Goal: Task Accomplishment & Management: Use online tool/utility

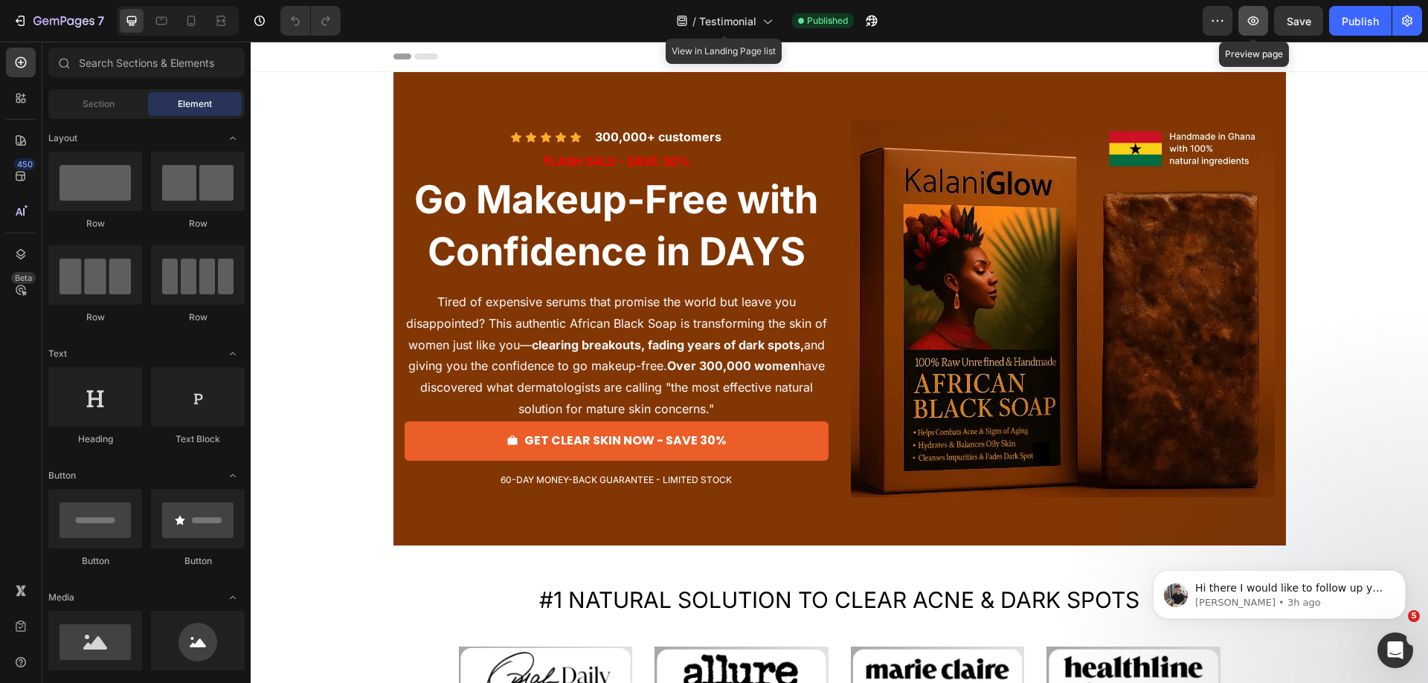
click at [1255, 18] on icon "button" at bounding box center [1253, 20] width 15 height 15
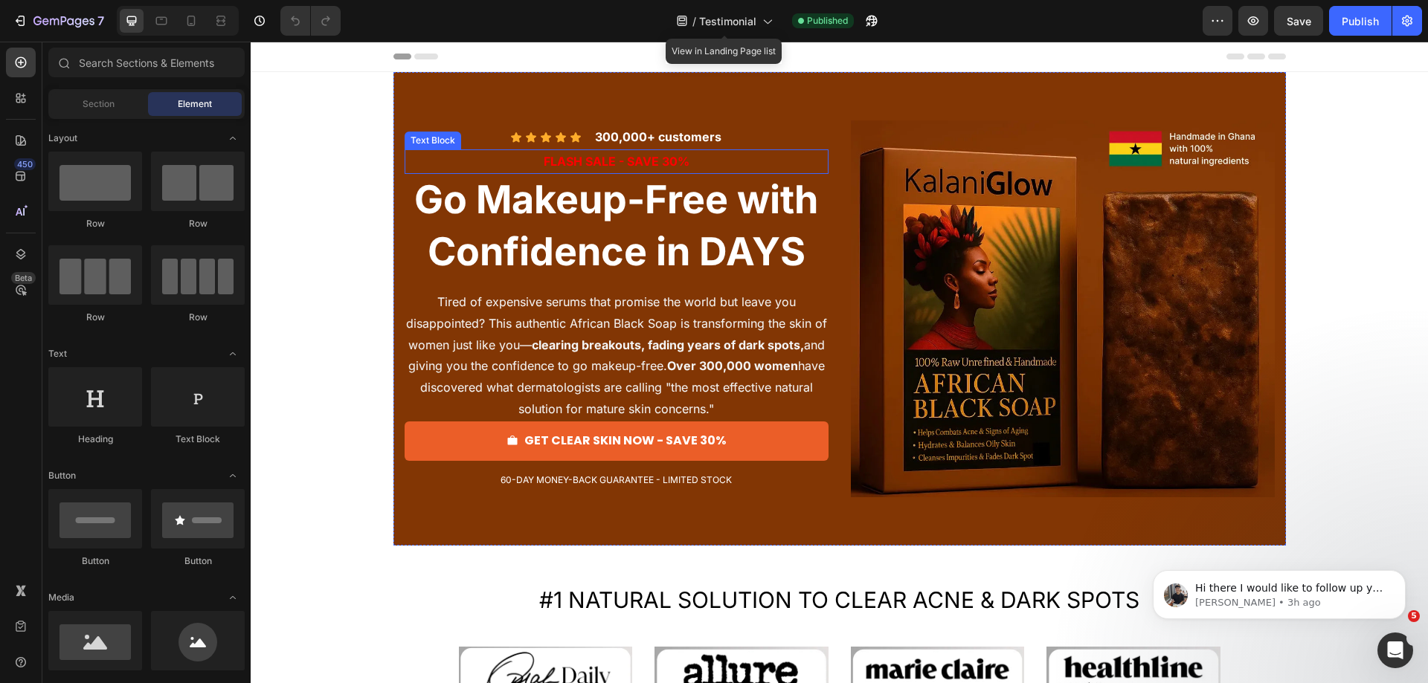
click at [573, 161] on span "FLASH SALE - SAVE 30%" at bounding box center [617, 161] width 146 height 15
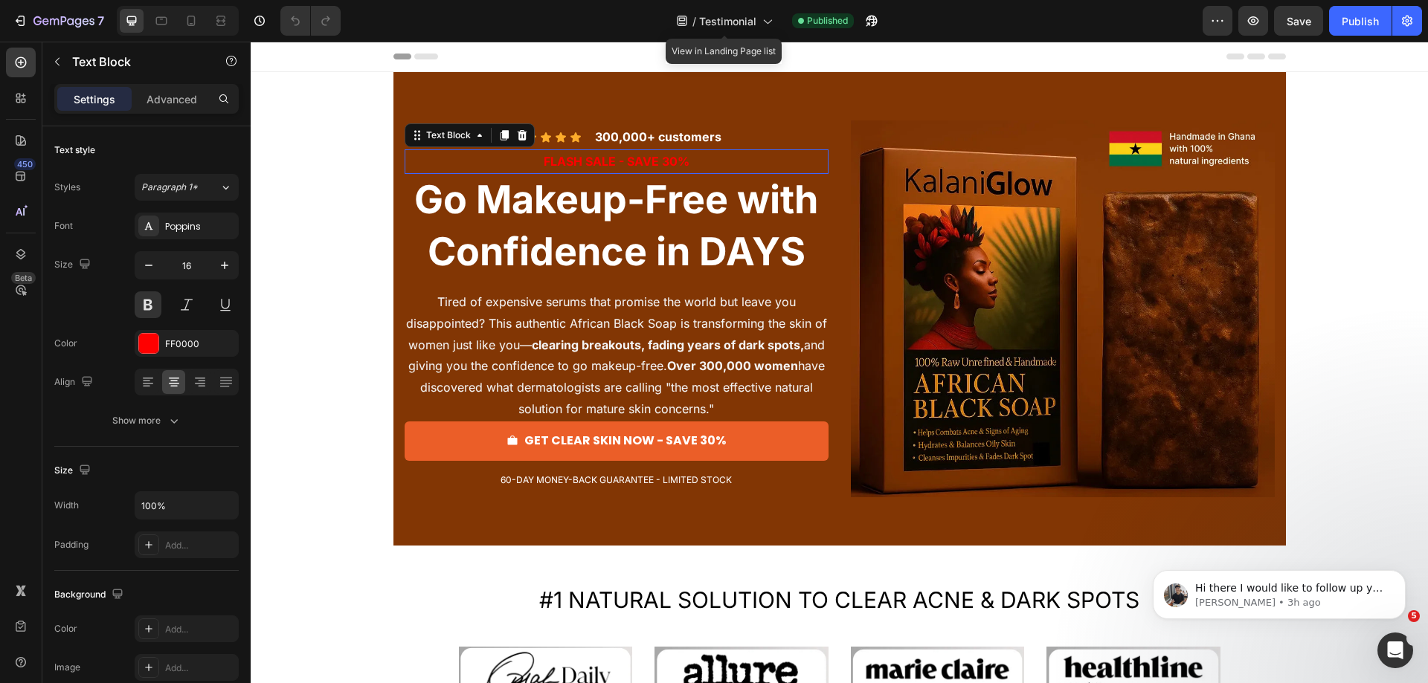
click at [573, 161] on span "FLASH SALE - SAVE 30%" at bounding box center [617, 161] width 146 height 15
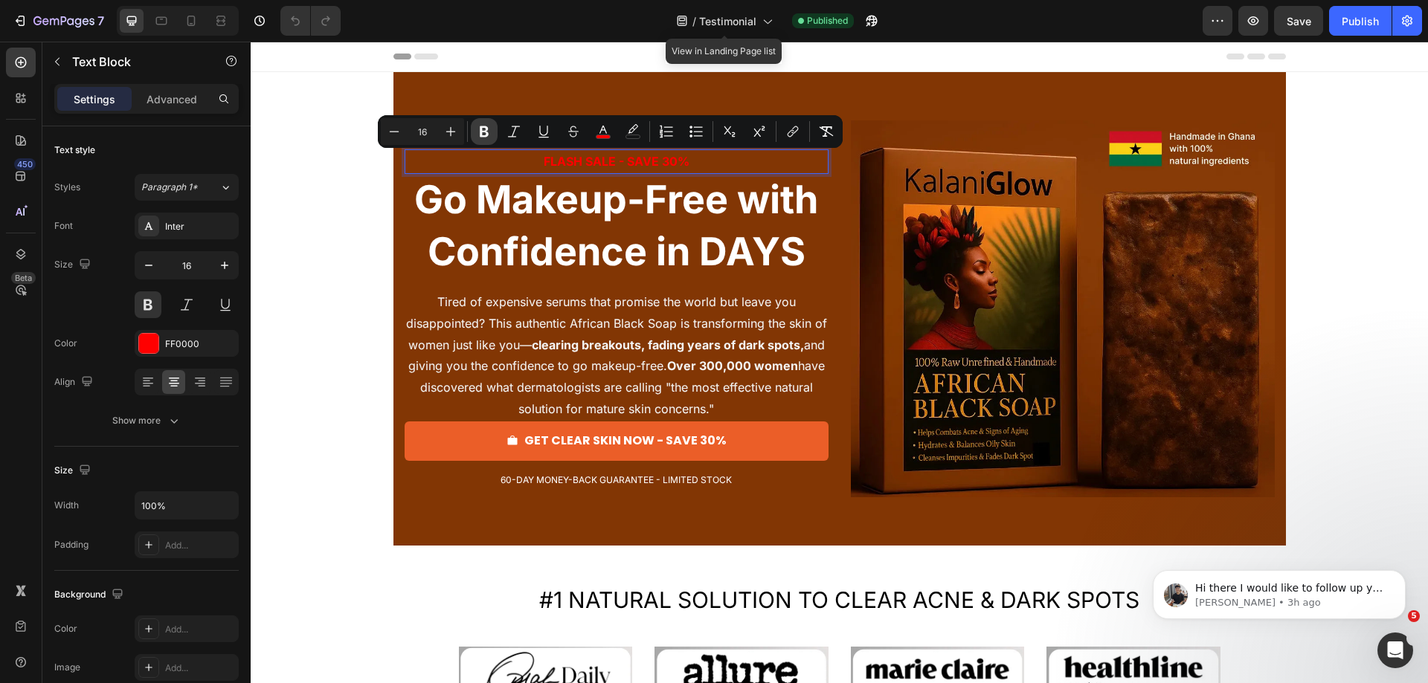
click at [485, 128] on icon "Editor contextual toolbar" at bounding box center [484, 131] width 9 height 11
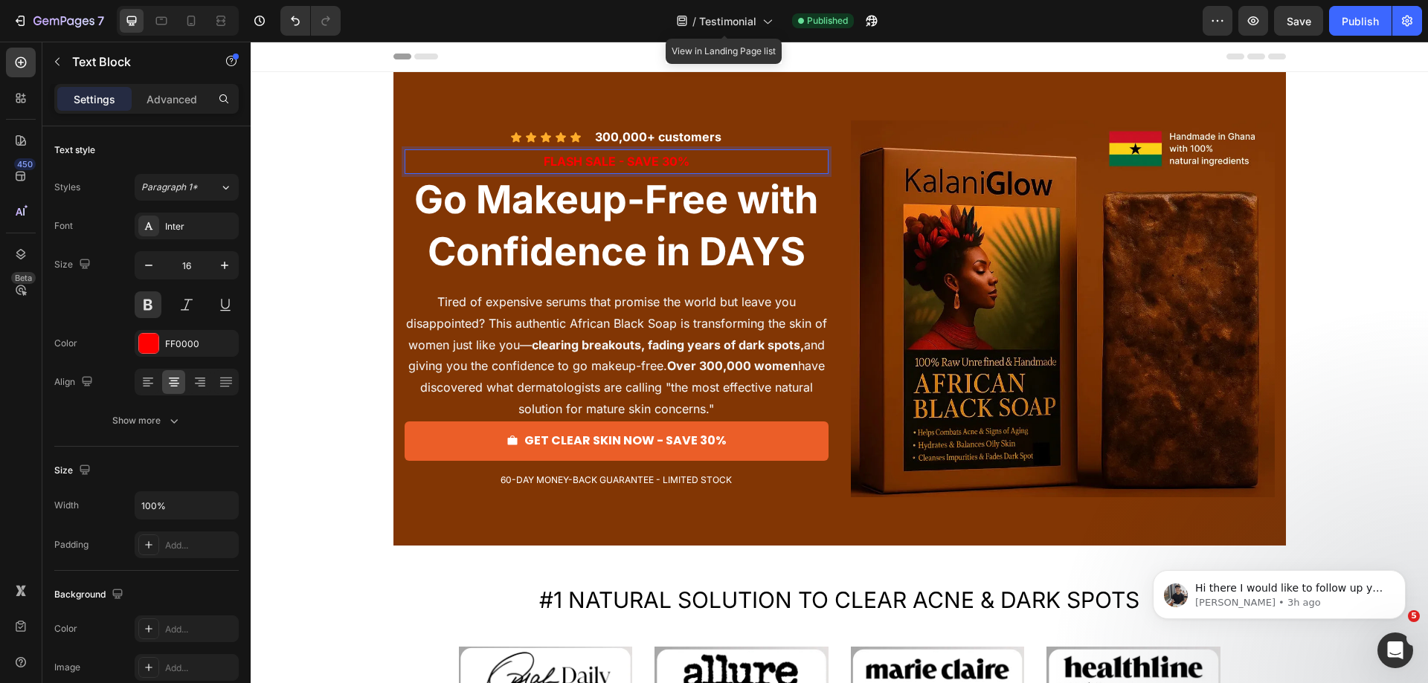
click at [615, 160] on strong "FLASH SALE - SAVE 30%" at bounding box center [617, 161] width 146 height 15
click at [620, 159] on strong "FLASH SALE - SAVE 30%" at bounding box center [617, 161] width 146 height 15
click at [636, 158] on strong "FLASH SALE - SAVE 30%" at bounding box center [617, 161] width 146 height 15
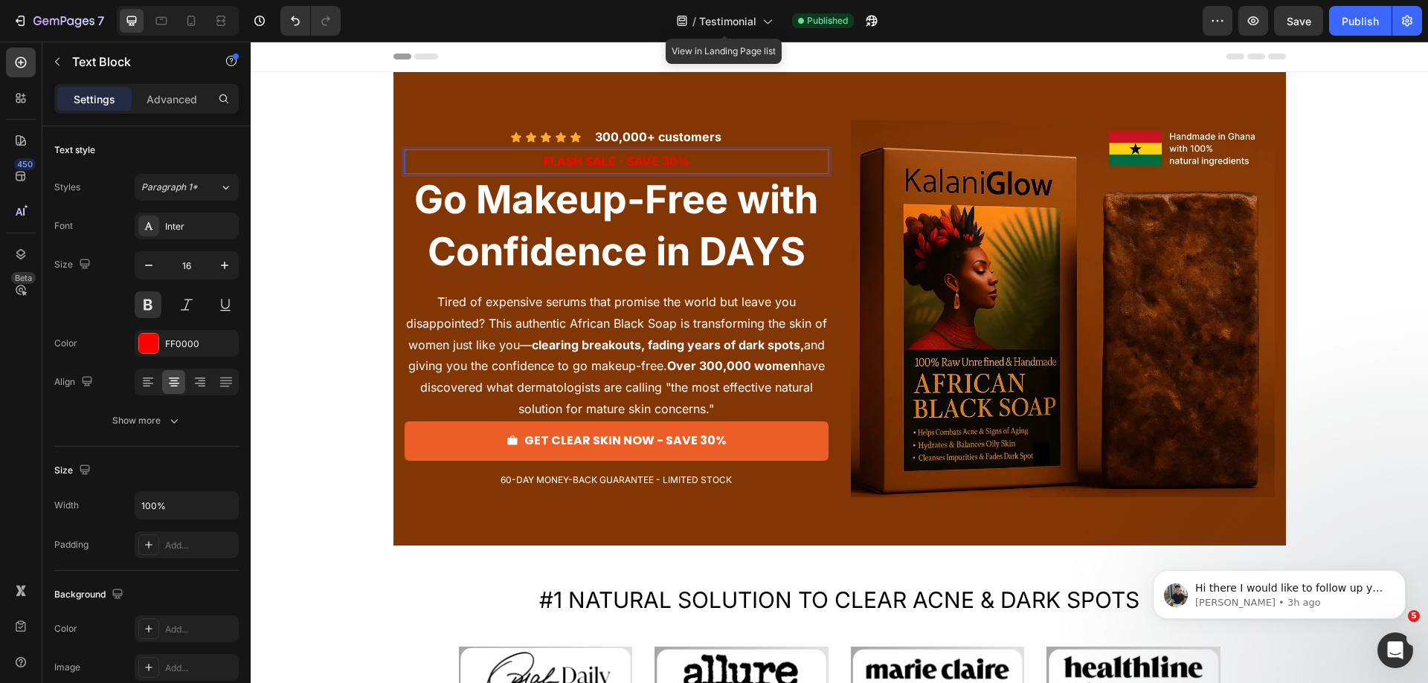
click at [682, 162] on strong "FLASH SALE - SAVE 30%" at bounding box center [617, 161] width 146 height 15
click at [1366, 16] on div "Publish" at bounding box center [1360, 21] width 37 height 16
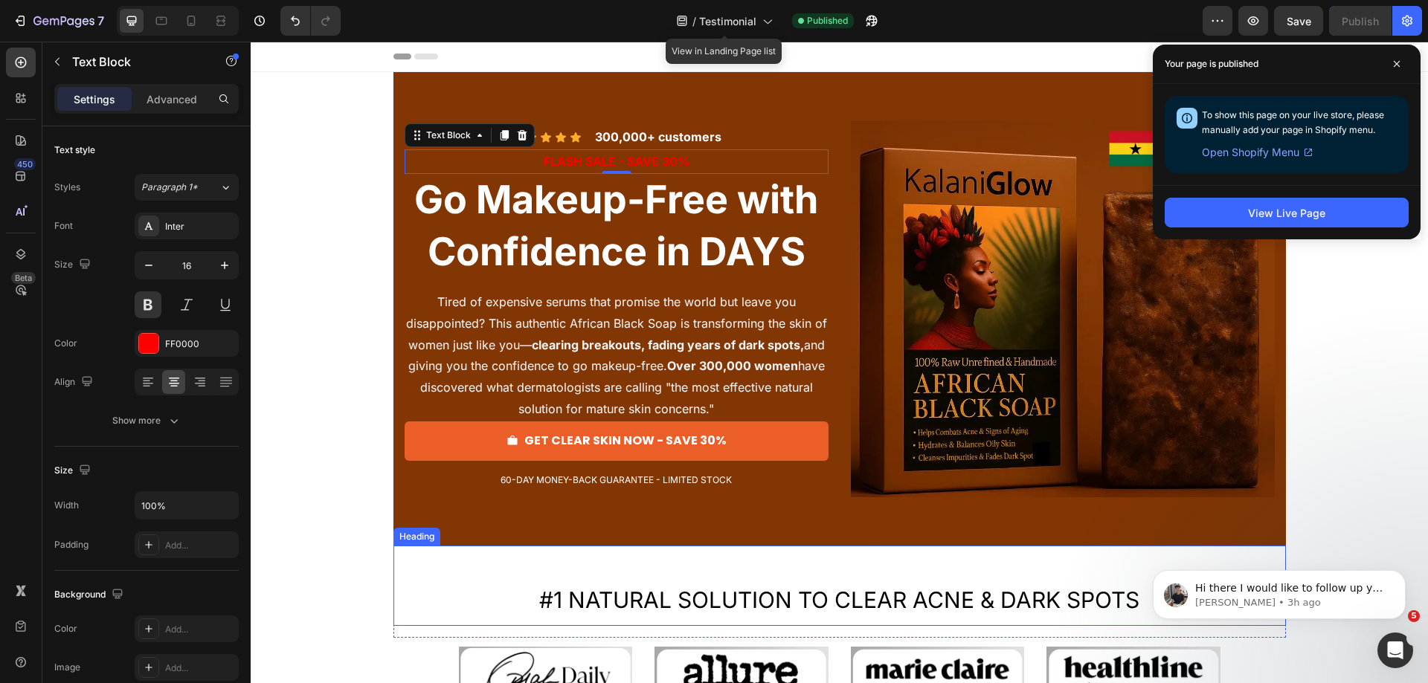
scroll to position [223, 0]
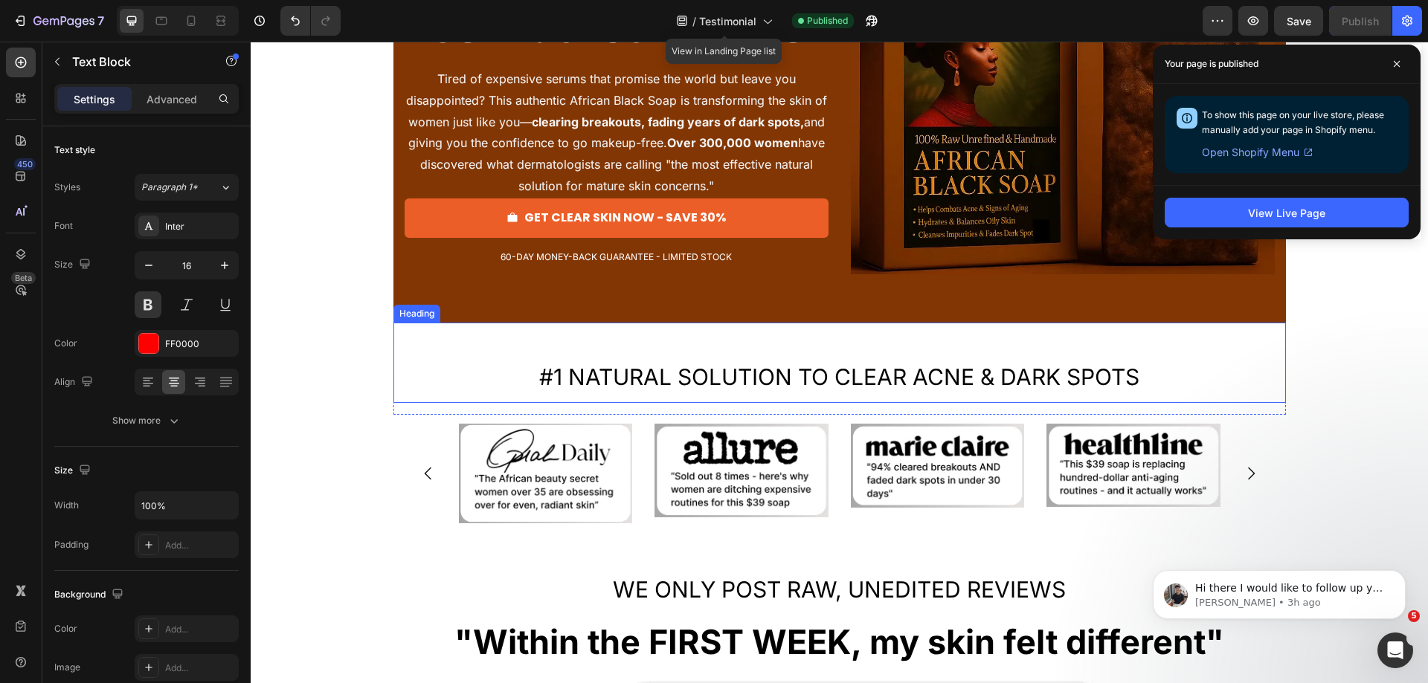
click at [505, 378] on h2 "#1 NATURAL SOLUTION TO CLEAR ACNE & DARK SPOTS" at bounding box center [839, 375] width 892 height 57
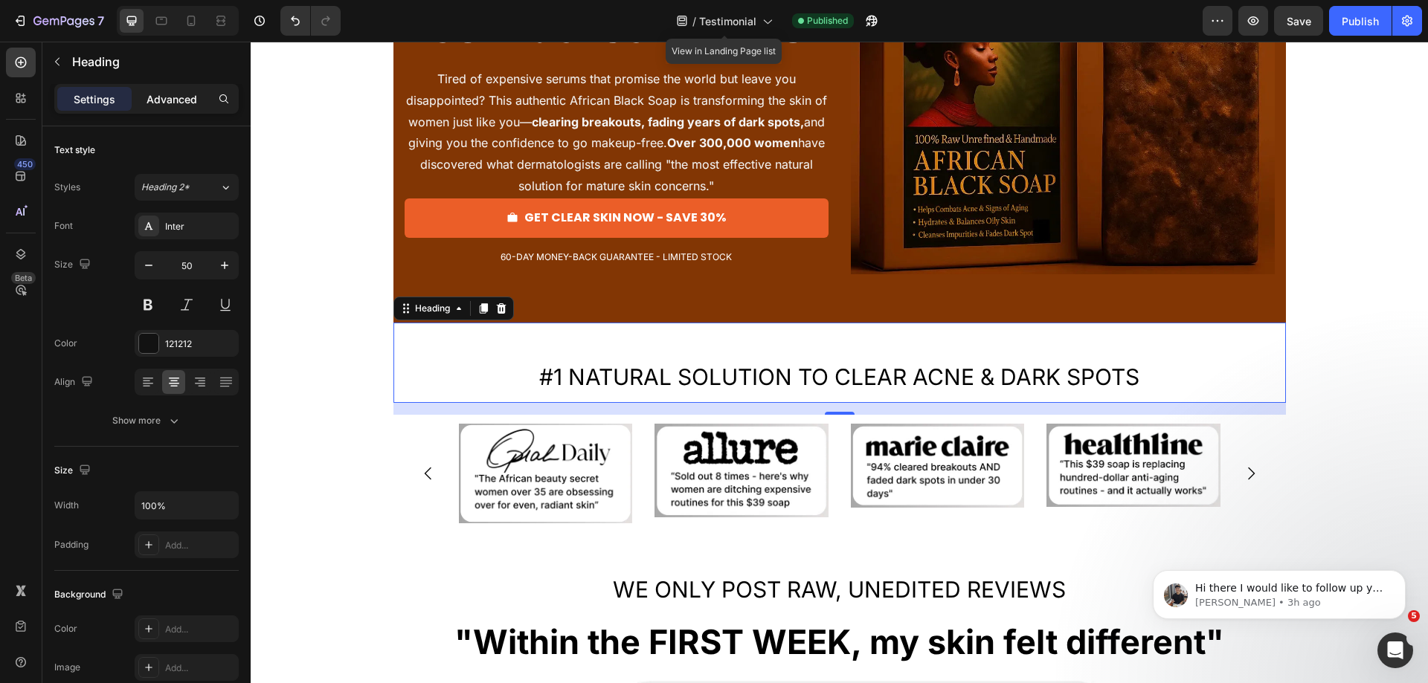
click at [159, 100] on p "Advanced" at bounding box center [172, 99] width 51 height 16
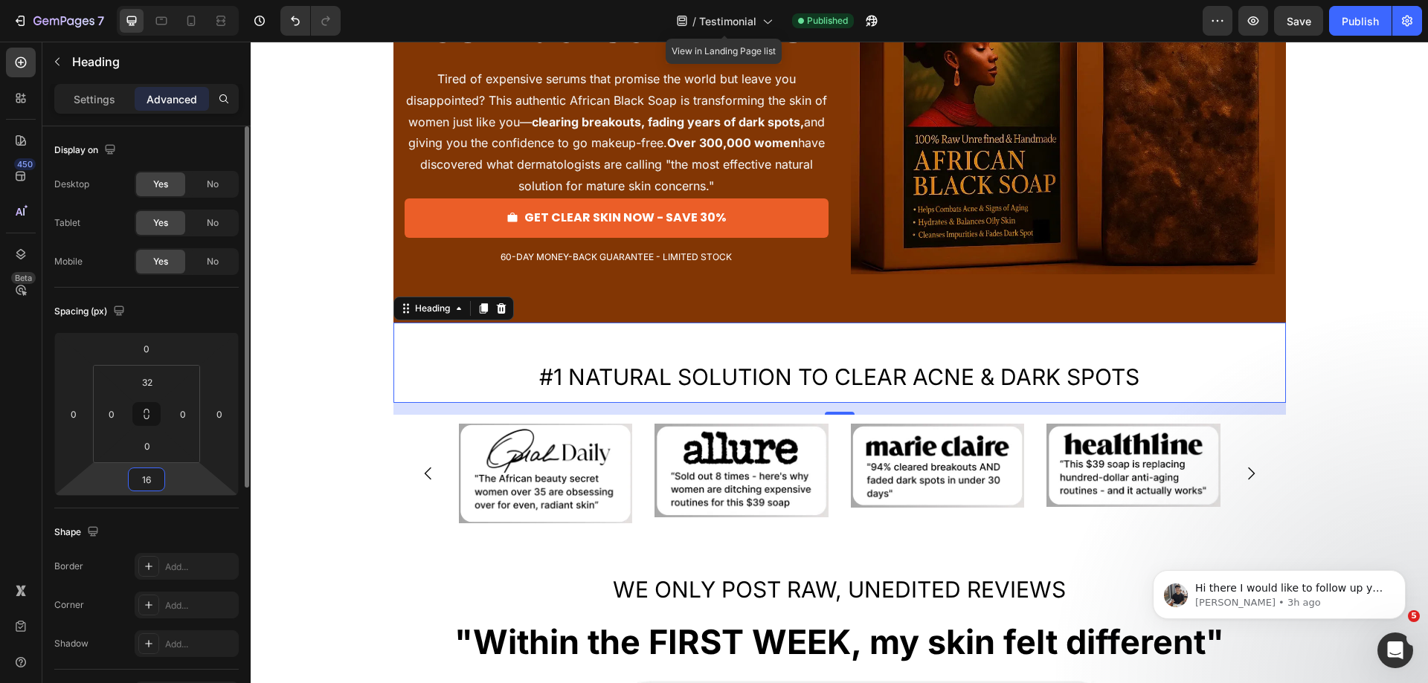
click at [149, 478] on input "16" at bounding box center [147, 480] width 30 height 22
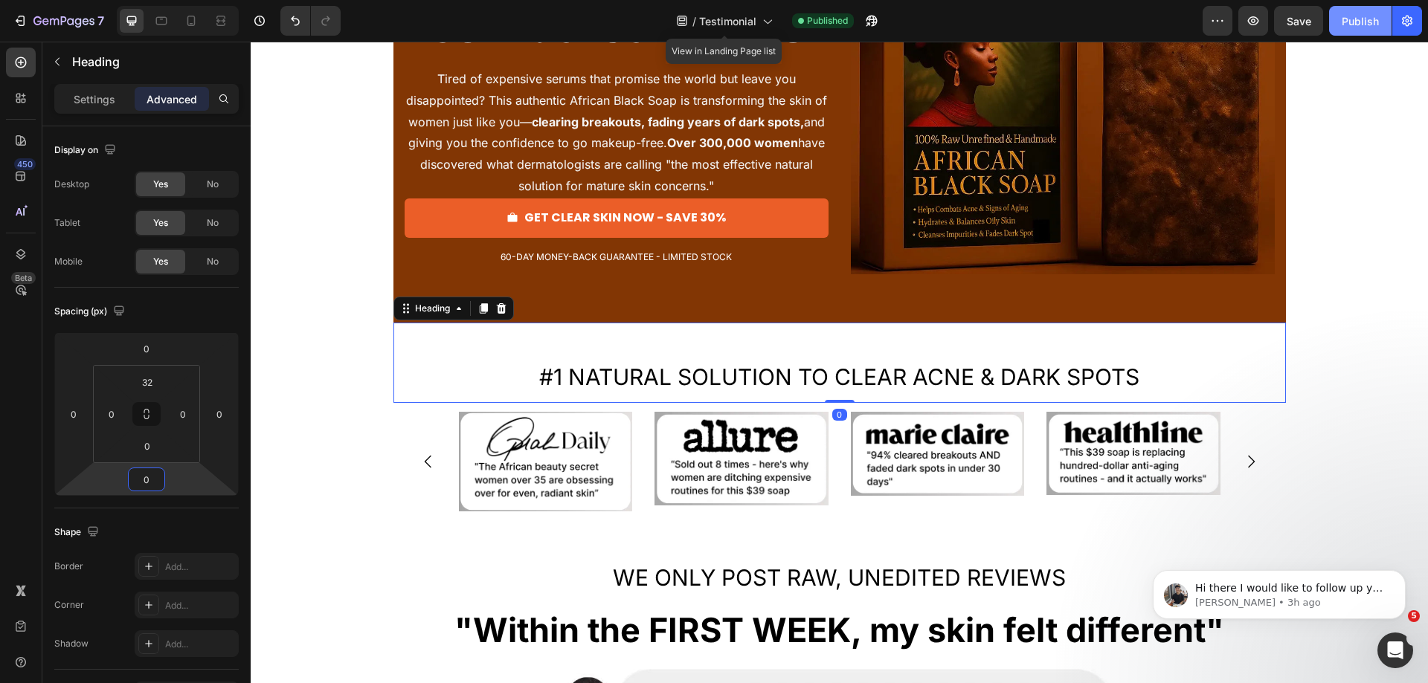
type input "0"
click at [1355, 23] on div "Publish" at bounding box center [1360, 21] width 37 height 16
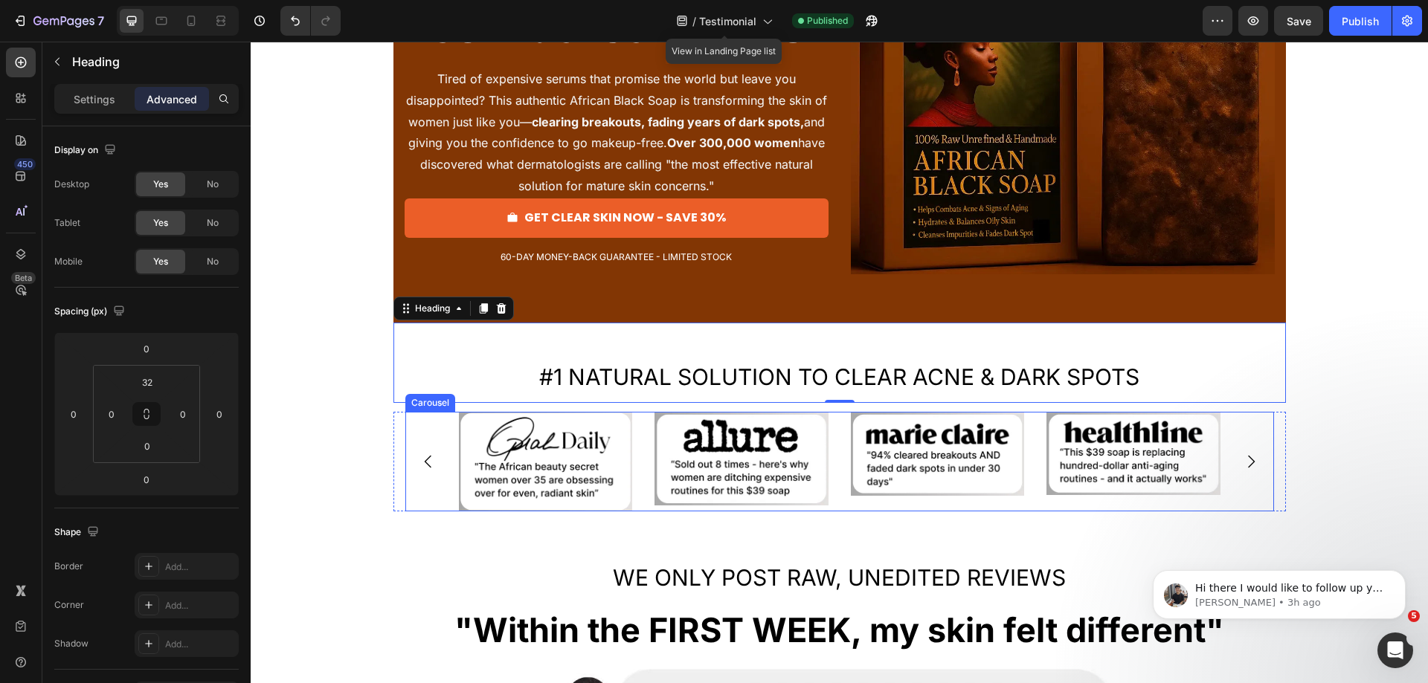
click at [443, 451] on div "Image Image Image Image" at bounding box center [839, 462] width 869 height 100
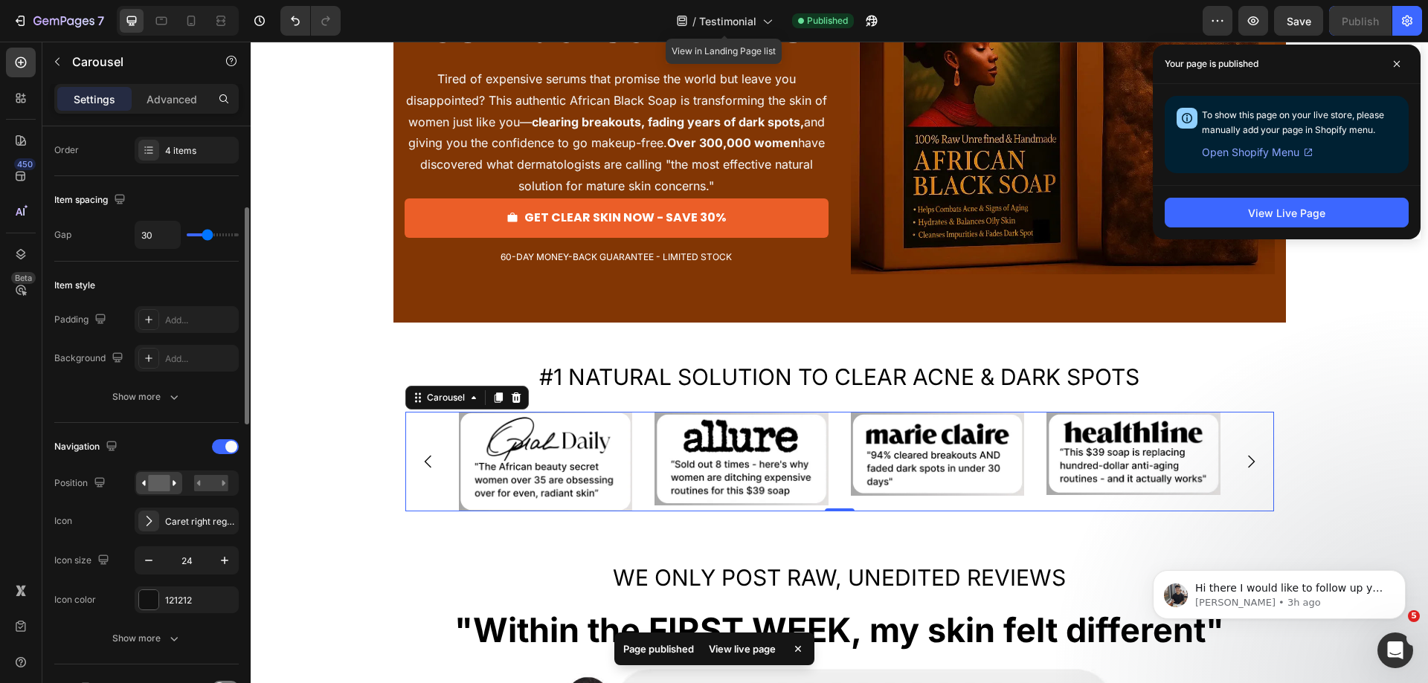
scroll to position [297, 0]
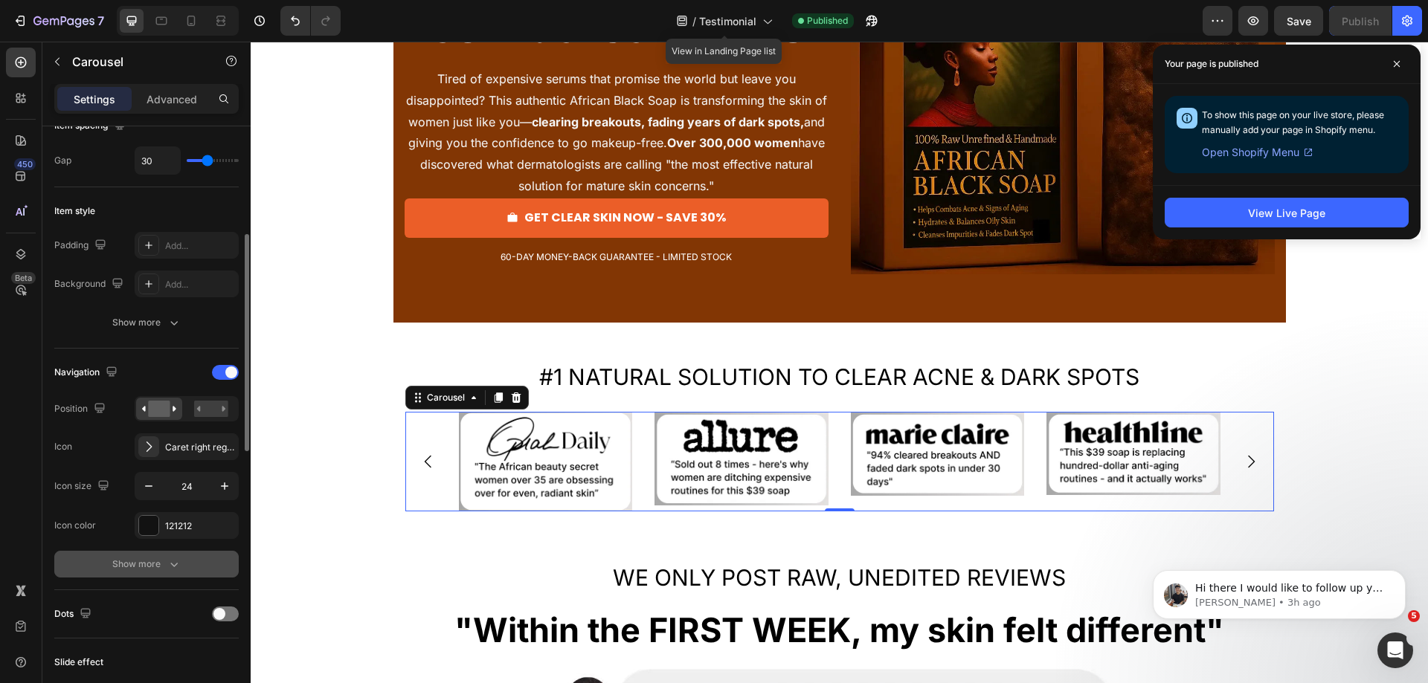
click at [155, 567] on div "Show more" at bounding box center [146, 564] width 69 height 15
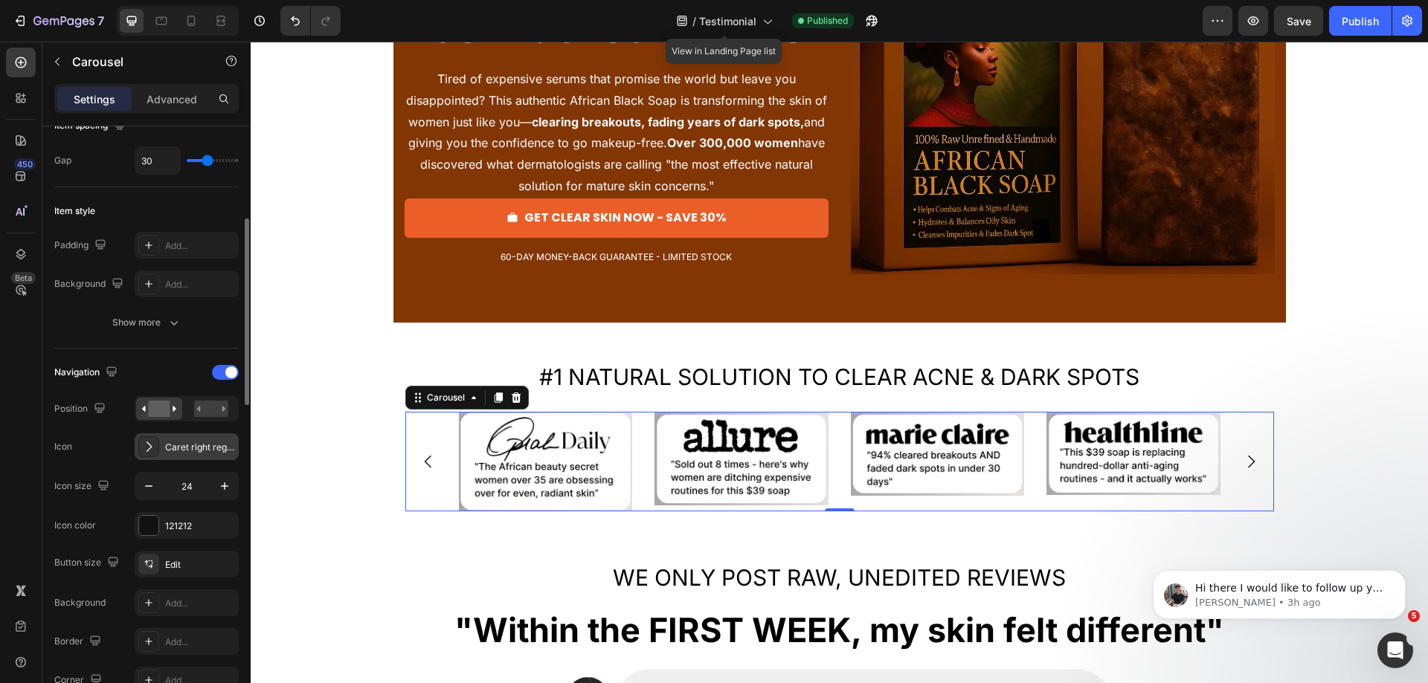
click at [152, 447] on icon at bounding box center [148, 447] width 15 height 15
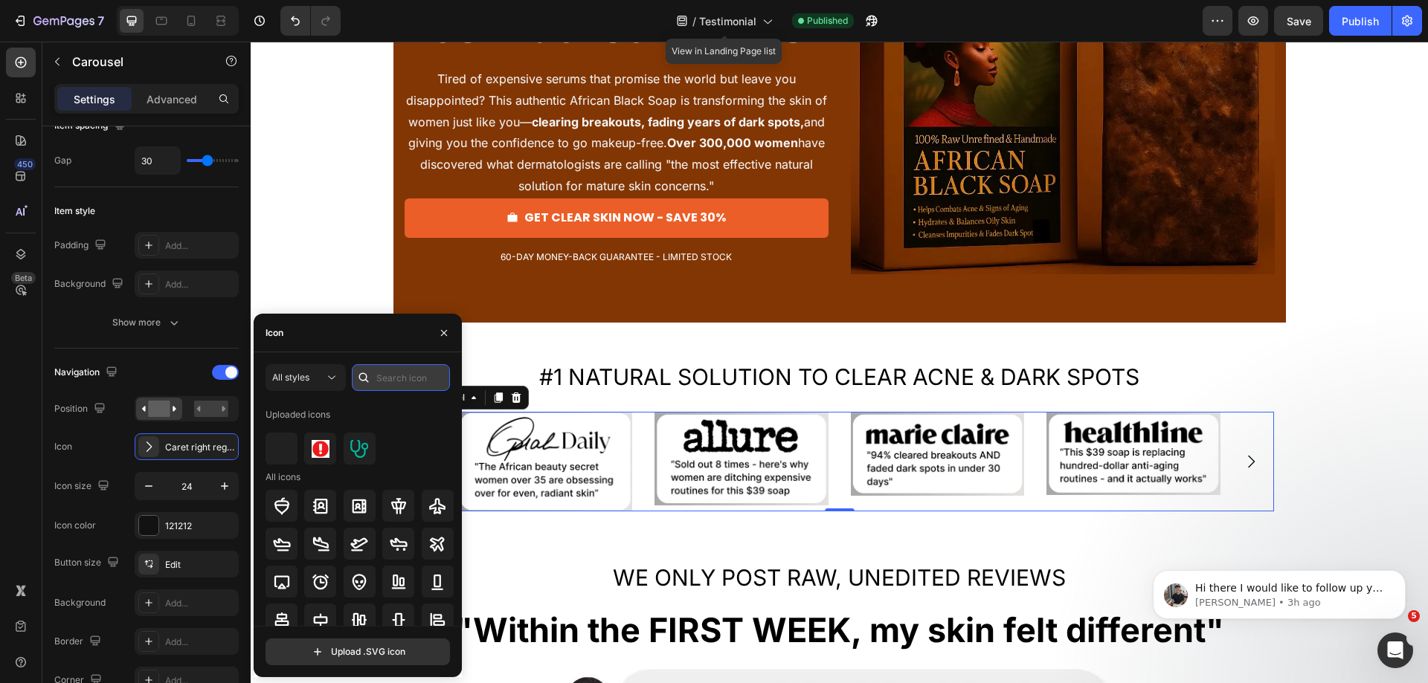
click at [394, 380] on input "text" at bounding box center [401, 377] width 98 height 27
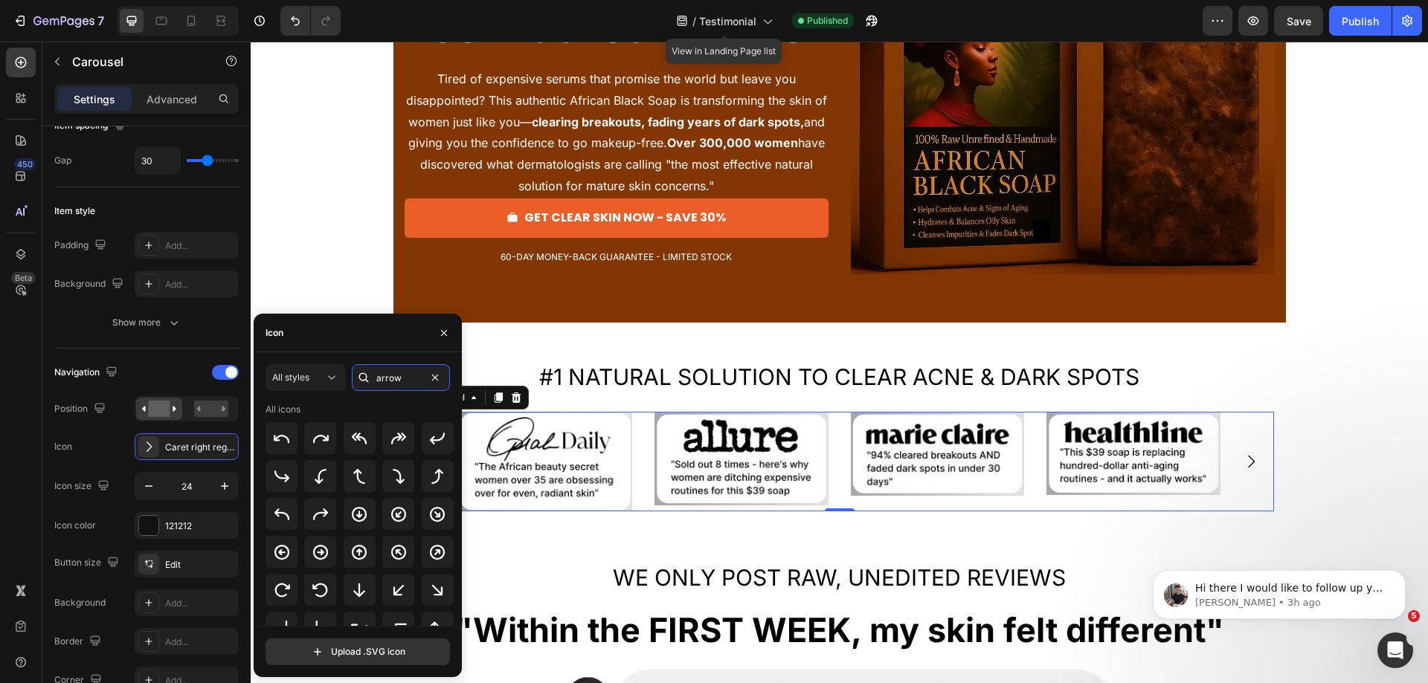
type input "arrow"
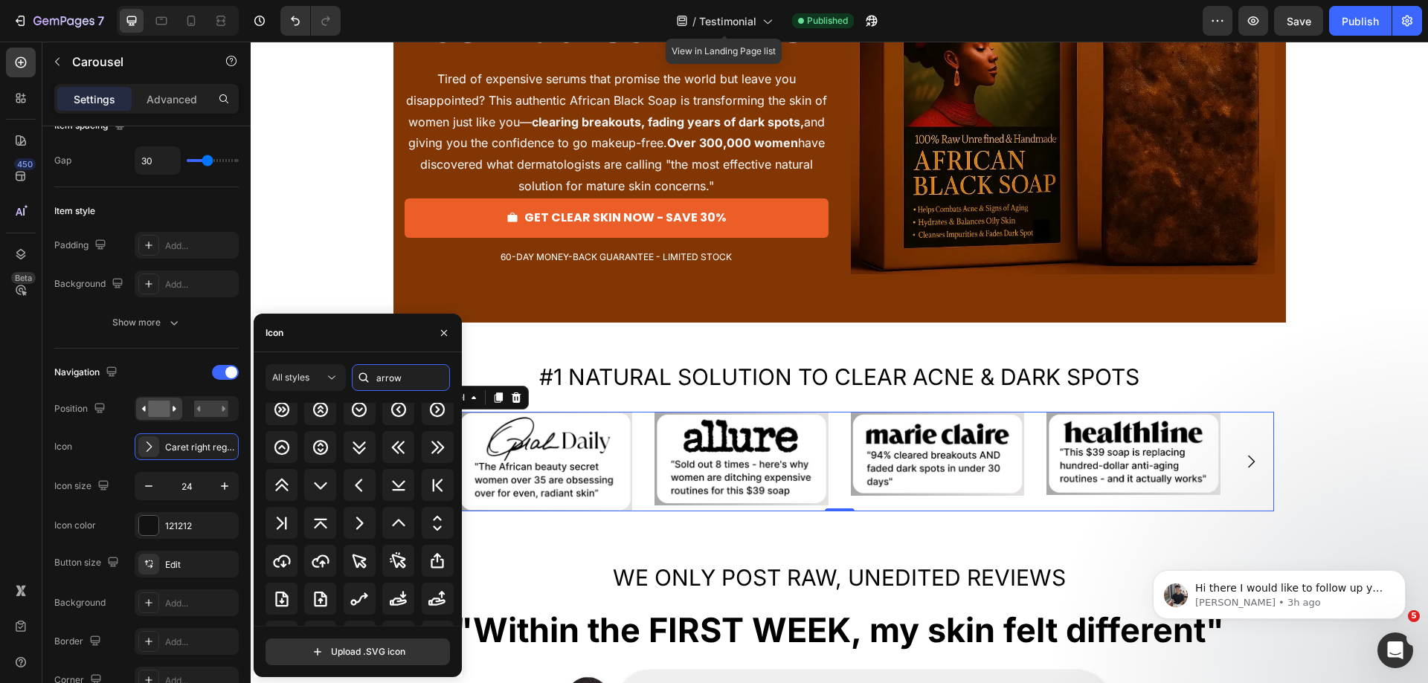
scroll to position [707, 0]
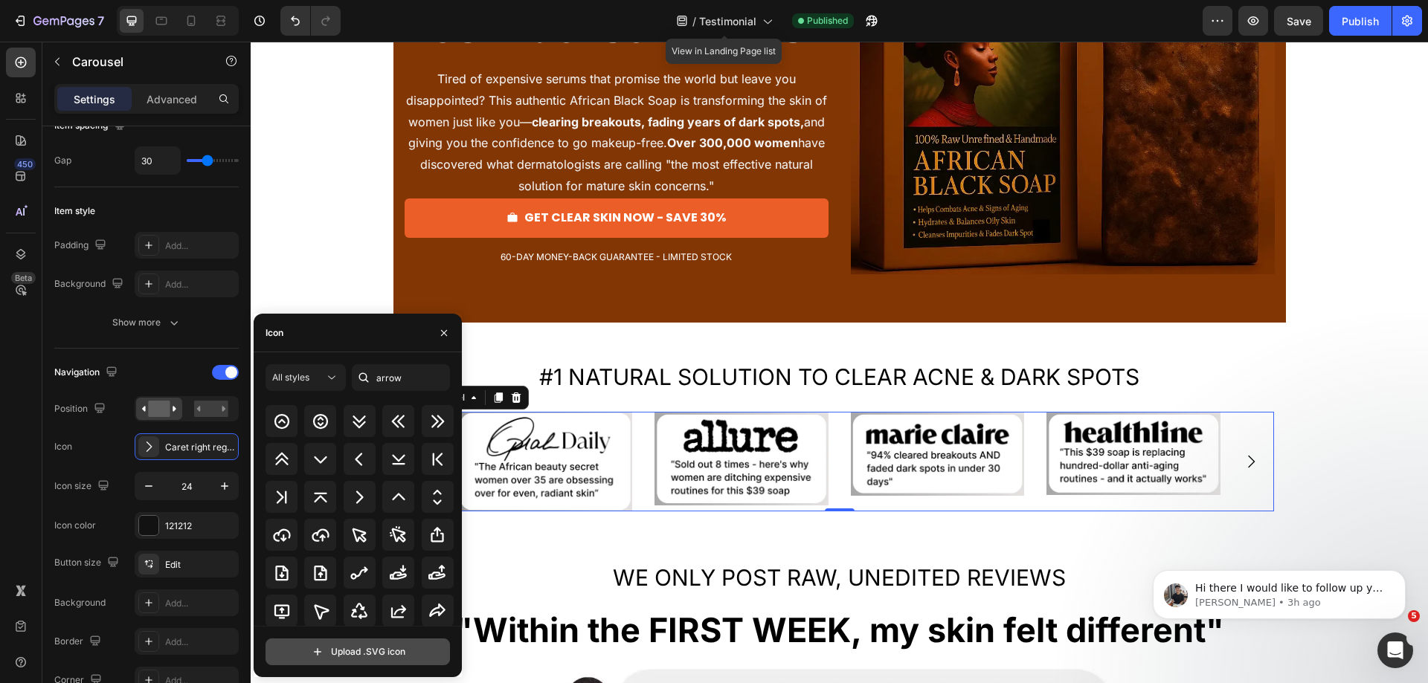
click at [348, 647] on input "file" at bounding box center [357, 652] width 183 height 25
type input "C:\fakepath\svgviewer-output (2).svg"
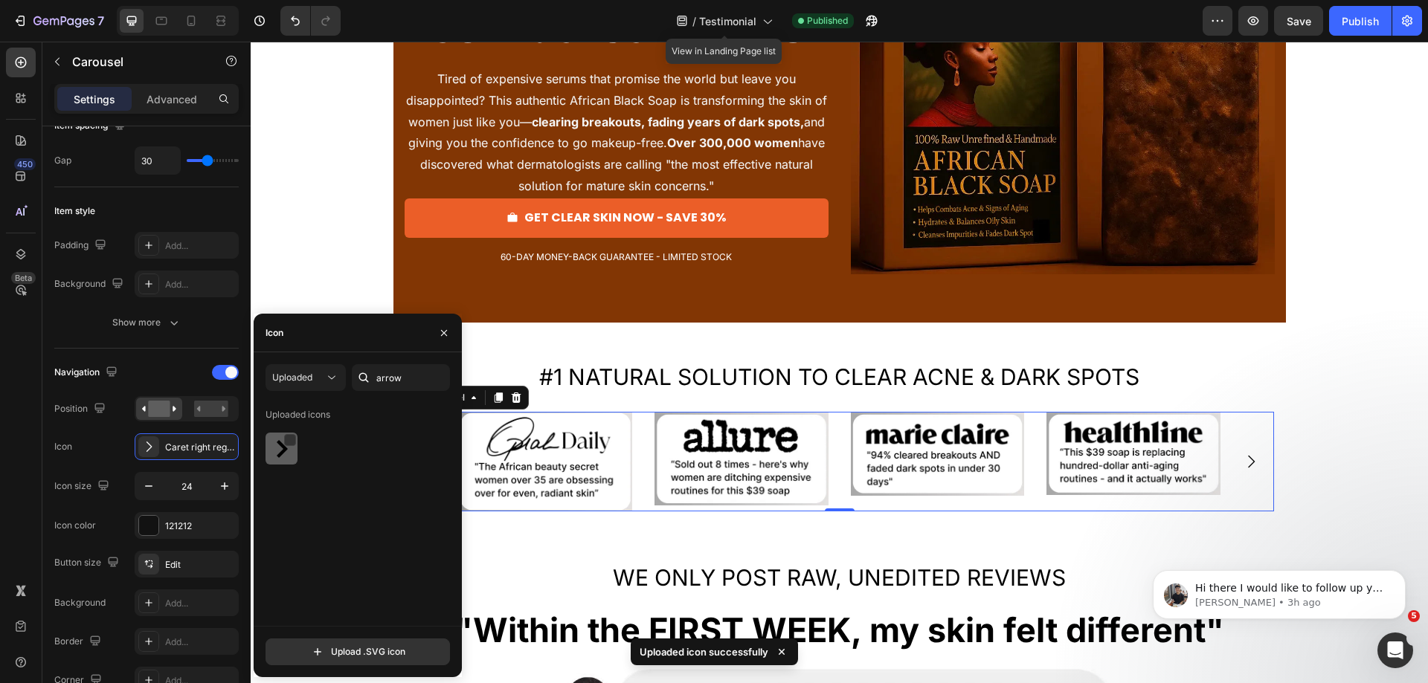
click at [277, 457] on img at bounding box center [282, 449] width 18 height 18
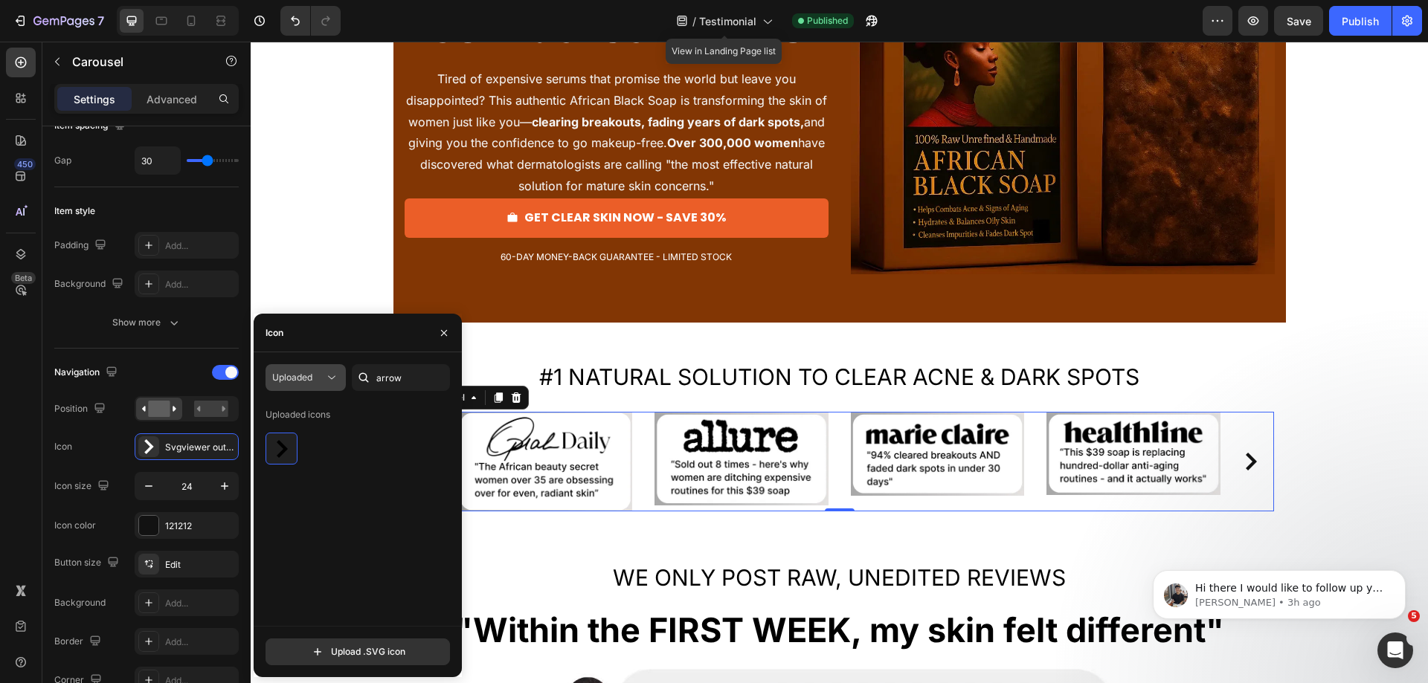
click at [337, 379] on icon at bounding box center [331, 377] width 15 height 15
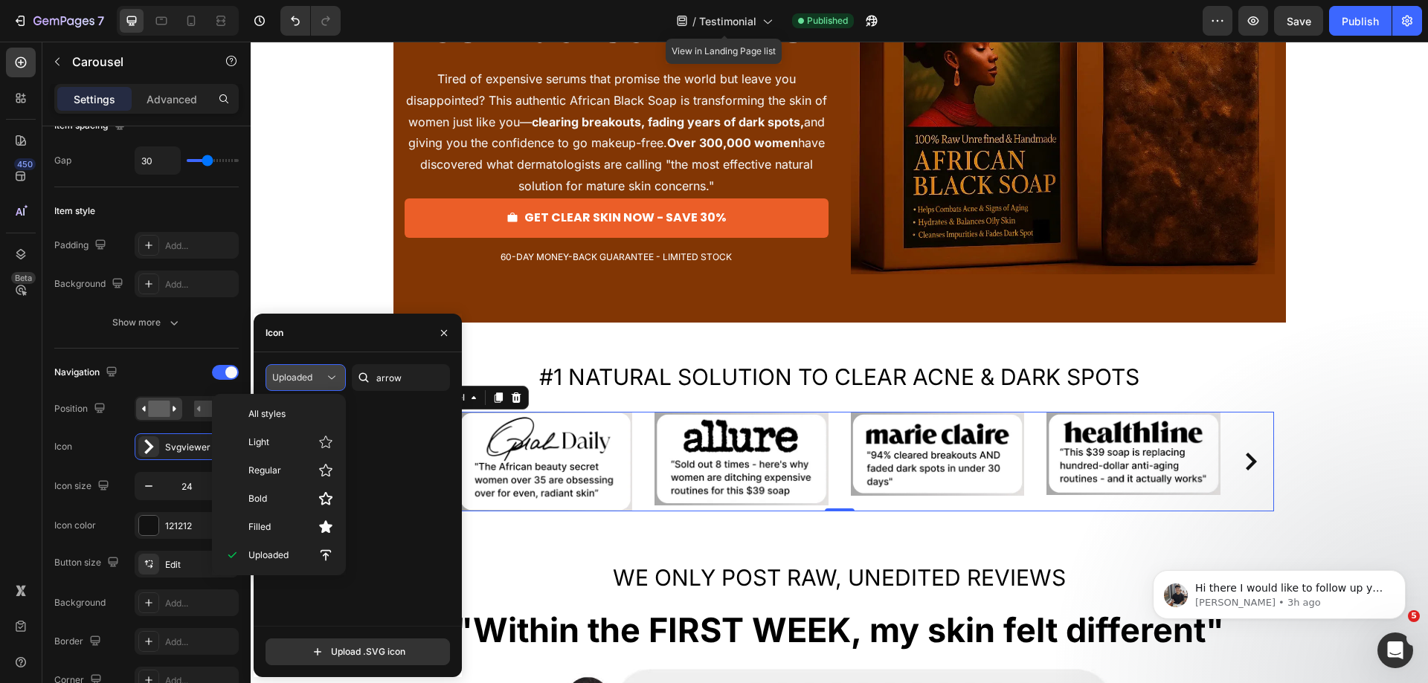
click at [336, 378] on icon at bounding box center [331, 377] width 15 height 15
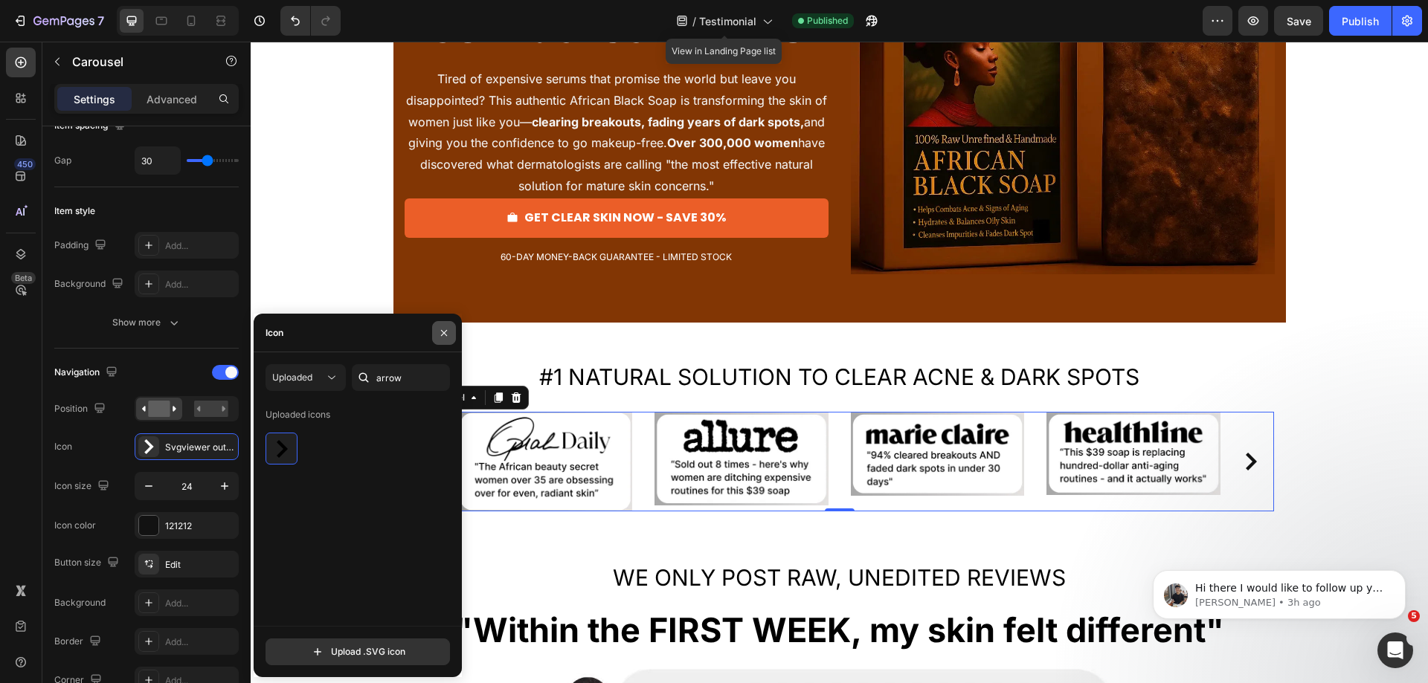
click at [439, 334] on icon "button" at bounding box center [444, 333] width 12 height 12
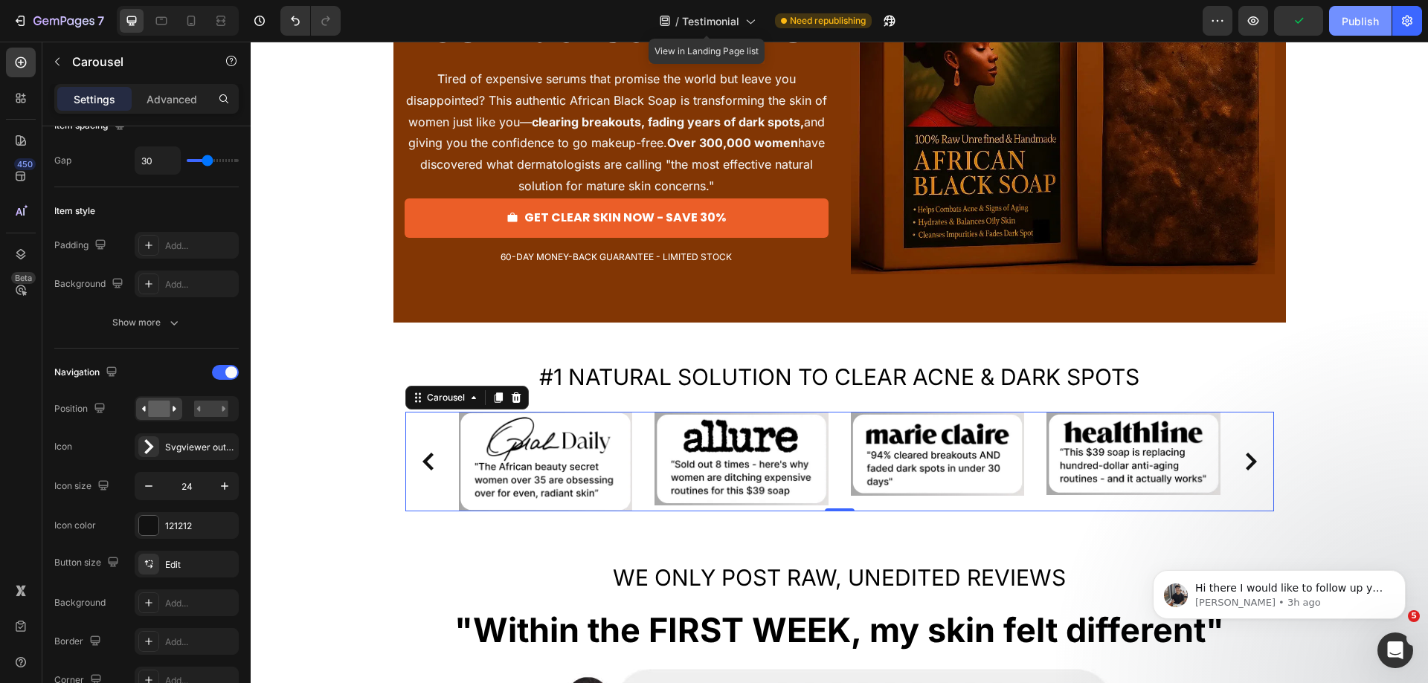
click at [1361, 20] on div "Publish" at bounding box center [1360, 21] width 37 height 16
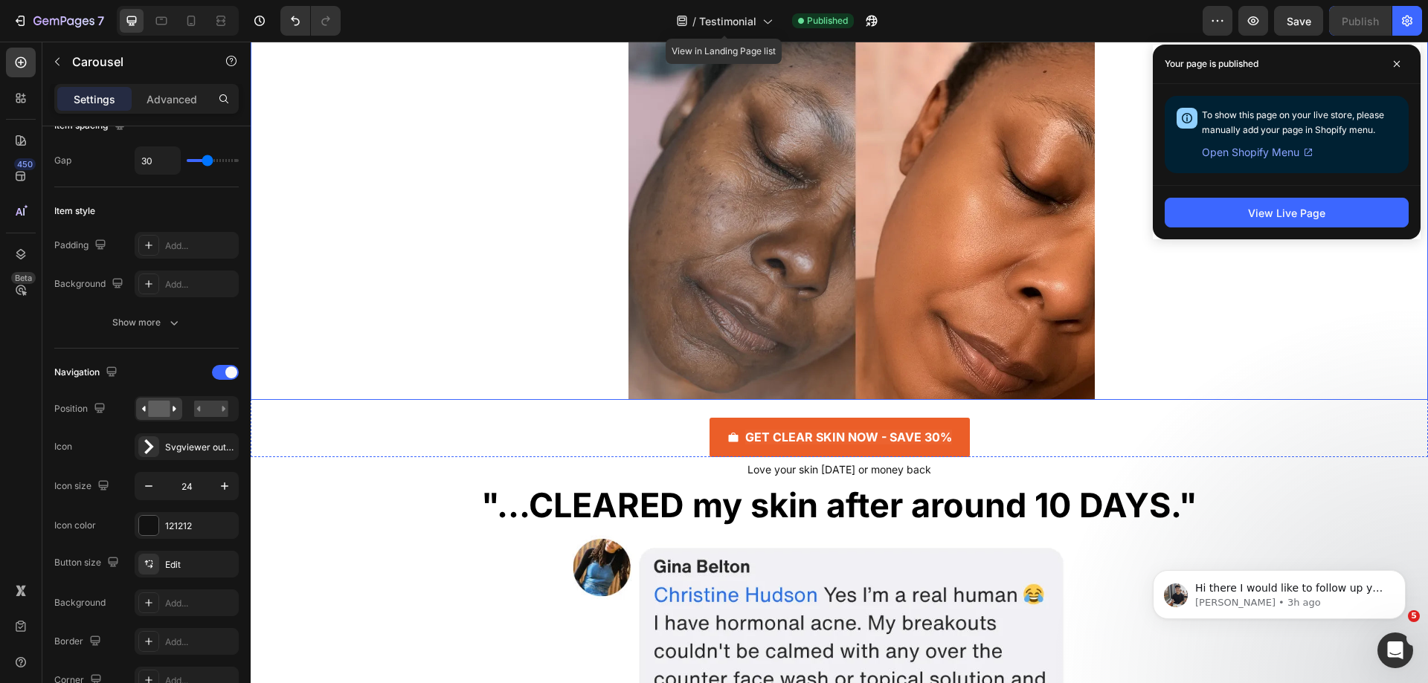
scroll to position [1413, 0]
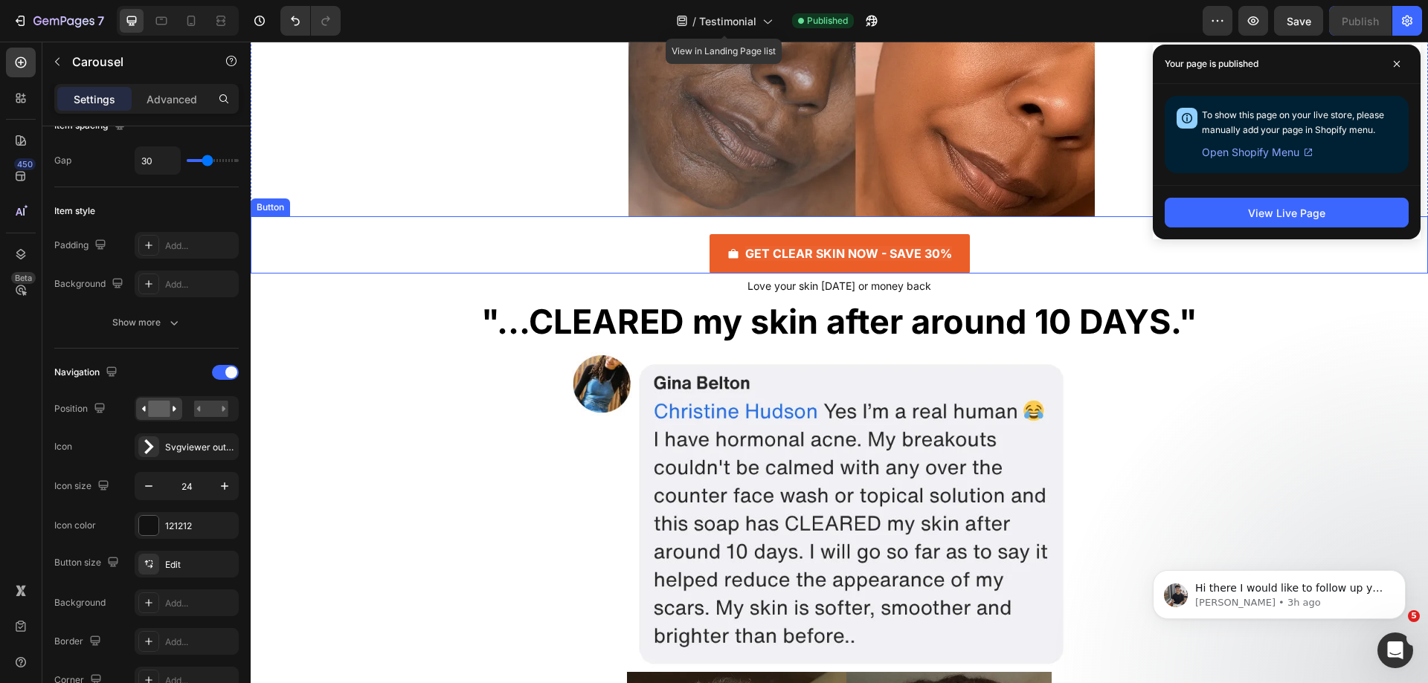
click at [669, 267] on div "GET CLEAR SKIN NOW - SAVE 30% Button" at bounding box center [839, 244] width 1177 height 57
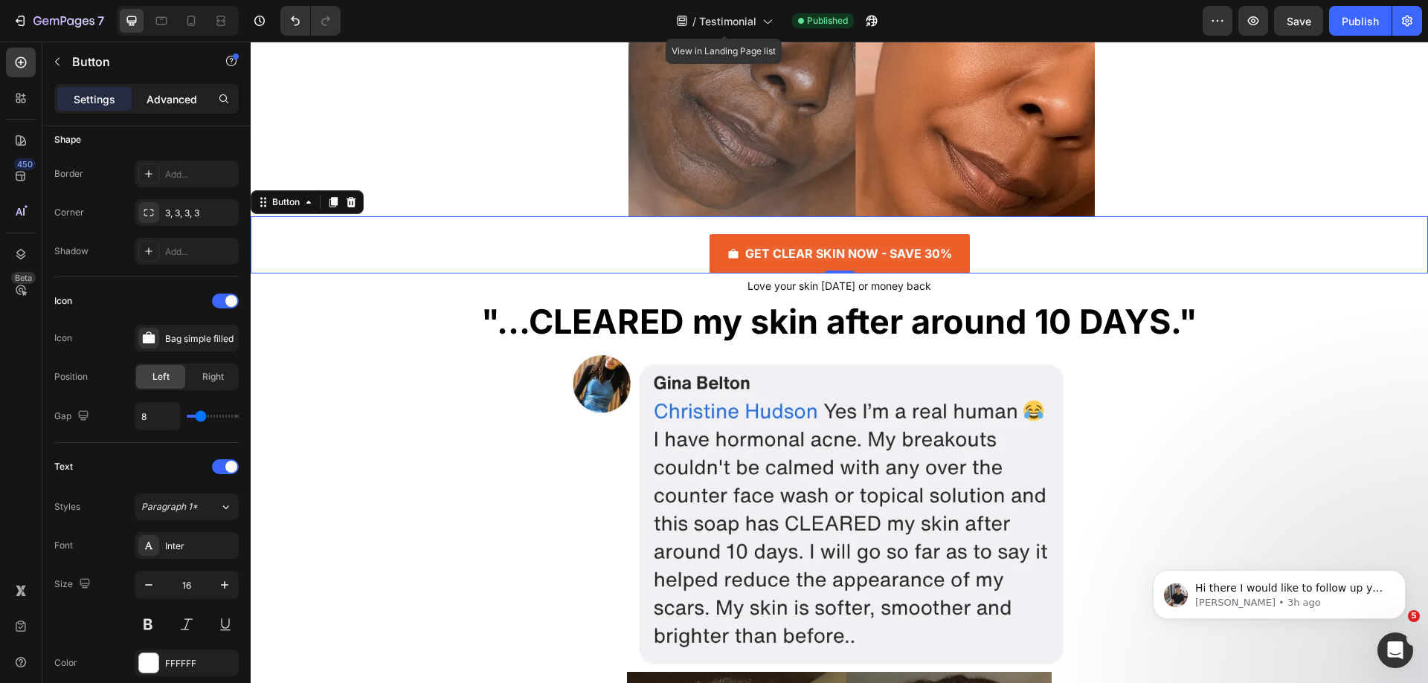
click at [188, 103] on p "Advanced" at bounding box center [172, 99] width 51 height 16
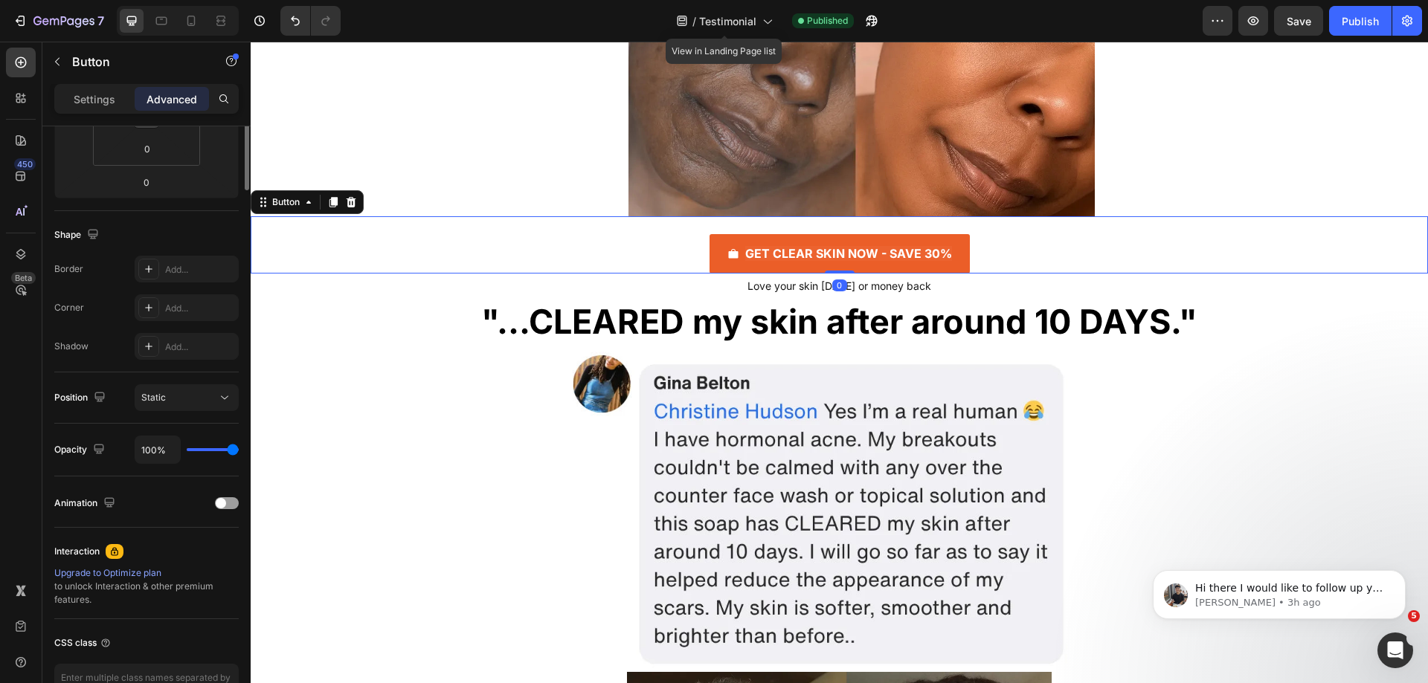
scroll to position [0, 0]
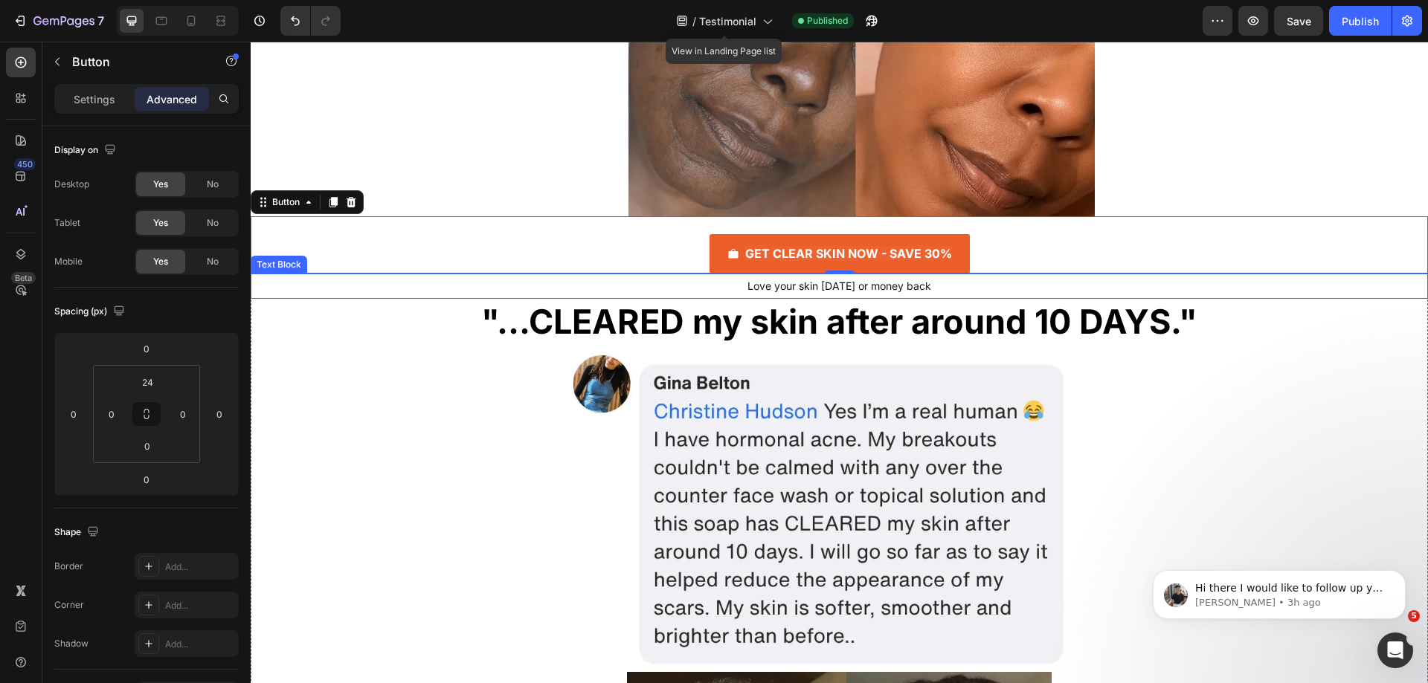
click at [690, 283] on p "Love your skin [DATE] or money back" at bounding box center [839, 286] width 889 height 22
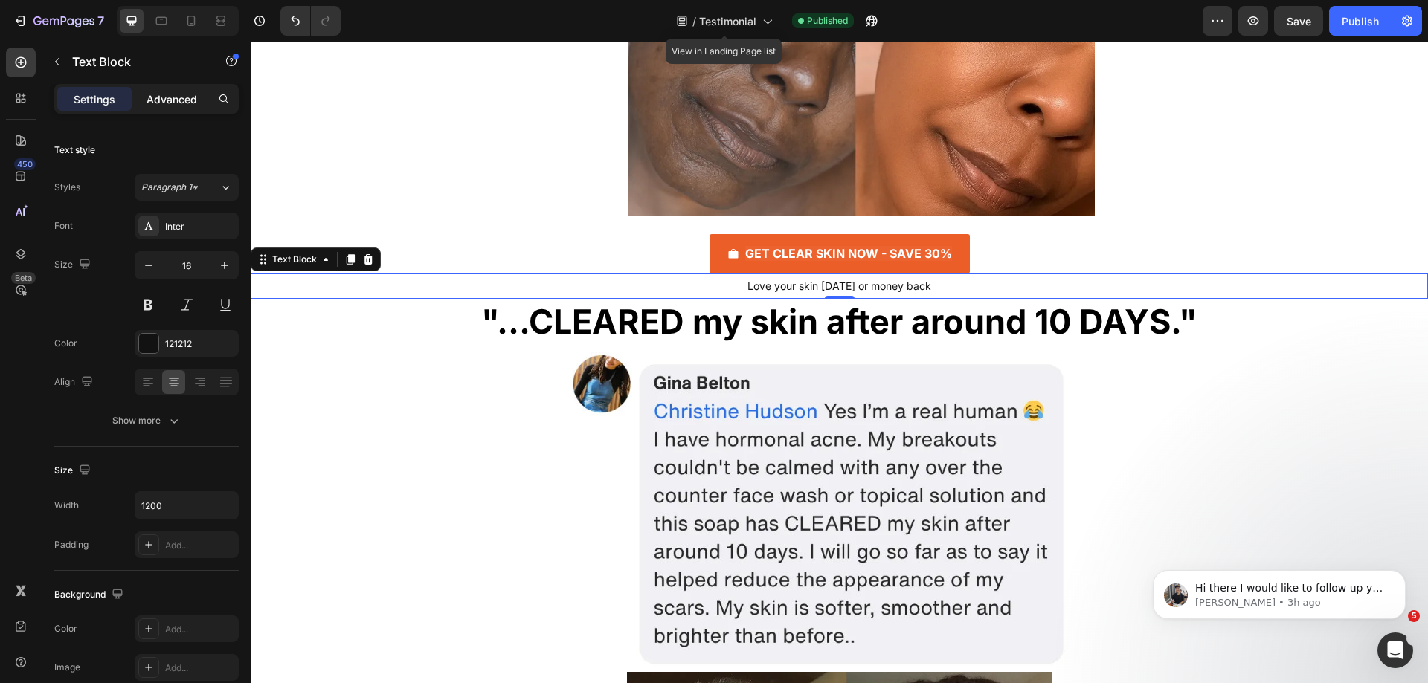
click at [182, 93] on p "Advanced" at bounding box center [172, 99] width 51 height 16
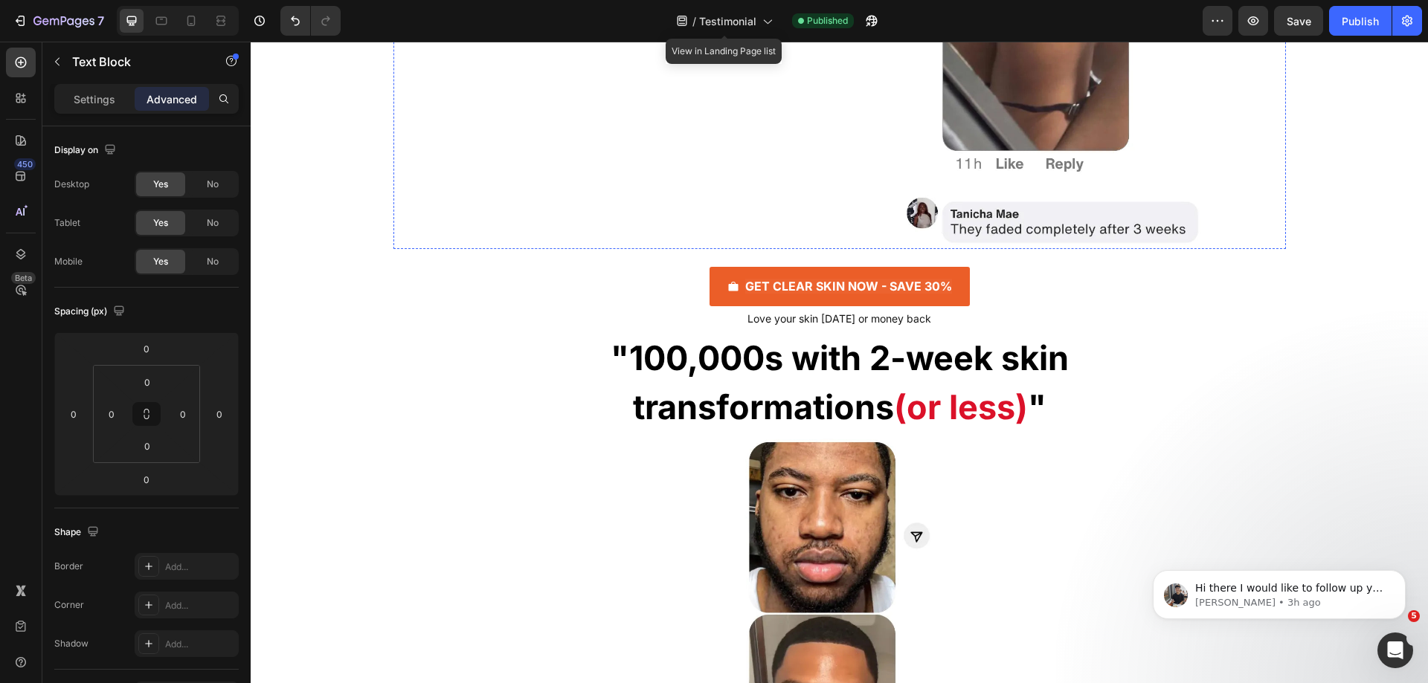
scroll to position [3198, 0]
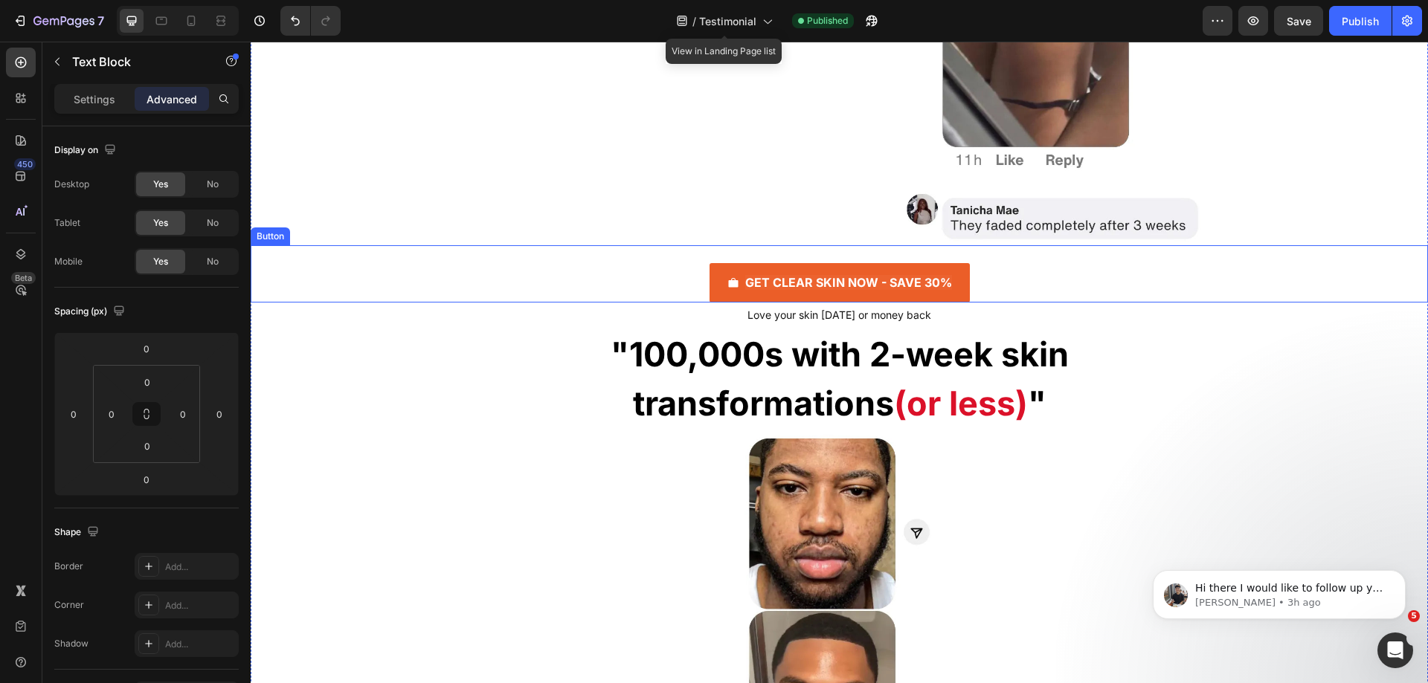
click at [639, 301] on div "GET CLEAR SKIN NOW - SAVE 30% Button" at bounding box center [839, 273] width 1177 height 57
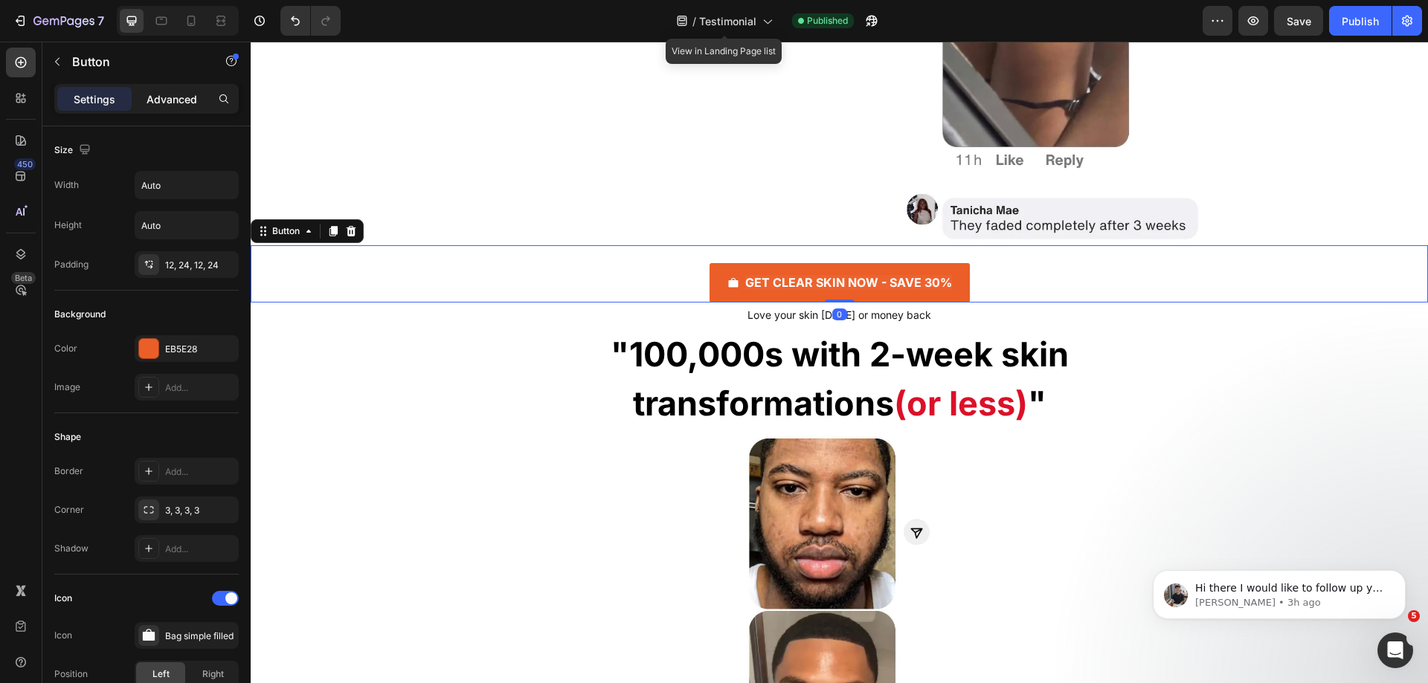
click at [178, 105] on p "Advanced" at bounding box center [172, 99] width 51 height 16
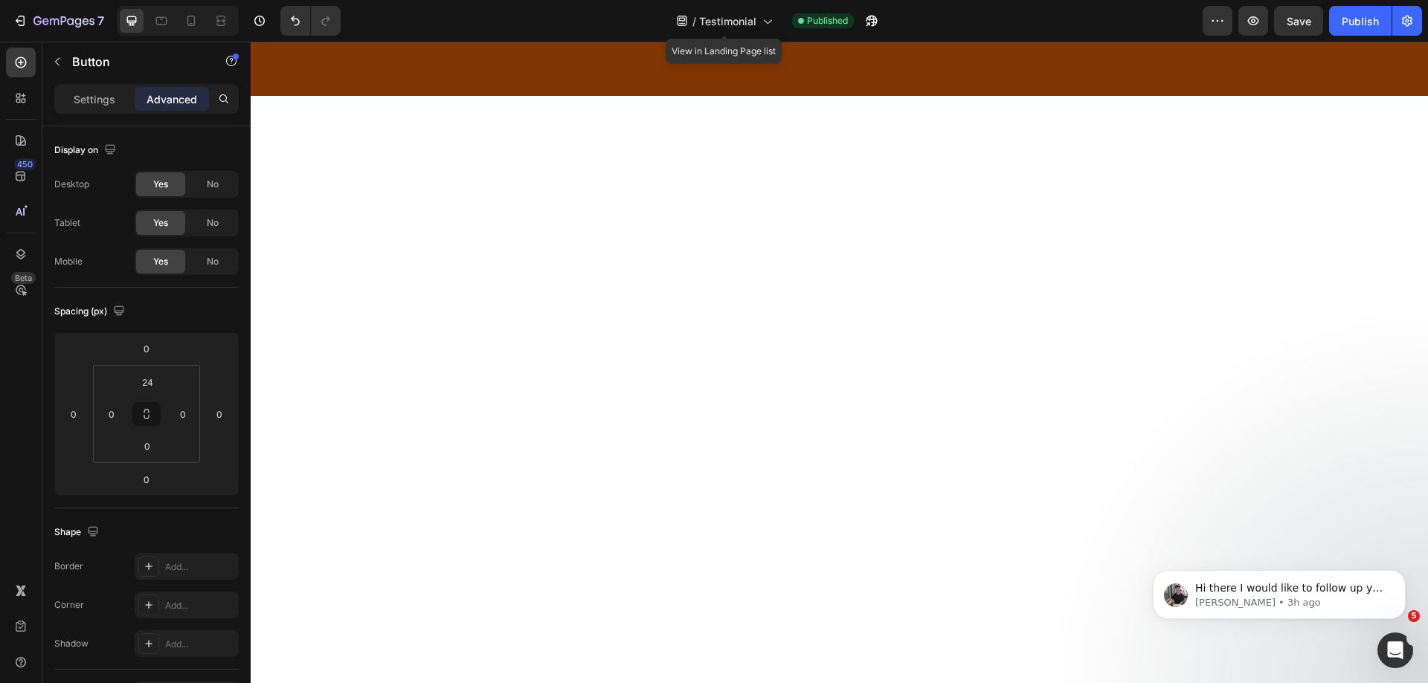
scroll to position [6099, 0]
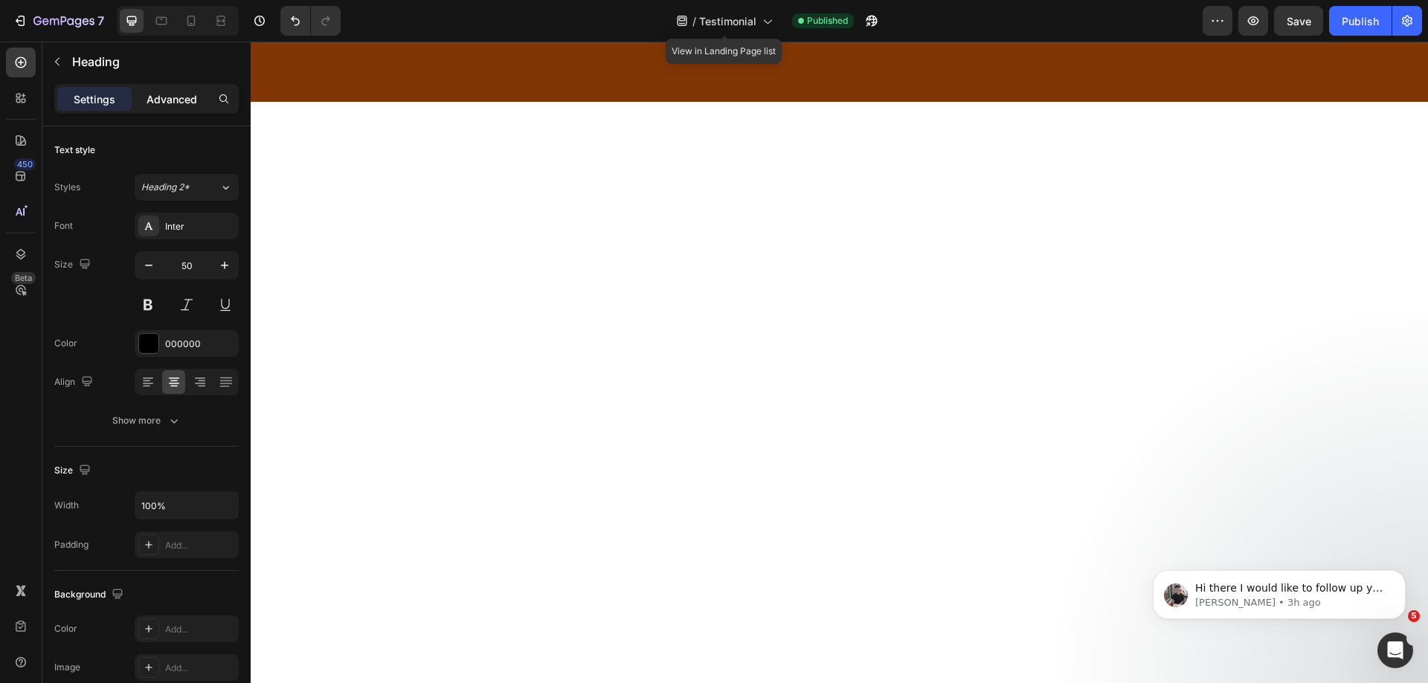
click at [179, 109] on div "Advanced" at bounding box center [172, 99] width 74 height 24
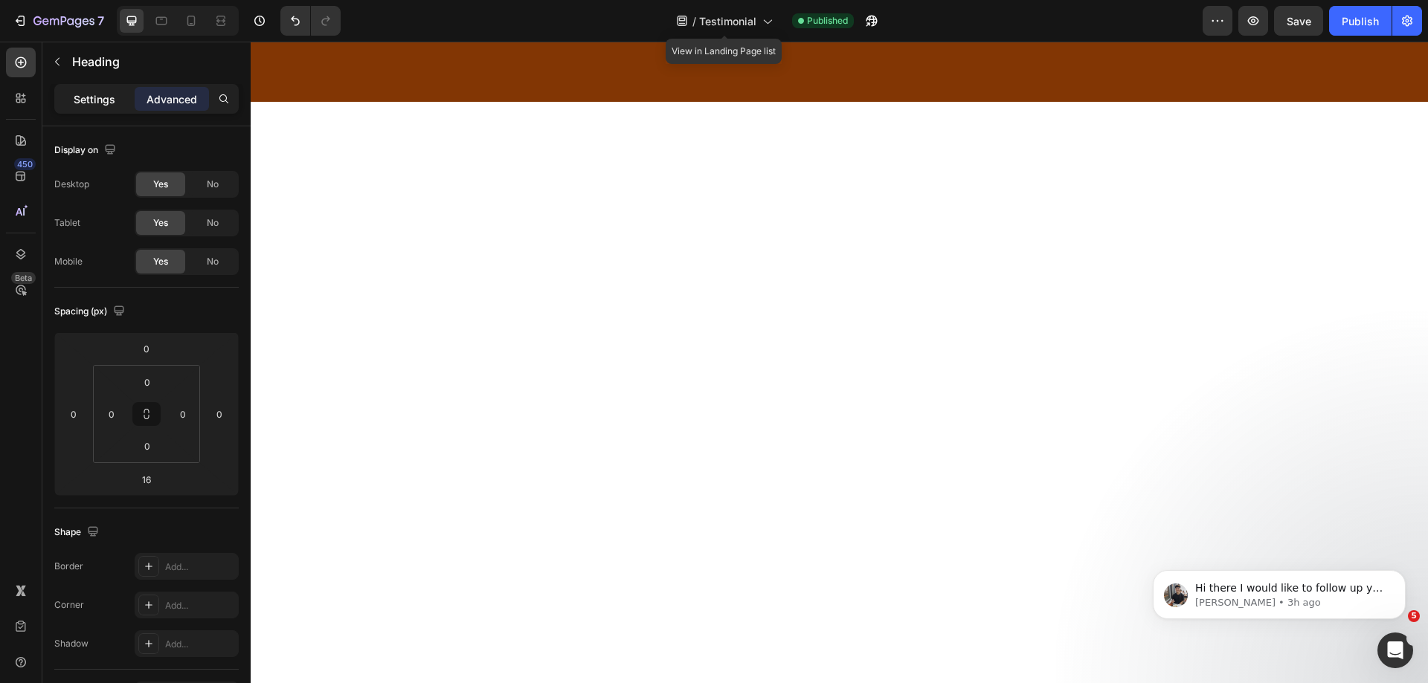
click at [101, 100] on p "Settings" at bounding box center [95, 99] width 42 height 16
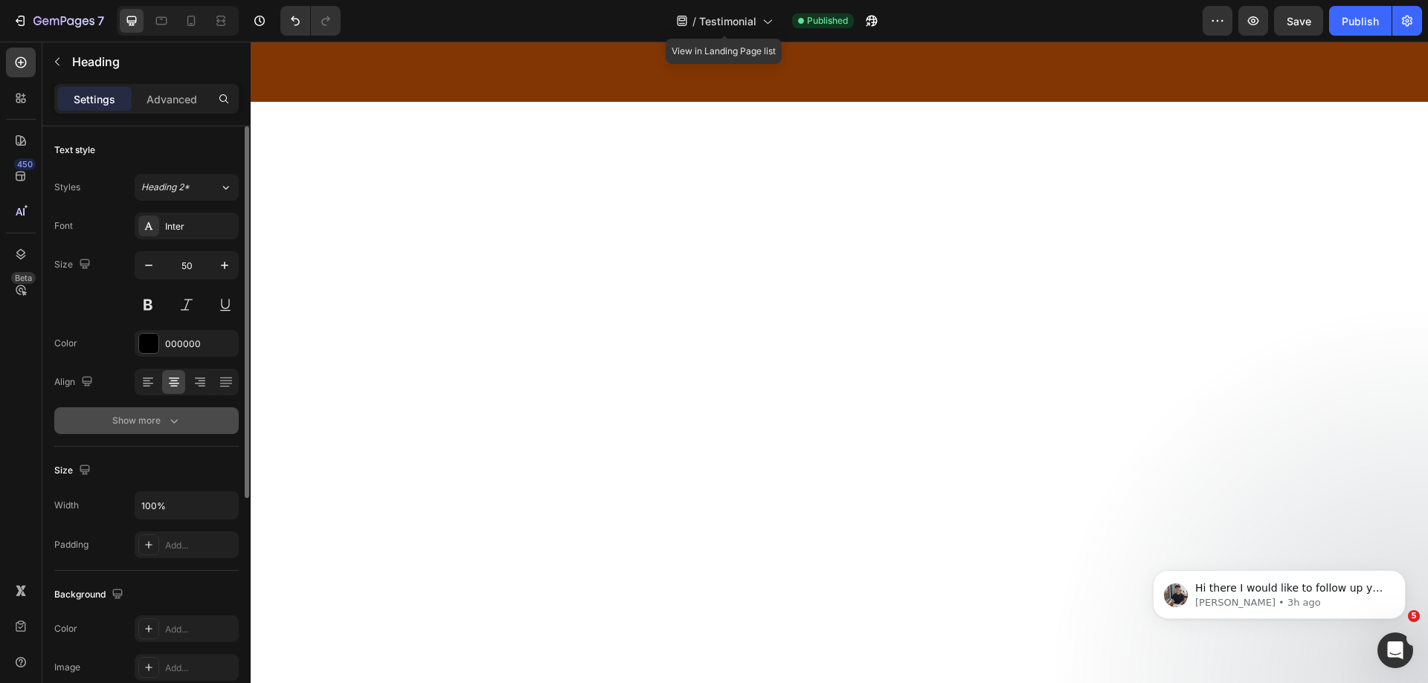
click at [161, 414] on div "Show more" at bounding box center [146, 421] width 69 height 15
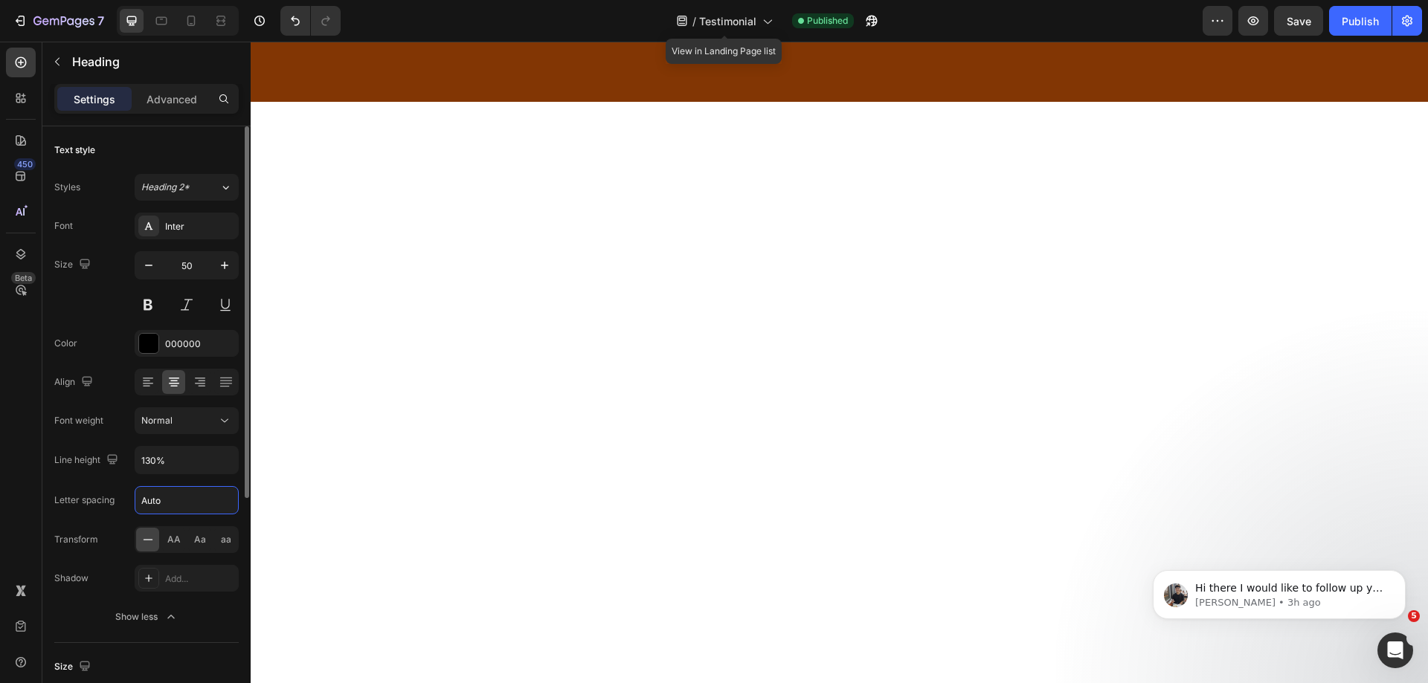
click at [176, 504] on input "Auto" at bounding box center [186, 500] width 103 height 27
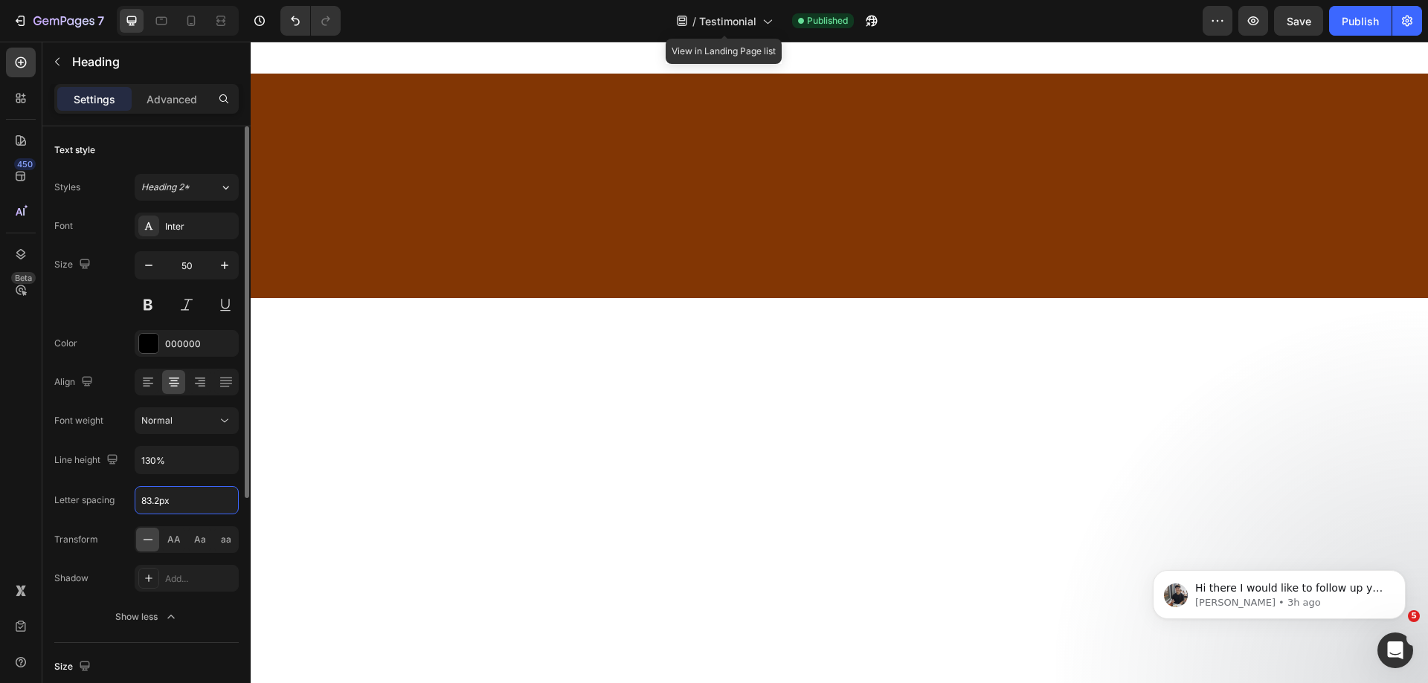
click at [199, 484] on div "Font Inter Size 50 Color 000000 Align Font weight Normal Line height 130% Lette…" at bounding box center [146, 422] width 184 height 418
click at [177, 503] on input "83.2" at bounding box center [186, 500] width 103 height 27
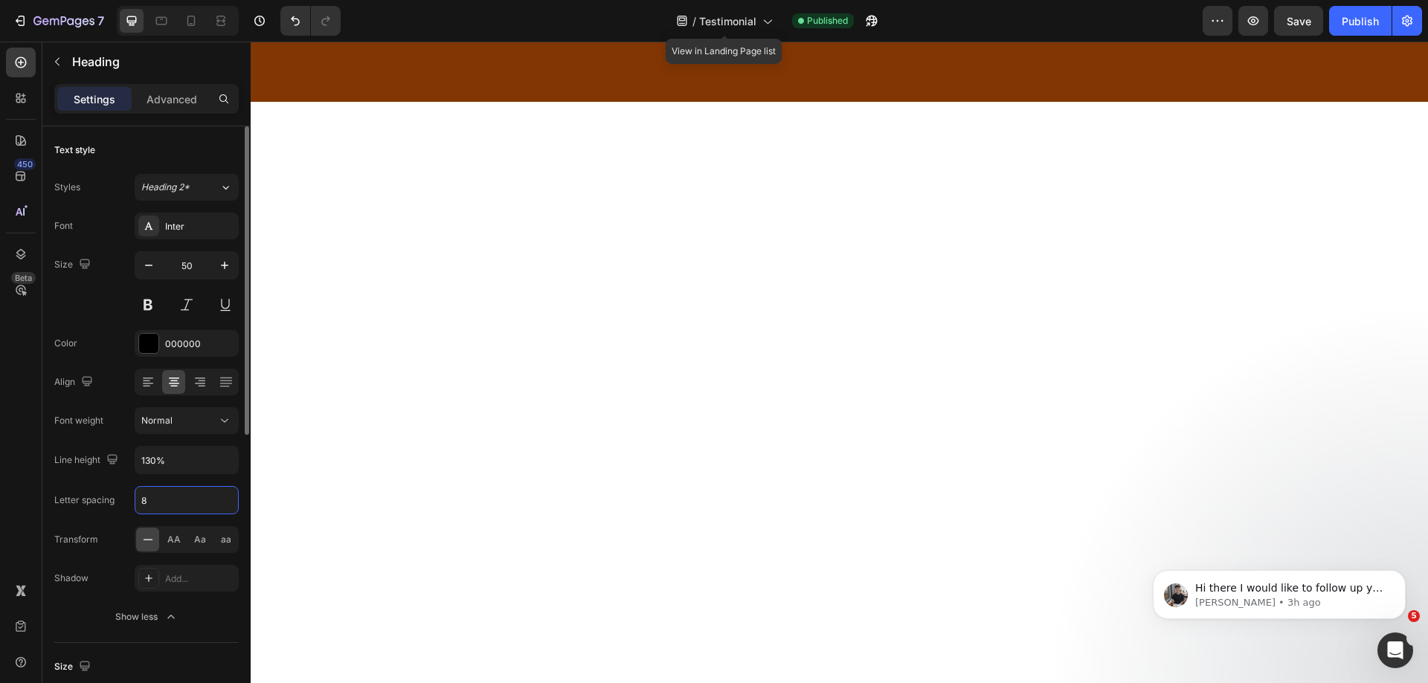
click at [145, 501] on input "8" at bounding box center [186, 500] width 103 height 27
type input "2"
click at [1350, 25] on div "Publish" at bounding box center [1360, 21] width 37 height 16
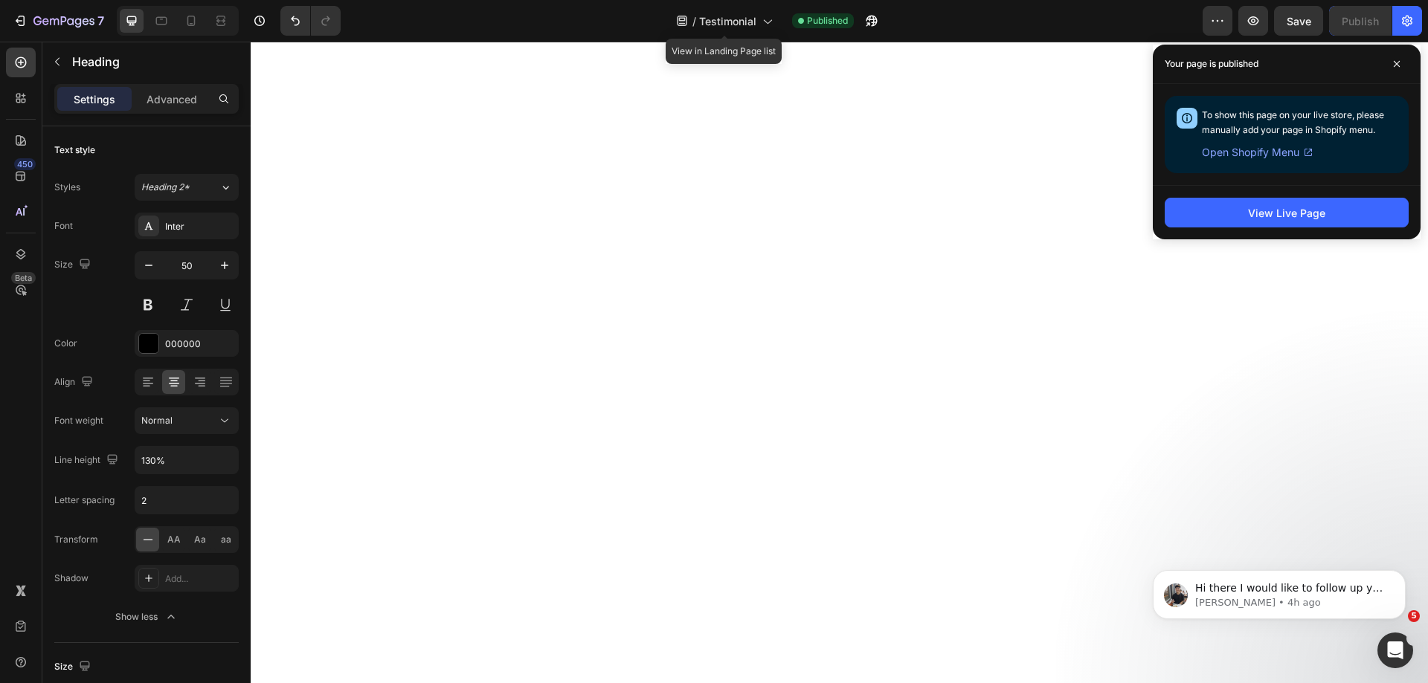
scroll to position [6322, 0]
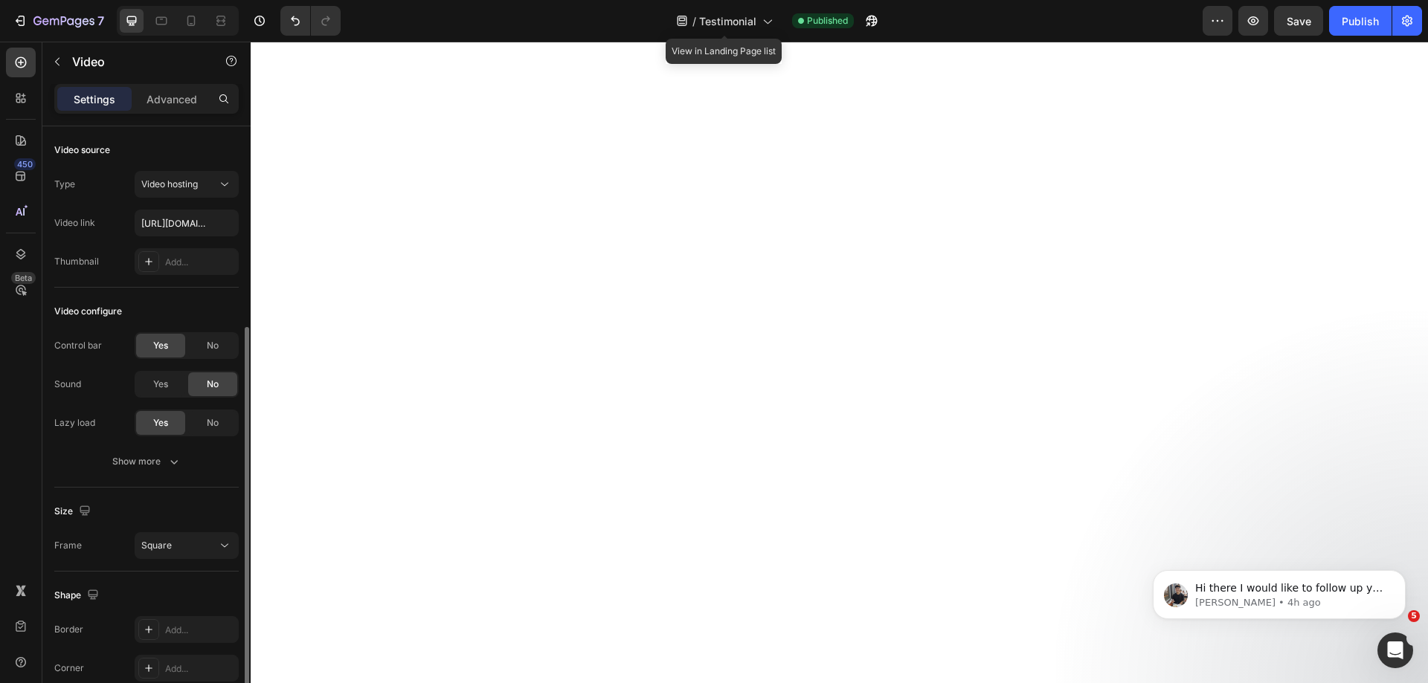
scroll to position [109, 0]
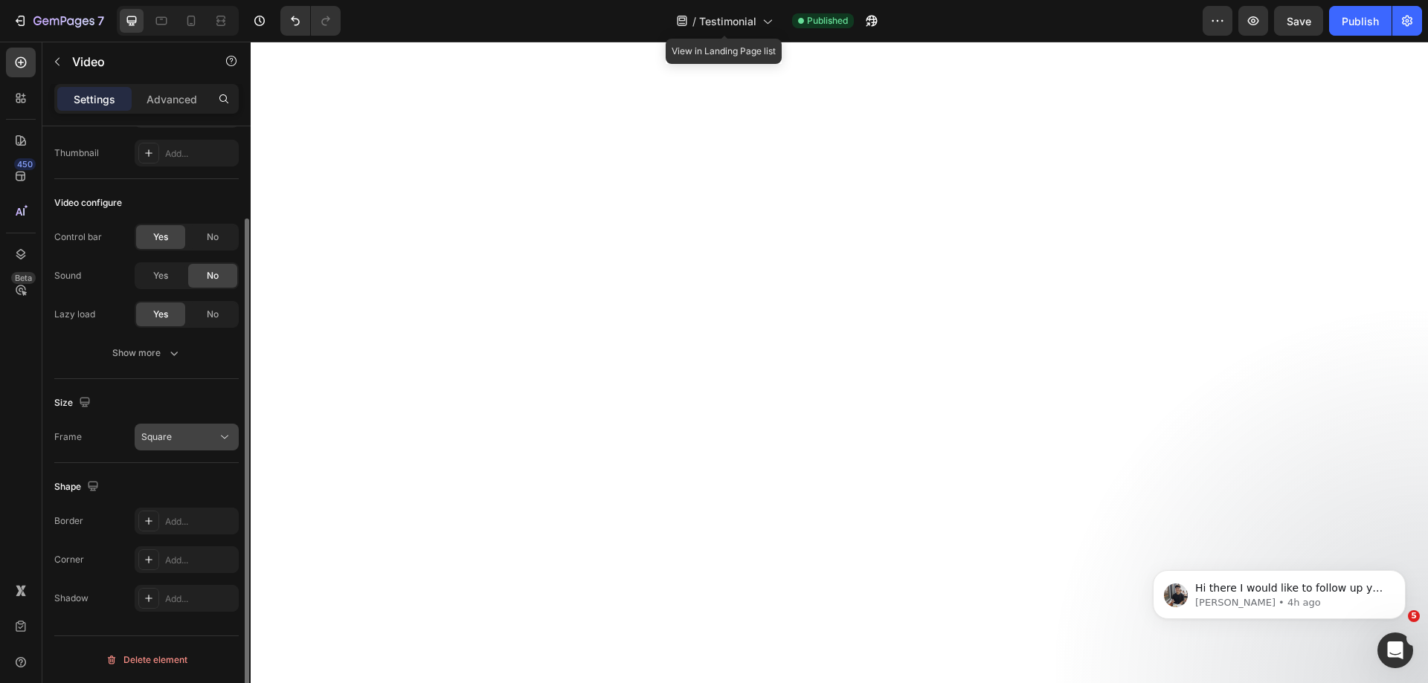
click at [187, 438] on div "Square" at bounding box center [179, 437] width 76 height 13
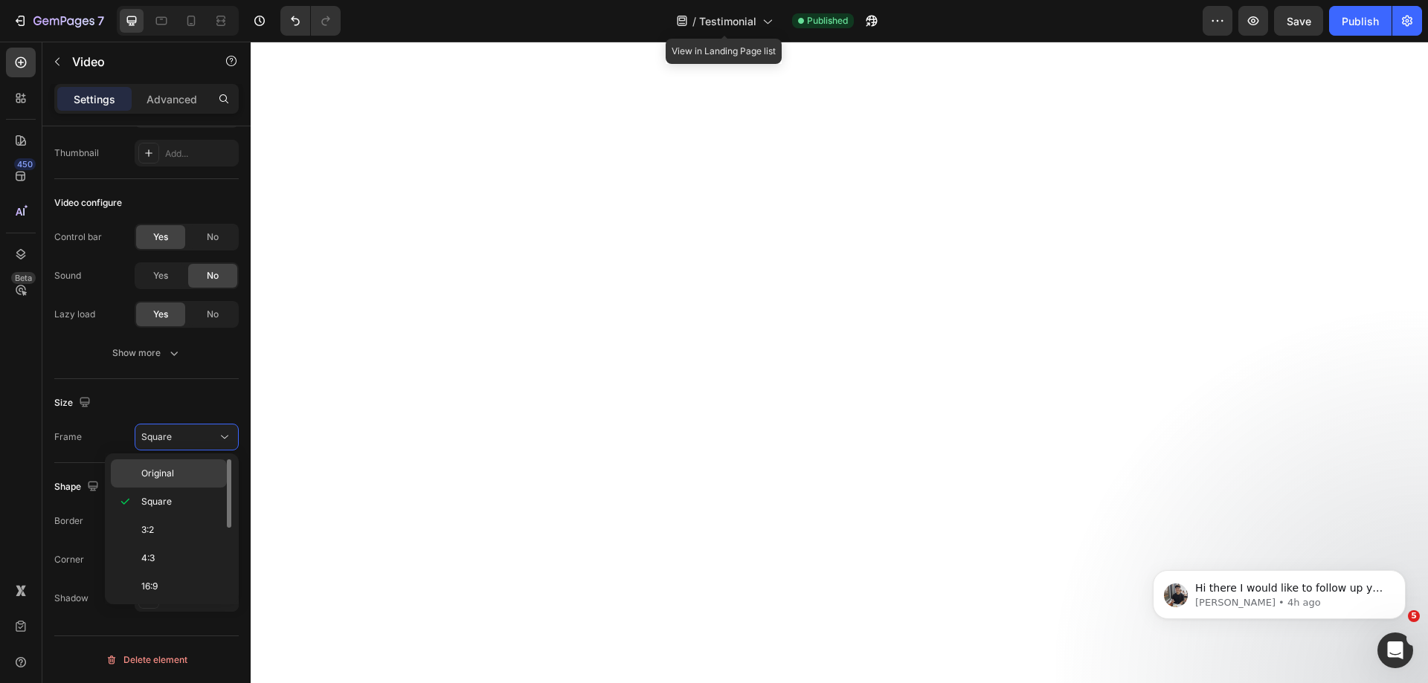
click at [184, 460] on div "Original" at bounding box center [169, 474] width 116 height 28
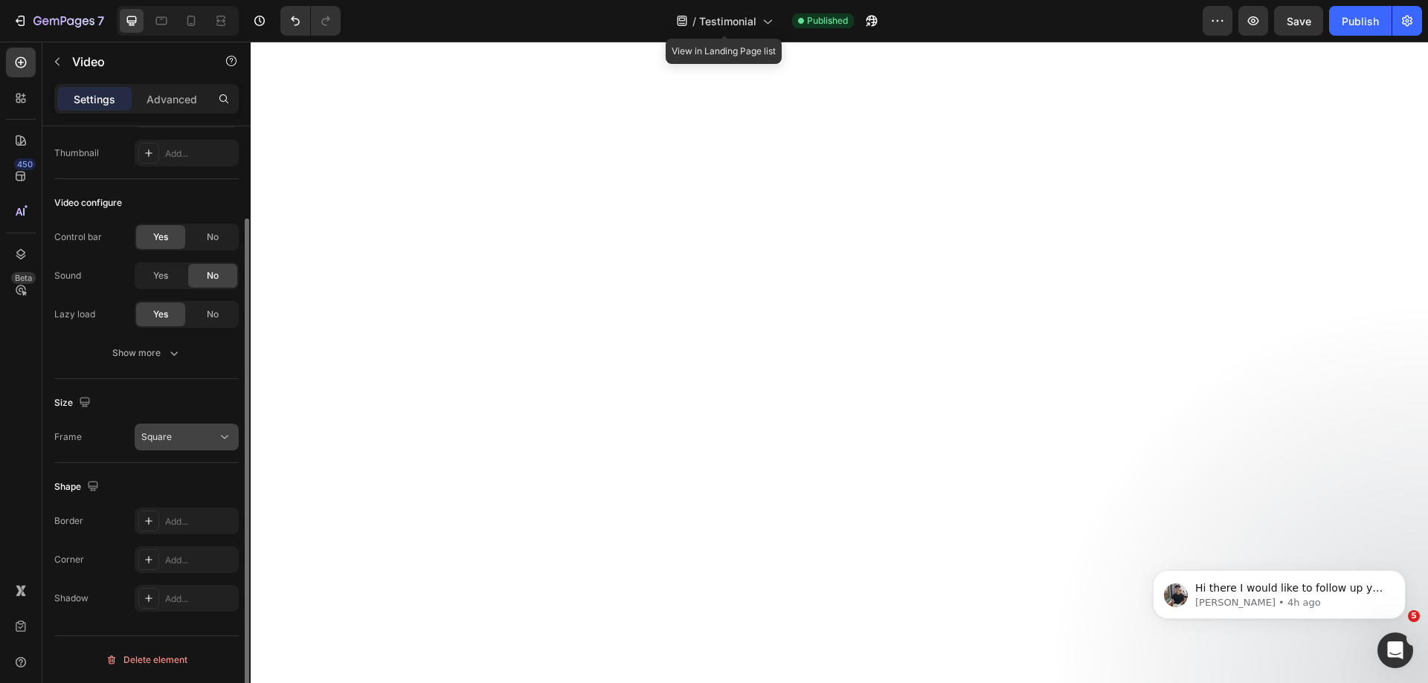
click at [171, 437] on span "Square" at bounding box center [156, 436] width 30 height 11
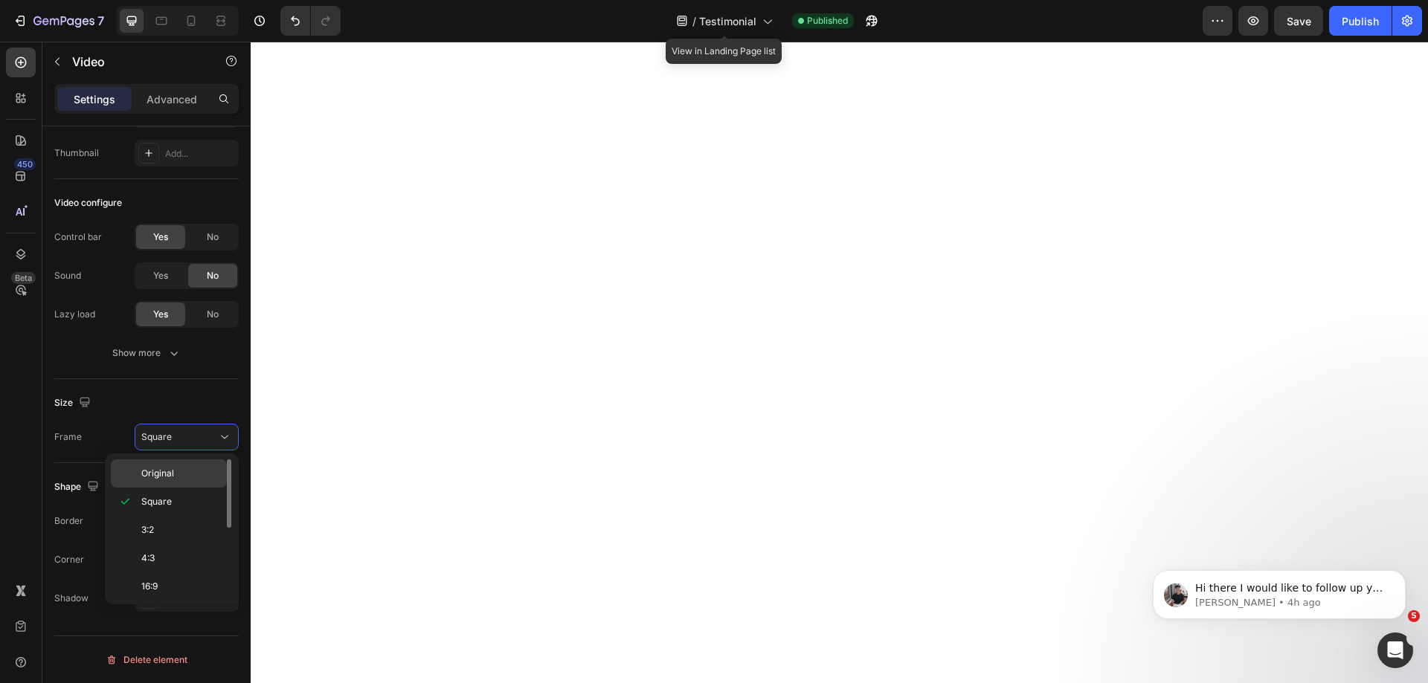
click at [167, 469] on span "Original" at bounding box center [157, 473] width 33 height 13
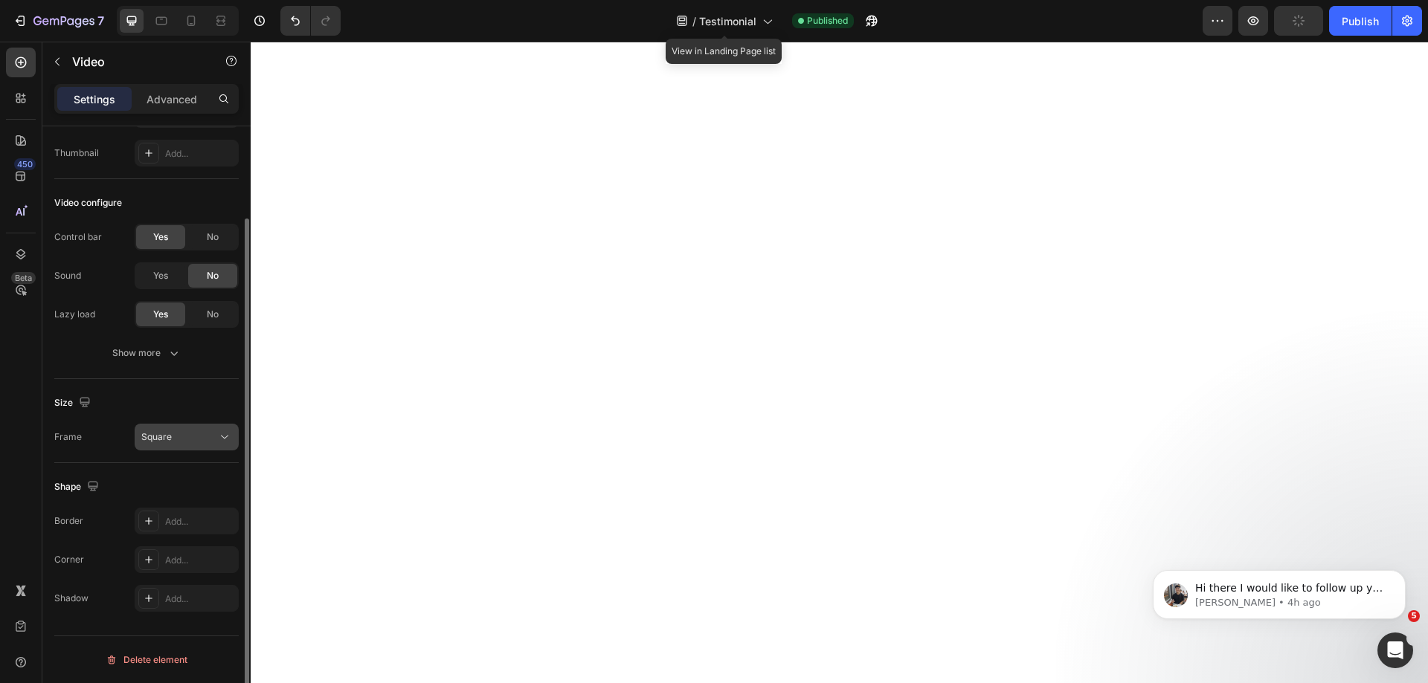
click at [148, 439] on span "Square" at bounding box center [156, 436] width 30 height 11
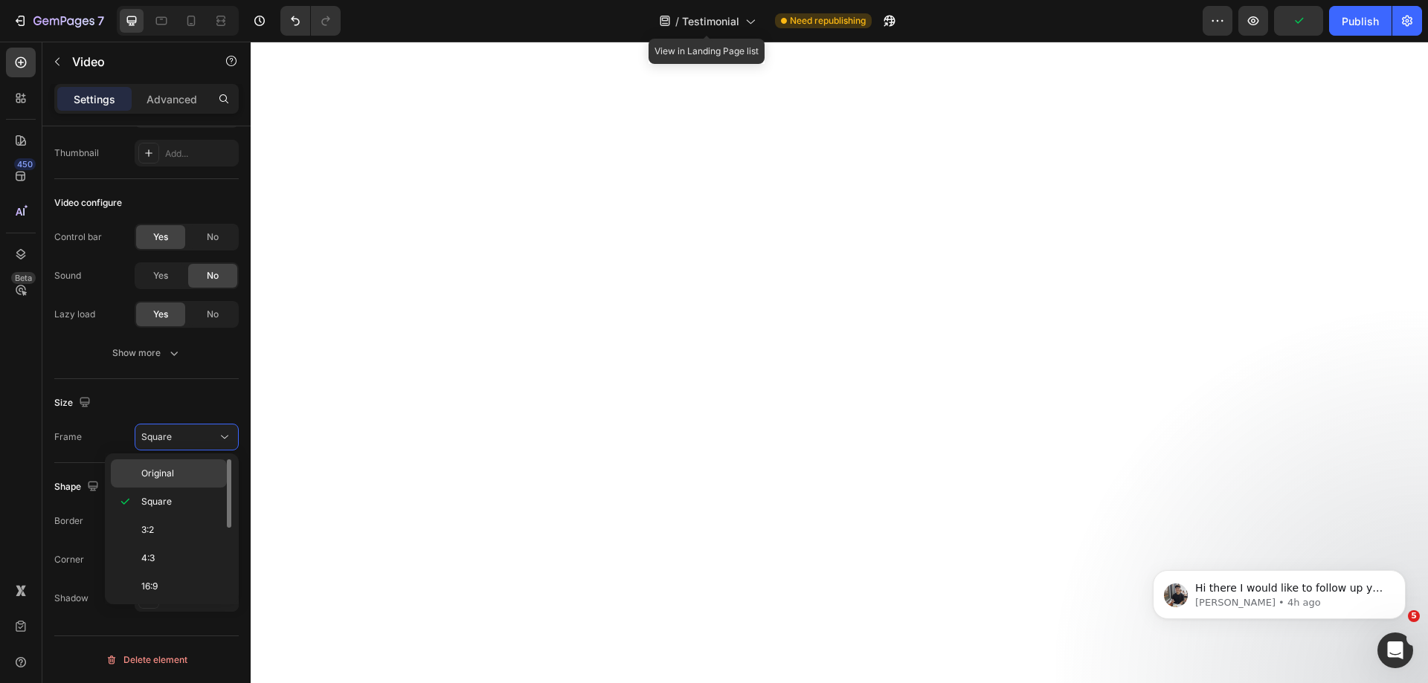
click at [159, 469] on span "Original" at bounding box center [157, 473] width 33 height 13
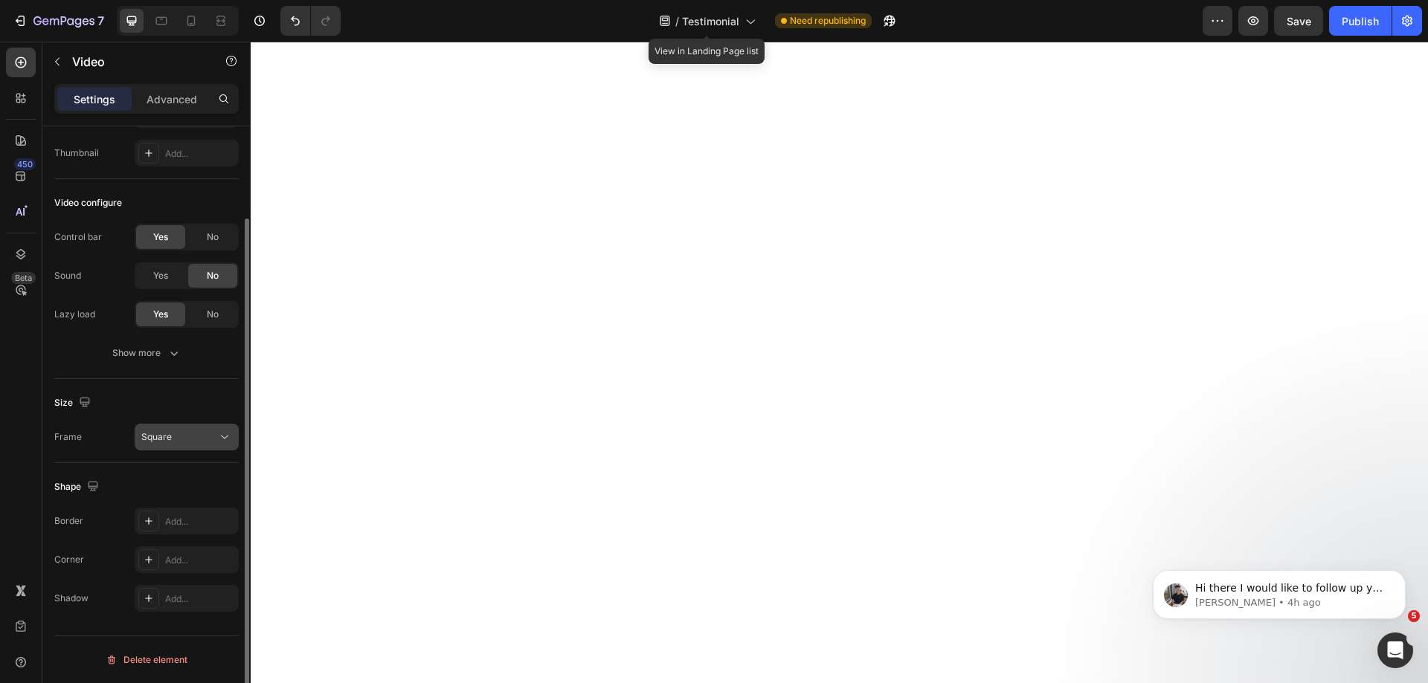
click at [180, 434] on div "Square" at bounding box center [179, 437] width 76 height 13
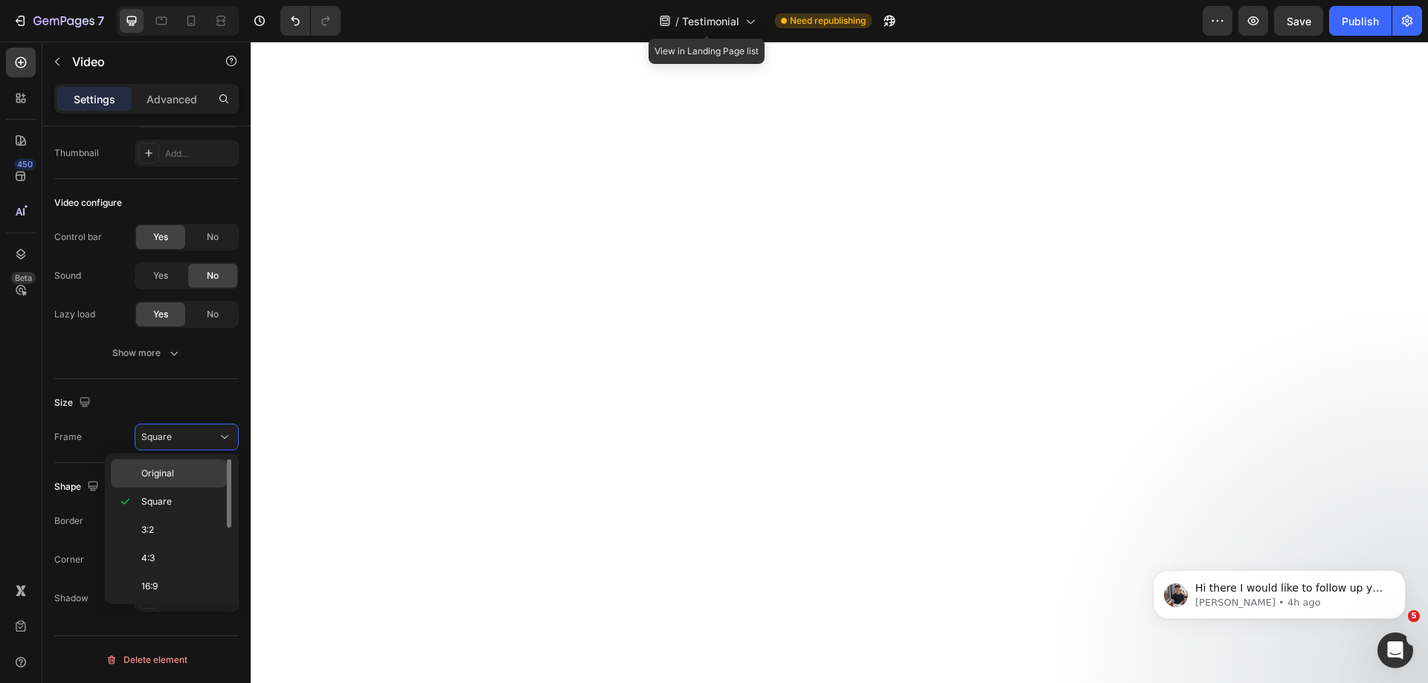
click at [166, 470] on span "Original" at bounding box center [157, 473] width 33 height 13
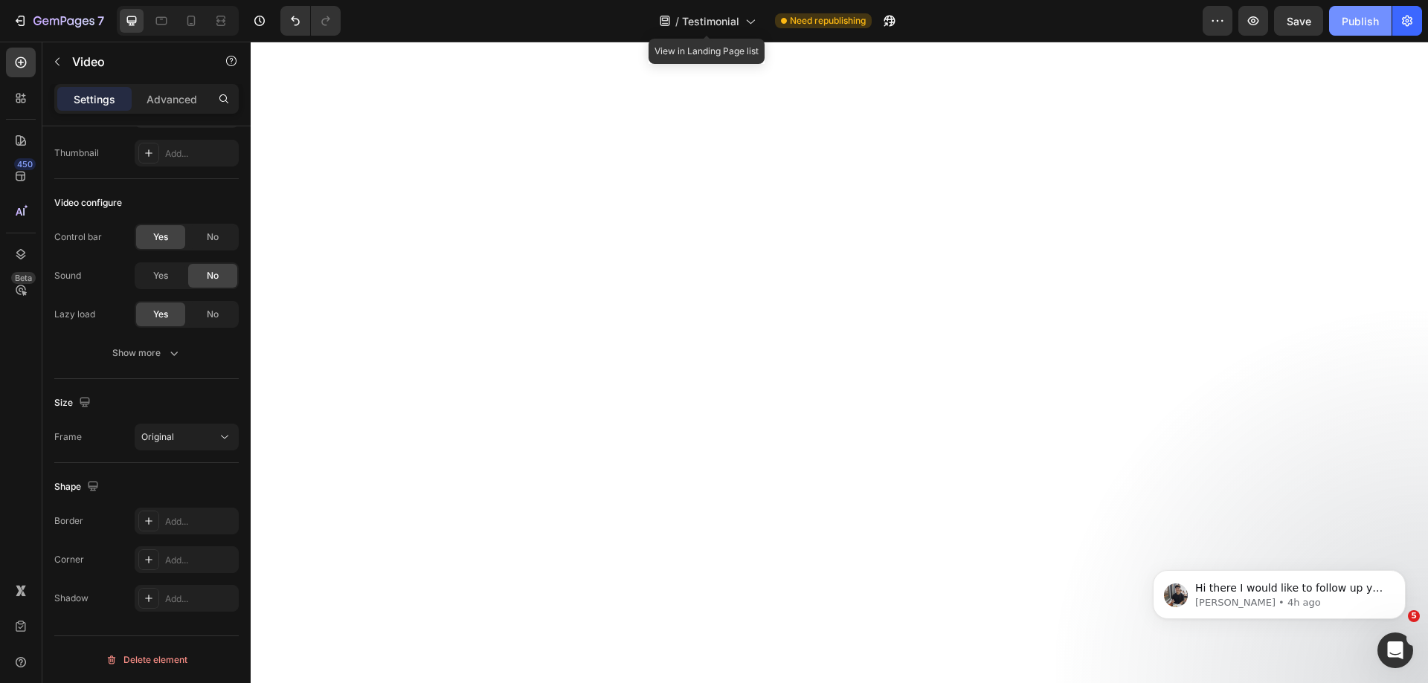
click at [1359, 19] on div "Publish" at bounding box center [1360, 21] width 37 height 16
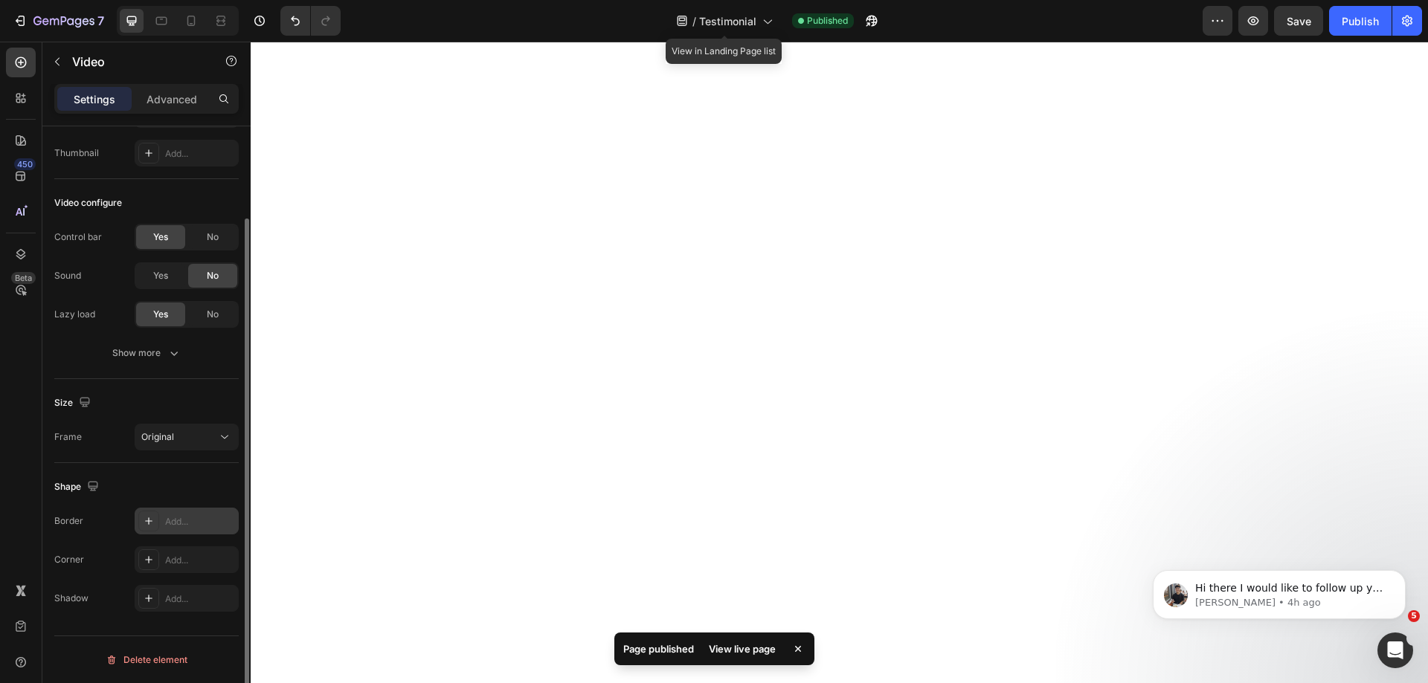
click at [164, 516] on div "Add..." at bounding box center [187, 521] width 104 height 27
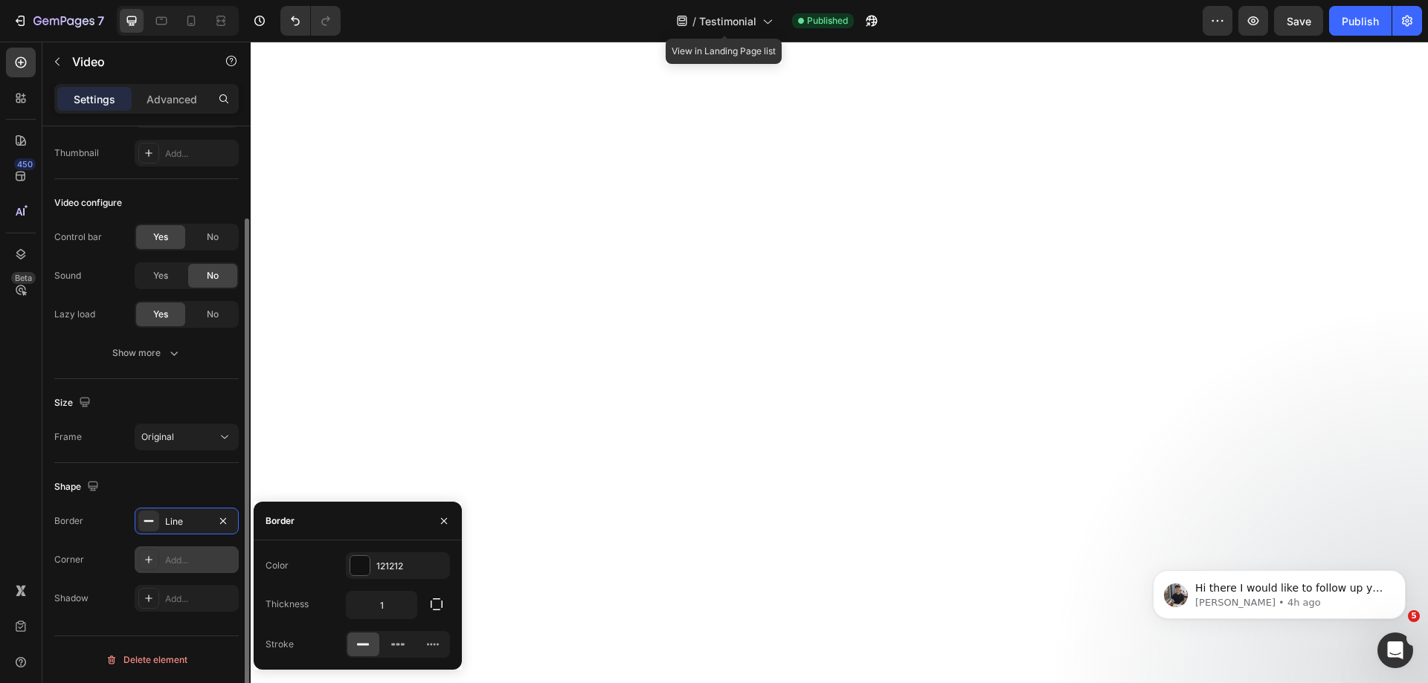
click at [170, 551] on div "Add..." at bounding box center [187, 560] width 104 height 27
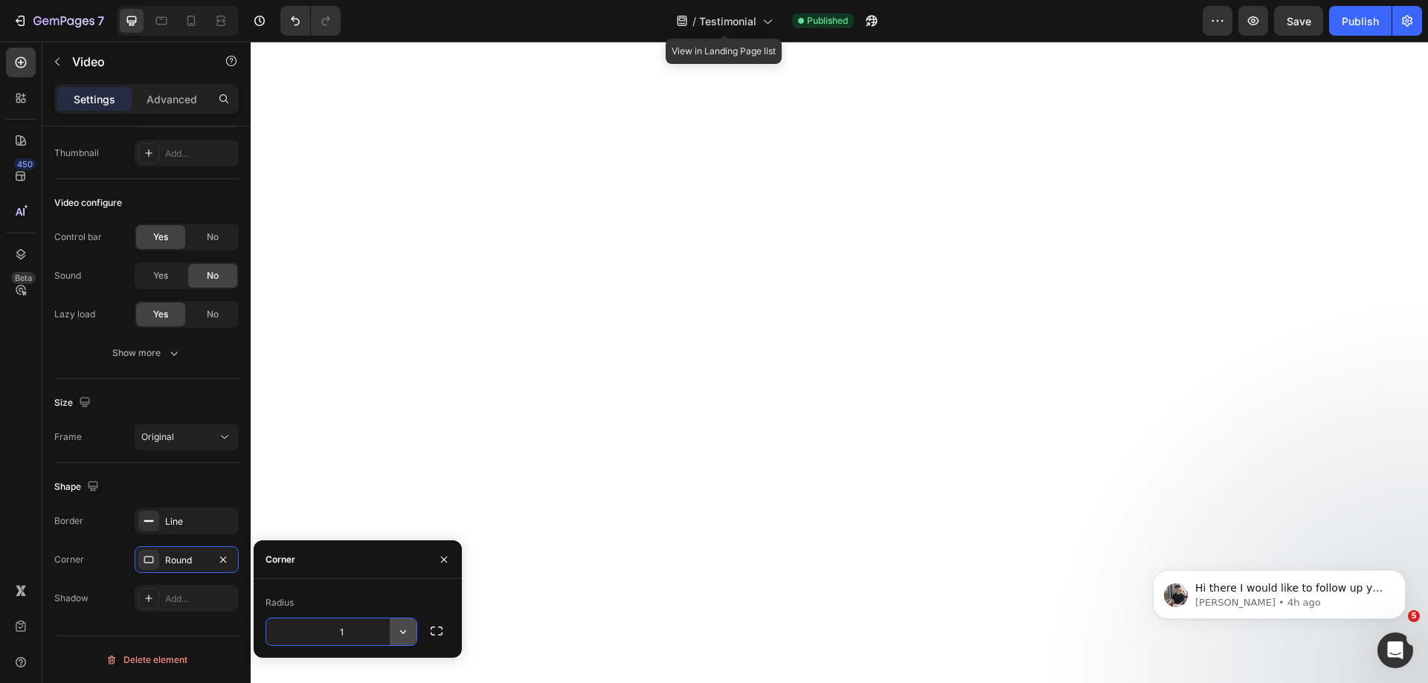
type input "10"
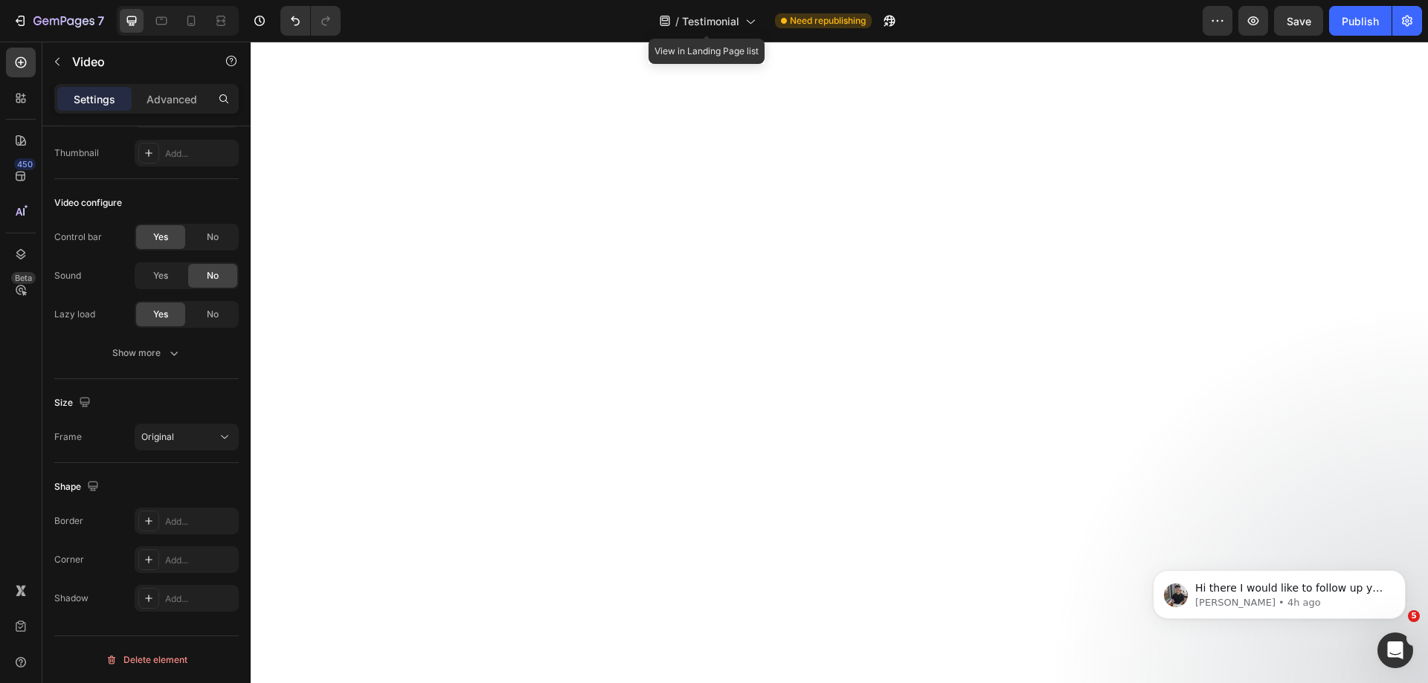
click at [181, 515] on div "Line" at bounding box center [186, 521] width 43 height 13
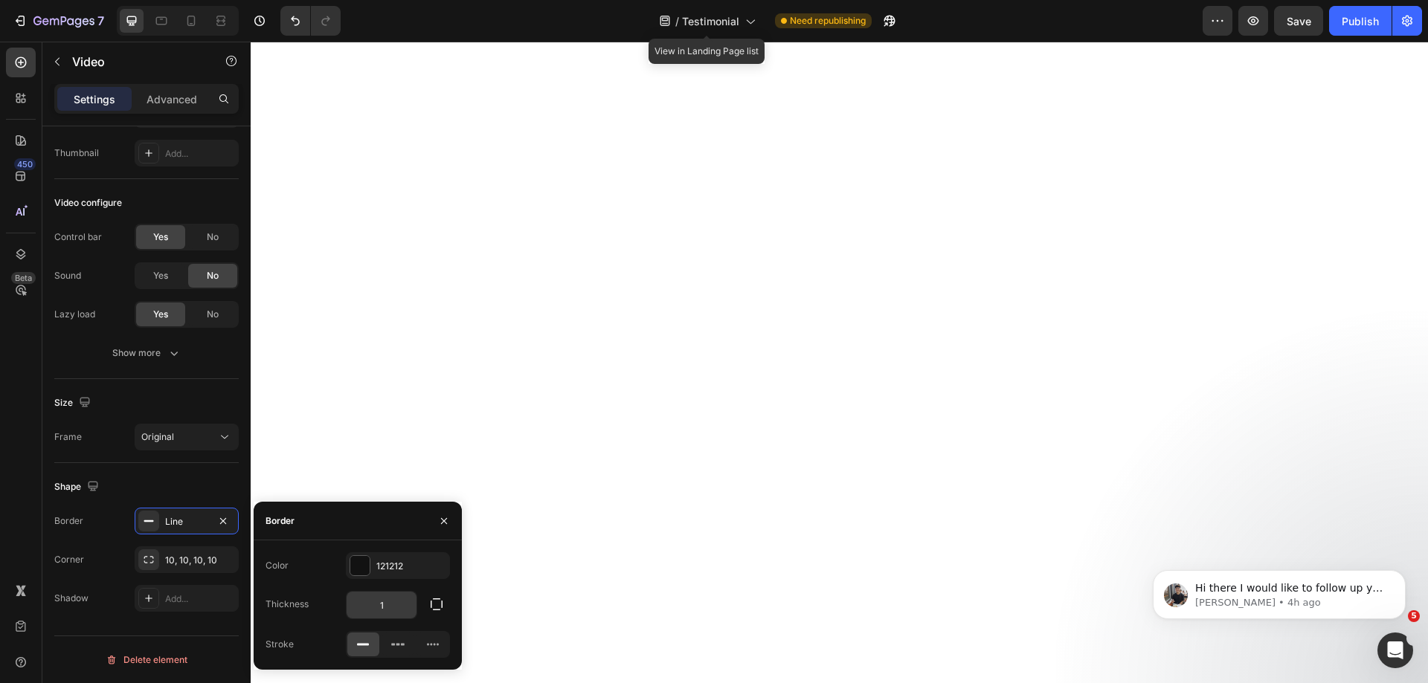
click at [389, 599] on input "1" at bounding box center [382, 605] width 70 height 27
type input "0"
click at [319, 585] on div "Color 121212 Thickness 0 Stroke" at bounding box center [358, 606] width 208 height 106
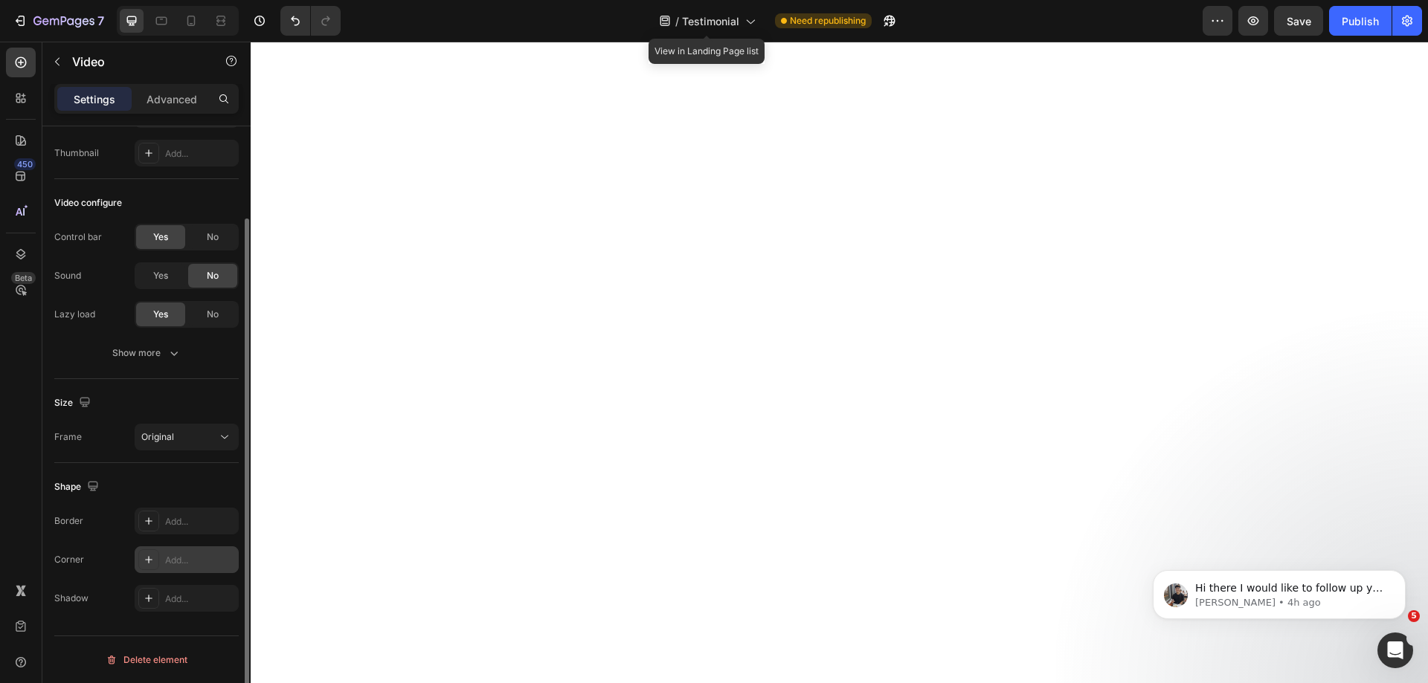
click at [171, 559] on div "Add..." at bounding box center [200, 560] width 70 height 13
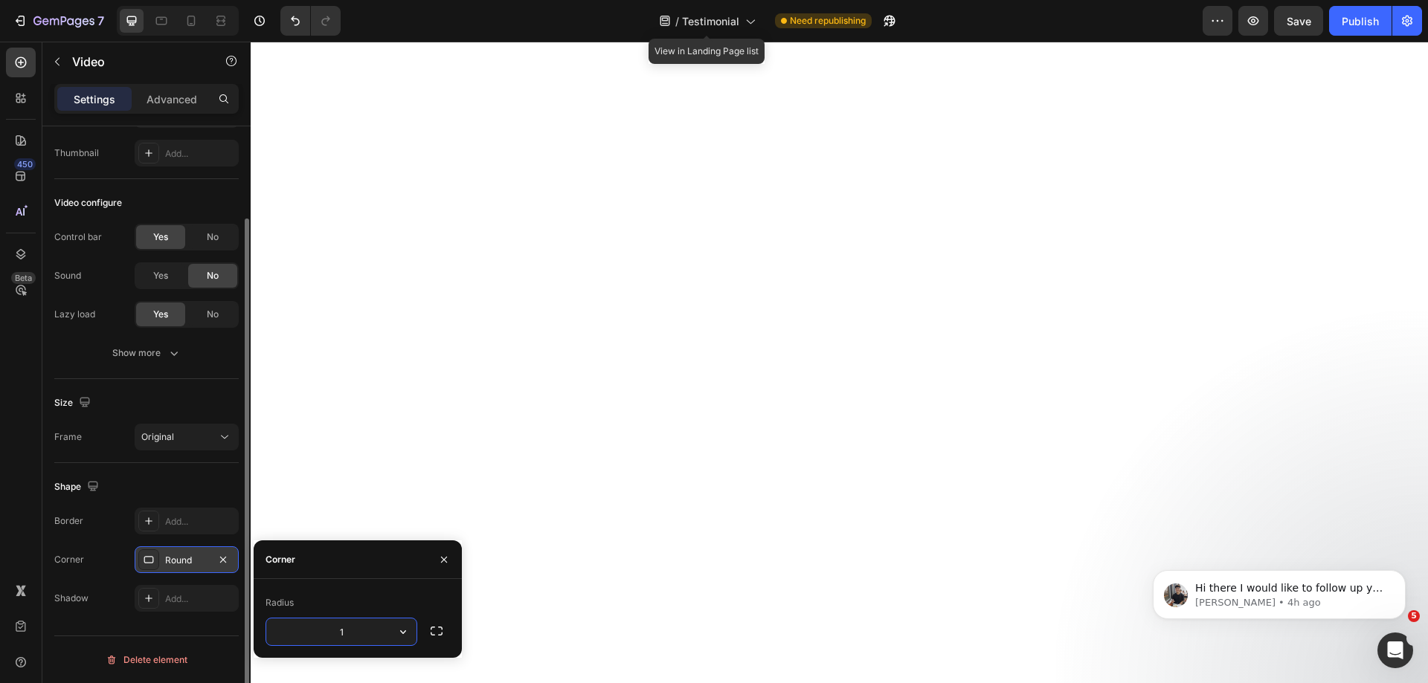
type input "10"
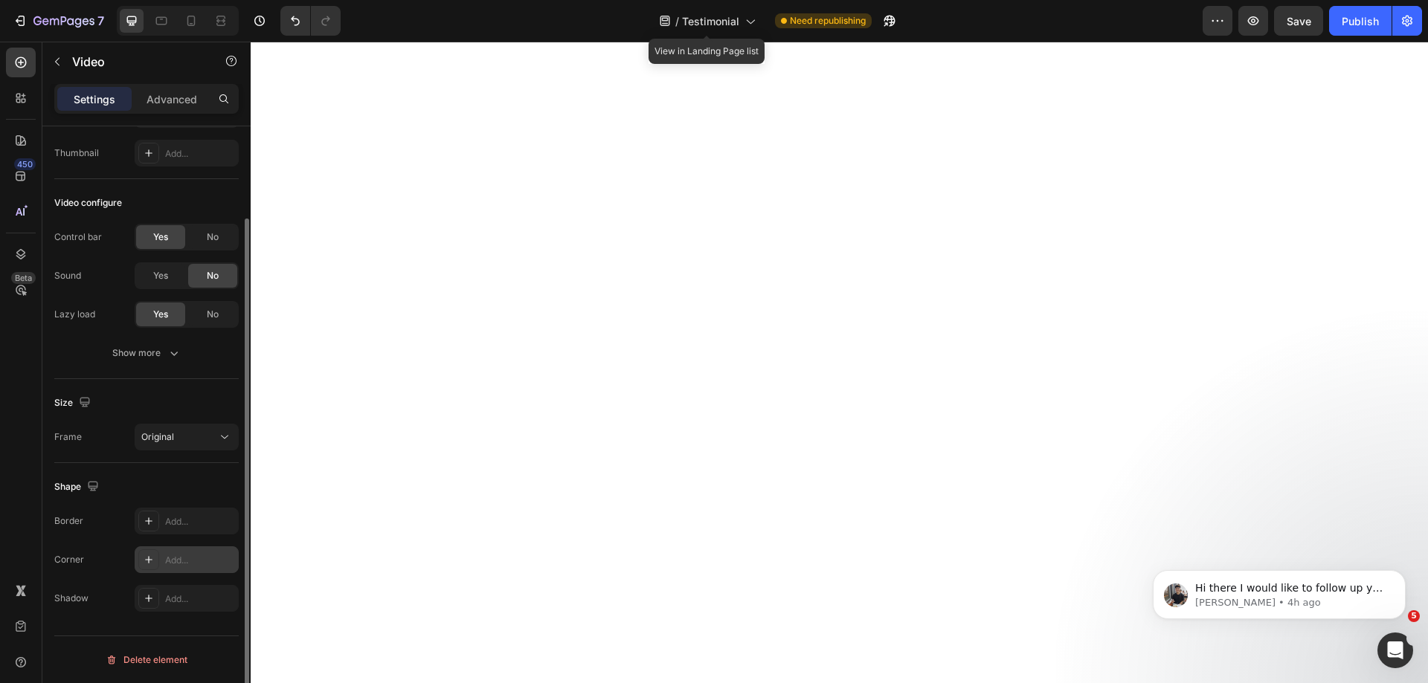
click at [178, 558] on div "Add..." at bounding box center [200, 560] width 70 height 13
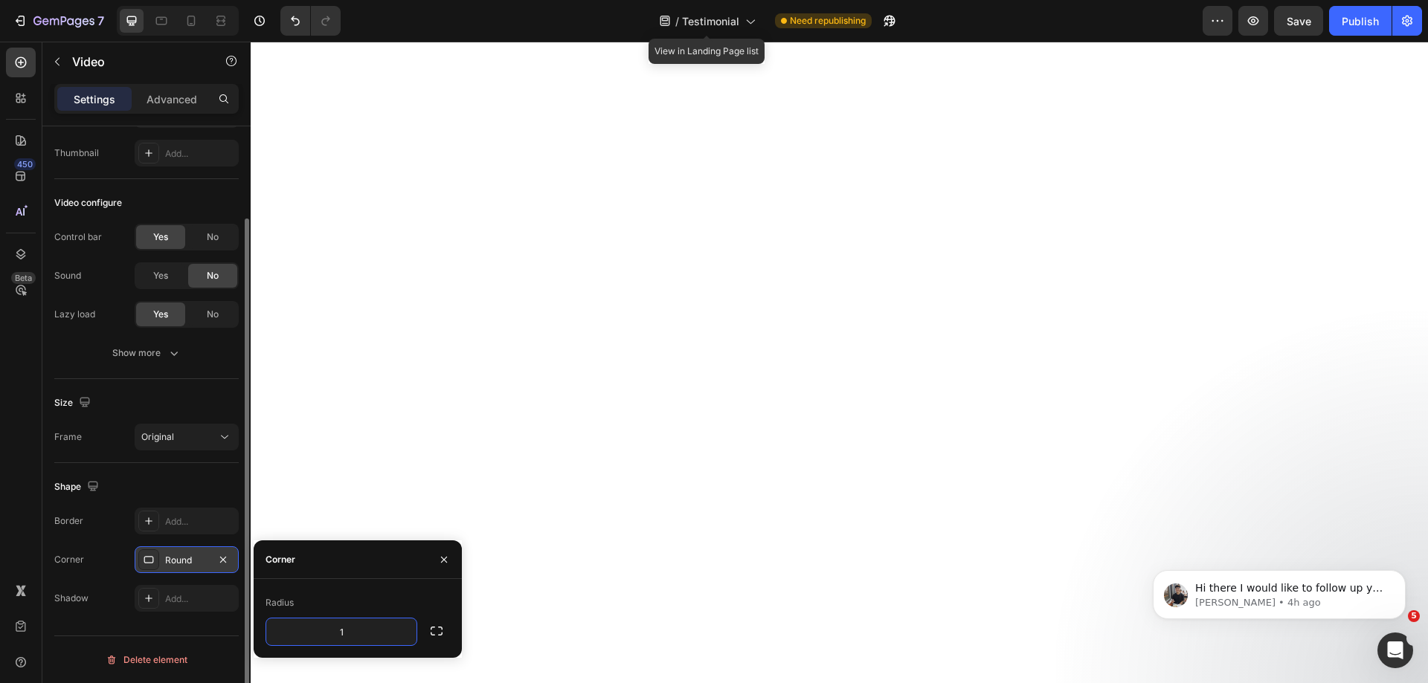
type input "10"
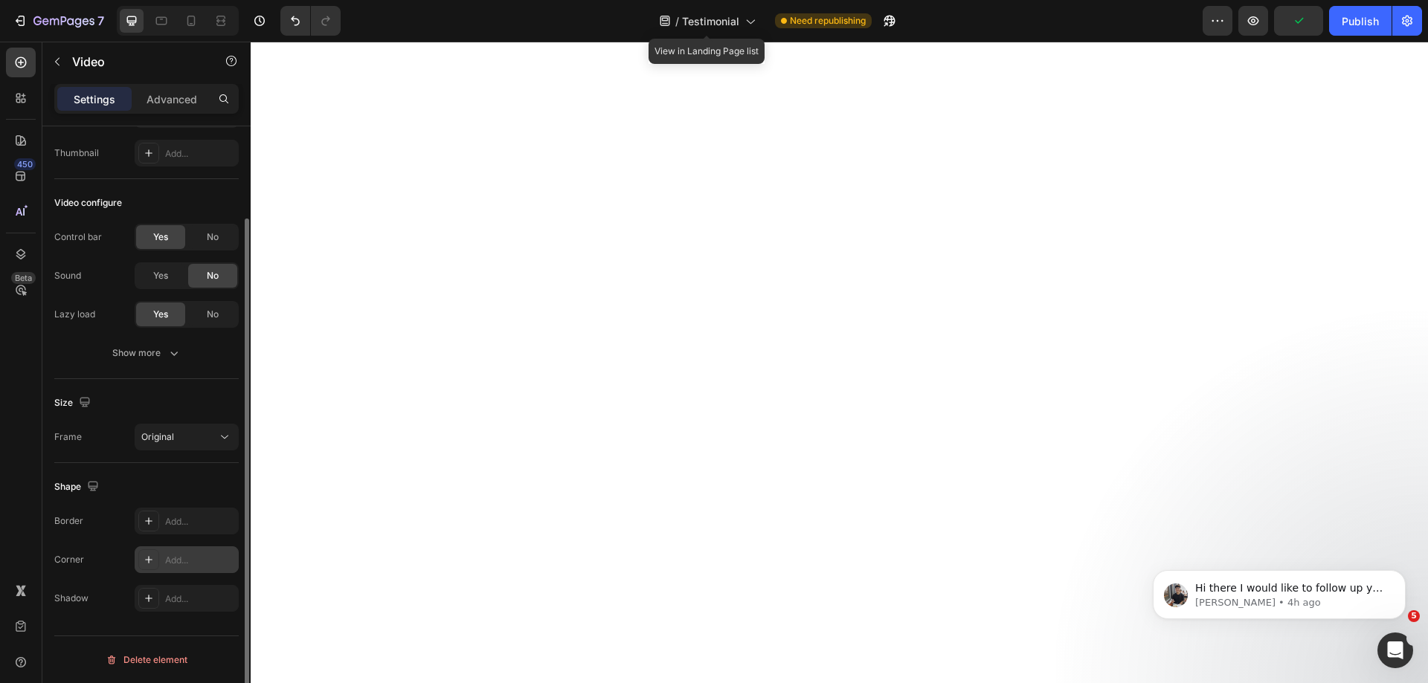
click at [176, 550] on div "Add..." at bounding box center [187, 560] width 104 height 27
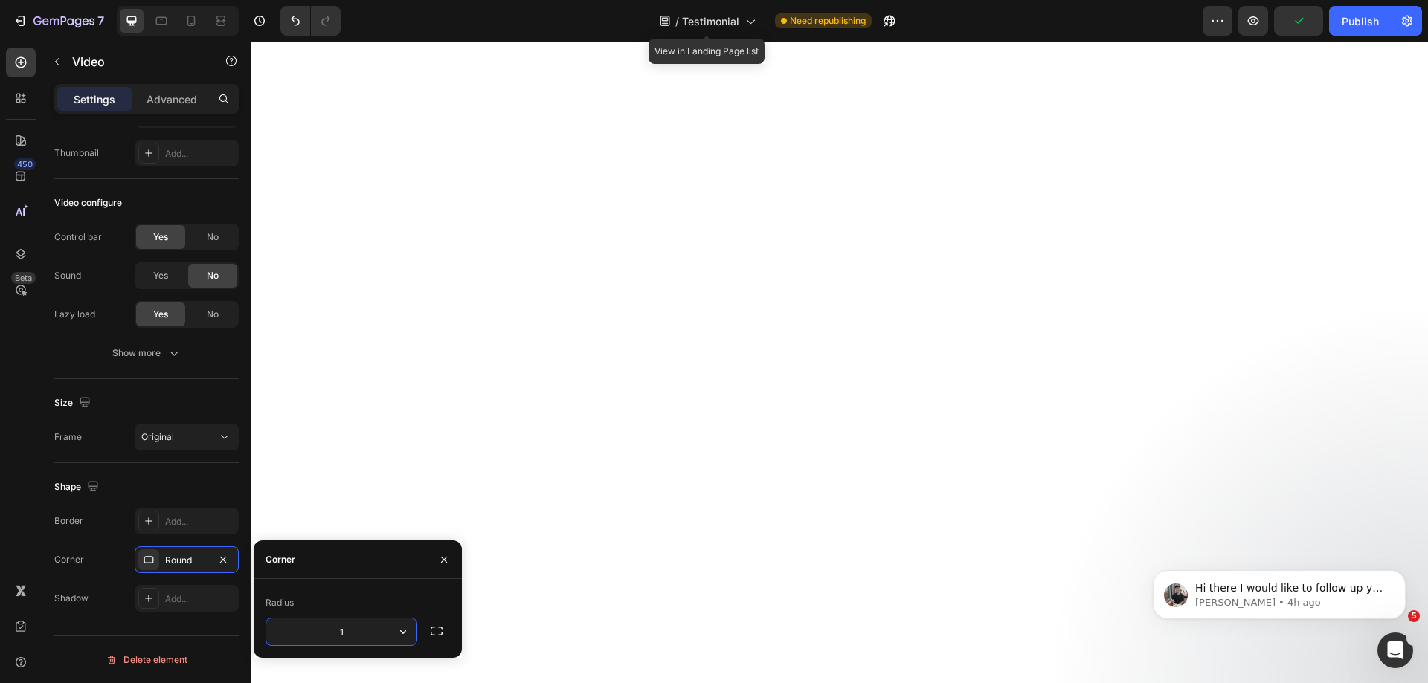
type input "10"
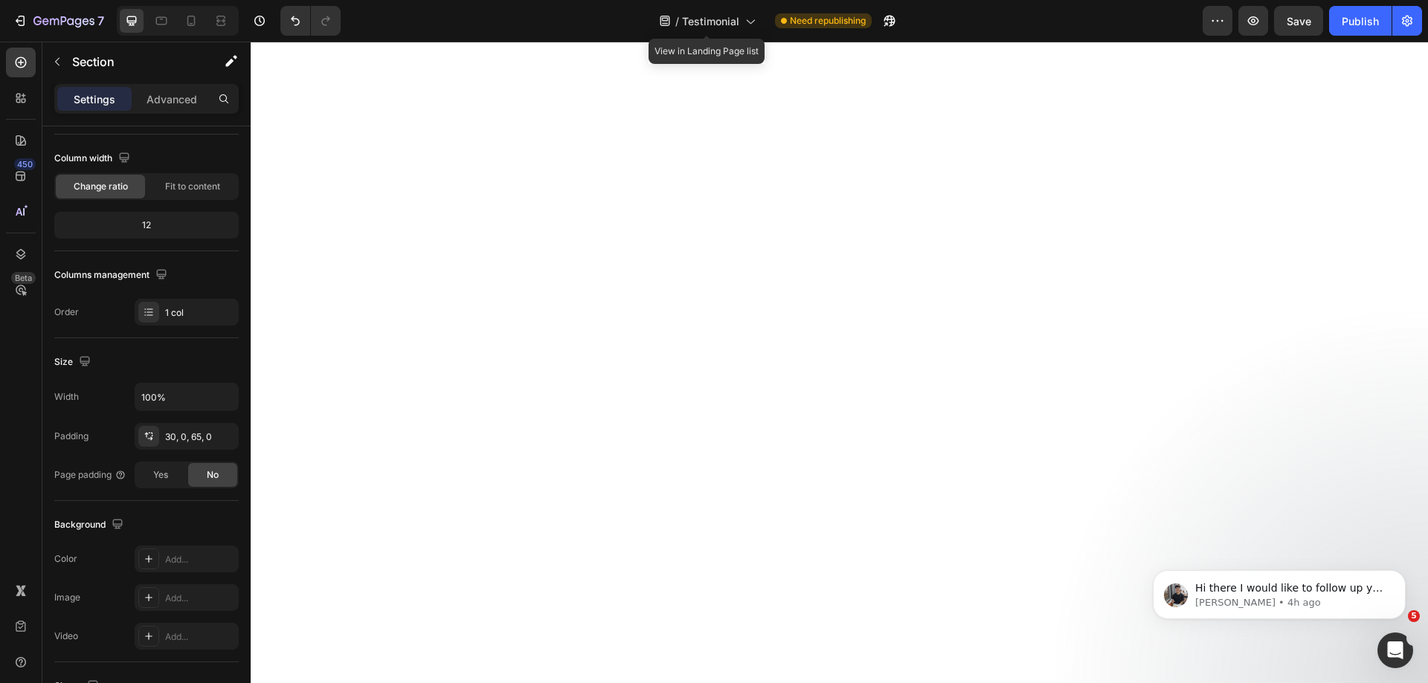
scroll to position [0, 0]
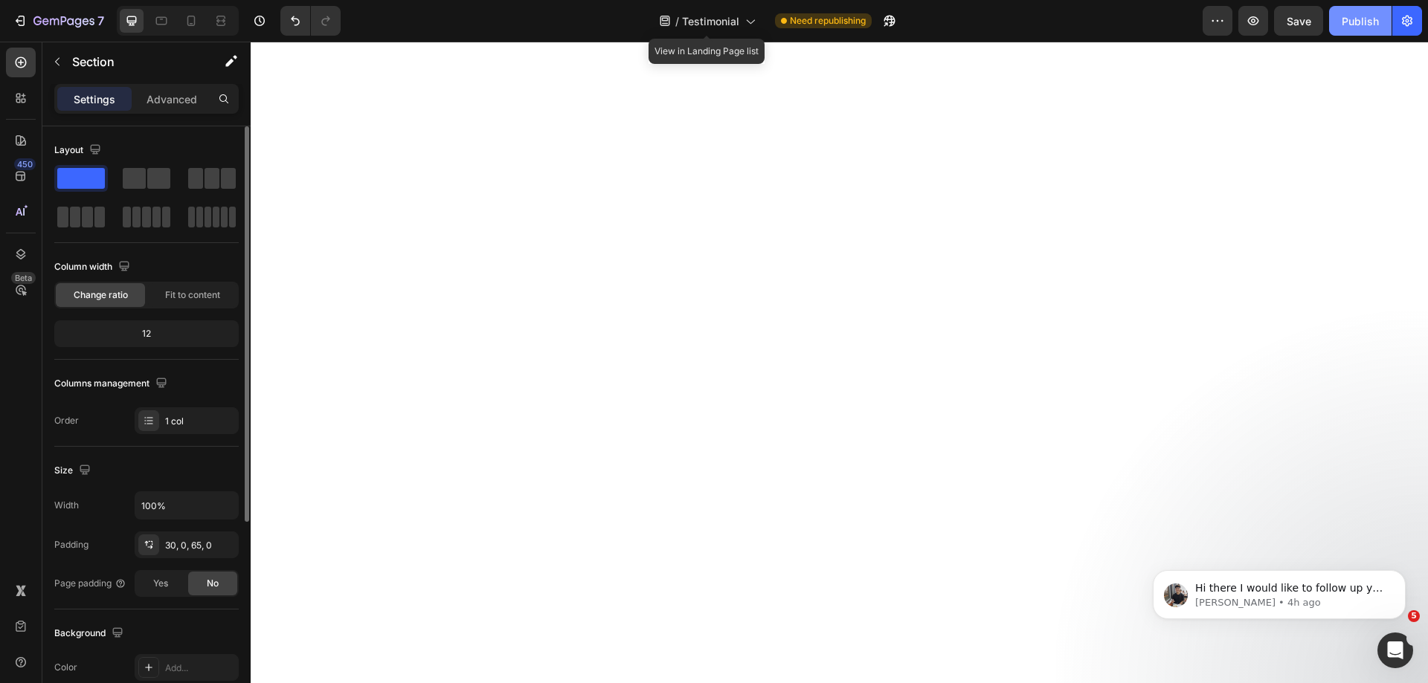
click at [1377, 17] on div "Publish" at bounding box center [1360, 21] width 37 height 16
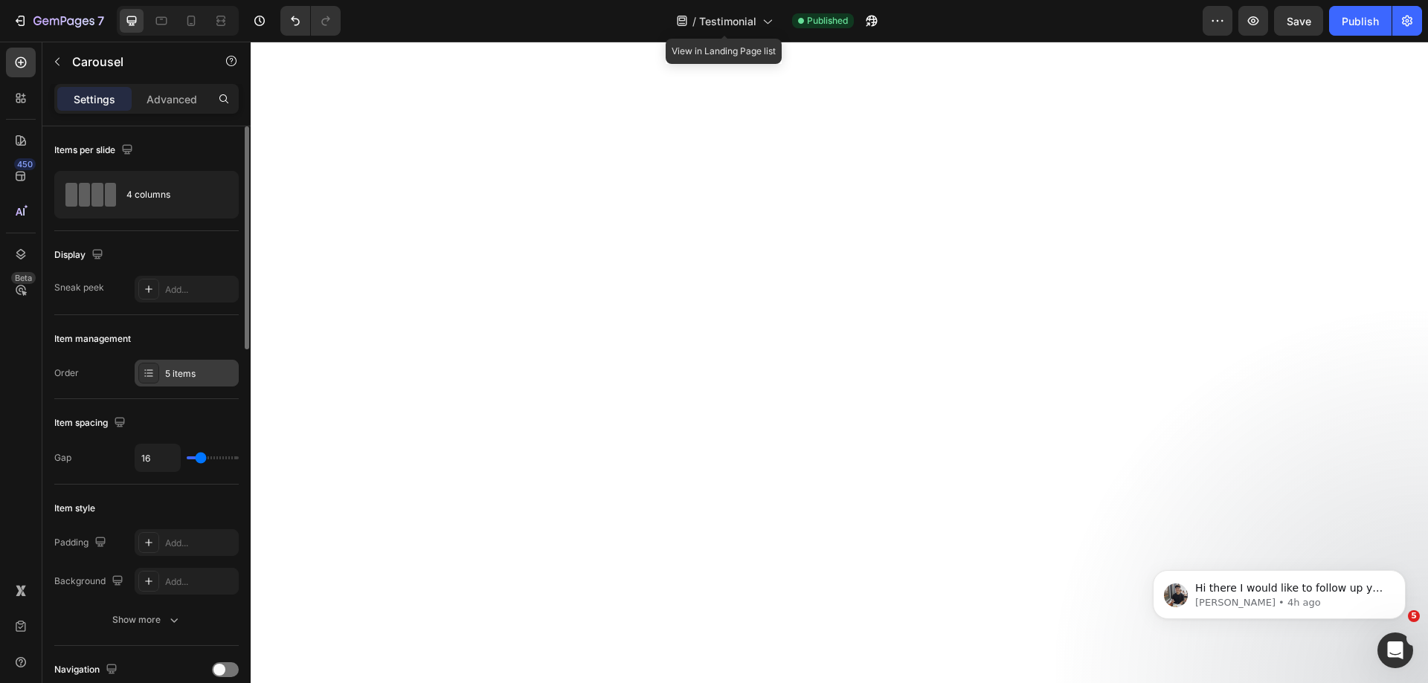
click at [196, 375] on div "5 items" at bounding box center [200, 373] width 70 height 13
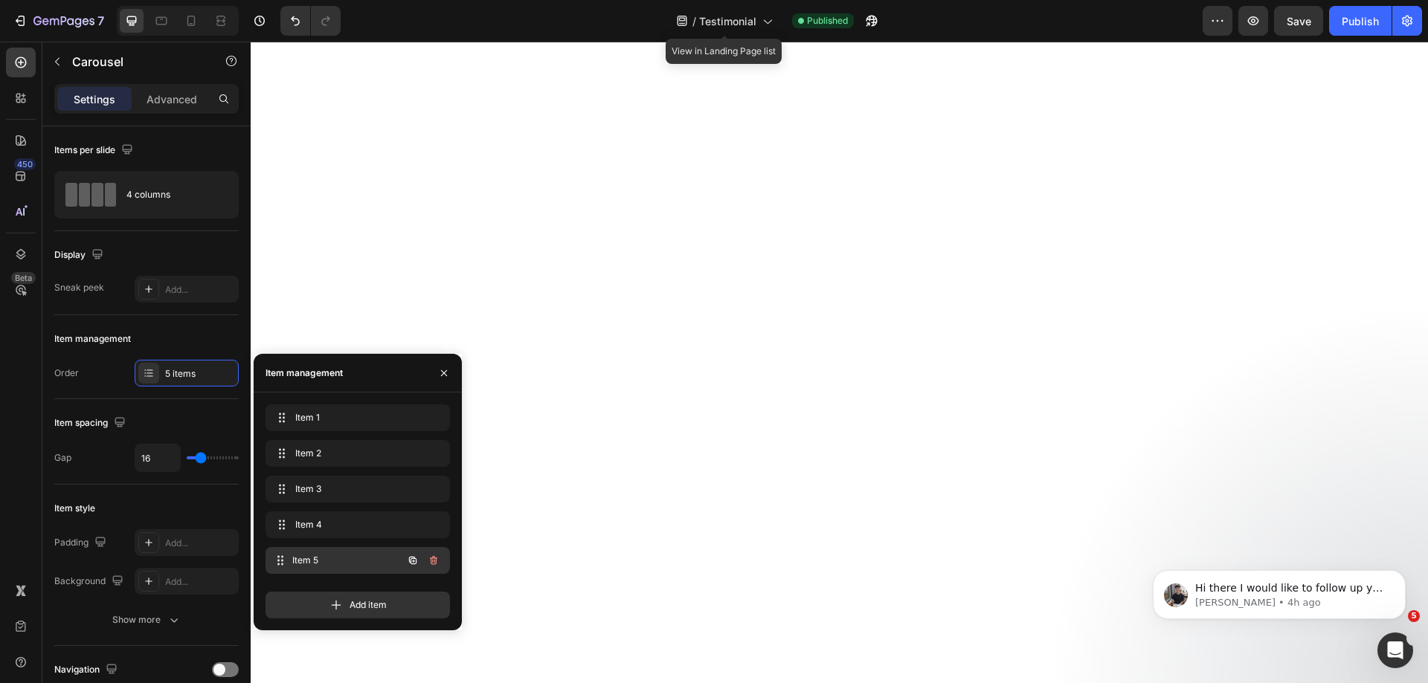
click at [365, 560] on span "Item 5" at bounding box center [347, 560] width 110 height 13
click at [118, 402] on div "Item spacing Gap 16" at bounding box center [146, 442] width 184 height 86
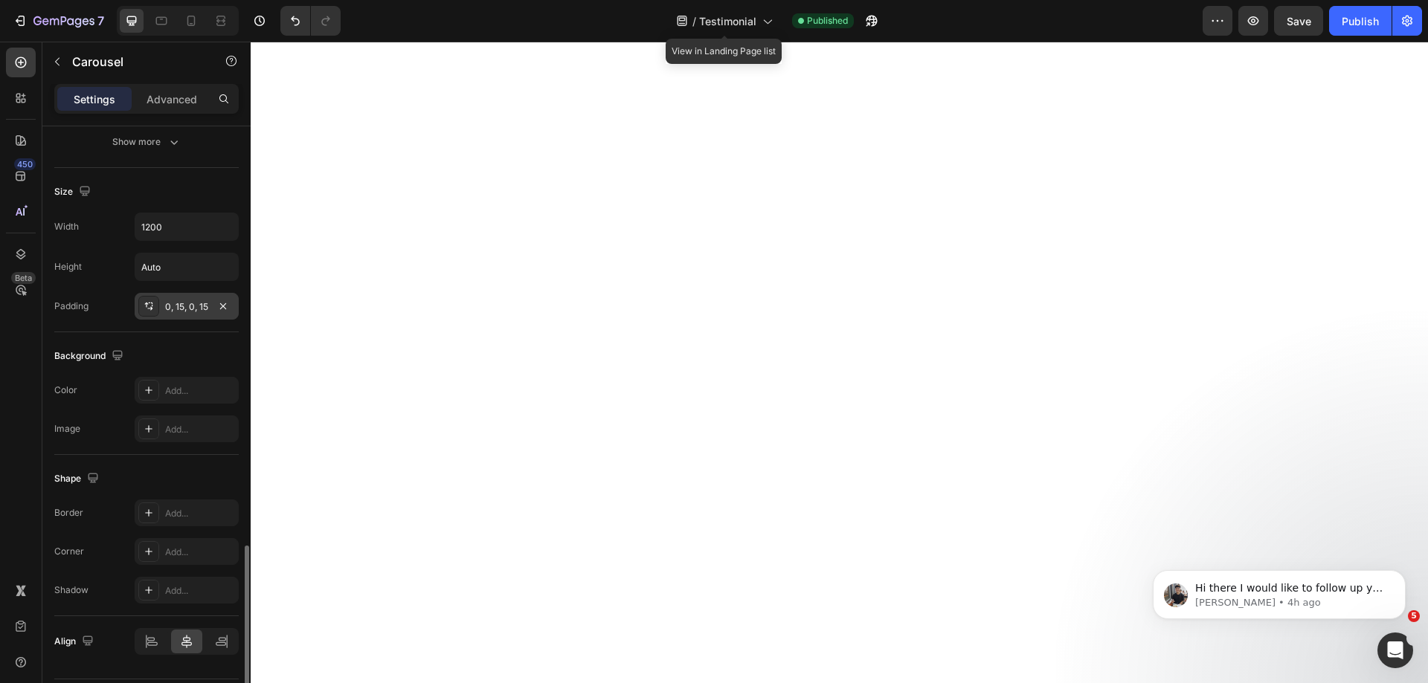
scroll to position [1010, 0]
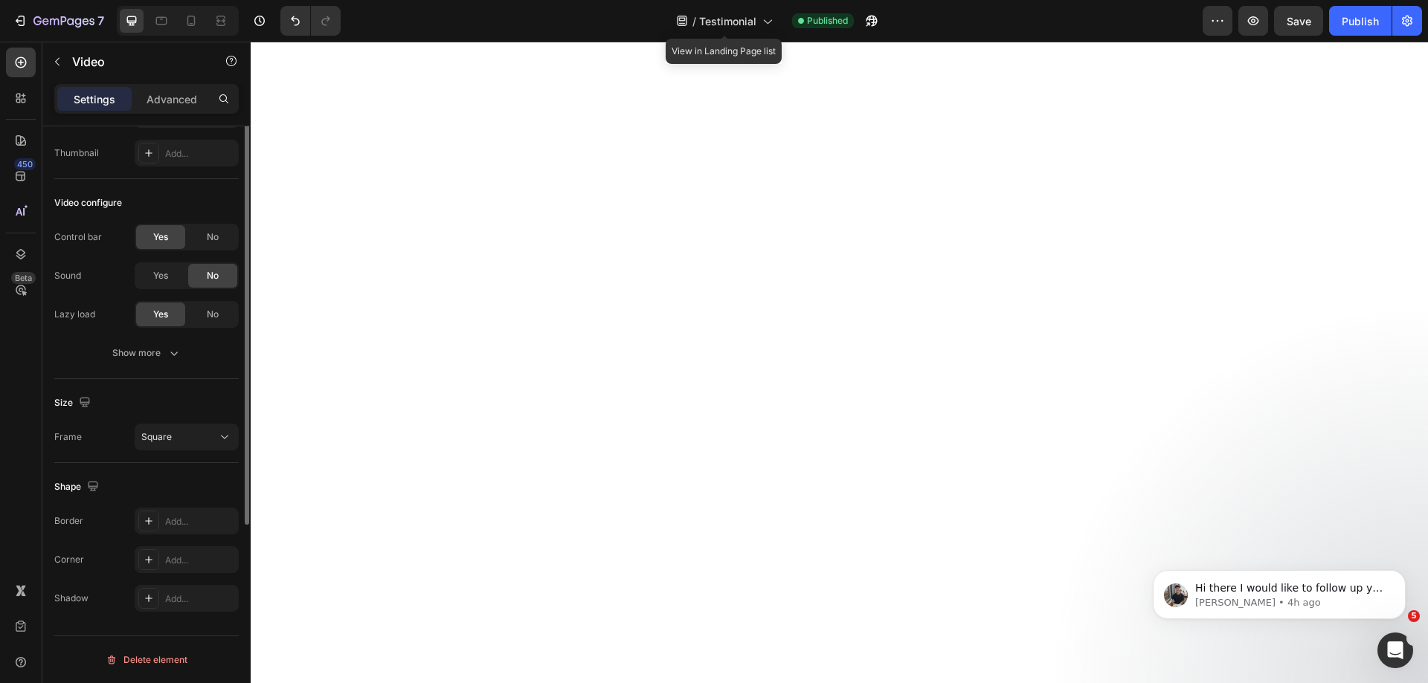
scroll to position [0, 0]
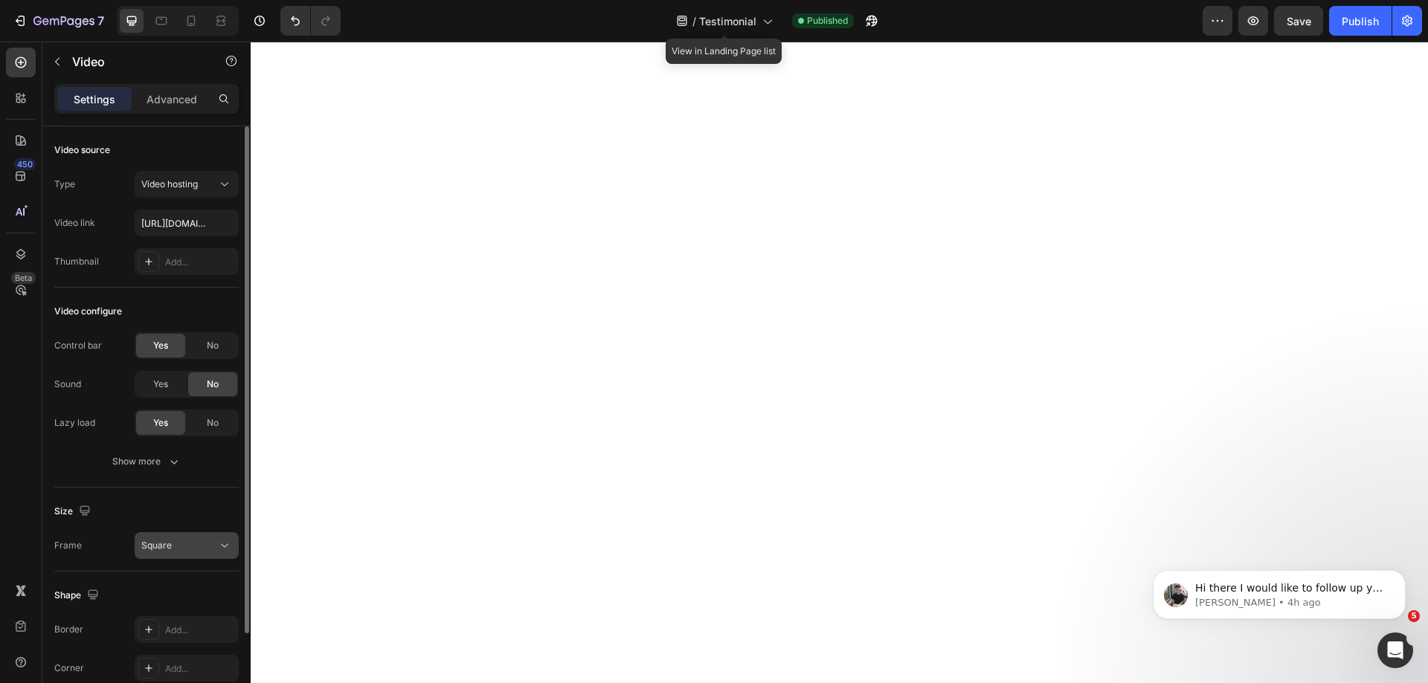
click at [167, 547] on span "Square" at bounding box center [156, 545] width 30 height 11
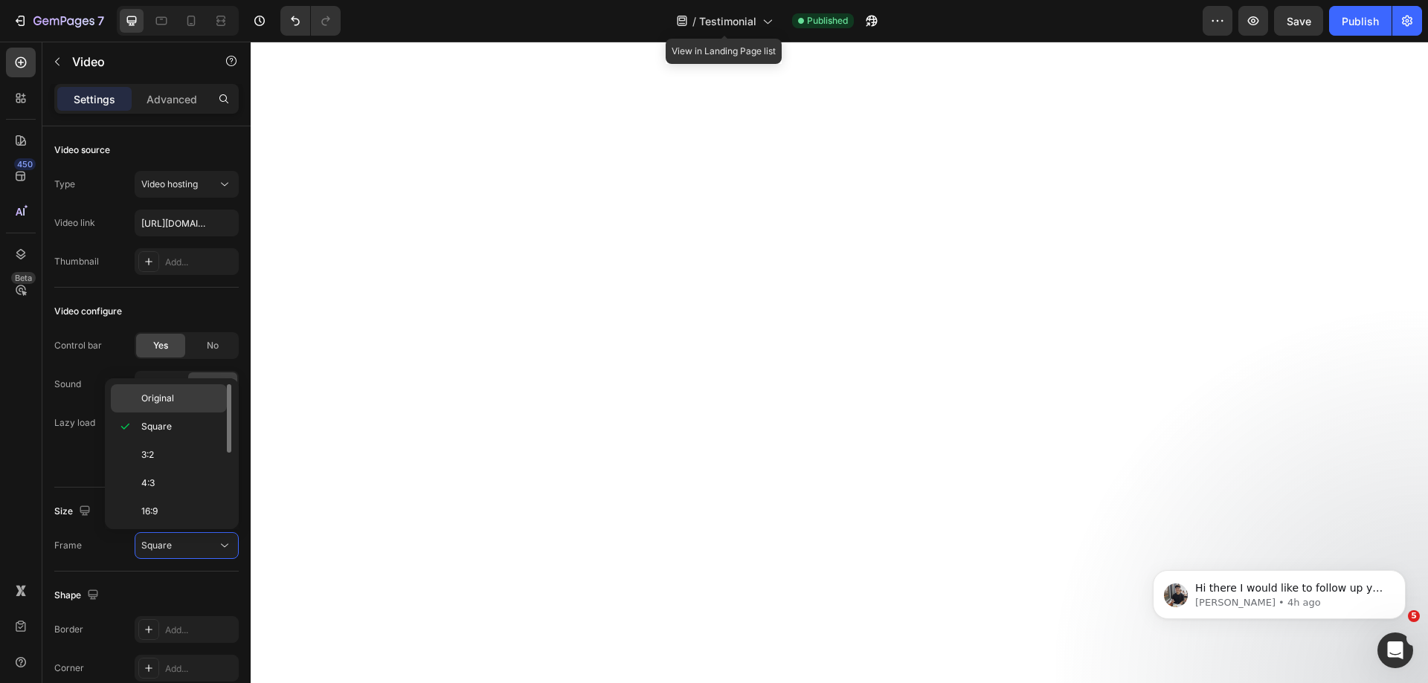
click at [178, 402] on p "Original" at bounding box center [180, 398] width 79 height 13
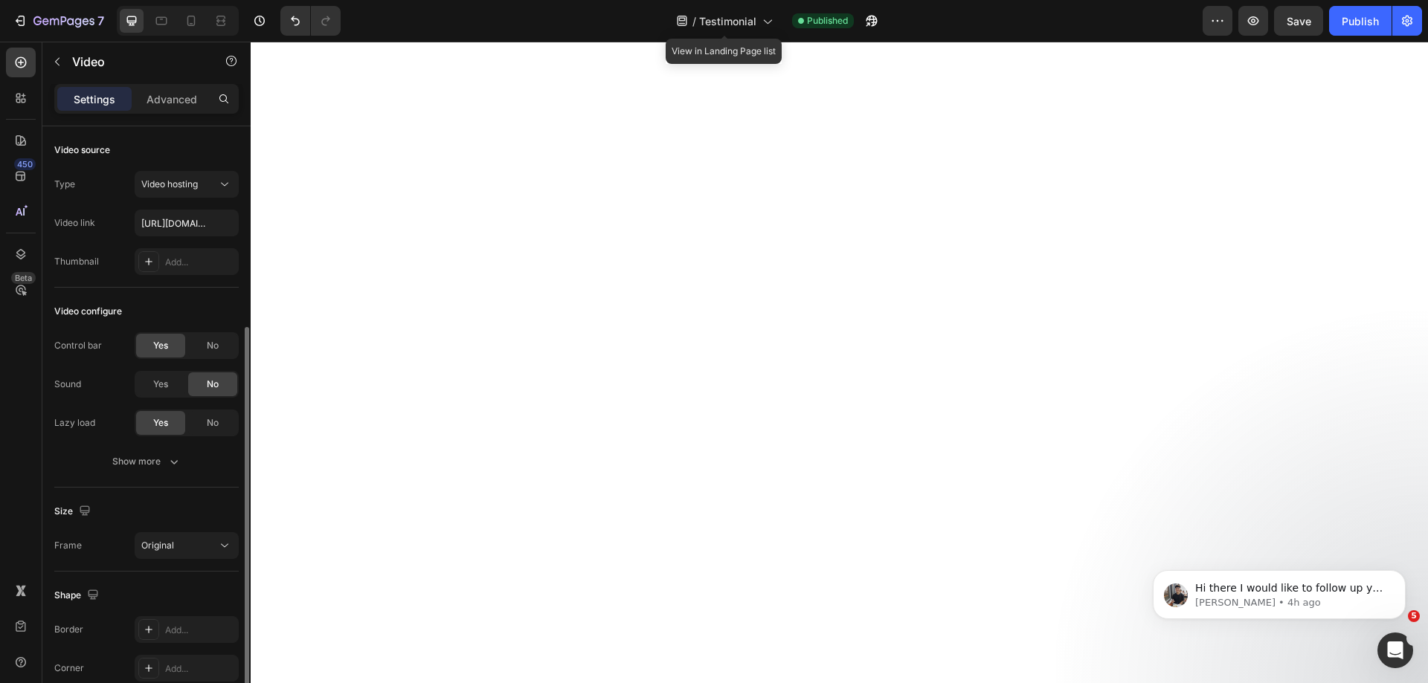
scroll to position [109, 0]
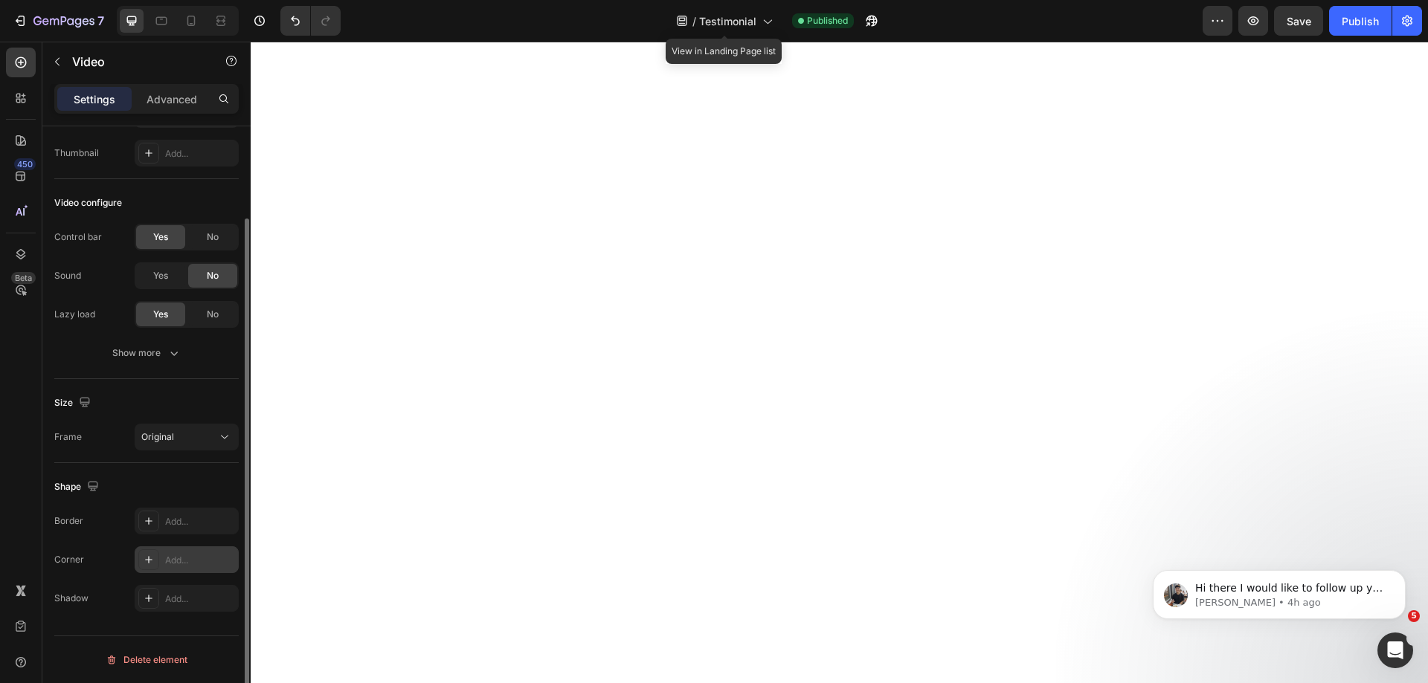
click at [175, 554] on div "Add..." at bounding box center [200, 560] width 70 height 13
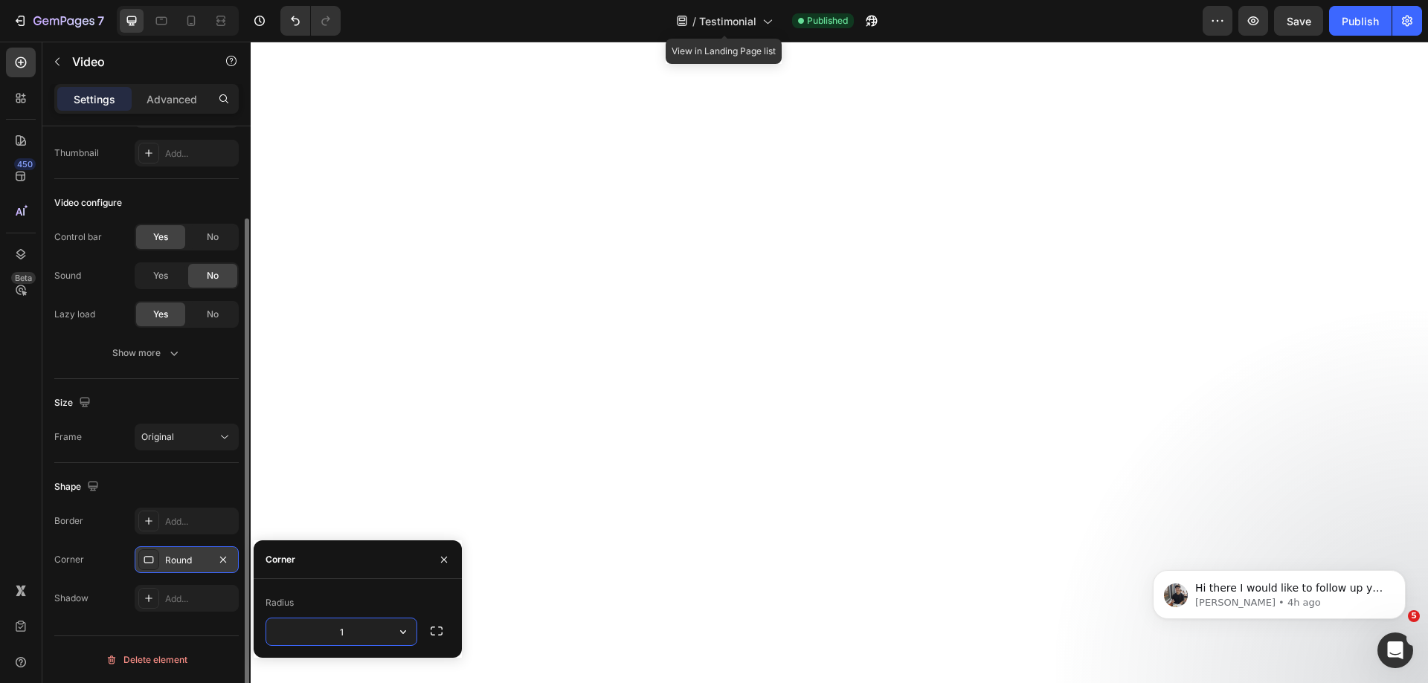
type input "10"
click at [1349, 21] on div "Publish" at bounding box center [1360, 21] width 37 height 16
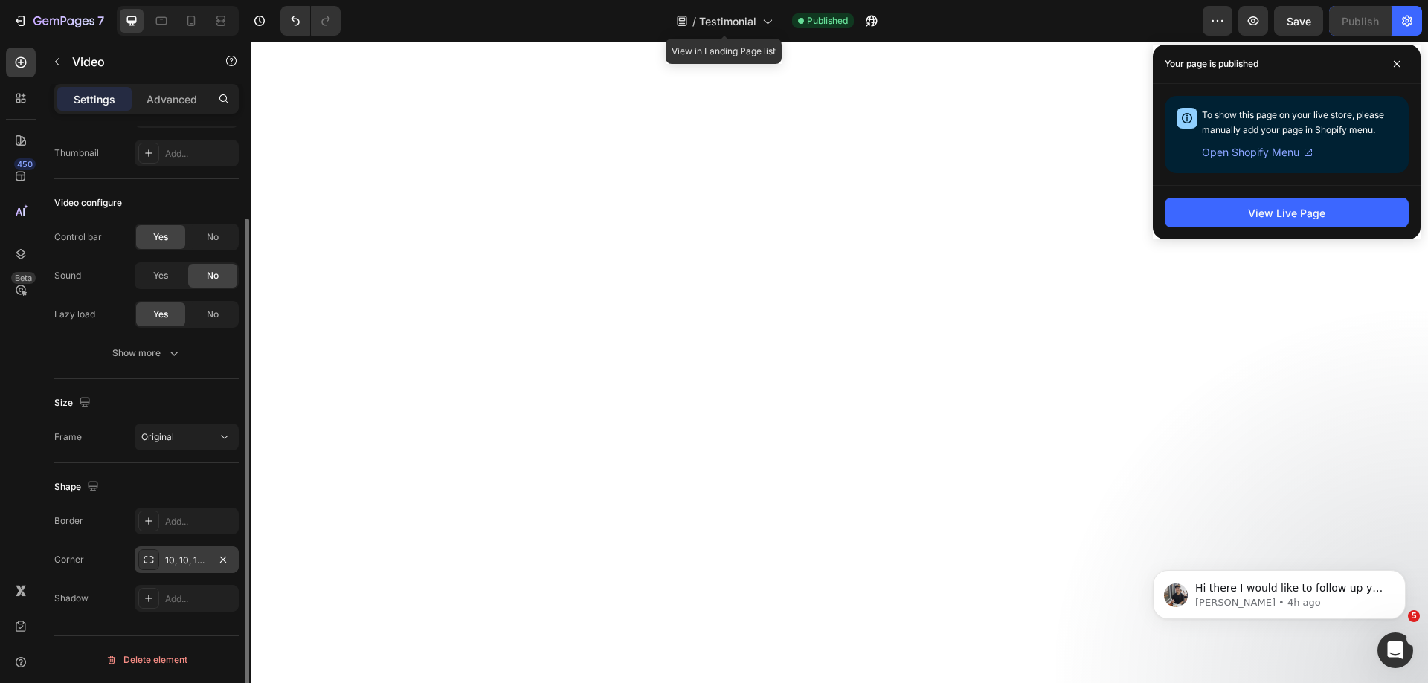
scroll to position [6768, 0]
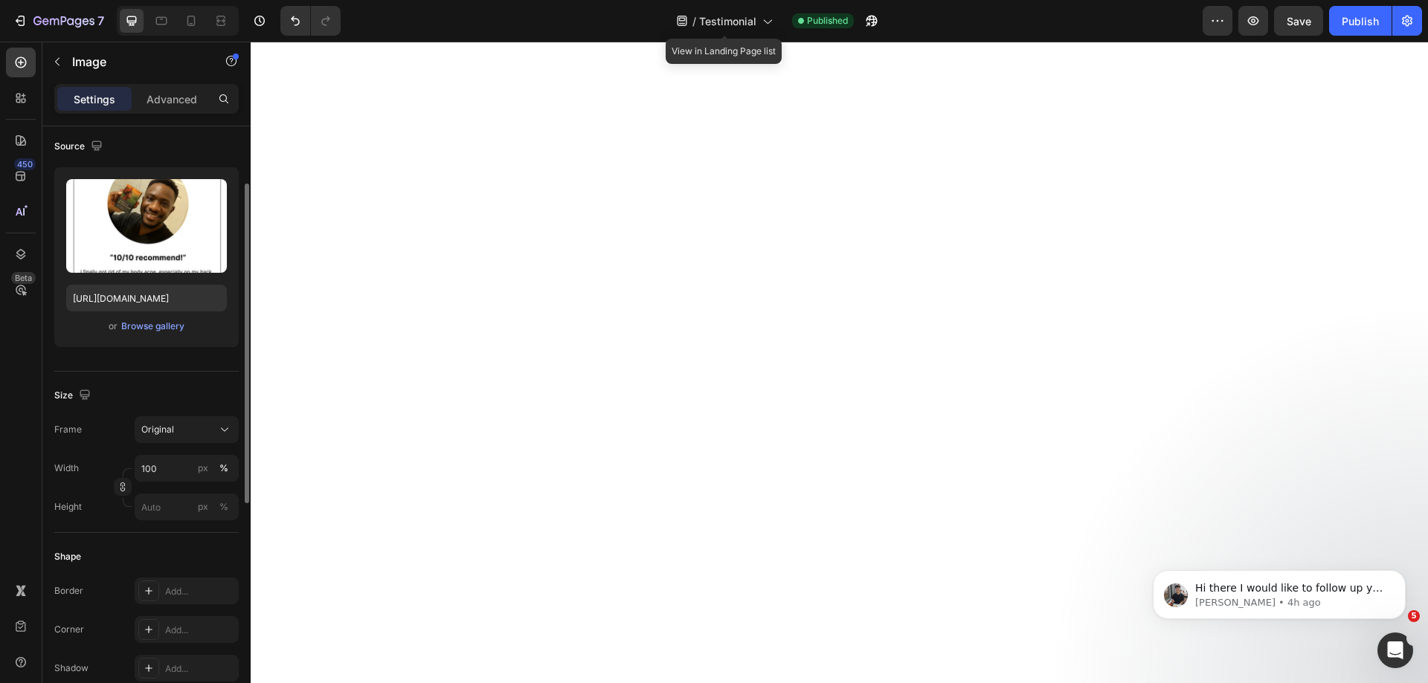
scroll to position [0, 0]
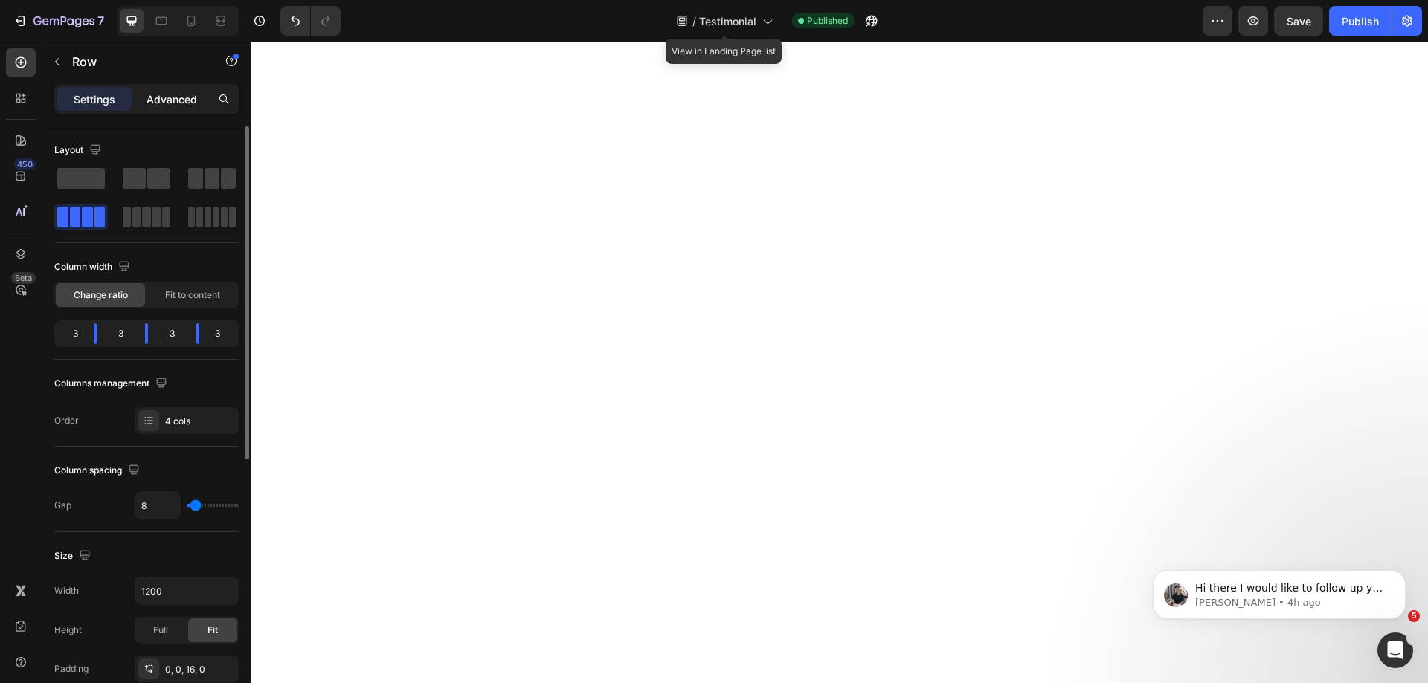
click at [168, 97] on p "Advanced" at bounding box center [172, 99] width 51 height 16
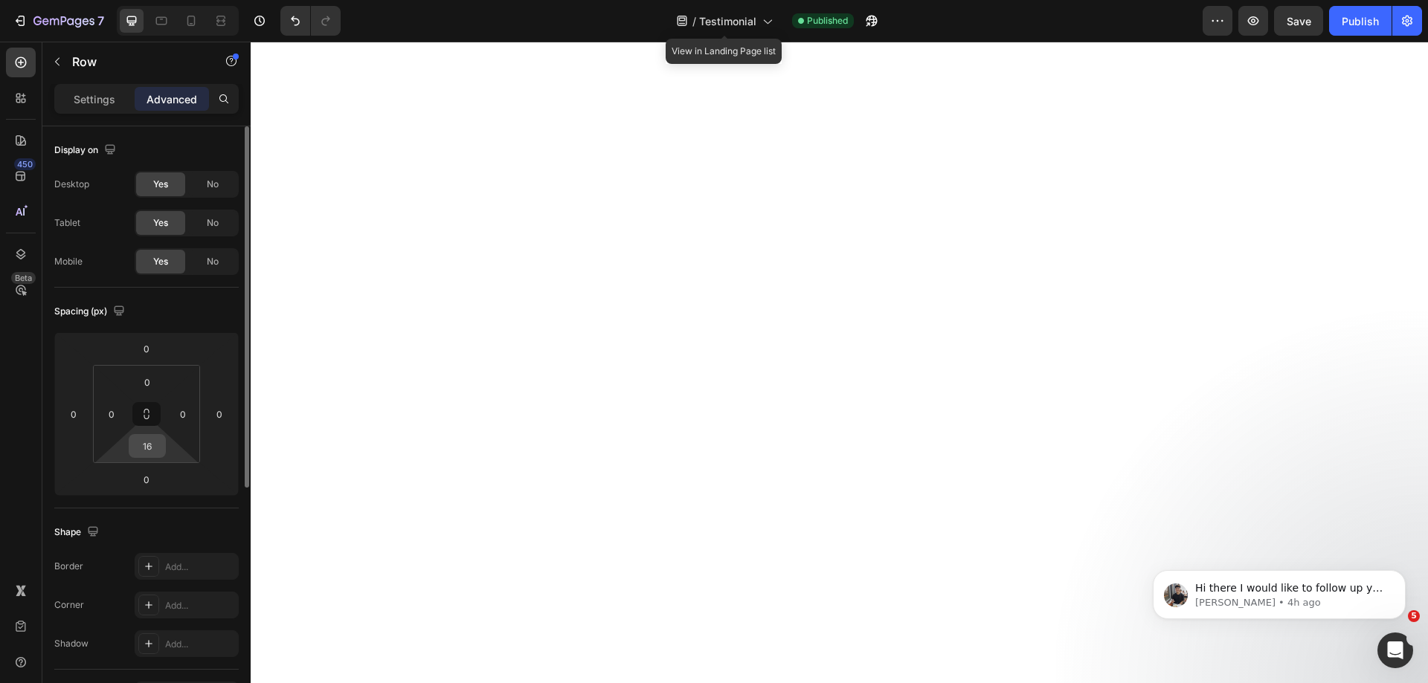
click at [151, 440] on input "16" at bounding box center [147, 446] width 30 height 22
type input "0"
click at [162, 477] on div "0" at bounding box center [146, 480] width 37 height 24
click at [159, 476] on input "0" at bounding box center [147, 480] width 30 height 22
type input "16"
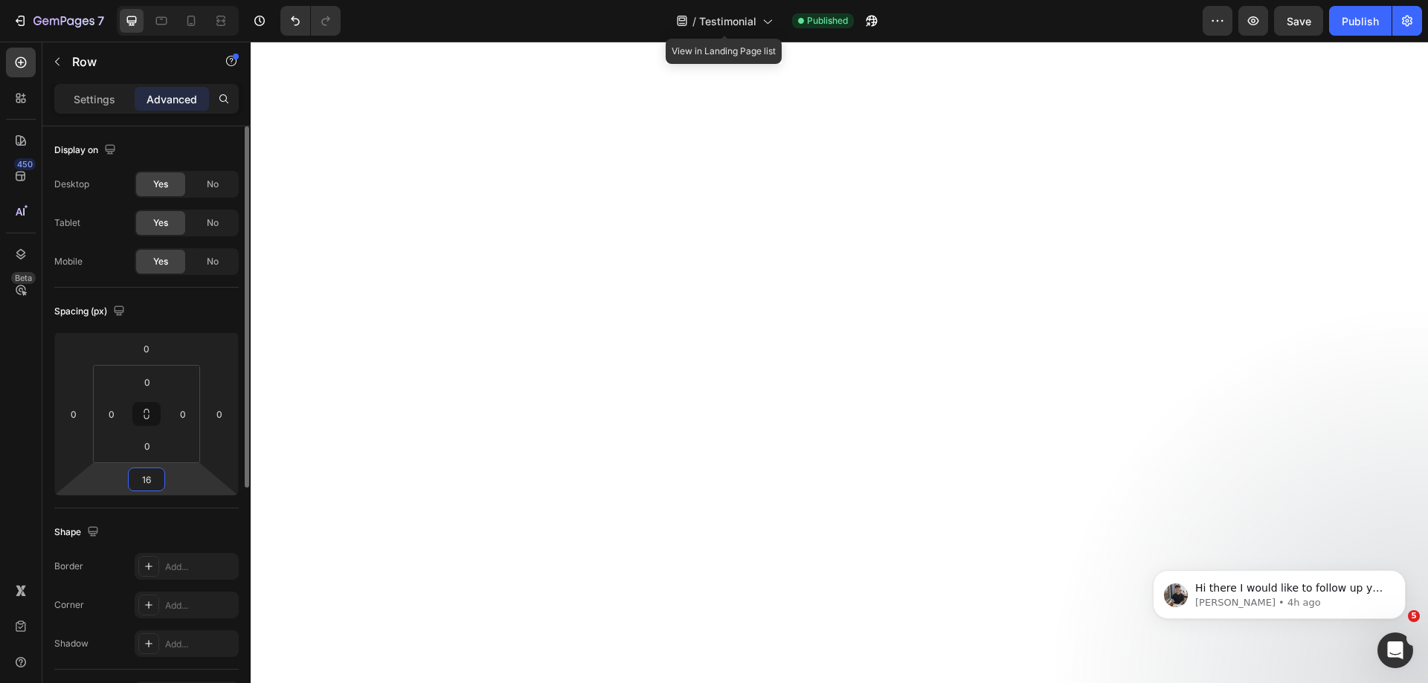
click at [191, 518] on div "Shape Border Add... Corner Add... Shadow Add..." at bounding box center [146, 589] width 184 height 161
click at [1356, 22] on div "Publish" at bounding box center [1360, 21] width 37 height 16
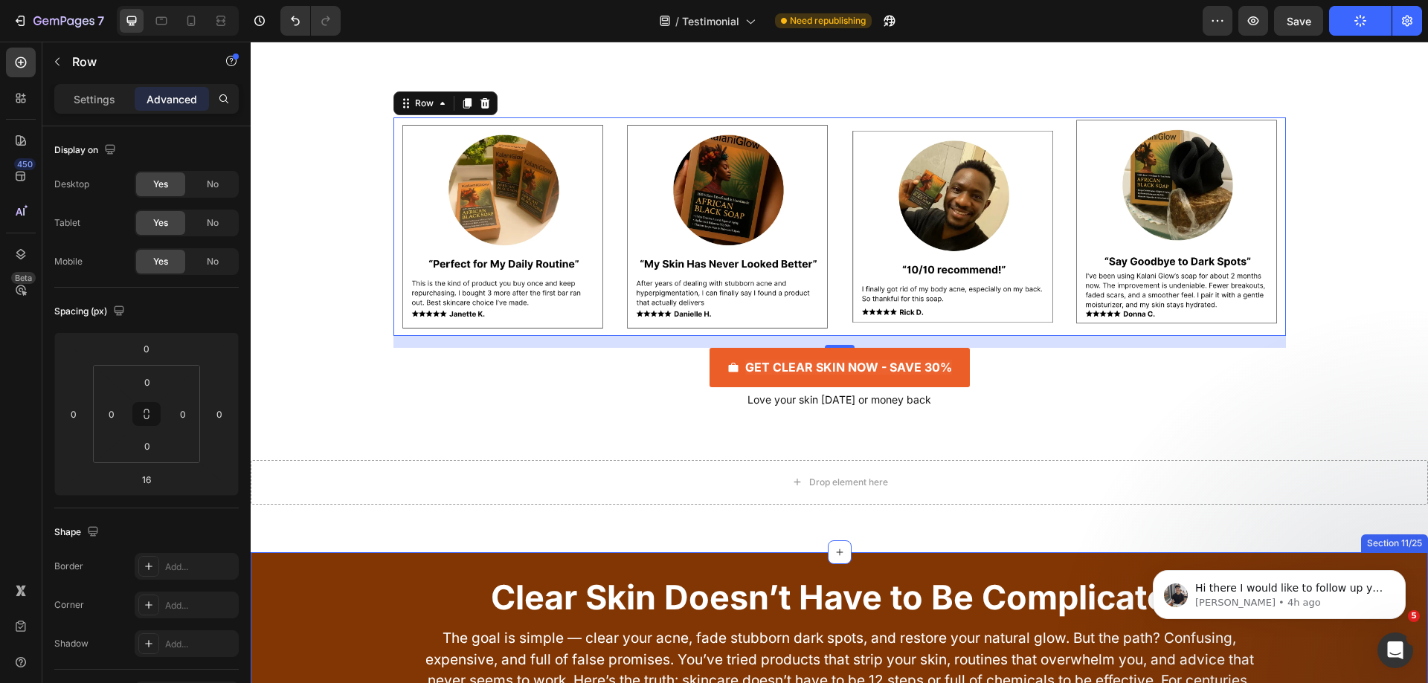
scroll to position [7065, 0]
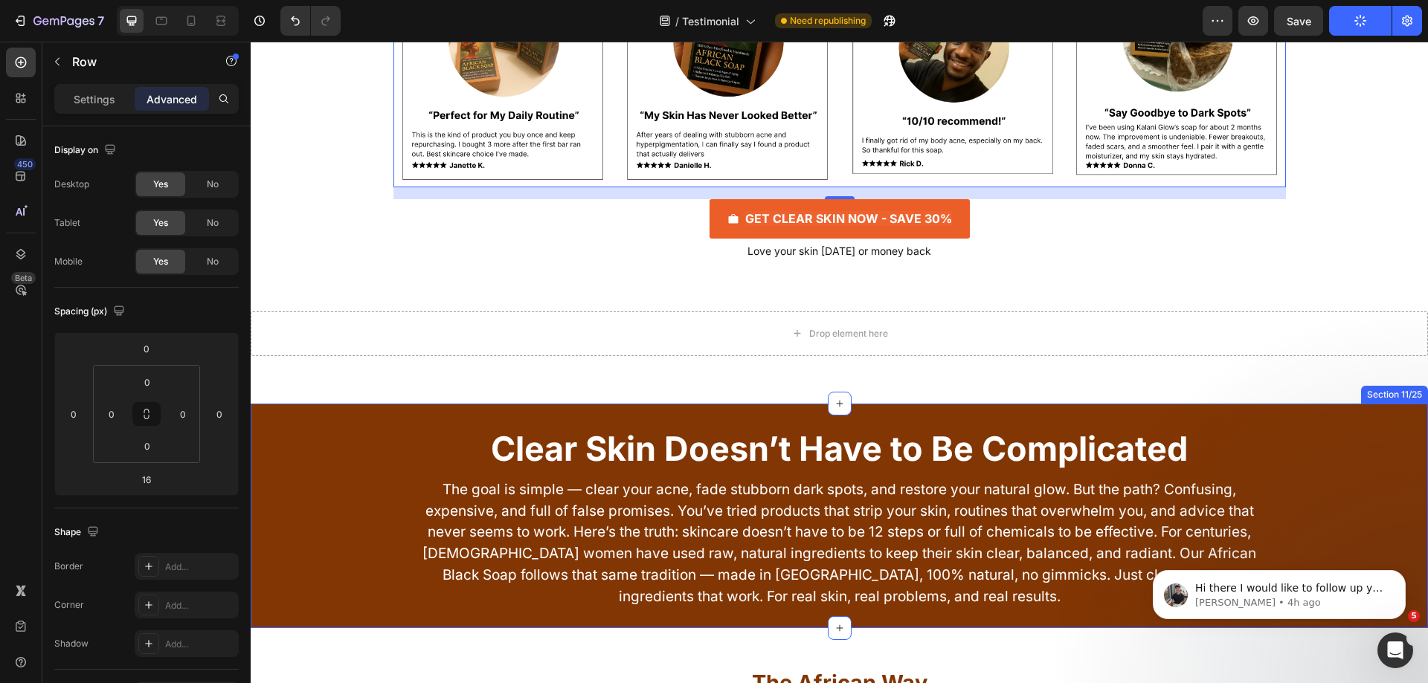
click at [342, 413] on div "Clear Skin Doesn’t Have to Be Complicated Heading The goal is simple — clear yo…" at bounding box center [839, 516] width 1177 height 225
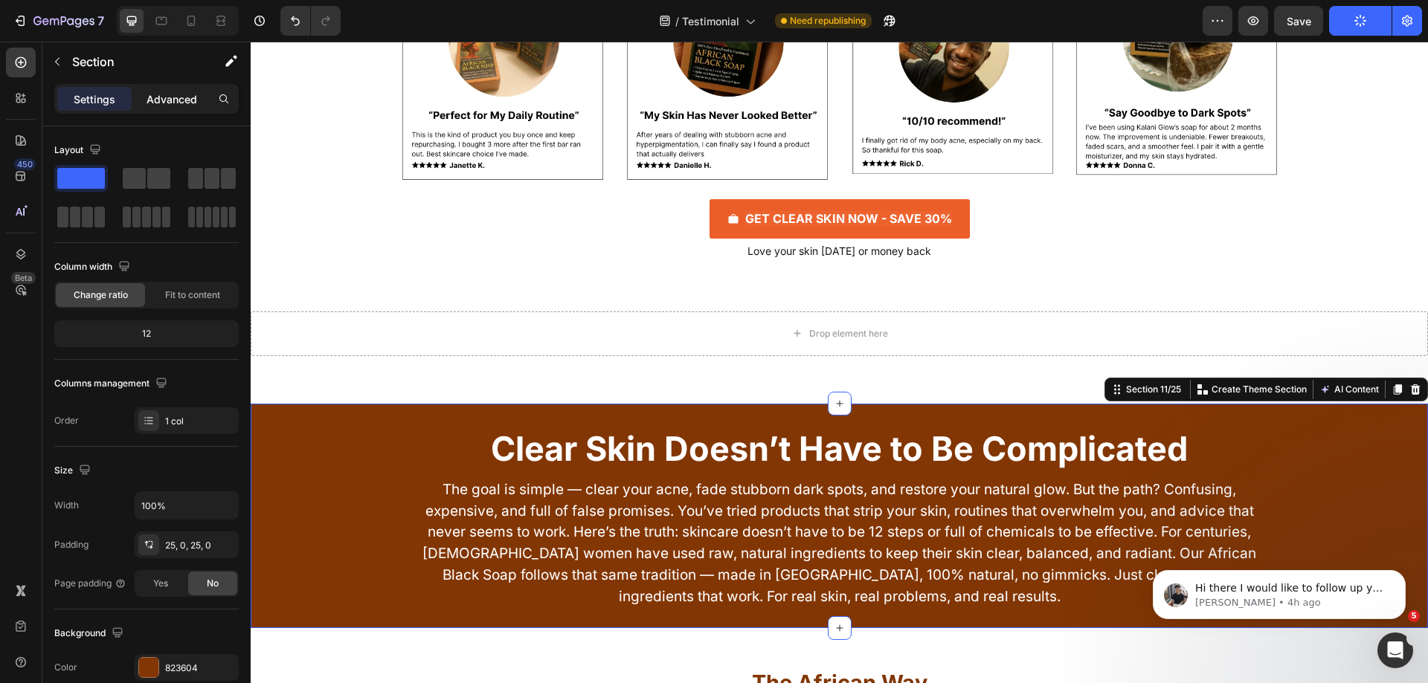
click at [173, 98] on p "Advanced" at bounding box center [172, 99] width 51 height 16
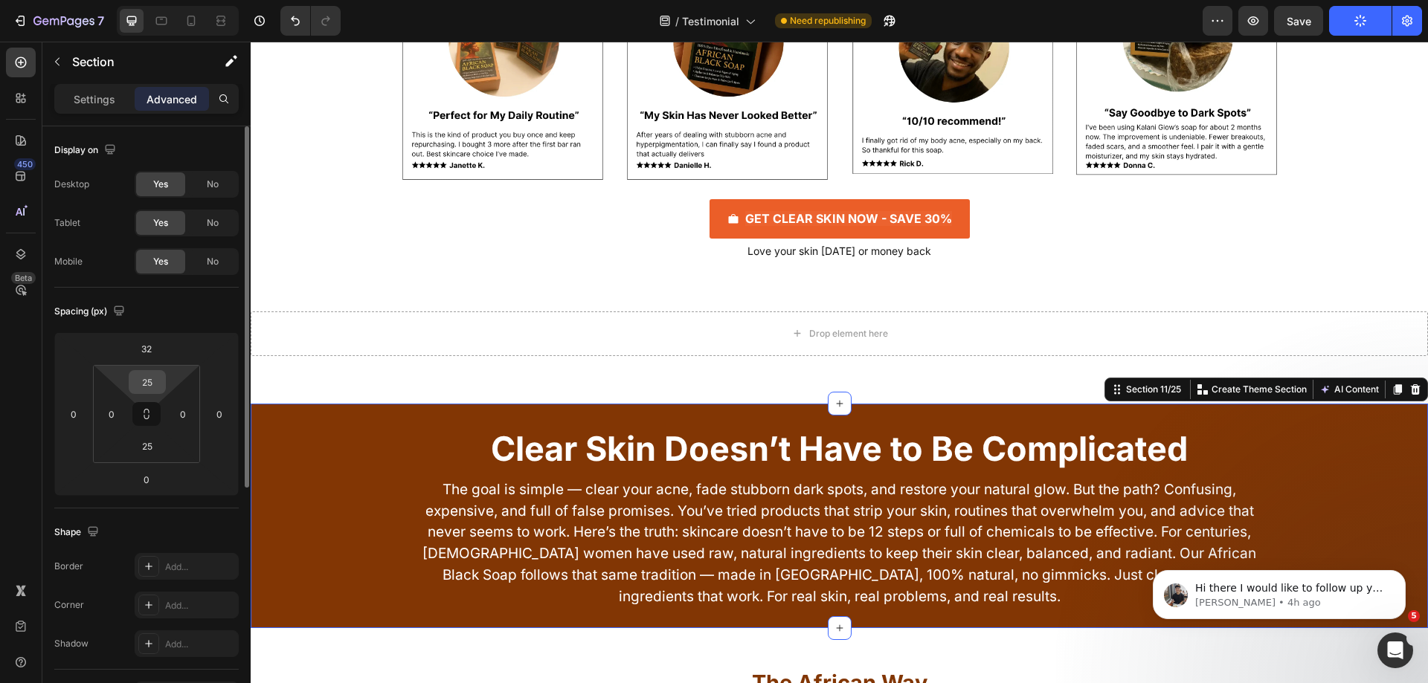
click at [161, 379] on input "25" at bounding box center [147, 382] width 30 height 22
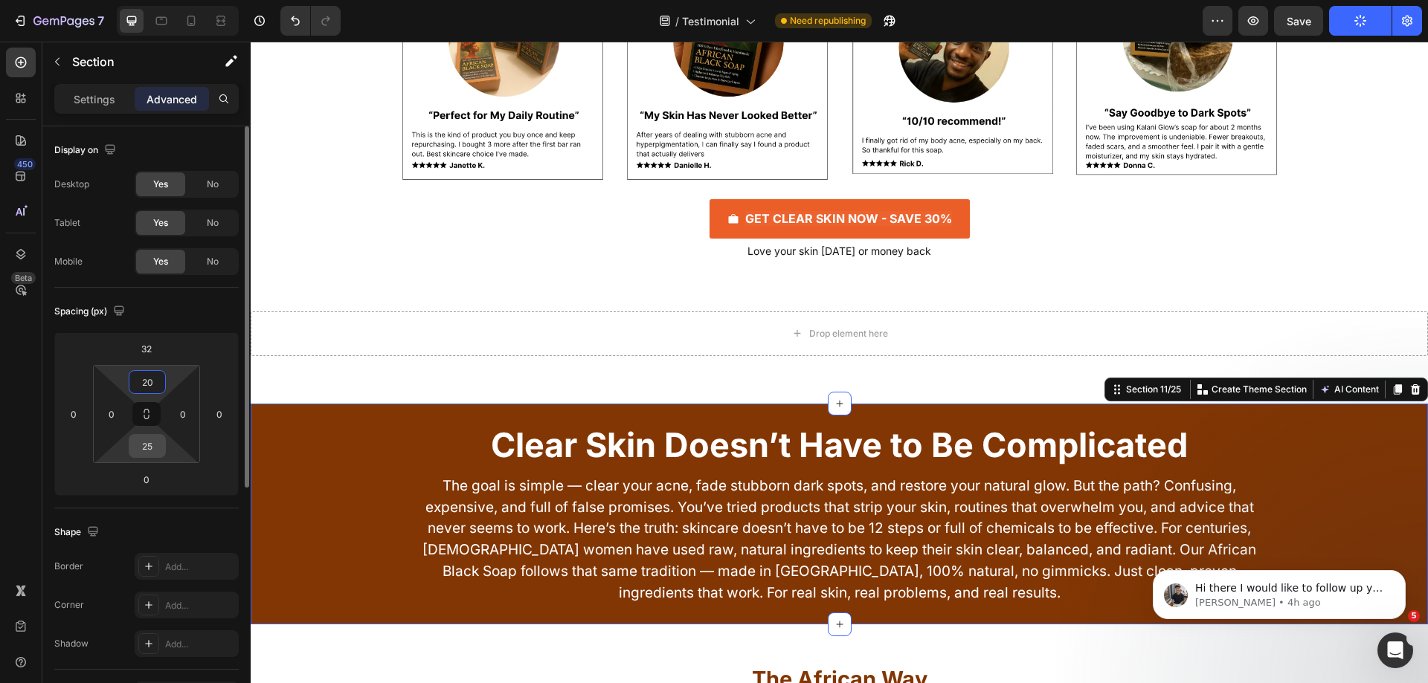
type input "20"
click at [146, 449] on input "25" at bounding box center [147, 446] width 30 height 22
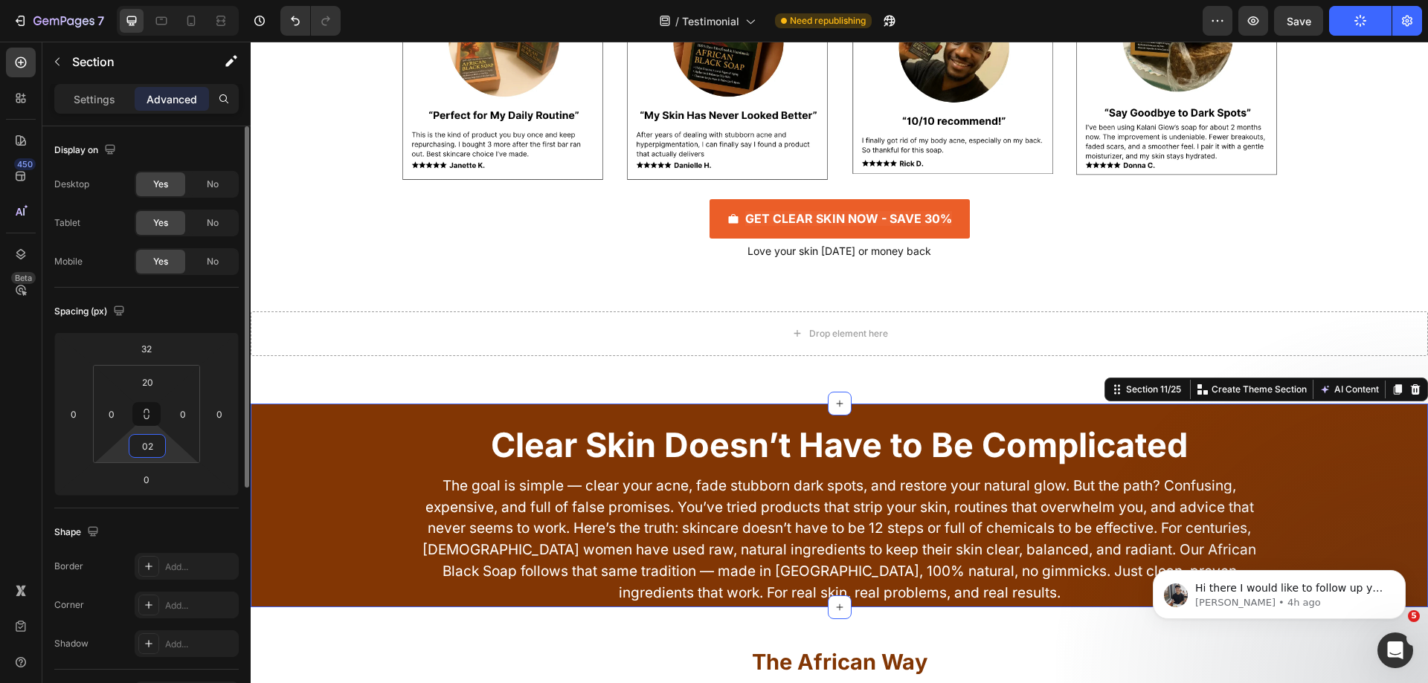
type input "0"
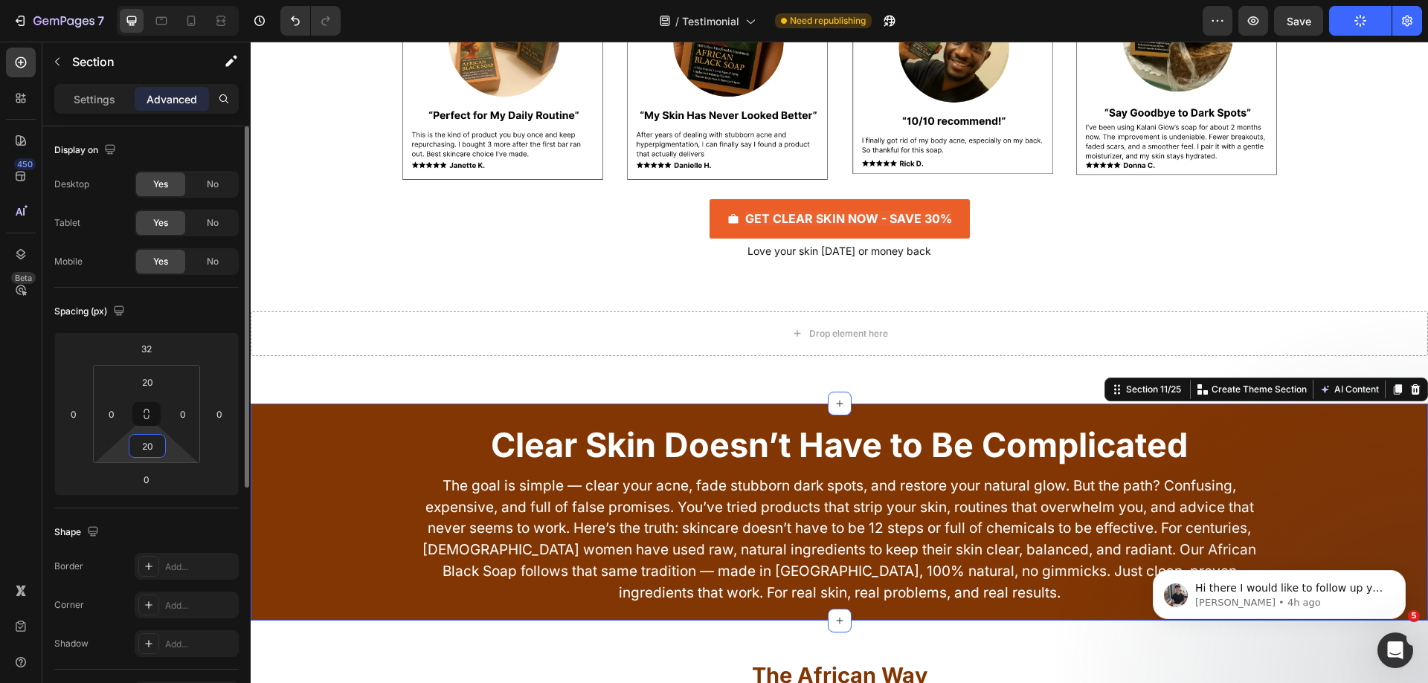
click at [193, 318] on div "Spacing (px)" at bounding box center [146, 312] width 184 height 24
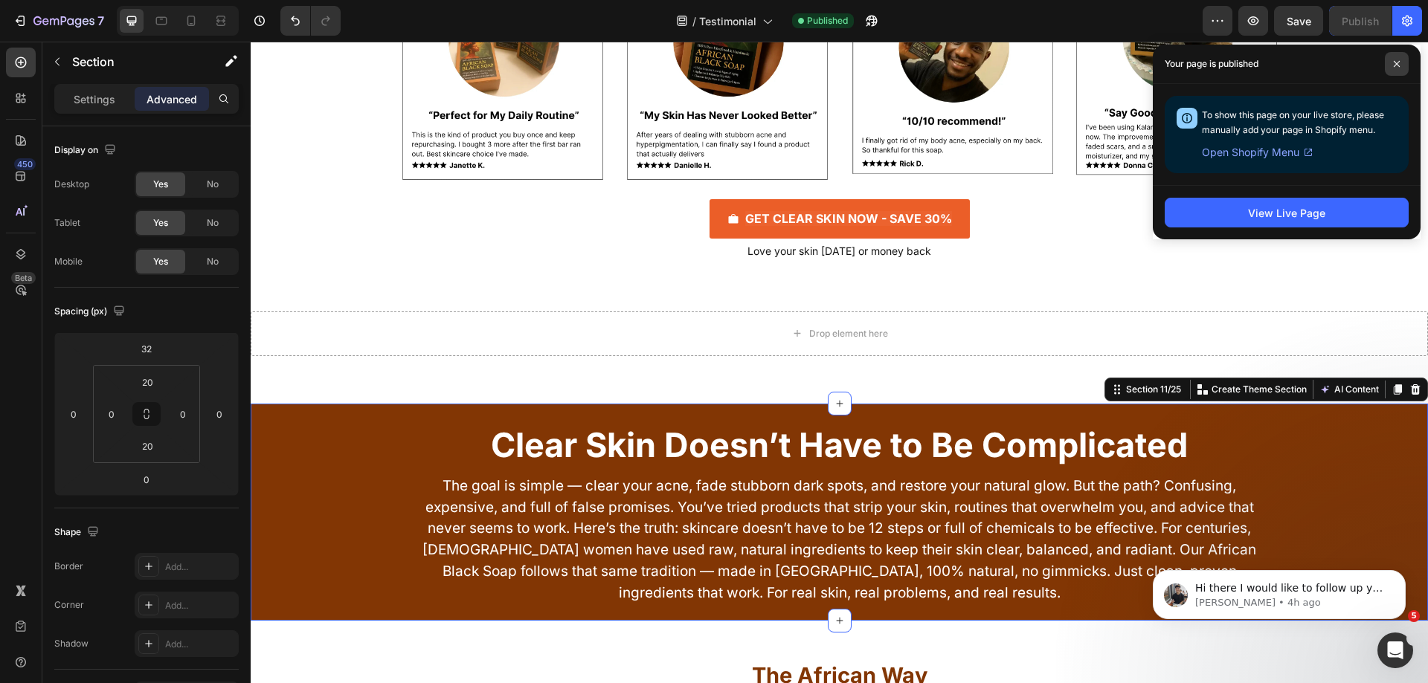
click at [1400, 62] on span at bounding box center [1397, 64] width 24 height 24
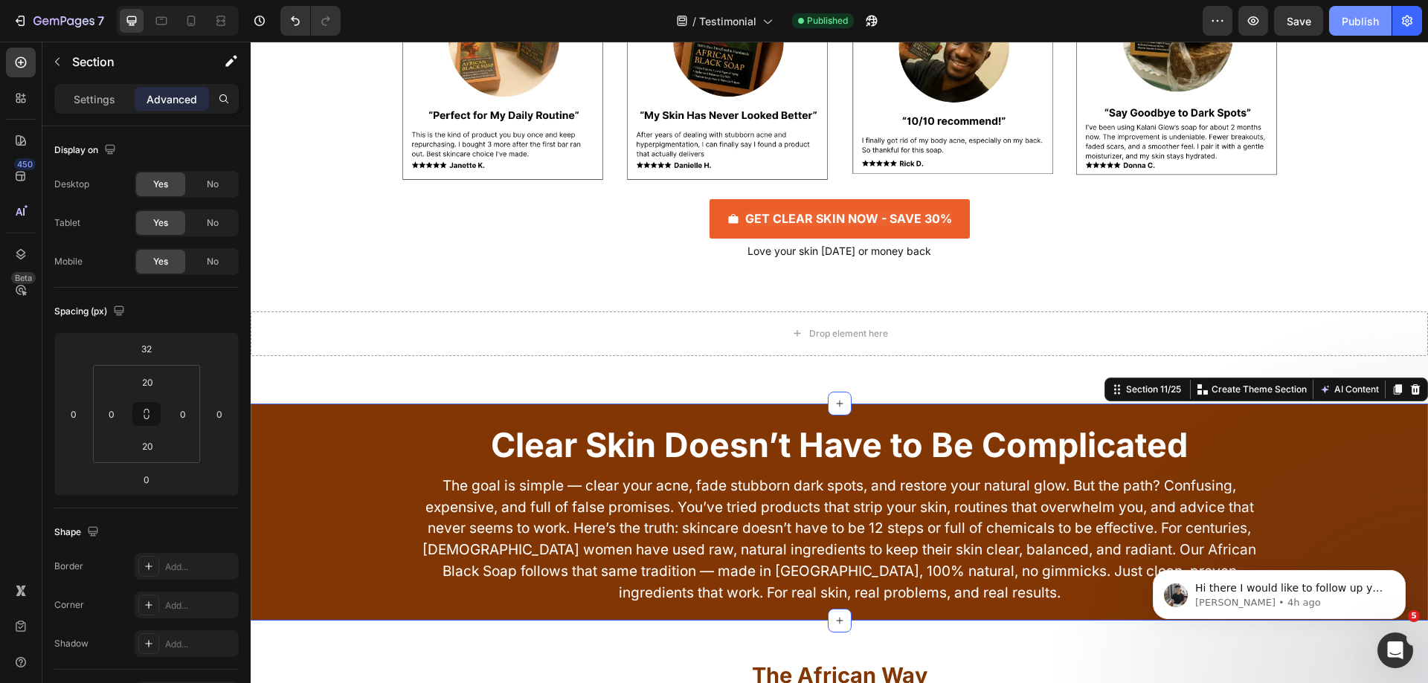
click at [1364, 29] on button "Publish" at bounding box center [1360, 21] width 62 height 30
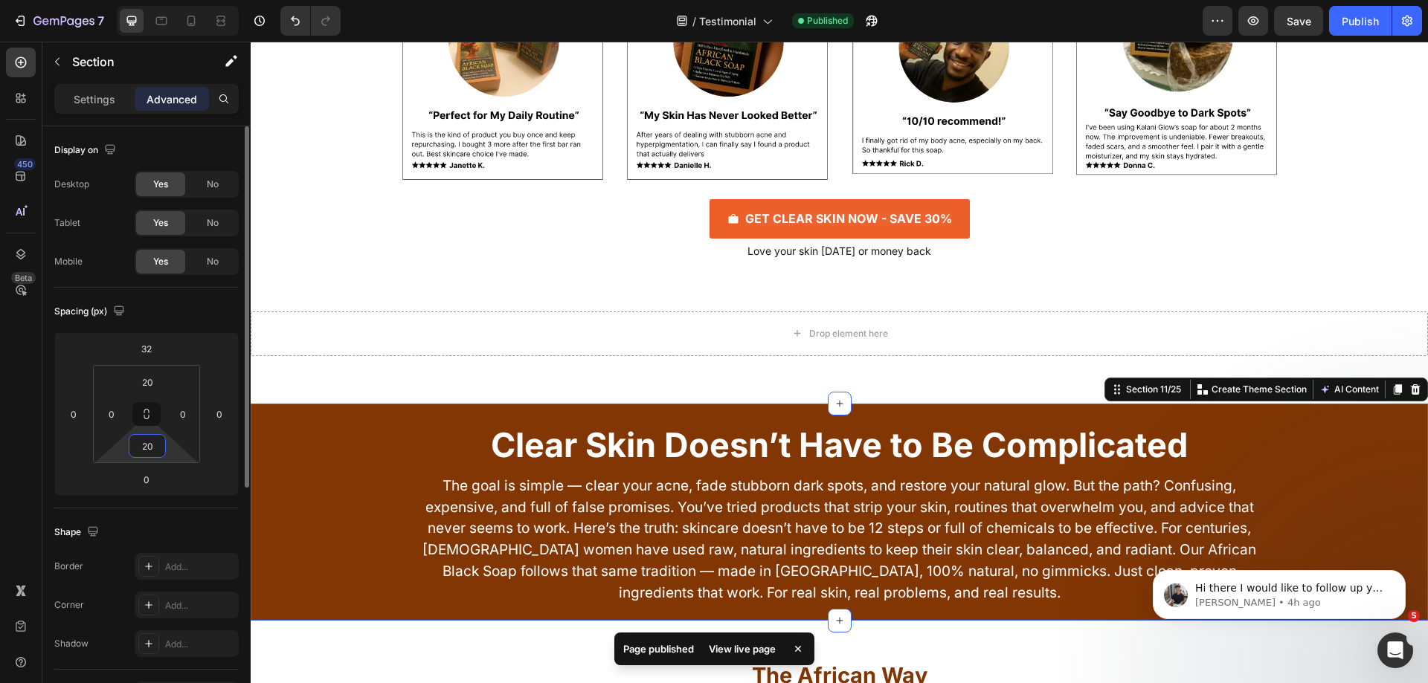
click at [161, 448] on input "20" at bounding box center [147, 446] width 30 height 22
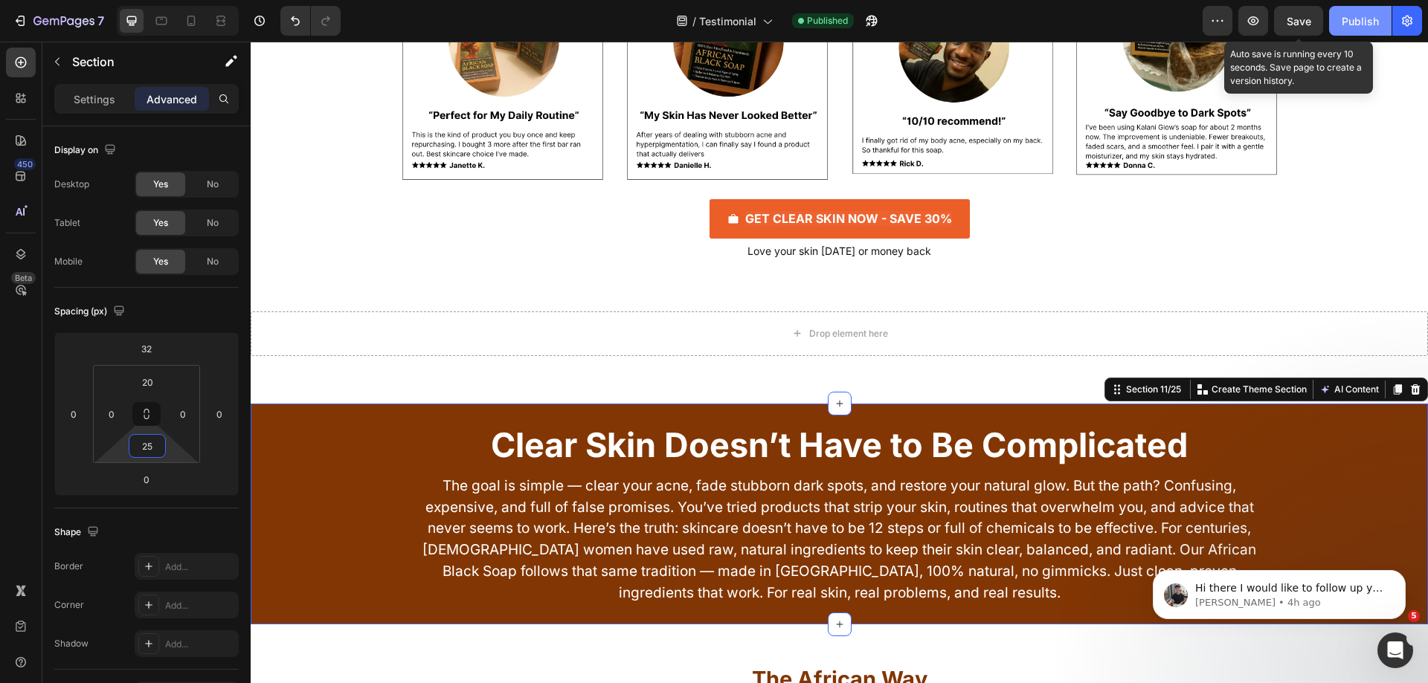
type input "25"
click at [1349, 22] on div "Publish" at bounding box center [1360, 21] width 37 height 16
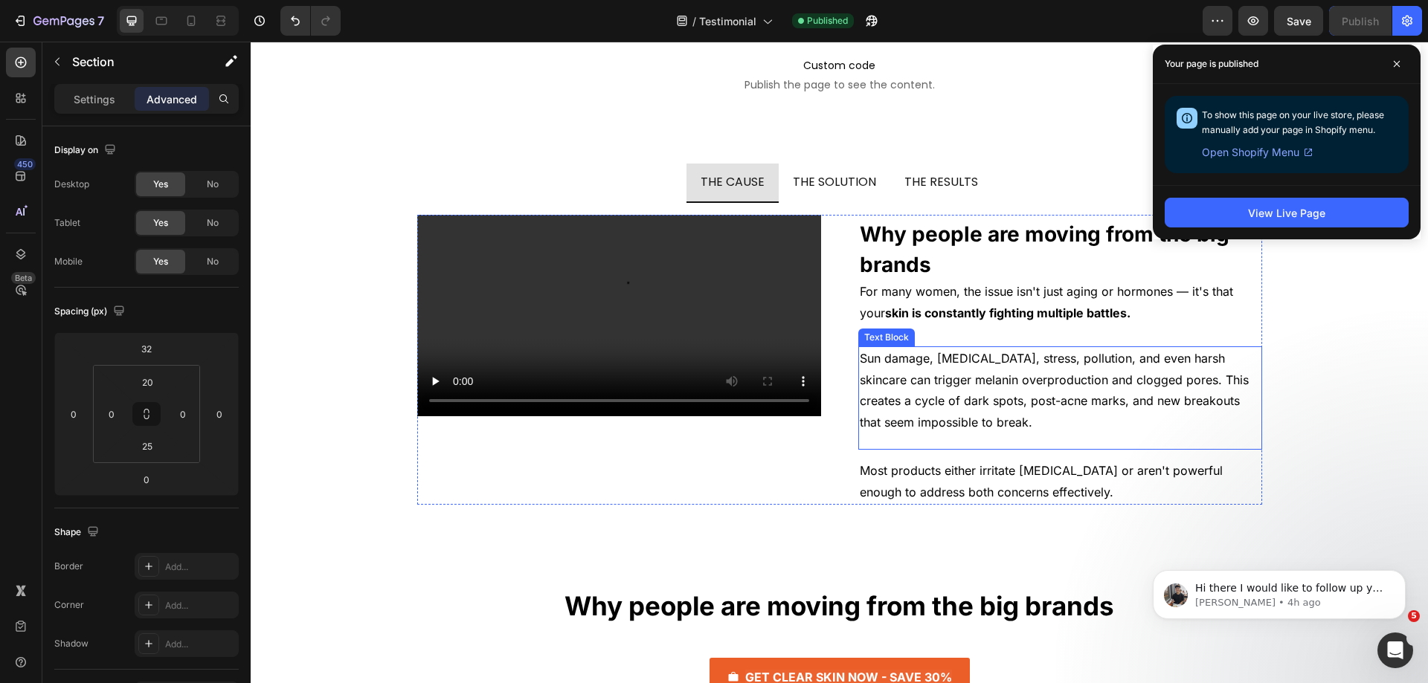
scroll to position [9073, 0]
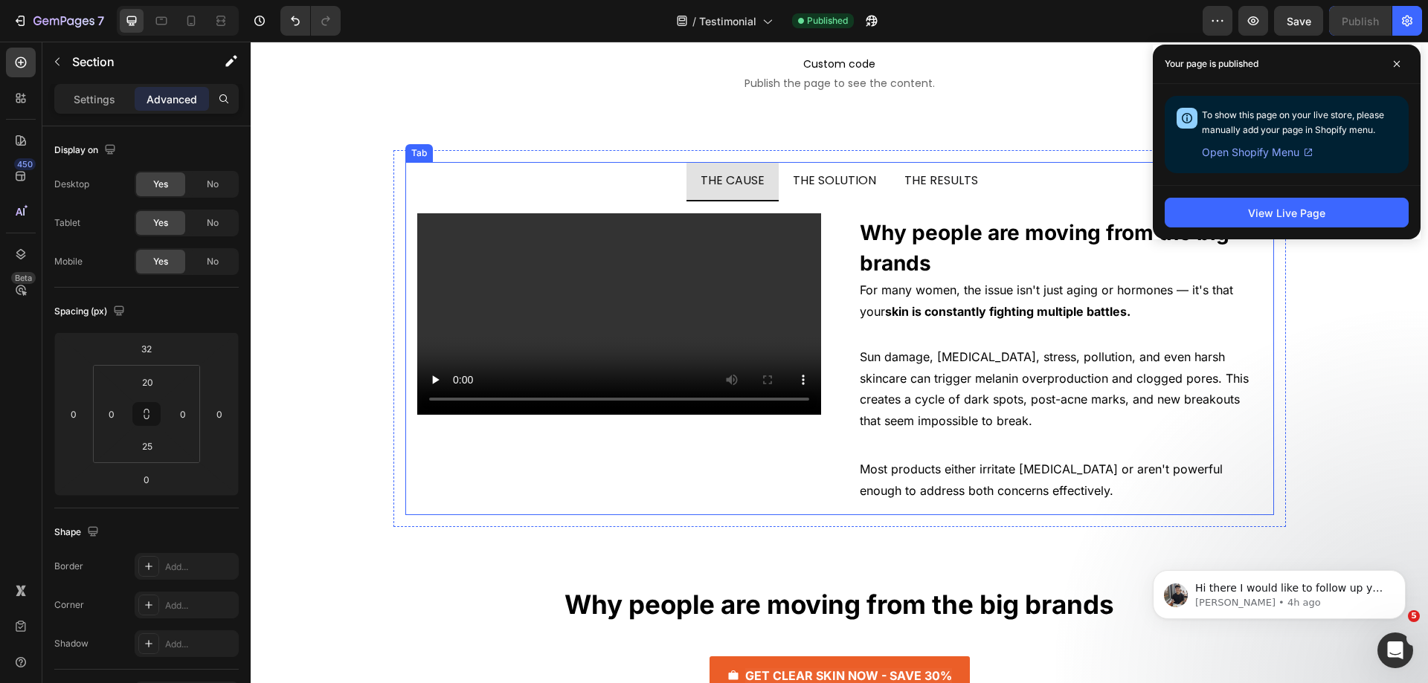
click at [780, 180] on li "THE SOLUTION" at bounding box center [835, 181] width 112 height 39
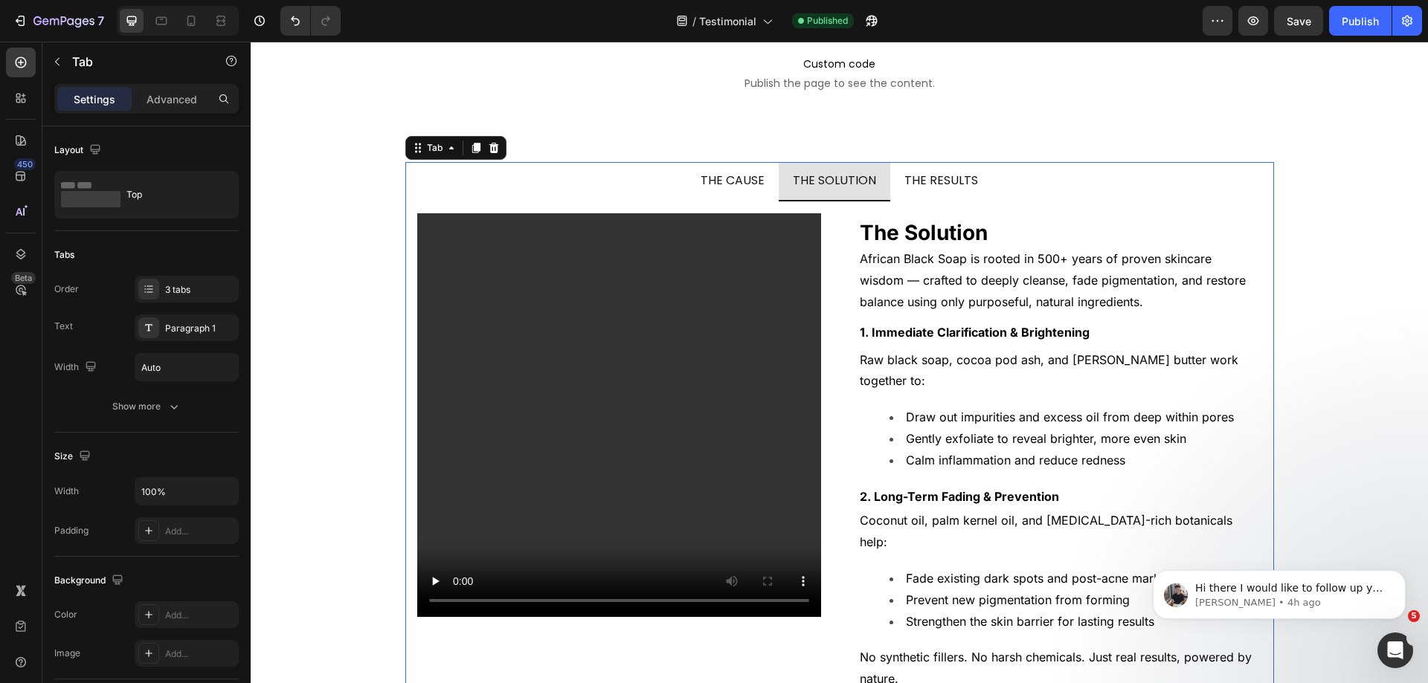
click at [762, 183] on div "THE CAUSE" at bounding box center [732, 181] width 68 height 26
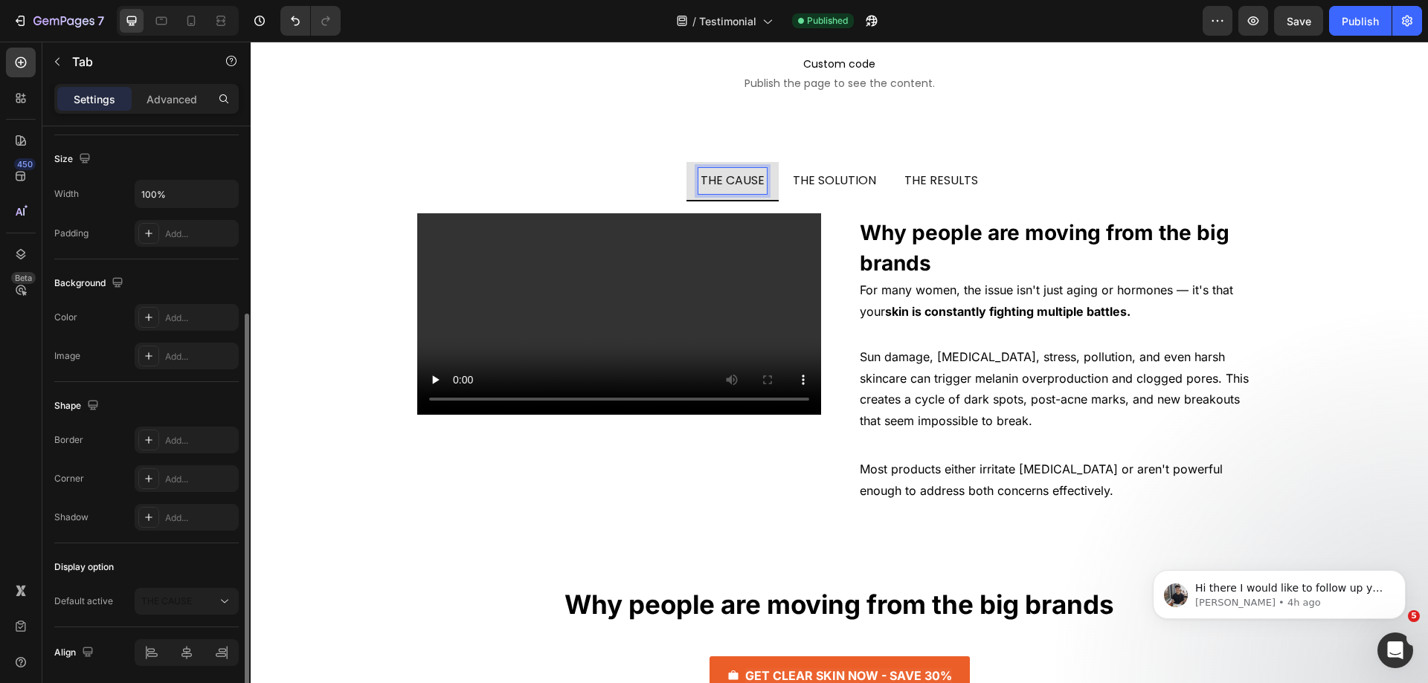
scroll to position [0, 0]
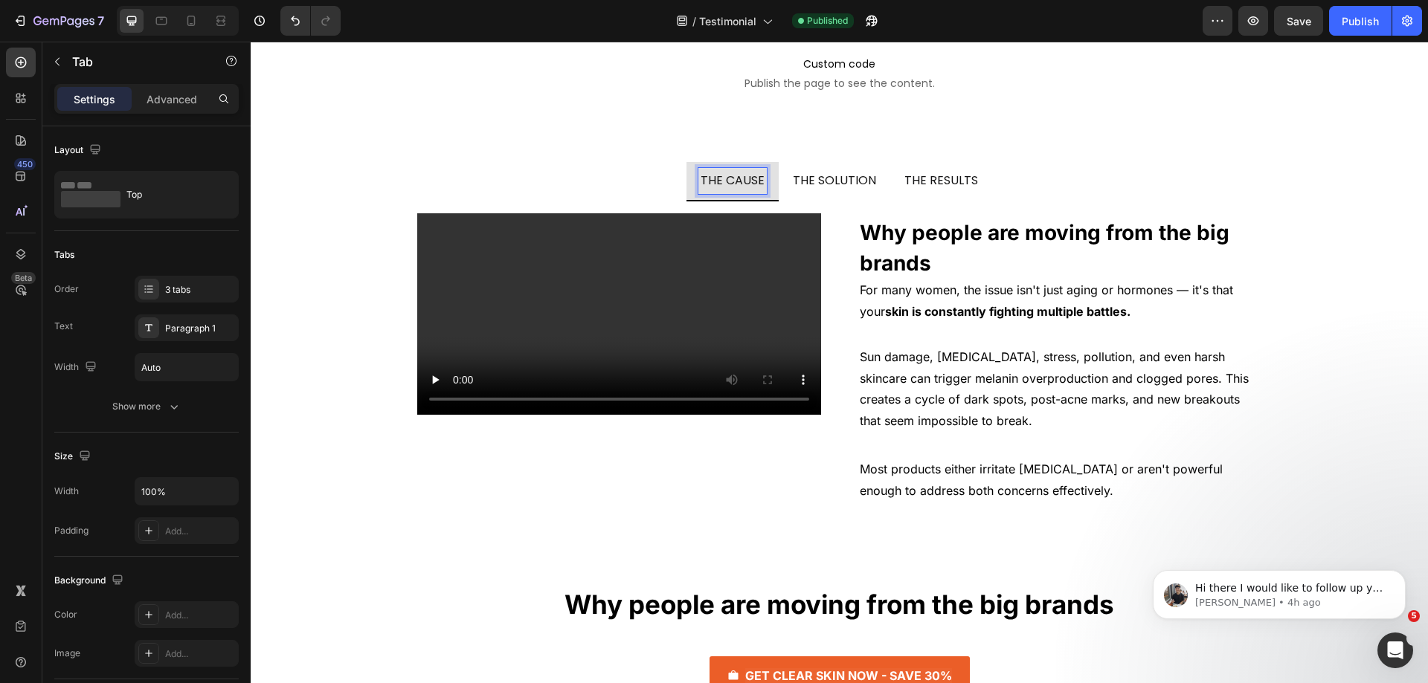
click at [174, 84] on div "Settings Advanced" at bounding box center [146, 99] width 184 height 30
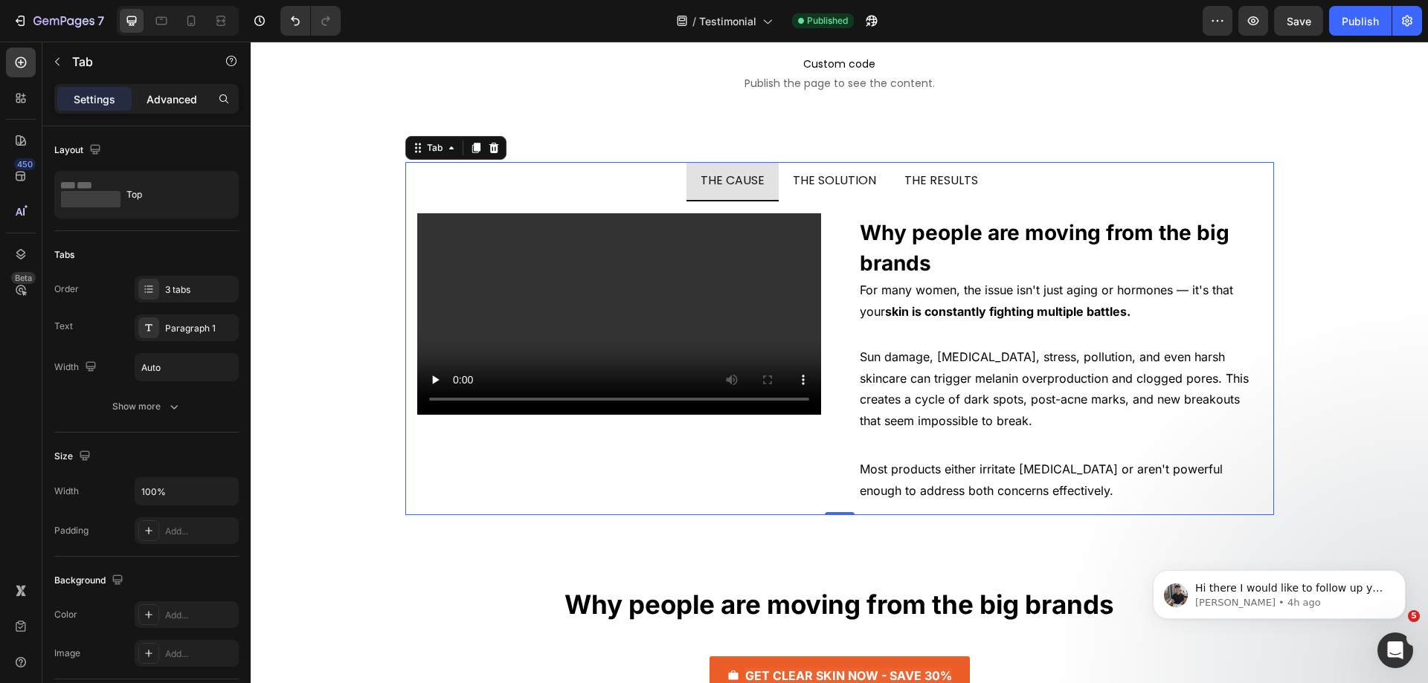
click at [172, 92] on p "Advanced" at bounding box center [172, 99] width 51 height 16
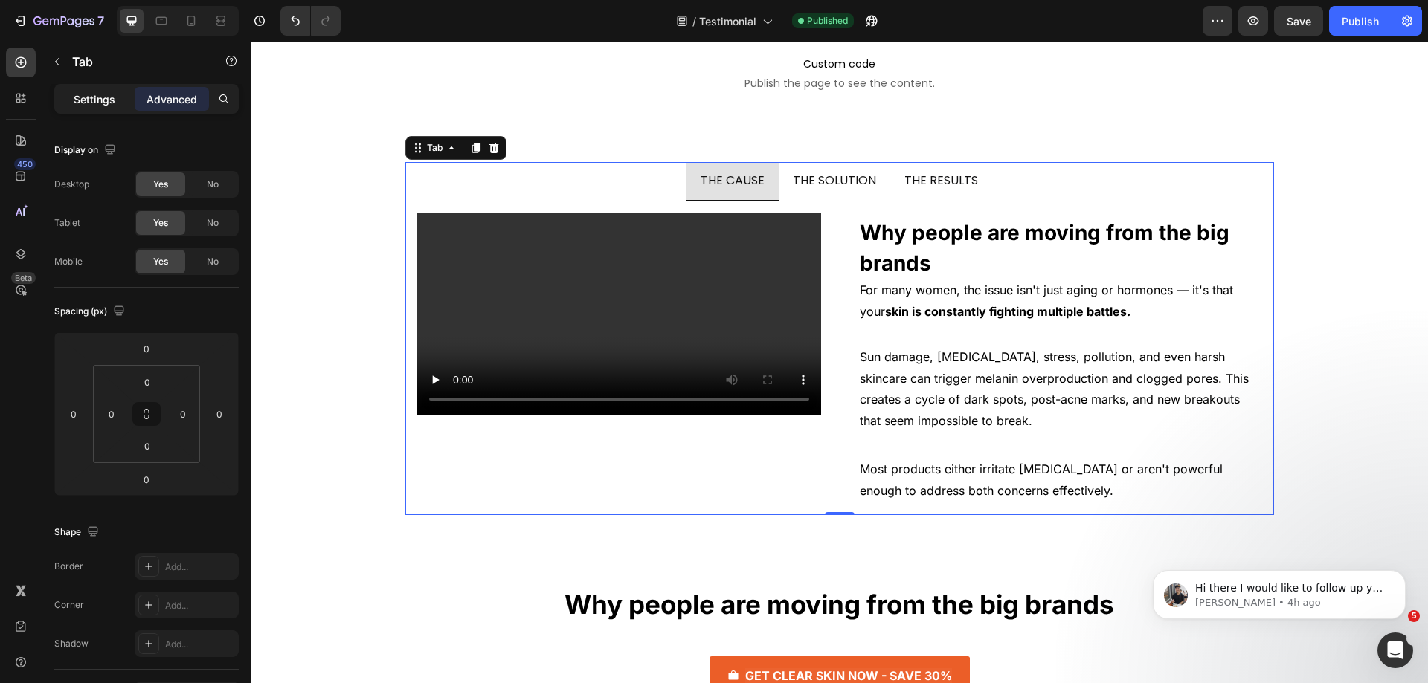
click at [96, 94] on p "Settings" at bounding box center [95, 99] width 42 height 16
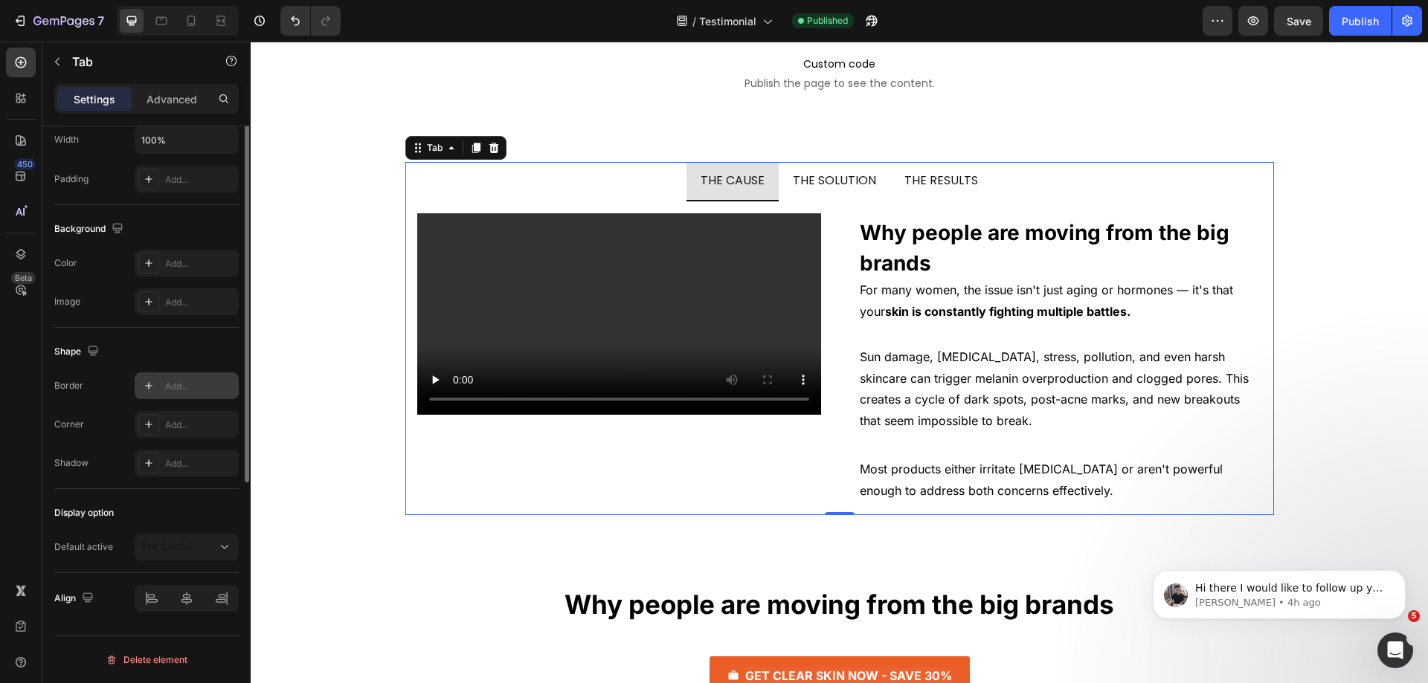
scroll to position [129, 0]
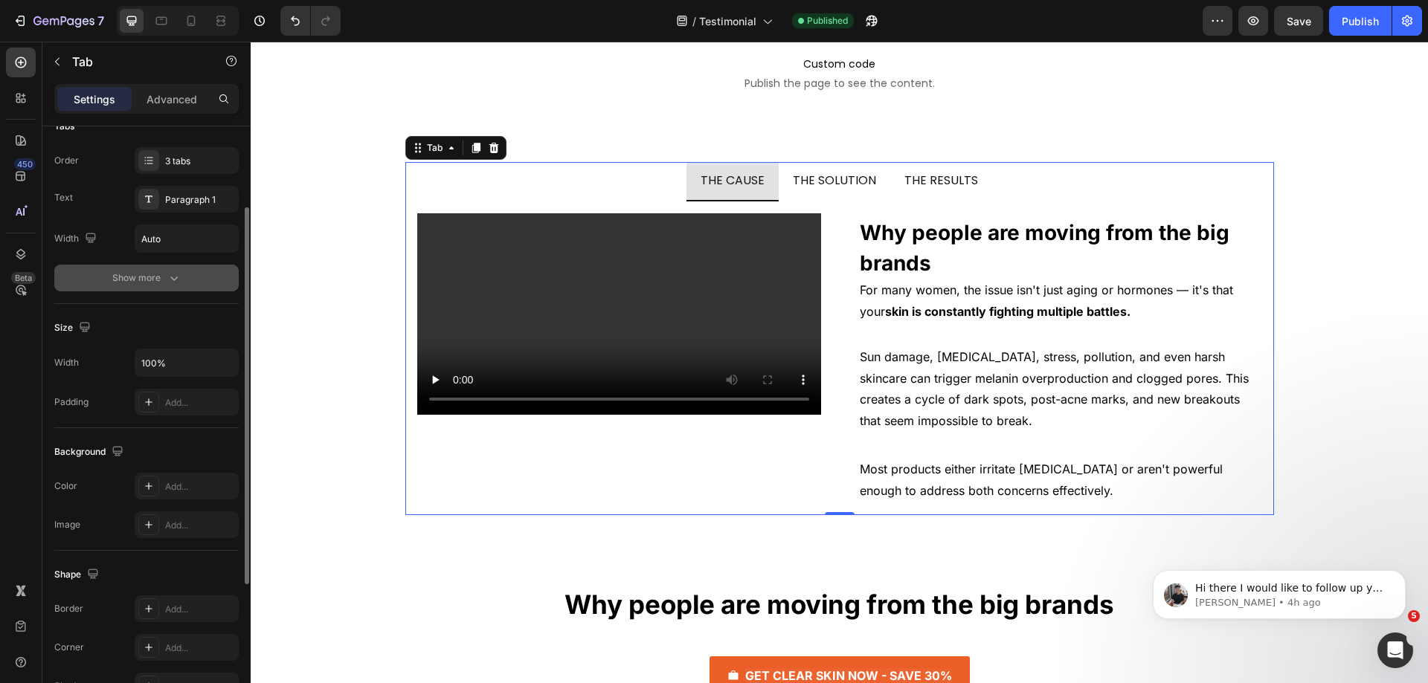
click at [150, 267] on button "Show more" at bounding box center [146, 278] width 184 height 27
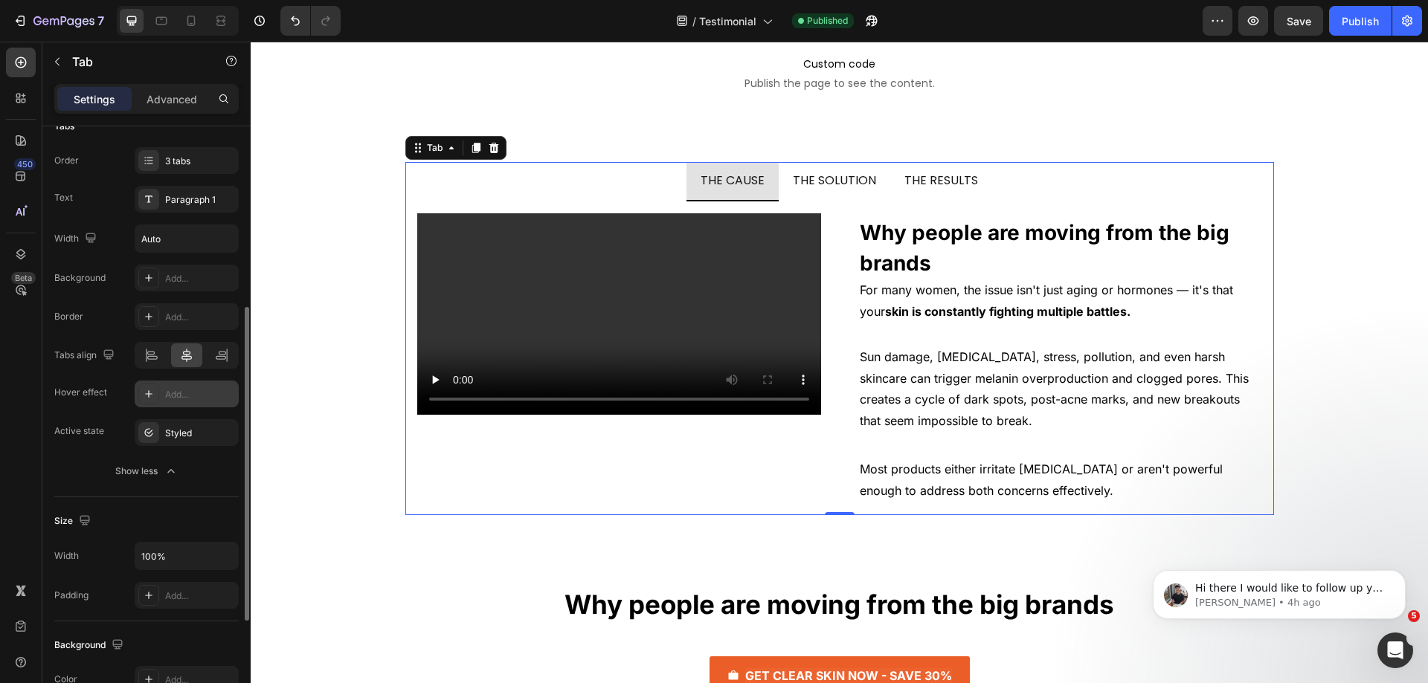
scroll to position [277, 0]
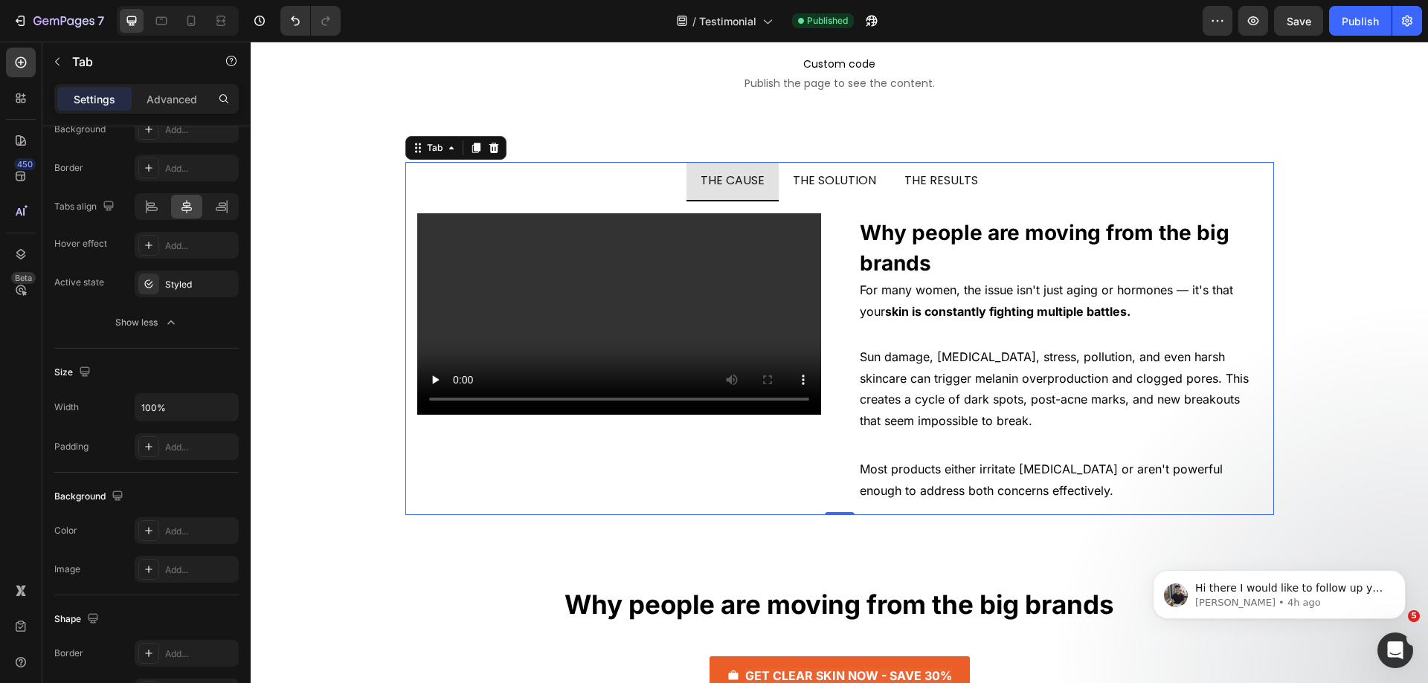
click at [784, 184] on li "THE SOLUTION" at bounding box center [835, 181] width 112 height 39
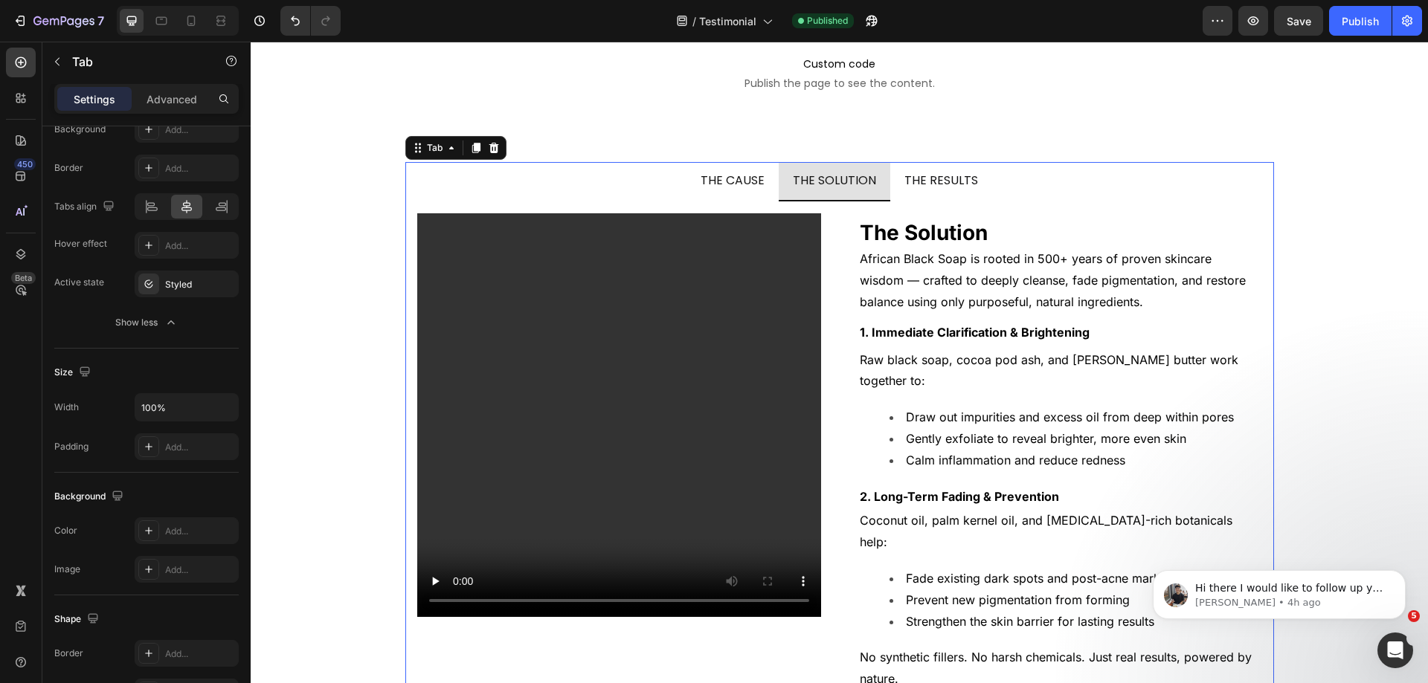
click at [771, 186] on li "THE CAUSE" at bounding box center [732, 181] width 92 height 39
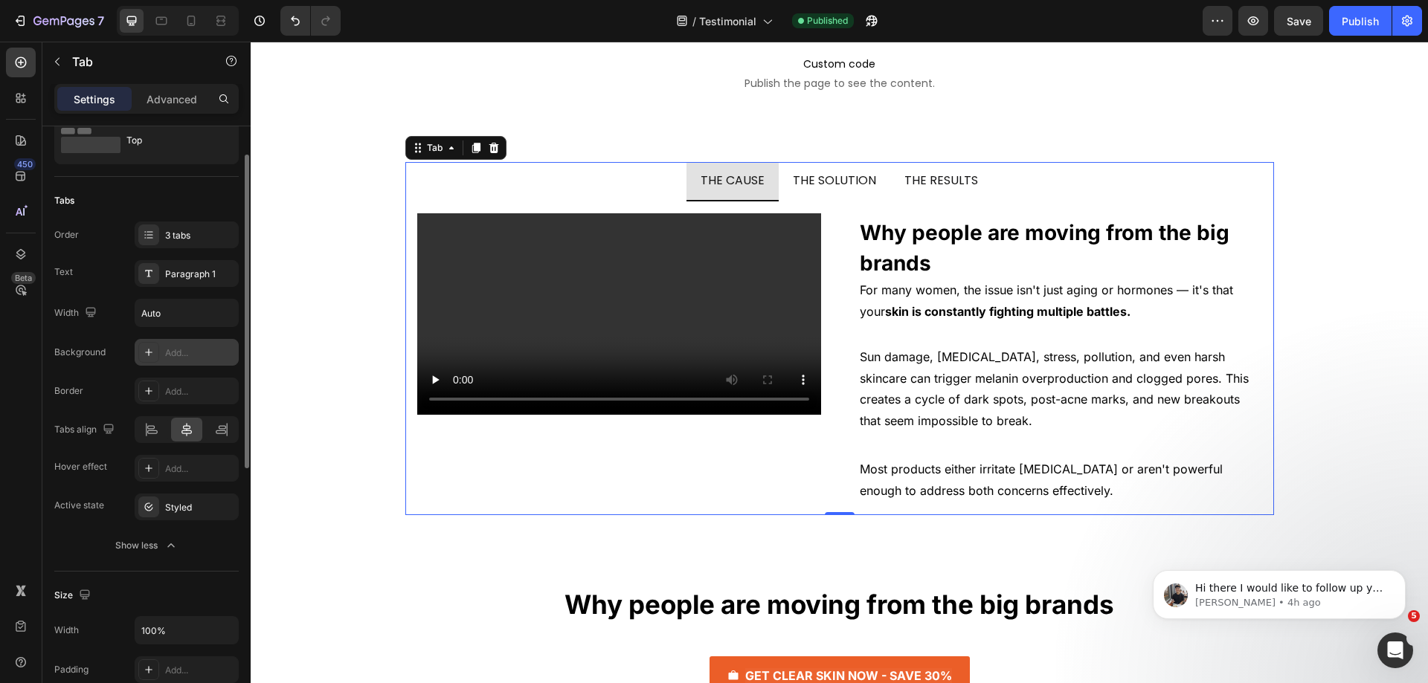
scroll to position [0, 0]
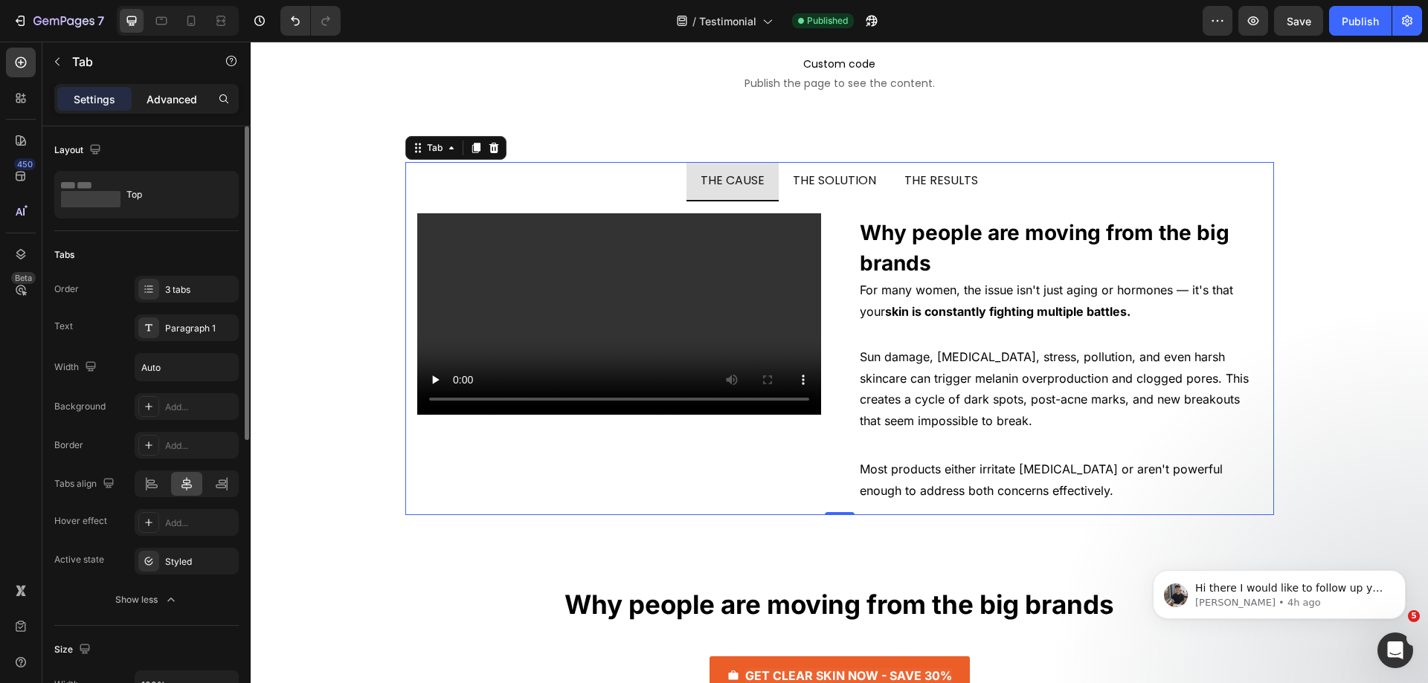
click at [164, 99] on p "Advanced" at bounding box center [172, 99] width 51 height 16
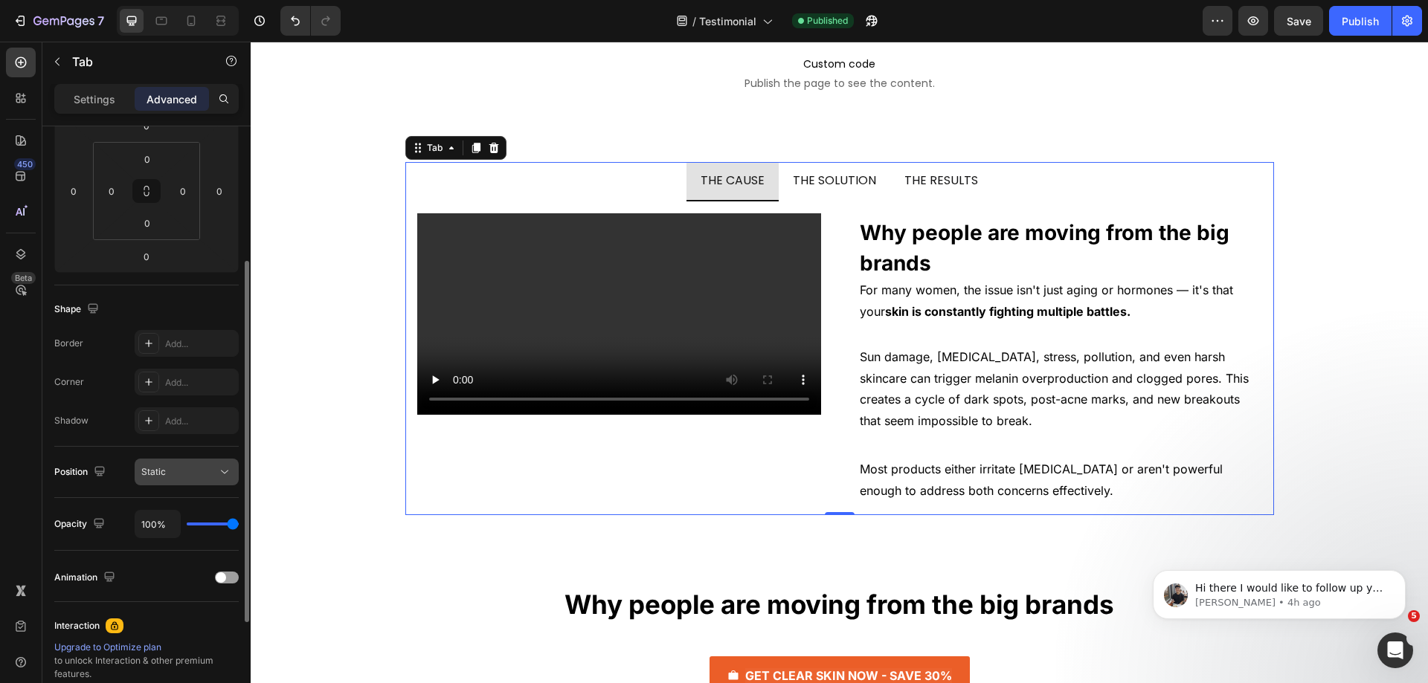
scroll to position [393, 0]
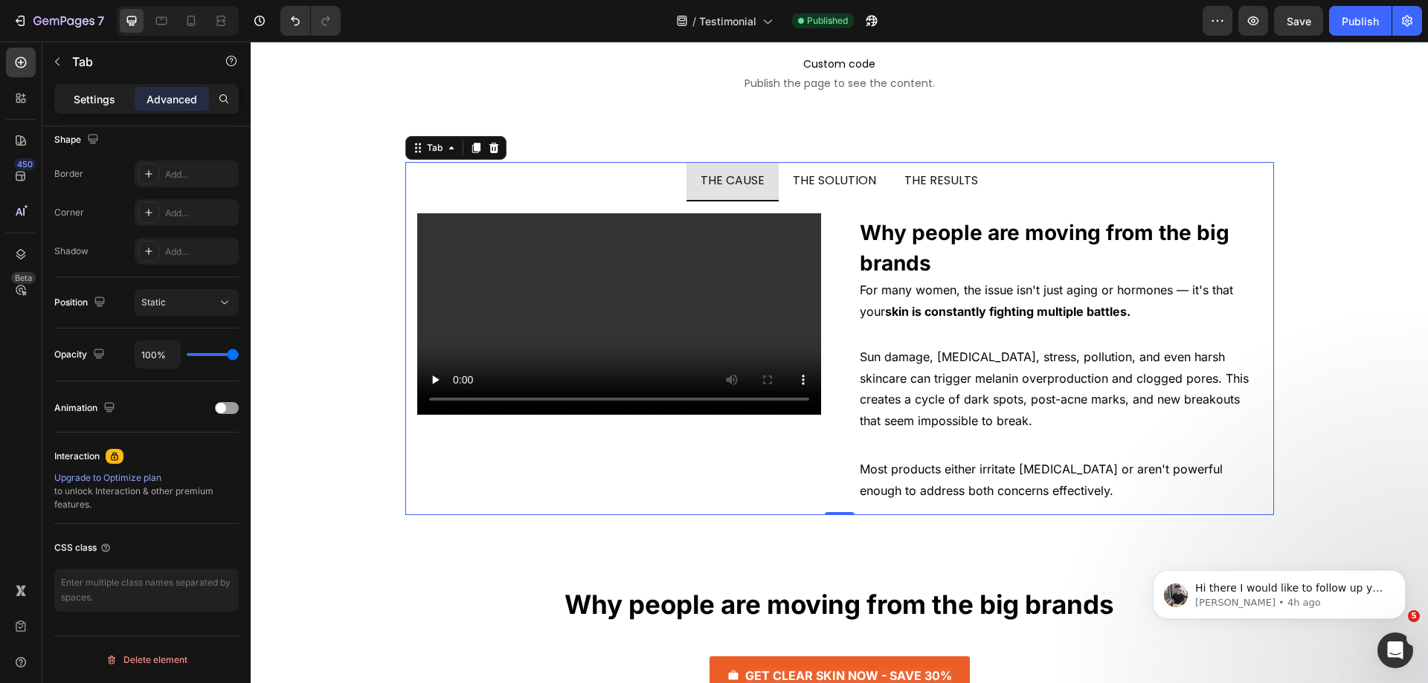
click at [90, 97] on p "Settings" at bounding box center [95, 99] width 42 height 16
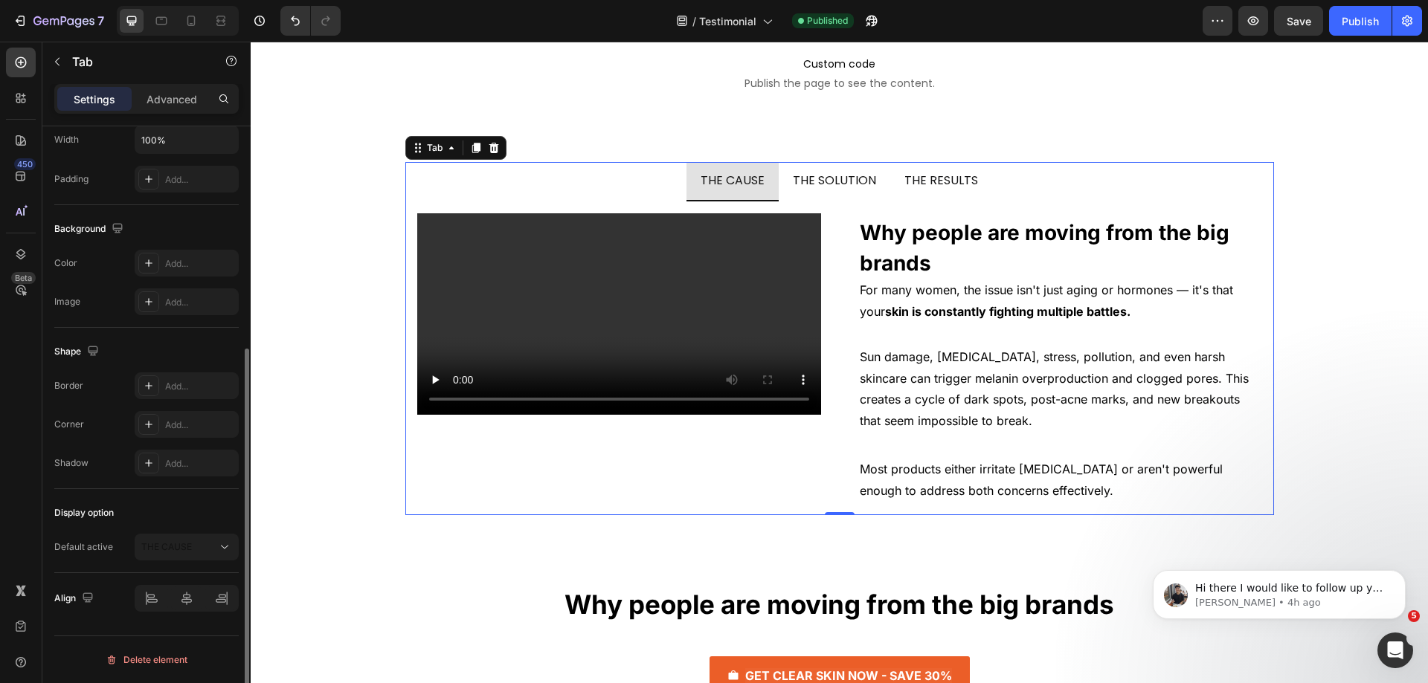
scroll to position [352, 0]
click at [155, 268] on div at bounding box center [148, 263] width 21 height 21
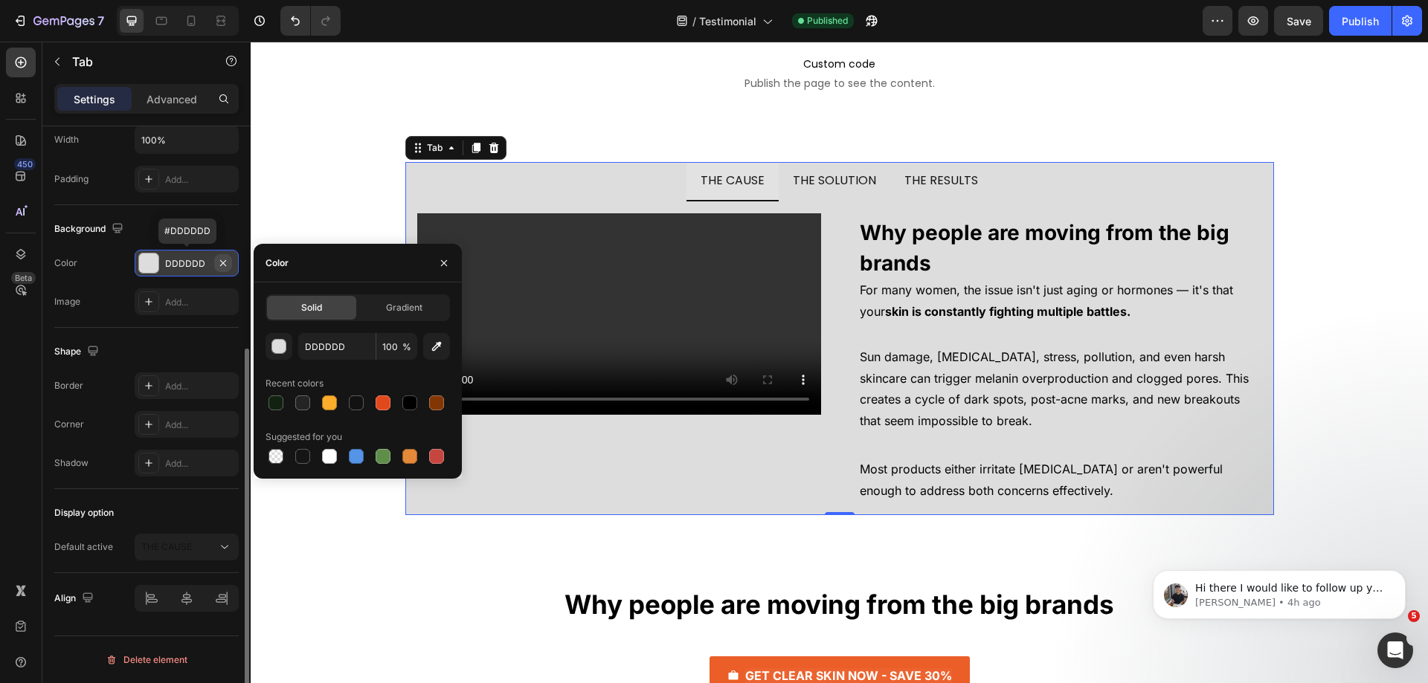
click at [219, 266] on icon "button" at bounding box center [223, 263] width 12 height 12
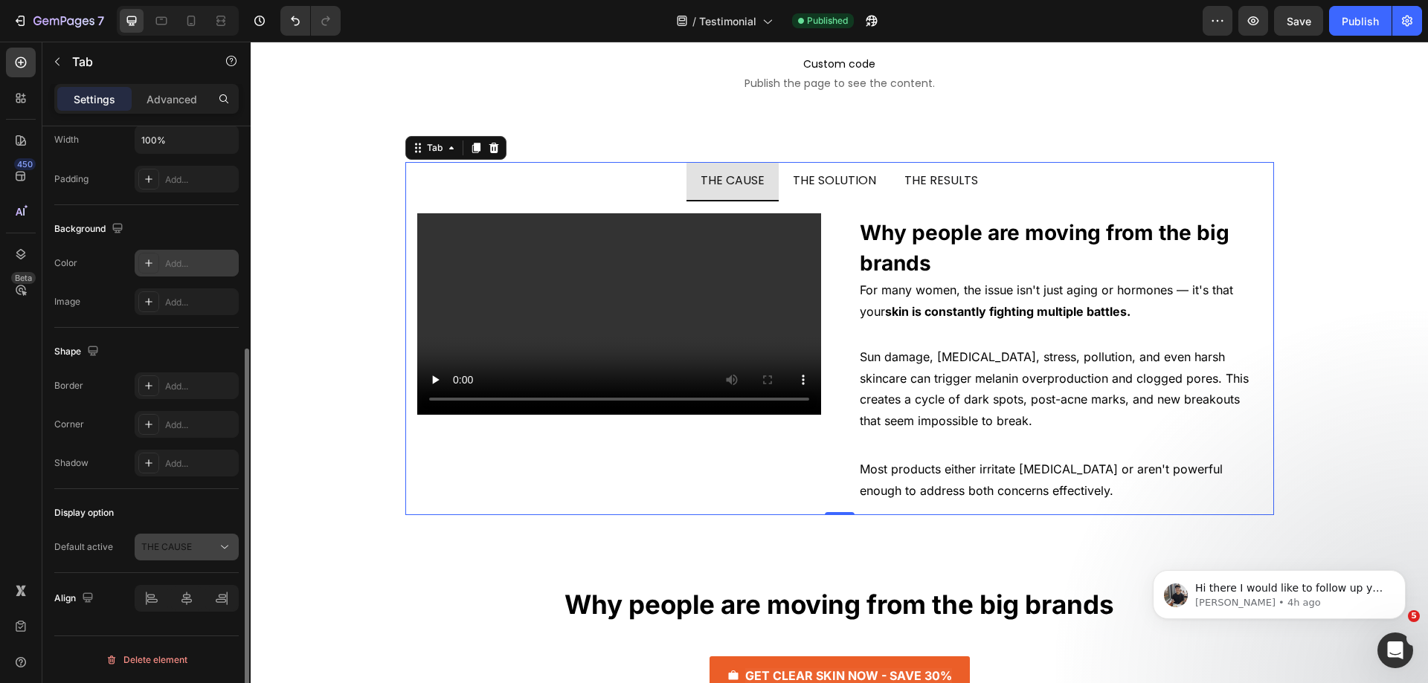
click at [208, 559] on button "THE CAUSE" at bounding box center [187, 547] width 104 height 27
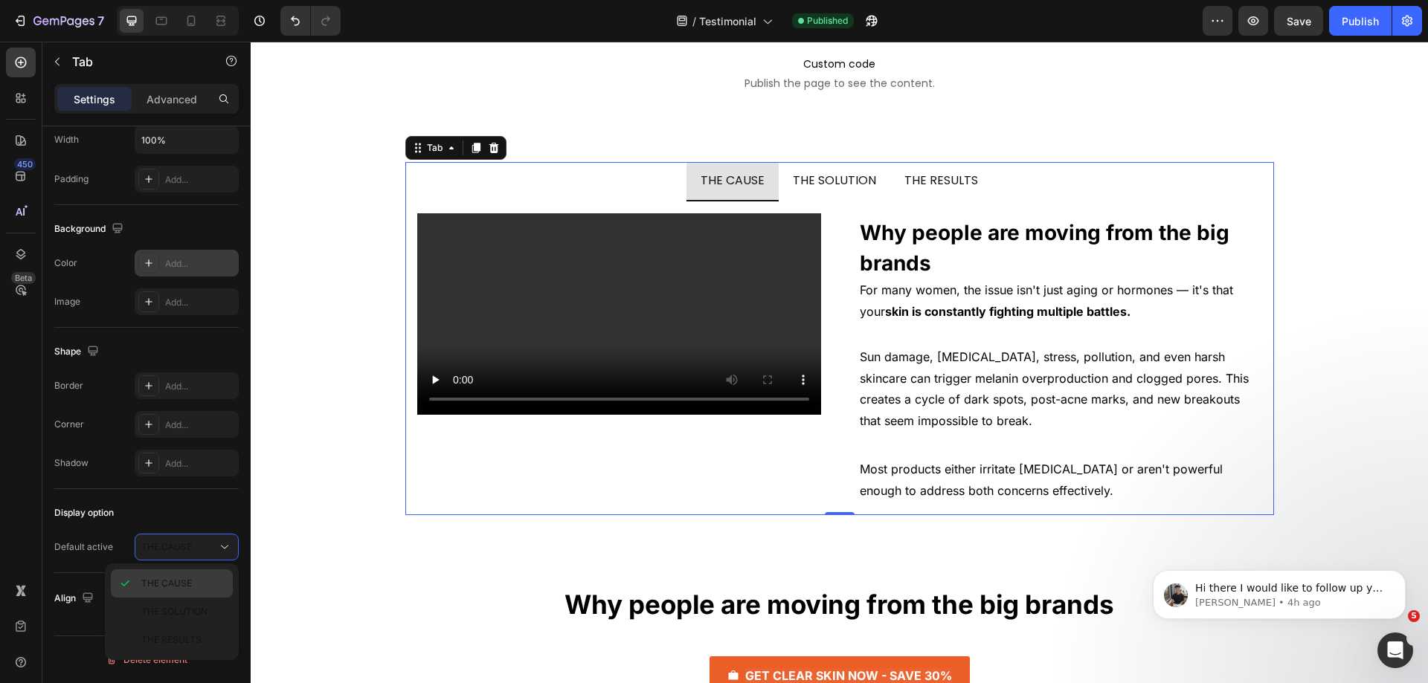
click at [181, 578] on span "THE CAUSE" at bounding box center [166, 583] width 51 height 11
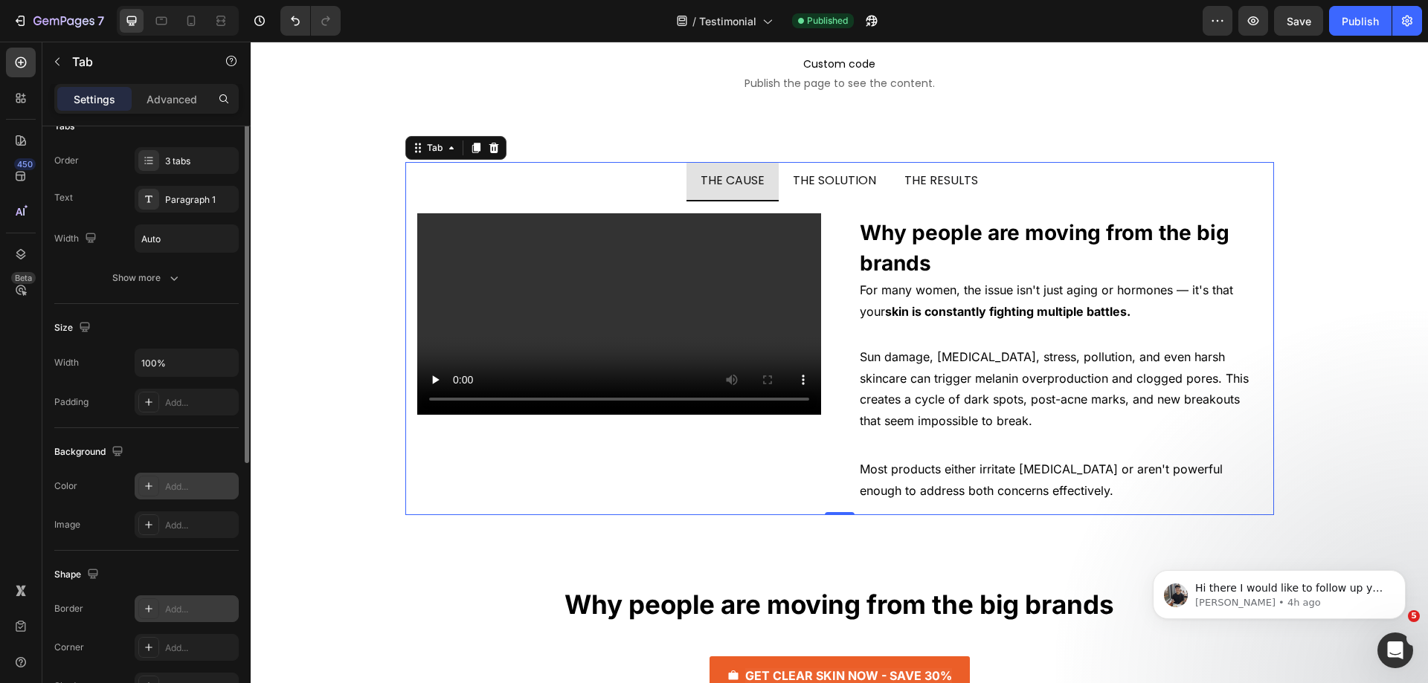
scroll to position [54, 0]
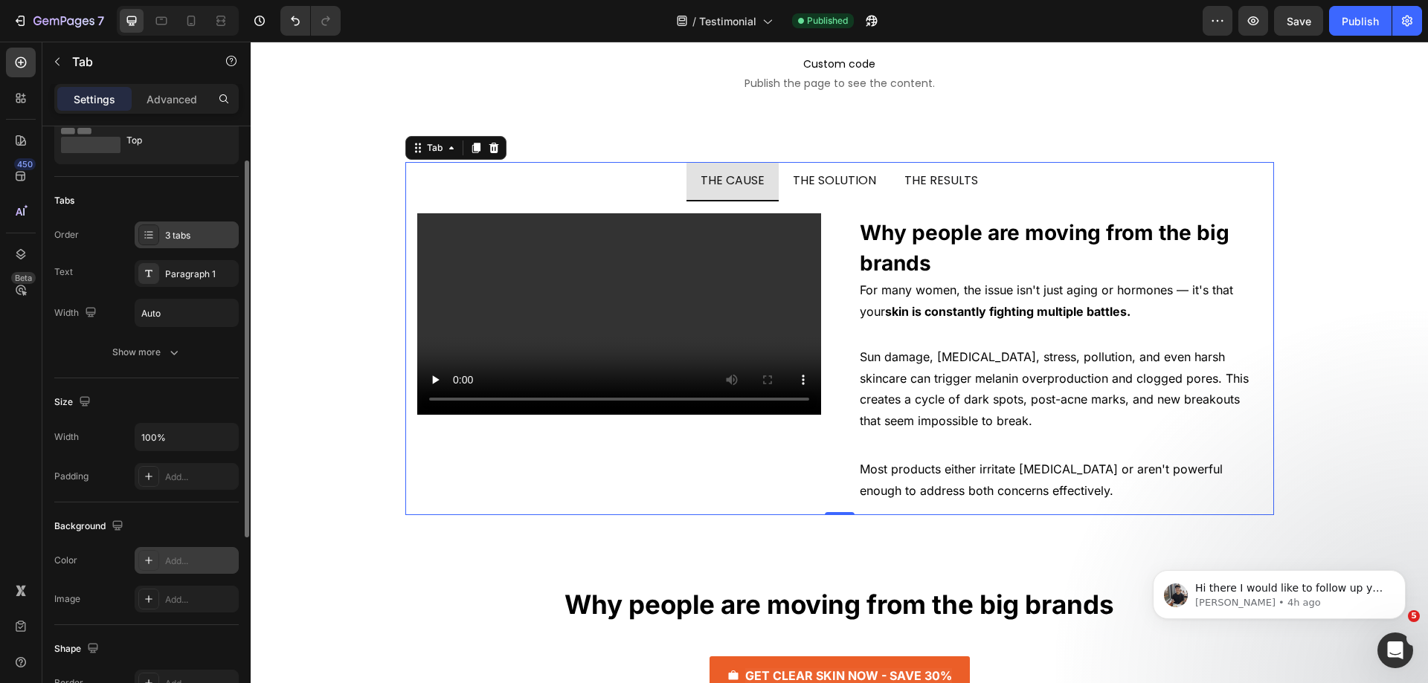
click at [160, 237] on div "3 tabs" at bounding box center [187, 235] width 104 height 27
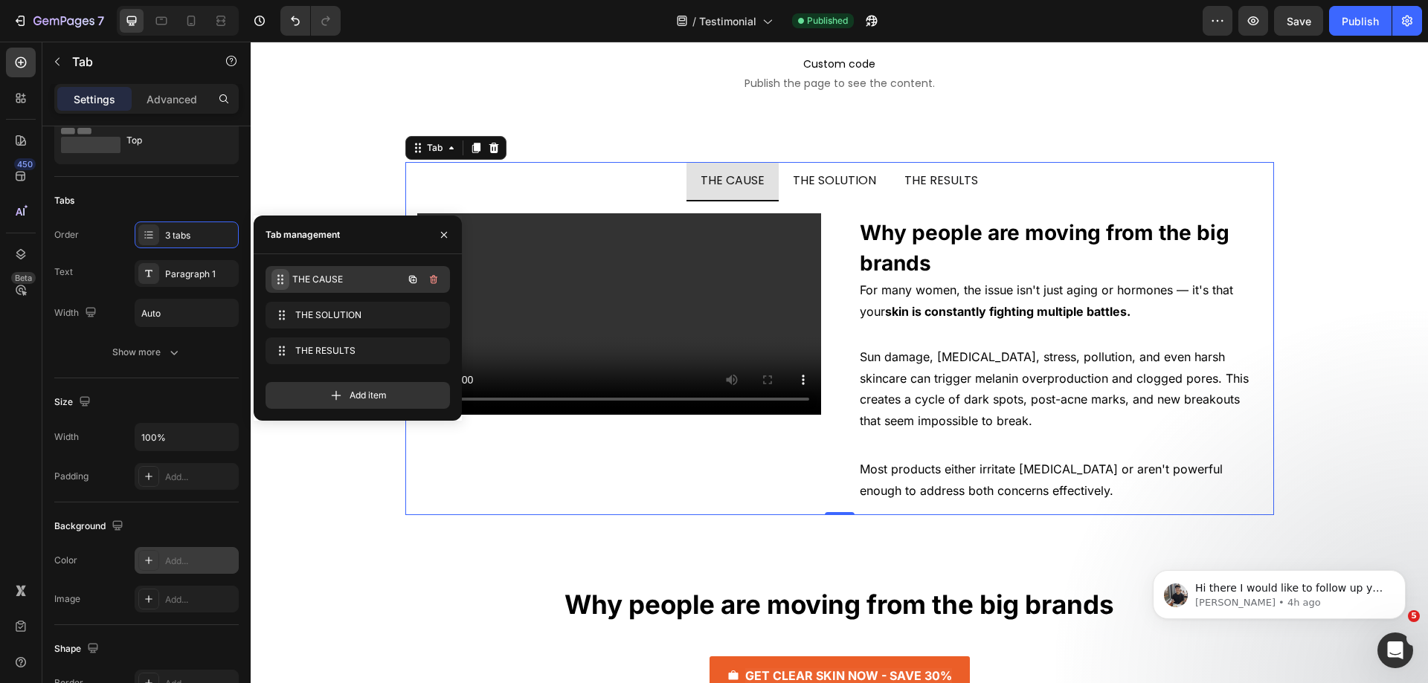
click at [286, 278] on icon at bounding box center [280, 280] width 12 height 12
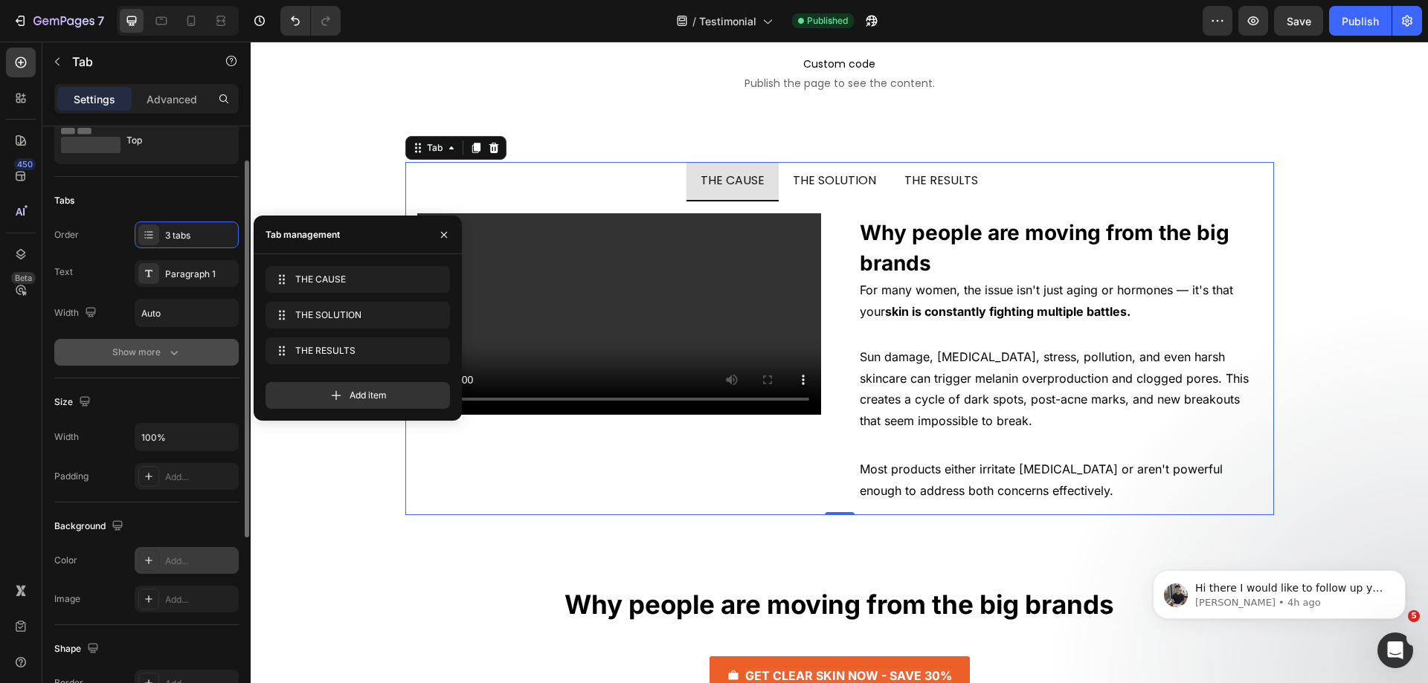
click at [176, 357] on icon "button" at bounding box center [174, 352] width 15 height 15
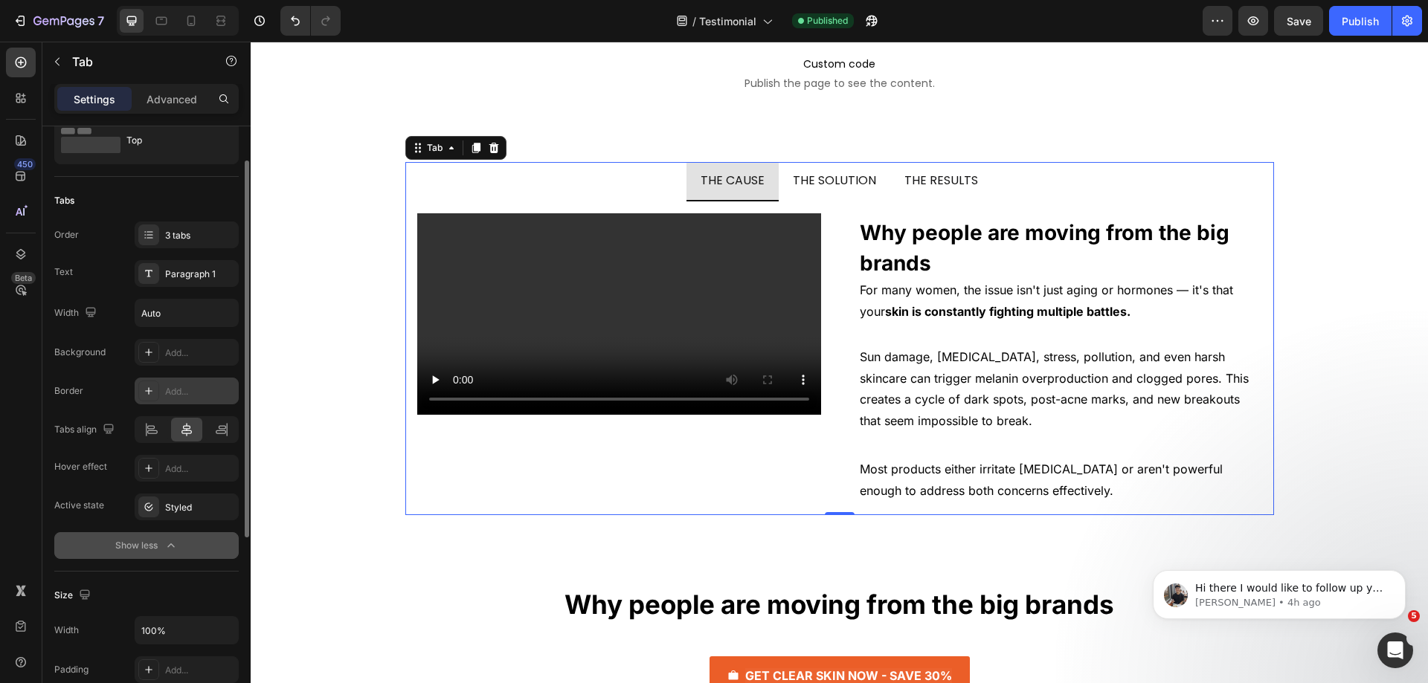
scroll to position [129, 0]
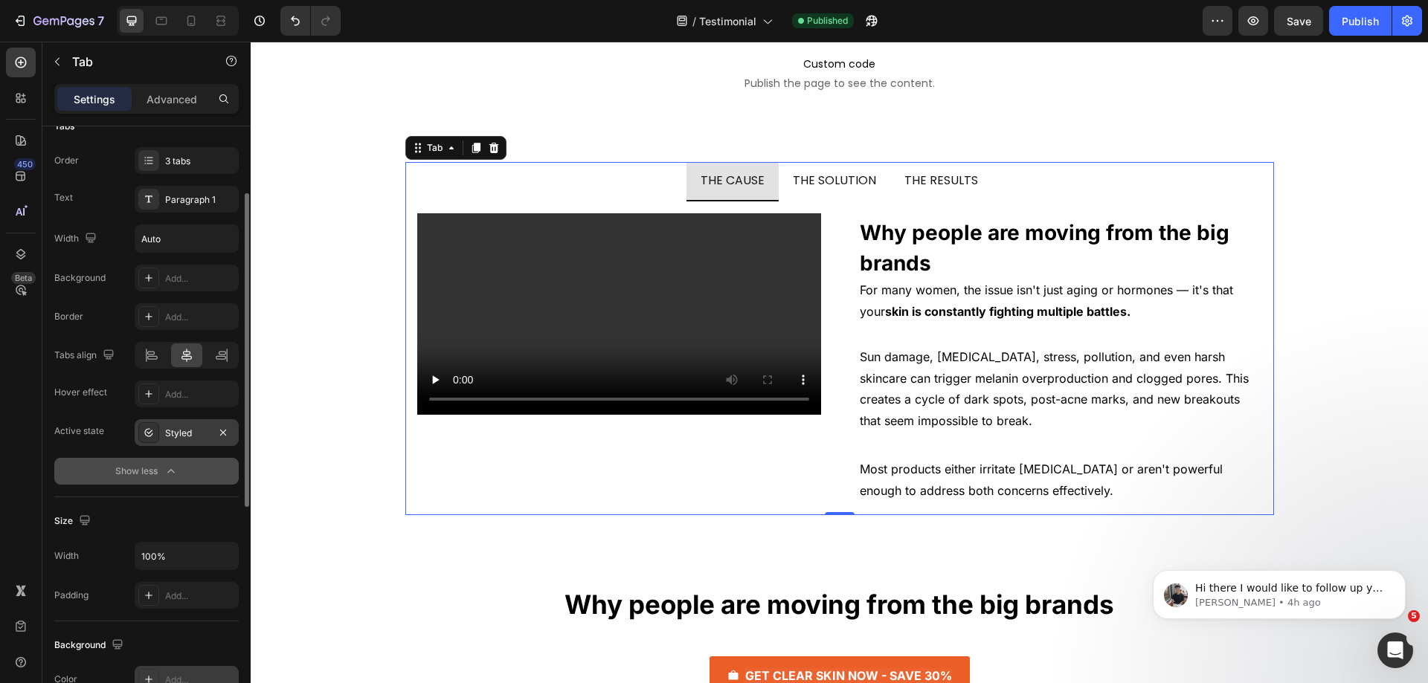
click at [176, 429] on div "Styled" at bounding box center [186, 433] width 43 height 13
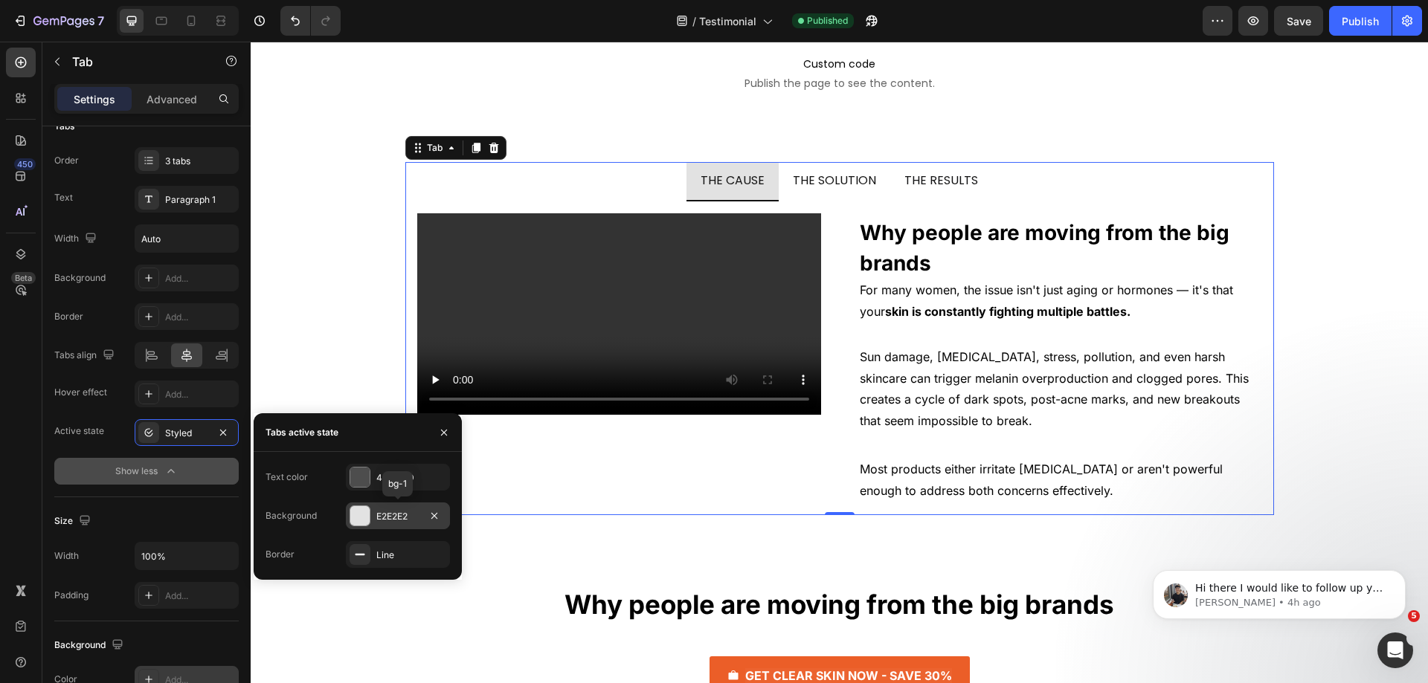
click at [380, 514] on div "E2E2E2" at bounding box center [397, 516] width 43 height 13
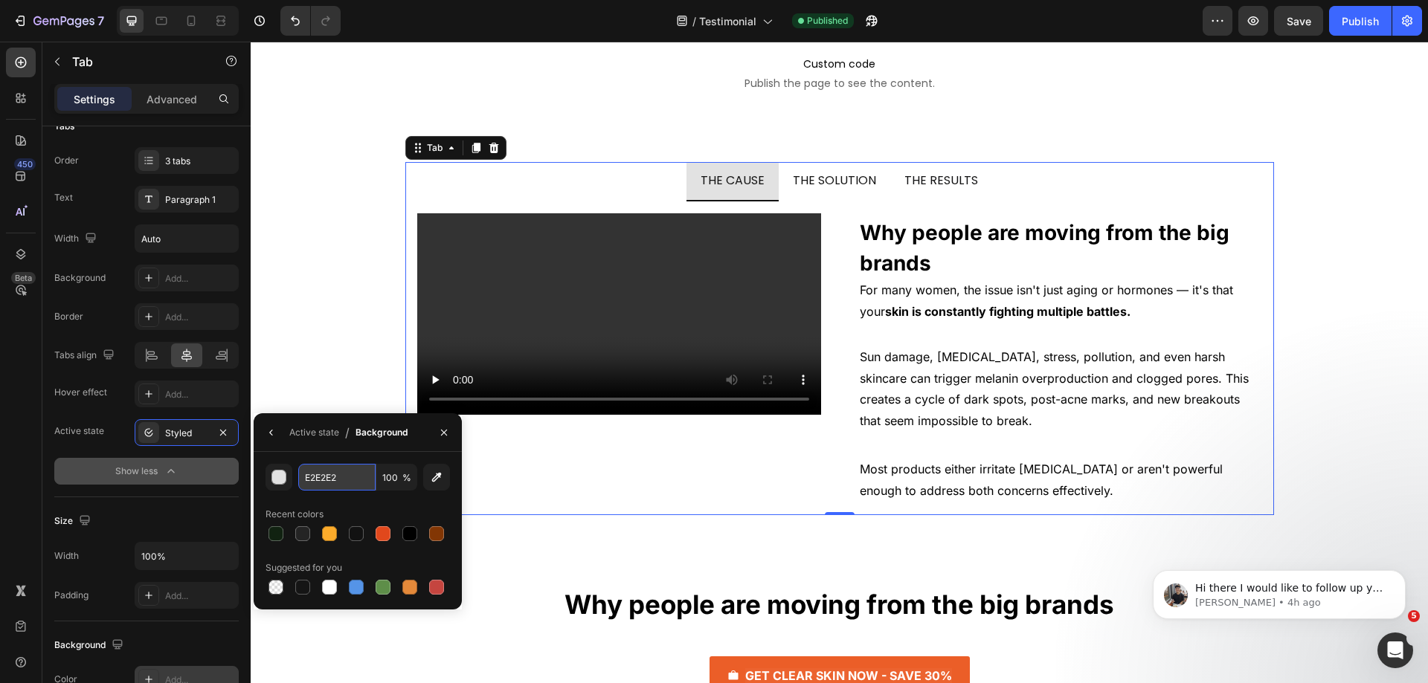
click at [0, 0] on input "E2E2E2" at bounding box center [0, 0] width 0 height 0
paste input "#f5f5f5"
type input "#f5f5f5"
click at [229, 470] on button "Show less" at bounding box center [146, 471] width 184 height 27
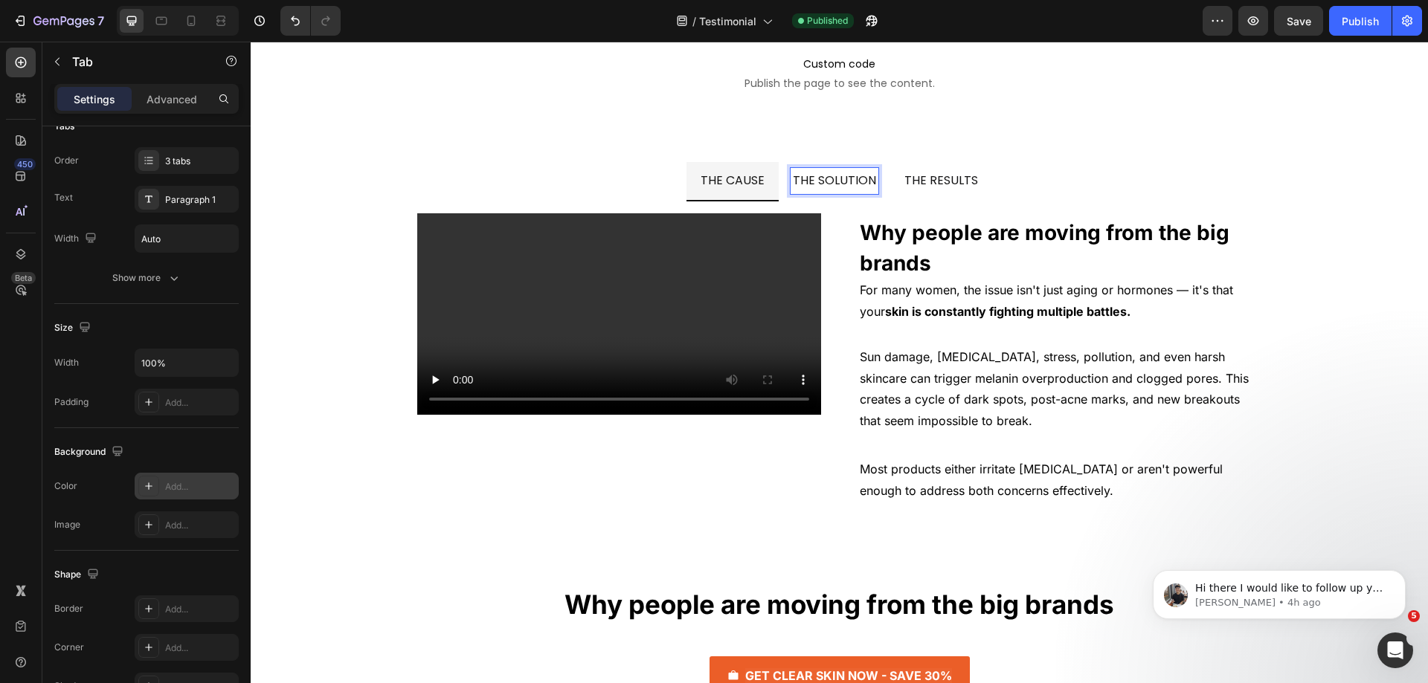
click at [786, 188] on li "THE SOLUTION" at bounding box center [835, 181] width 112 height 39
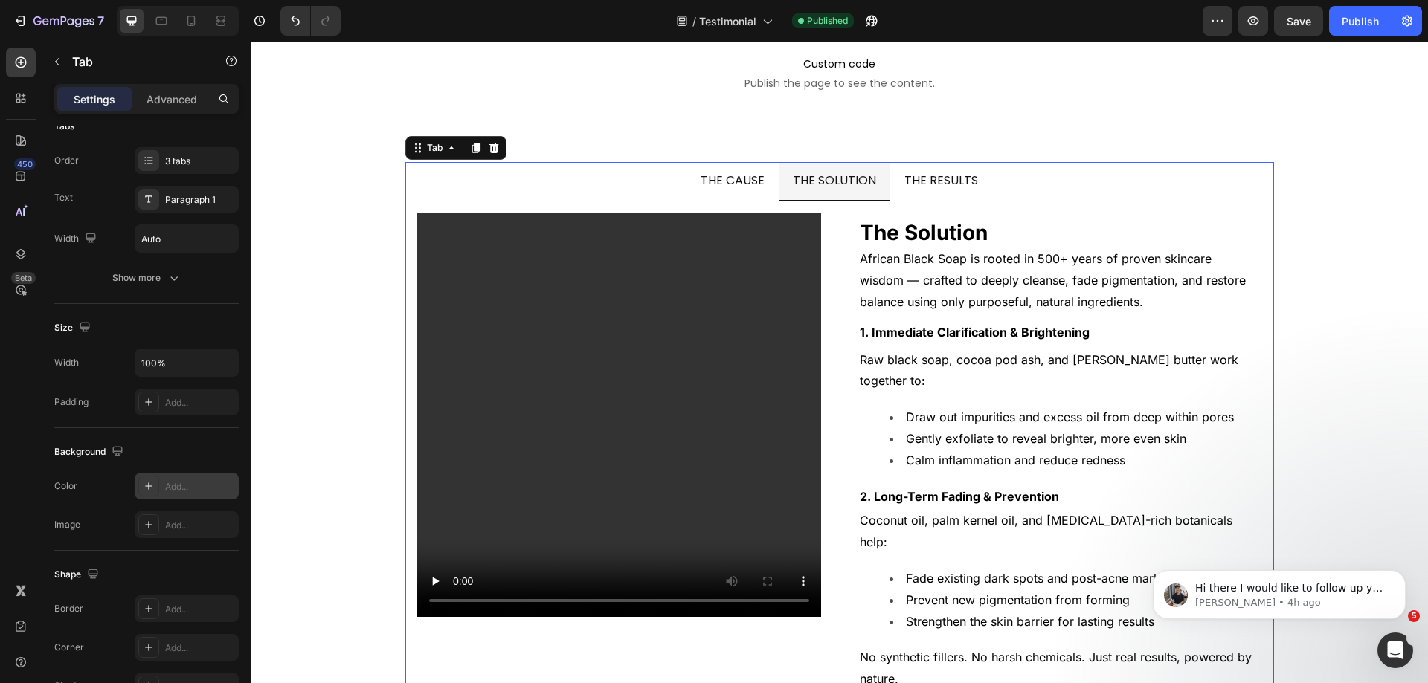
click at [175, 280] on icon "button" at bounding box center [173, 279] width 7 height 4
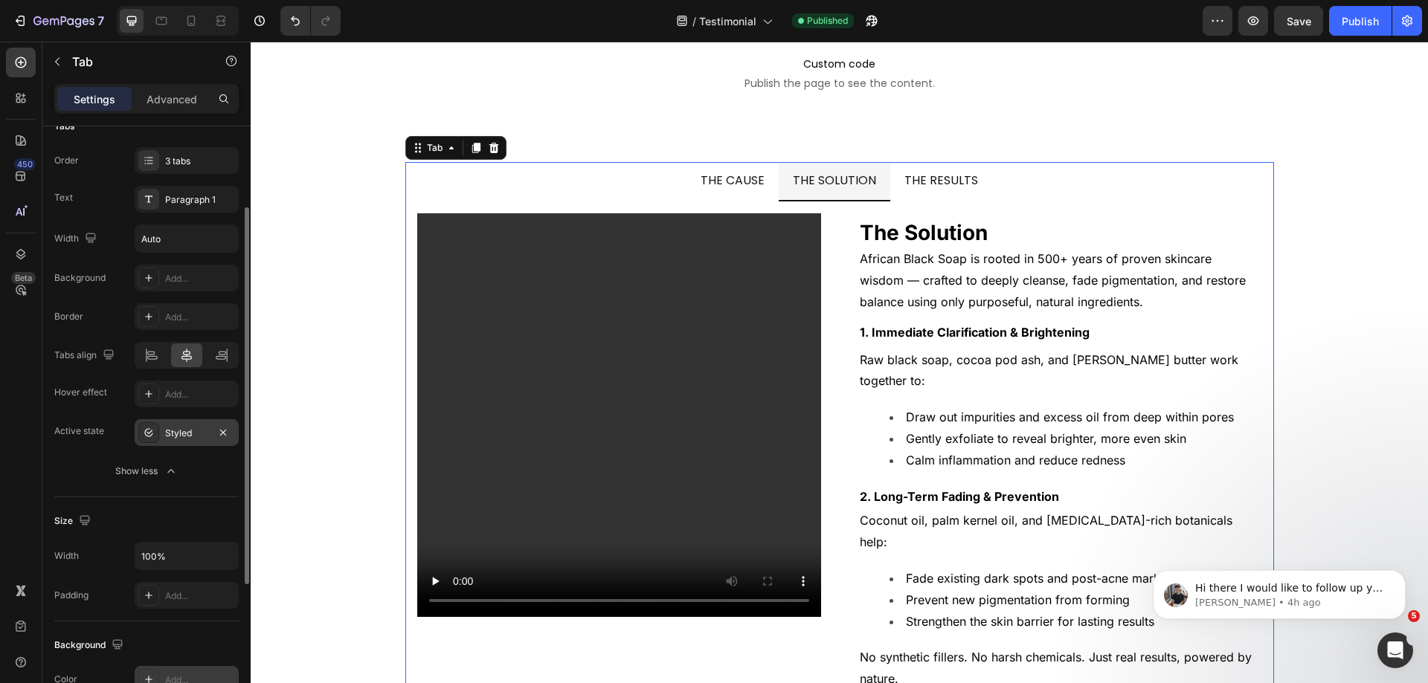
click at [170, 431] on div "Styled" at bounding box center [186, 433] width 43 height 13
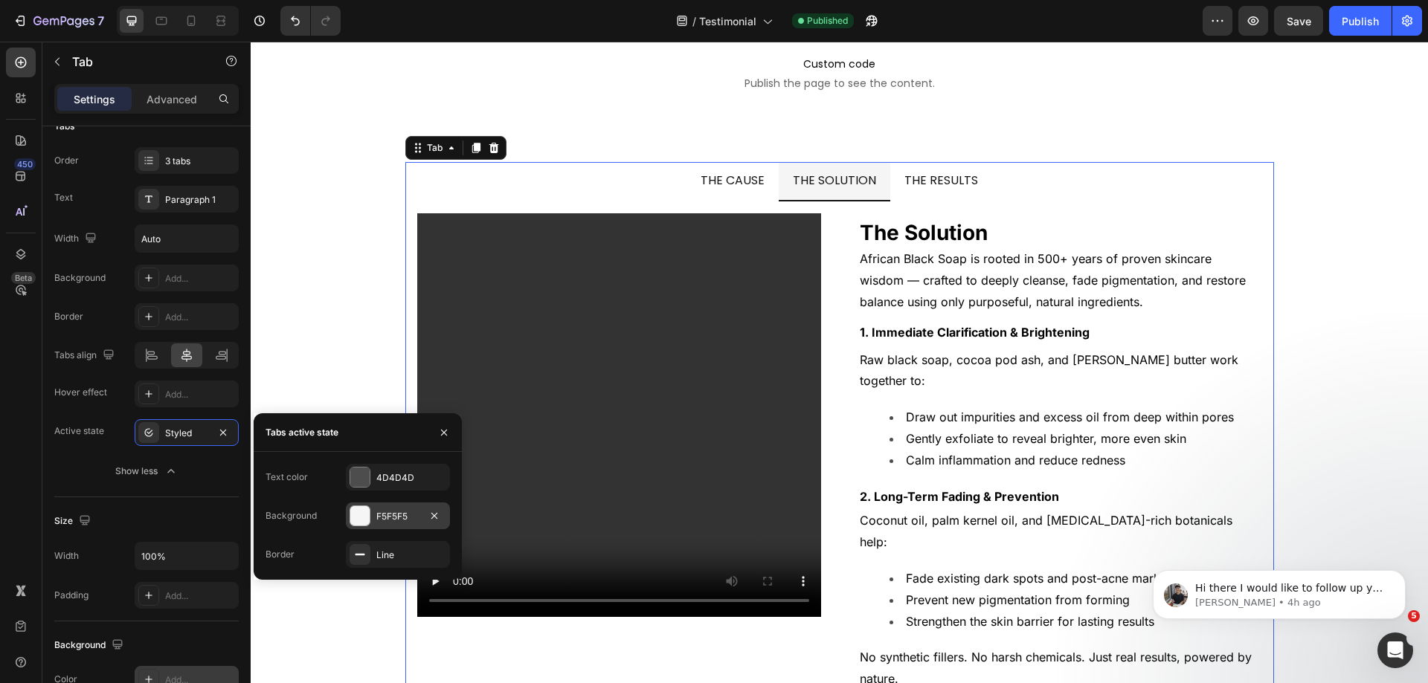
click at [385, 518] on div "F5F5F5" at bounding box center [397, 516] width 43 height 13
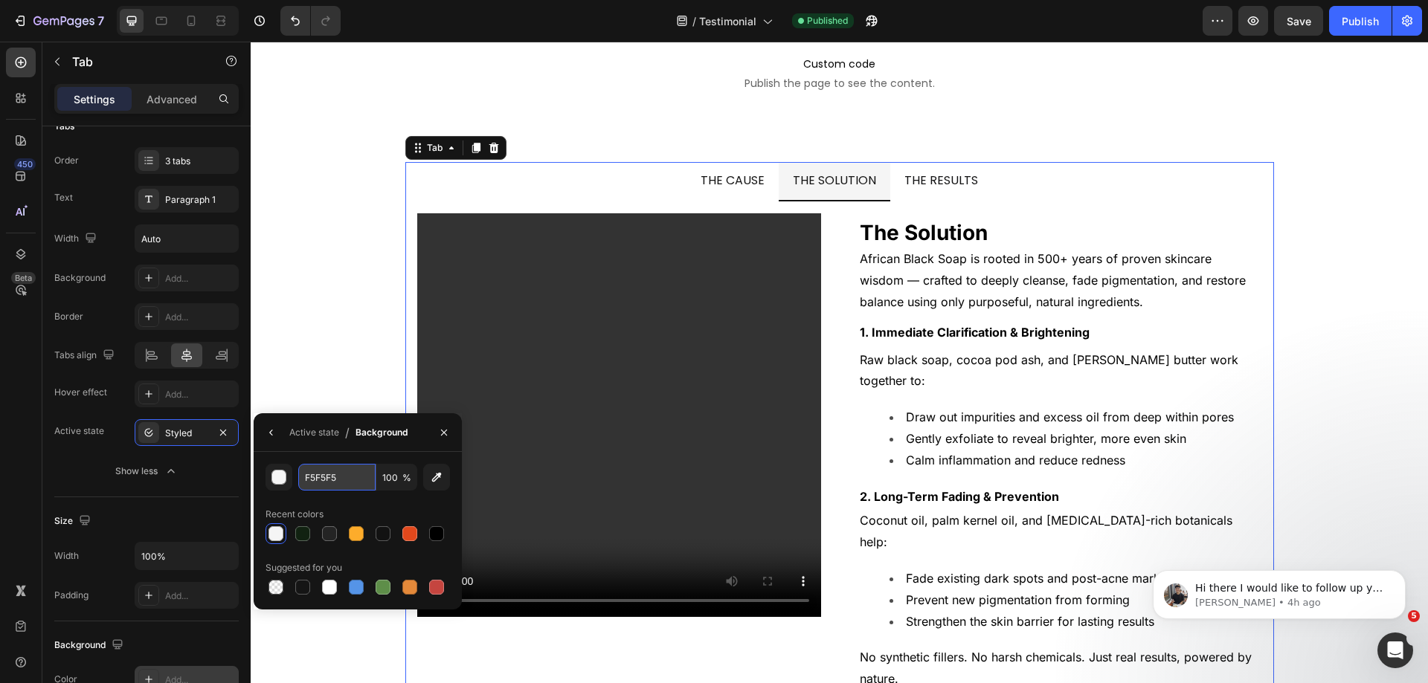
click at [0, 0] on input "F5F5F5" at bounding box center [0, 0] width 0 height 0
paste input "#f5f5f"
type input "#f5f5f5"
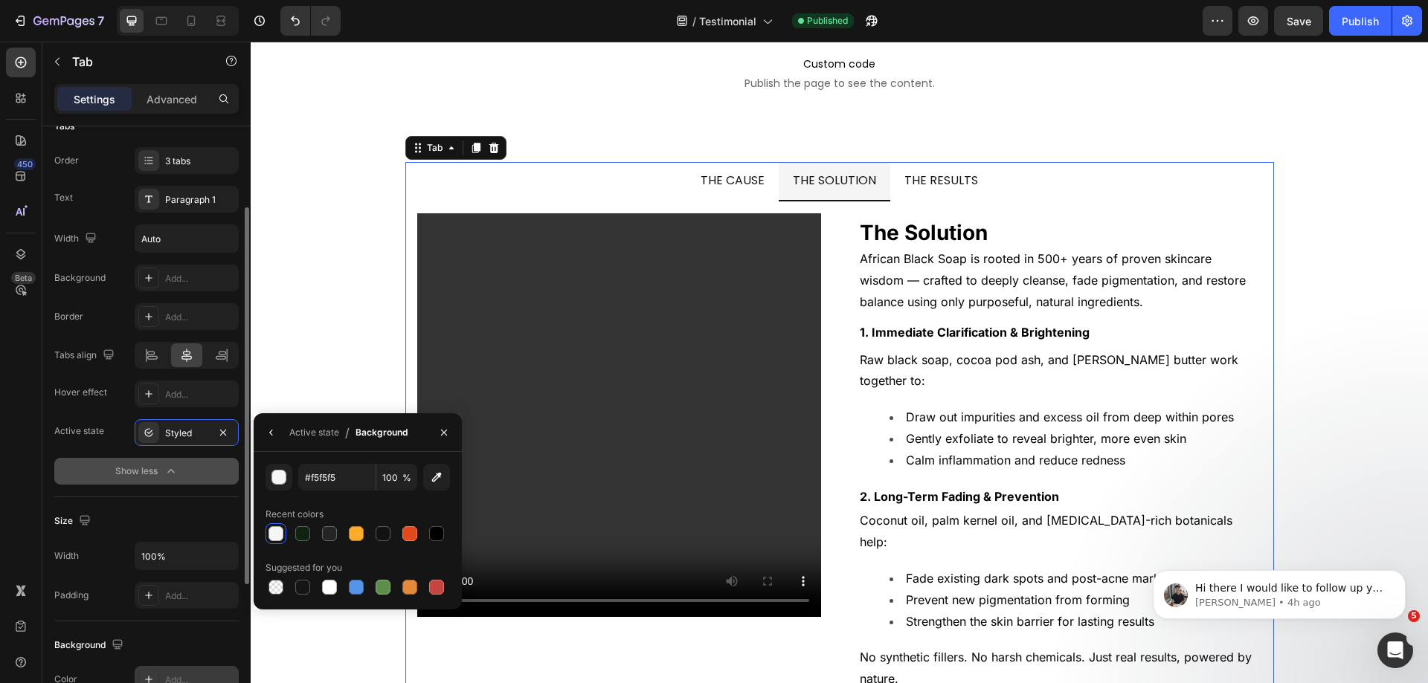
click at [218, 470] on button "Show less" at bounding box center [146, 471] width 184 height 27
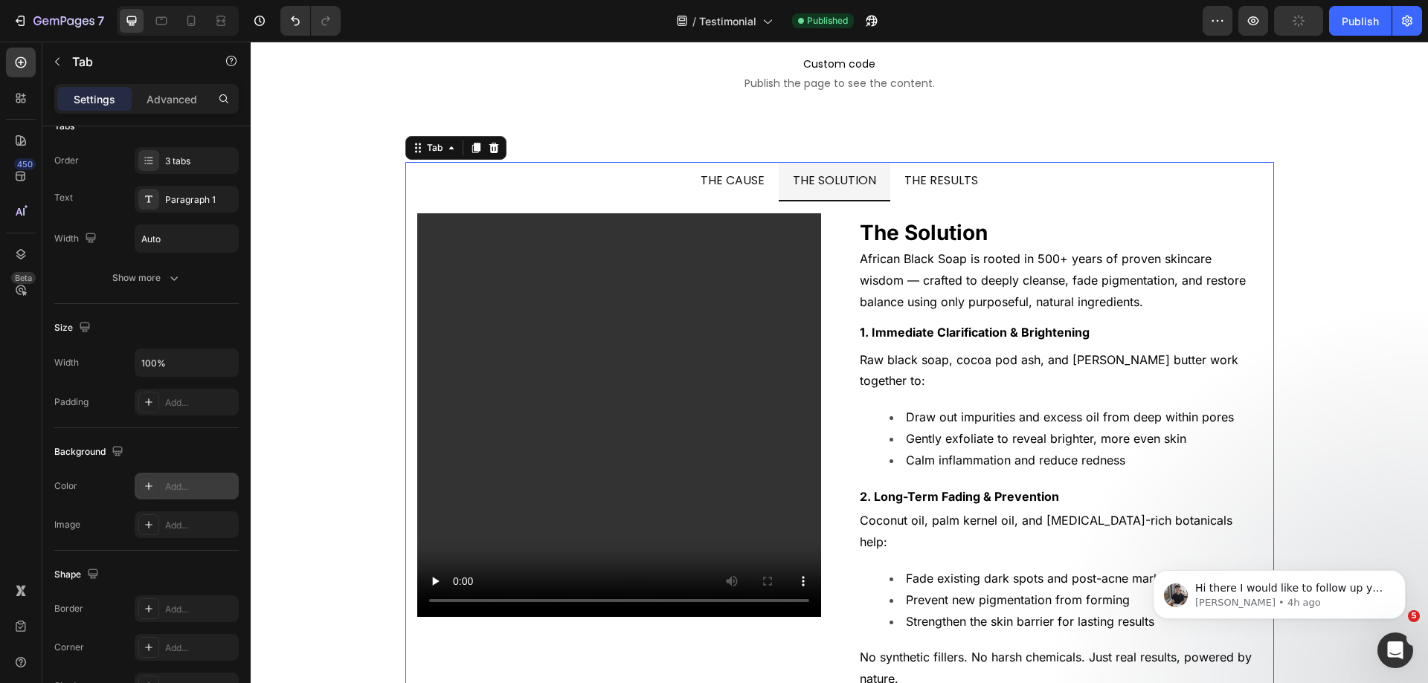
click at [893, 190] on li "THE RESULTS" at bounding box center [941, 181] width 102 height 39
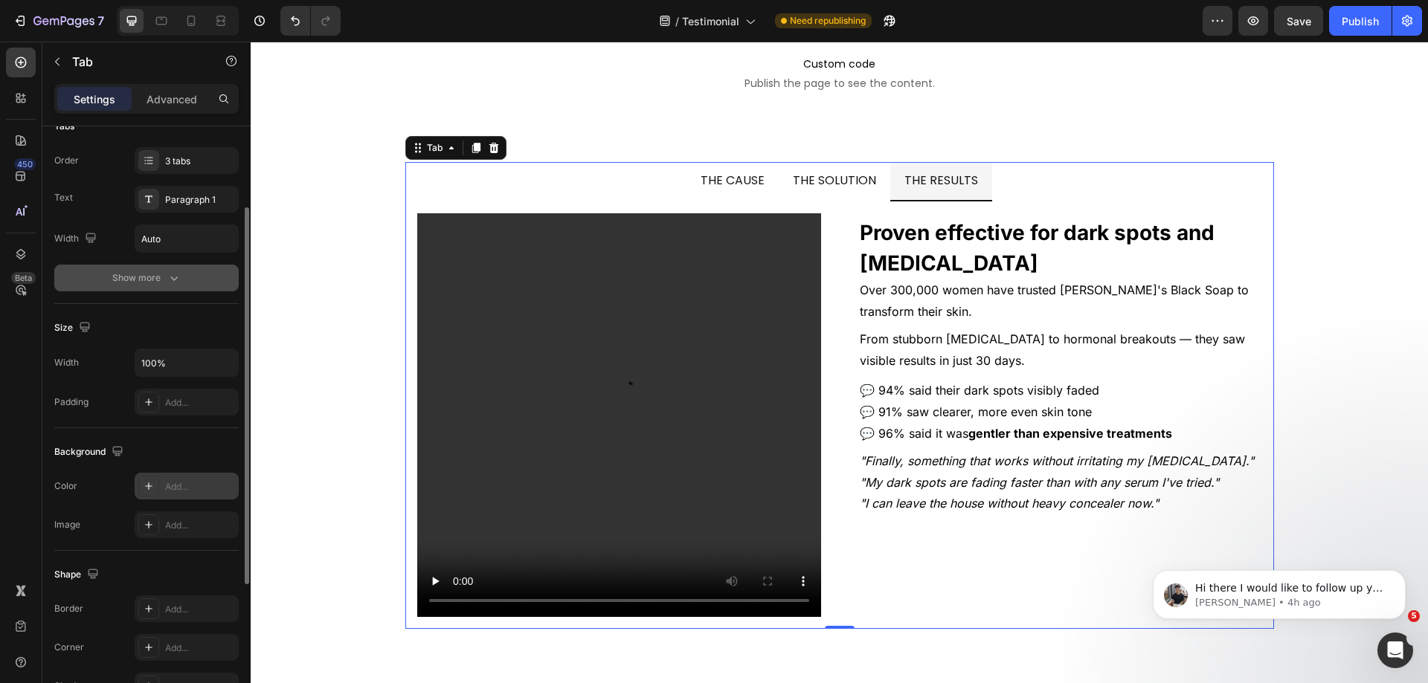
scroll to position [0, 0]
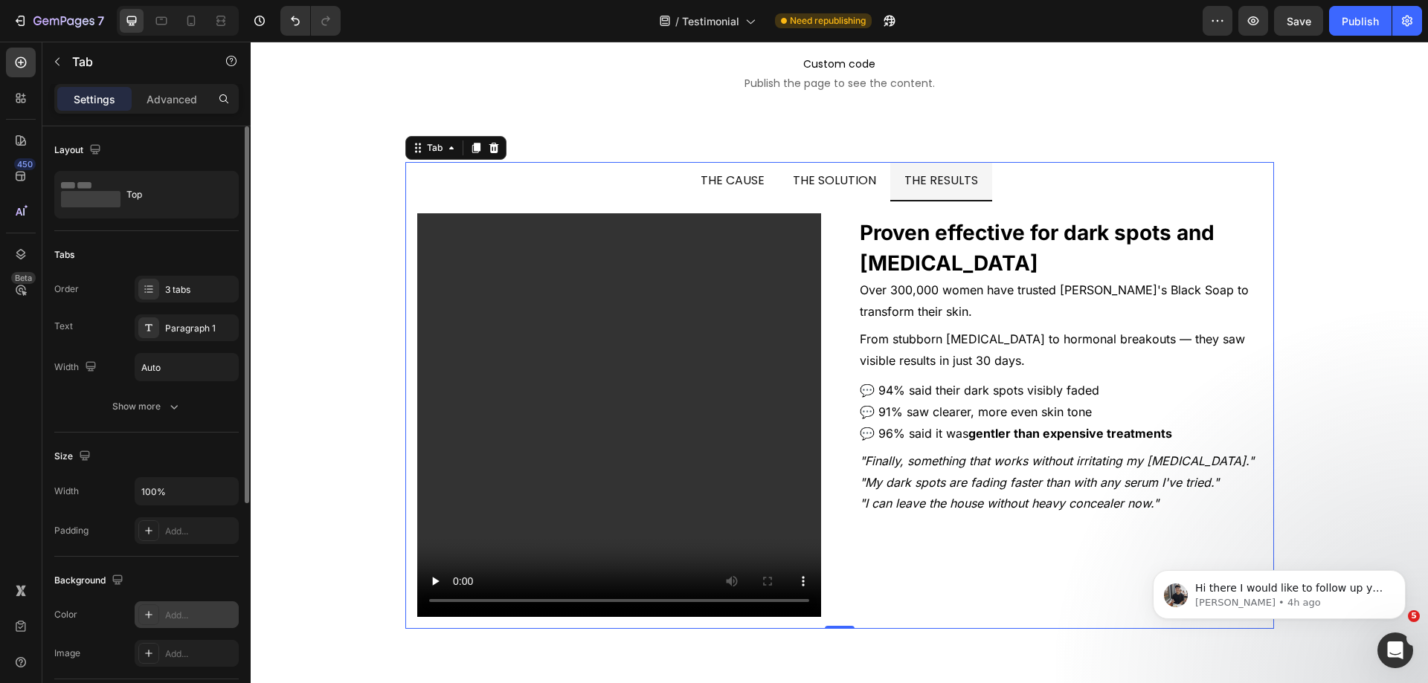
click at [173, 405] on icon "button" at bounding box center [174, 406] width 15 height 15
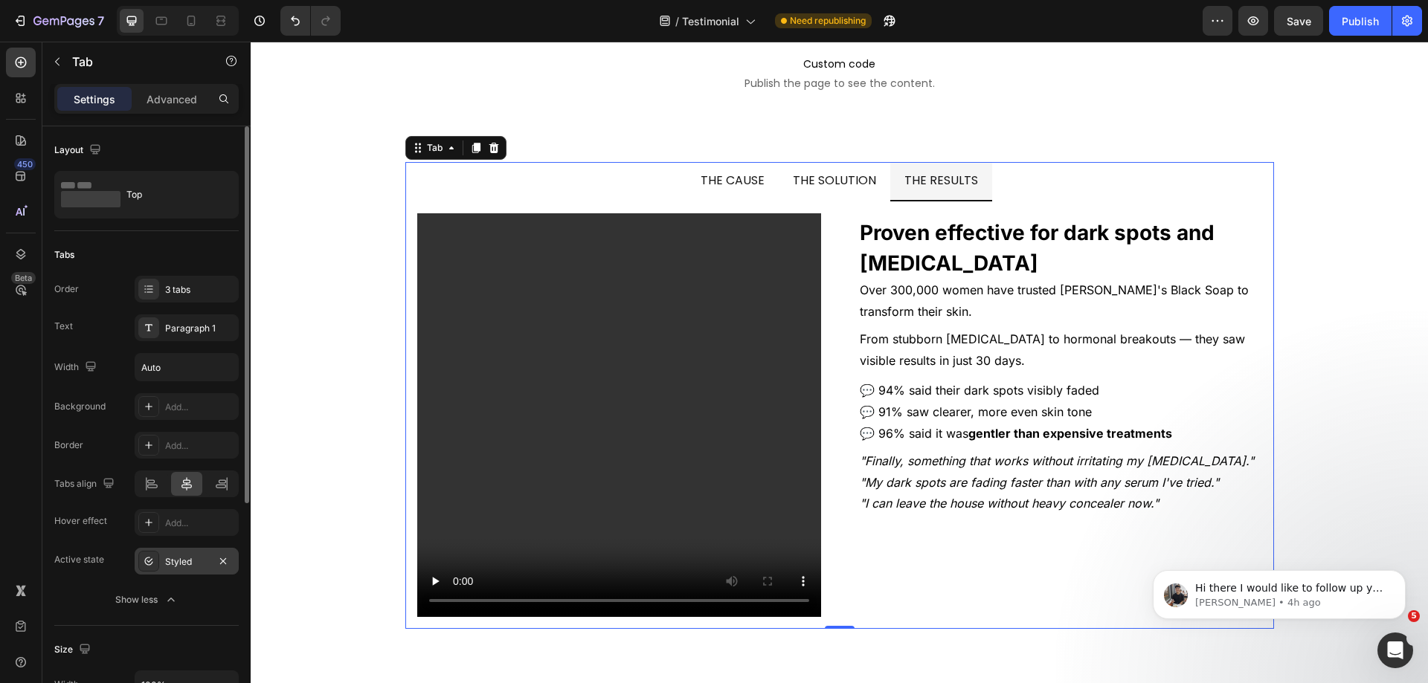
click at [172, 556] on div "Styled" at bounding box center [186, 562] width 43 height 13
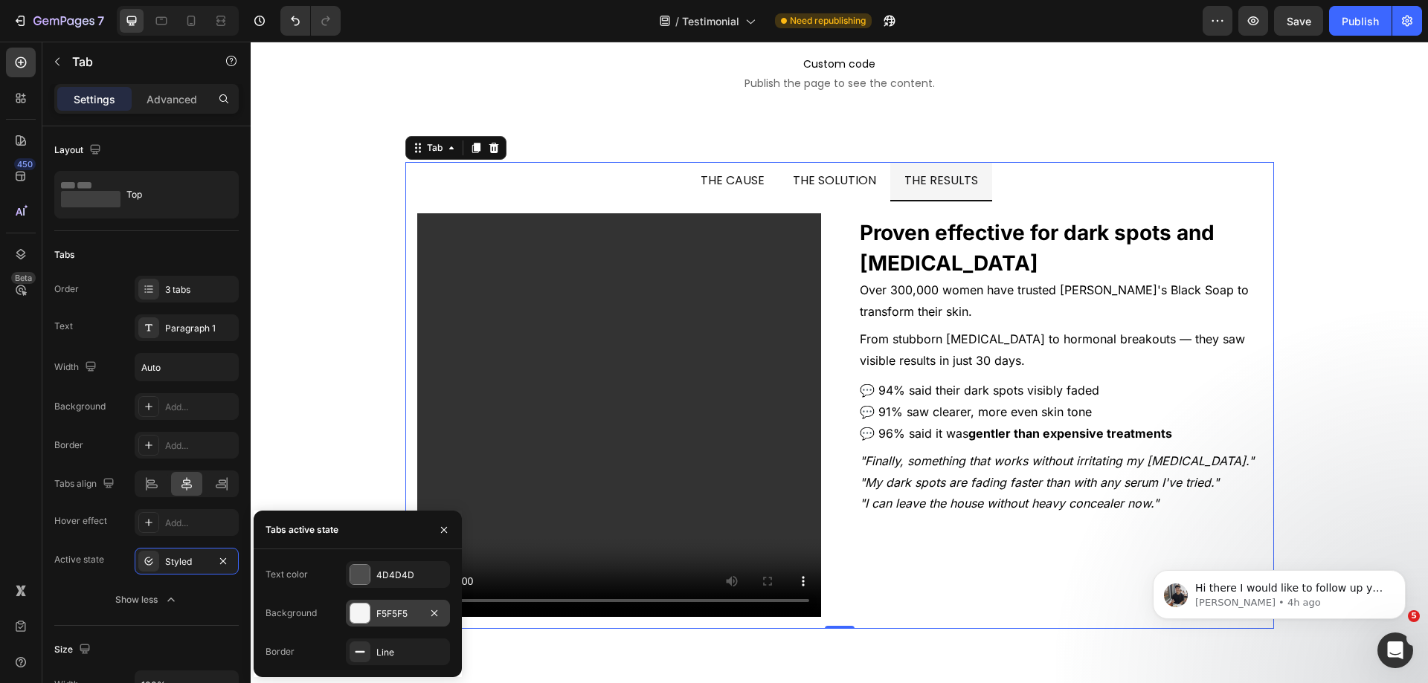
click at [400, 610] on div "F5F5F5" at bounding box center [397, 614] width 43 height 13
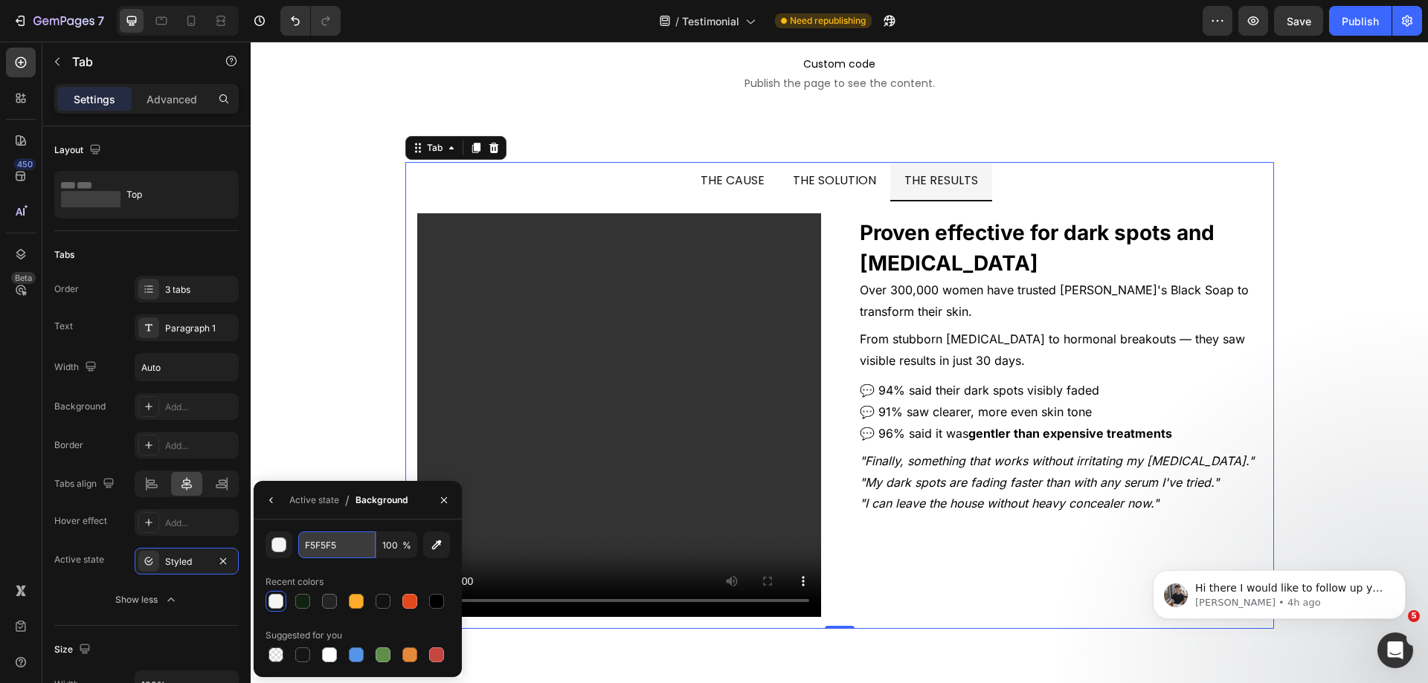
click at [0, 0] on input "F5F5F5" at bounding box center [0, 0] width 0 height 0
paste input "#f5f5f"
type input "#f5f5f5"
click at [100, 541] on div "Background Add... Border Add... Tabs align Hover effect Add... Active state Sty…" at bounding box center [146, 483] width 184 height 181
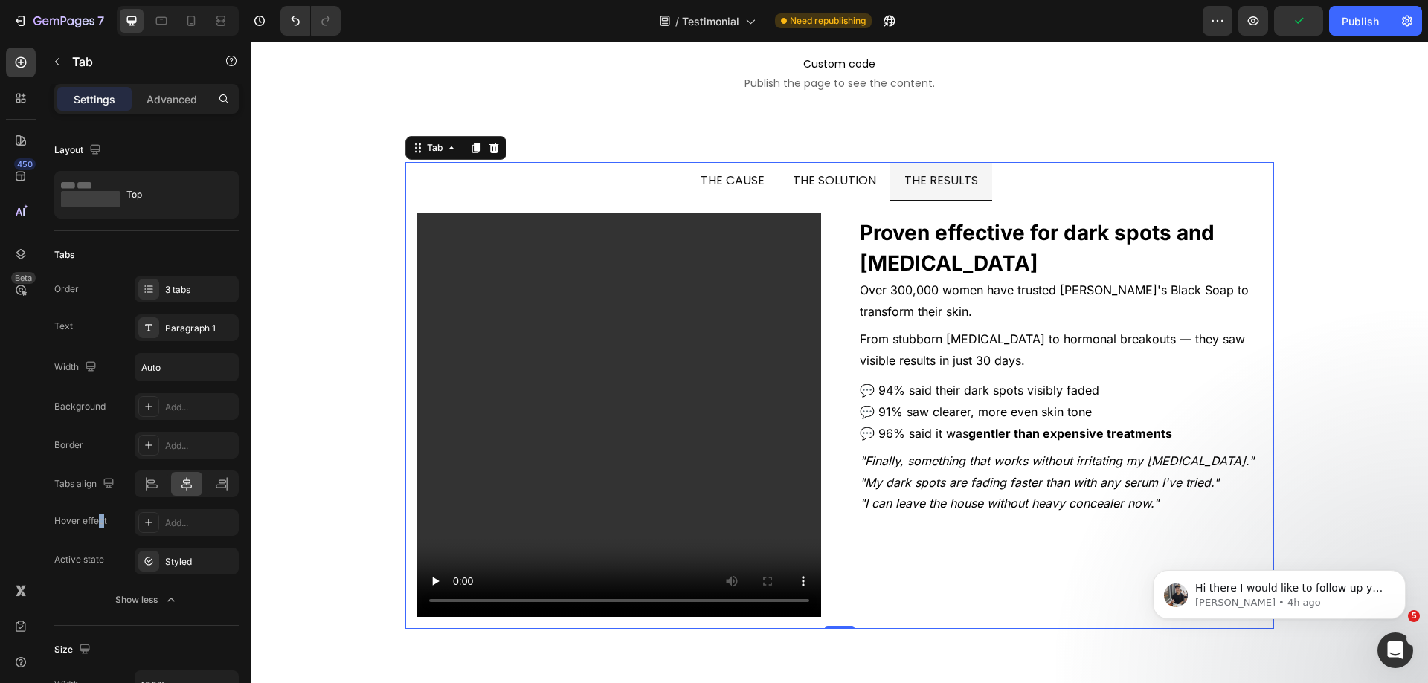
drag, startPoint x: 1336, startPoint y: 18, endPoint x: 912, endPoint y: 4, distance: 424.2
click at [1336, 18] on button "Publish" at bounding box center [1360, 21] width 62 height 30
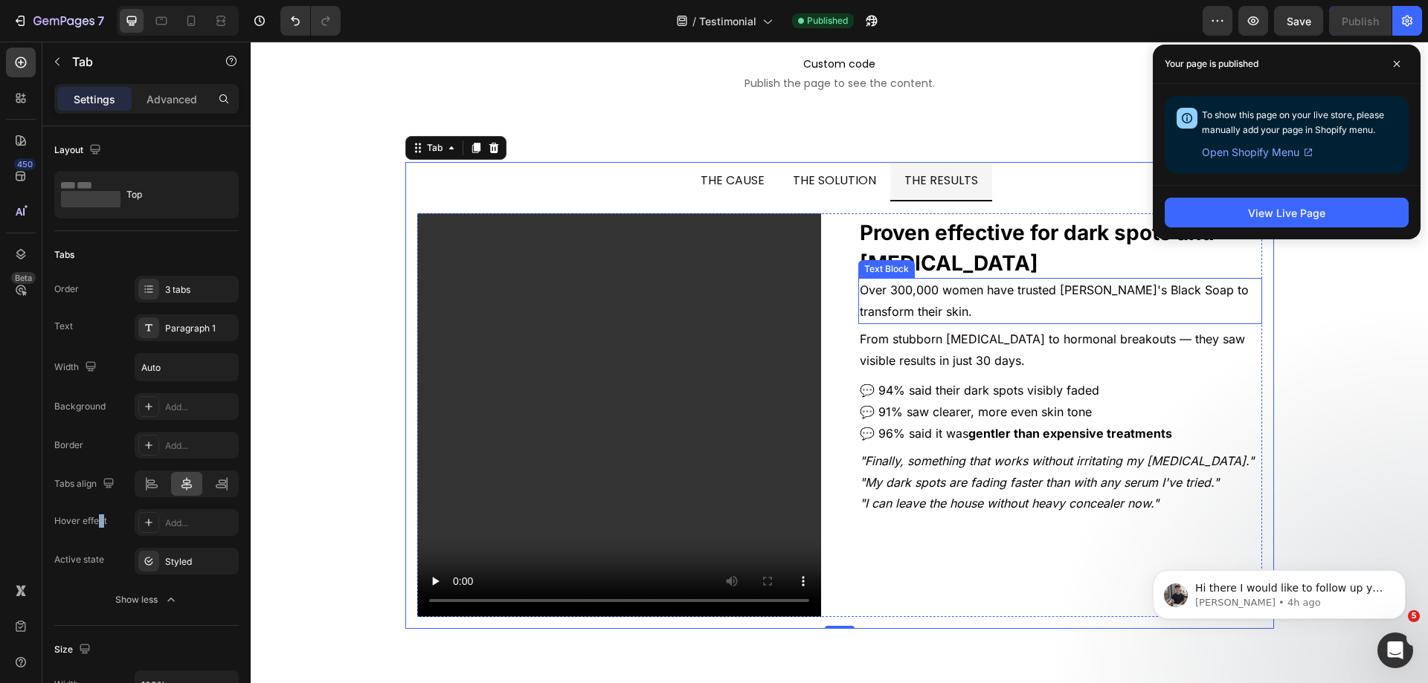
click at [1003, 299] on p "Over 300,000 women have trusted [PERSON_NAME]'s Black Soap to transform their s…" at bounding box center [1060, 301] width 401 height 43
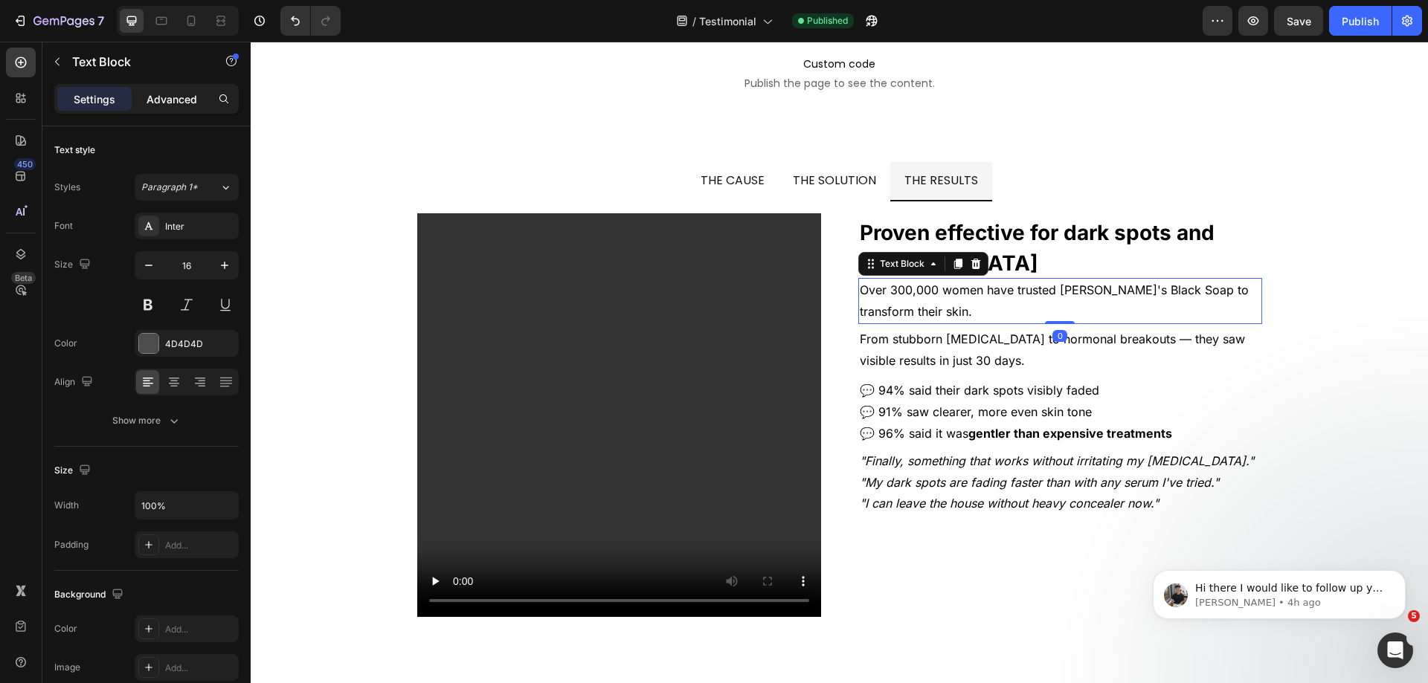
click at [176, 99] on p "Advanced" at bounding box center [172, 99] width 51 height 16
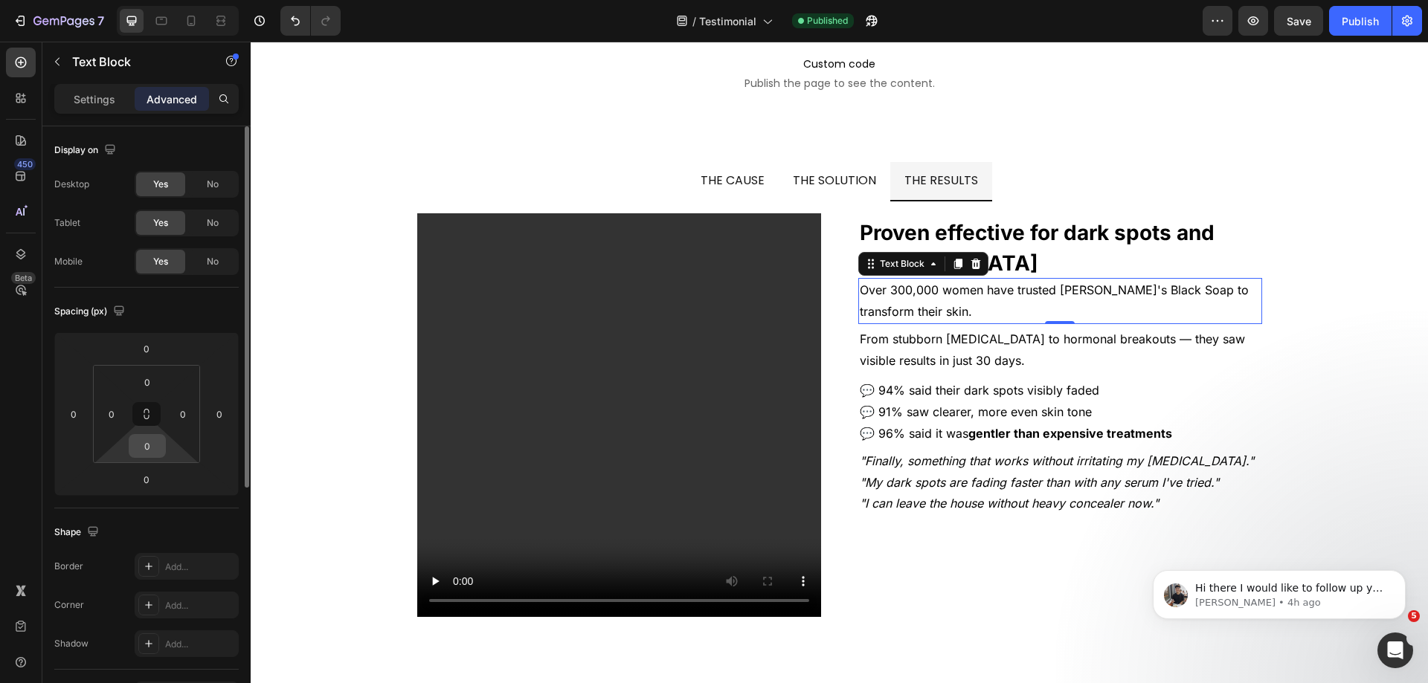
click at [155, 439] on input "0" at bounding box center [147, 446] width 30 height 22
type input "10"
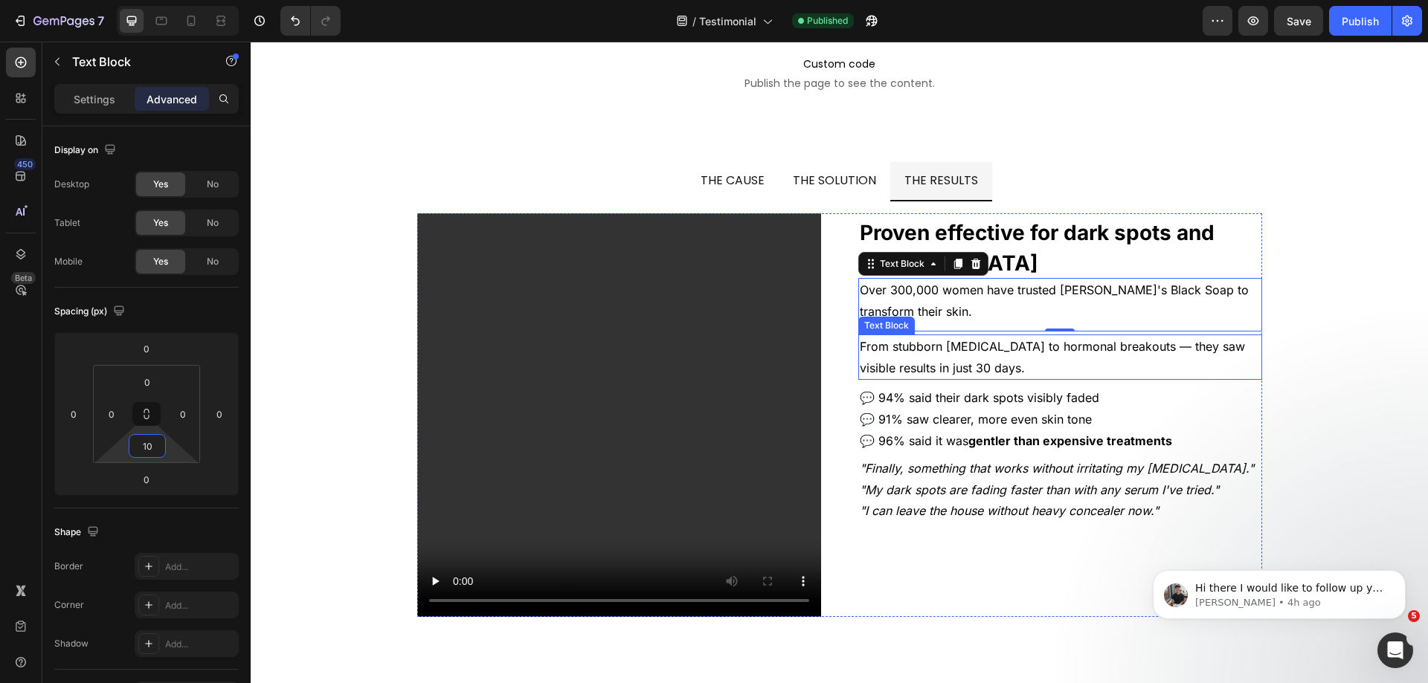
click at [1023, 340] on span "From stubborn [MEDICAL_DATA] to hormonal breakouts — they saw visible results i…" at bounding box center [1054, 357] width 389 height 36
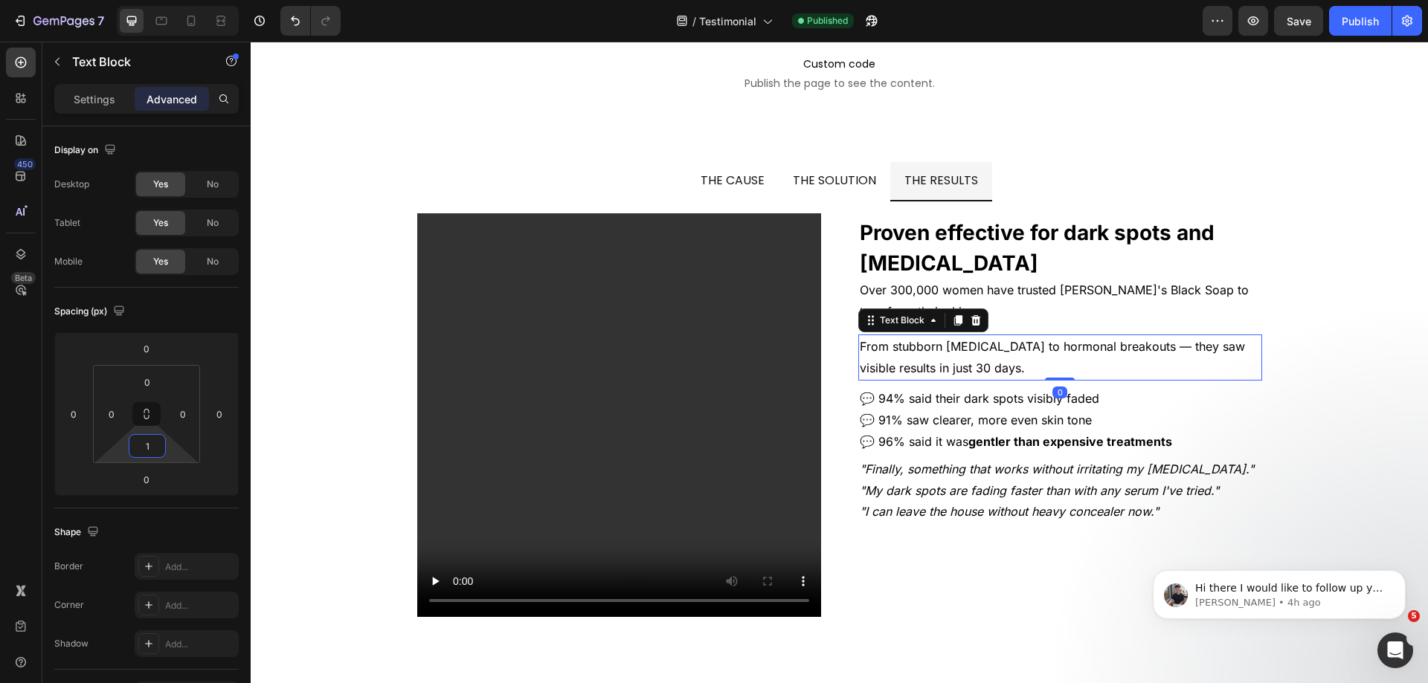
type input "10"
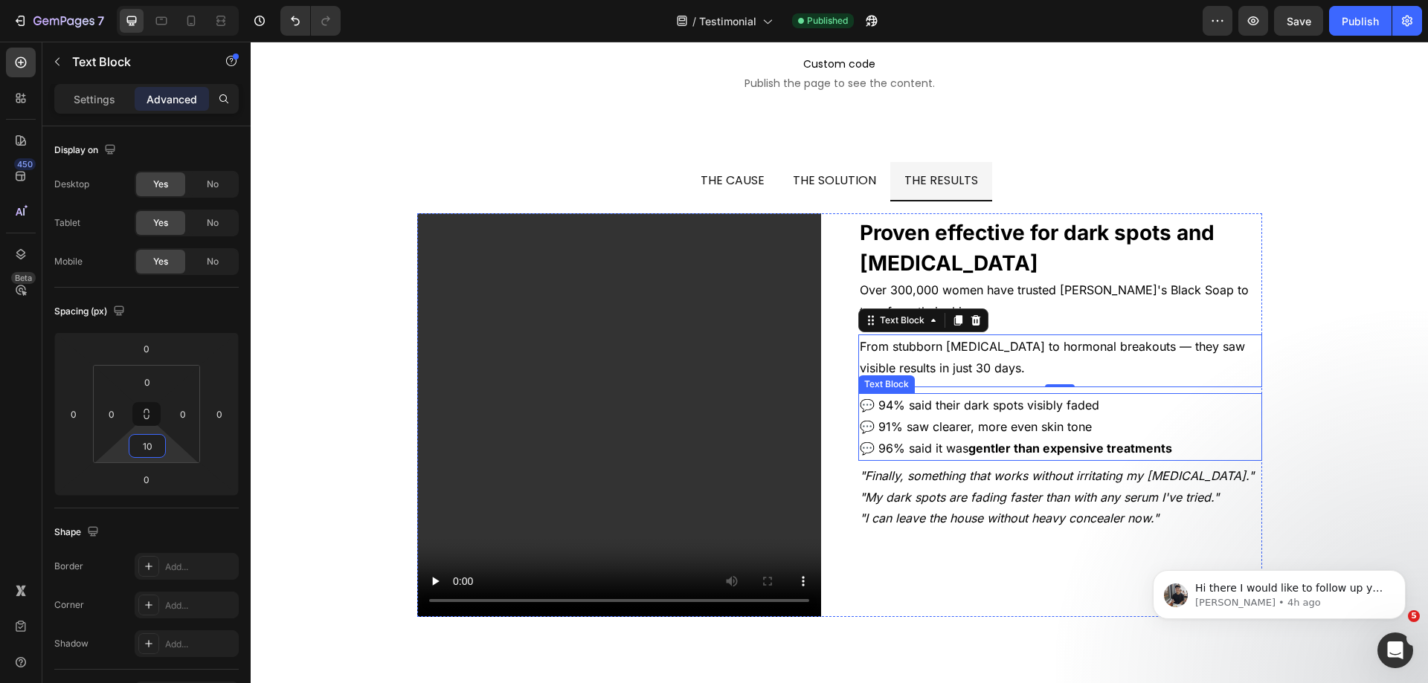
click at [939, 423] on span "💬 91% saw clearer, more even skin tone" at bounding box center [976, 426] width 232 height 15
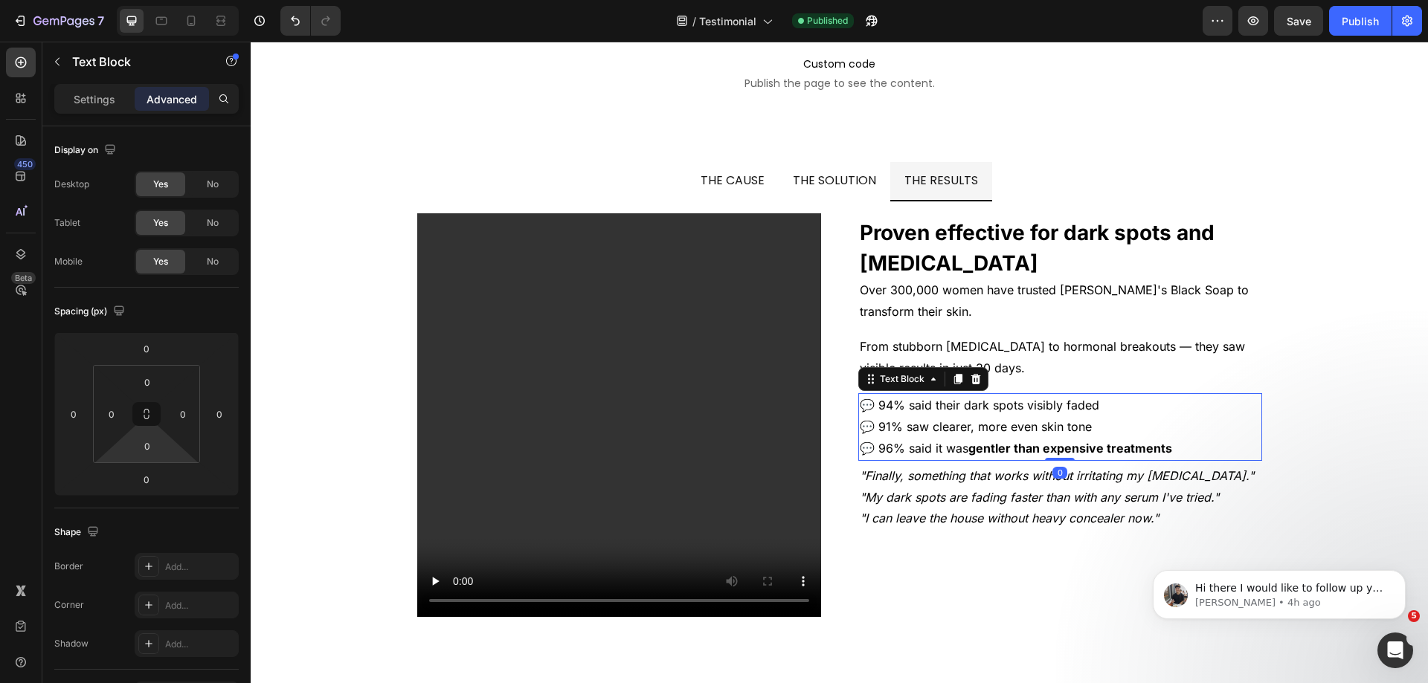
click at [150, 448] on input "0" at bounding box center [147, 446] width 30 height 22
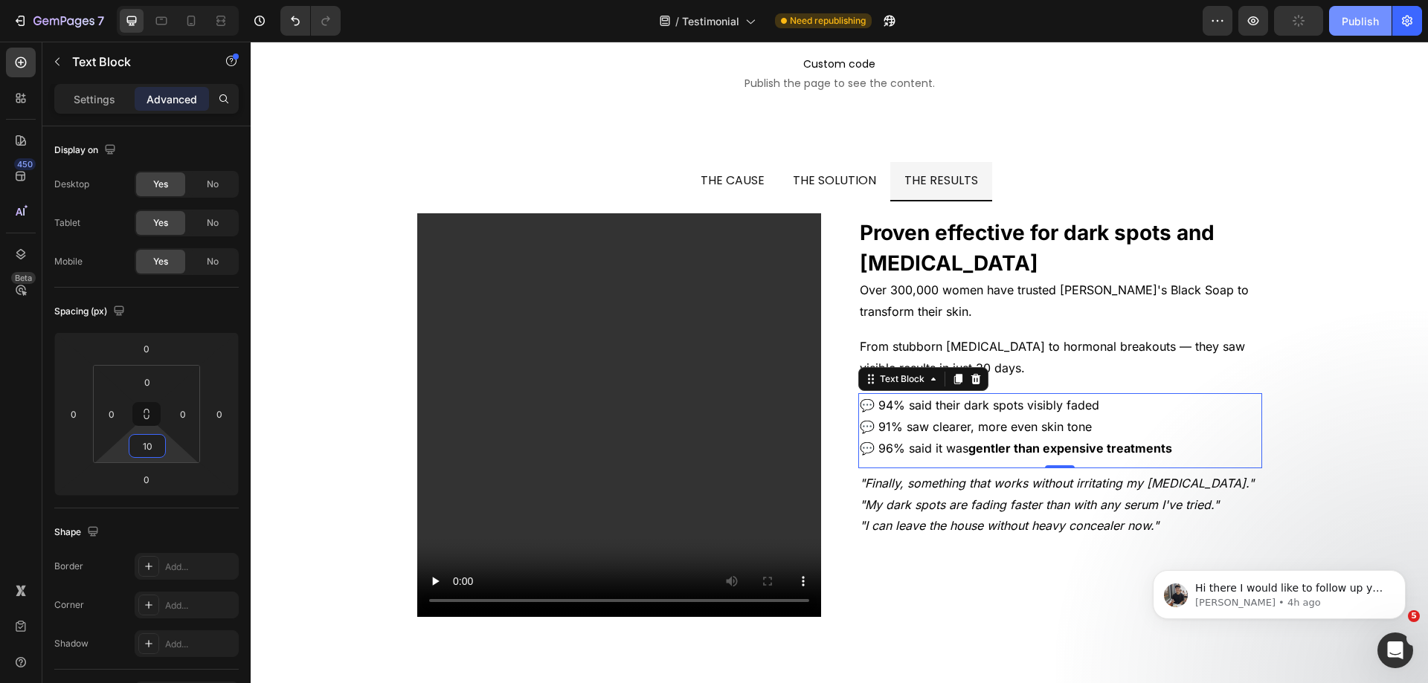
type input "10"
click at [1344, 23] on div "Publish" at bounding box center [1360, 21] width 37 height 16
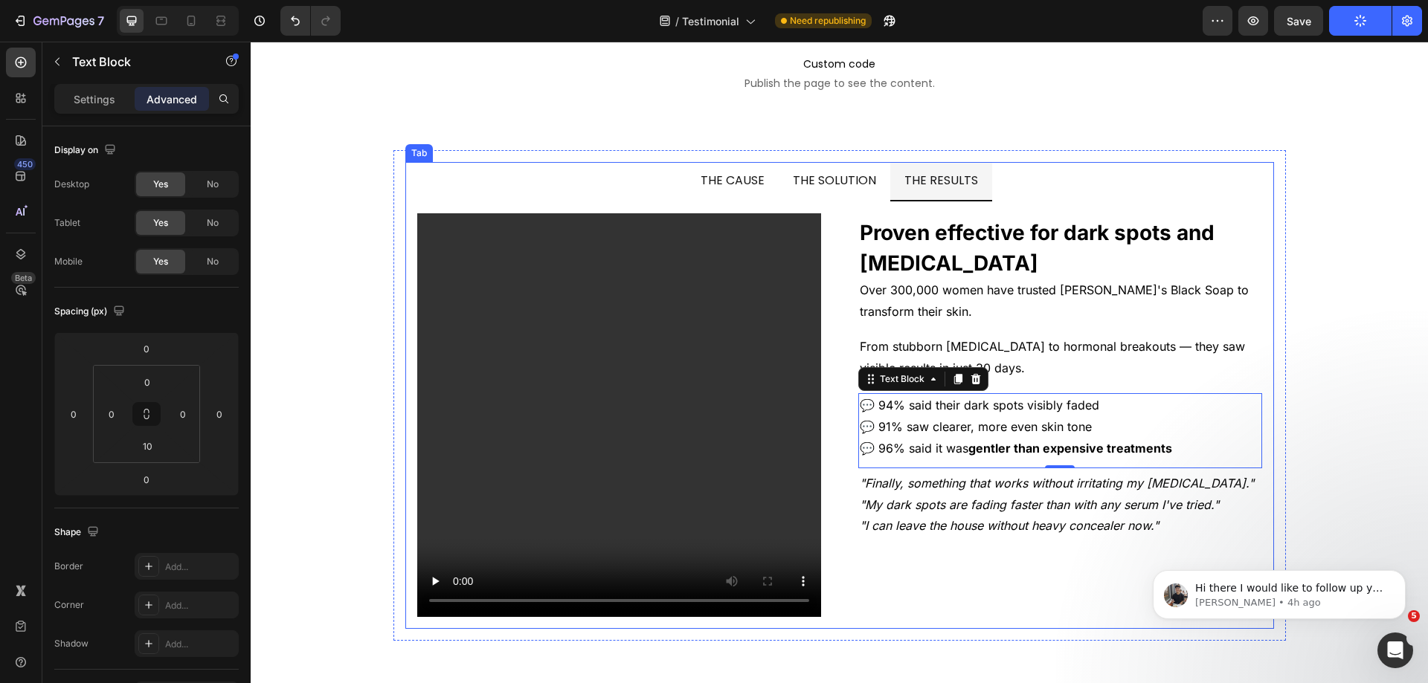
click at [862, 177] on span "THE SOLUTION" at bounding box center [834, 180] width 83 height 17
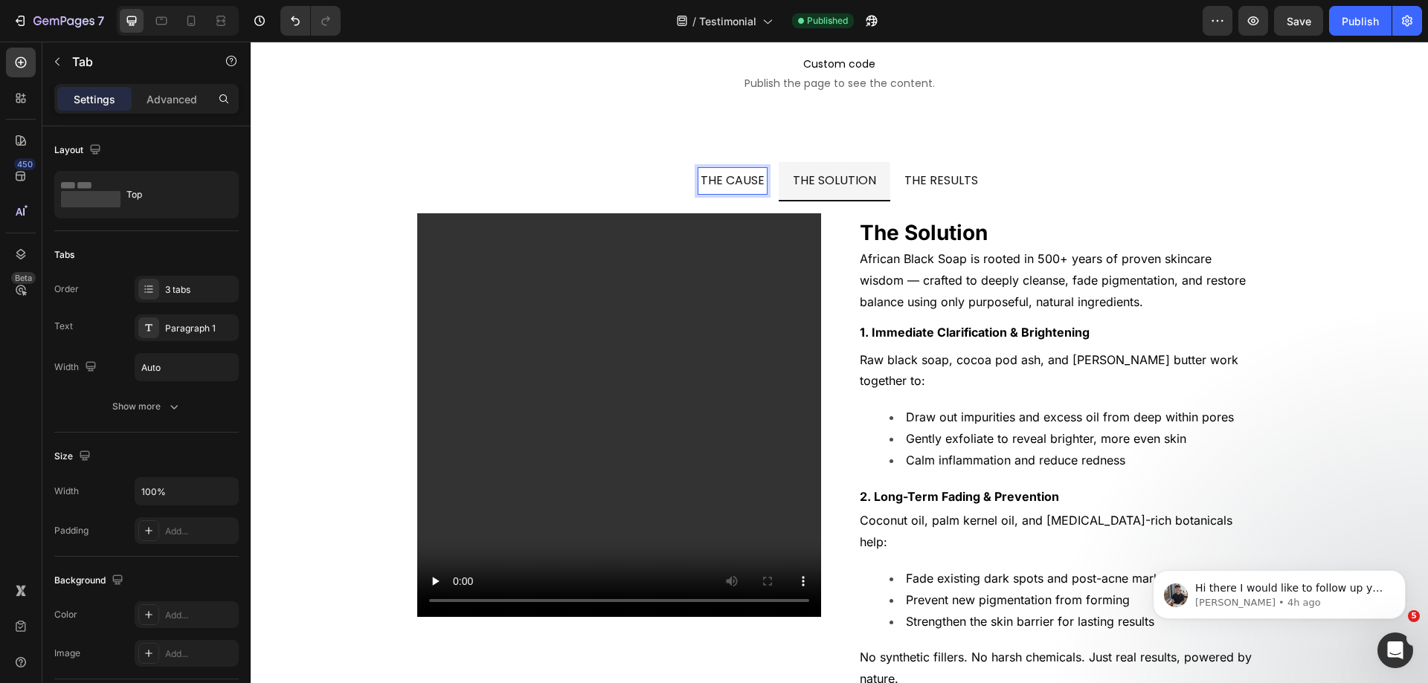
click at [762, 199] on li "THE CAUSE" at bounding box center [732, 181] width 92 height 39
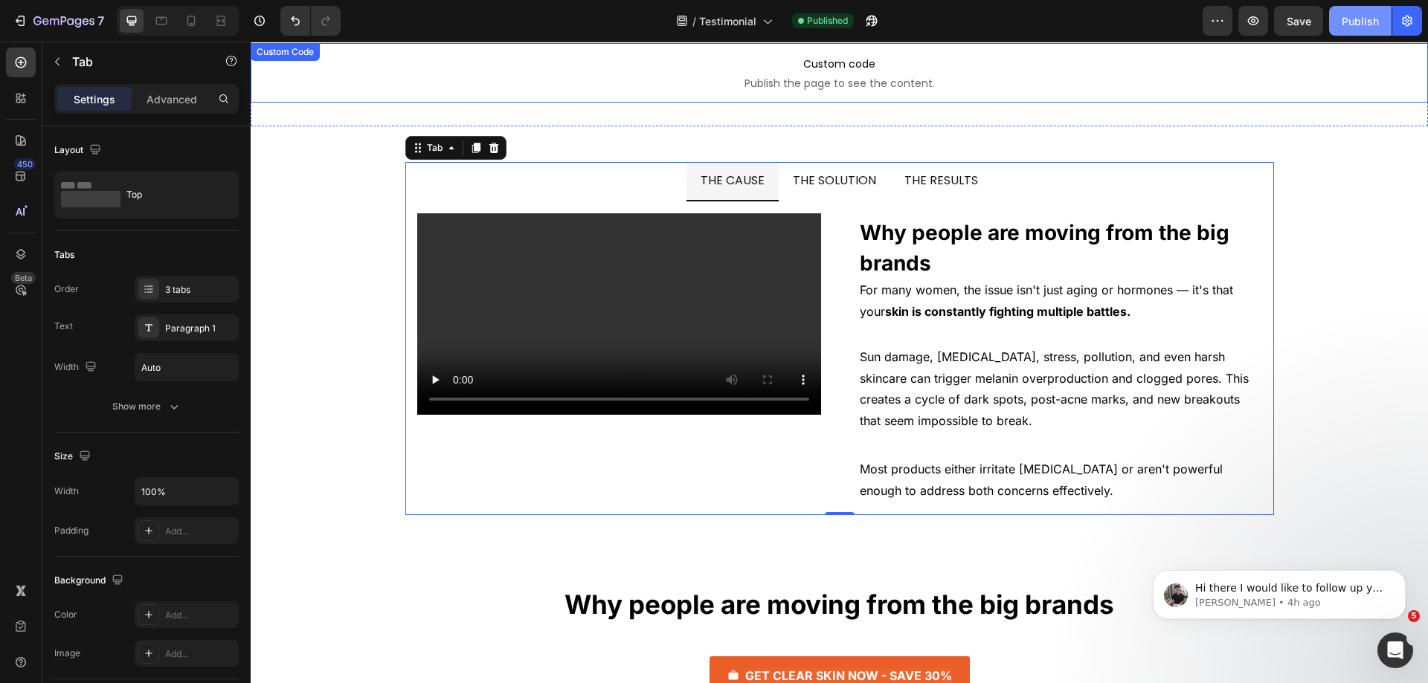
click at [1353, 33] on button "Publish" at bounding box center [1360, 21] width 62 height 30
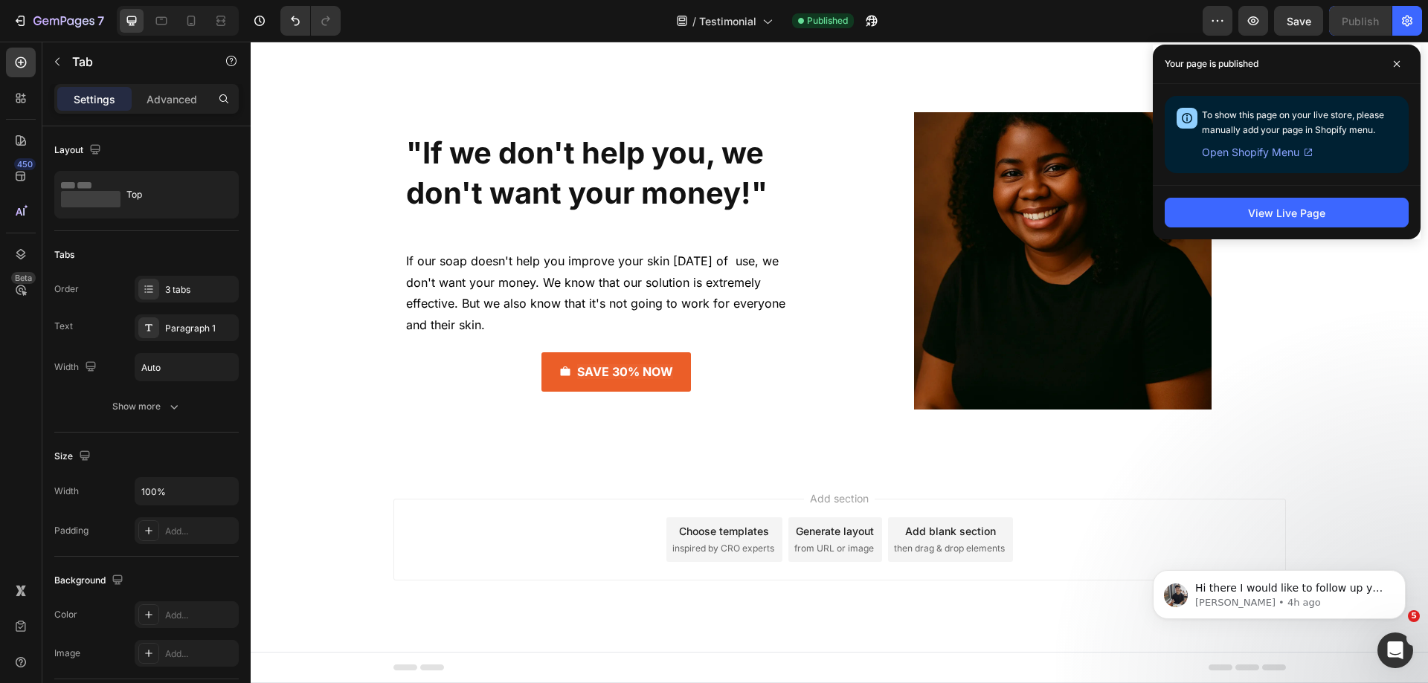
scroll to position [9966, 0]
click at [649, 29] on img at bounding box center [840, 29] width 1154 height 0
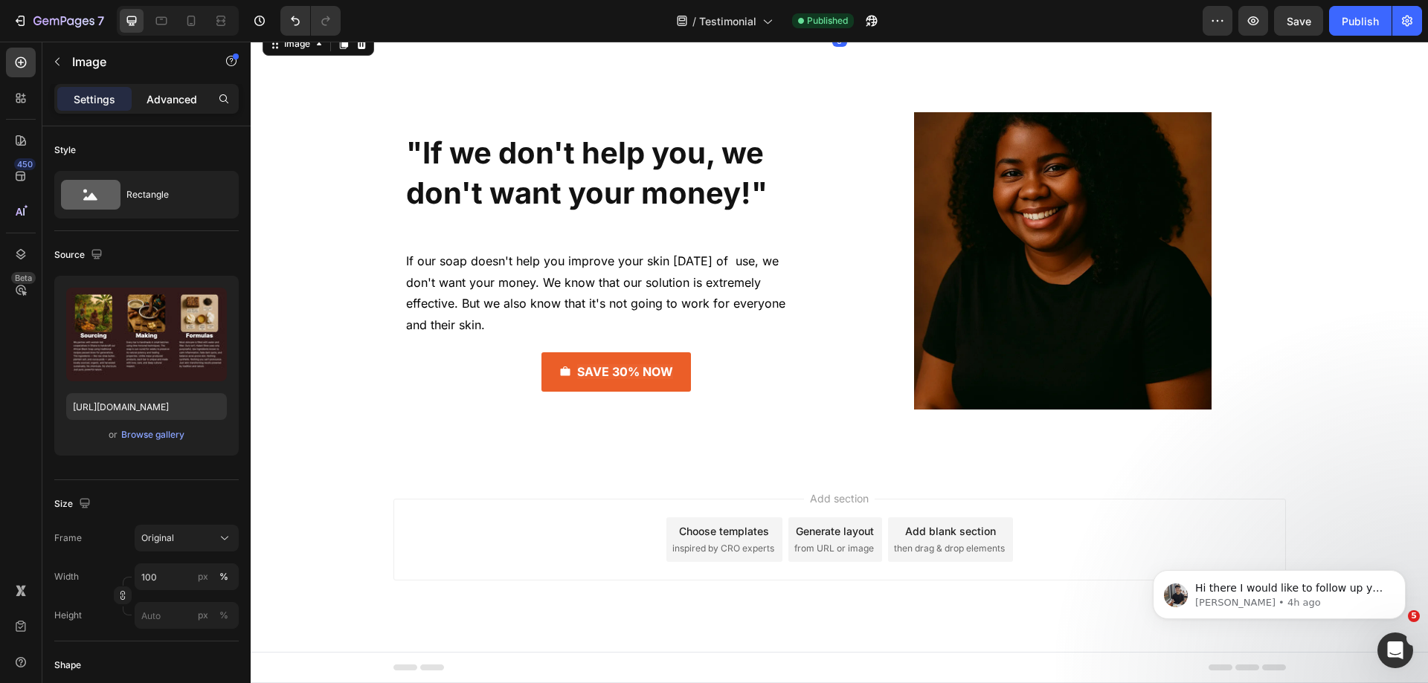
click at [174, 107] on div "Advanced" at bounding box center [172, 99] width 74 height 24
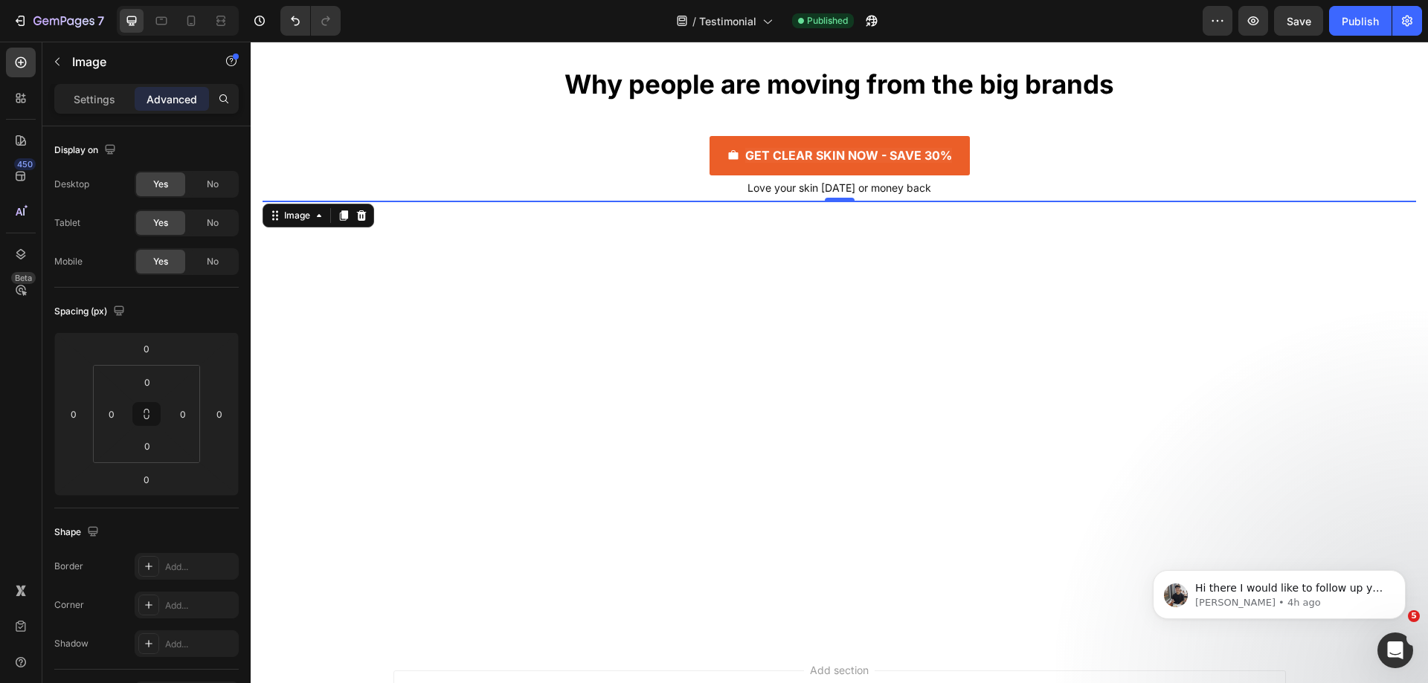
scroll to position [9520, 0]
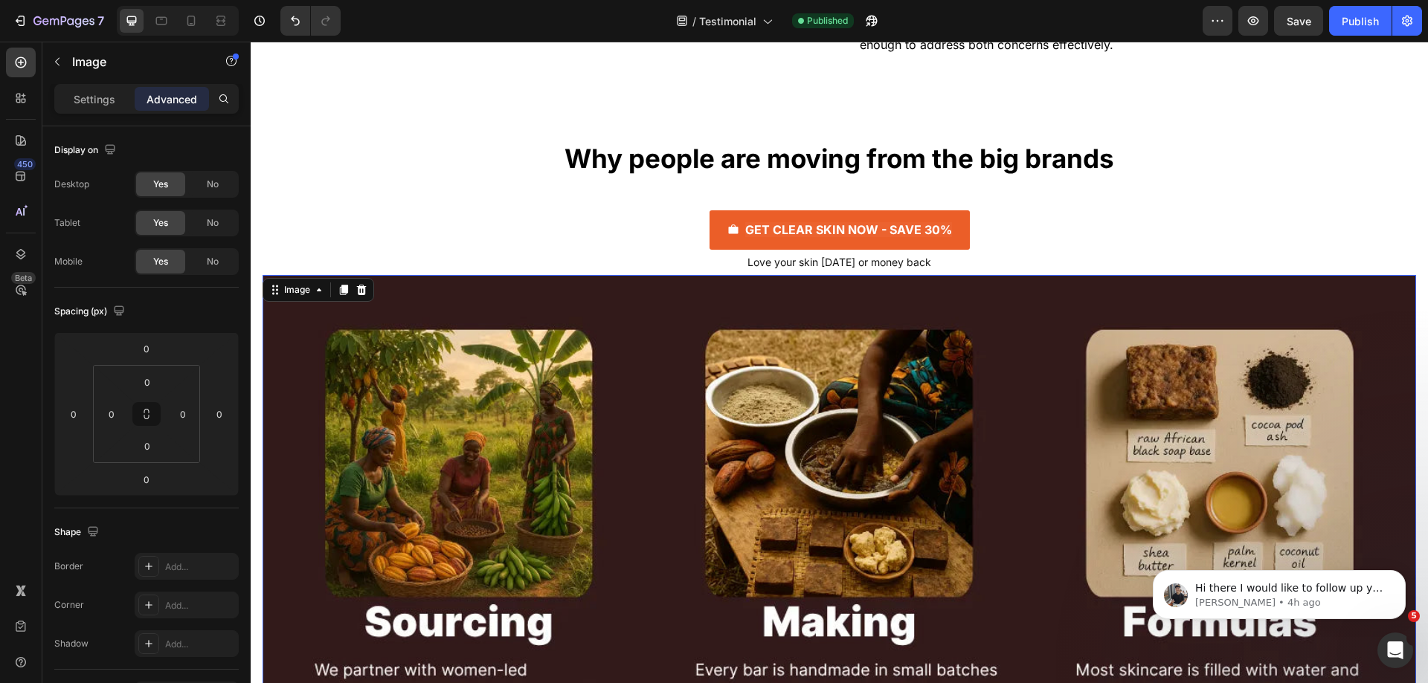
click at [617, 414] on img at bounding box center [840, 615] width 1154 height 681
click at [327, 275] on div "Why people are moving from the big brands Heading GET CLEAR SKIN NOW - SAVE 30%…" at bounding box center [839, 202] width 1177 height 147
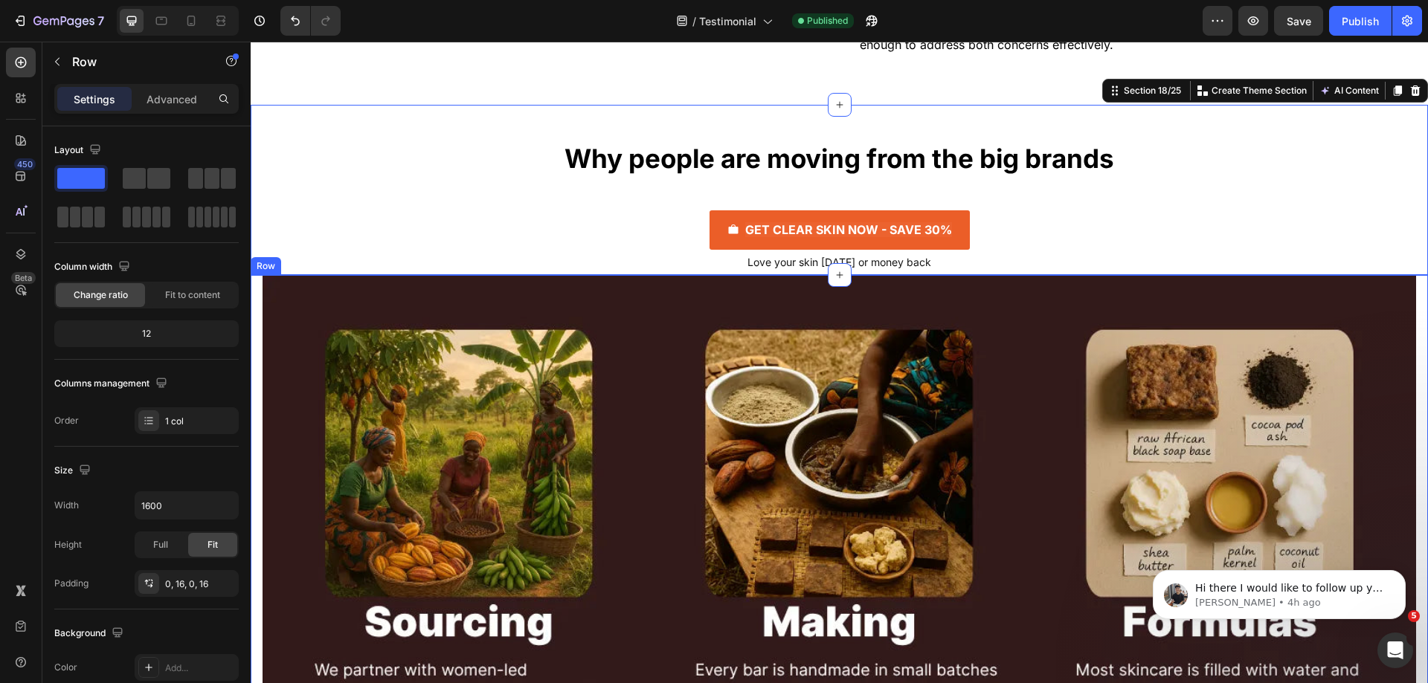
click at [259, 403] on div "Image Row" at bounding box center [839, 615] width 1177 height 681
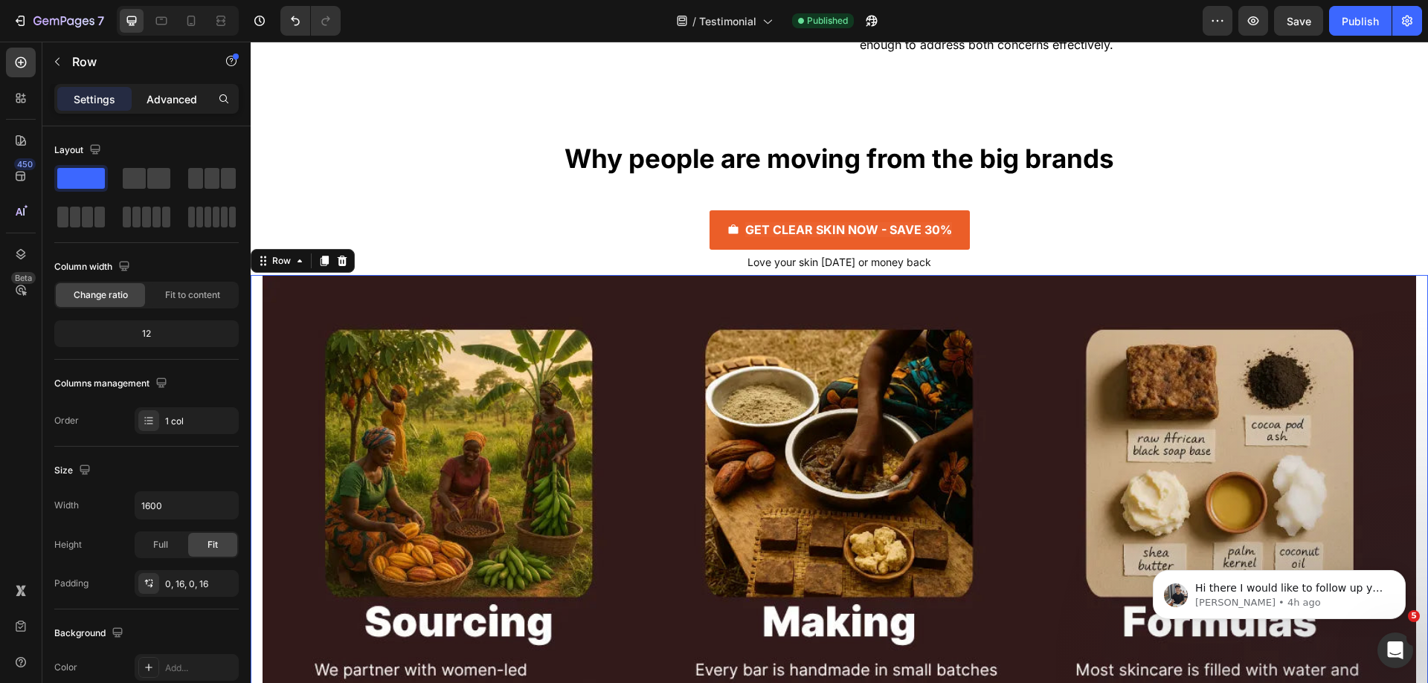
click at [172, 106] on p "Advanced" at bounding box center [172, 99] width 51 height 16
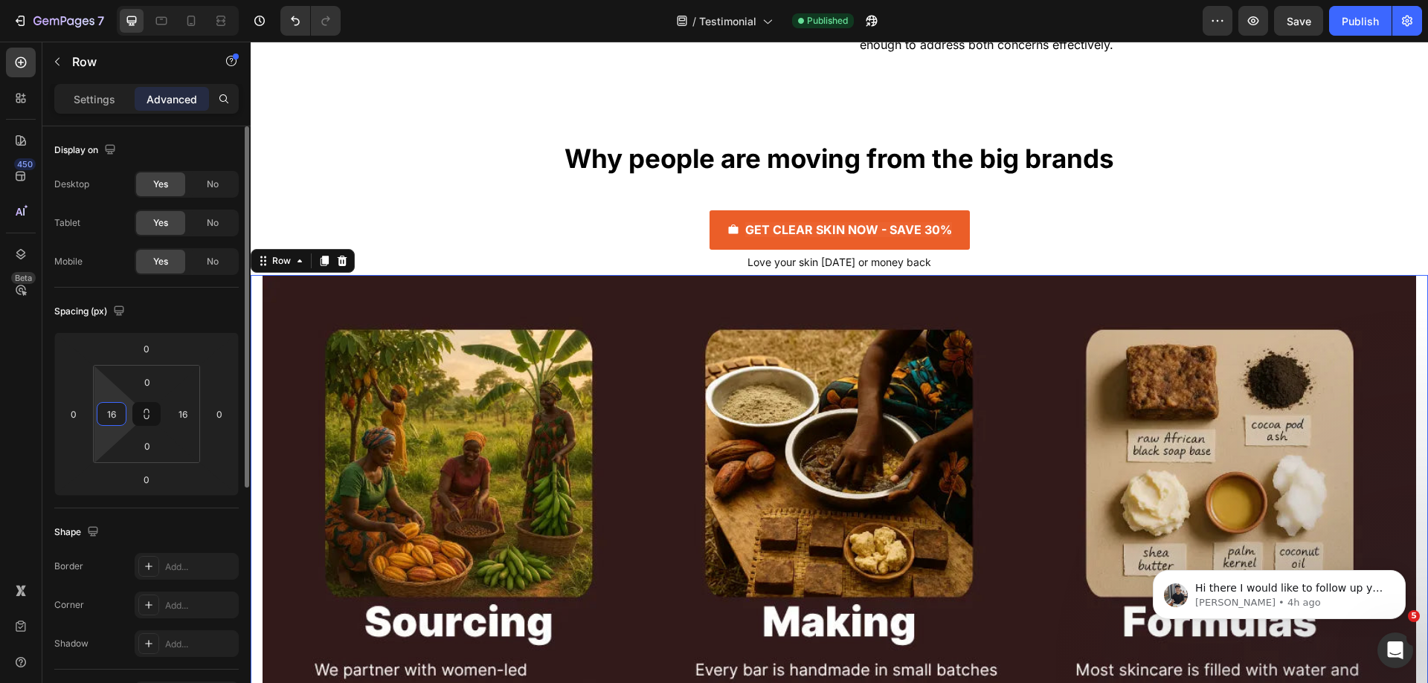
click at [115, 416] on input "16" at bounding box center [111, 414] width 22 height 22
type input "0"
click at [181, 411] on input "16" at bounding box center [183, 414] width 22 height 22
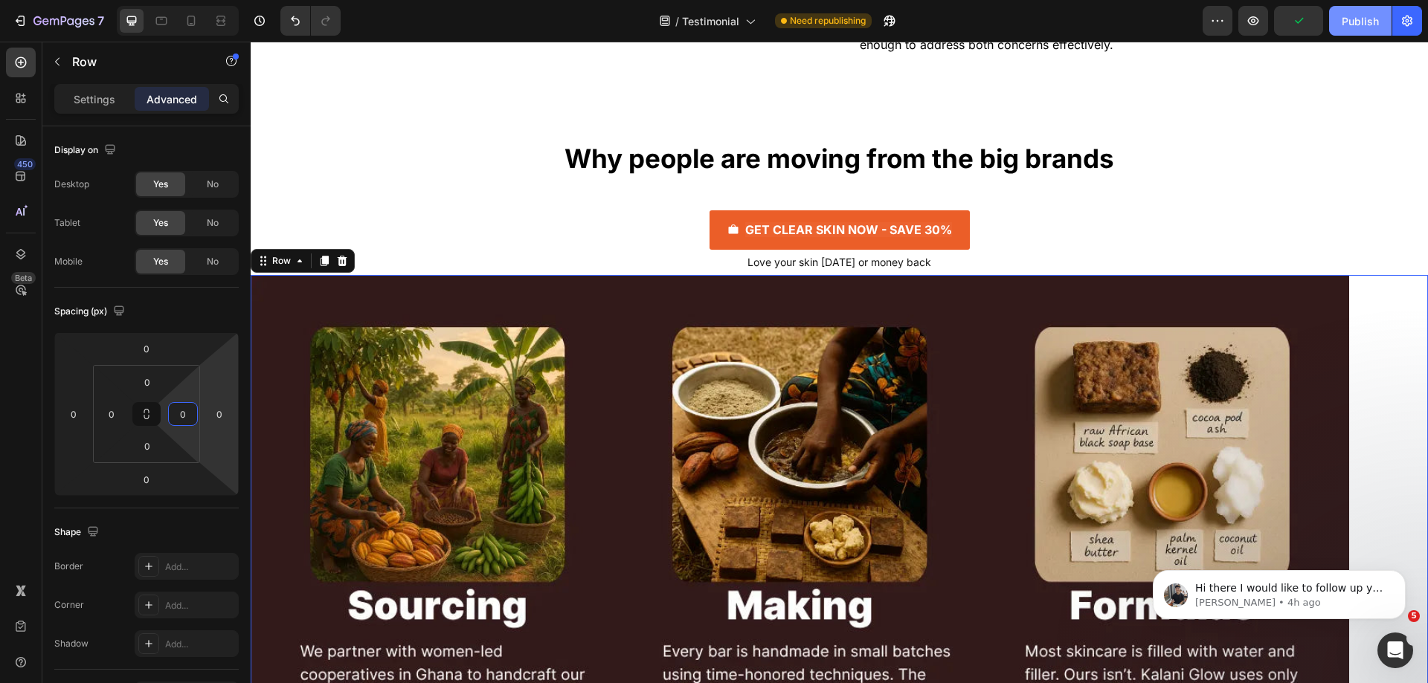
type input "0"
click at [1373, 22] on div "Publish" at bounding box center [1360, 21] width 37 height 16
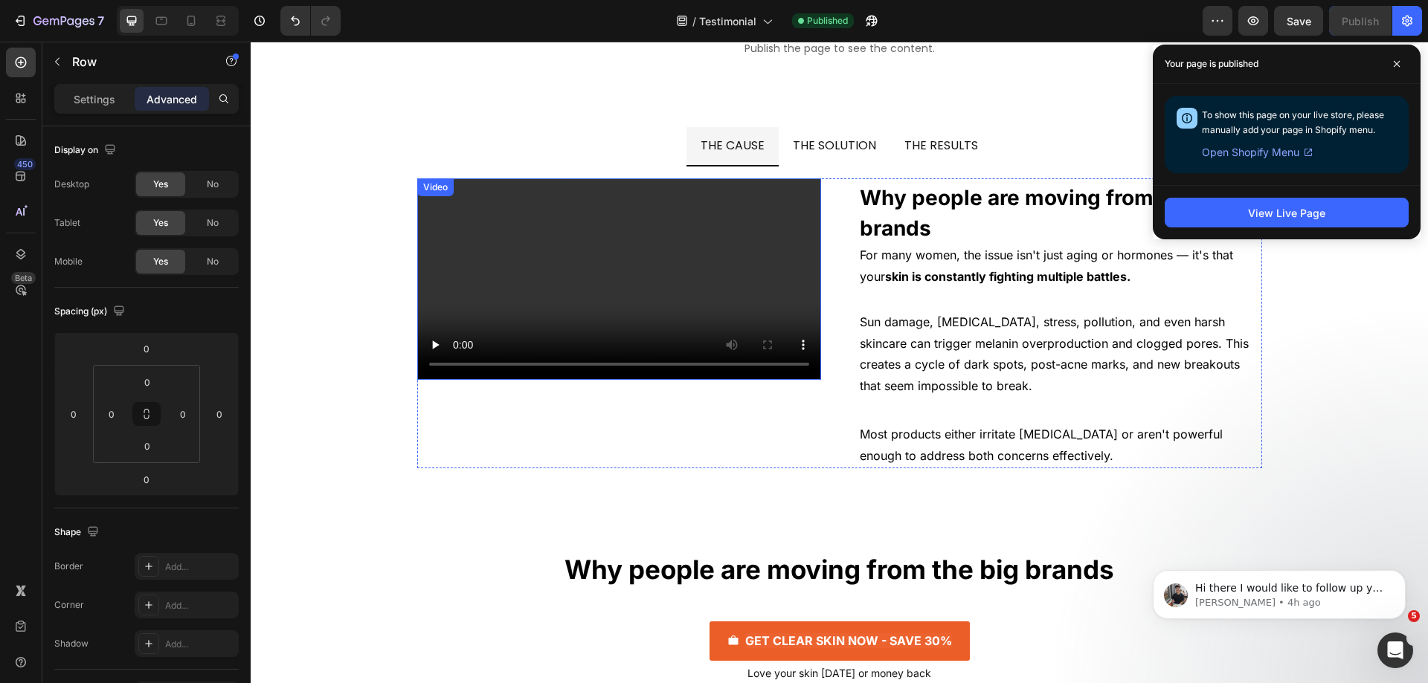
scroll to position [9073, 0]
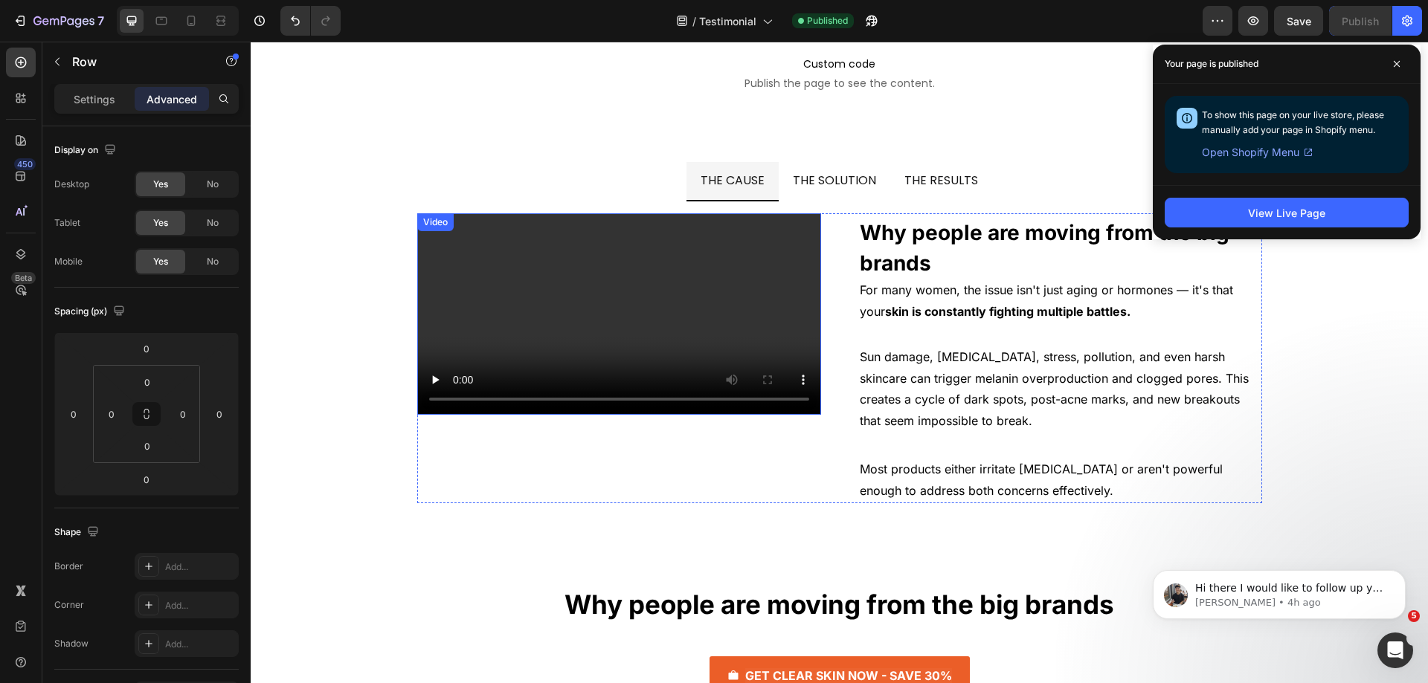
click at [805, 314] on video at bounding box center [619, 314] width 404 height 202
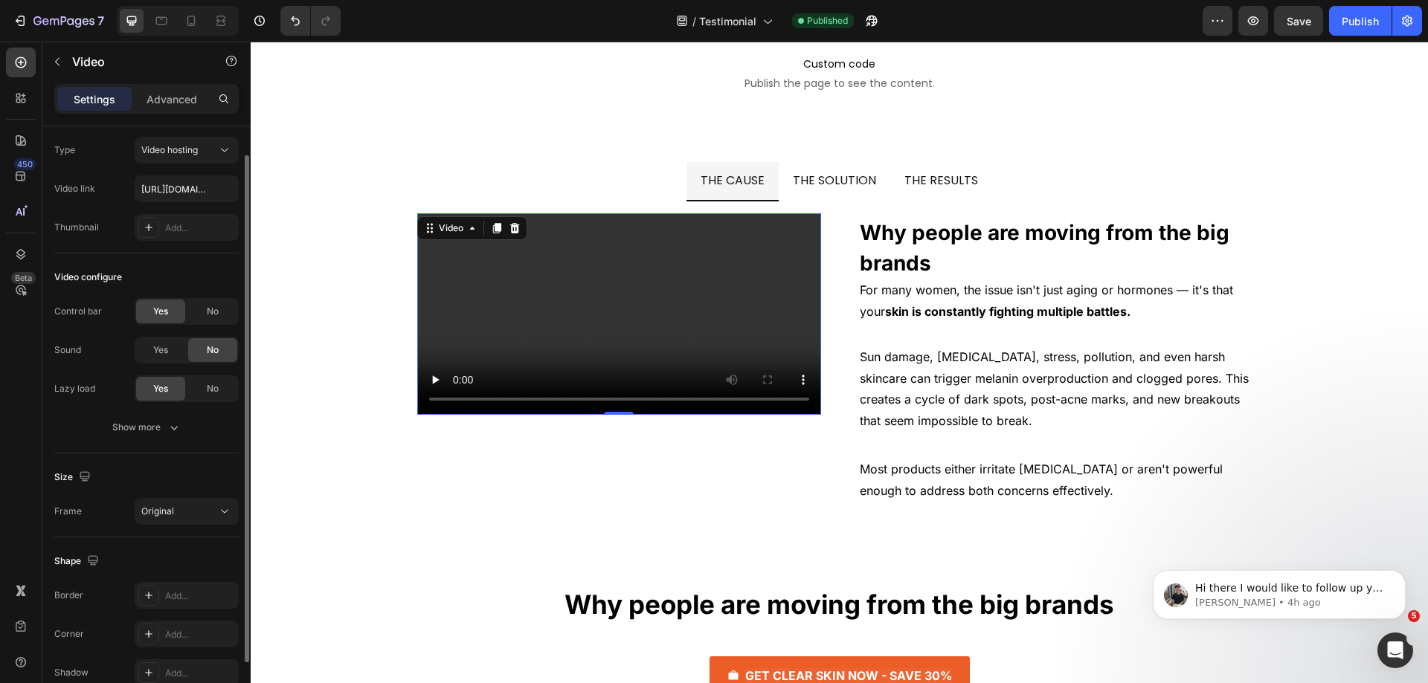
scroll to position [0, 0]
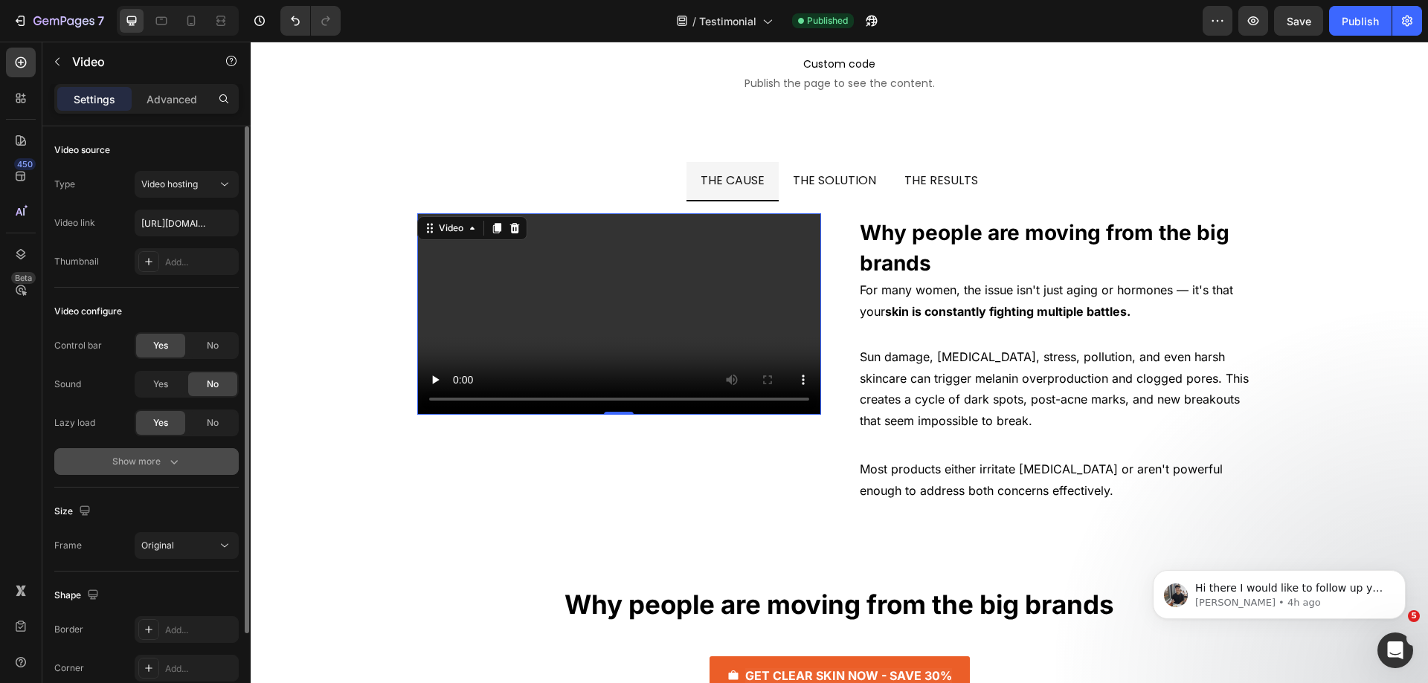
click at [161, 460] on div "Show more" at bounding box center [146, 461] width 69 height 15
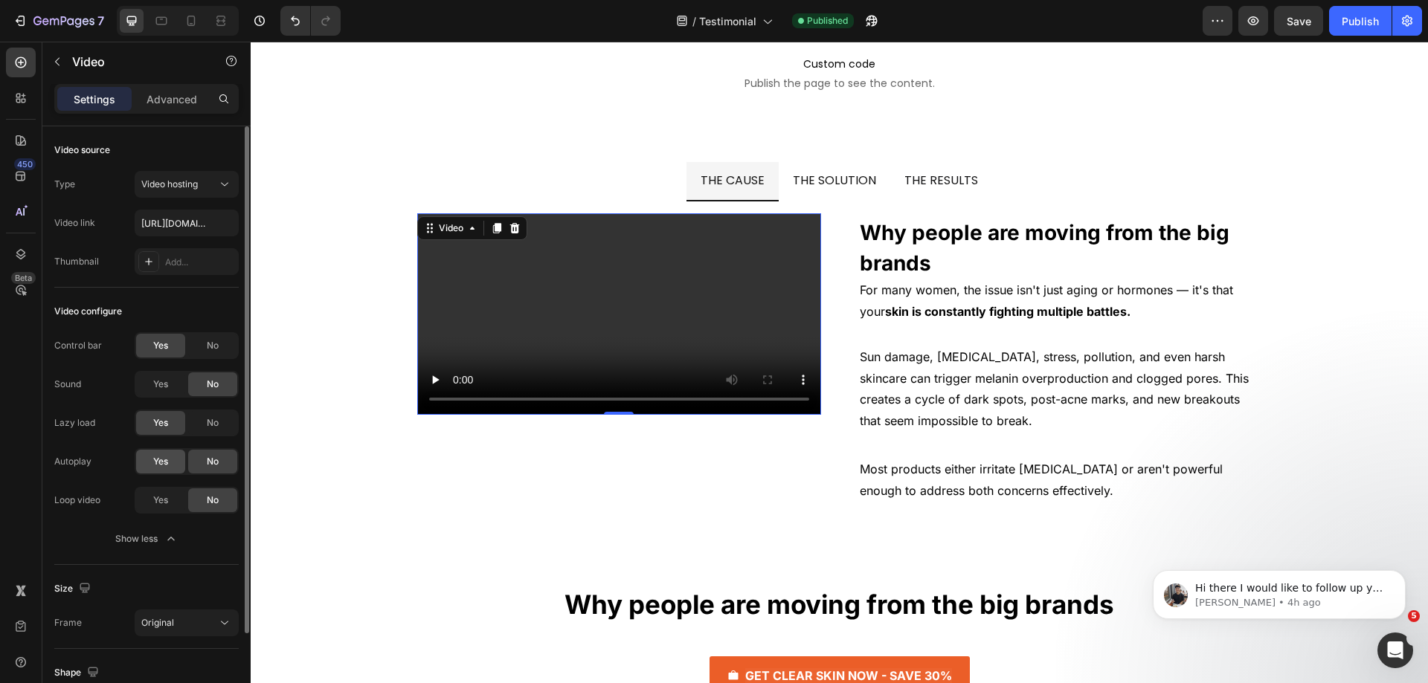
click at [171, 456] on div "Yes" at bounding box center [160, 462] width 49 height 24
click at [161, 501] on span "Yes" at bounding box center [160, 500] width 15 height 13
click at [202, 509] on div "No" at bounding box center [212, 501] width 49 height 24
click at [1354, 14] on div "Publish" at bounding box center [1360, 21] width 37 height 16
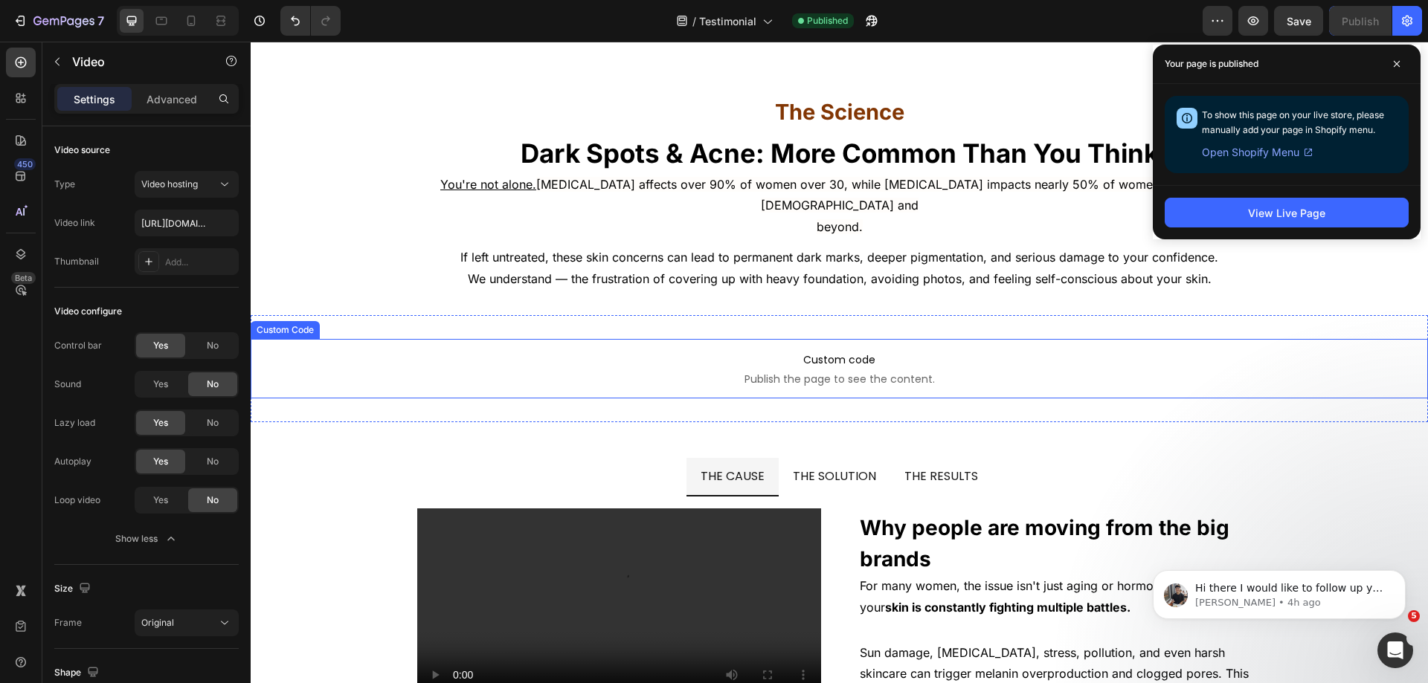
scroll to position [9068, 0]
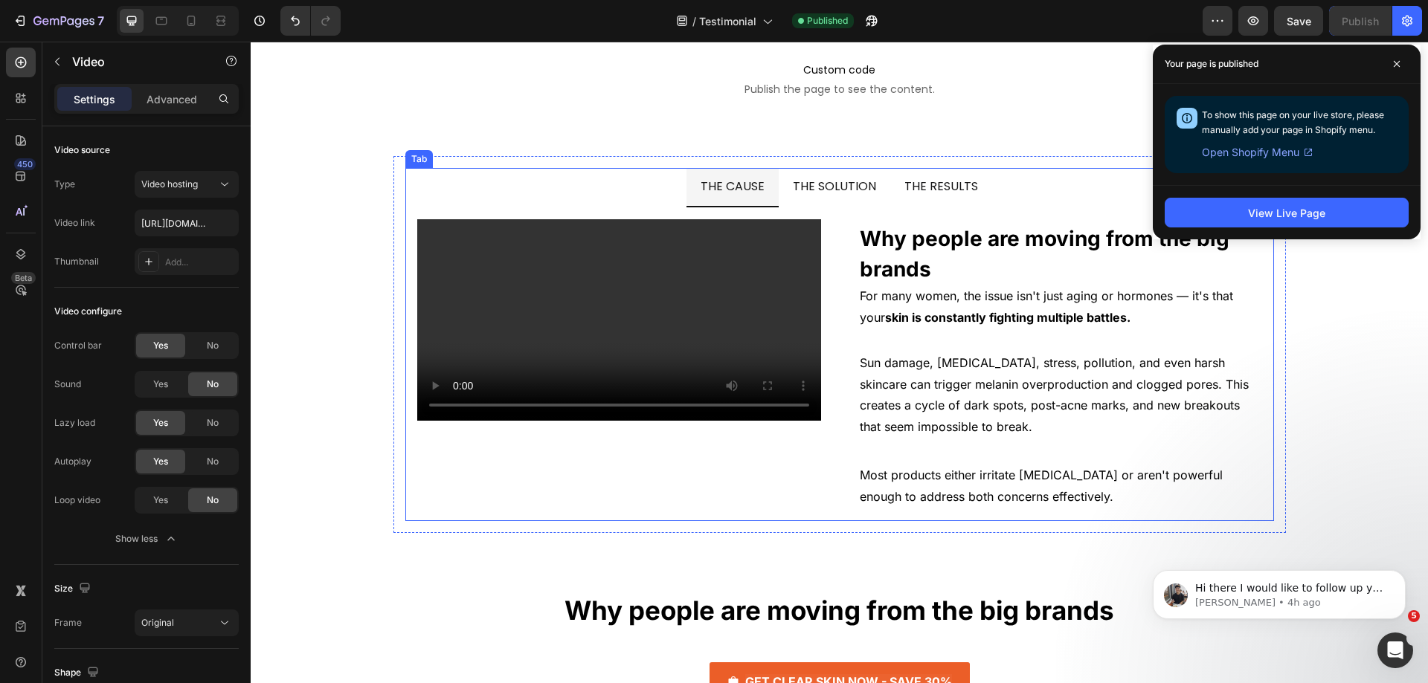
click at [870, 193] on div "THE SOLUTION" at bounding box center [835, 187] width 88 height 26
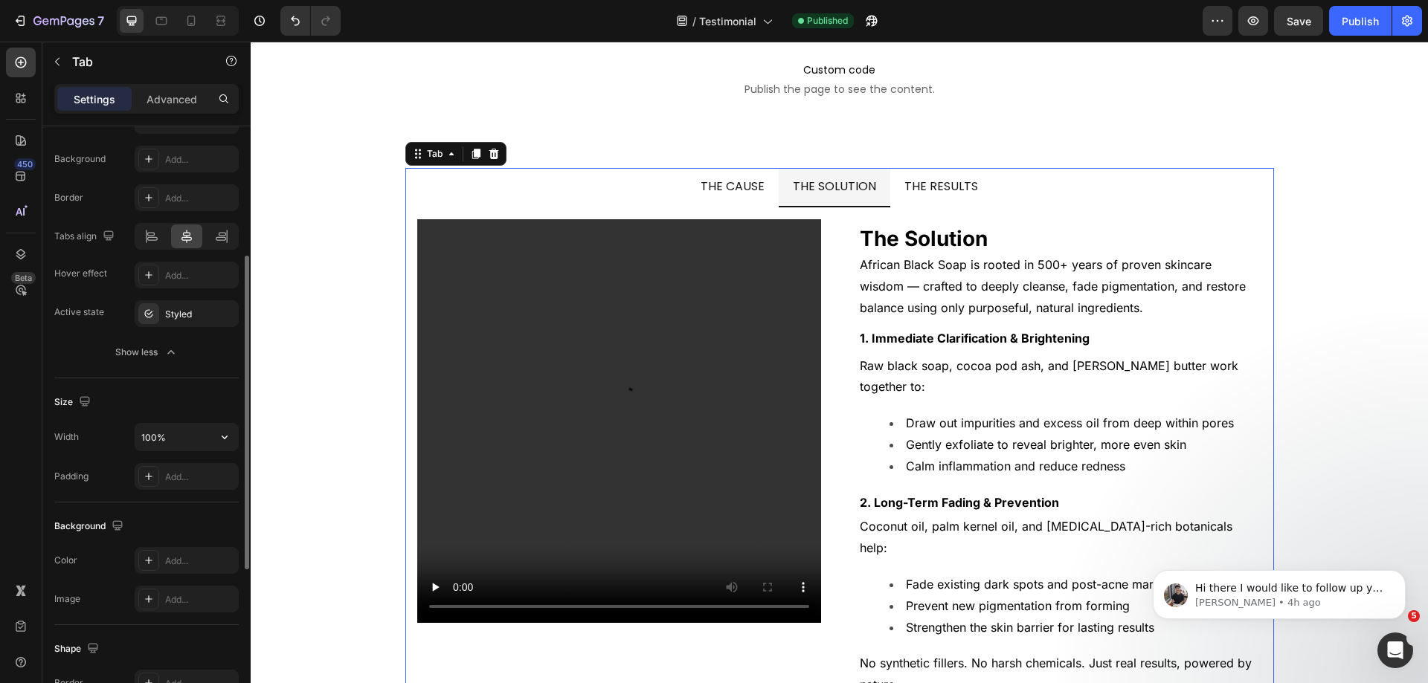
scroll to position [0, 0]
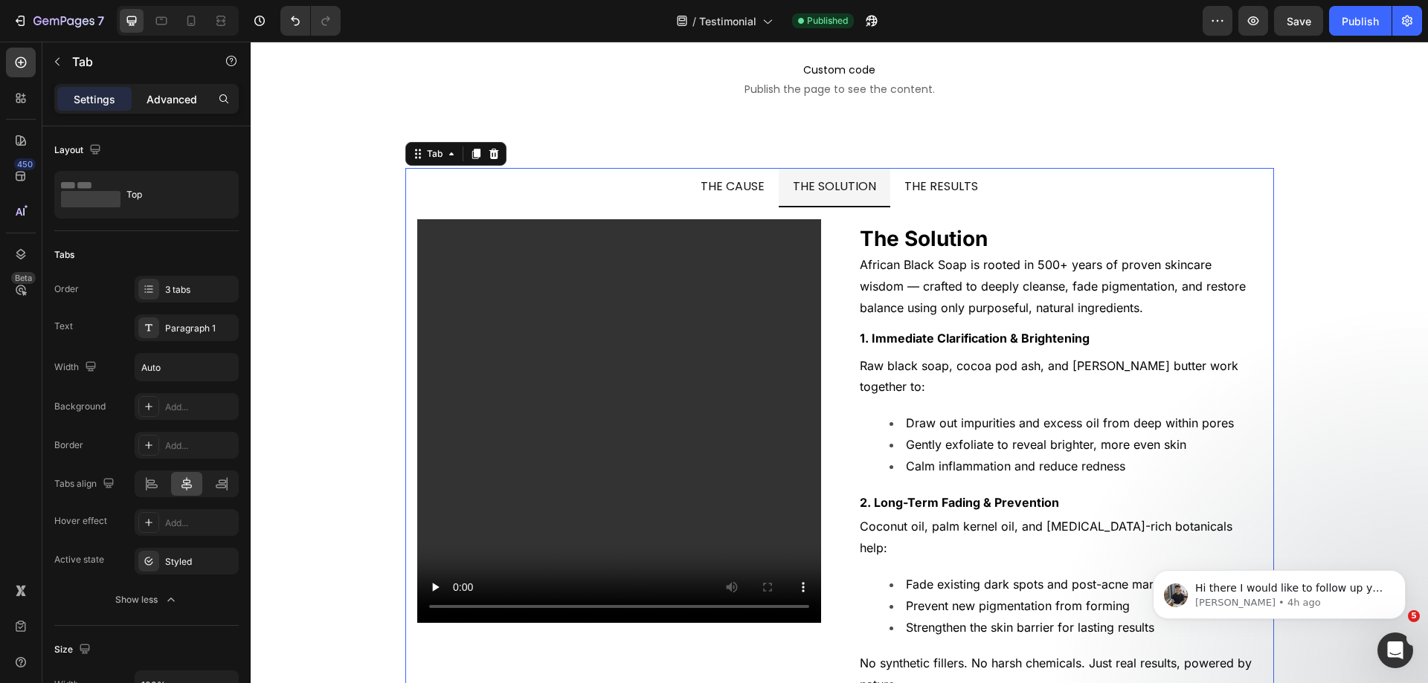
click at [165, 89] on div "Advanced" at bounding box center [172, 99] width 74 height 24
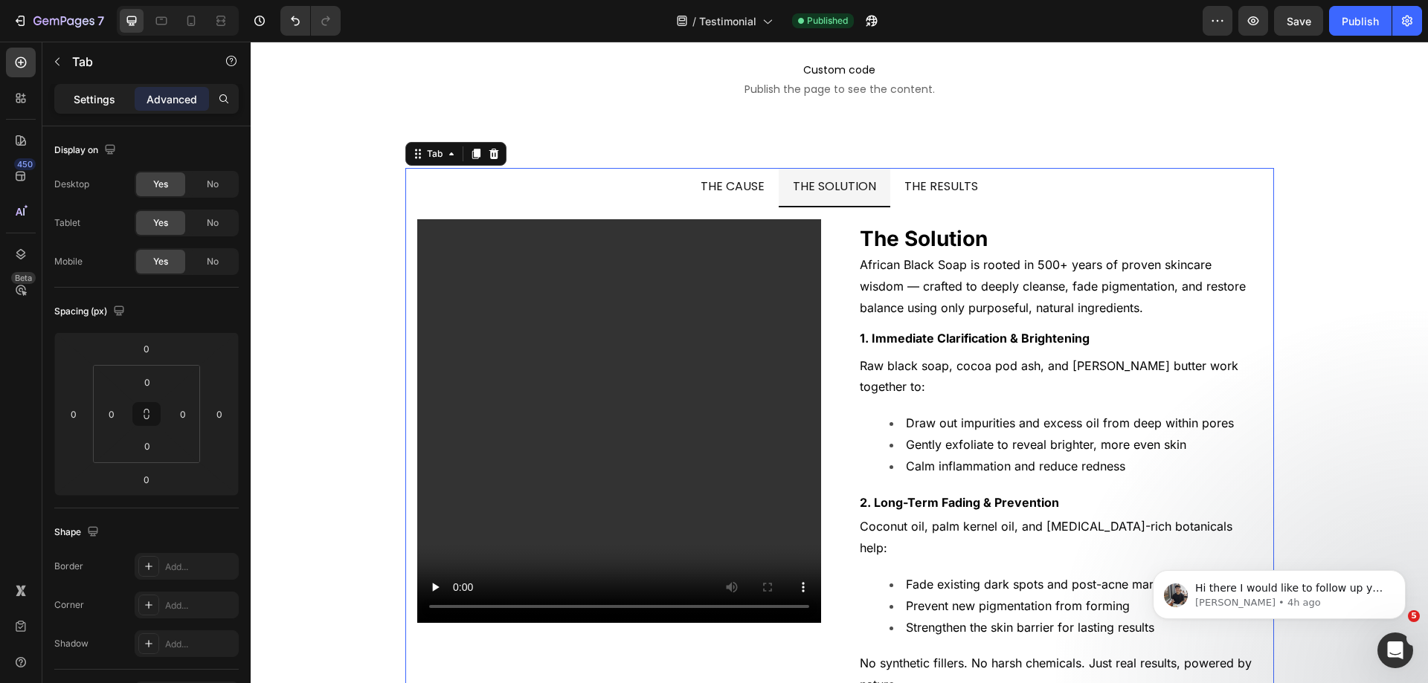
click at [93, 96] on p "Settings" at bounding box center [95, 99] width 42 height 16
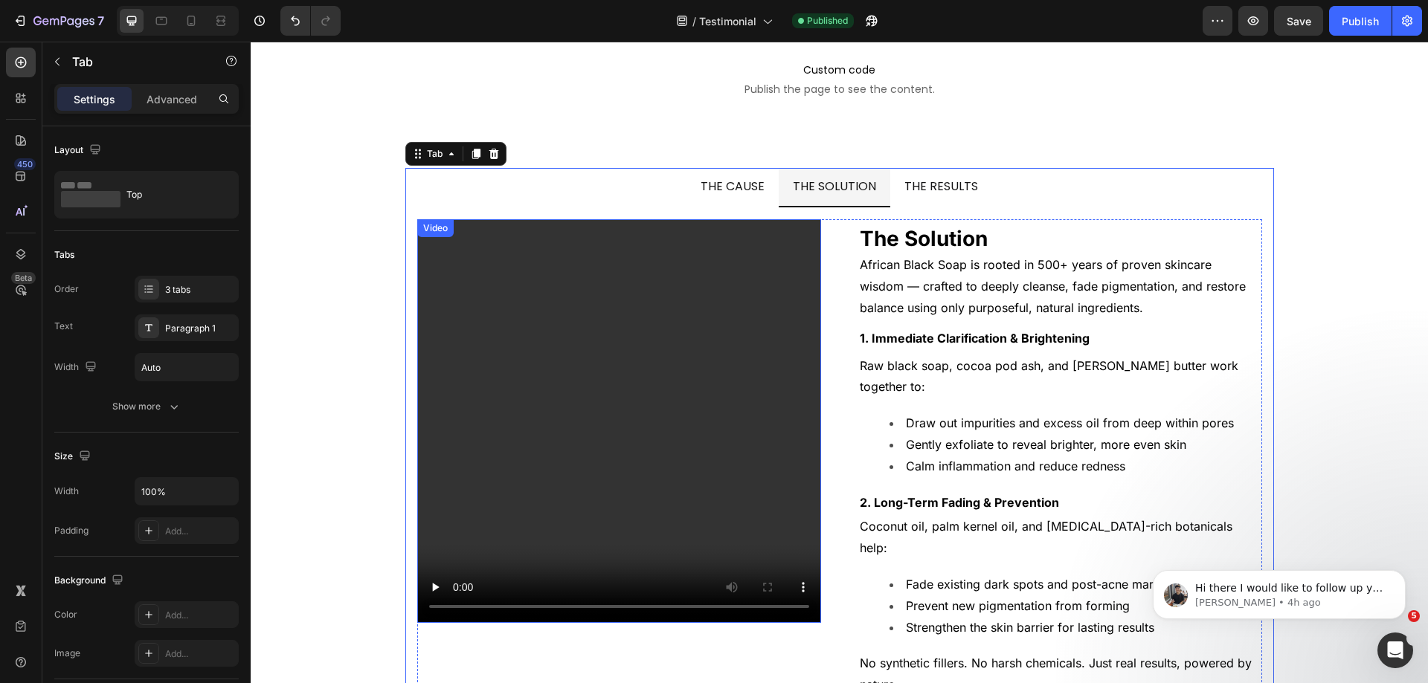
click at [764, 310] on video at bounding box center [619, 421] width 404 height 404
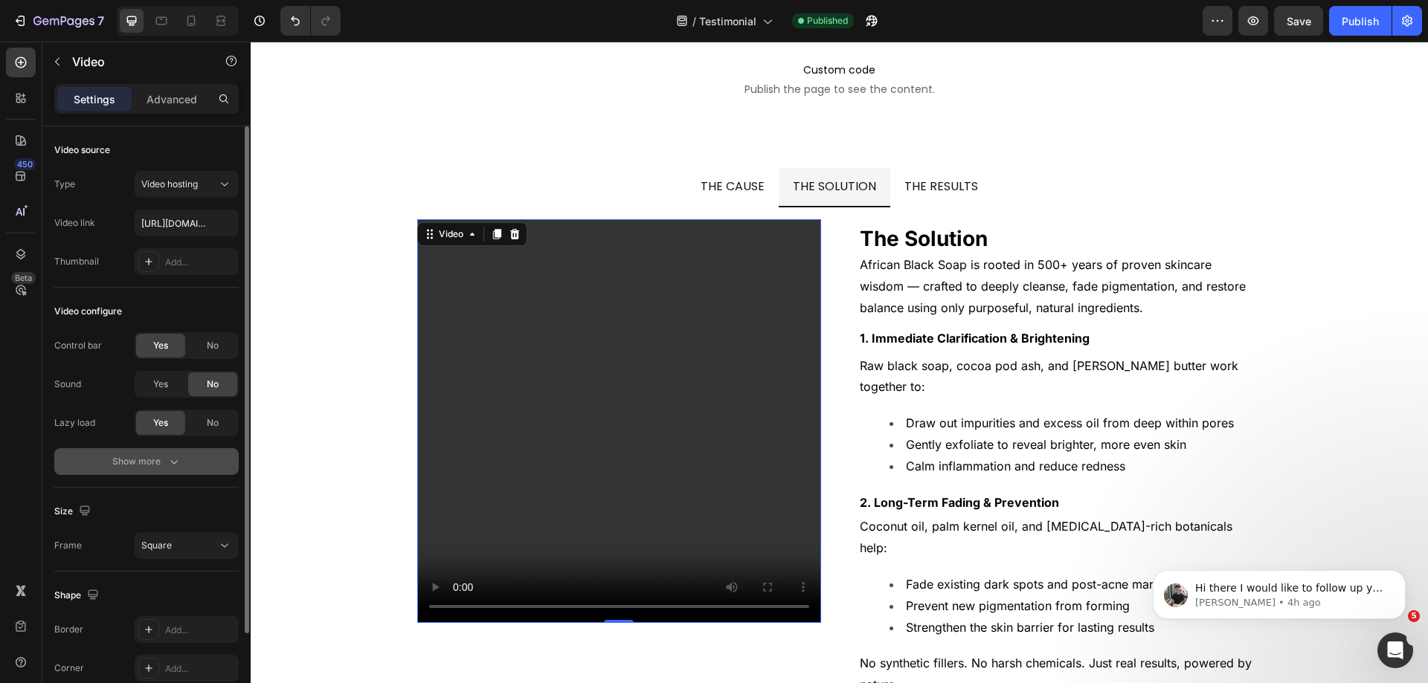
click at [170, 472] on button "Show more" at bounding box center [146, 461] width 184 height 27
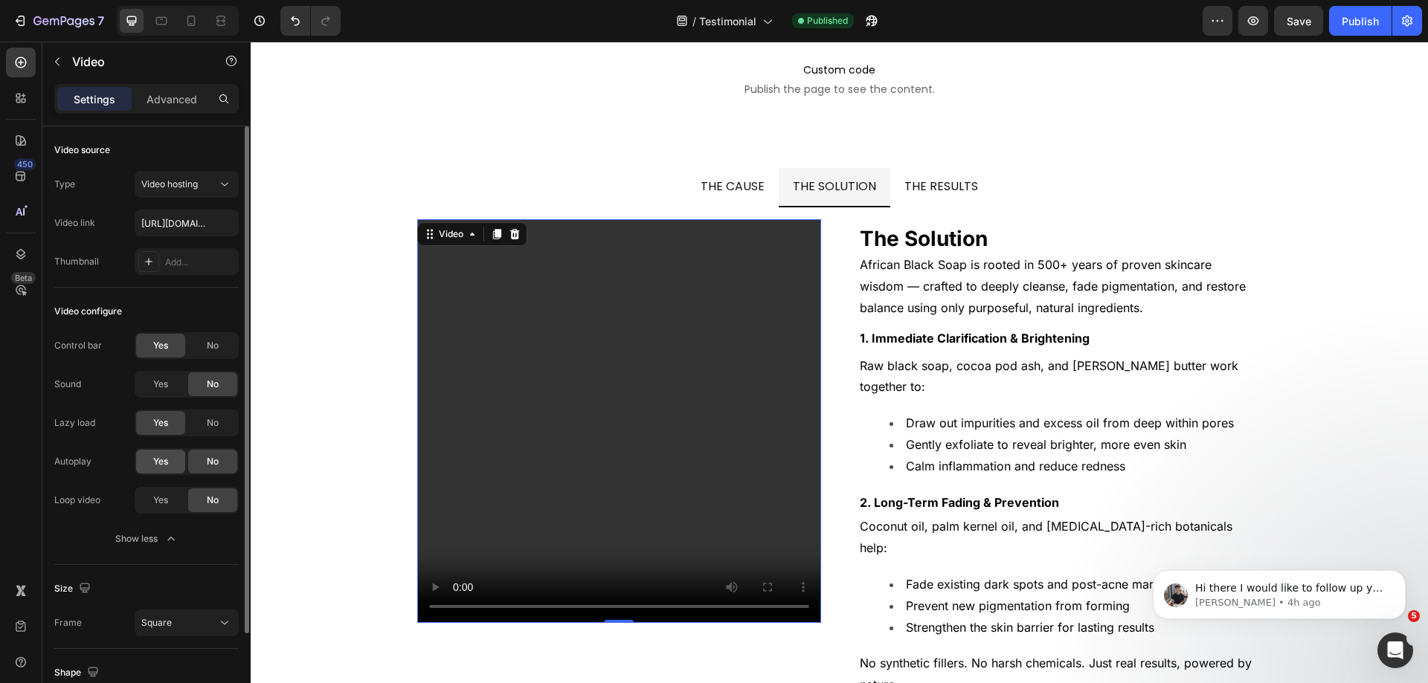
click at [166, 464] on span "Yes" at bounding box center [160, 461] width 15 height 13
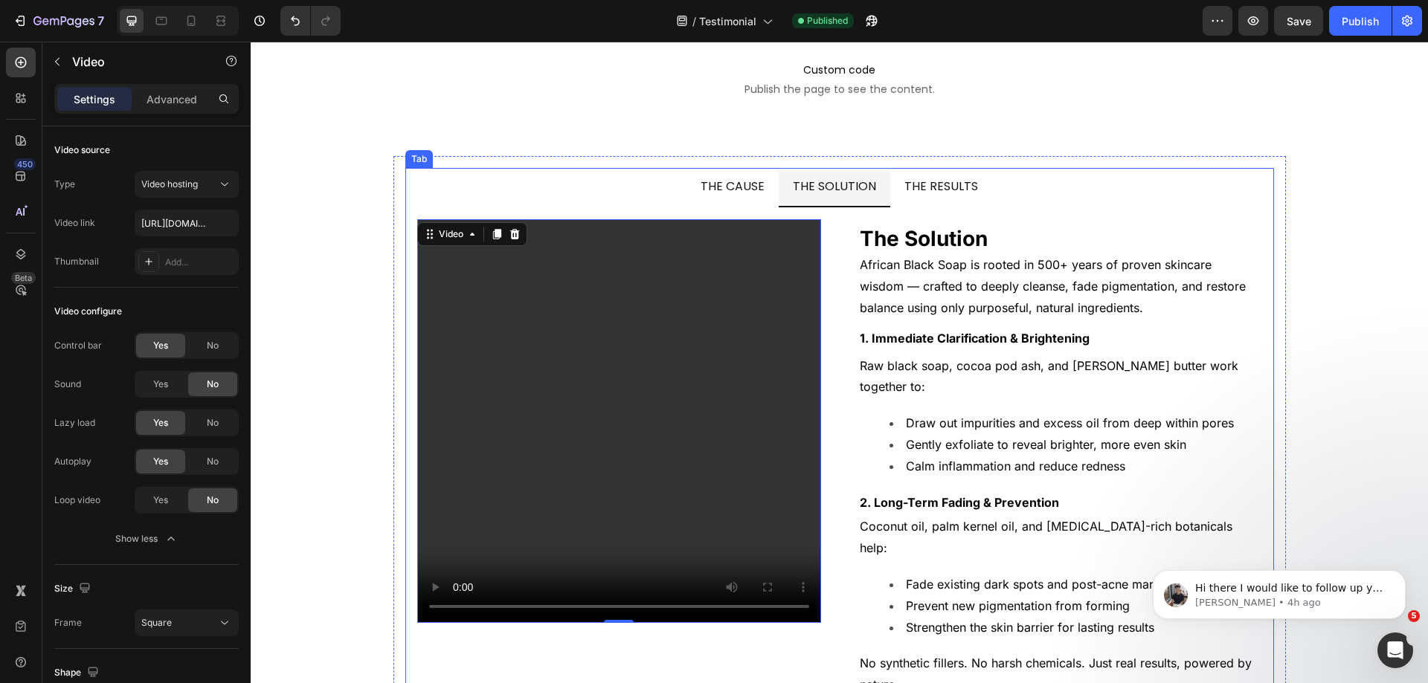
click at [904, 186] on span "THE RESULTS" at bounding box center [941, 186] width 74 height 17
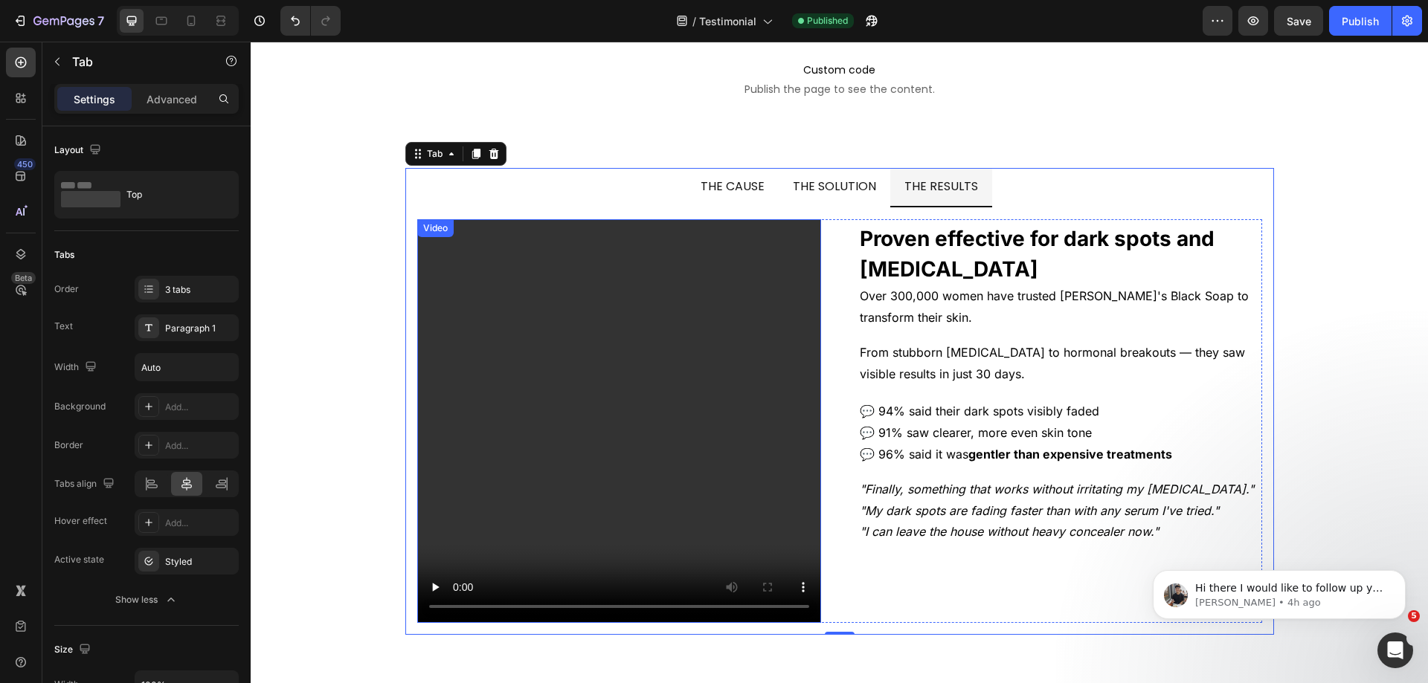
click at [699, 367] on video at bounding box center [619, 421] width 404 height 404
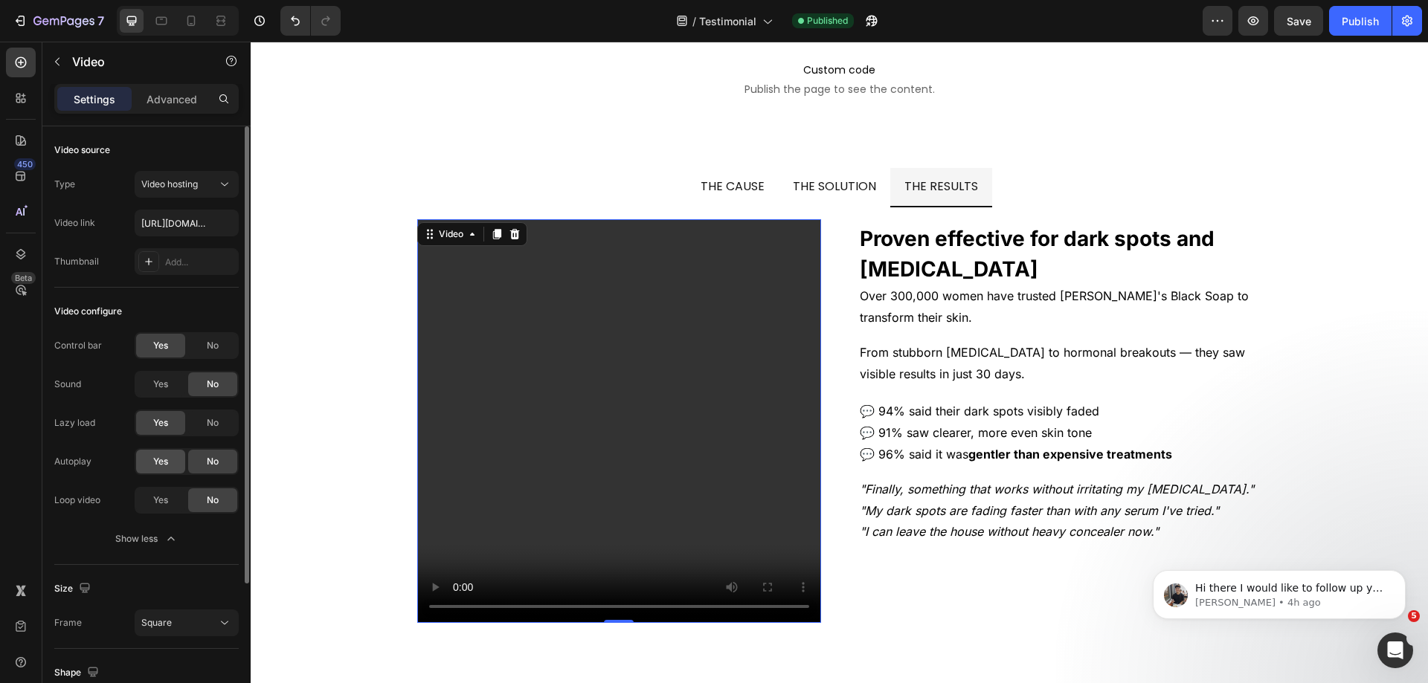
click at [154, 463] on span "Yes" at bounding box center [160, 461] width 15 height 13
click at [1363, 33] on button "Publish" at bounding box center [1360, 21] width 62 height 30
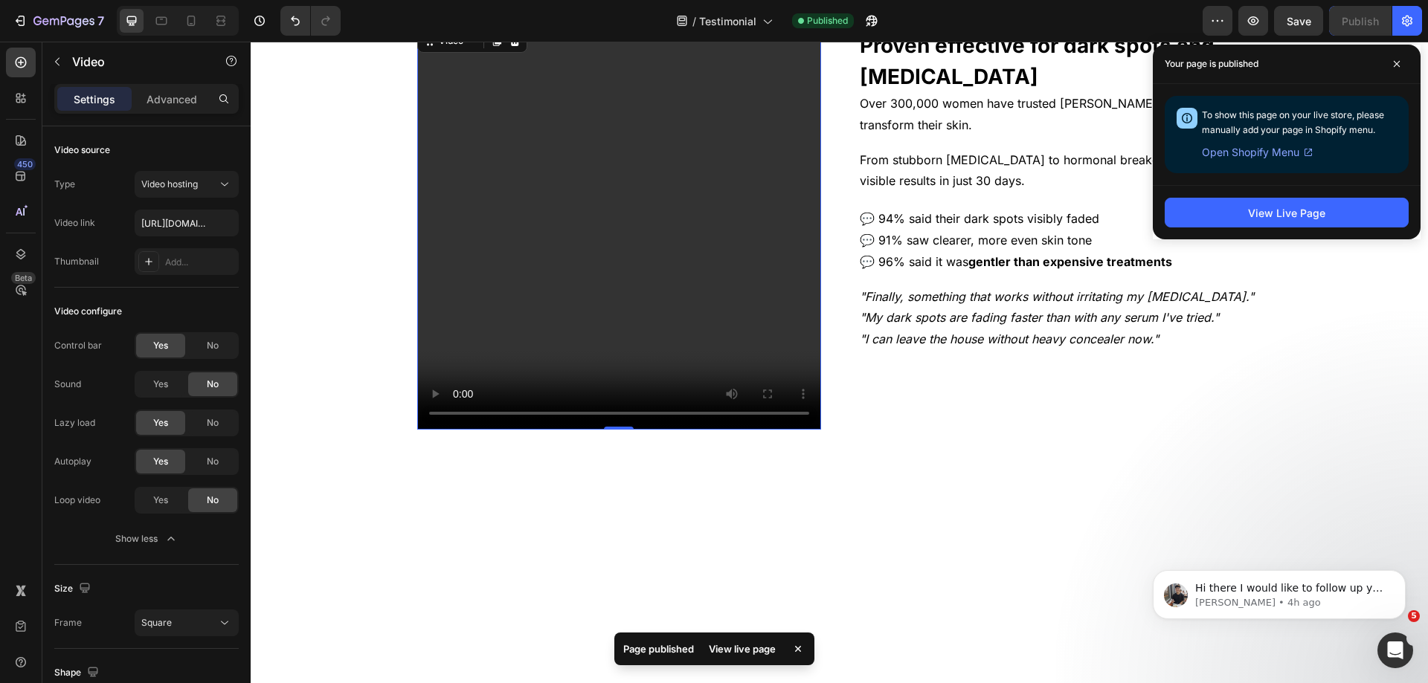
scroll to position [8473, 0]
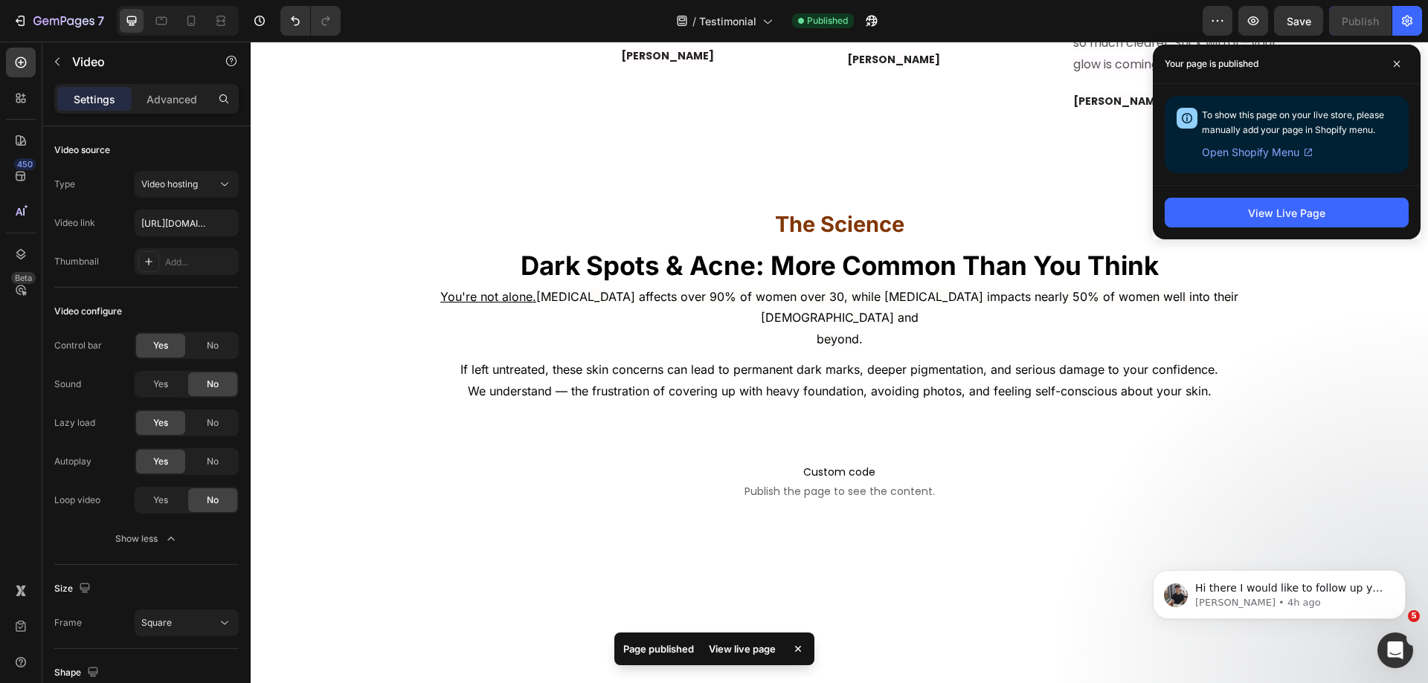
drag, startPoint x: 1415, startPoint y: 541, endPoint x: 1412, endPoint y: 138, distance: 403.9
click html "Hi there I would like to follow up you regarding our last correspondence. Have …"
click at [1392, 66] on span at bounding box center [1397, 64] width 24 height 24
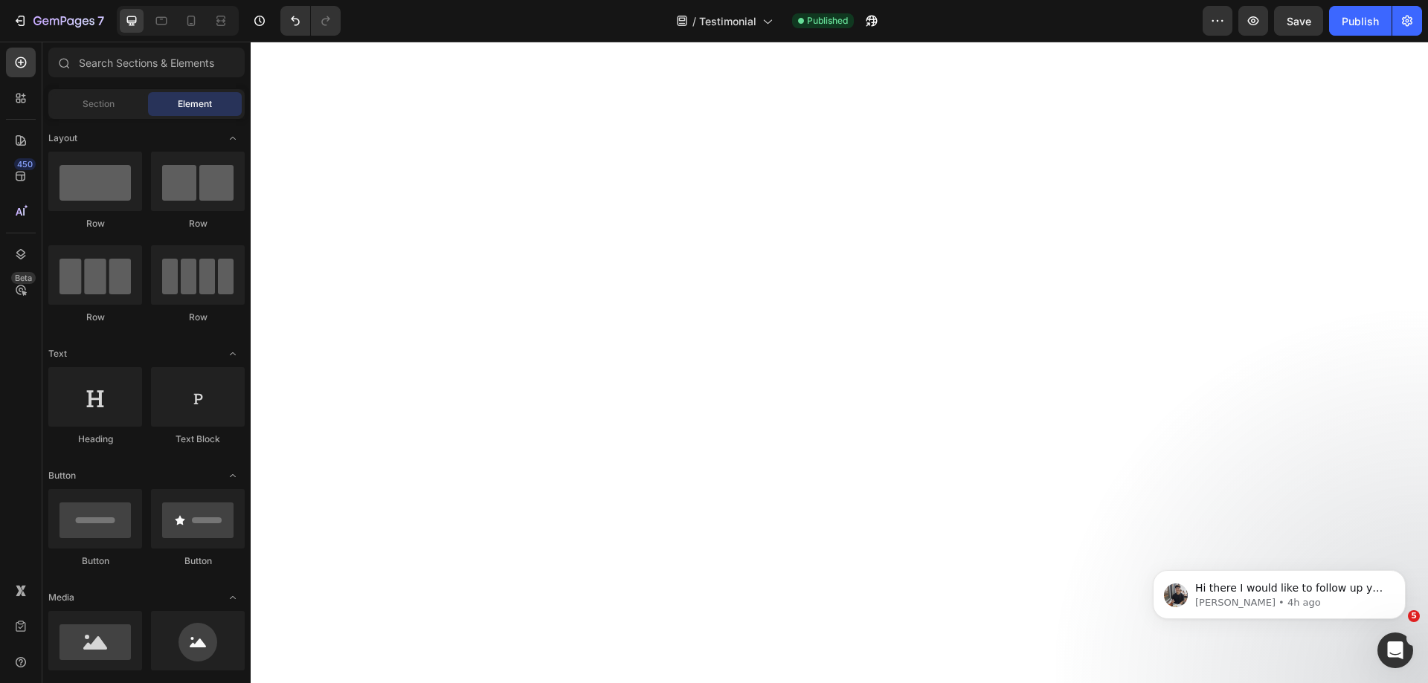
scroll to position [0, 0]
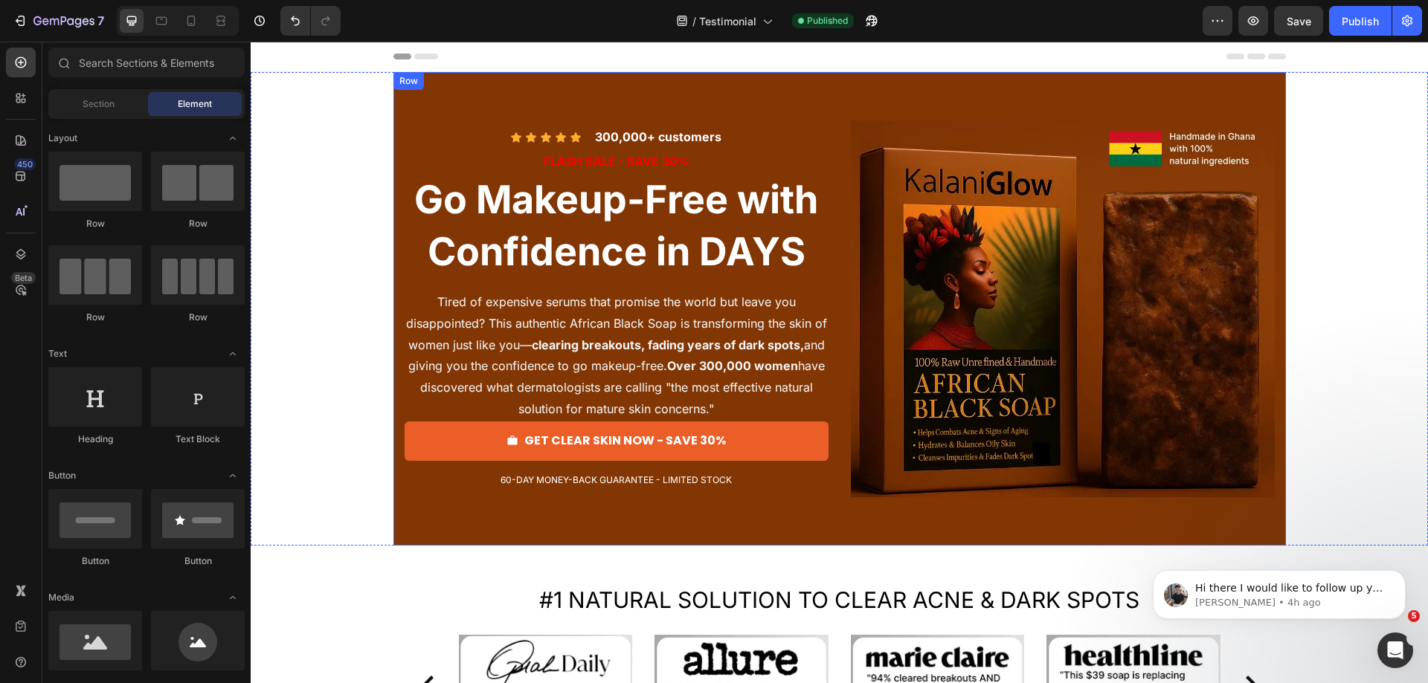
click at [659, 100] on div "Icon Icon Icon Icon Icon Icon List 300,000+ customers Text Block Row FLASH SALE…" at bounding box center [839, 309] width 892 height 474
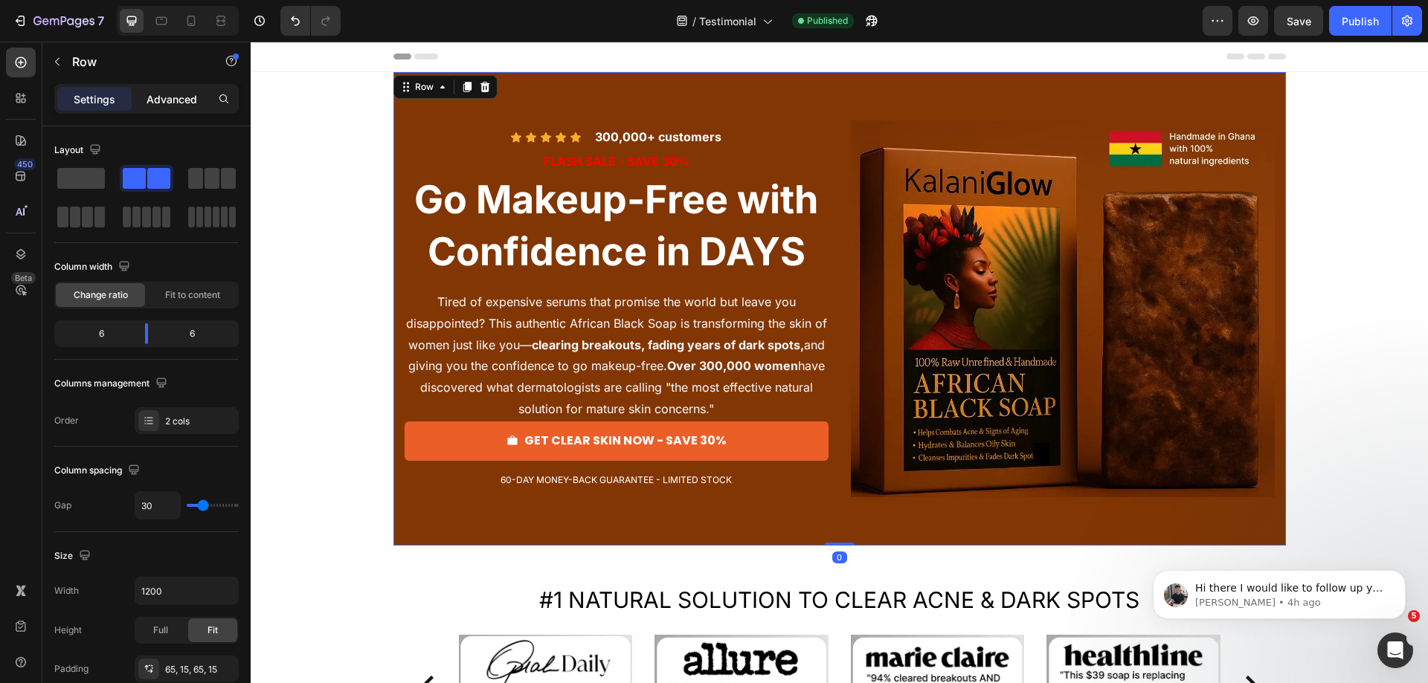
click at [178, 106] on p "Advanced" at bounding box center [172, 99] width 51 height 16
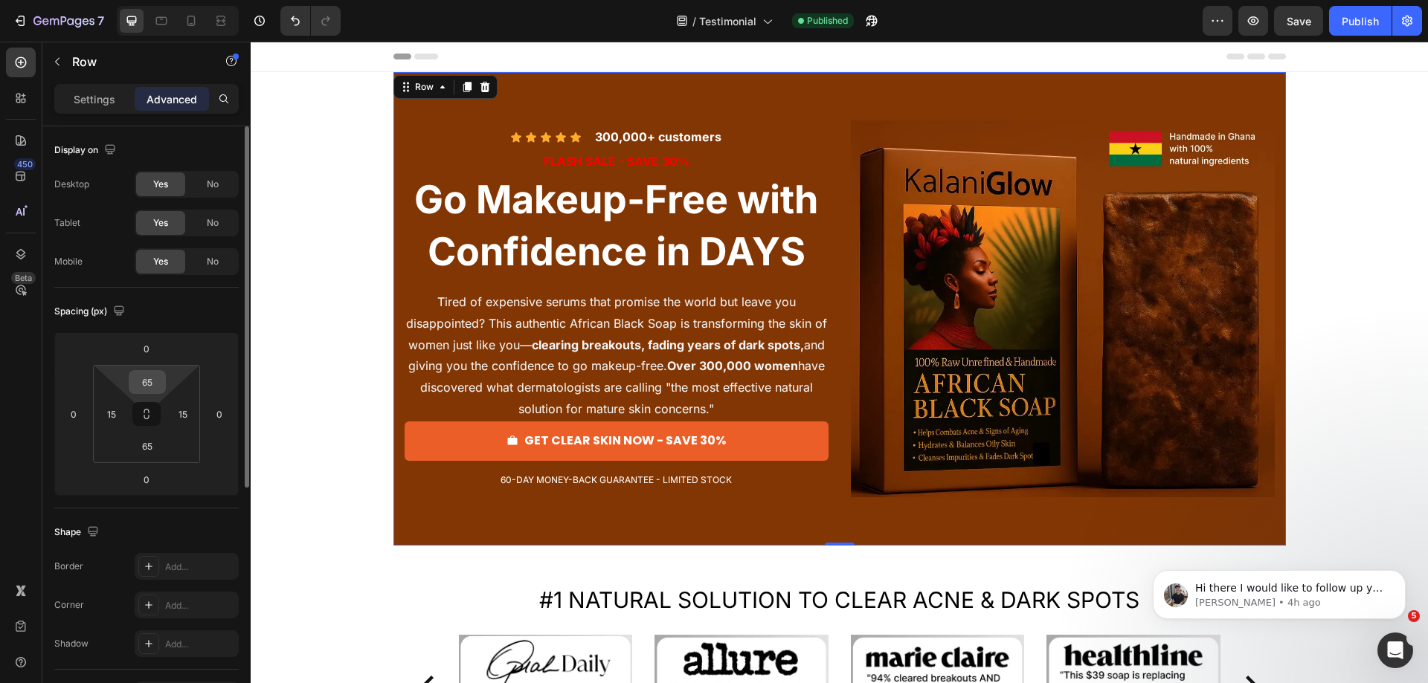
click at [154, 386] on input "65" at bounding box center [147, 382] width 30 height 22
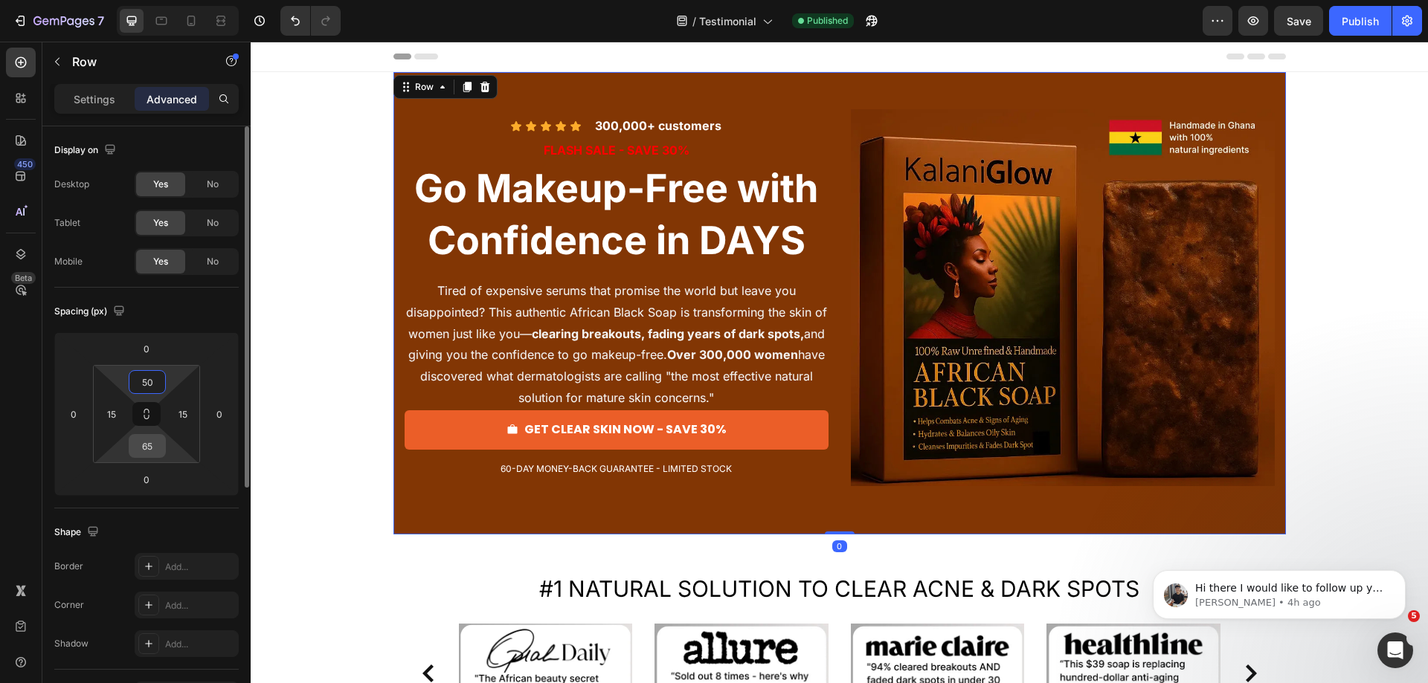
type input "50"
click at [150, 450] on input "65" at bounding box center [147, 446] width 30 height 22
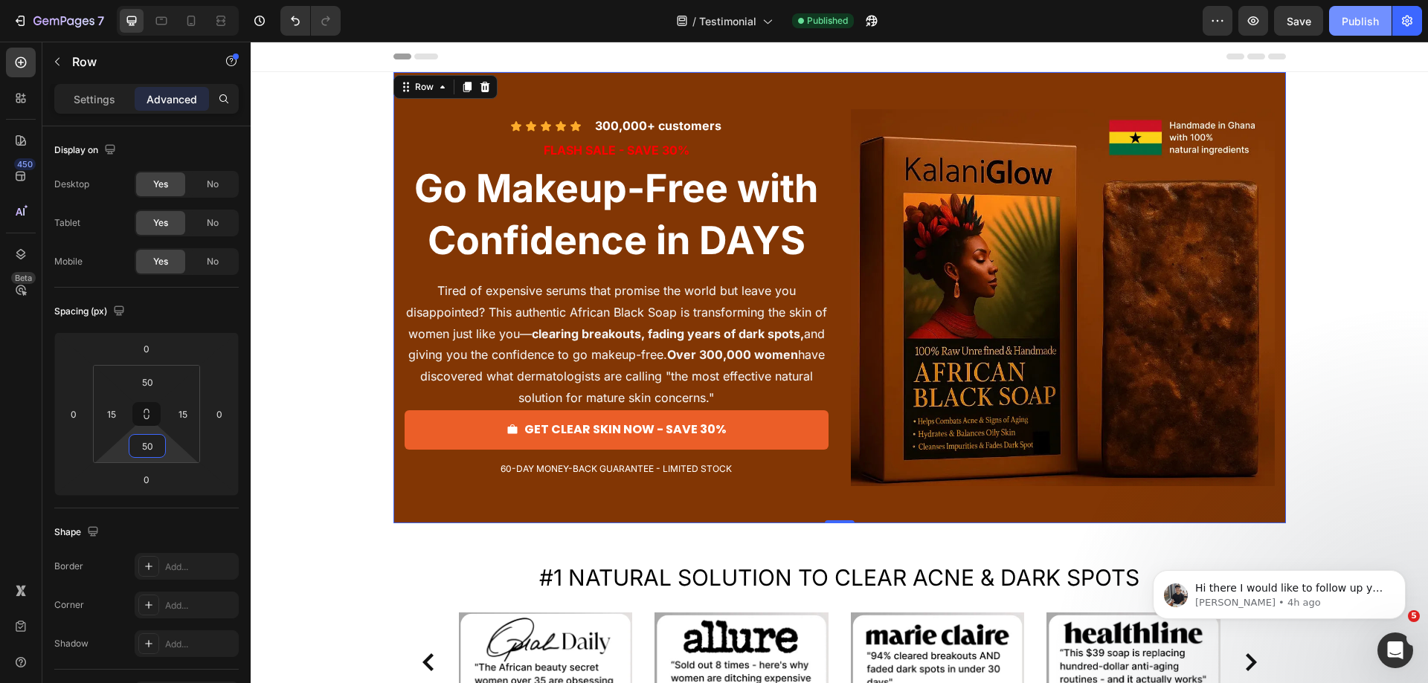
type input "50"
click at [1364, 10] on button "Publish" at bounding box center [1360, 21] width 62 height 30
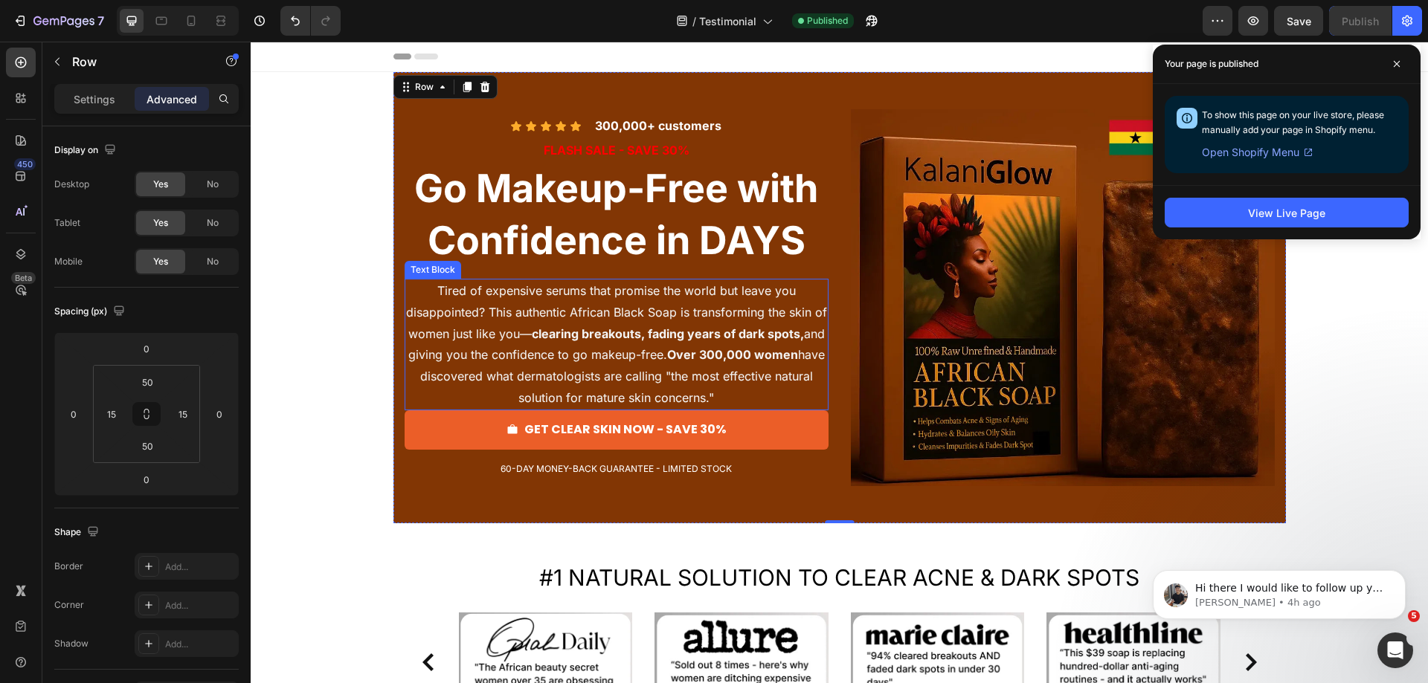
click at [678, 377] on span "Tired of expensive serums that promise the world but leave you disappointed? Th…" at bounding box center [616, 344] width 421 height 122
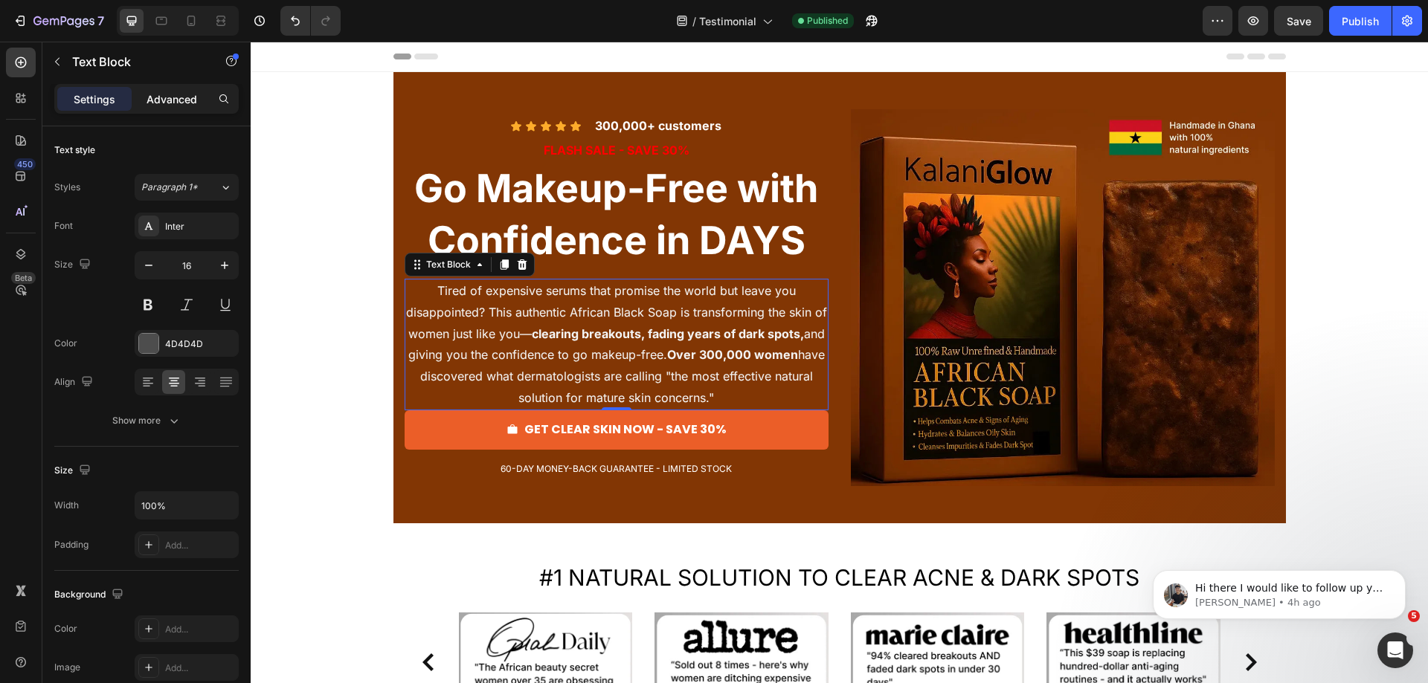
click at [178, 98] on p "Advanced" at bounding box center [172, 99] width 51 height 16
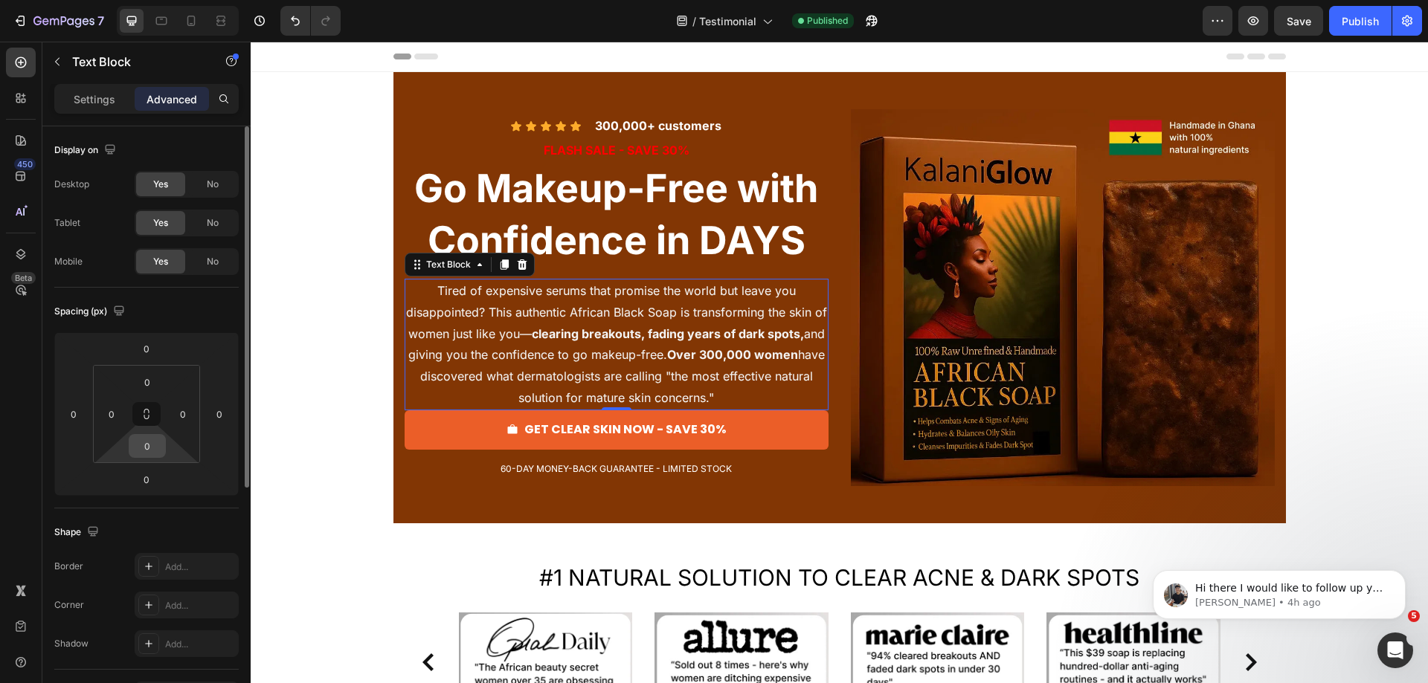
click at [152, 452] on input "0" at bounding box center [147, 446] width 30 height 22
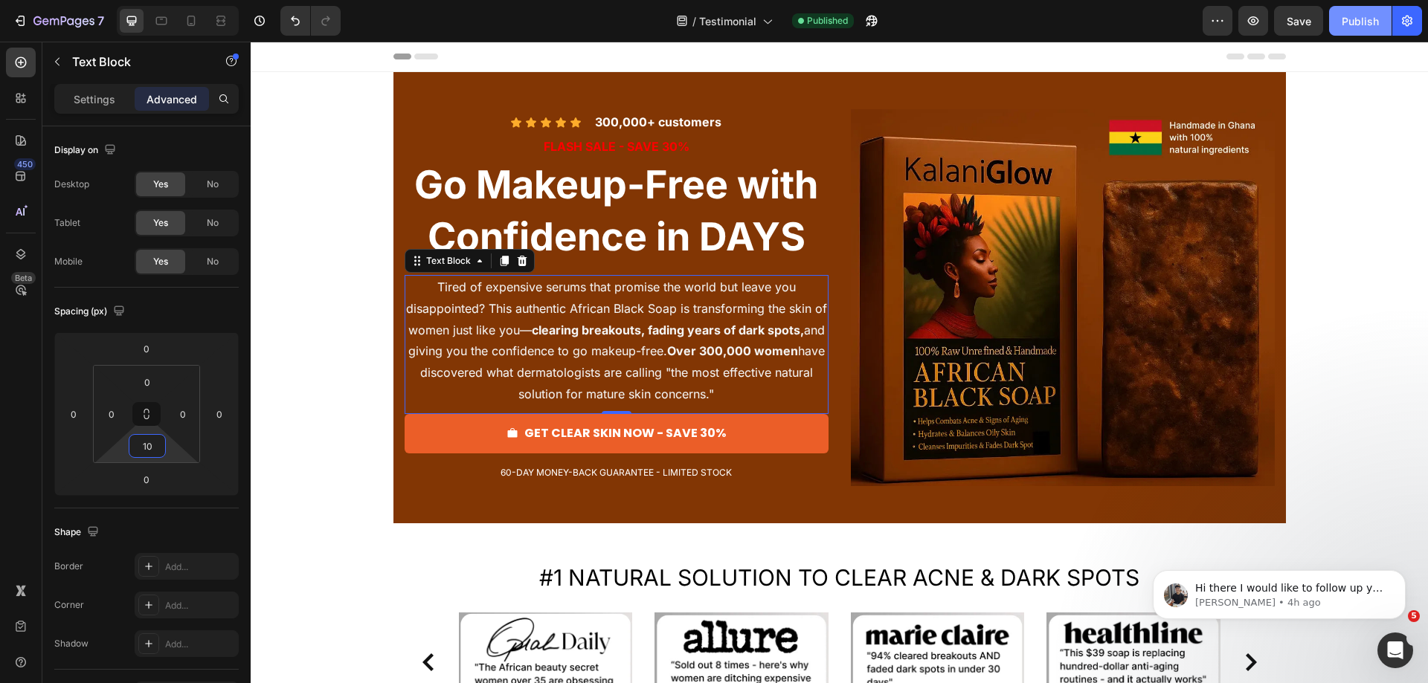
type input "10"
click at [1359, 31] on button "Publish" at bounding box center [1360, 21] width 62 height 30
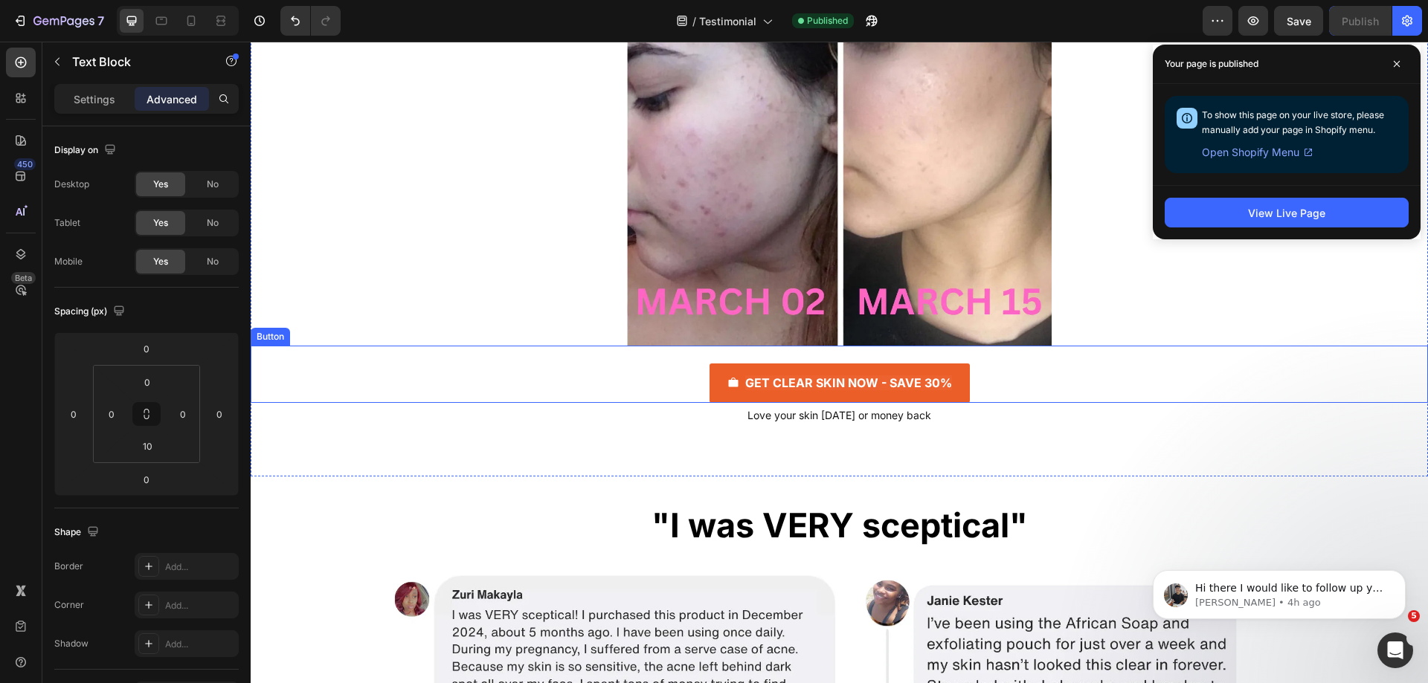
scroll to position [4611, 0]
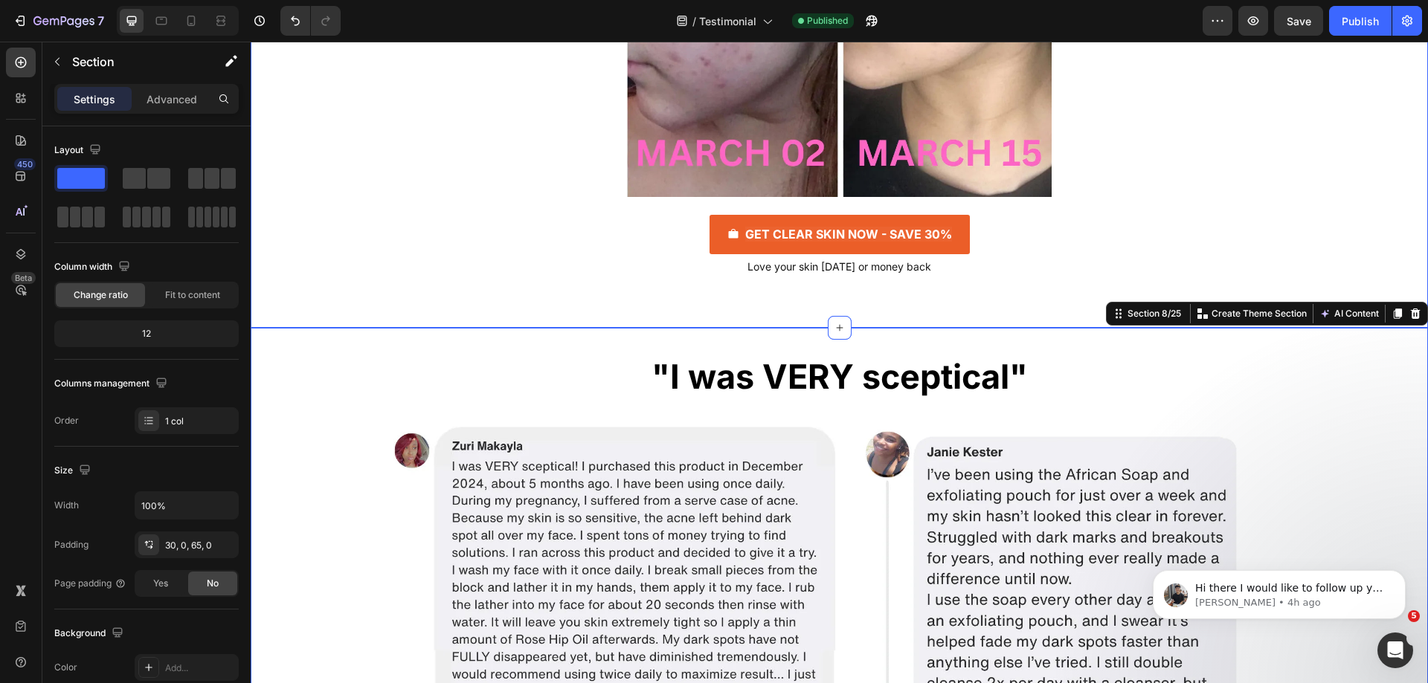
click at [184, 98] on p "Advanced" at bounding box center [172, 99] width 51 height 16
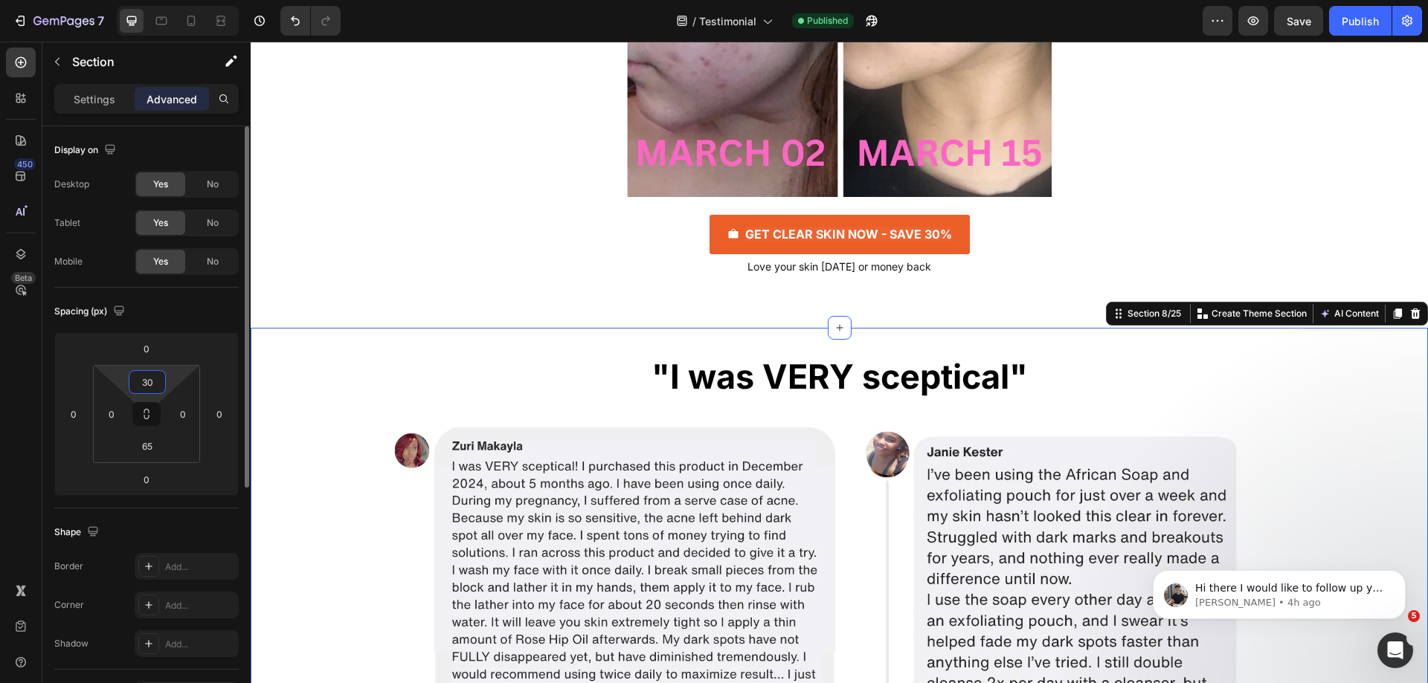
click at [148, 384] on input "30" at bounding box center [147, 382] width 30 height 22
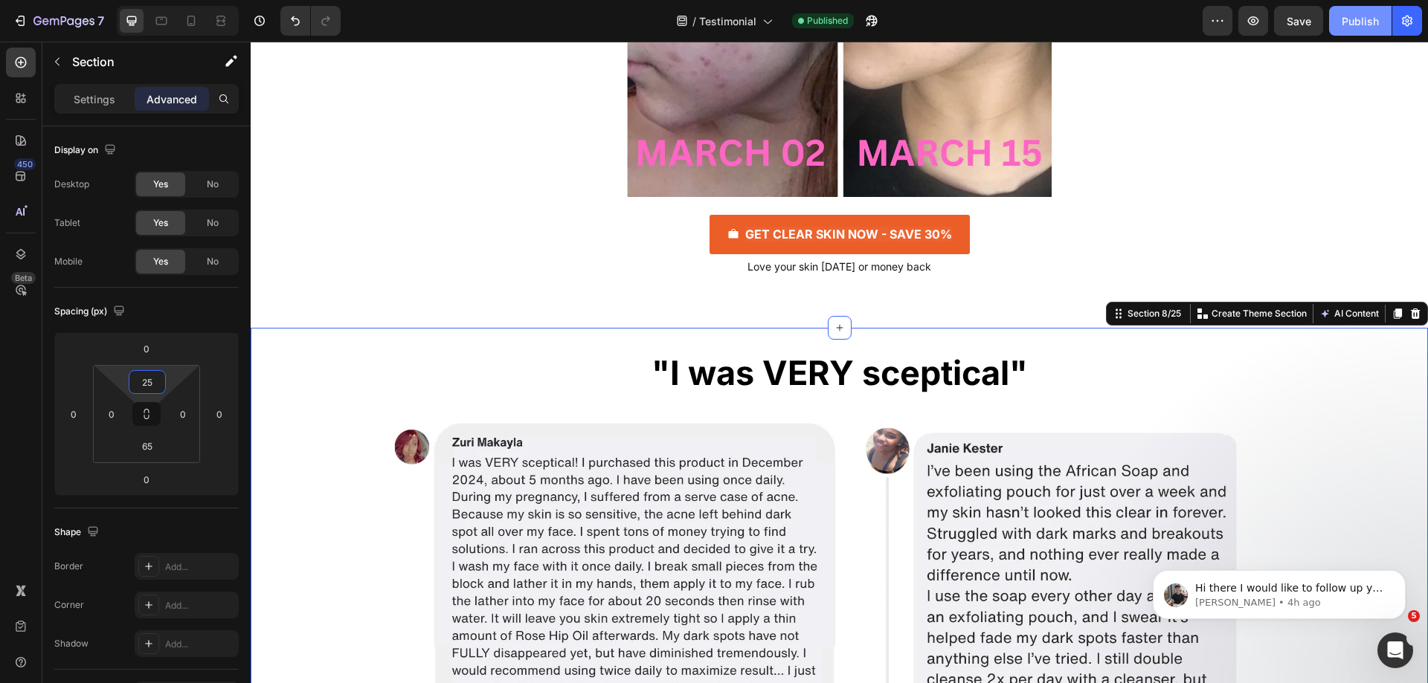
type input "25"
click at [1365, 23] on div "Publish" at bounding box center [1360, 21] width 37 height 16
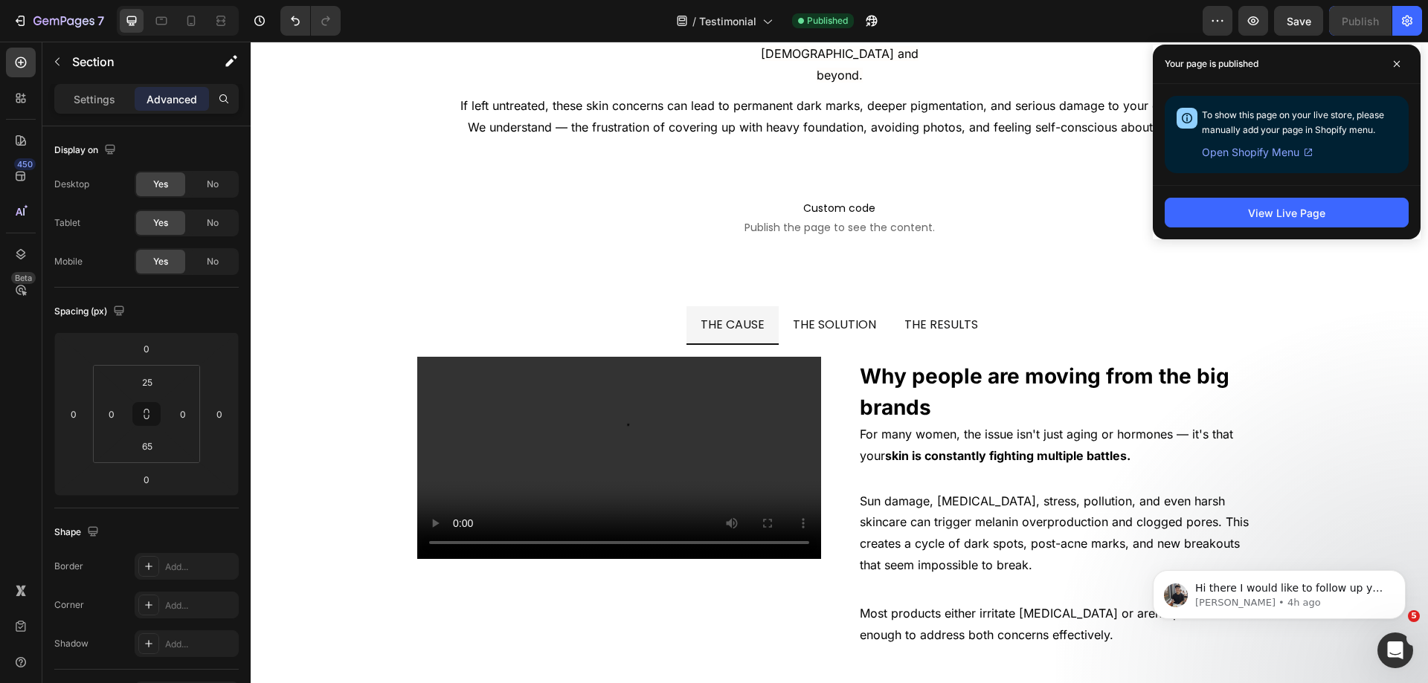
scroll to position [9148, 0]
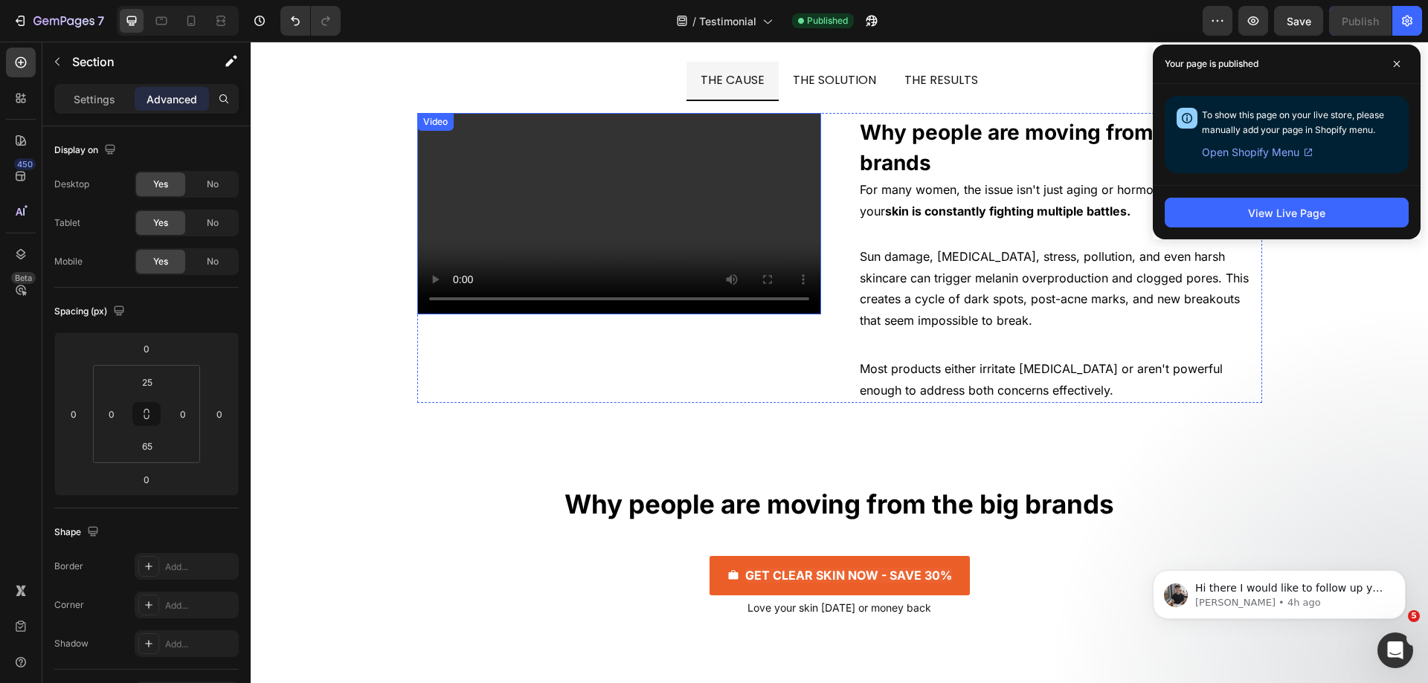
click at [758, 315] on video at bounding box center [619, 214] width 404 height 202
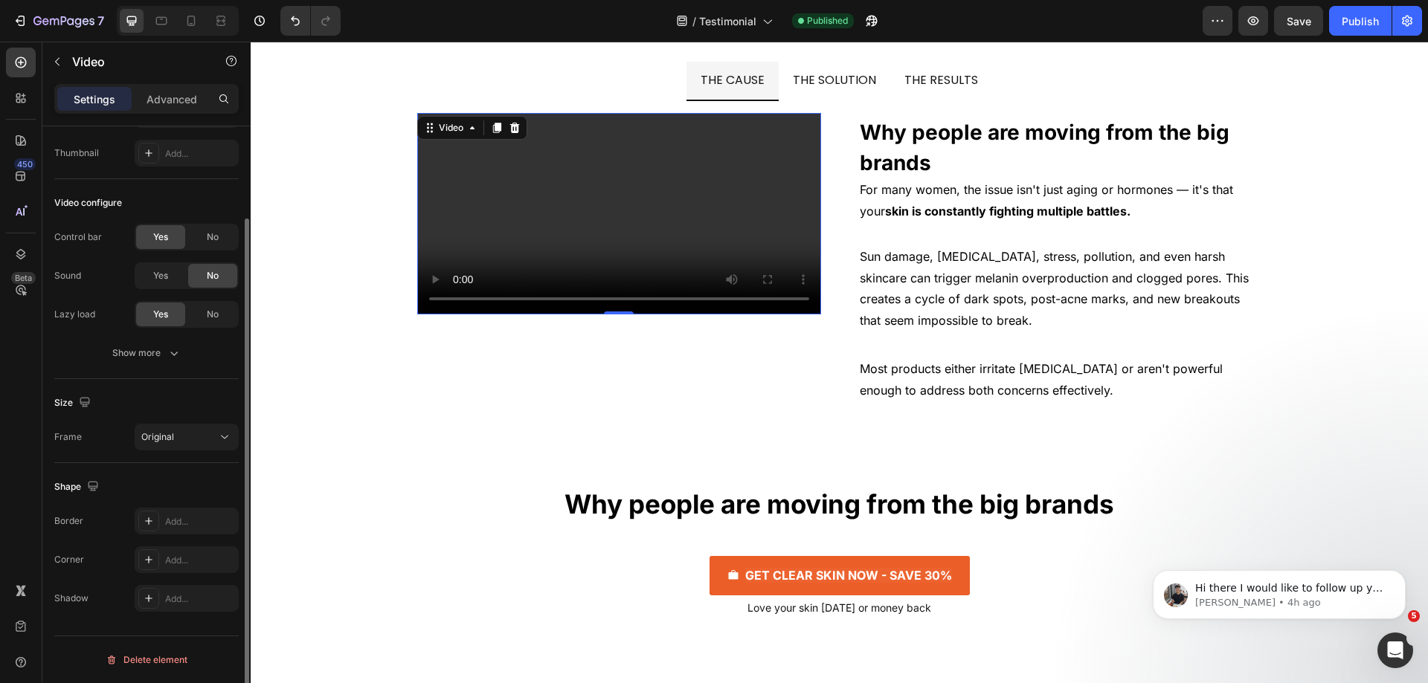
scroll to position [0, 0]
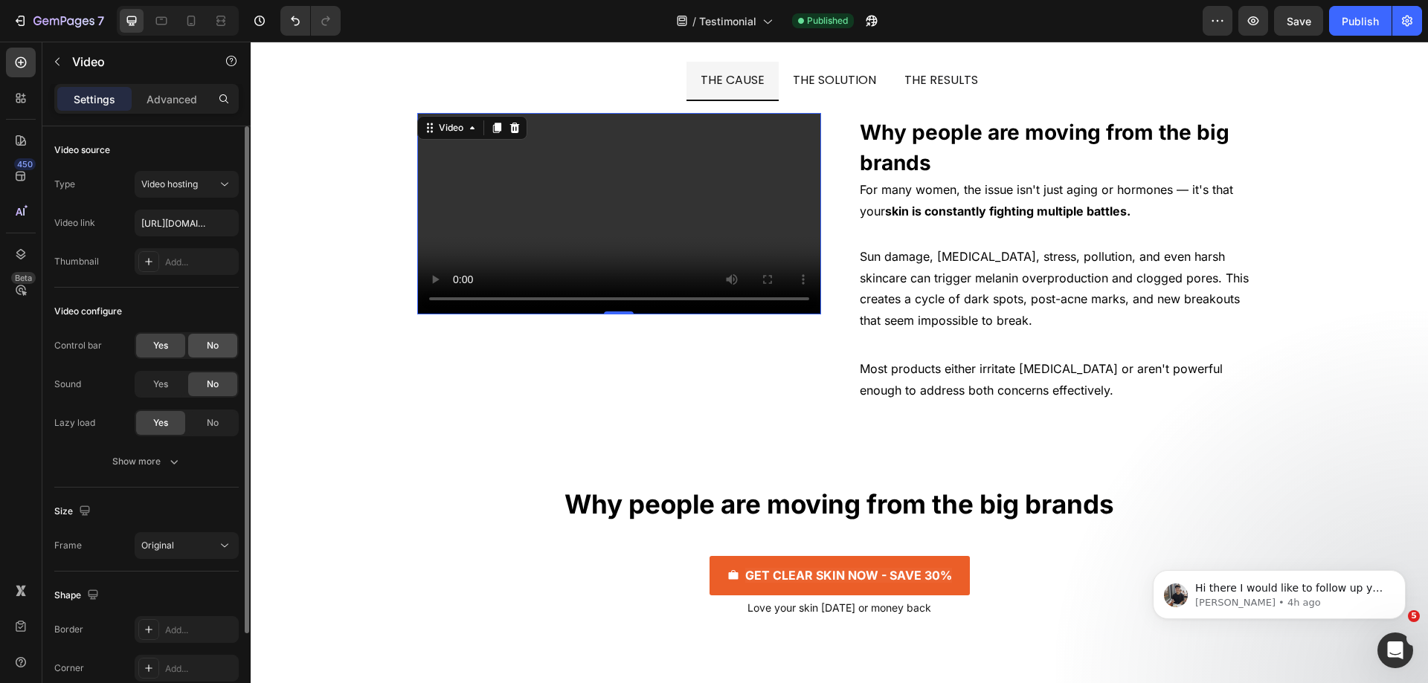
click at [203, 343] on div "No" at bounding box center [212, 346] width 49 height 24
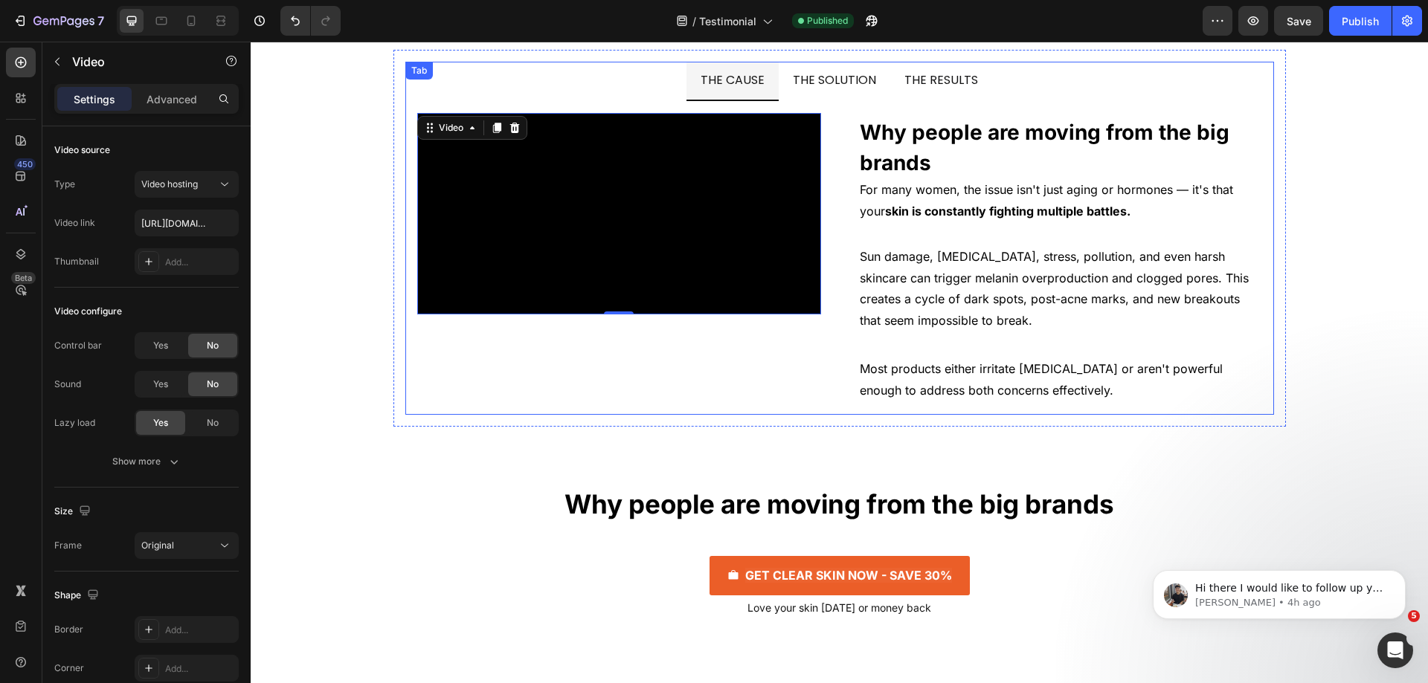
click at [823, 83] on span "THE SOLUTION" at bounding box center [834, 79] width 83 height 17
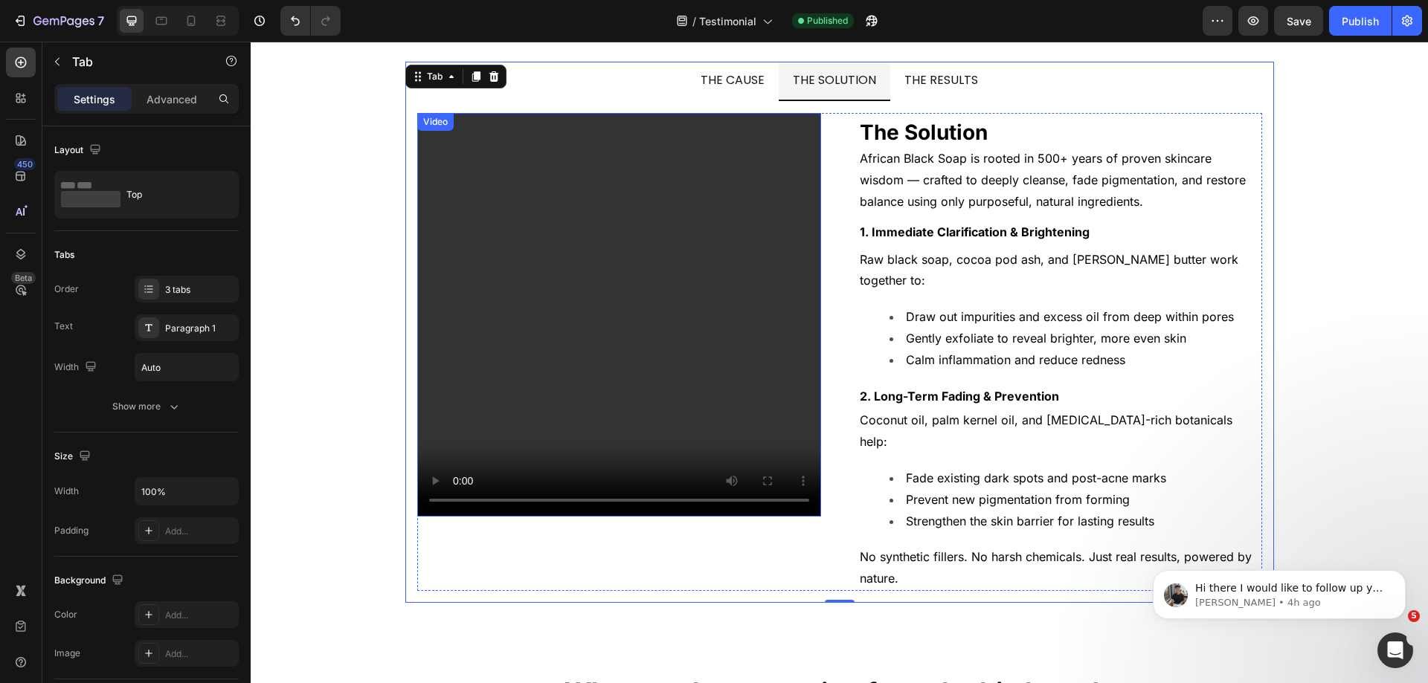
click at [498, 352] on video at bounding box center [619, 315] width 404 height 404
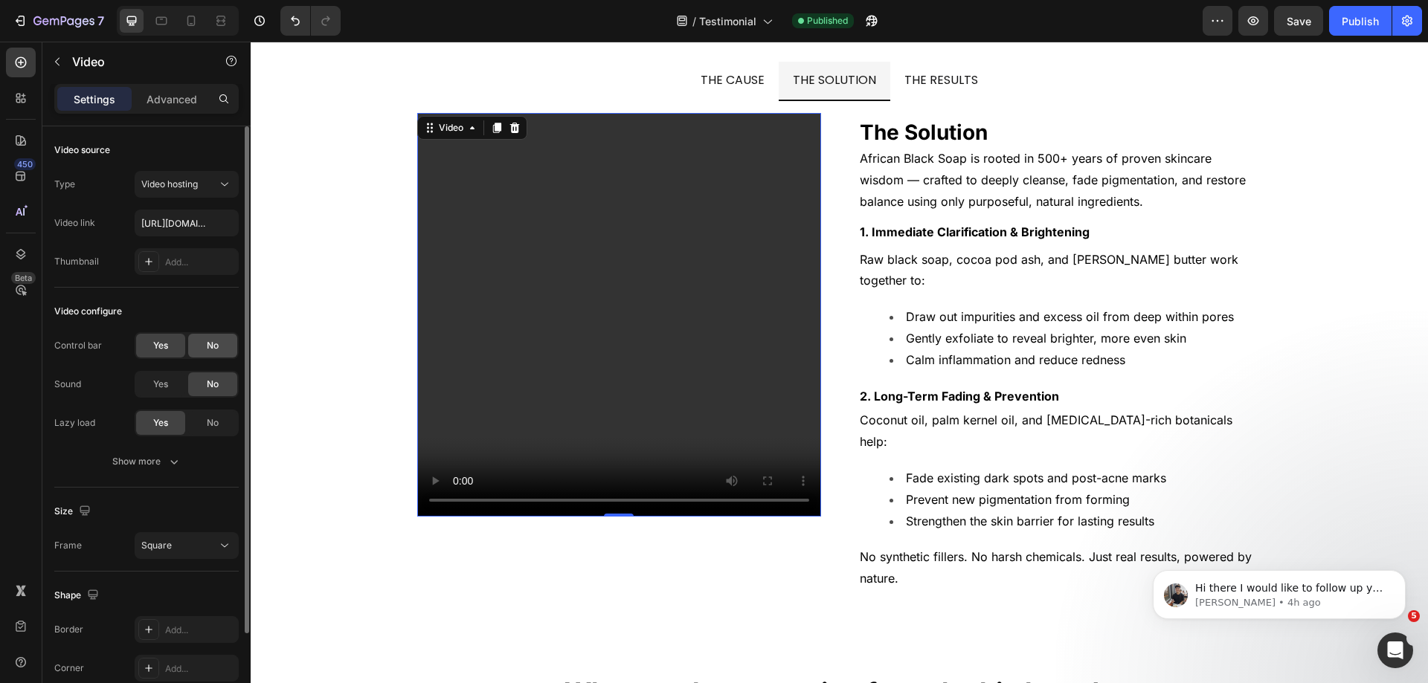
click at [208, 347] on span "No" at bounding box center [213, 345] width 12 height 13
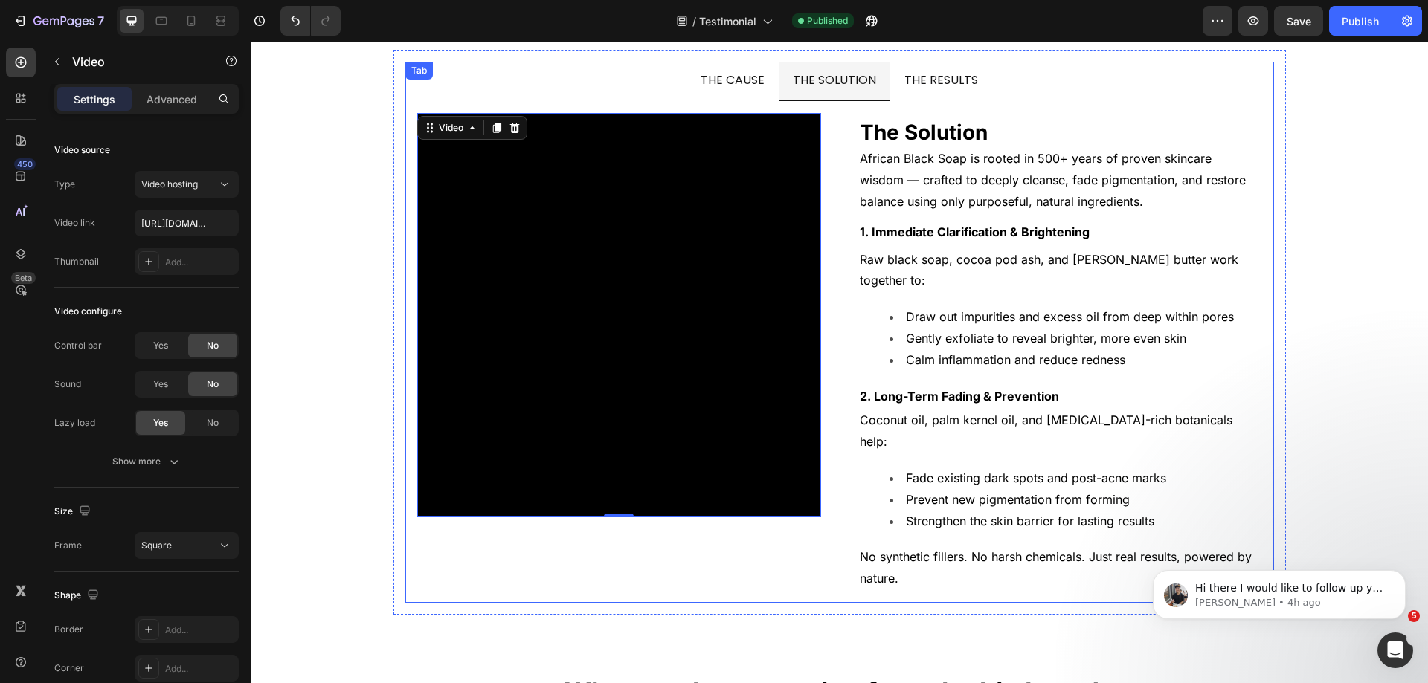
click at [908, 93] on div "THE RESULTS" at bounding box center [941, 81] width 78 height 26
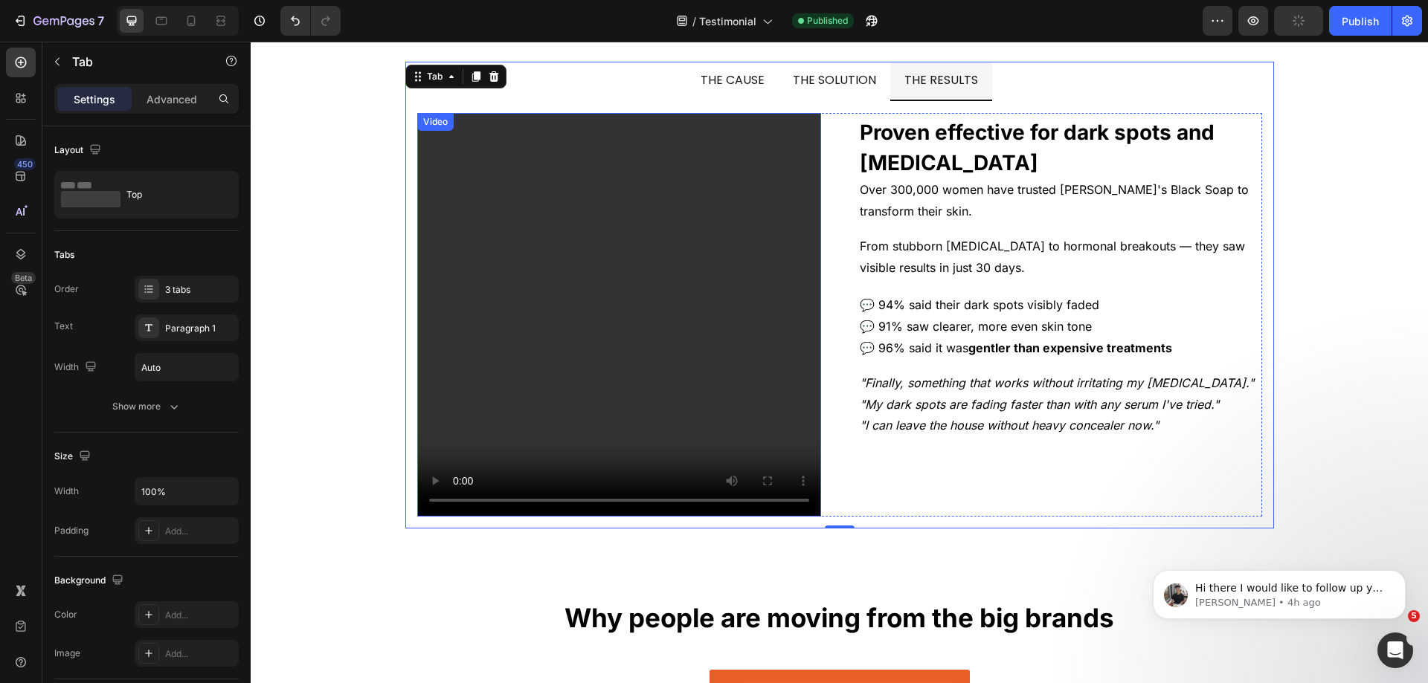
click at [664, 239] on video at bounding box center [619, 315] width 404 height 404
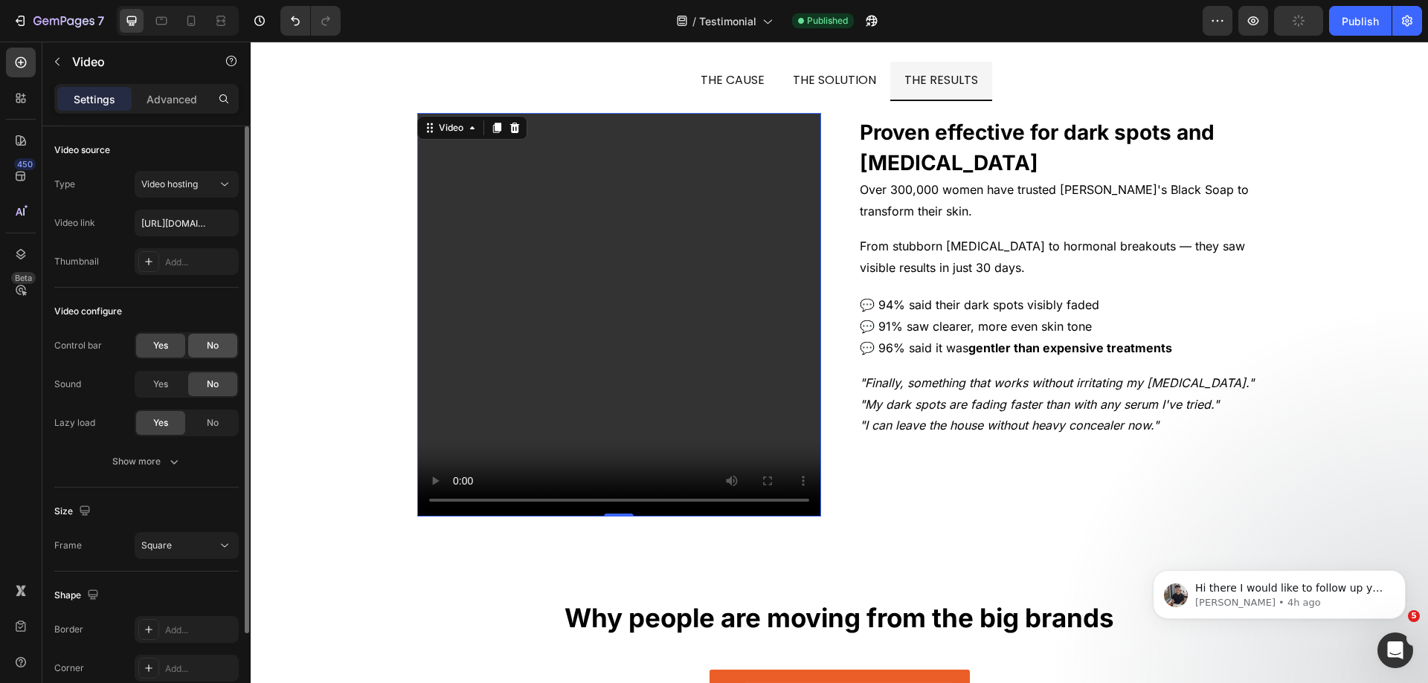
click at [201, 344] on div "No" at bounding box center [212, 346] width 49 height 24
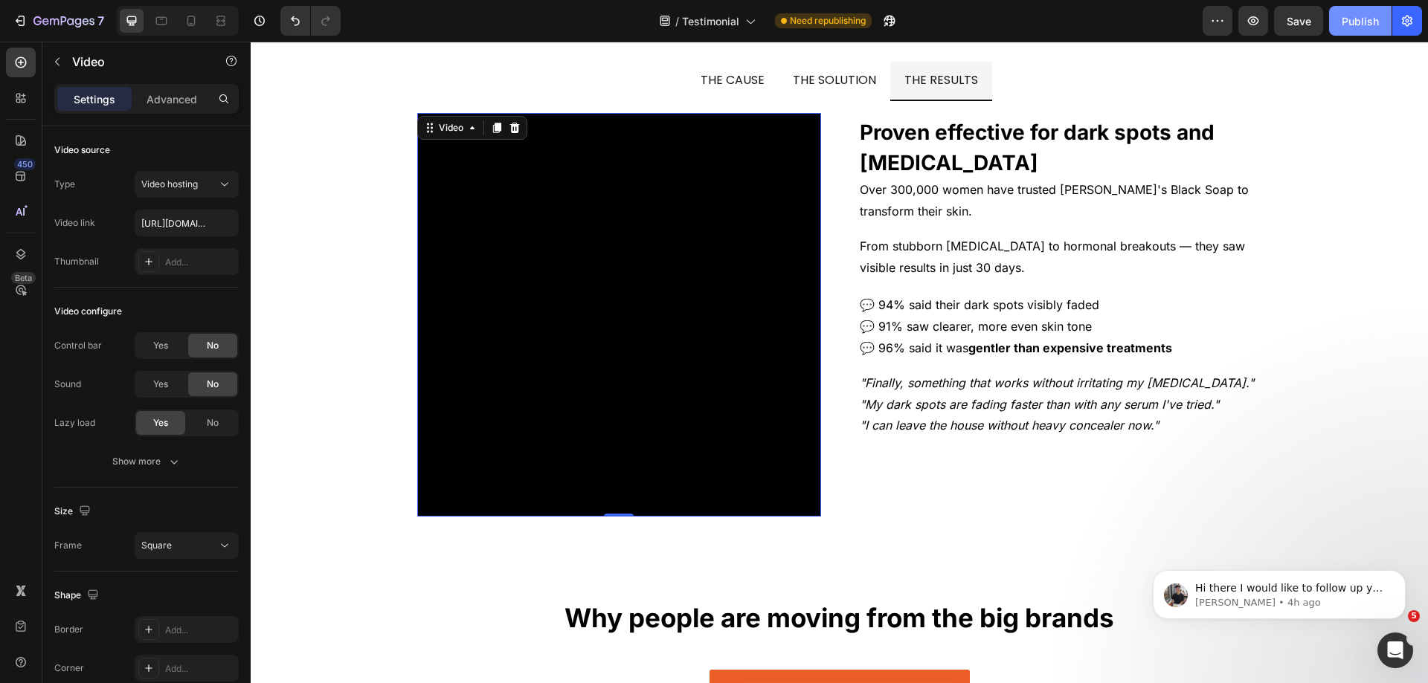
click at [1351, 10] on button "Publish" at bounding box center [1360, 21] width 62 height 30
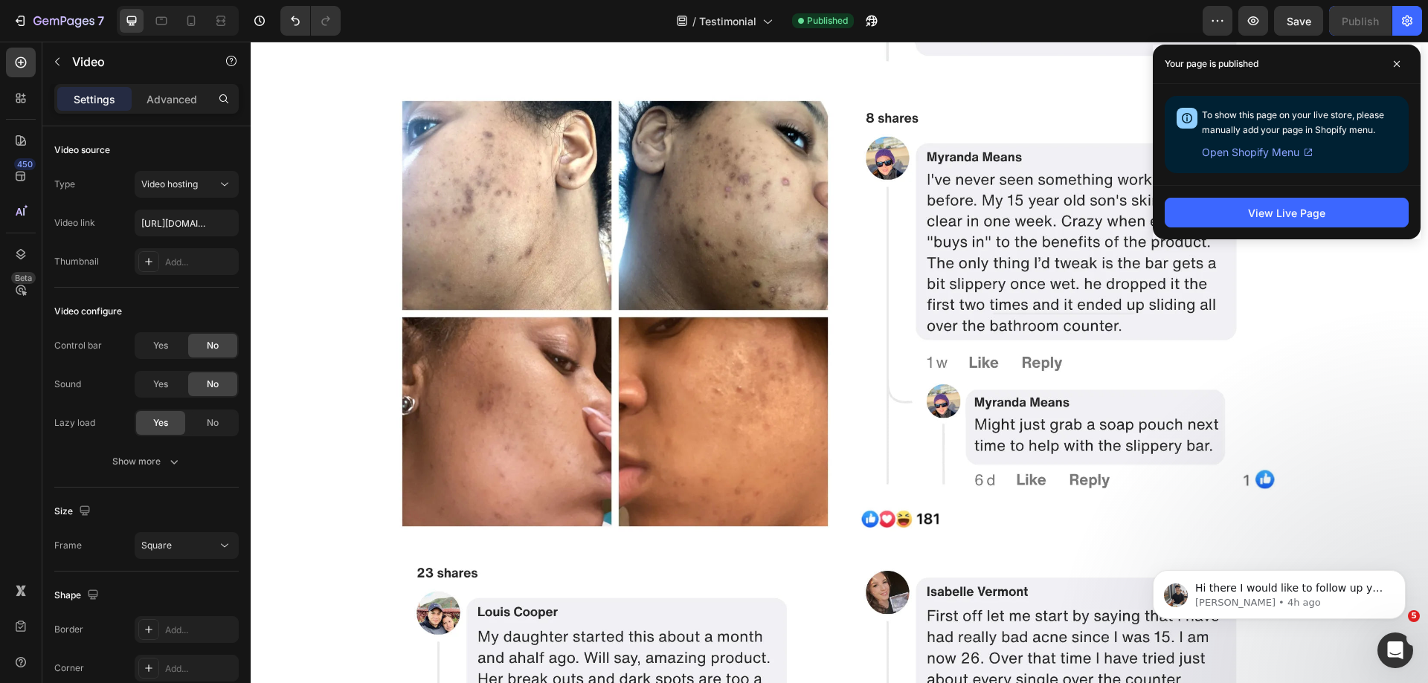
scroll to position [5355, 0]
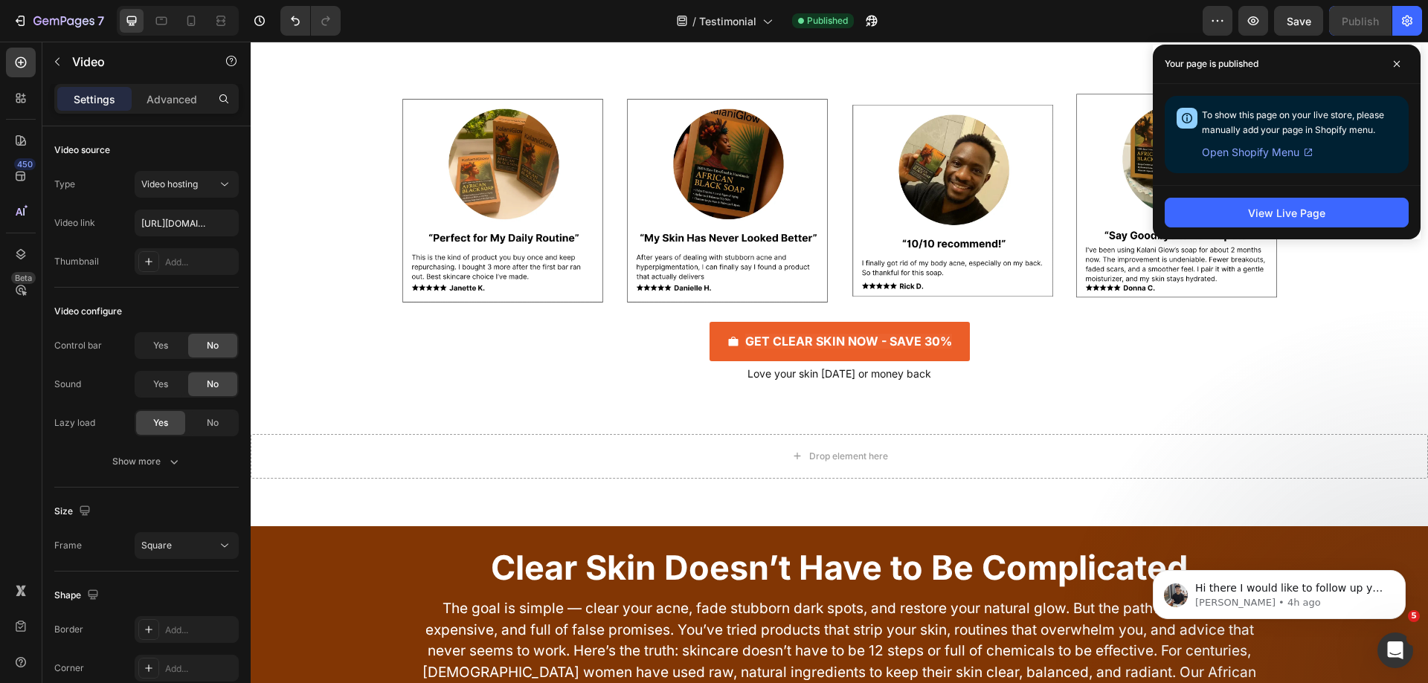
scroll to position [7289, 0]
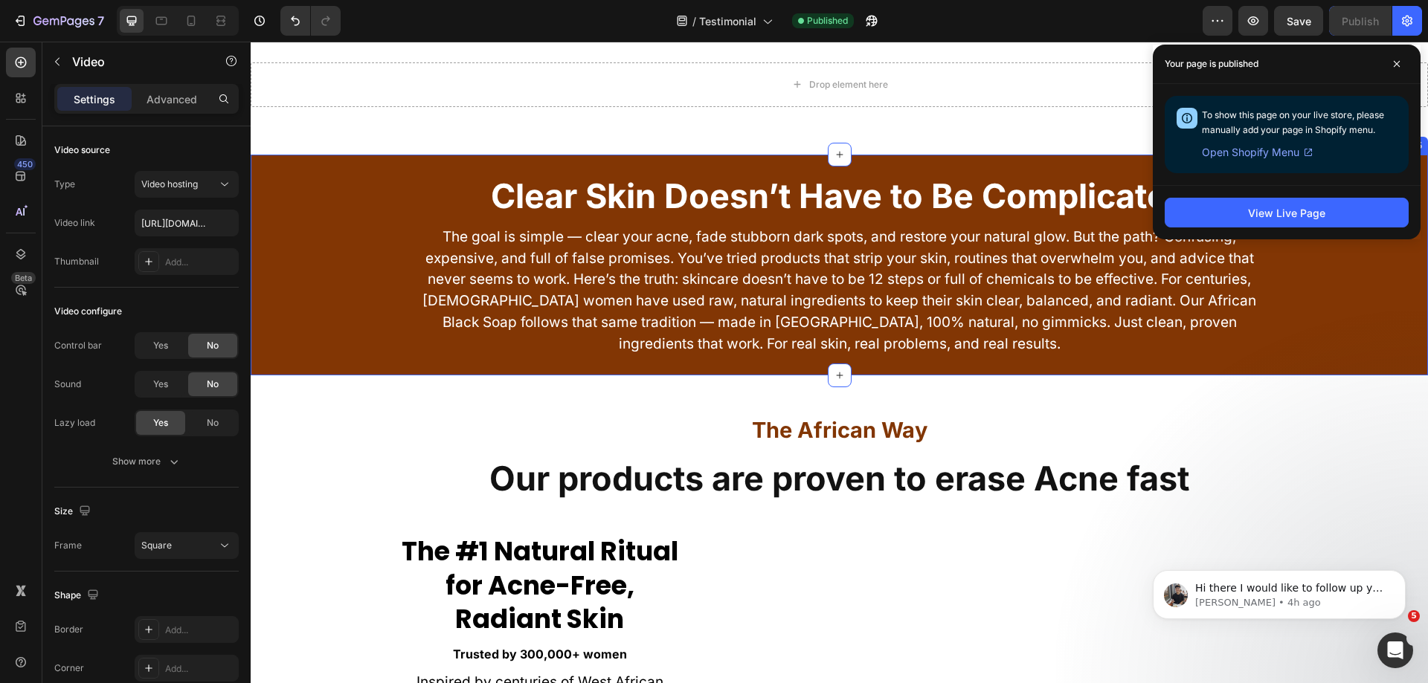
click at [436, 370] on div "Clear Skin Doesn’t Have to Be Complicated Heading The goal is simple — clear yo…" at bounding box center [839, 265] width 1177 height 221
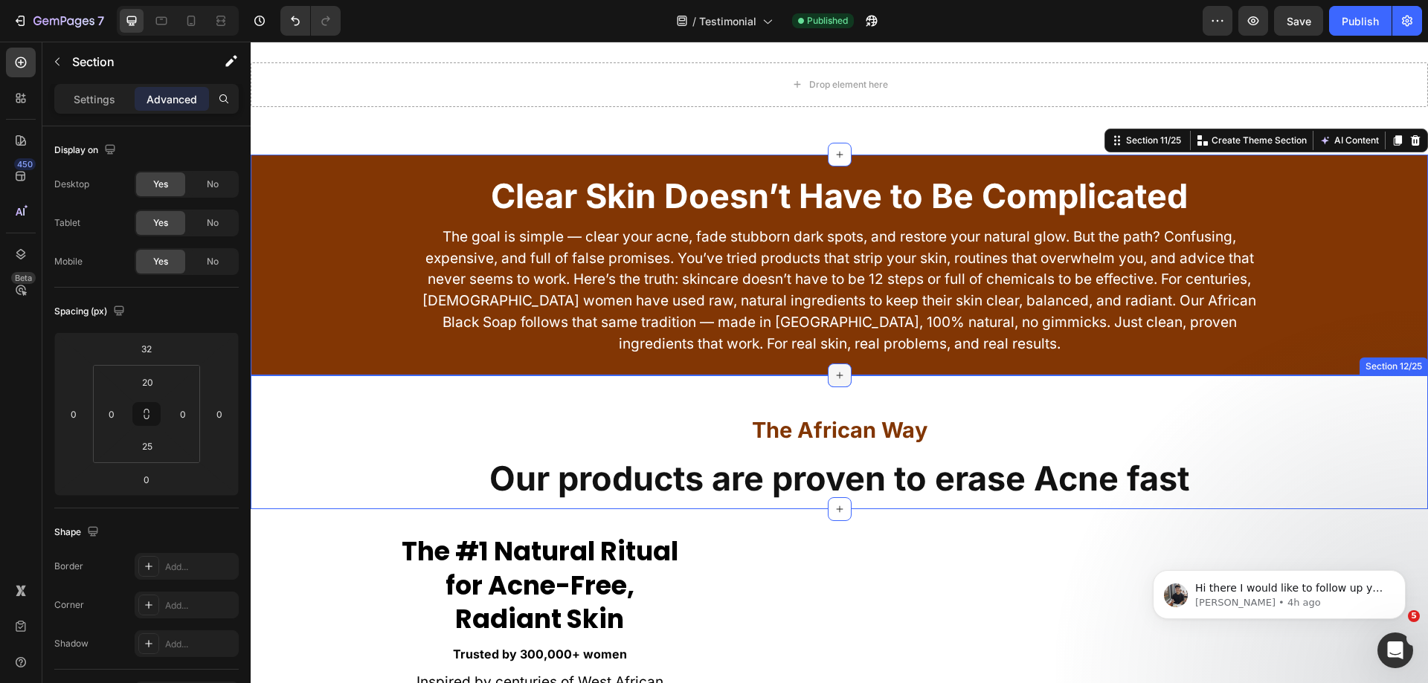
click at [830, 383] on div at bounding box center [840, 376] width 24 height 24
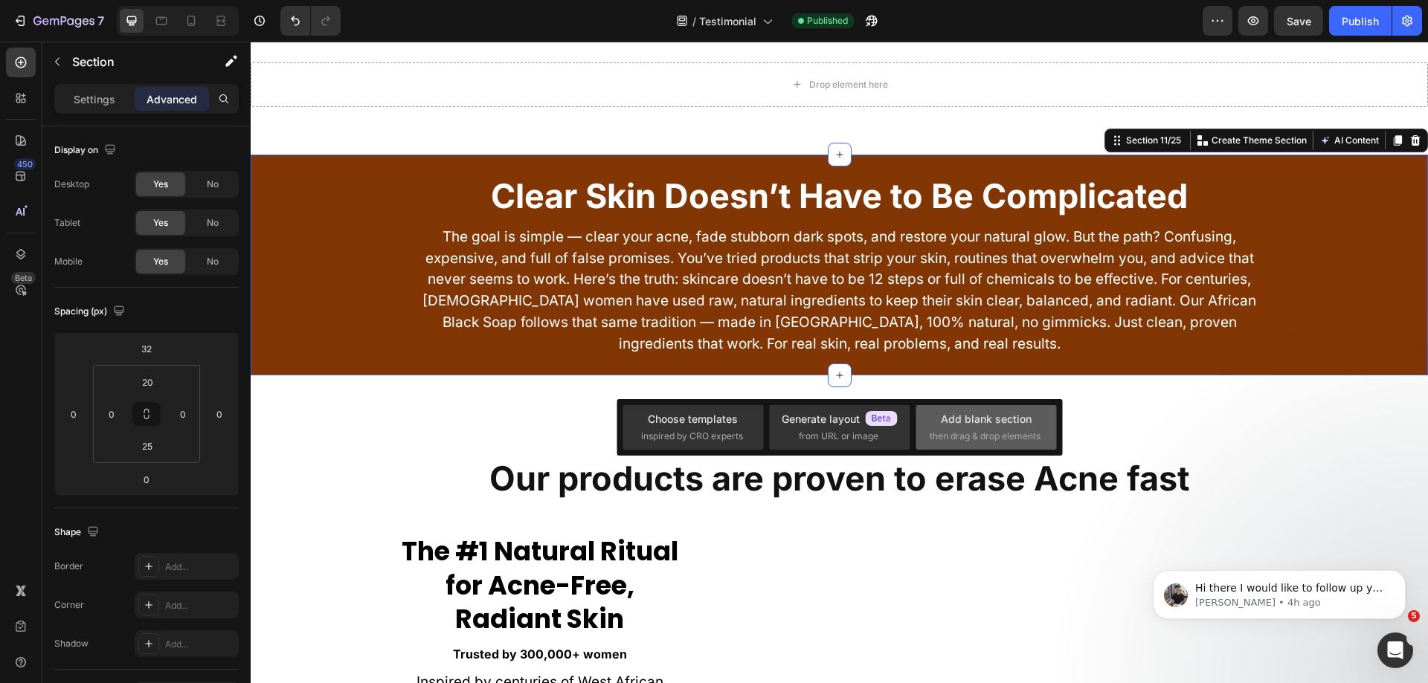
click at [974, 429] on div "Add blank section then drag & drop elements" at bounding box center [986, 427] width 113 height 32
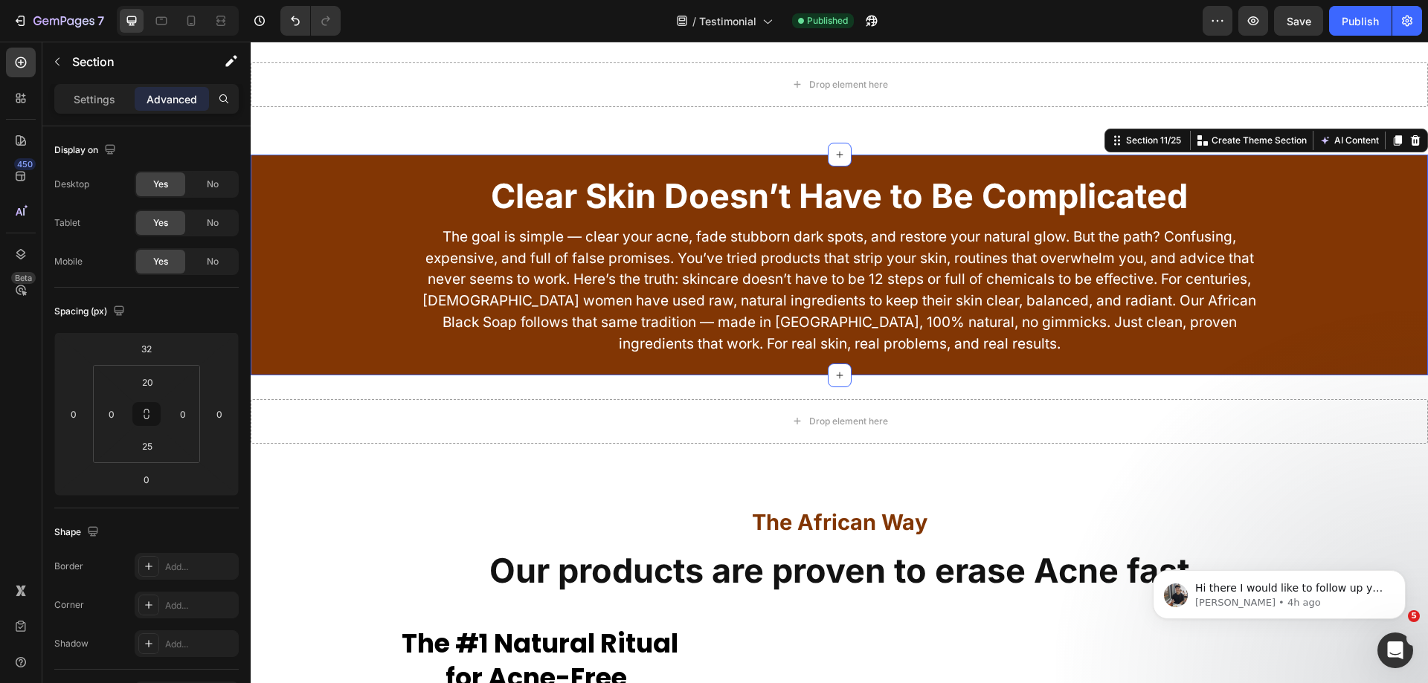
click at [341, 177] on div "Clear Skin Doesn’t Have to Be Complicated Heading The goal is simple — clear yo…" at bounding box center [839, 263] width 1177 height 187
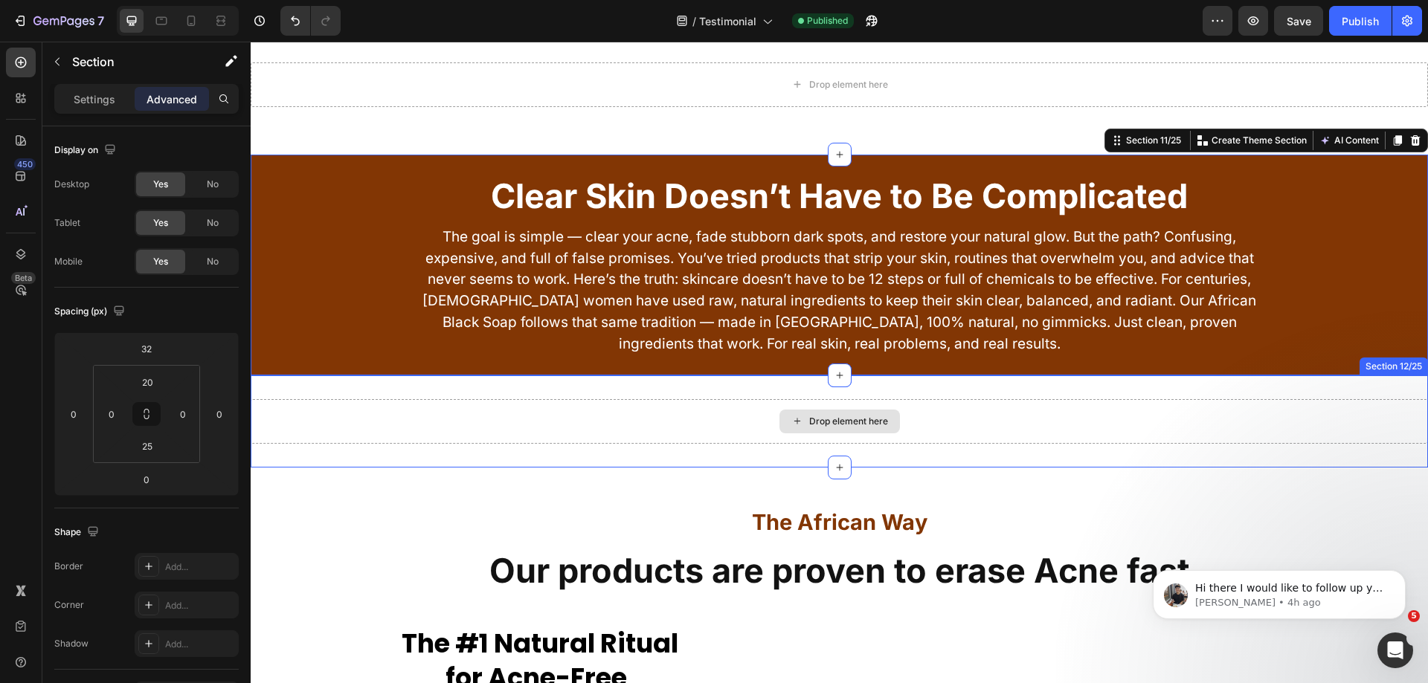
click at [650, 416] on div "Drop element here" at bounding box center [839, 421] width 1177 height 45
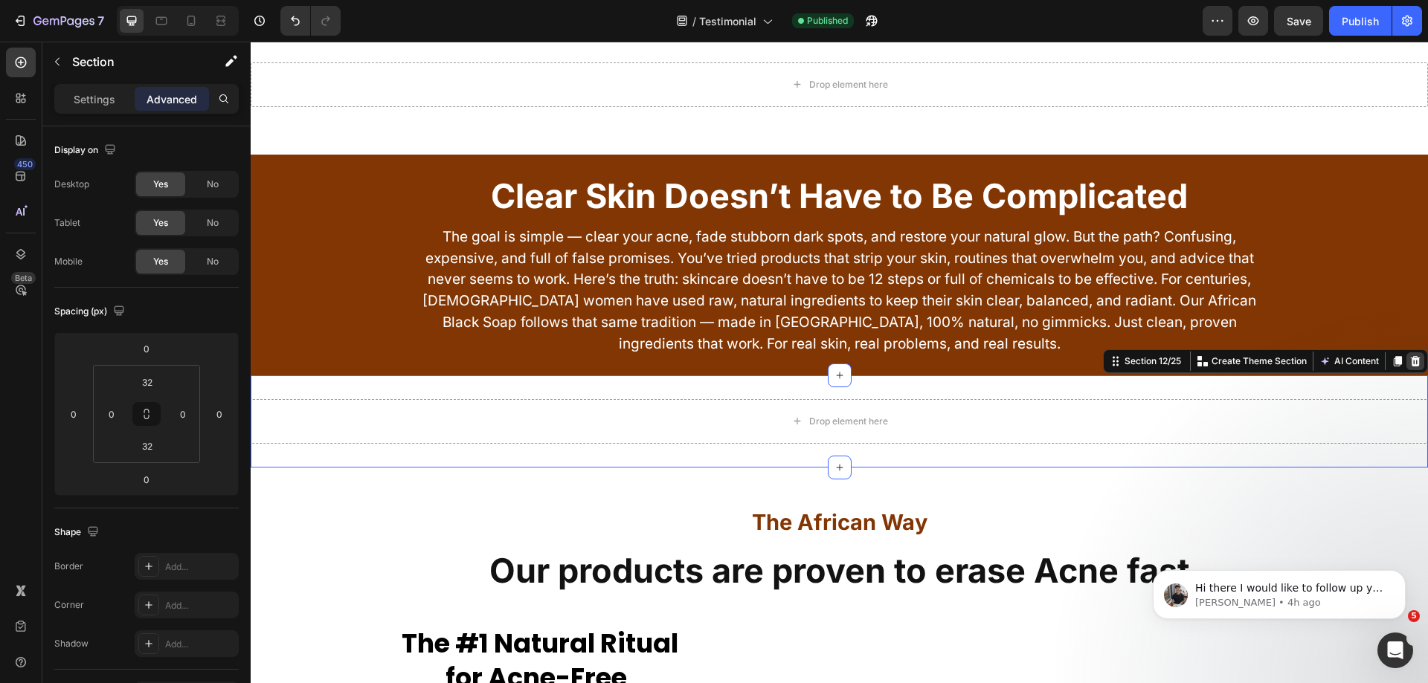
click at [1409, 365] on icon at bounding box center [1415, 362] width 12 height 12
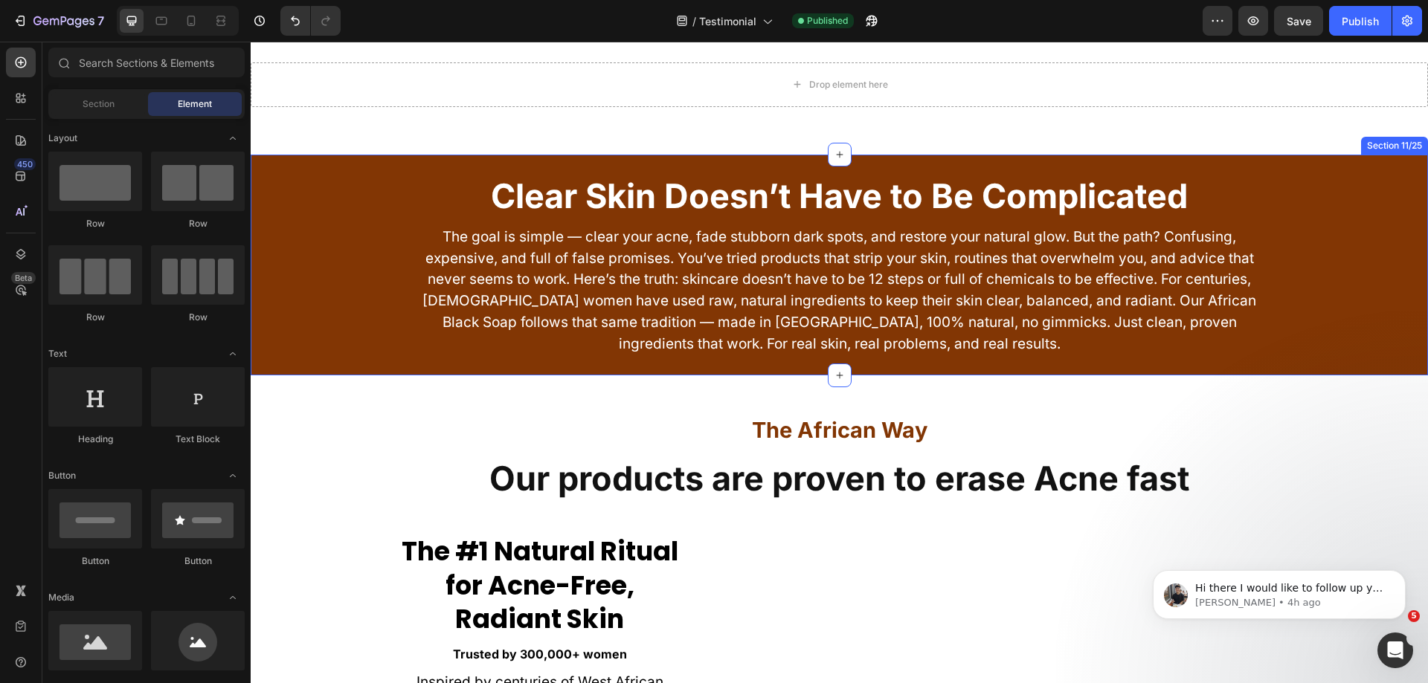
click at [350, 189] on div "Clear Skin Doesn’t Have to Be Complicated Heading The goal is simple — clear yo…" at bounding box center [839, 263] width 1177 height 187
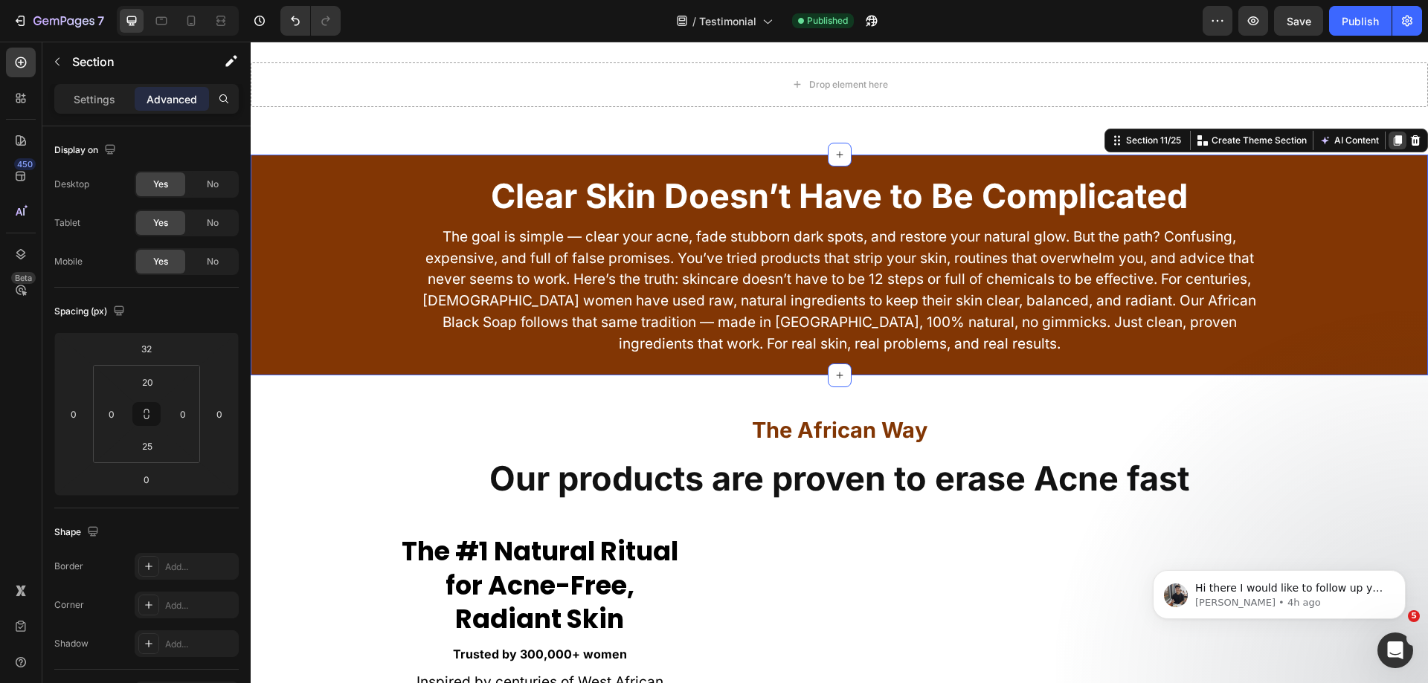
click at [1392, 144] on icon at bounding box center [1398, 141] width 12 height 12
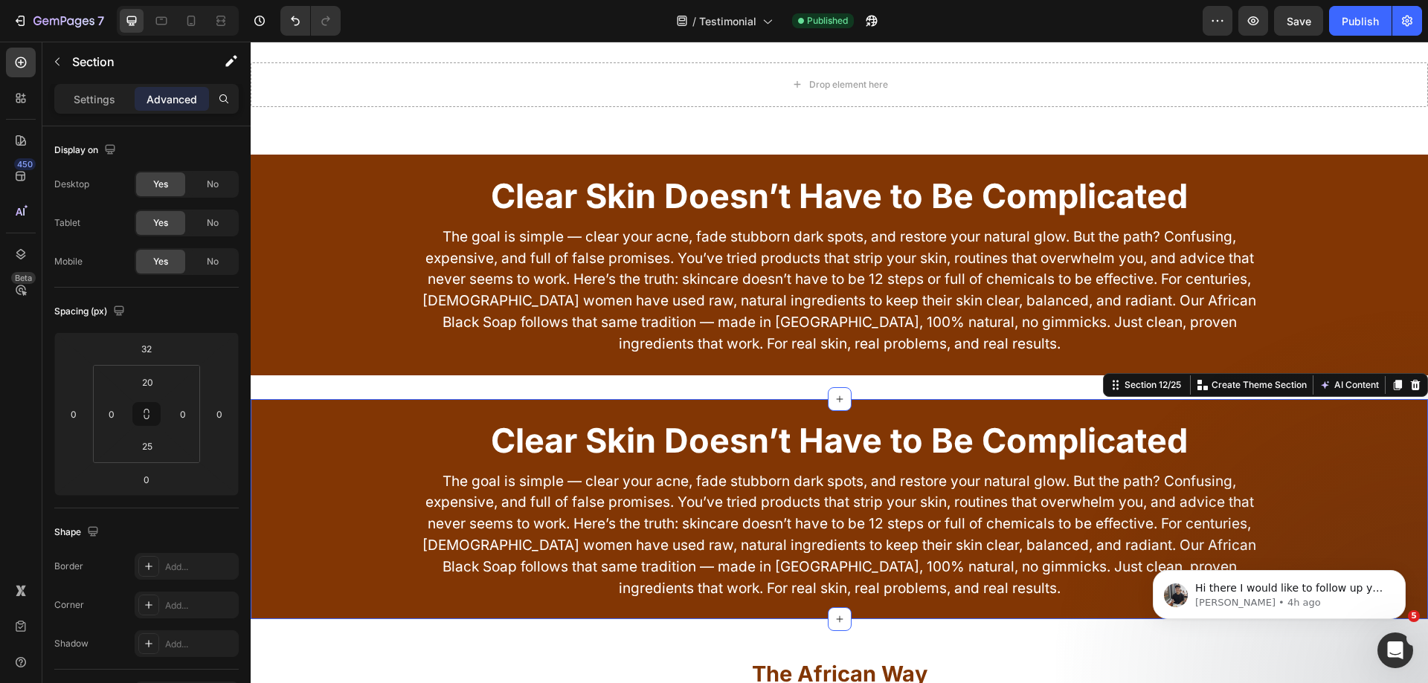
click at [348, 422] on div "Clear Skin Doesn’t Have to Be Complicated Heading The goal is simple — clear yo…" at bounding box center [839, 507] width 1177 height 187
click at [59, 54] on button "button" at bounding box center [57, 62] width 24 height 24
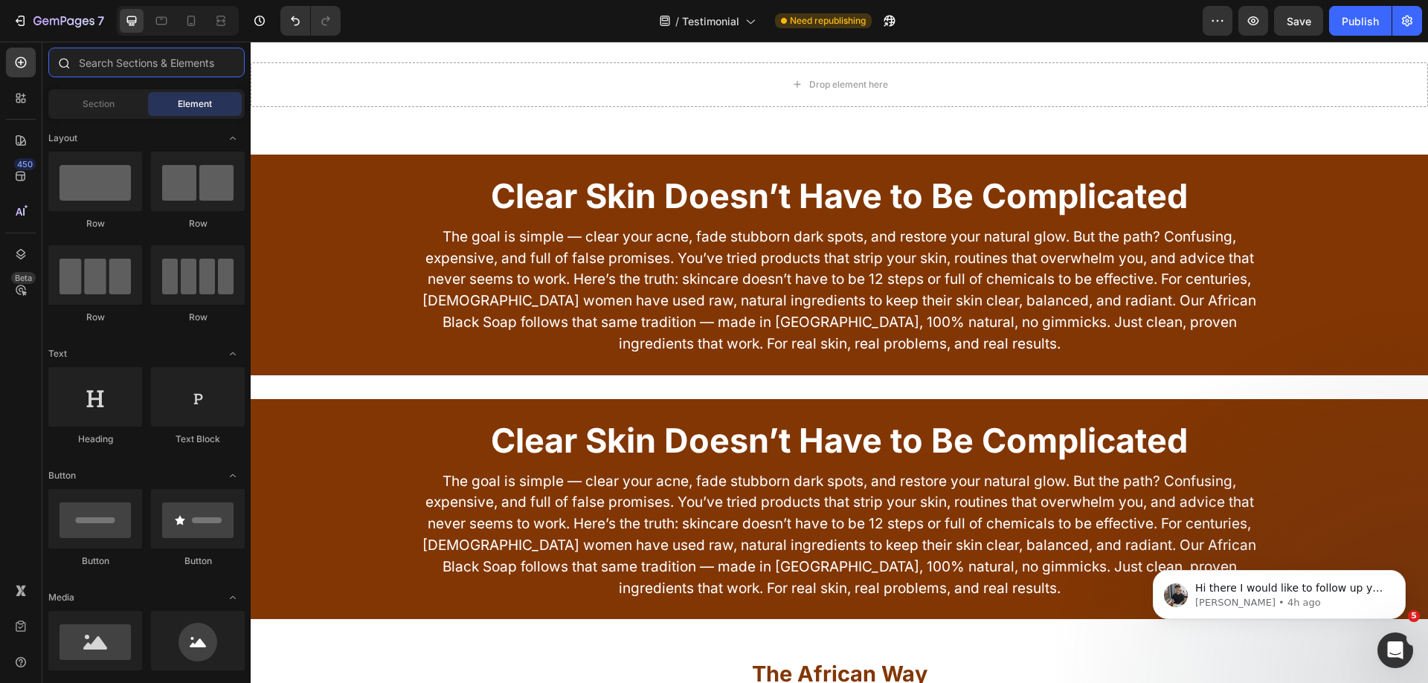
click at [166, 60] on input "text" at bounding box center [146, 63] width 196 height 30
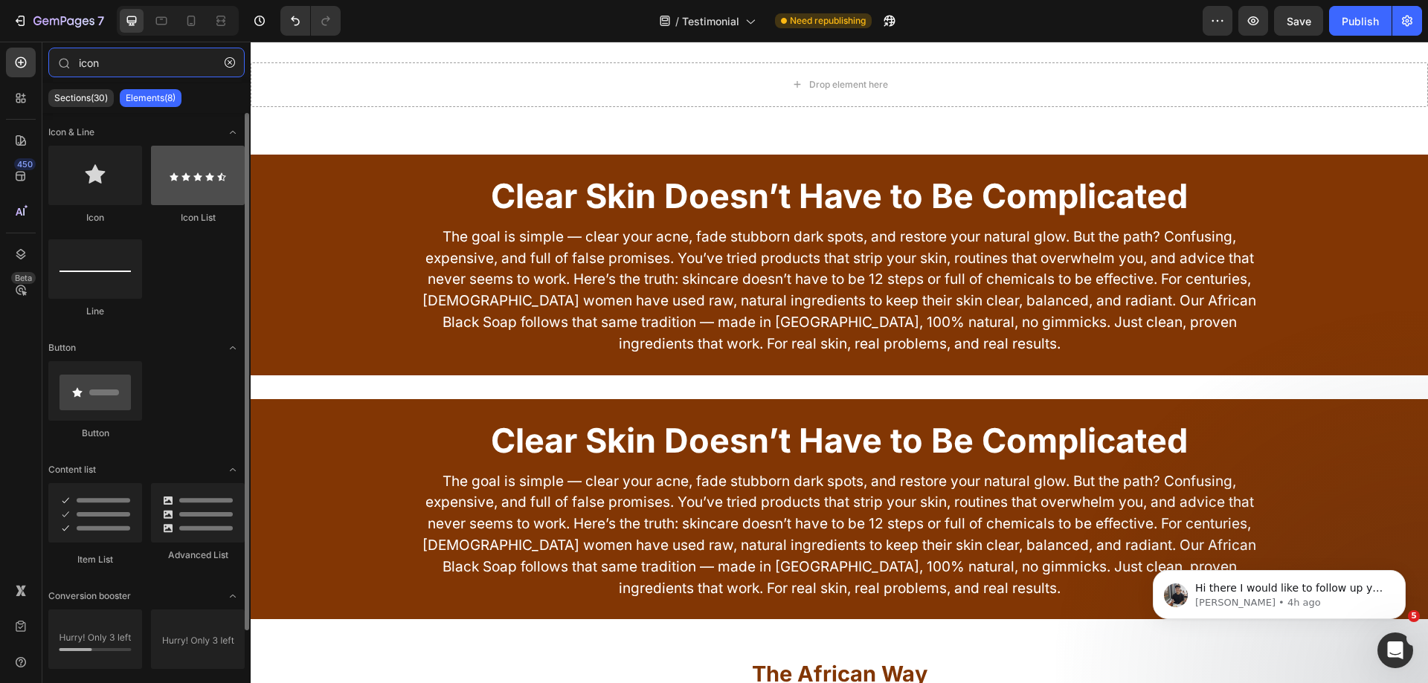
type input "icon"
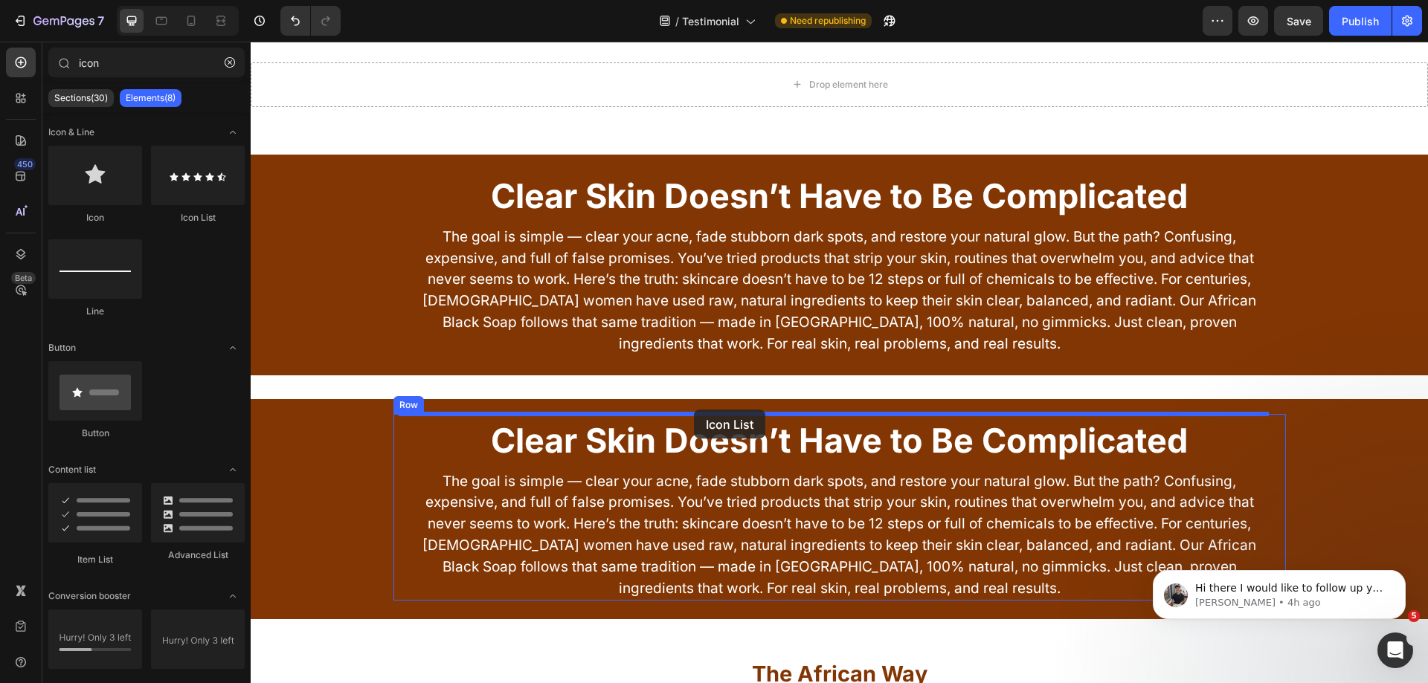
drag, startPoint x: 335, startPoint y: 265, endPoint x: 694, endPoint y: 410, distance: 386.7
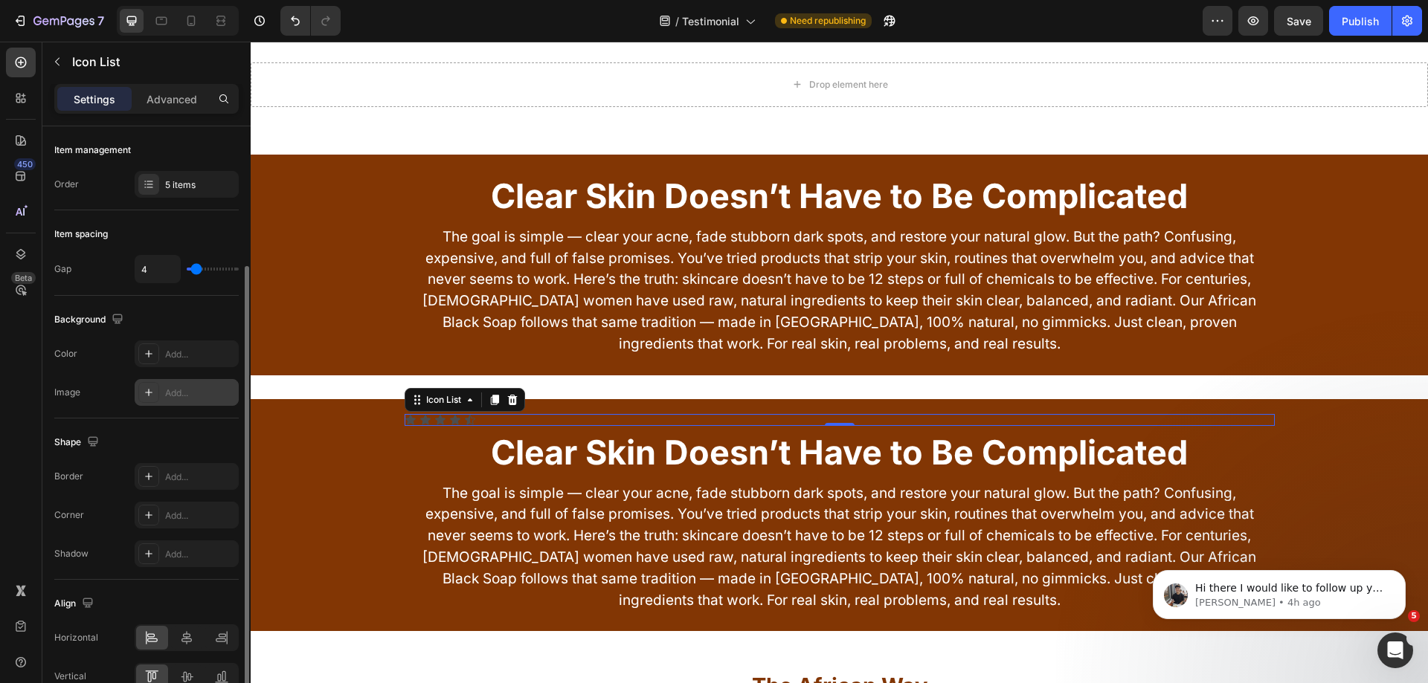
scroll to position [78, 0]
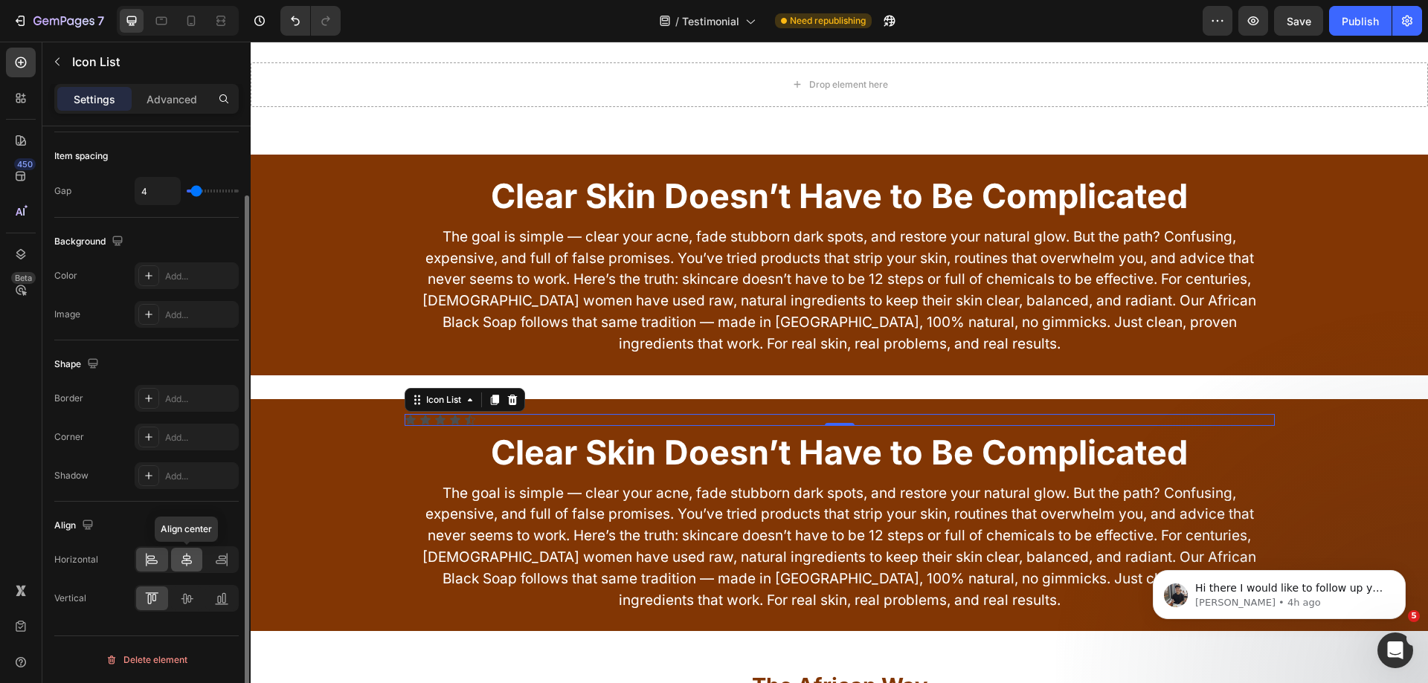
click at [191, 554] on icon at bounding box center [186, 560] width 15 height 15
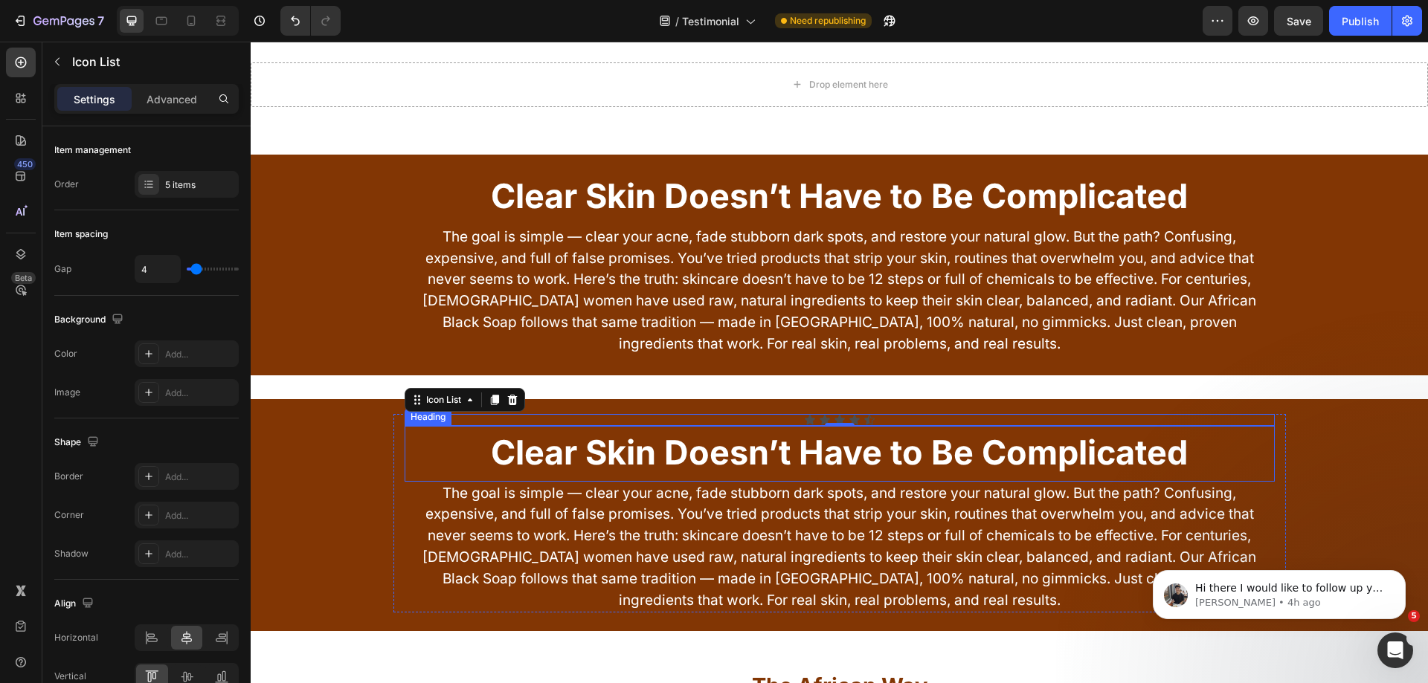
click at [770, 449] on strong "Clear Skin Doesn’t Have to Be Complicated" at bounding box center [839, 452] width 697 height 41
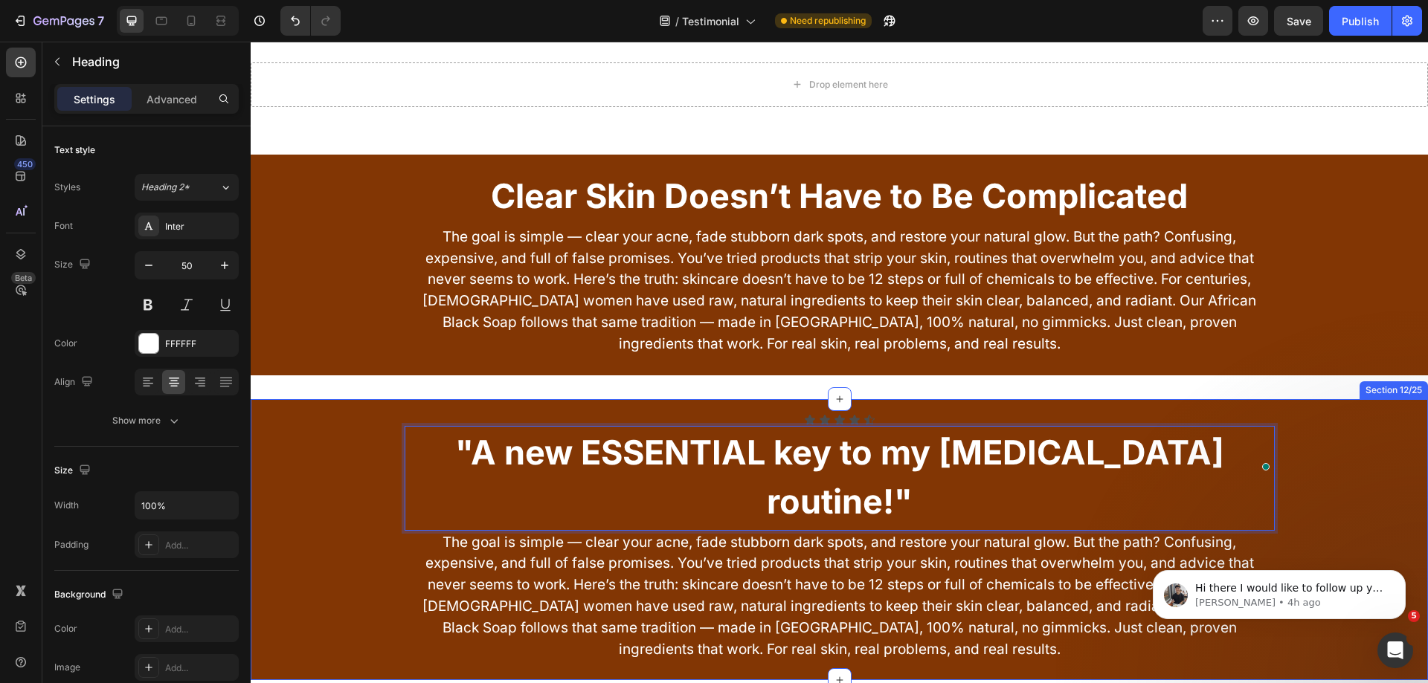
click at [311, 415] on div "Icon Icon Icon Icon Icon Icon List "A new ESSENTIAL key to my skin care routine…" at bounding box center [839, 538] width 1177 height 248
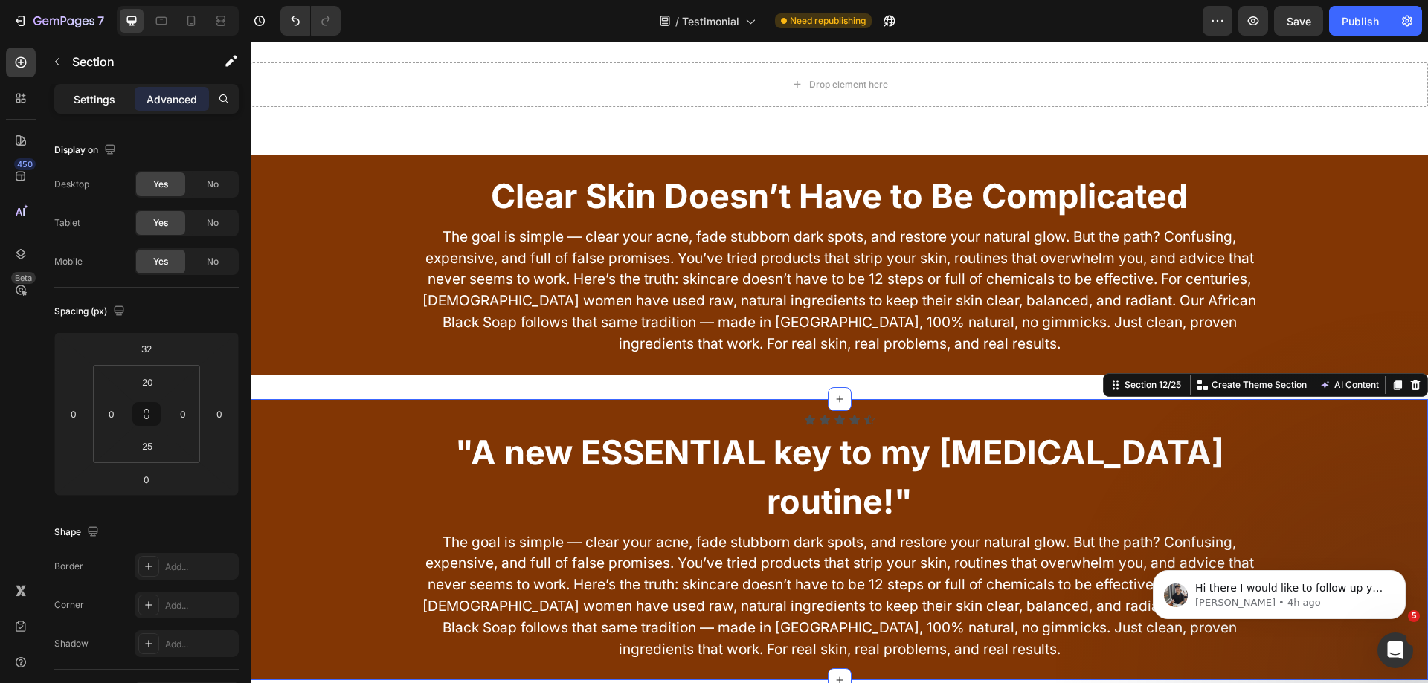
click at [82, 106] on p "Settings" at bounding box center [95, 99] width 42 height 16
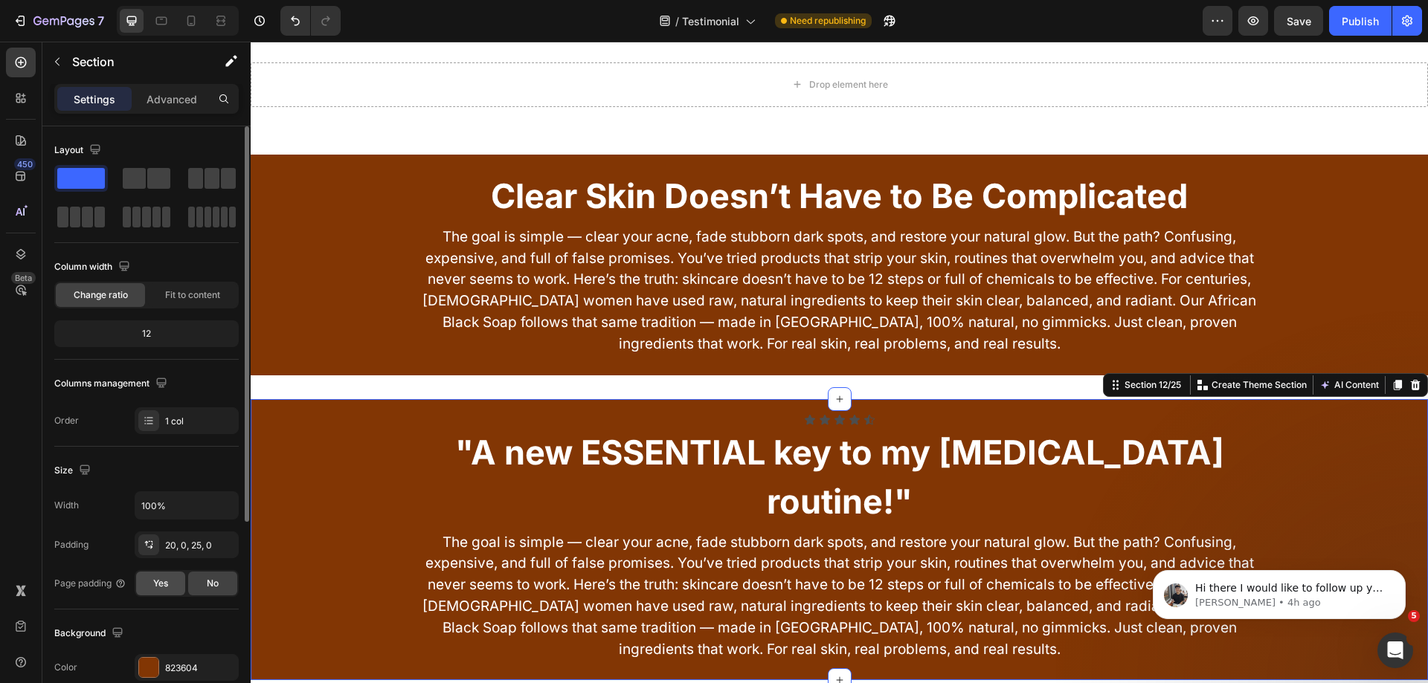
scroll to position [223, 0]
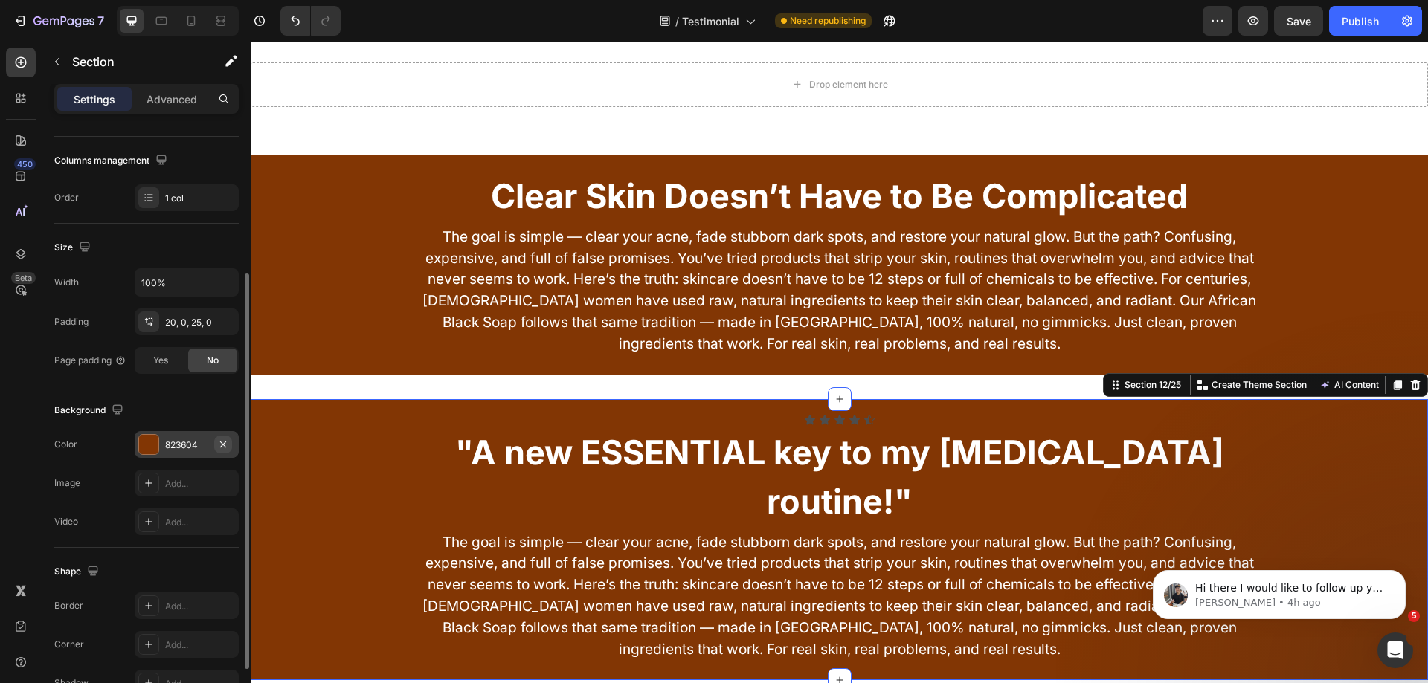
click at [216, 444] on button "button" at bounding box center [223, 445] width 18 height 18
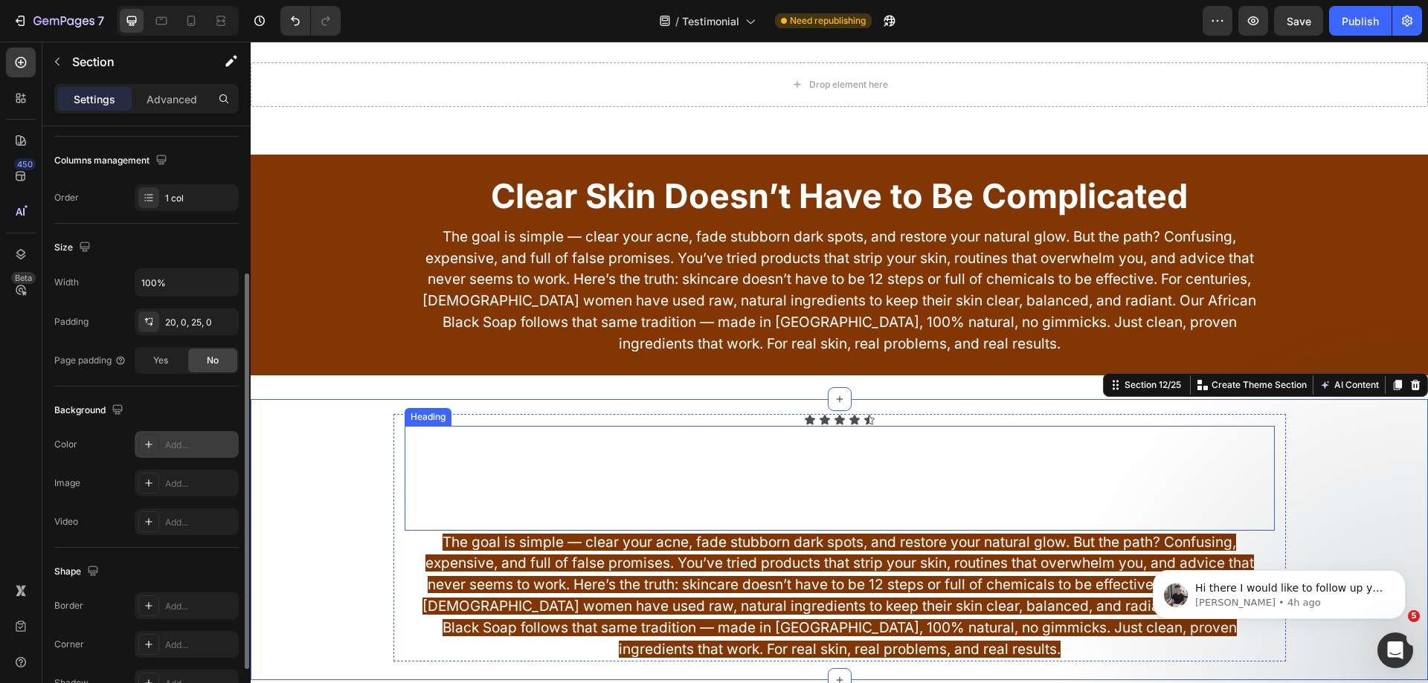
click at [541, 454] on strong ""A new ESSENTIAL key to my skin care routine!"" at bounding box center [839, 477] width 769 height 90
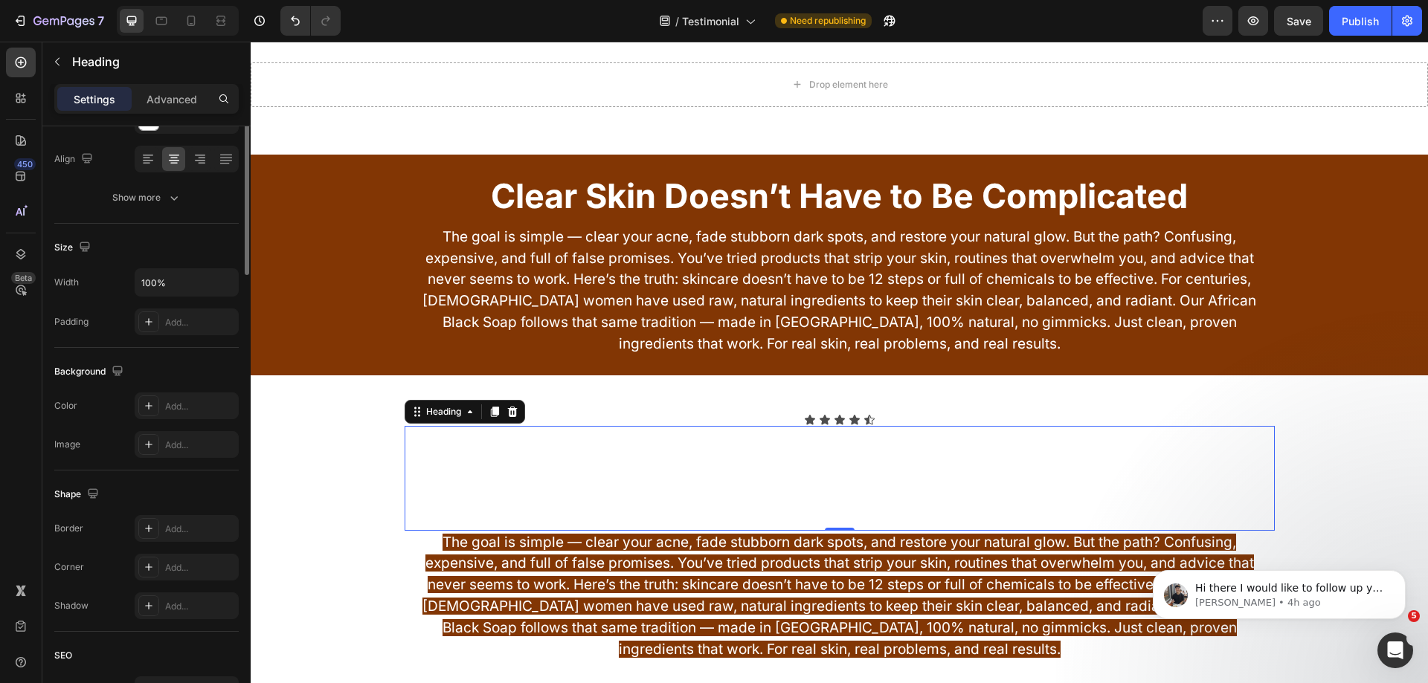
scroll to position [0, 0]
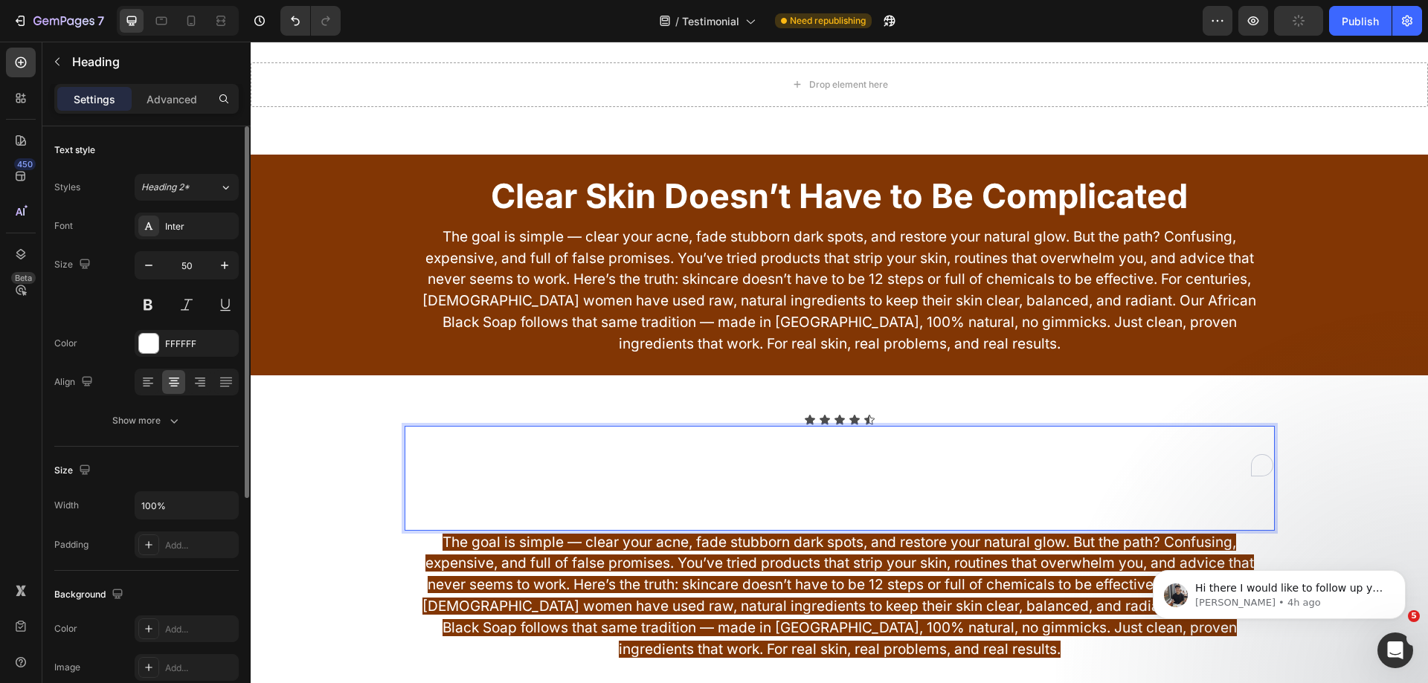
click at [541, 454] on strong ""A new ESSENTIAL key to my skin care routine!"" at bounding box center [839, 477] width 769 height 90
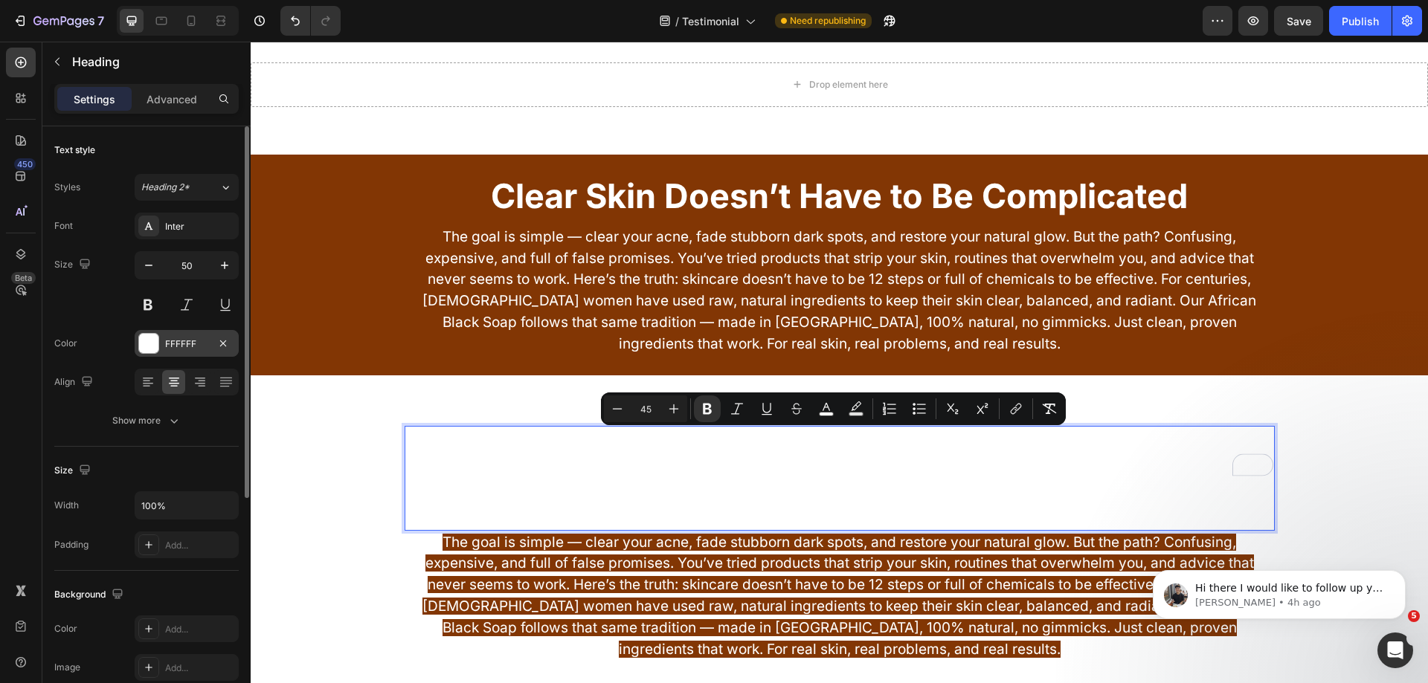
click at [156, 348] on div at bounding box center [148, 343] width 19 height 19
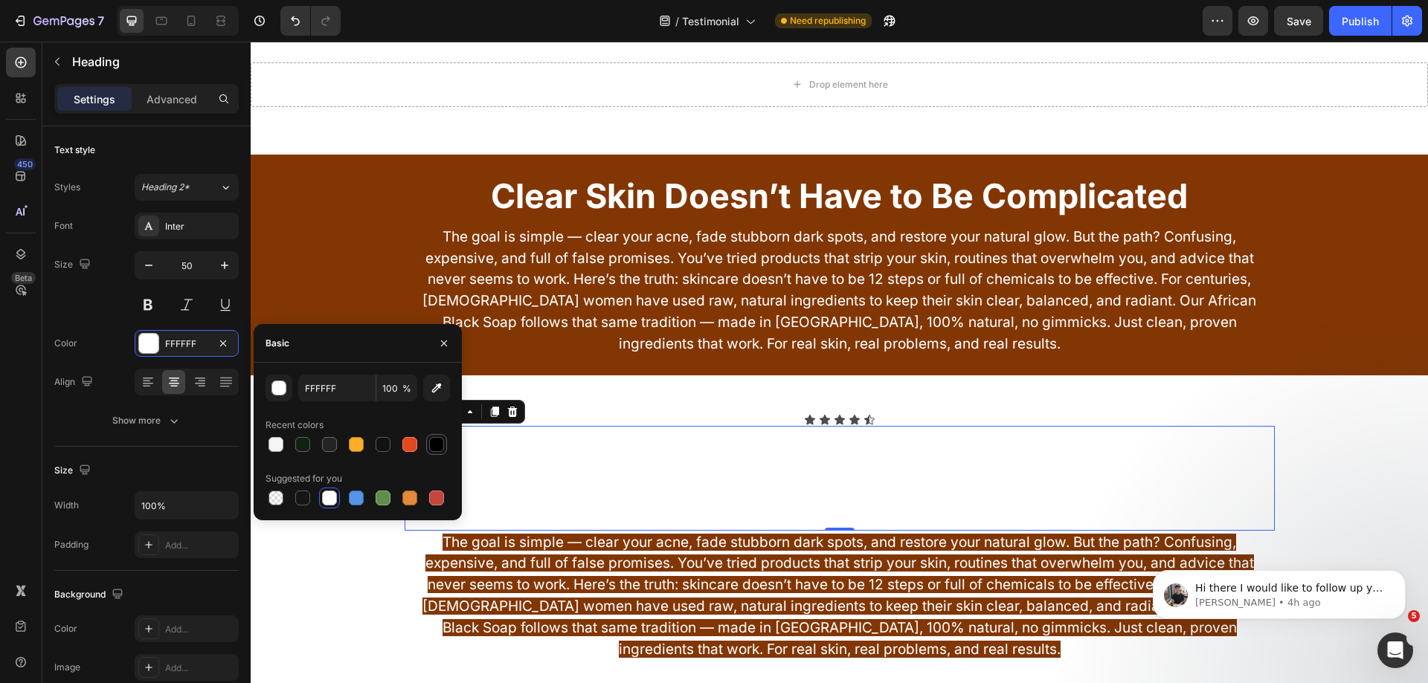
click at [433, 444] on div at bounding box center [436, 444] width 15 height 15
type input "000000"
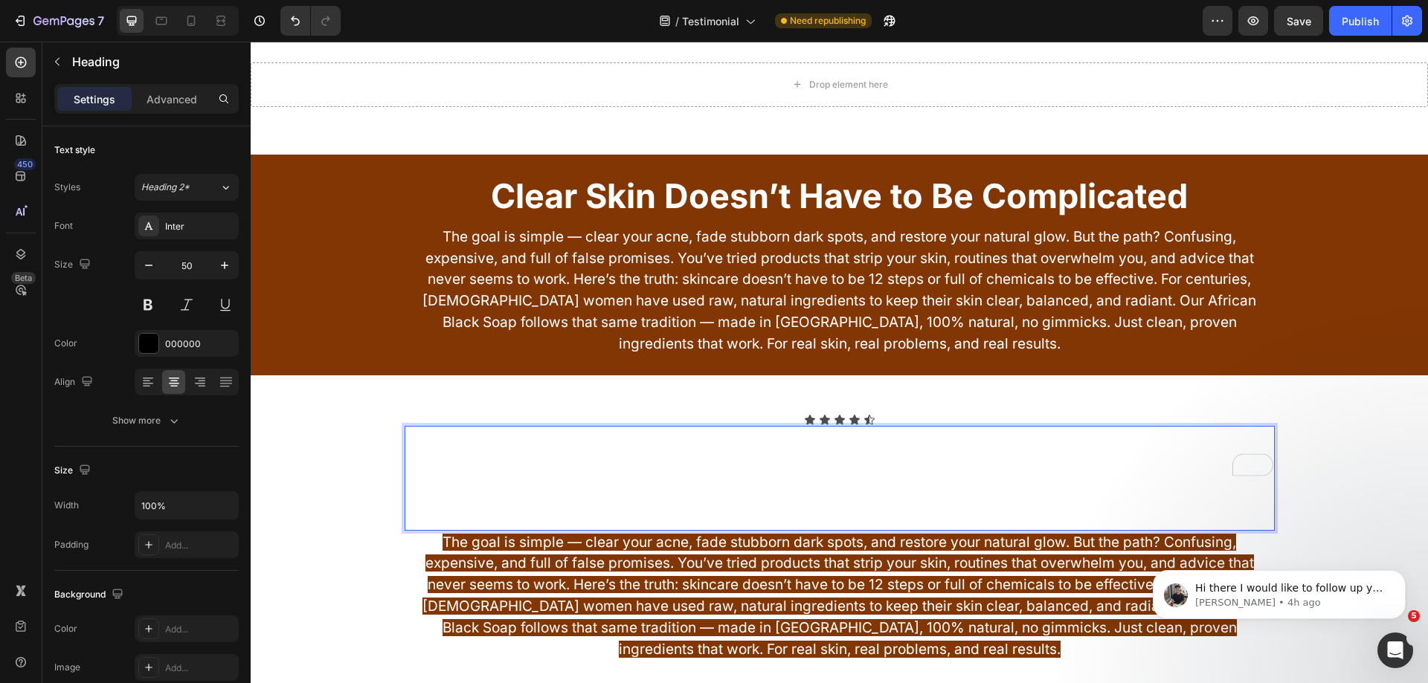
click at [491, 456] on strong ""A new ESSENTIAL key to my skin care routine!"" at bounding box center [839, 477] width 769 height 90
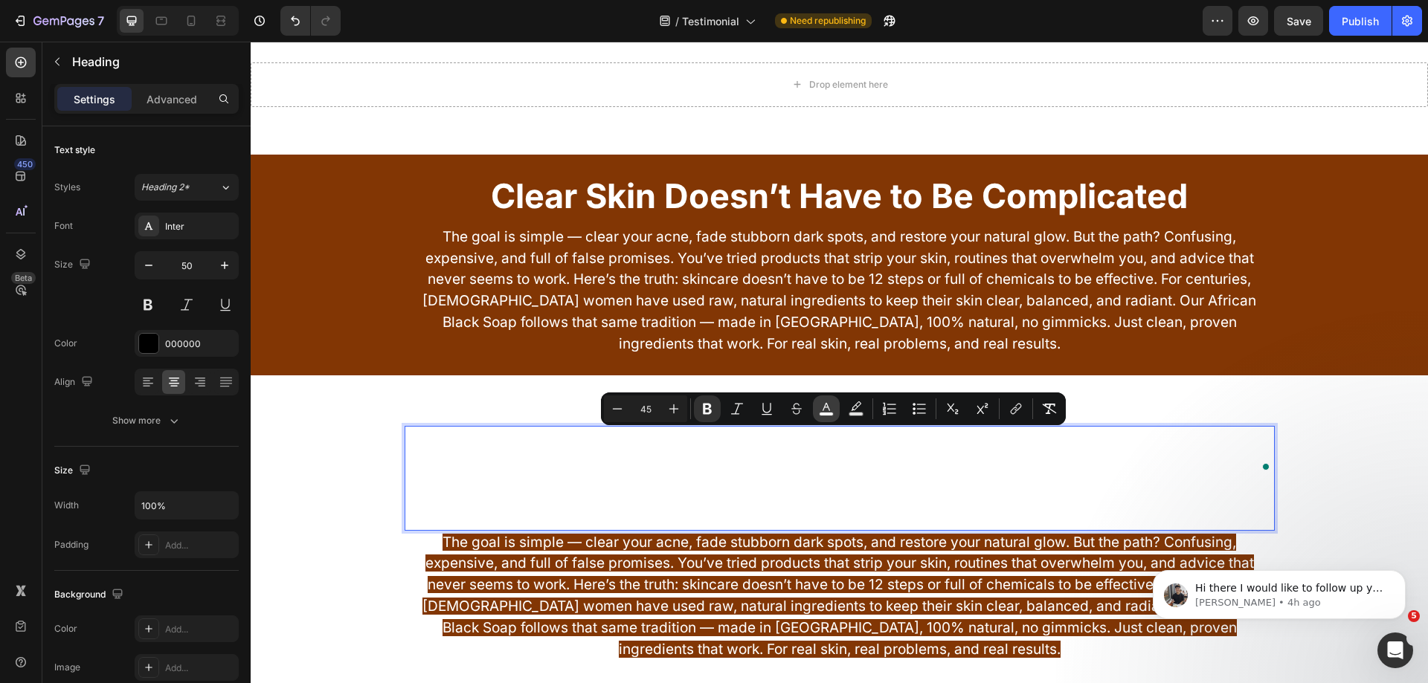
click at [820, 416] on rect "Editor contextual toolbar" at bounding box center [827, 415] width 14 height 4
type input "FFFFFF"
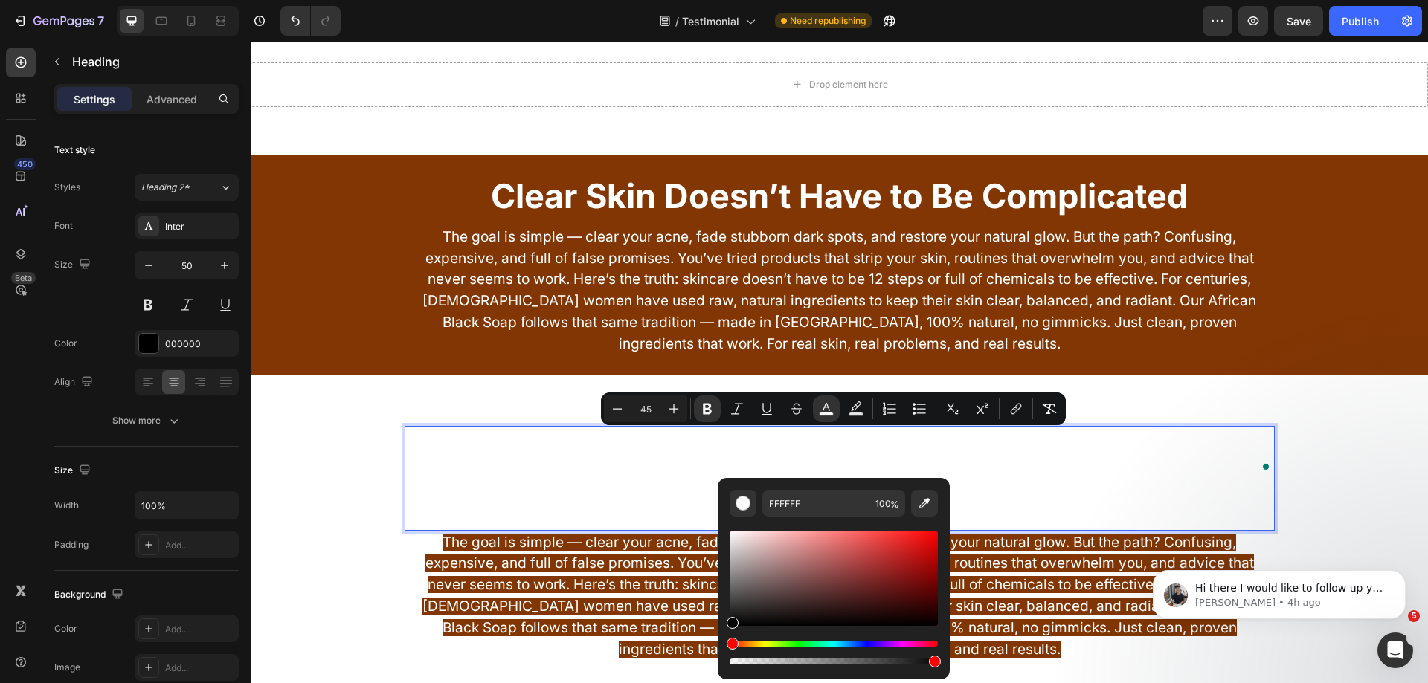
drag, startPoint x: 829, startPoint y: 588, endPoint x: 720, endPoint y: 628, distance: 116.7
click at [720, 628] on div "FFFFFF 100 %" at bounding box center [834, 573] width 232 height 190
type input "000000"
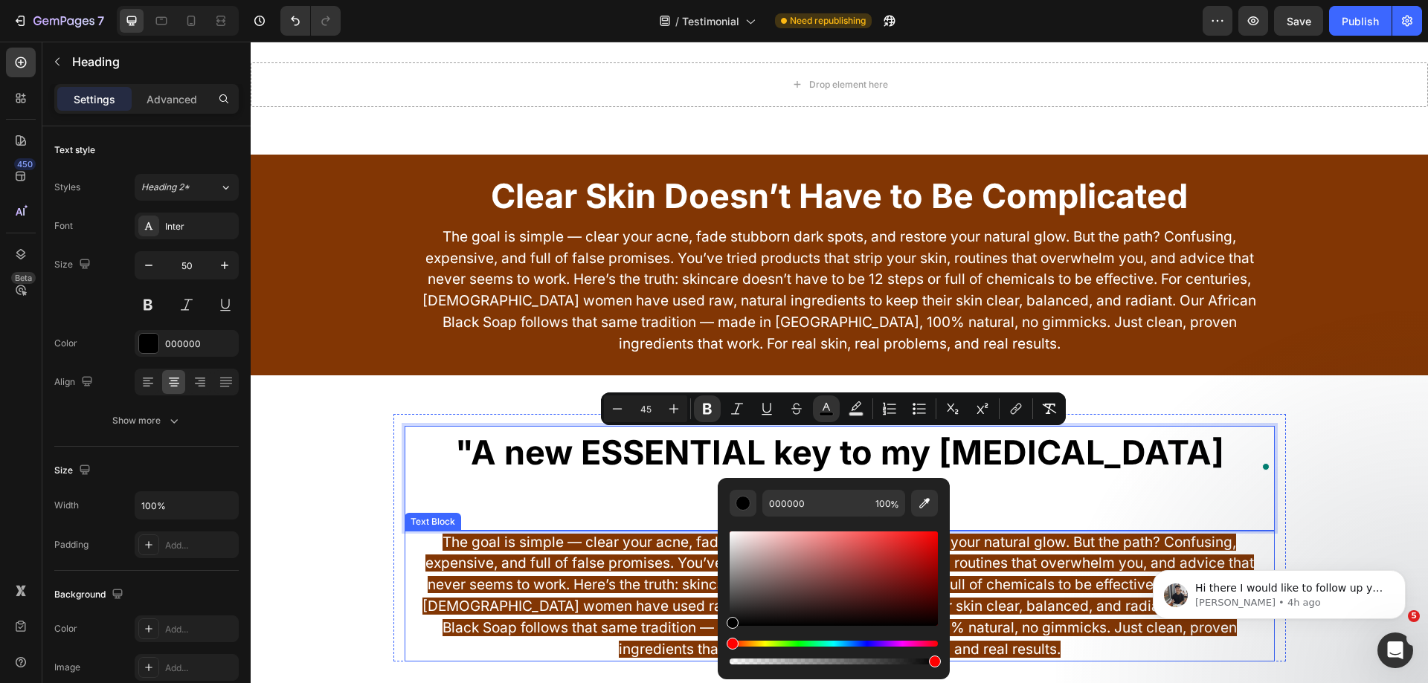
click at [489, 534] on span "The goal is simple — clear your acne, fade stubborn dark spots, and restore you…" at bounding box center [839, 596] width 834 height 124
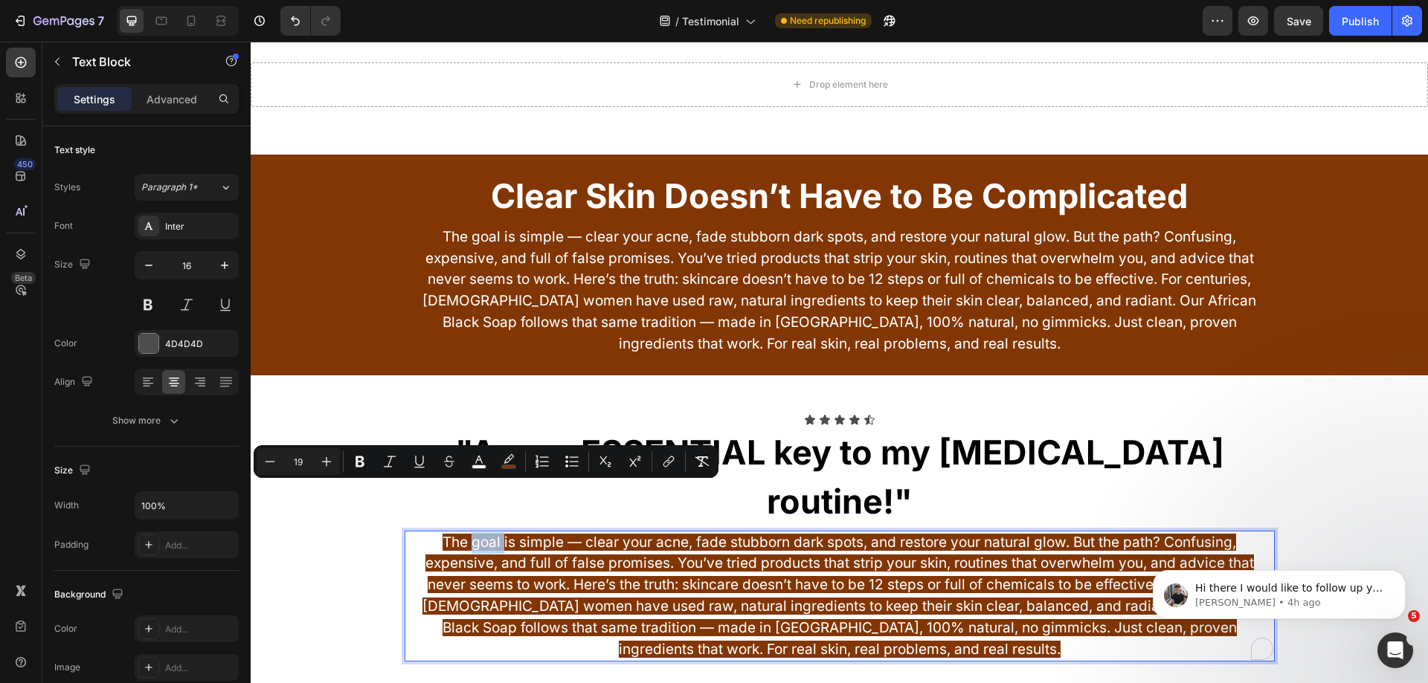
click at [489, 534] on span "The goal is simple — clear your acne, fade stubborn dark spots, and restore you…" at bounding box center [839, 596] width 834 height 124
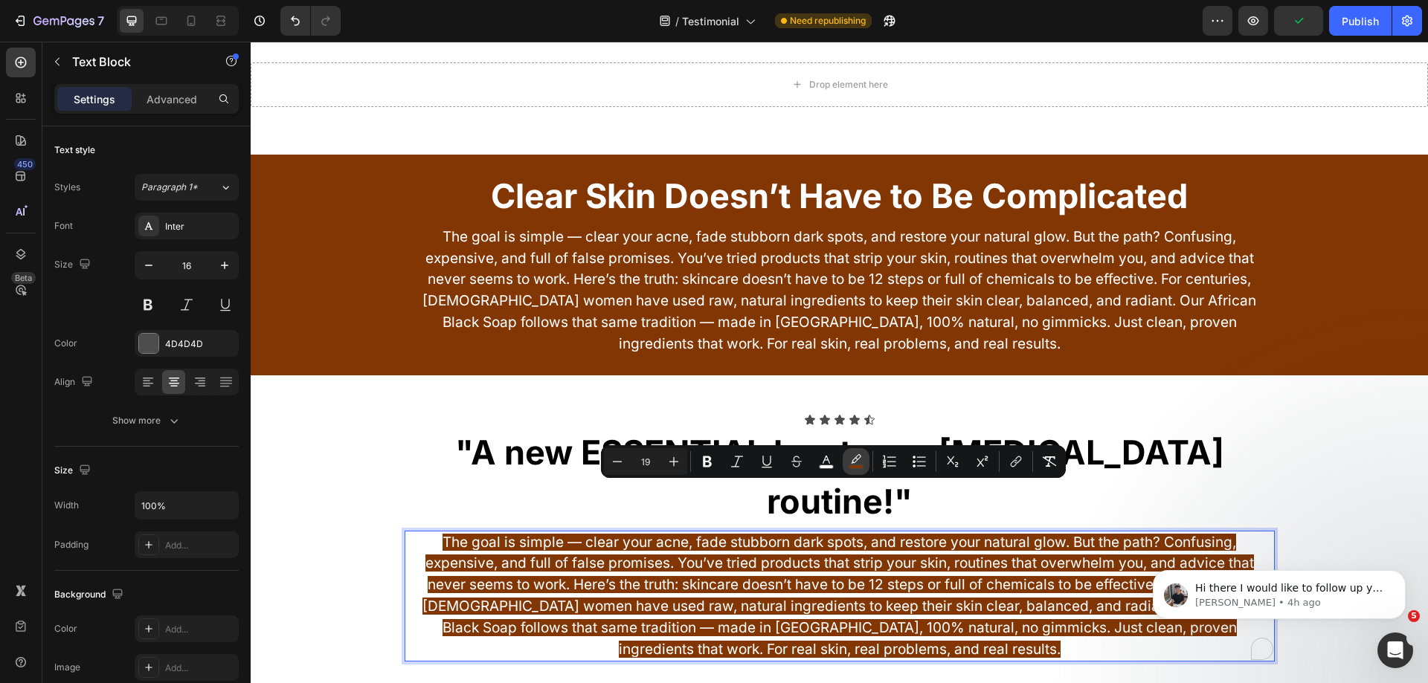
click at [860, 466] on rect "Editor contextual toolbar" at bounding box center [856, 468] width 14 height 4
type input "823604"
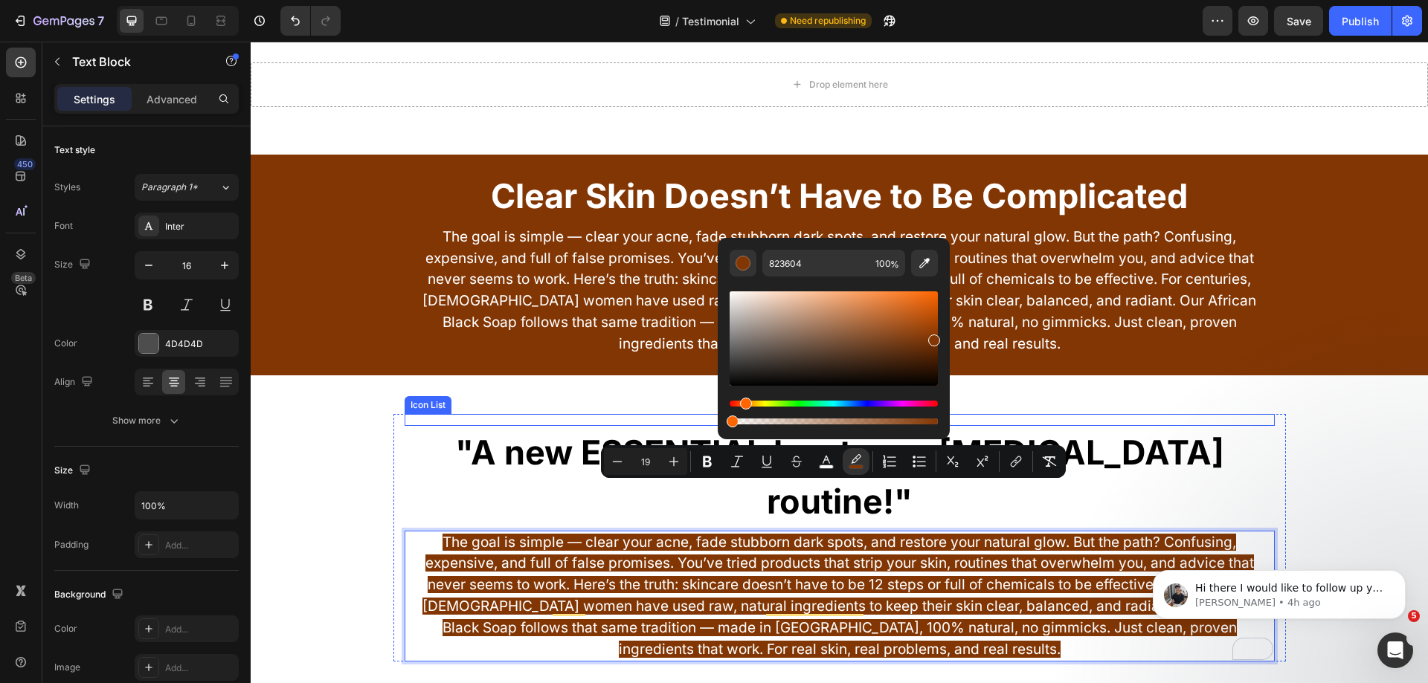
drag, startPoint x: 1185, startPoint y: 463, endPoint x: 659, endPoint y: 486, distance: 526.3
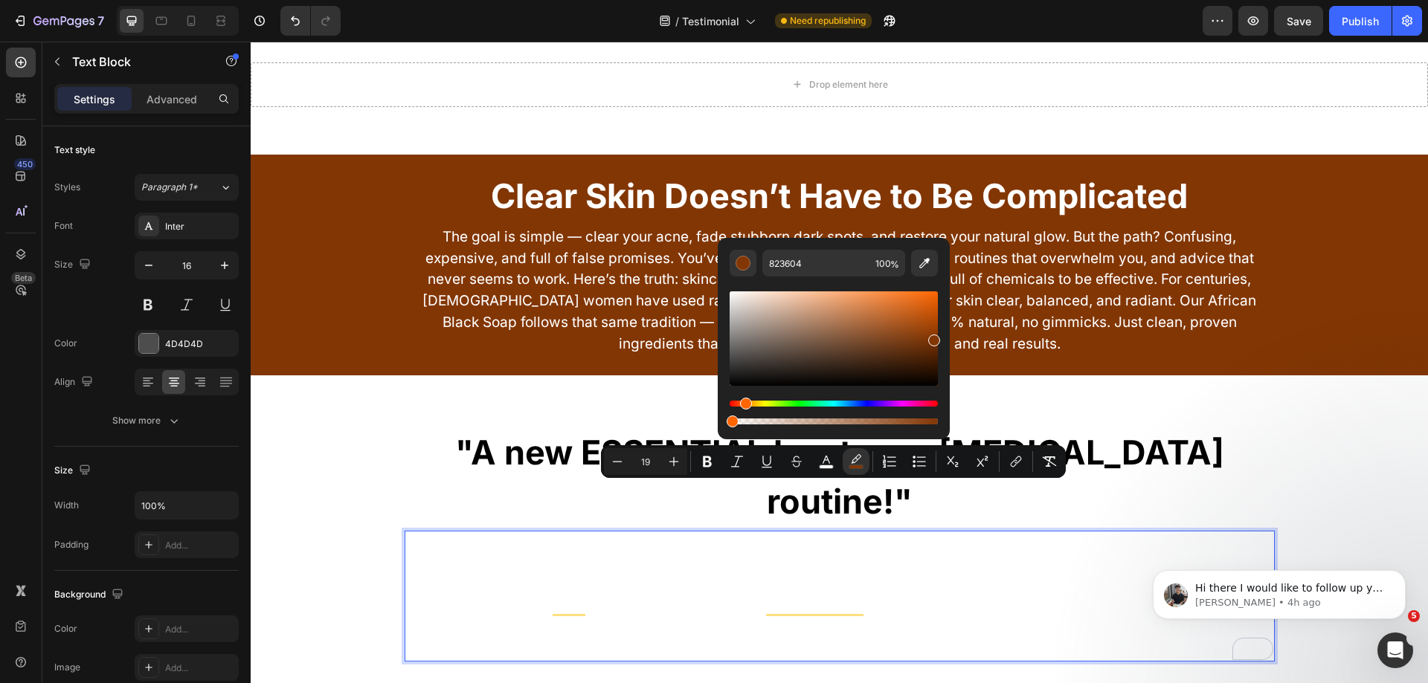
type input "0"
click at [646, 534] on span "The goal is simple — clear your acne, fade stubborn dark spots, and restore you…" at bounding box center [839, 596] width 834 height 124
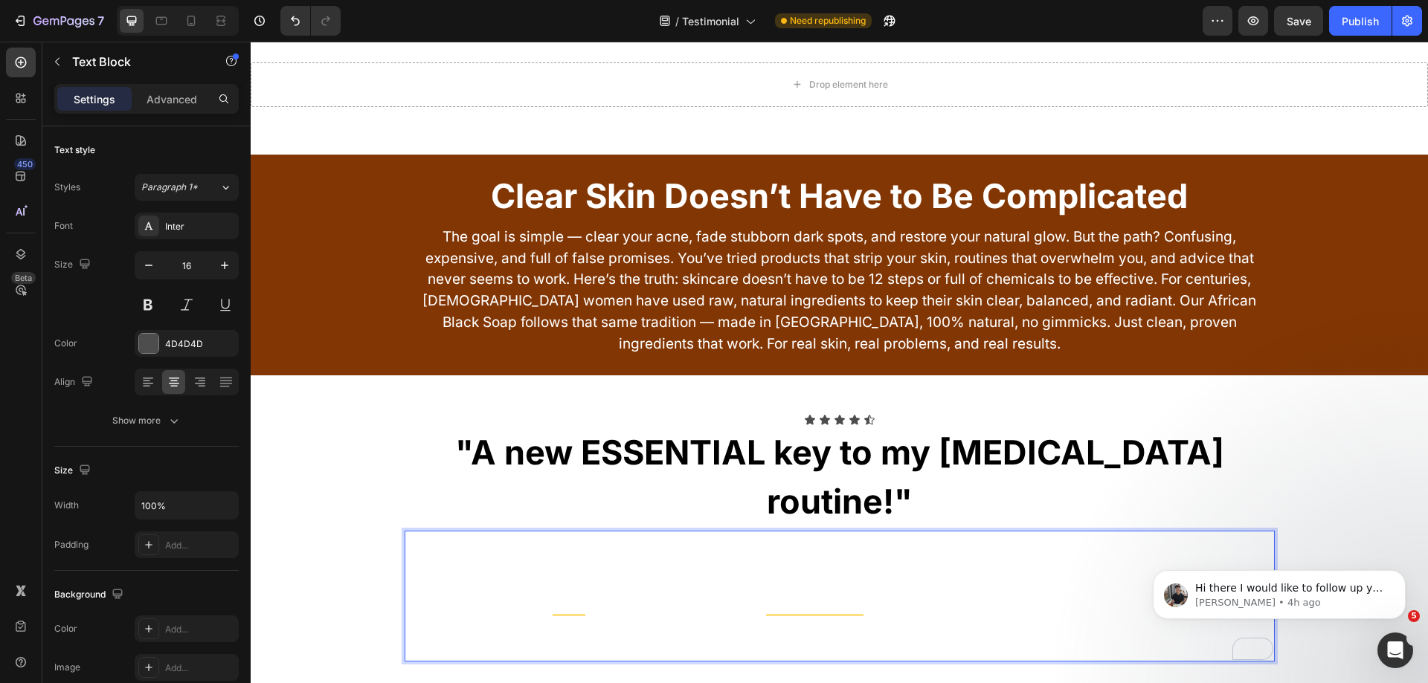
click at [646, 534] on span "The goal is simple — clear your acne, fade stubborn dark spots, and restore you…" at bounding box center [839, 596] width 834 height 124
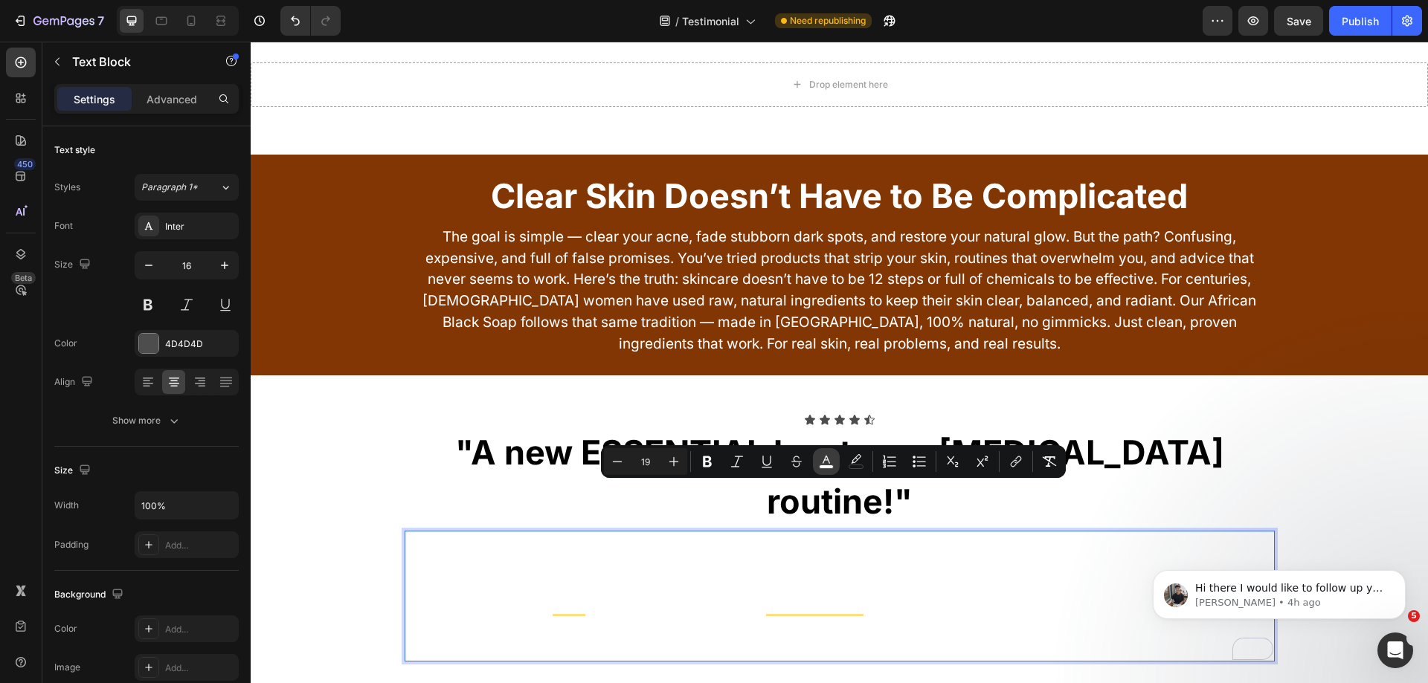
click at [825, 456] on icon "Editor contextual toolbar" at bounding box center [826, 461] width 15 height 15
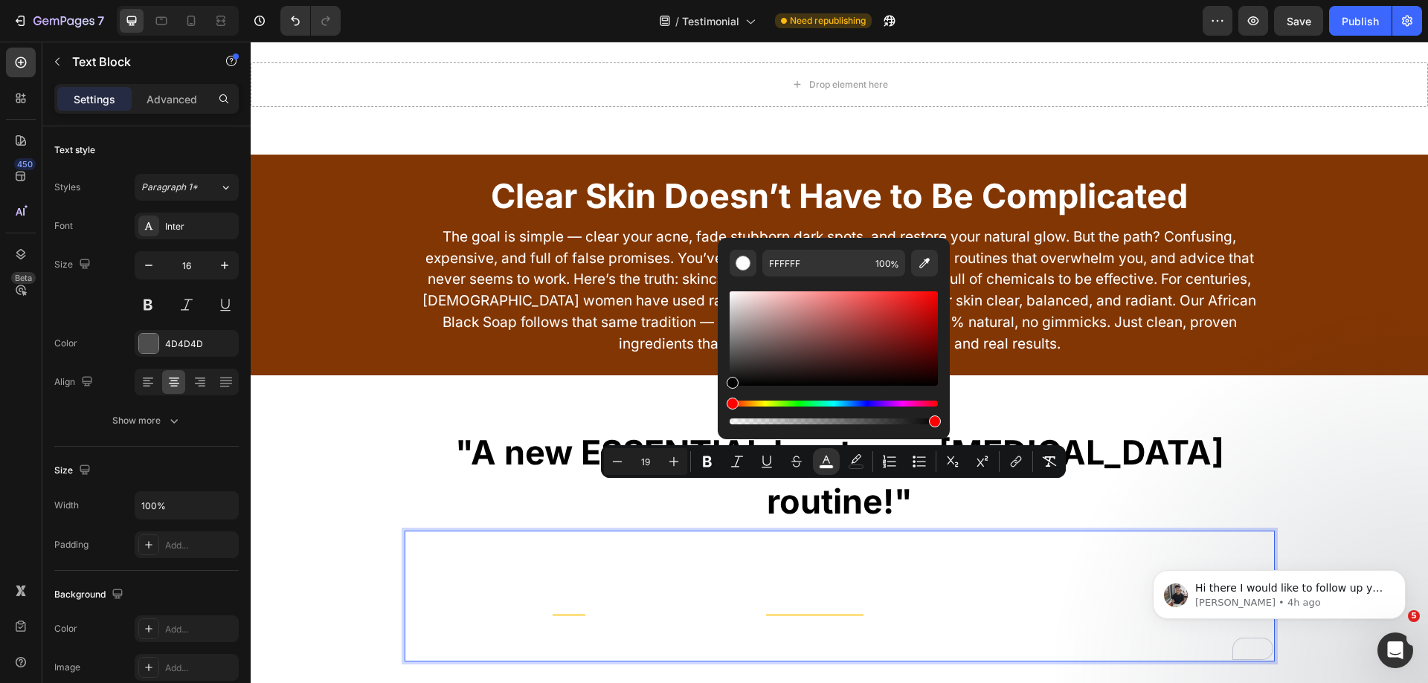
drag, startPoint x: 758, startPoint y: 370, endPoint x: 728, endPoint y: 385, distance: 33.3
click at [730, 385] on div "Editor contextual toolbar" at bounding box center [834, 339] width 208 height 94
type input "020202"
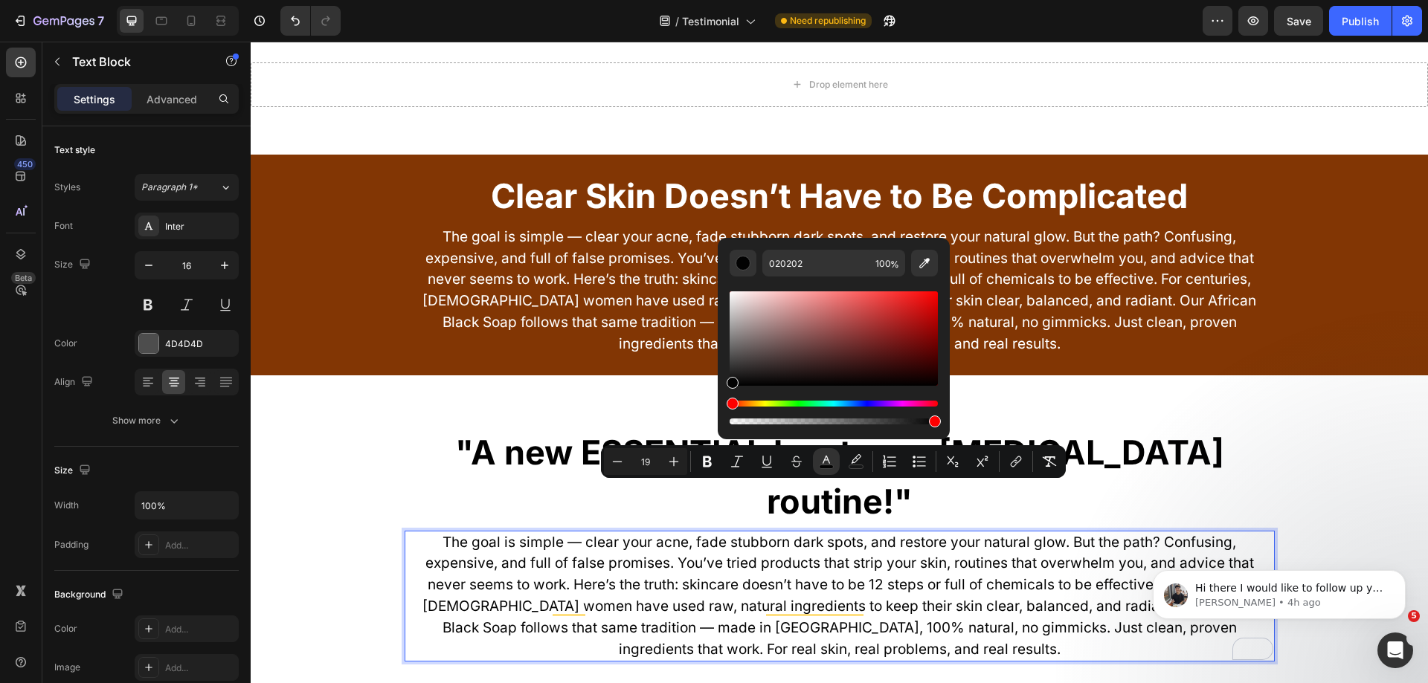
click at [1374, 36] on div "7 Version history / Testimonial Need republishing Preview Save Publish" at bounding box center [714, 21] width 1428 height 42
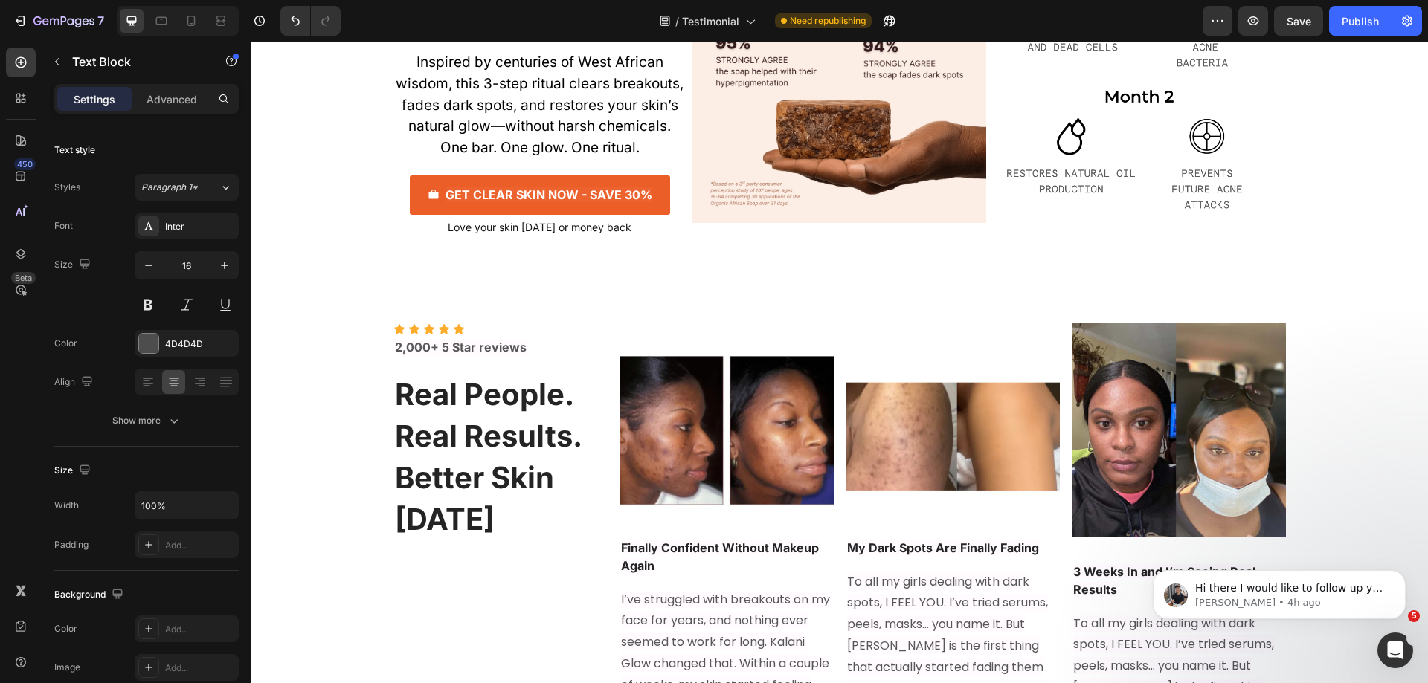
scroll to position [8251, 0]
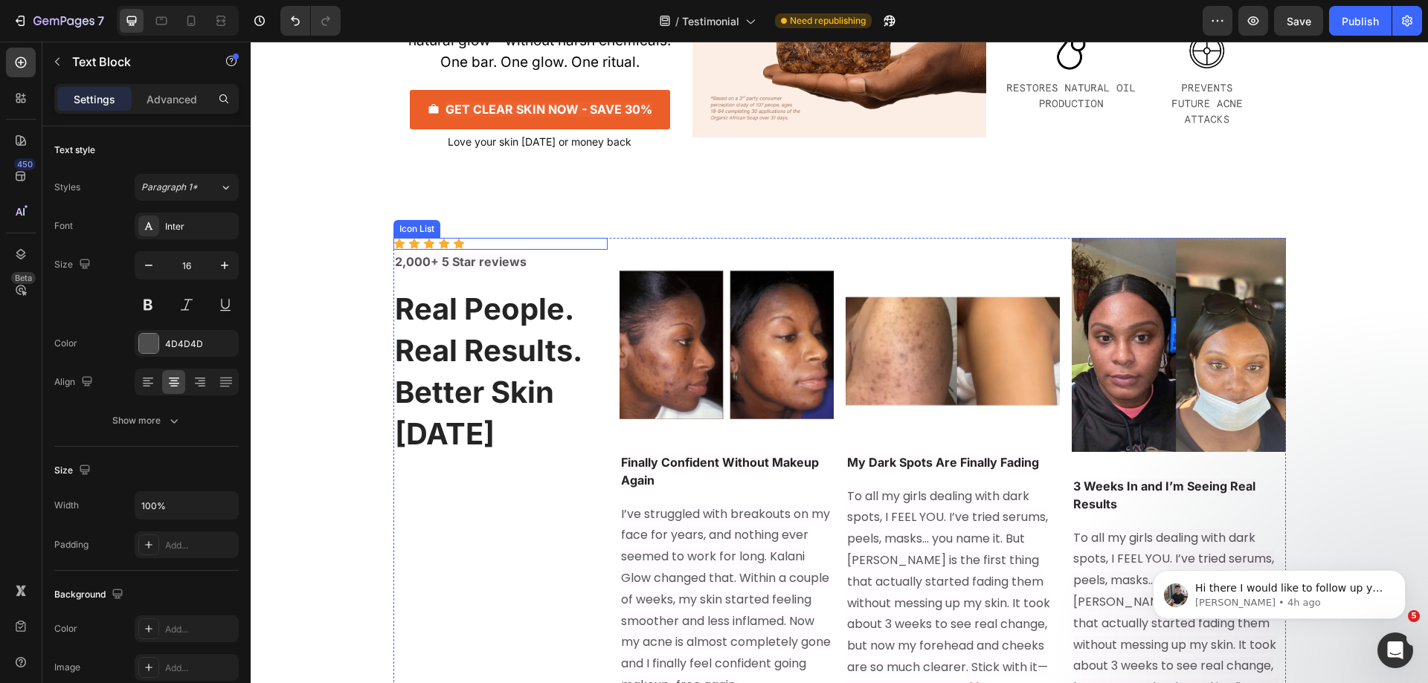
click at [430, 243] on div "Icon Icon Icon Icon Icon" at bounding box center [500, 244] width 214 height 12
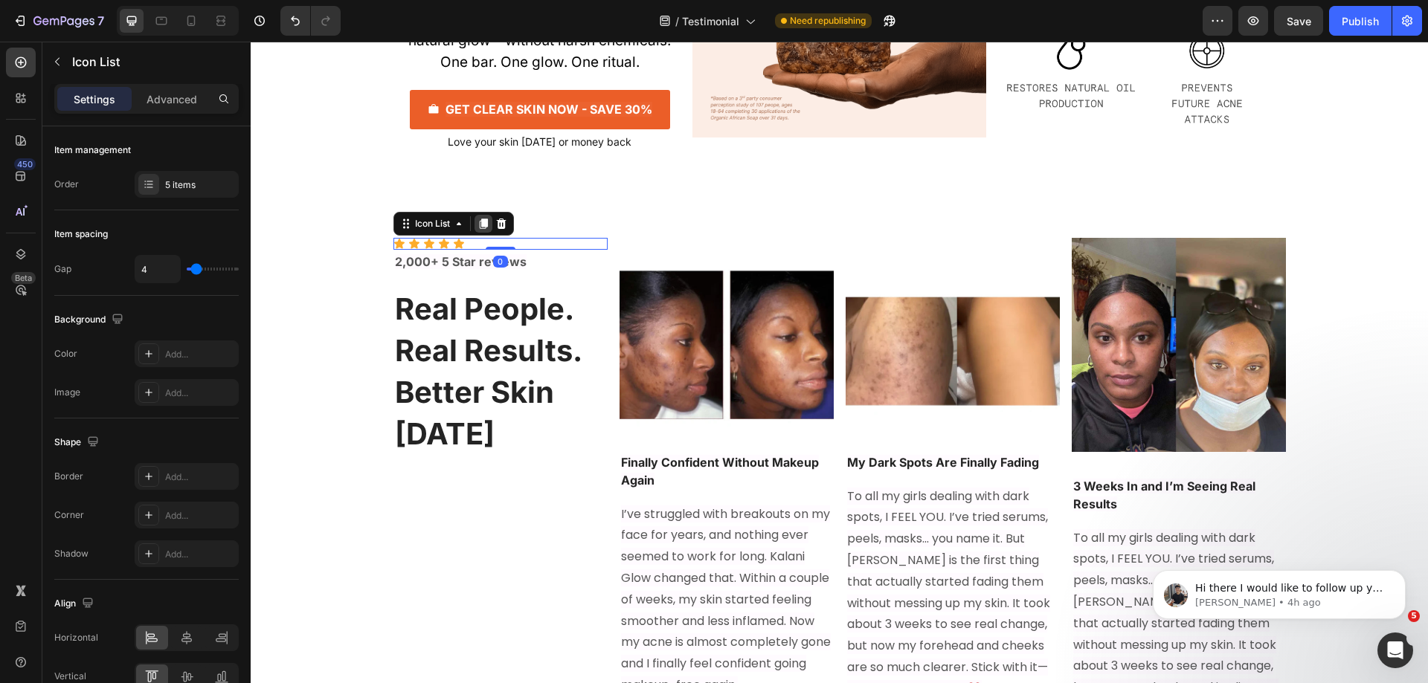
click at [479, 231] on div at bounding box center [483, 224] width 18 height 18
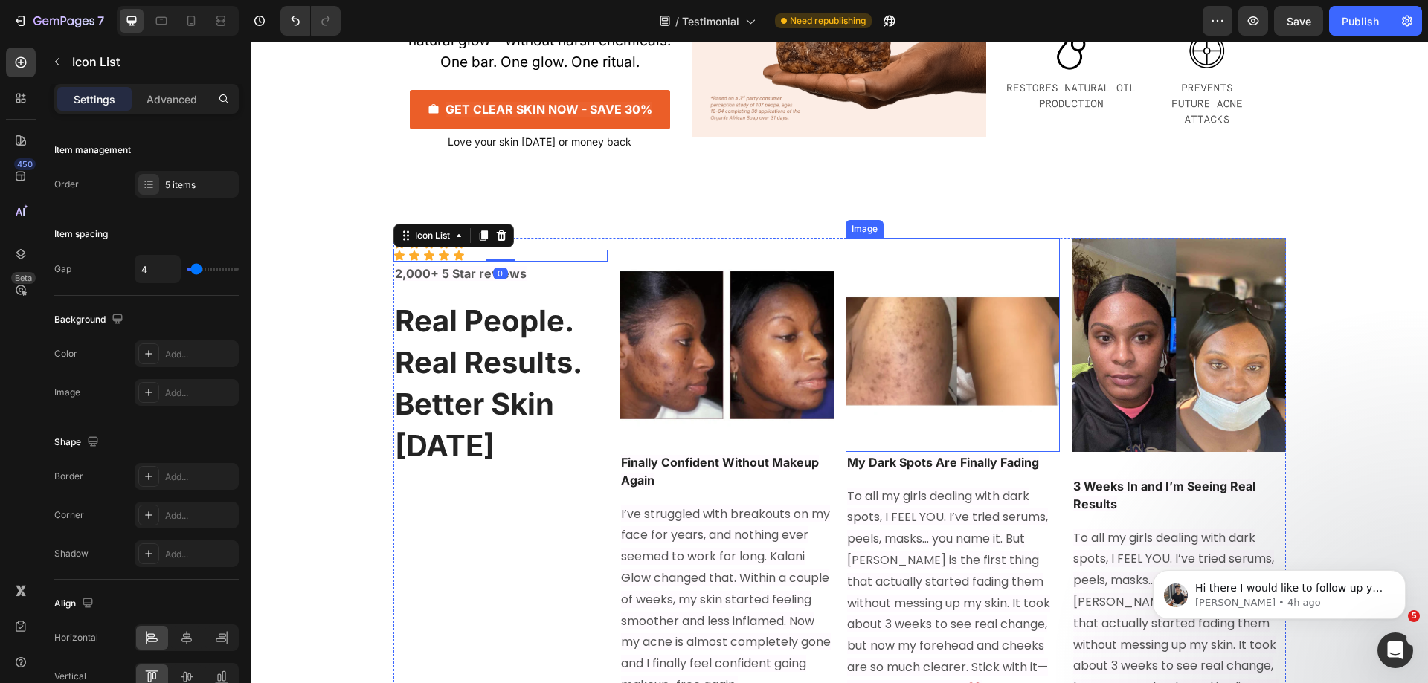
scroll to position [8102, 0]
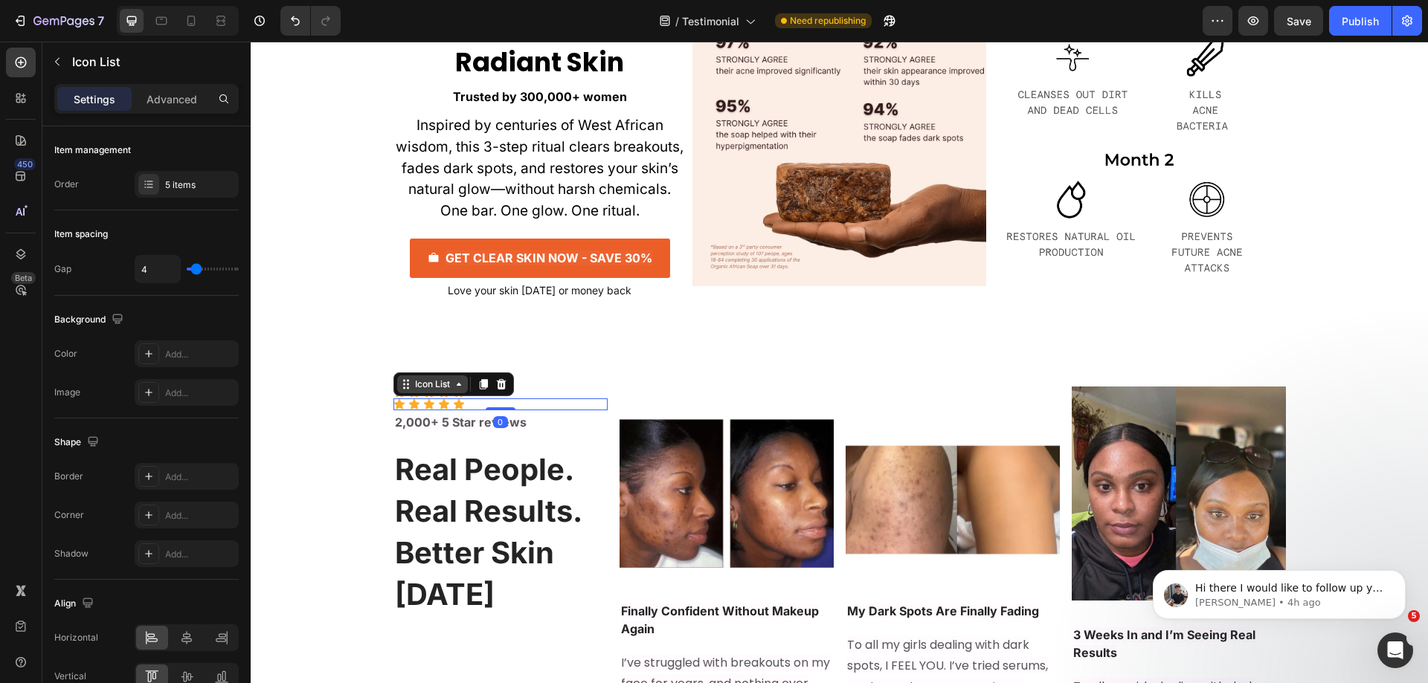
click at [439, 381] on div "Icon List" at bounding box center [432, 384] width 41 height 13
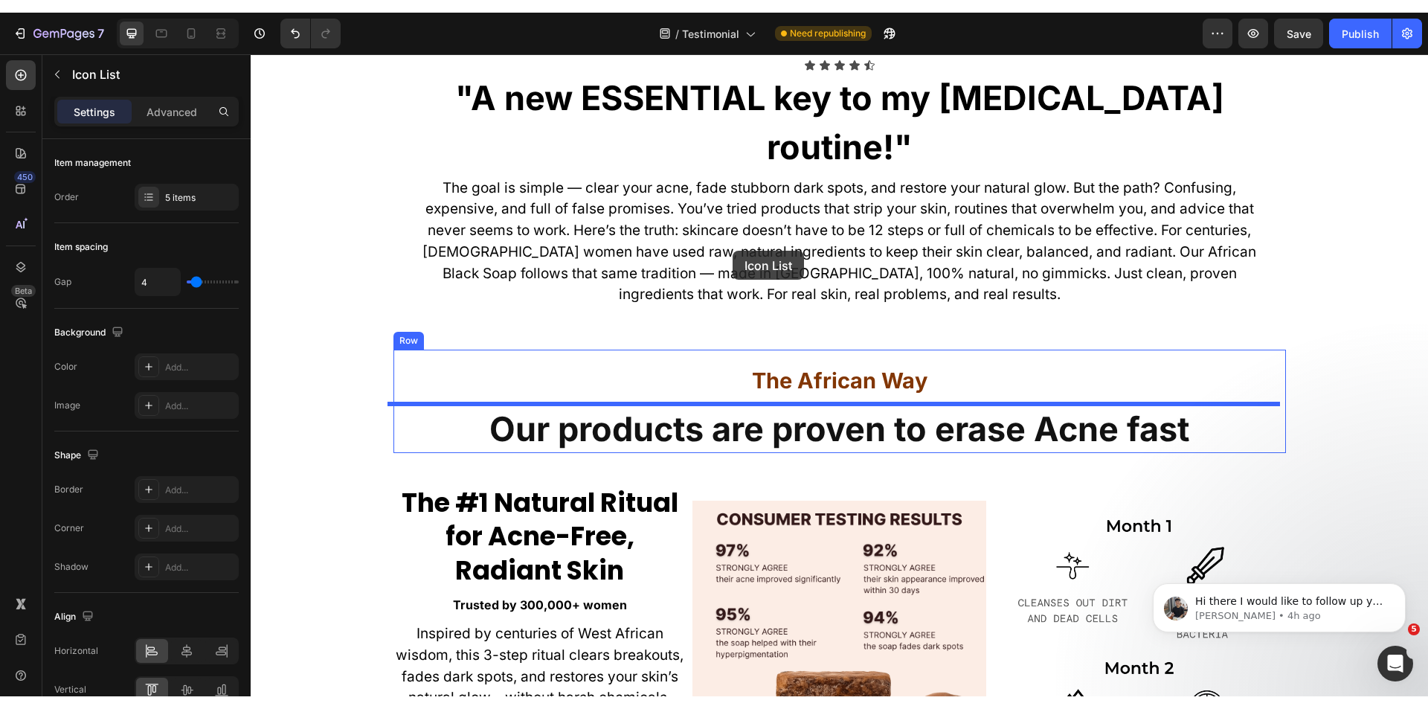
scroll to position [7433, 0]
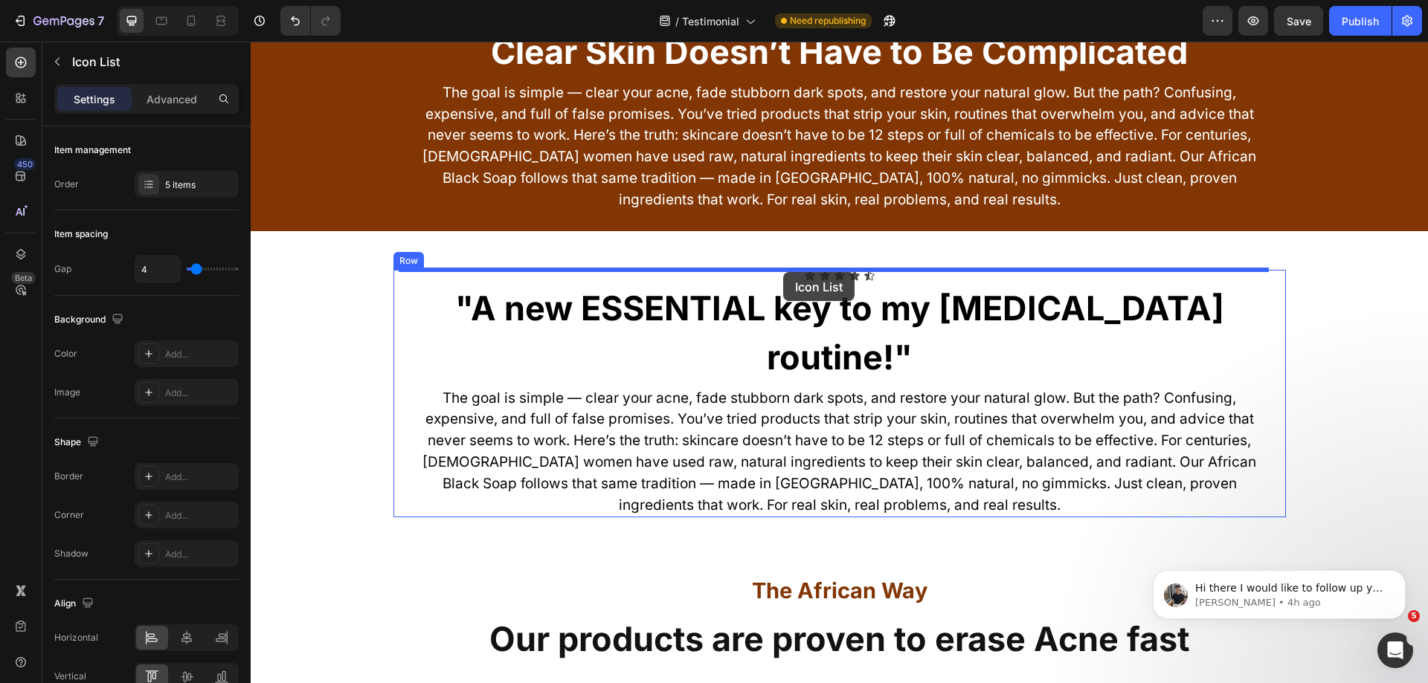
drag, startPoint x: 471, startPoint y: 402, endPoint x: 783, endPoint y: 272, distance: 338.4
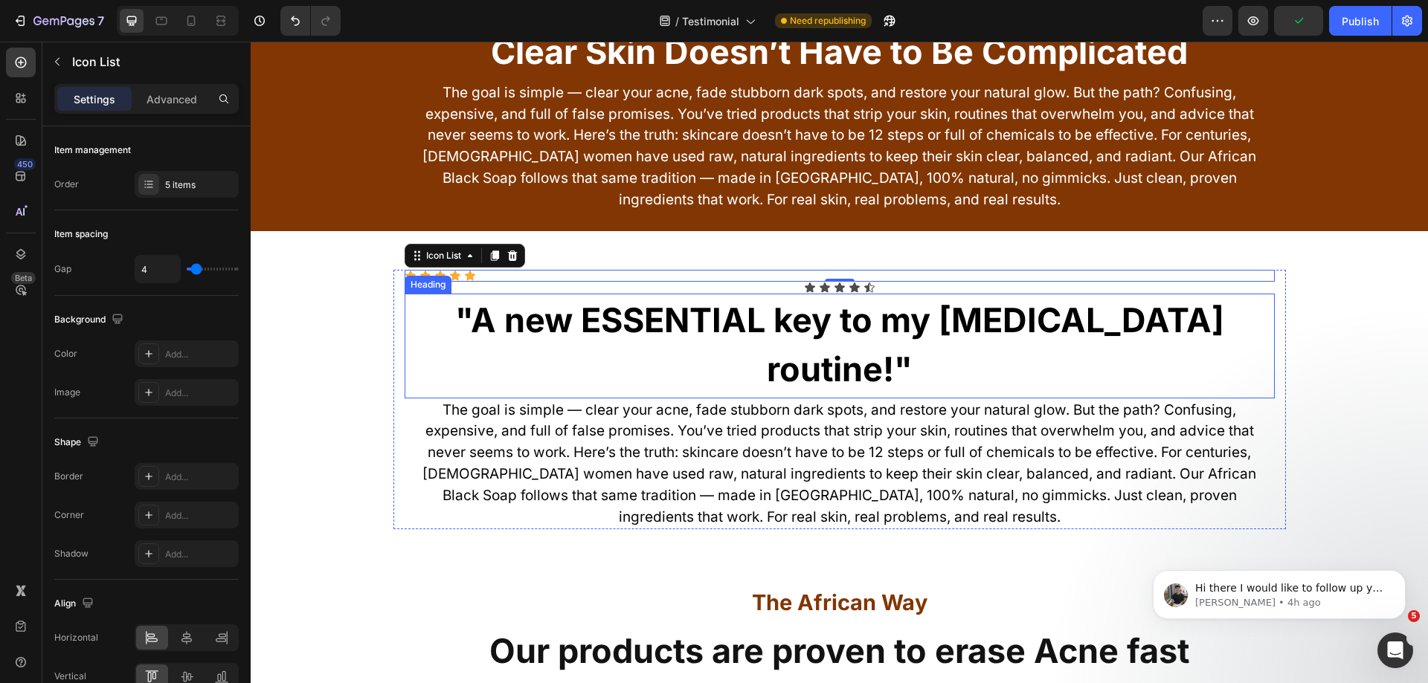
click at [891, 294] on h2 ""A new ESSENTIAL key to my skin care routine!"" at bounding box center [840, 344] width 870 height 101
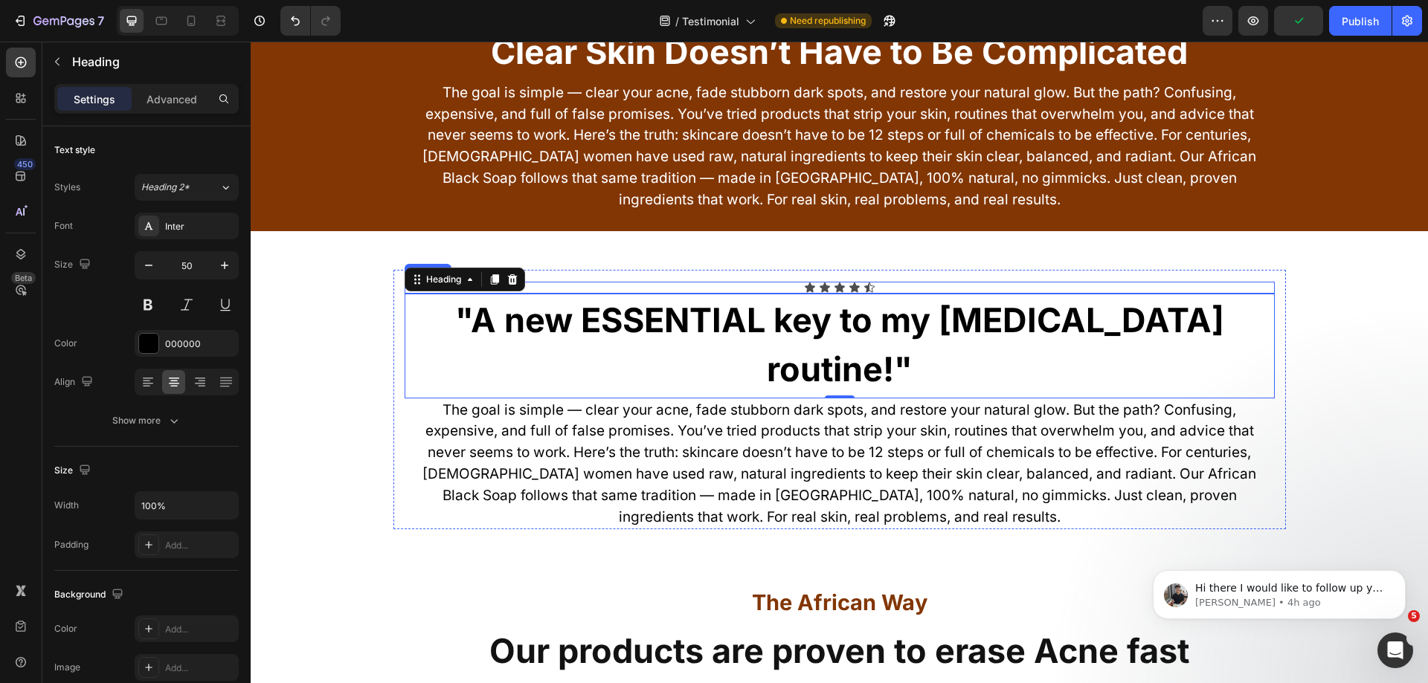
click at [891, 287] on div "Icon Icon Icon Icon Icon" at bounding box center [840, 288] width 870 height 12
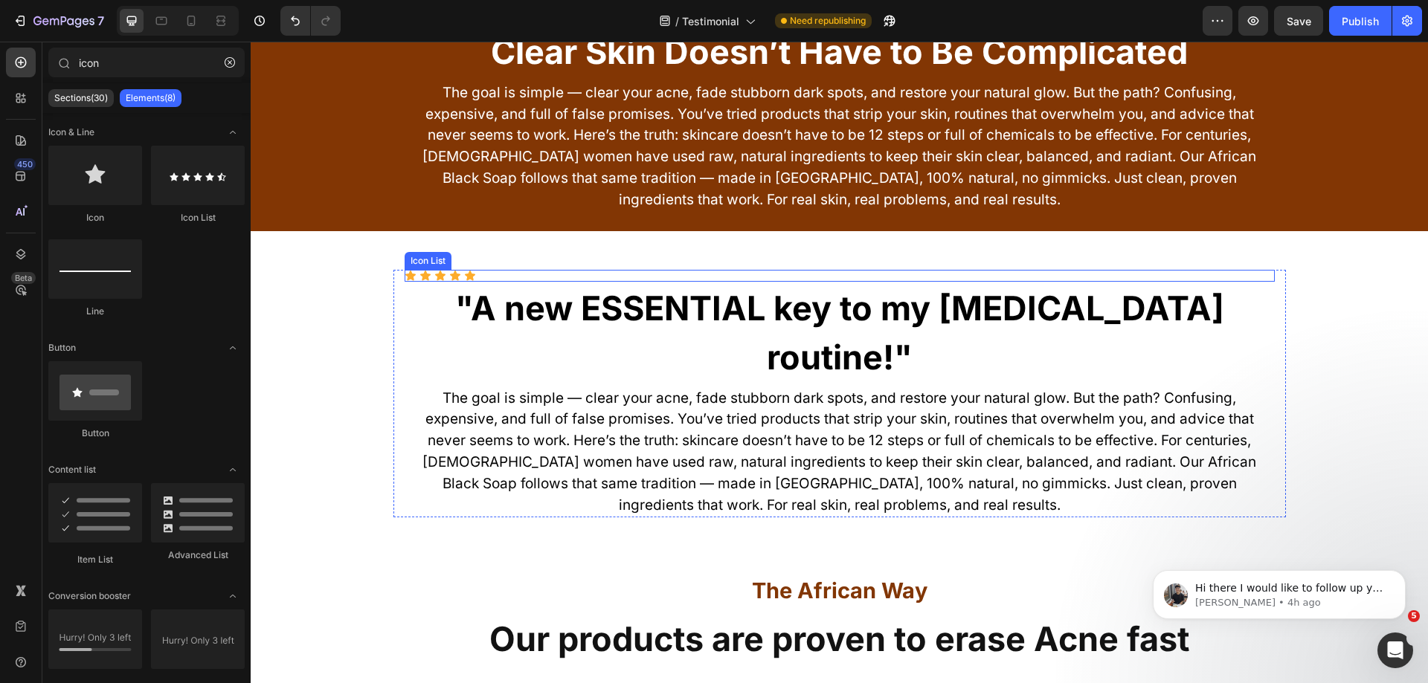
click at [652, 271] on div "Icon Icon Icon Icon Icon" at bounding box center [840, 276] width 870 height 12
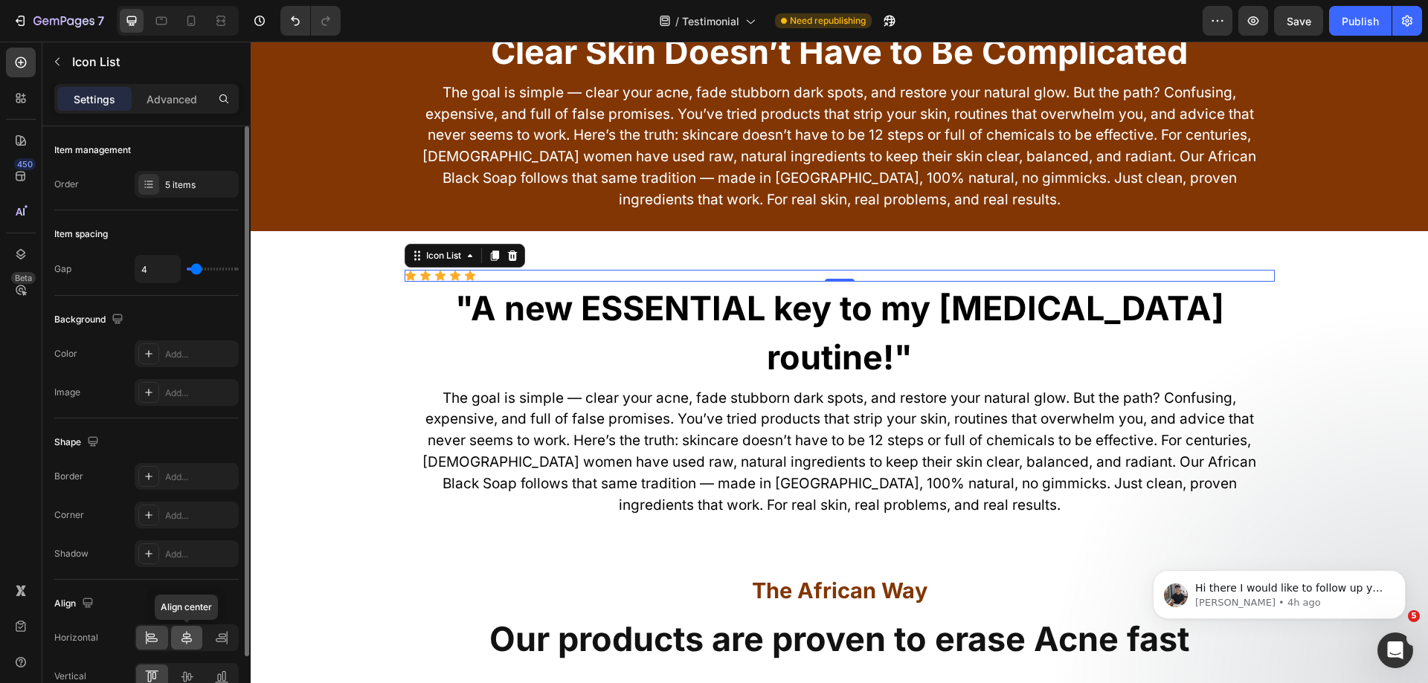
click at [188, 631] on icon at bounding box center [186, 638] width 15 height 15
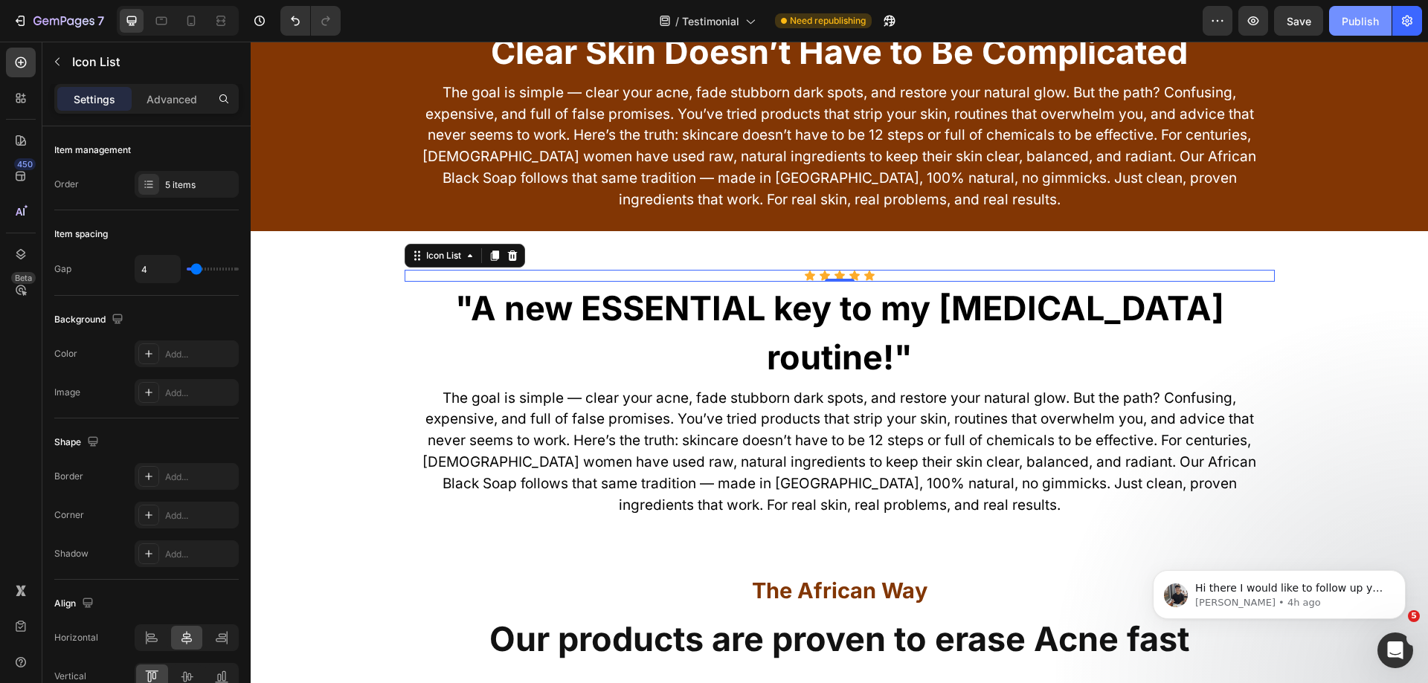
click at [1360, 16] on div "Publish" at bounding box center [1360, 21] width 37 height 16
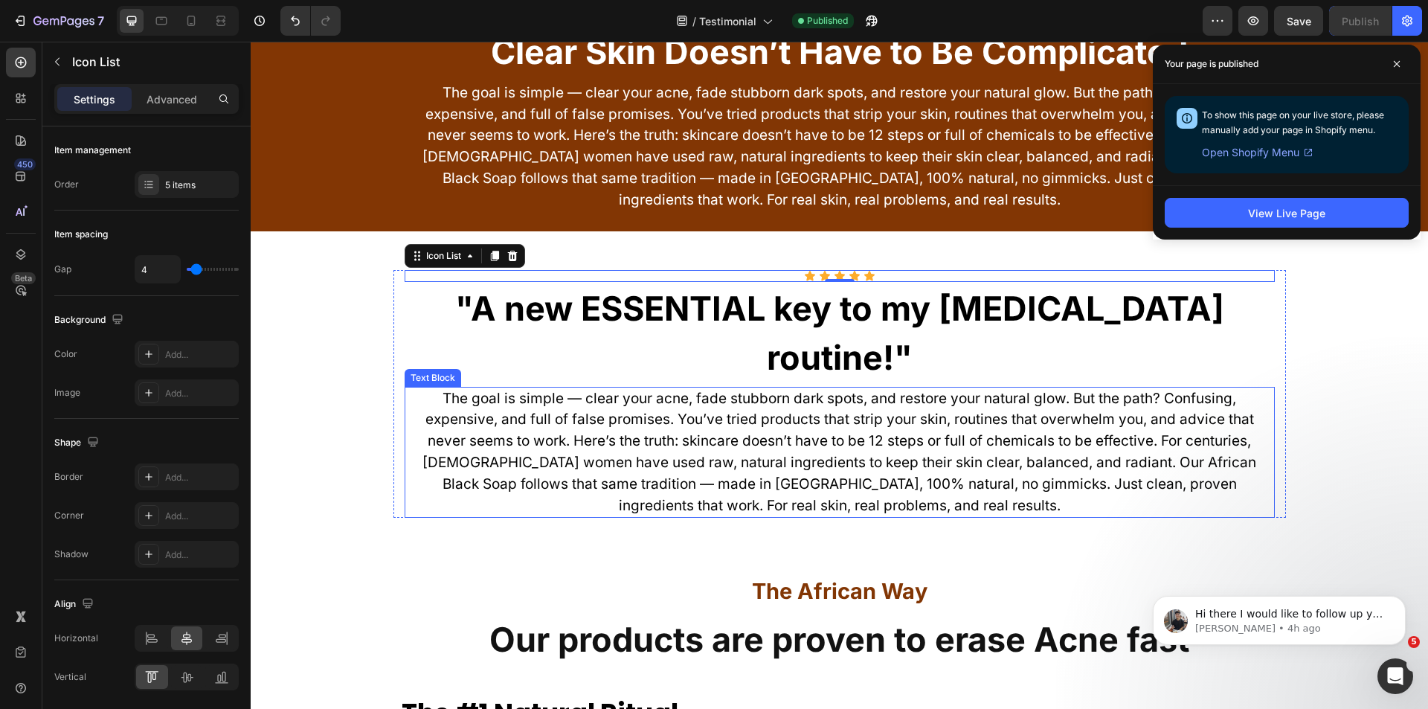
click at [715, 390] on span "The goal is simple — clear your acne, fade stubborn dark spots, and restore you…" at bounding box center [839, 452] width 834 height 124
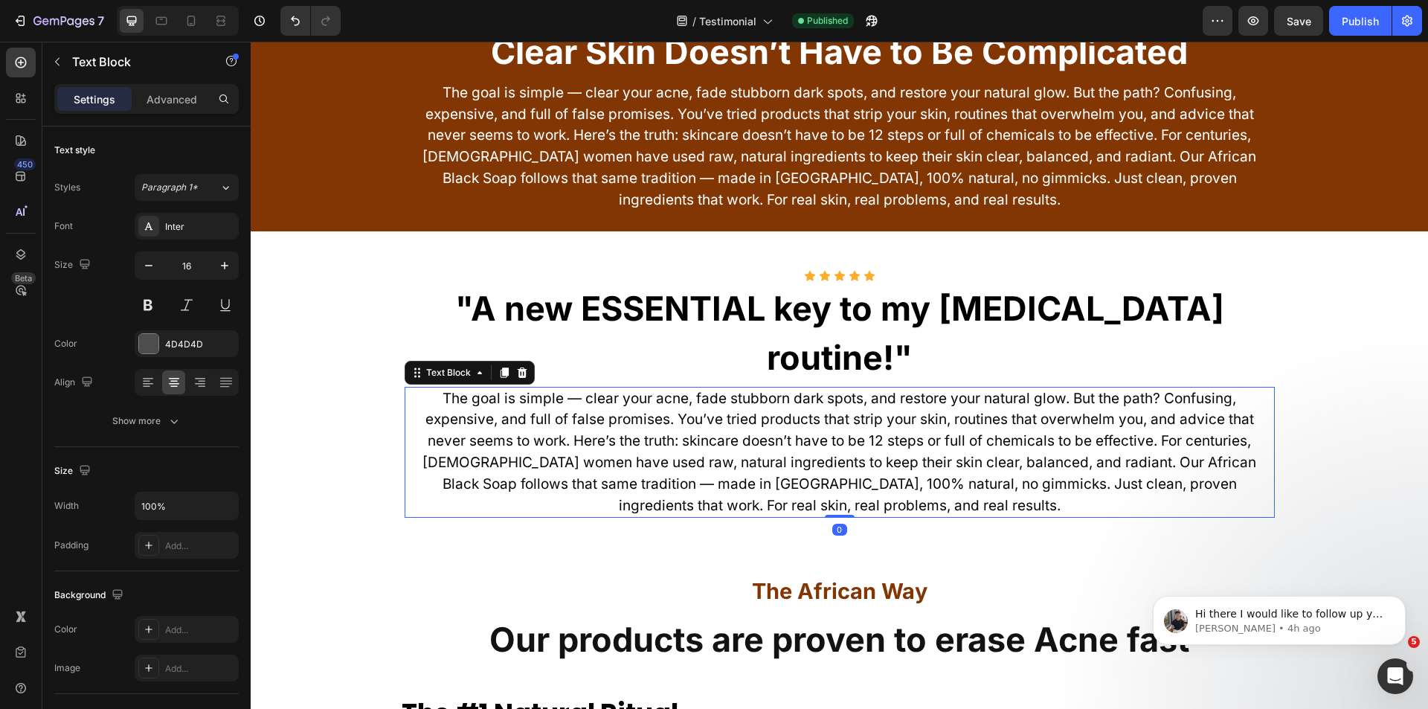
click at [715, 390] on span "The goal is simple — clear your acne, fade stubborn dark spots, and restore you…" at bounding box center [839, 452] width 834 height 124
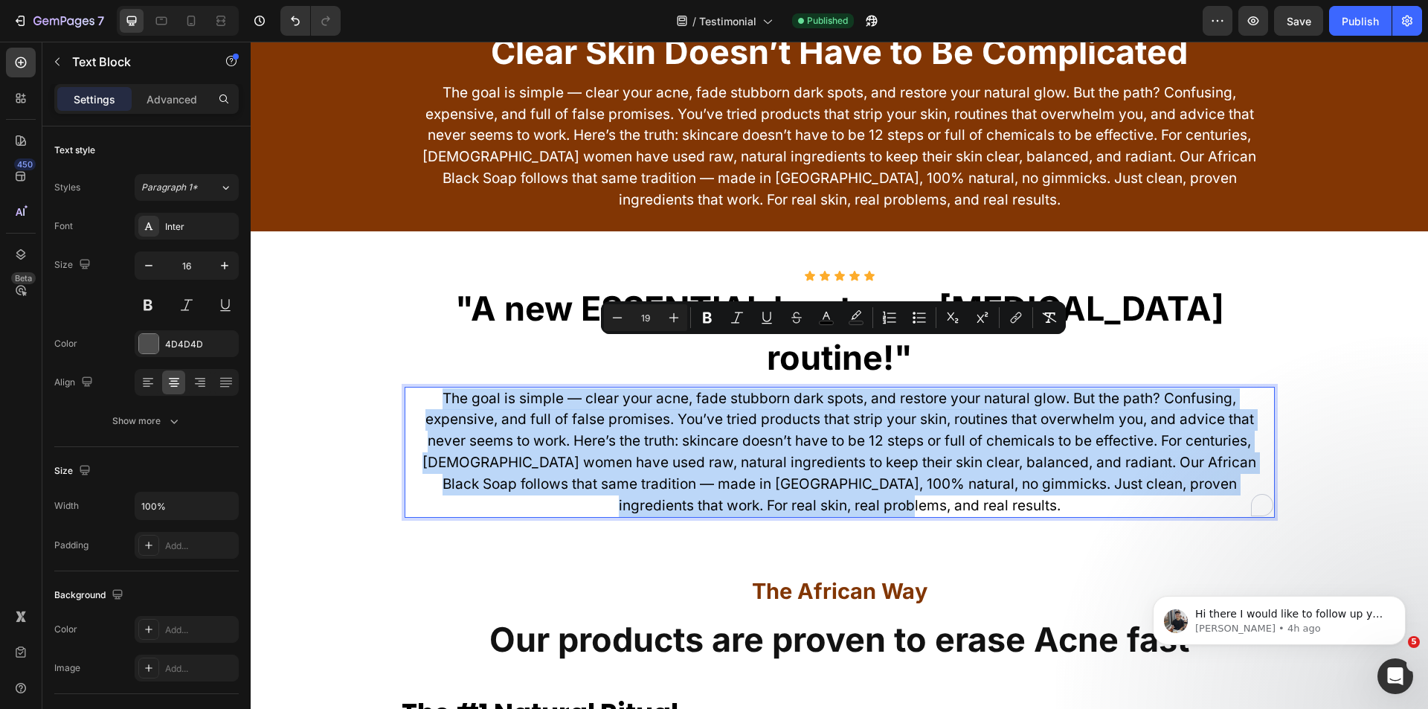
click at [715, 390] on span "The goal is simple — clear your acne, fade stubborn dark spots, and restore you…" at bounding box center [839, 452] width 834 height 124
click at [751, 388] on p "The goal is simple — clear your acne, fade stubborn dark spots, and restore you…" at bounding box center [839, 452] width 867 height 129
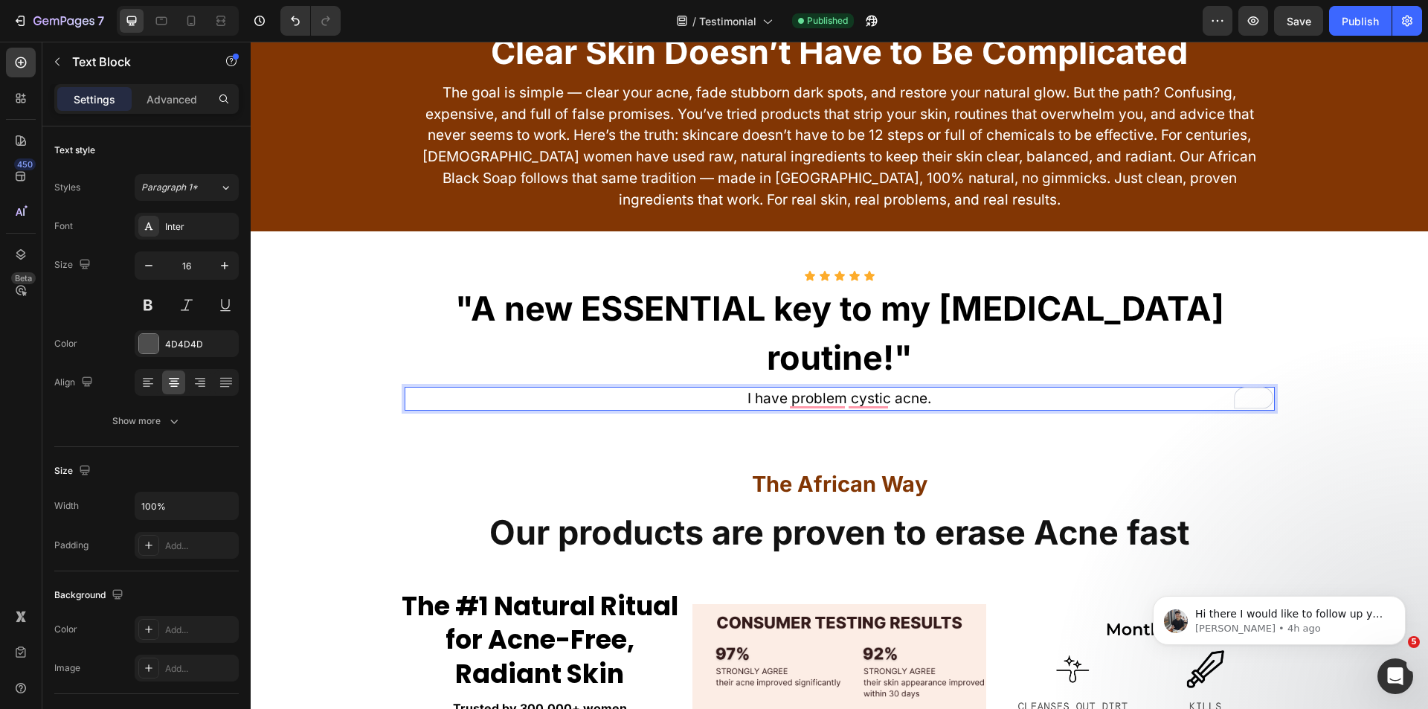
click at [955, 366] on div "Icon Icon Icon Icon Icon Icon List "A new ESSENTIAL key to my skin care routine…" at bounding box center [839, 342] width 1177 height 175
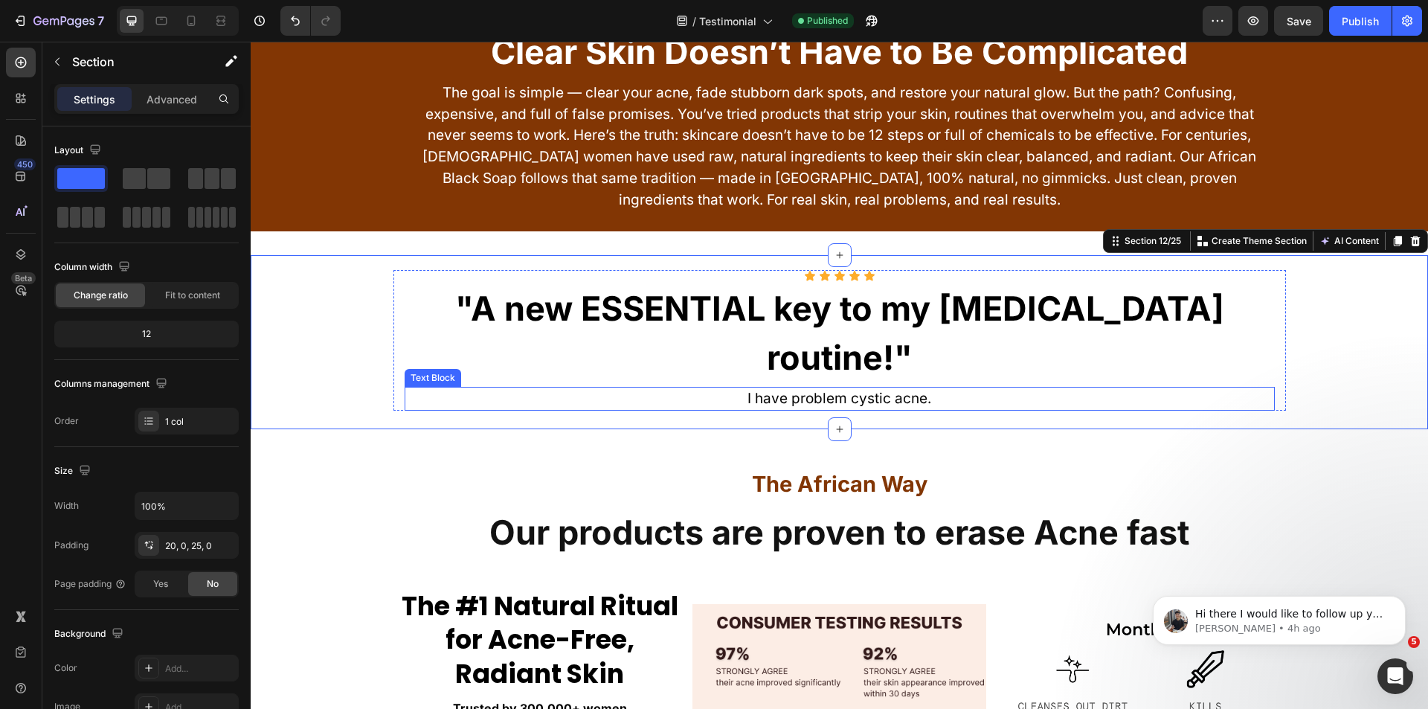
click at [952, 388] on p "I have problem cystic acne." at bounding box center [839, 399] width 867 height 22
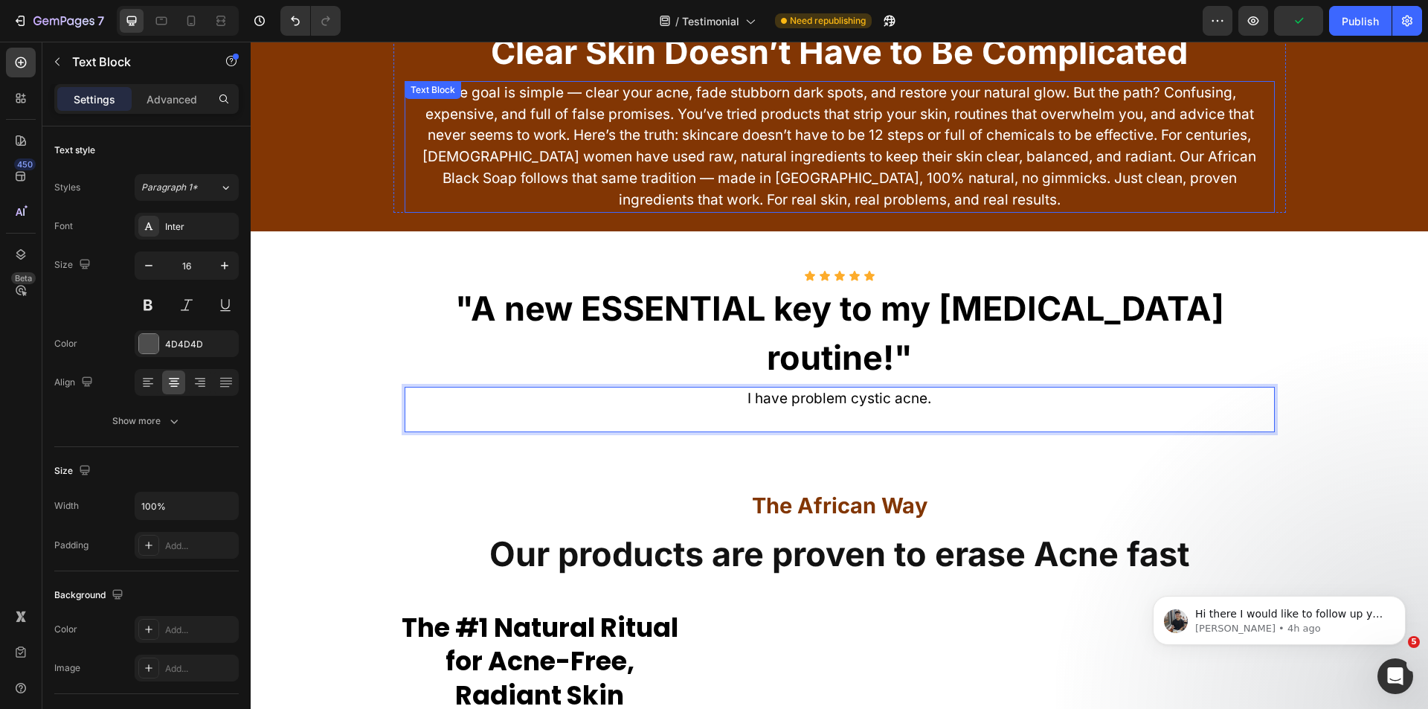
scroll to position [7433, 0]
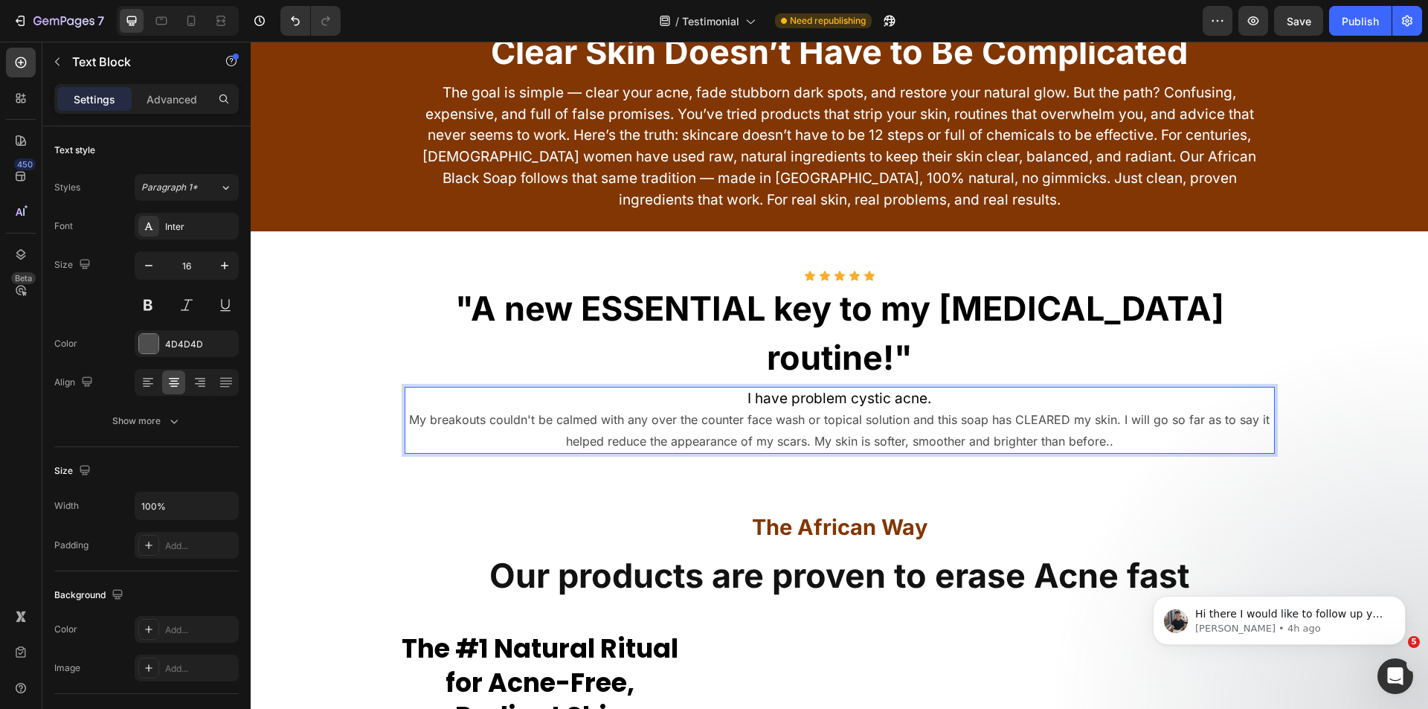
click at [938, 395] on p "I have problem cystic acne. My breakouts couldn't be calmed with any over the c…" at bounding box center [839, 420] width 867 height 64
click at [1124, 395] on p "I have problem cystic acne. My breakouts couldn't be calmed with any over the c…" at bounding box center [839, 420] width 867 height 64
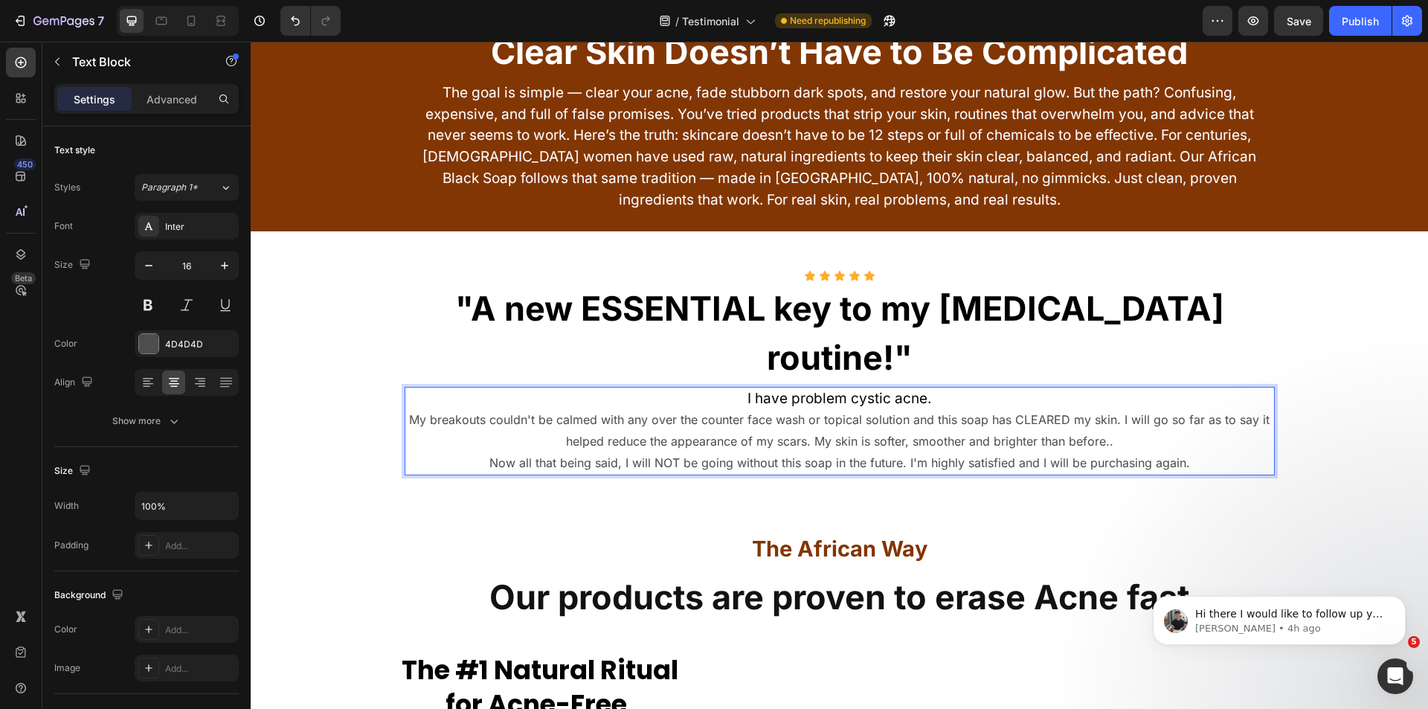
click at [847, 390] on span "I have problem cystic acne." at bounding box center [839, 398] width 184 height 17
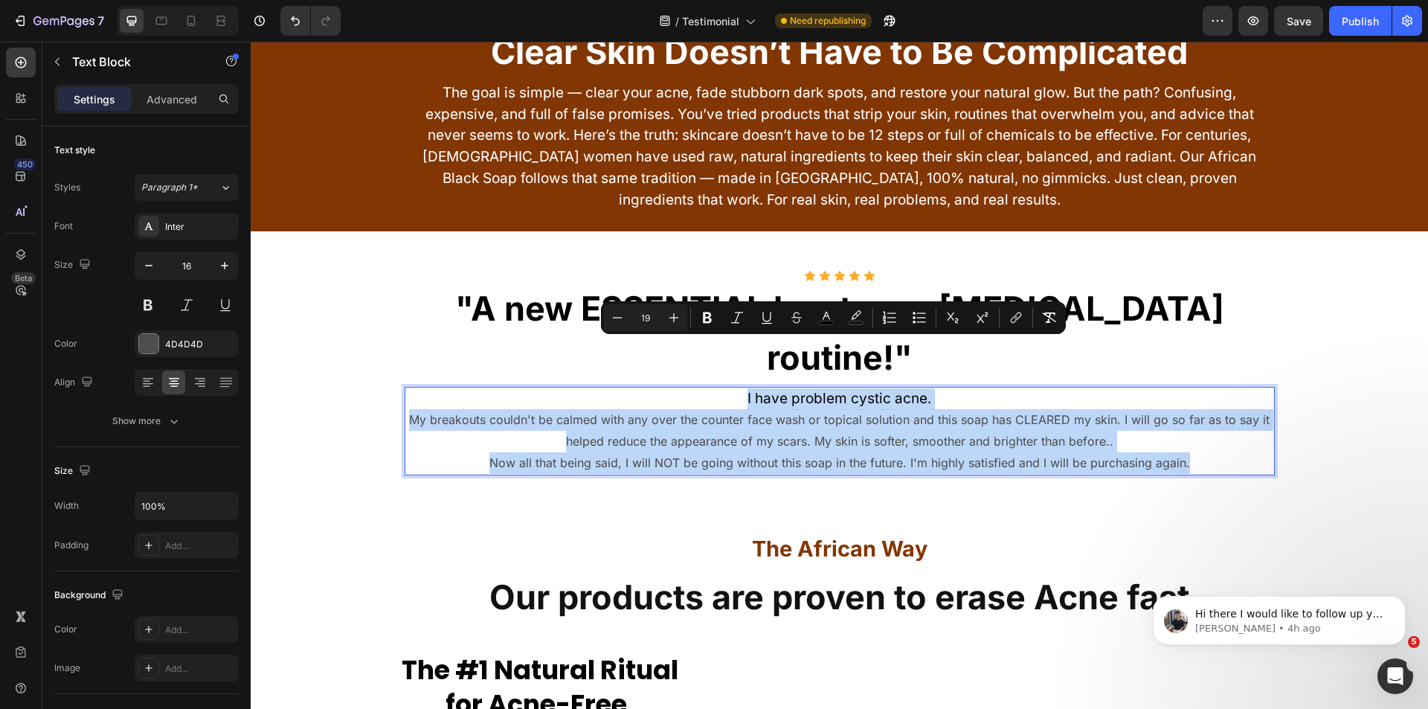
click at [847, 390] on span "I have problem cystic acne." at bounding box center [839, 398] width 184 height 17
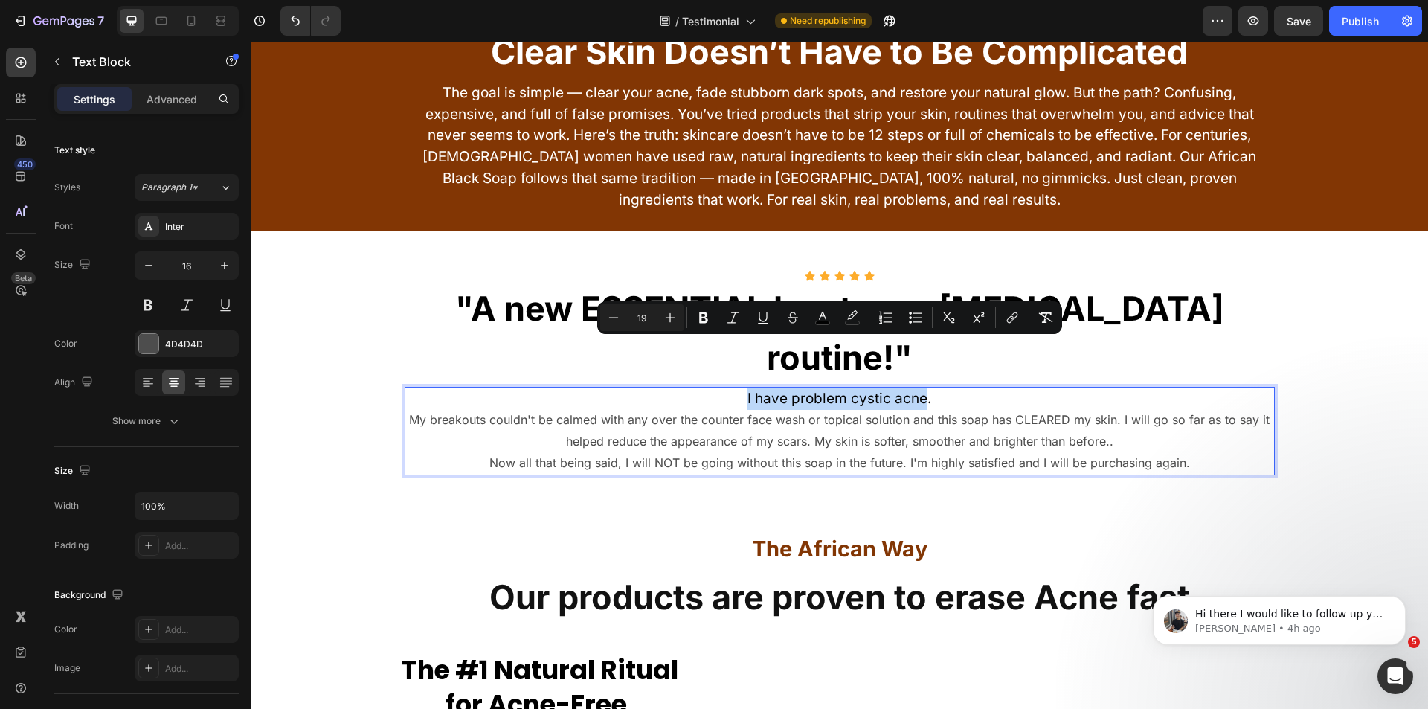
drag, startPoint x: 918, startPoint y: 347, endPoint x: 737, endPoint y: 350, distance: 180.7
click at [737, 388] on p "I have problem cystic acne. My breakouts couldn't be calmed with any over the c…" at bounding box center [839, 431] width 867 height 86
type input "16"
click at [756, 392] on p "I have problem cystic acne. My breakouts couldn't be calmed with any over the c…" at bounding box center [839, 431] width 867 height 86
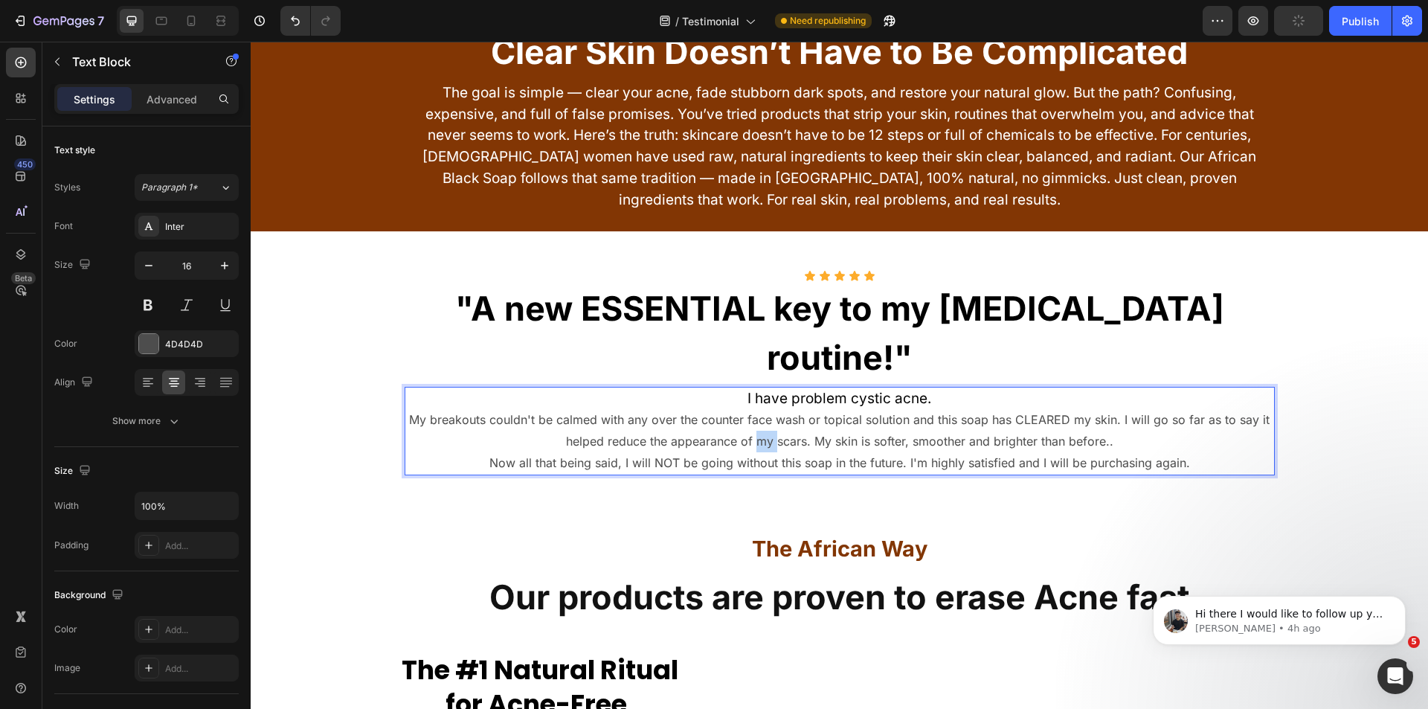
click at [756, 392] on p "I have problem cystic acne. My breakouts couldn't be calmed with any over the c…" at bounding box center [839, 431] width 867 height 86
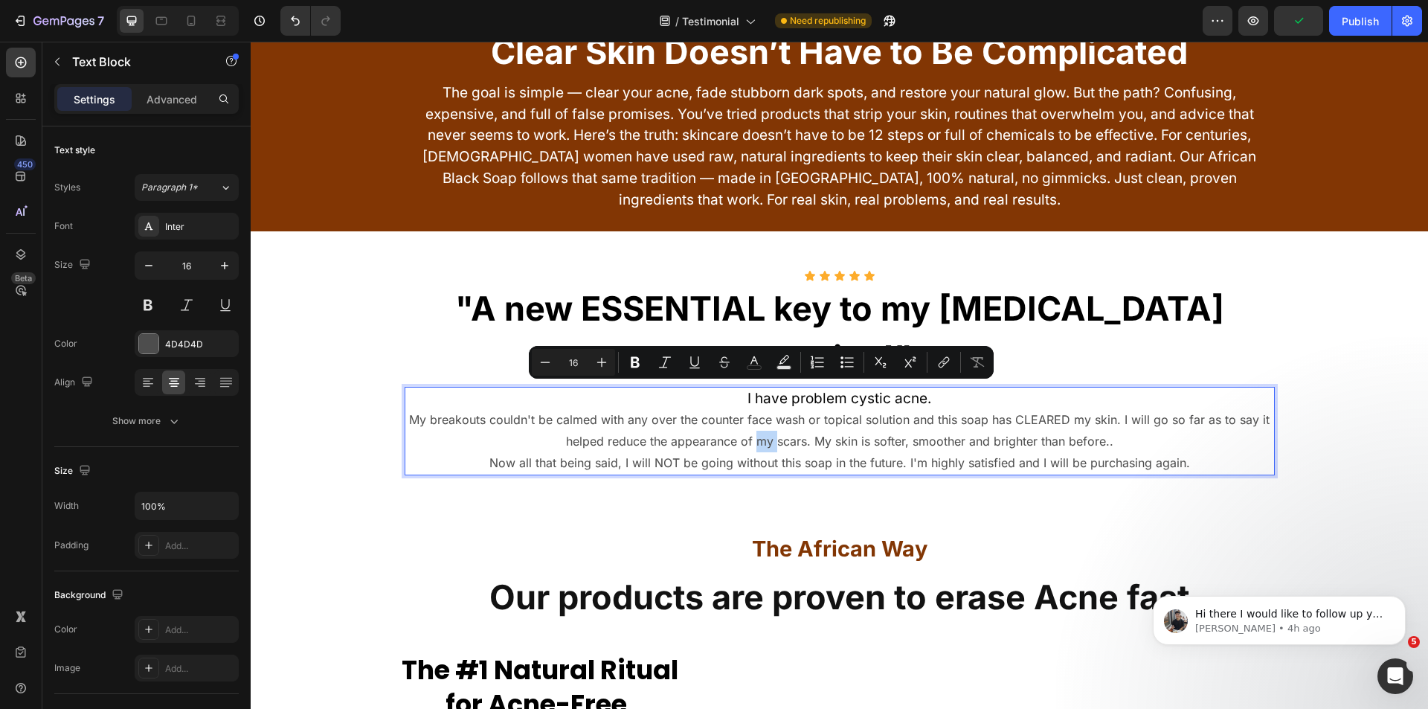
type input "19"
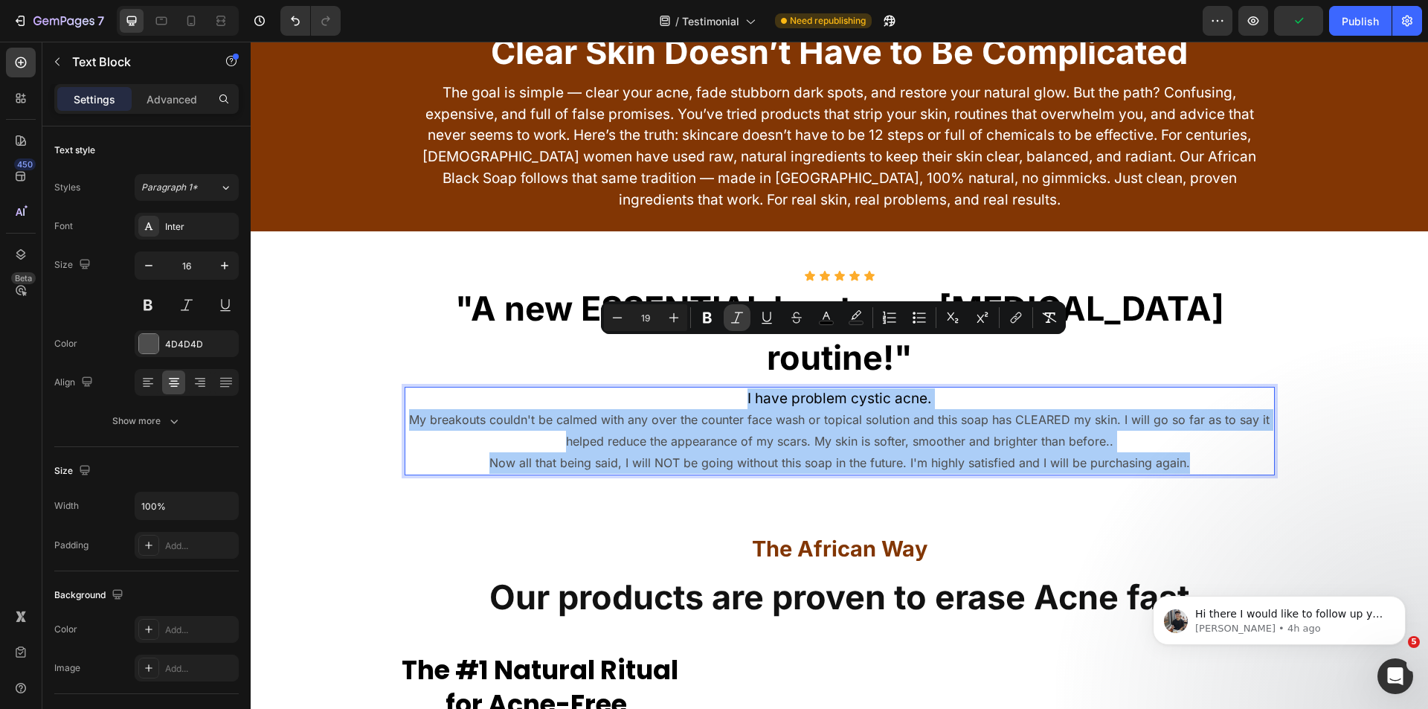
click at [730, 318] on icon "Editor contextual toolbar" at bounding box center [737, 317] width 15 height 15
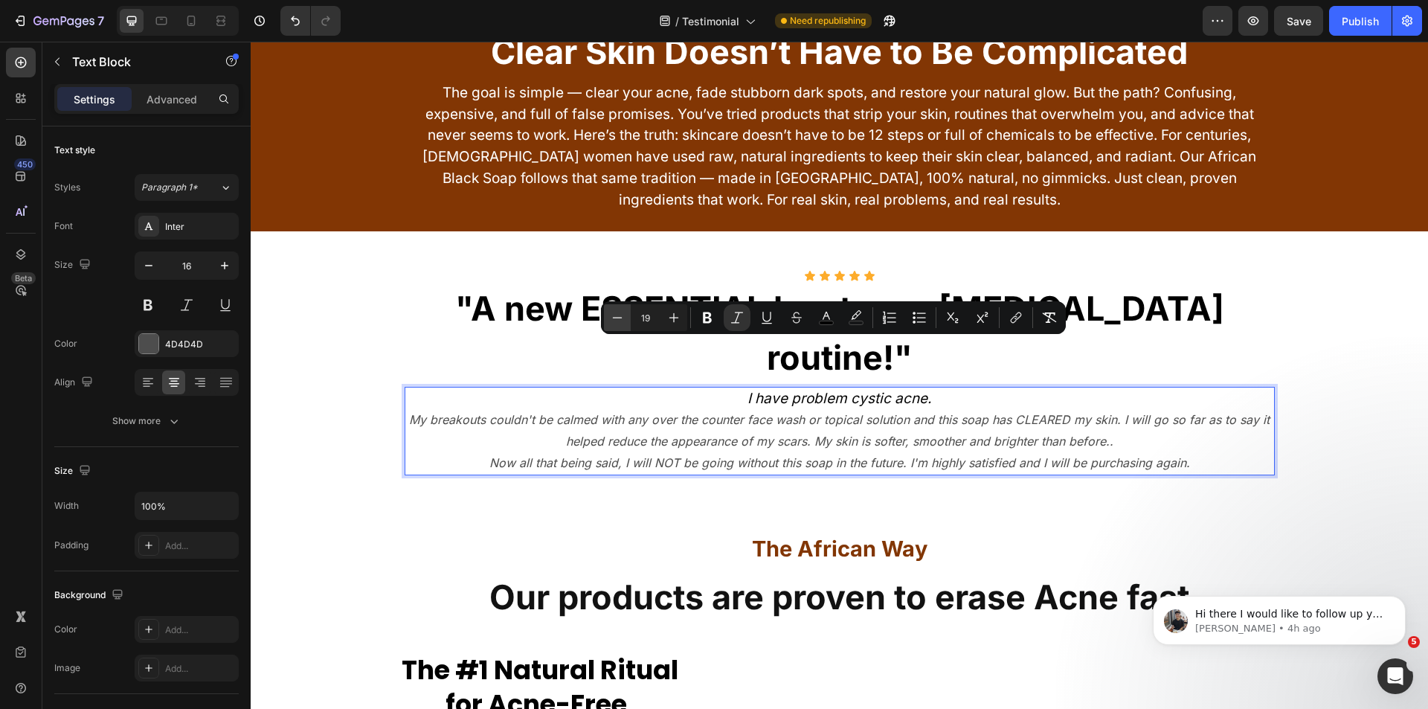
click at [622, 315] on icon "Editor contextual toolbar" at bounding box center [617, 317] width 15 height 15
type input "16"
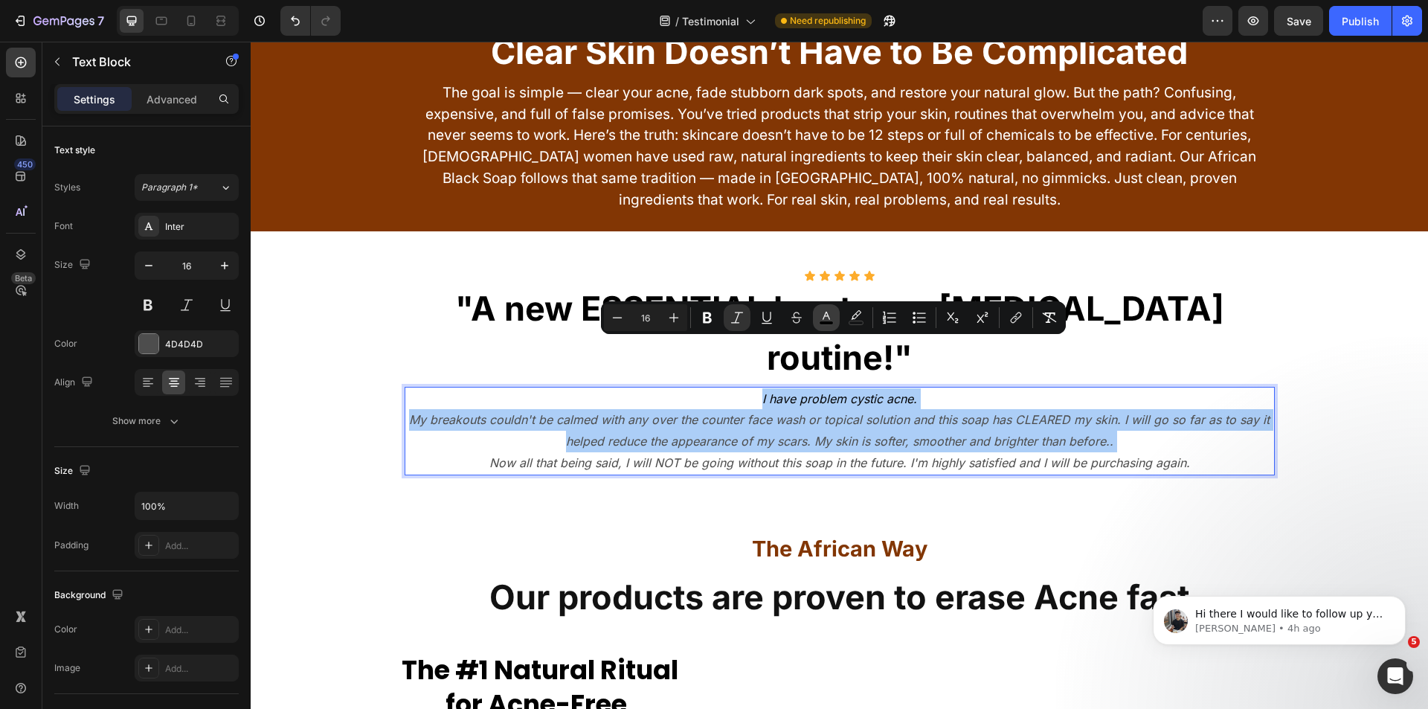
click at [817, 317] on button "color" at bounding box center [826, 317] width 27 height 27
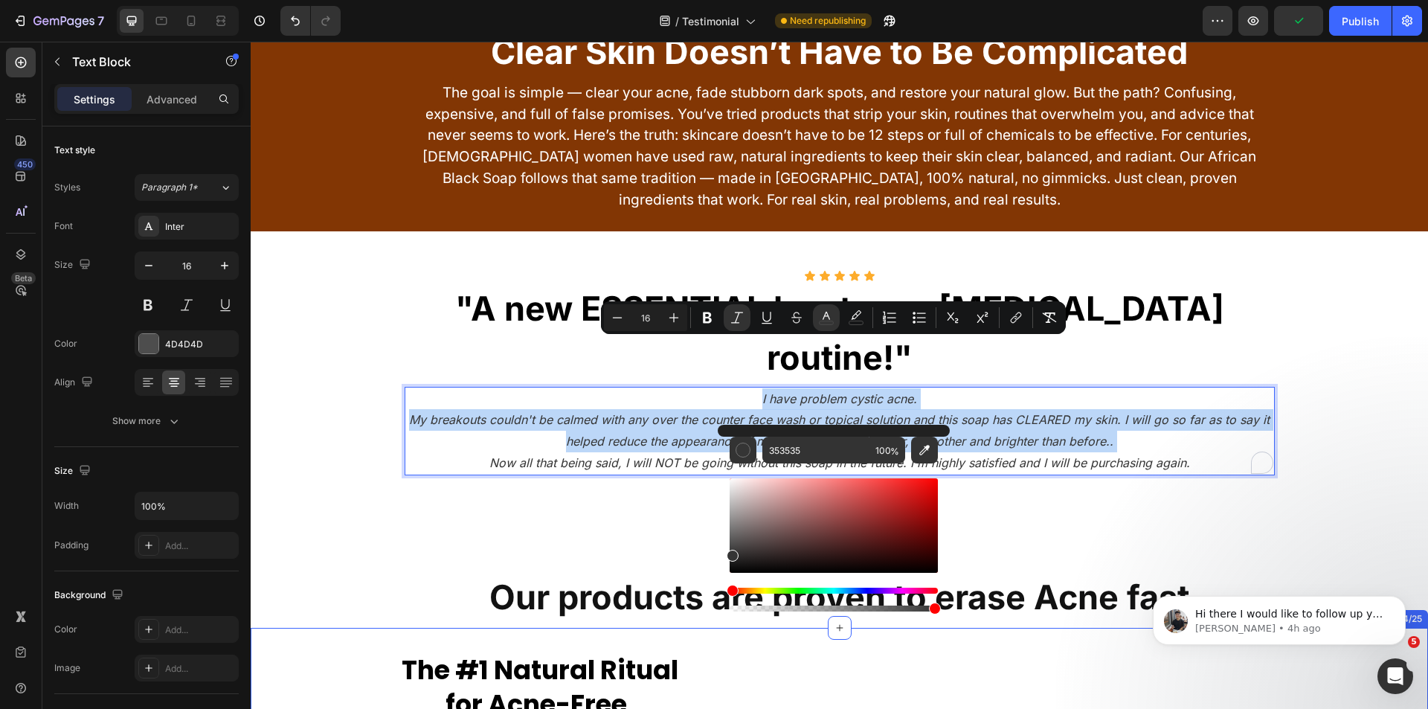
drag, startPoint x: 1038, startPoint y: 563, endPoint x: 710, endPoint y: 587, distance: 329.6
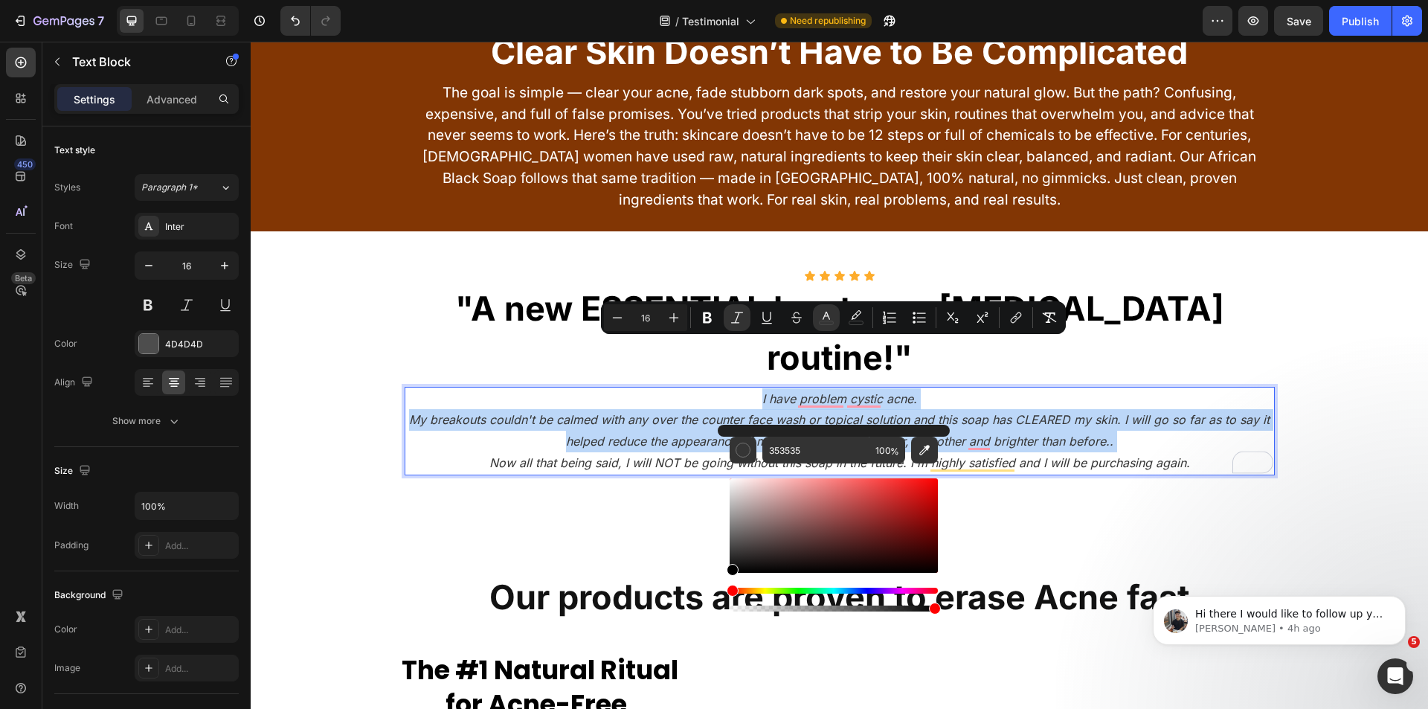
drag, startPoint x: 769, startPoint y: 511, endPoint x: 724, endPoint y: 588, distance: 89.0
click at [724, 588] on div "353535 100 %" at bounding box center [834, 520] width 232 height 190
type input "000000"
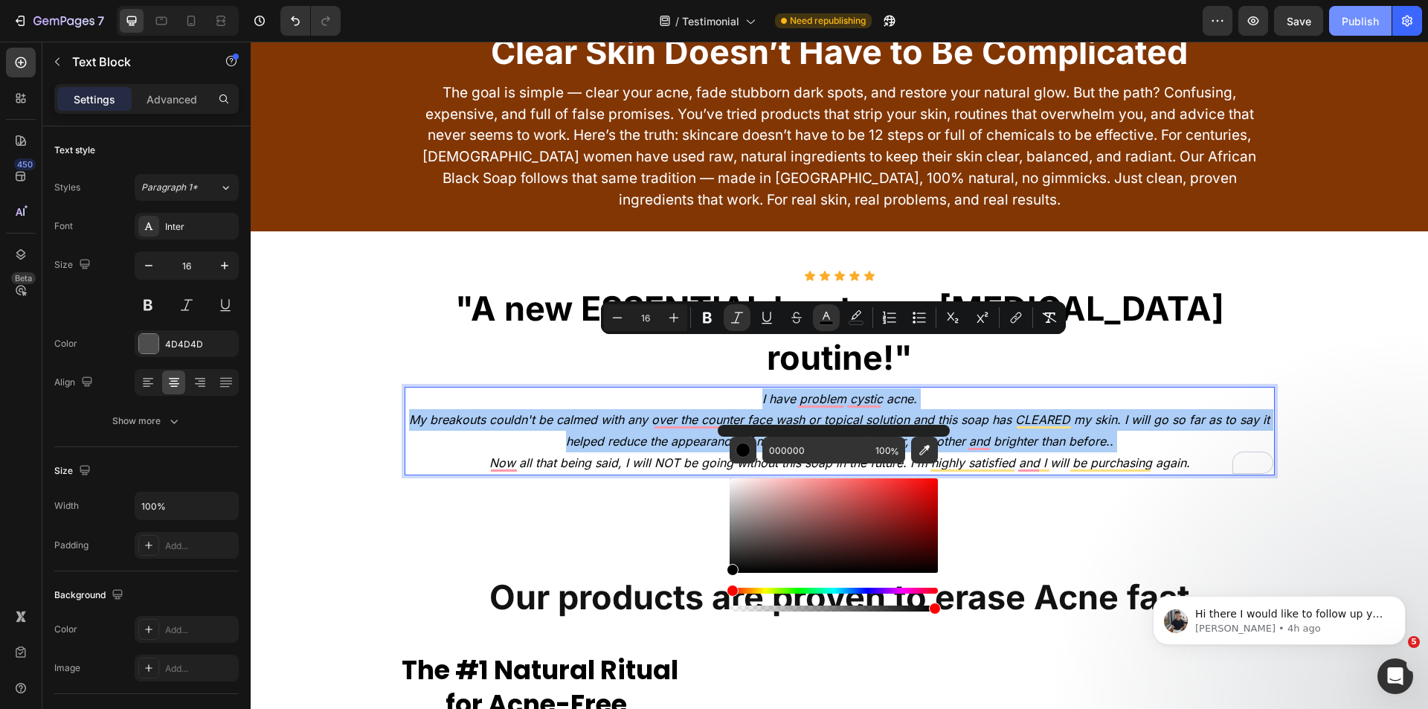
click at [1349, 19] on div "Publish" at bounding box center [1360, 21] width 37 height 16
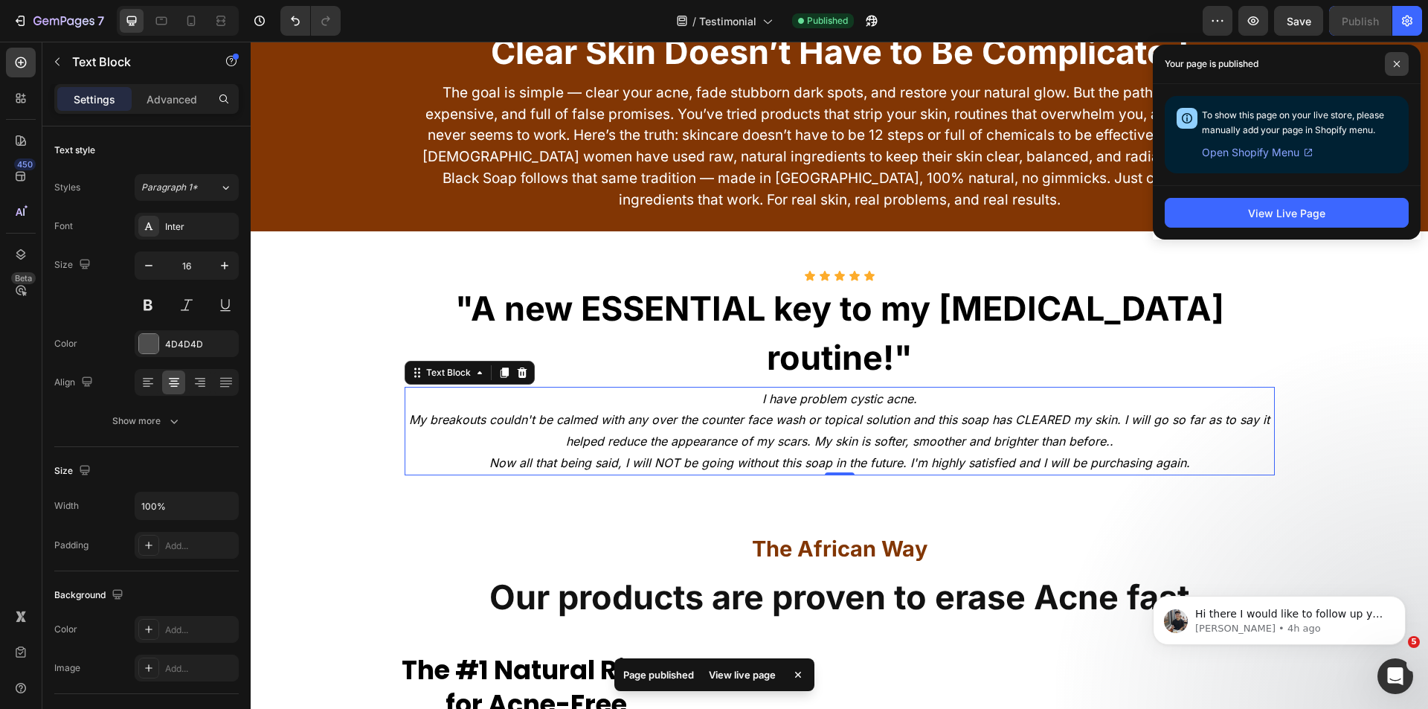
click at [1395, 70] on span at bounding box center [1397, 64] width 24 height 24
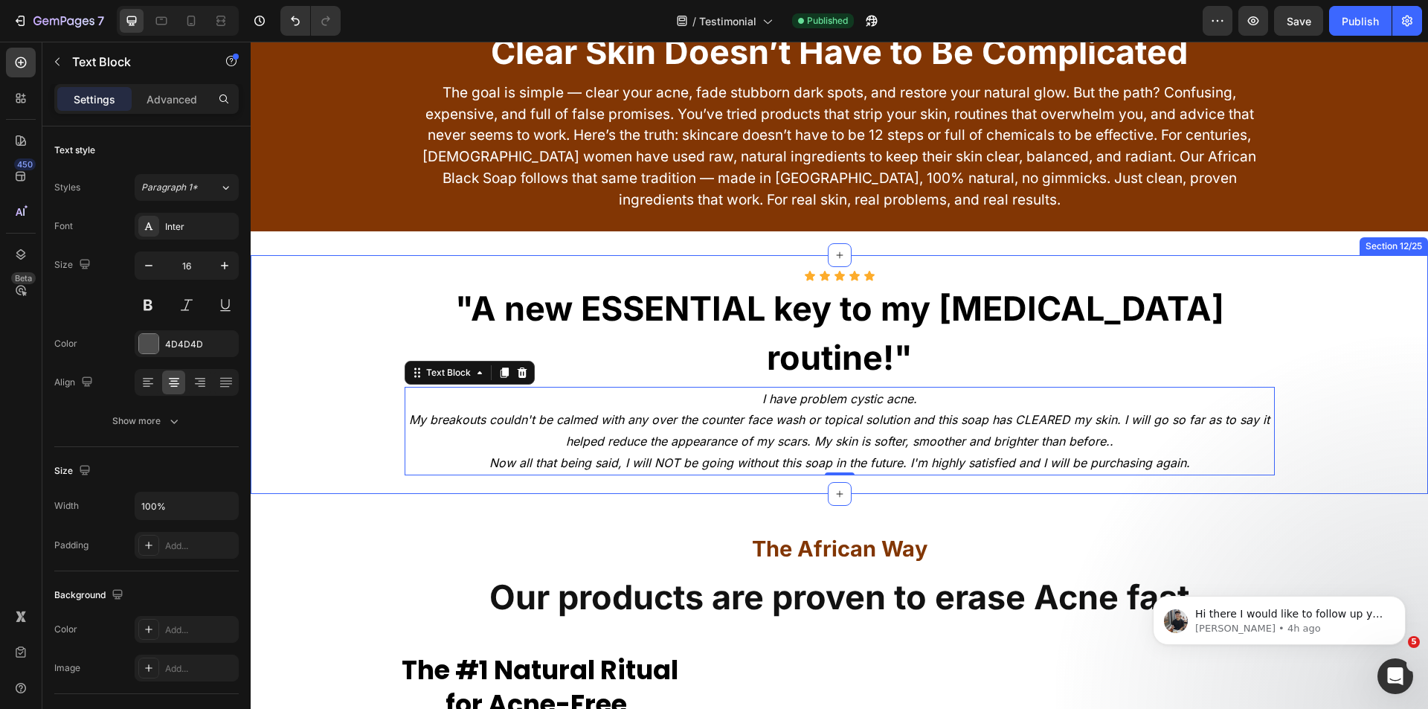
click at [297, 268] on div "Icon Icon Icon Icon Icon Icon List "A new ESSENTIAL key to my skin care routine…" at bounding box center [839, 374] width 1177 height 239
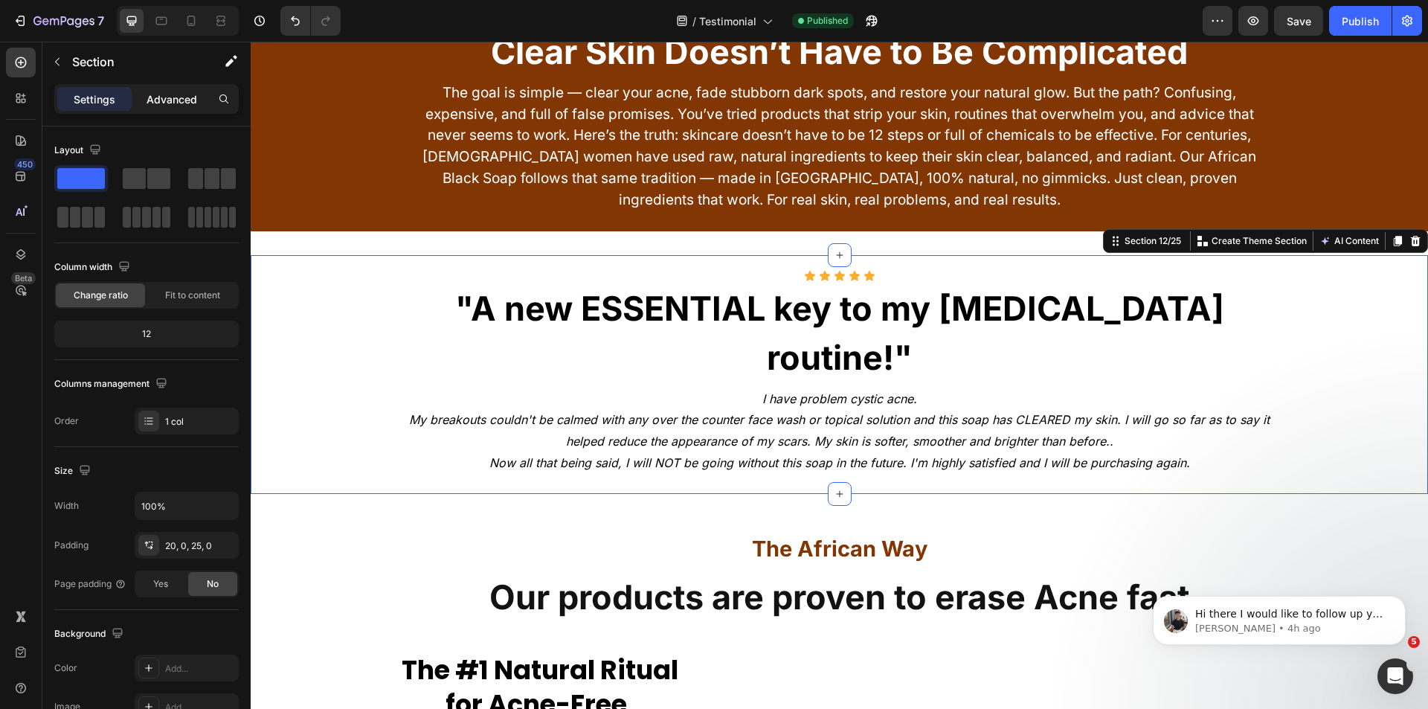
click at [151, 103] on p "Advanced" at bounding box center [172, 99] width 51 height 16
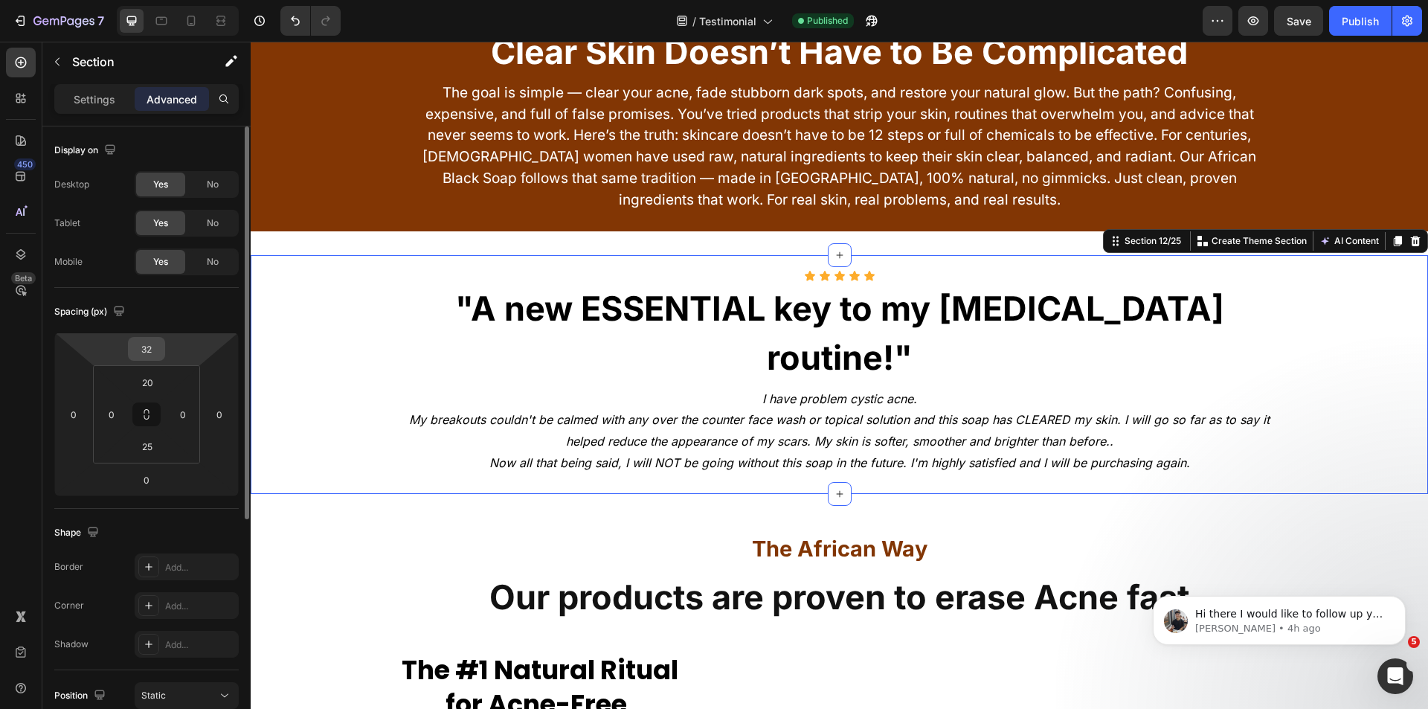
click at [155, 348] on input "32" at bounding box center [147, 349] width 30 height 22
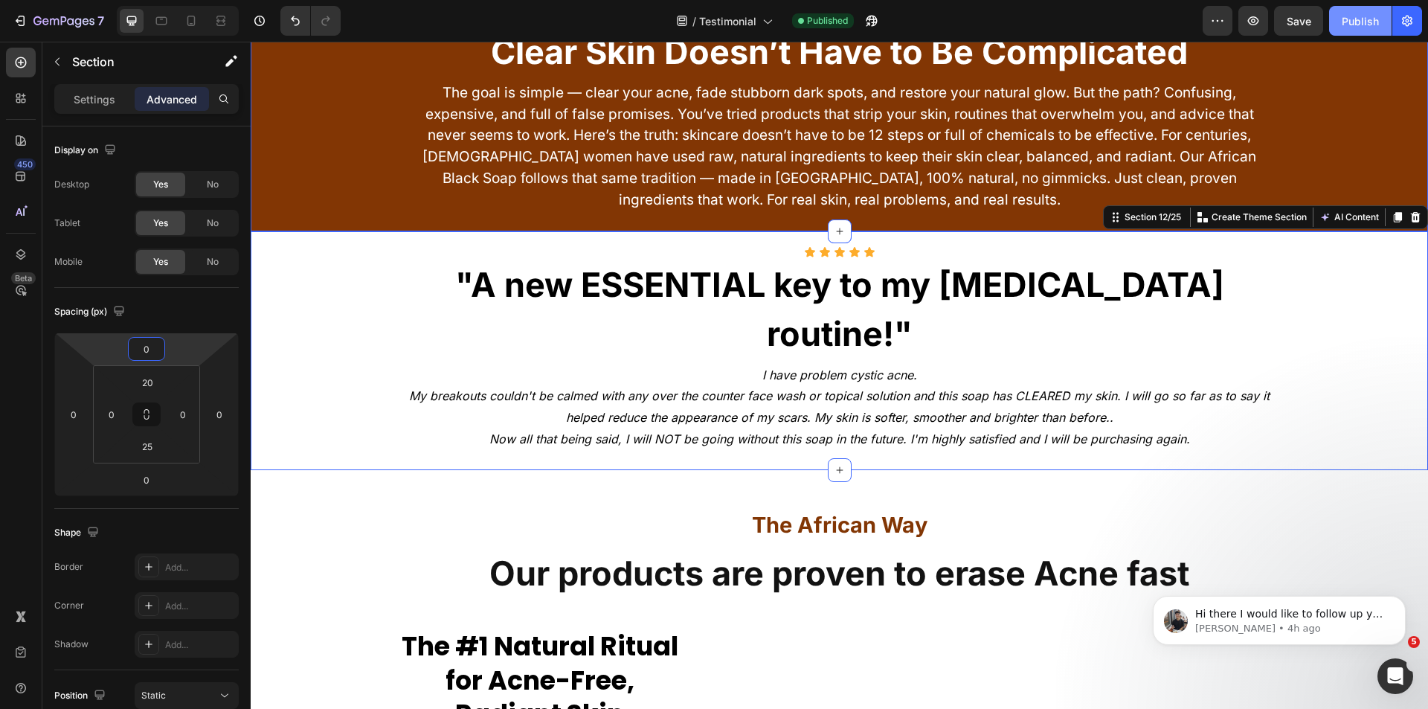
type input "0"
click at [1345, 25] on div "Publish" at bounding box center [1360, 21] width 37 height 16
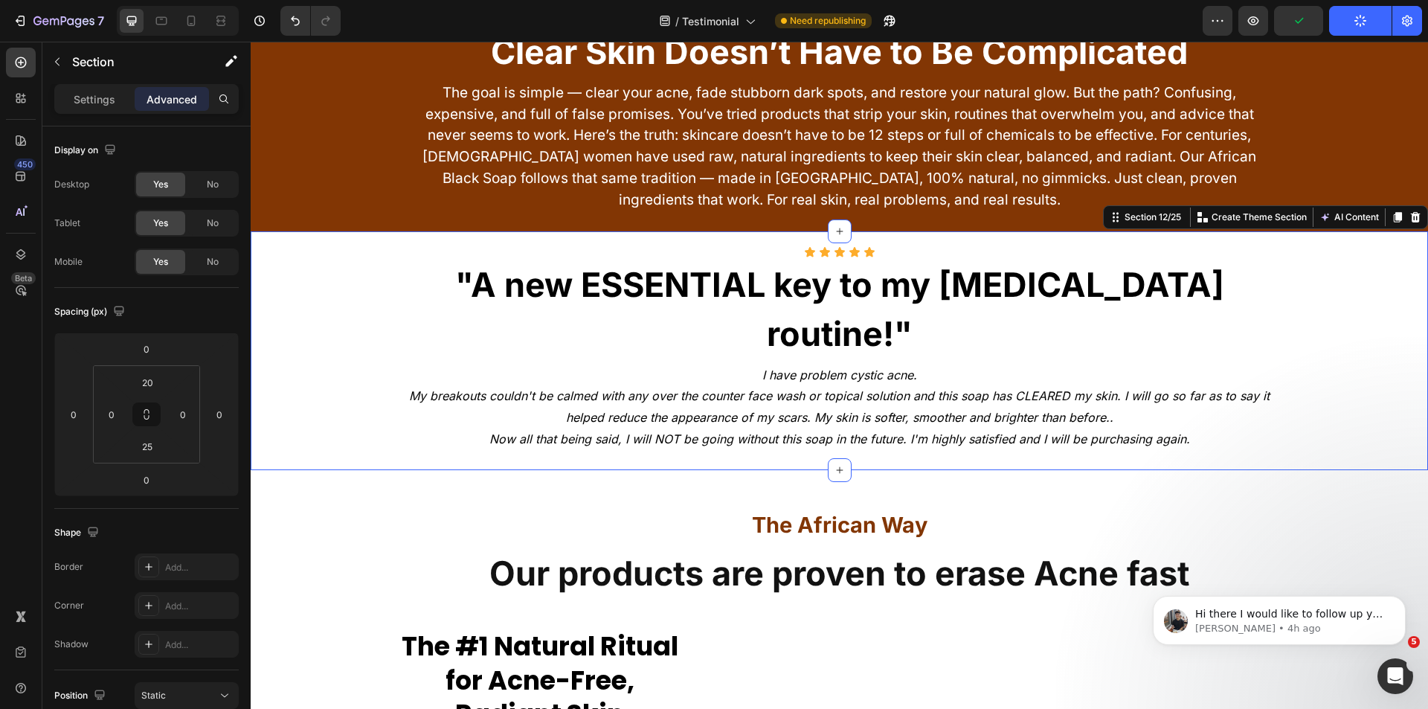
click at [306, 275] on div "Icon Icon Icon Icon Icon Icon List "A new ESSENTIAL key to my skin care routine…" at bounding box center [839, 348] width 1177 height 205
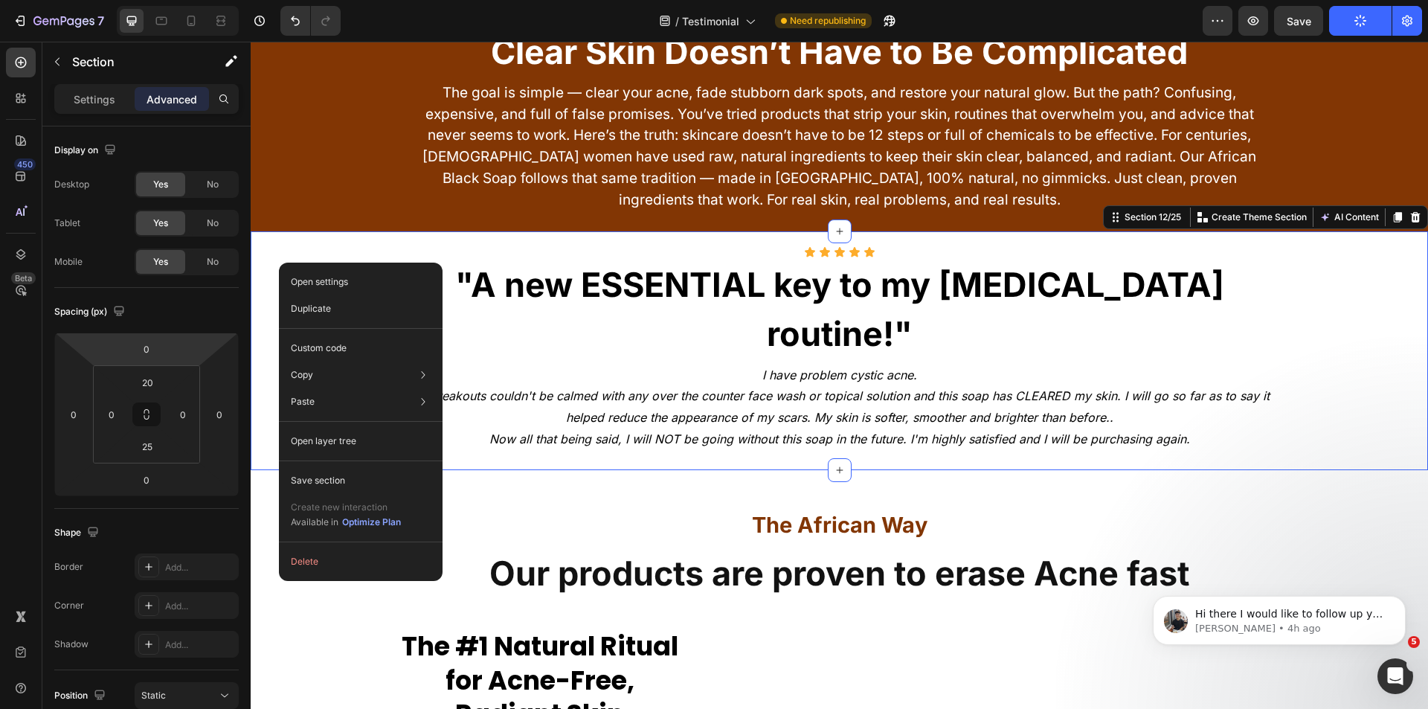
click at [269, 255] on div "Icon Icon Icon Icon Icon Icon List "A new ESSENTIAL key to my skin care routine…" at bounding box center [839, 348] width 1177 height 205
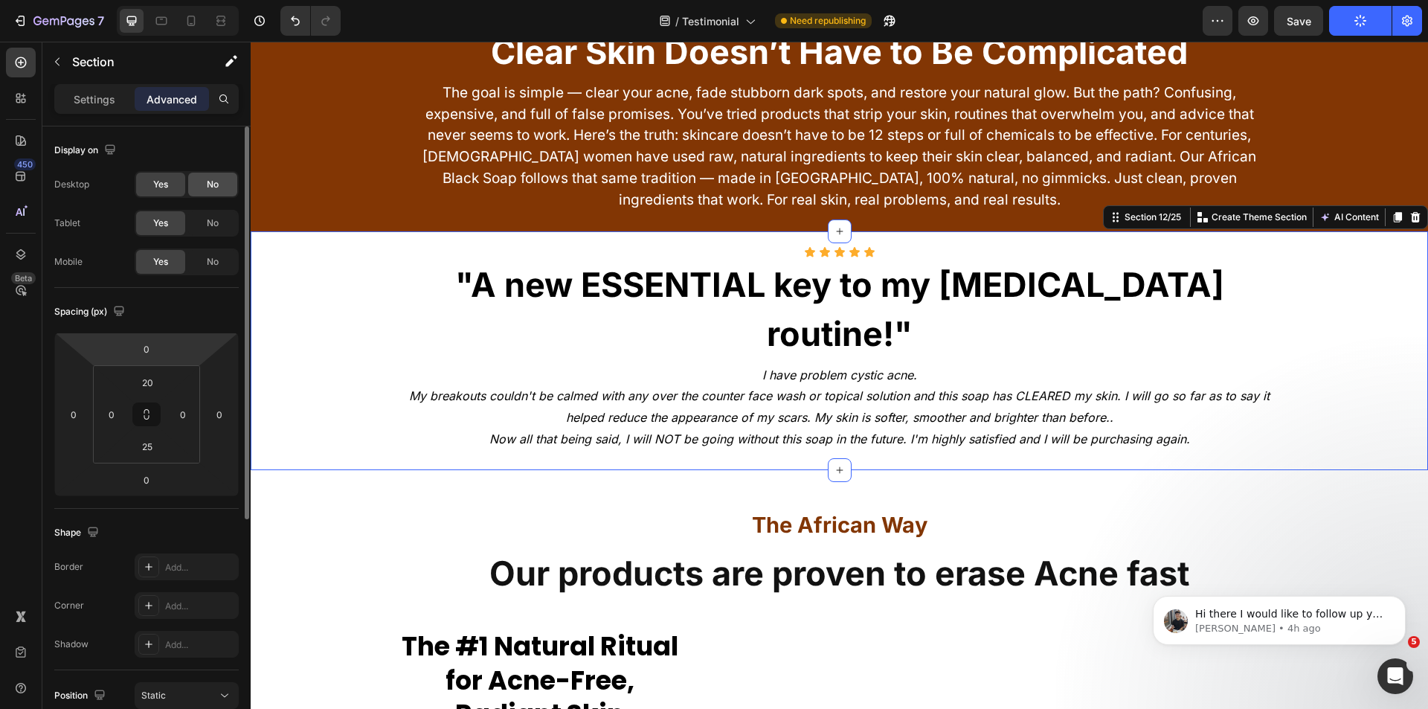
click at [199, 188] on div "No" at bounding box center [212, 185] width 49 height 24
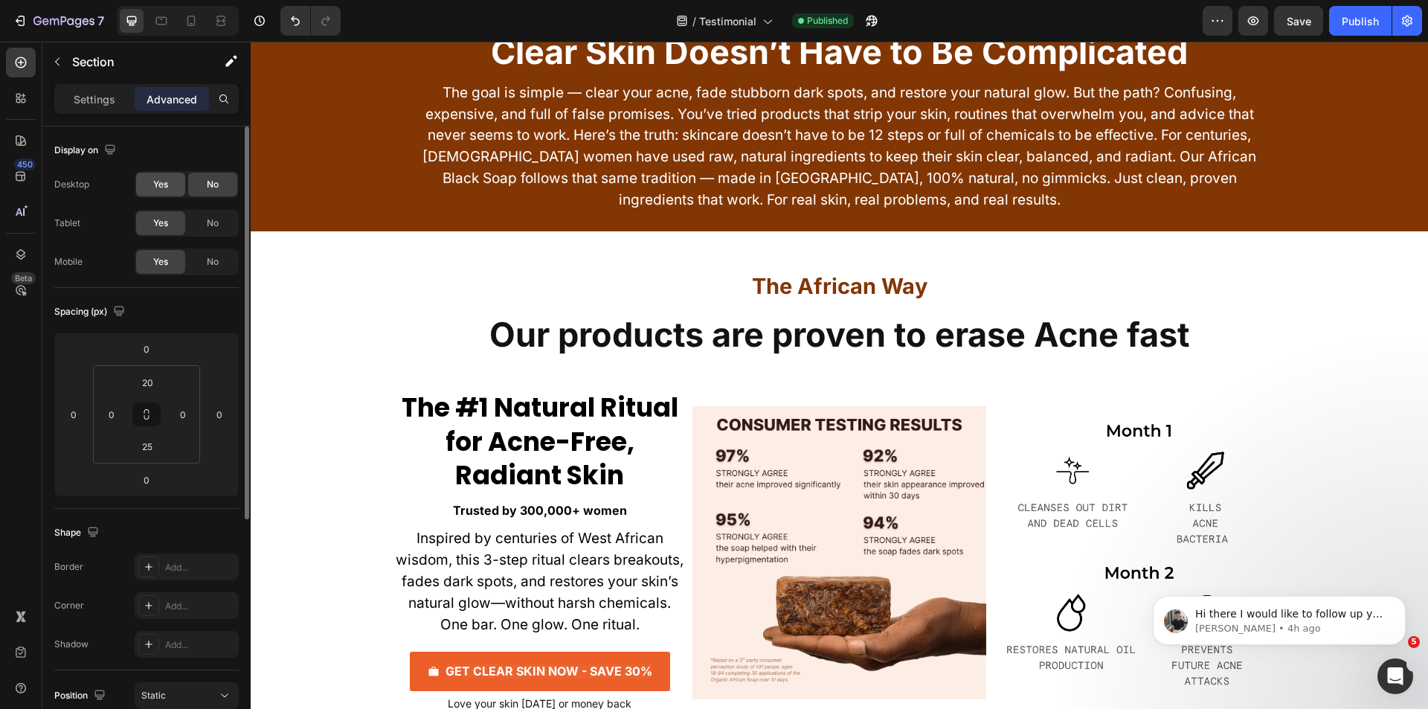
click at [158, 183] on span "Yes" at bounding box center [160, 184] width 15 height 13
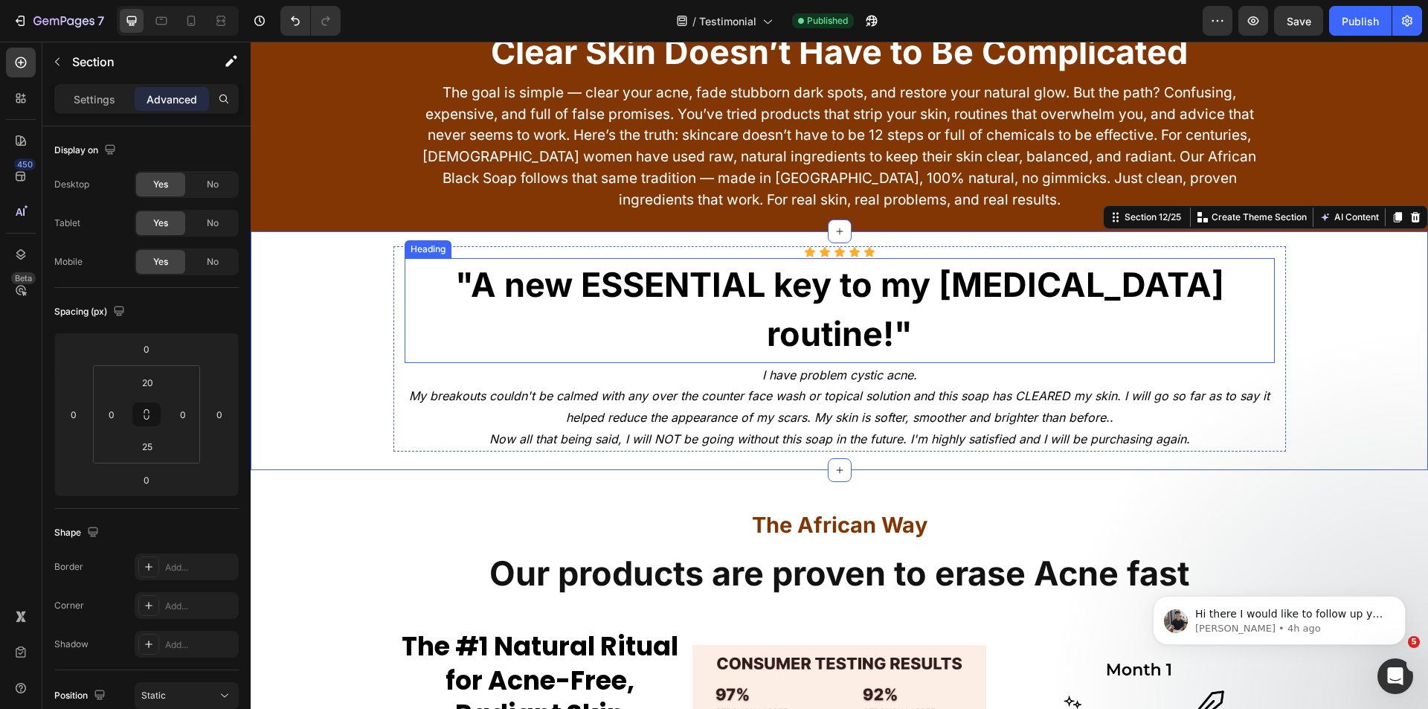
click at [603, 280] on strong ""A new ESSENTIAL key to my skin care routine!"" at bounding box center [839, 309] width 769 height 90
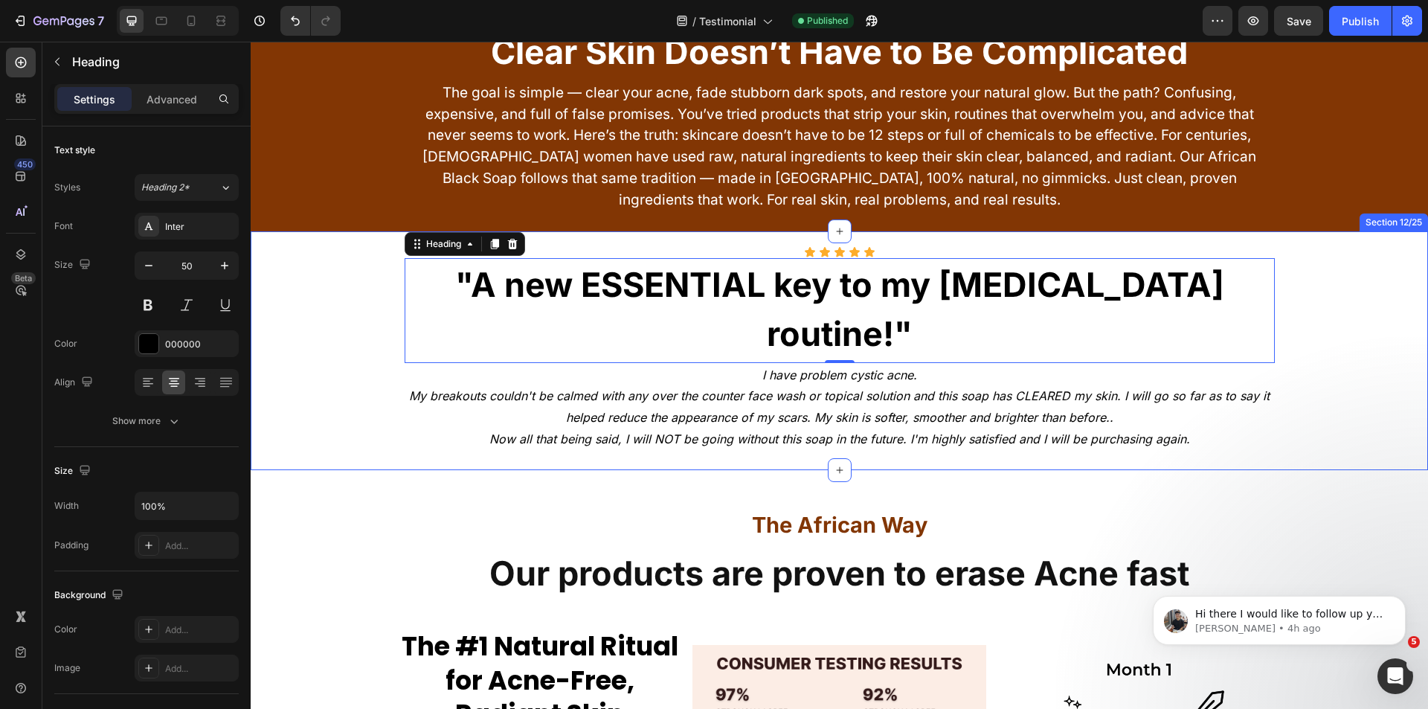
click at [308, 268] on div "Icon Icon Icon Icon Icon Icon List "A new ESSENTIAL key to my skin care routine…" at bounding box center [839, 348] width 1177 height 205
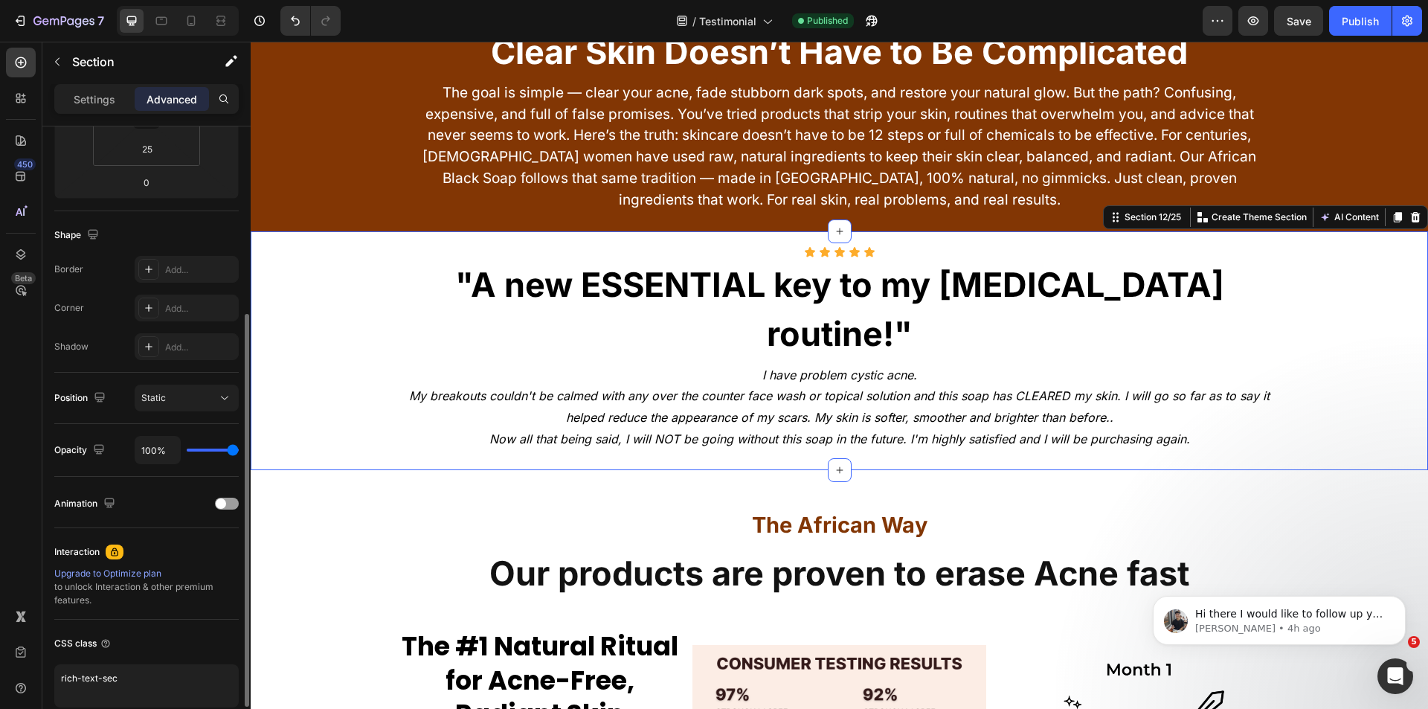
scroll to position [367, 0]
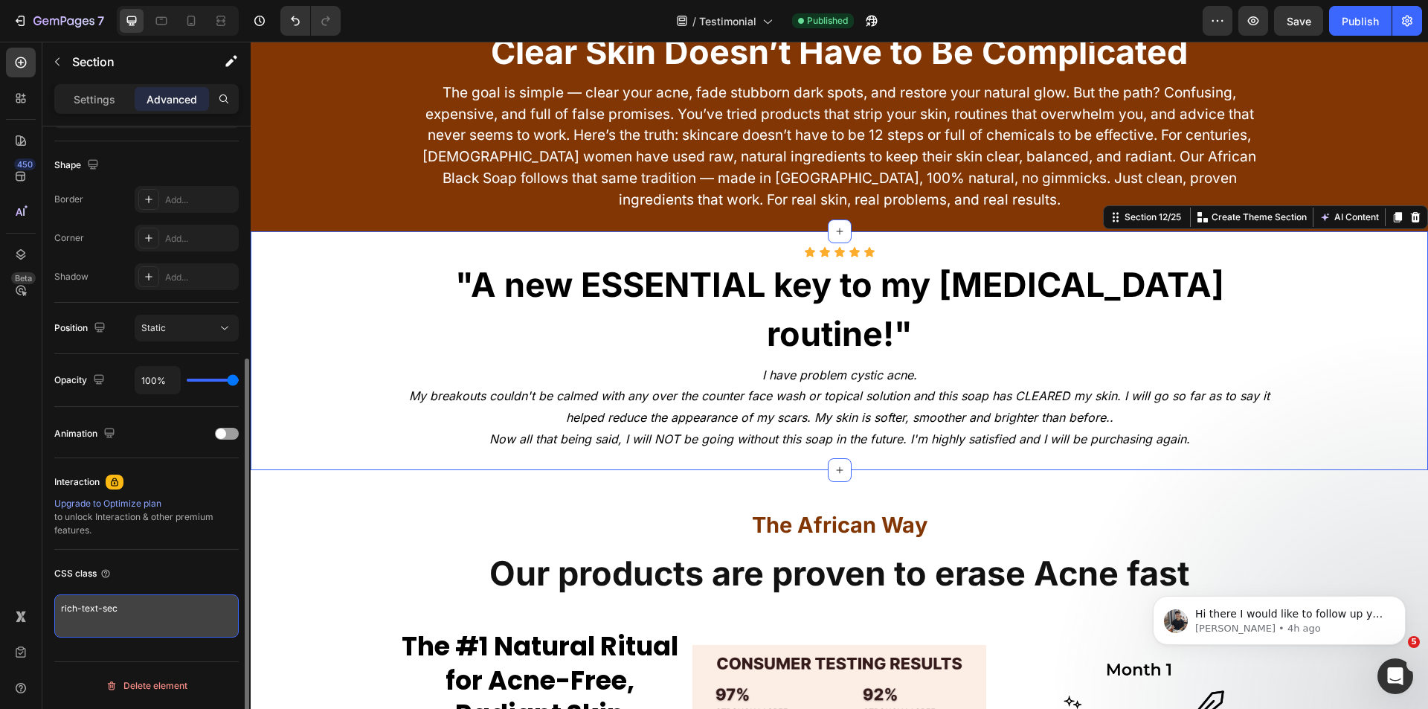
click at [141, 608] on textarea "rich-text-sec" at bounding box center [146, 615] width 184 height 43
type textarea "r"
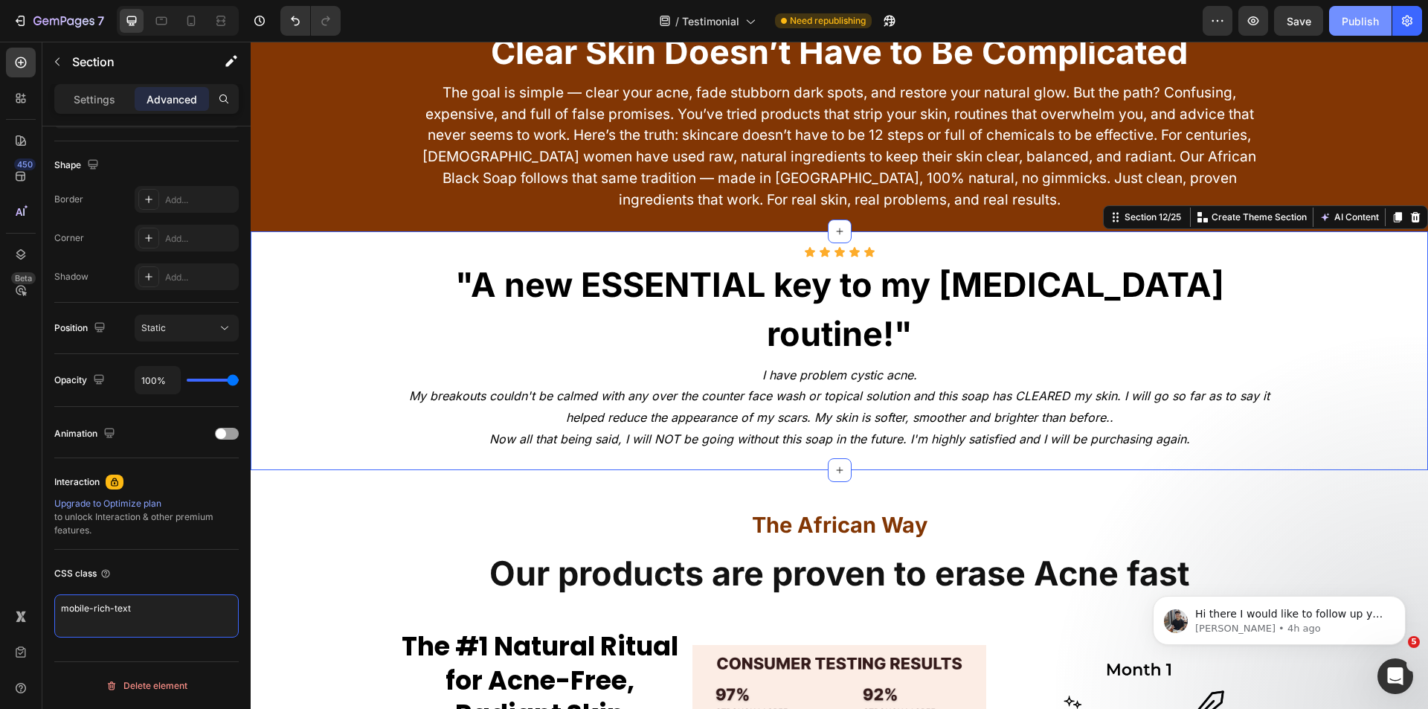
type textarea "mobile-rich-text"
click at [1351, 19] on div "Publish" at bounding box center [1360, 21] width 37 height 16
click at [347, 274] on div "Icon Icon Icon Icon Icon Icon List "A new ESSENTIAL key to my skin care routine…" at bounding box center [839, 348] width 1177 height 205
click at [97, 109] on div "Settings" at bounding box center [94, 99] width 74 height 24
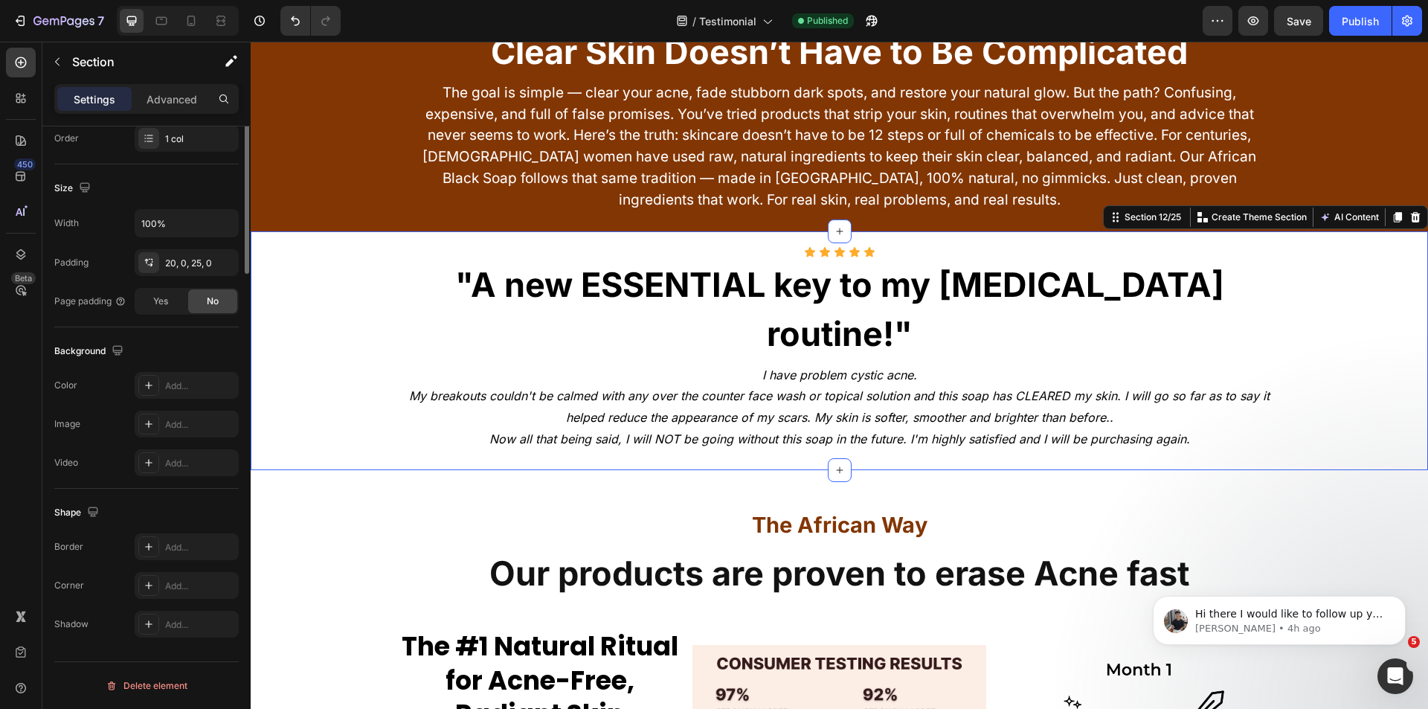
scroll to position [0, 0]
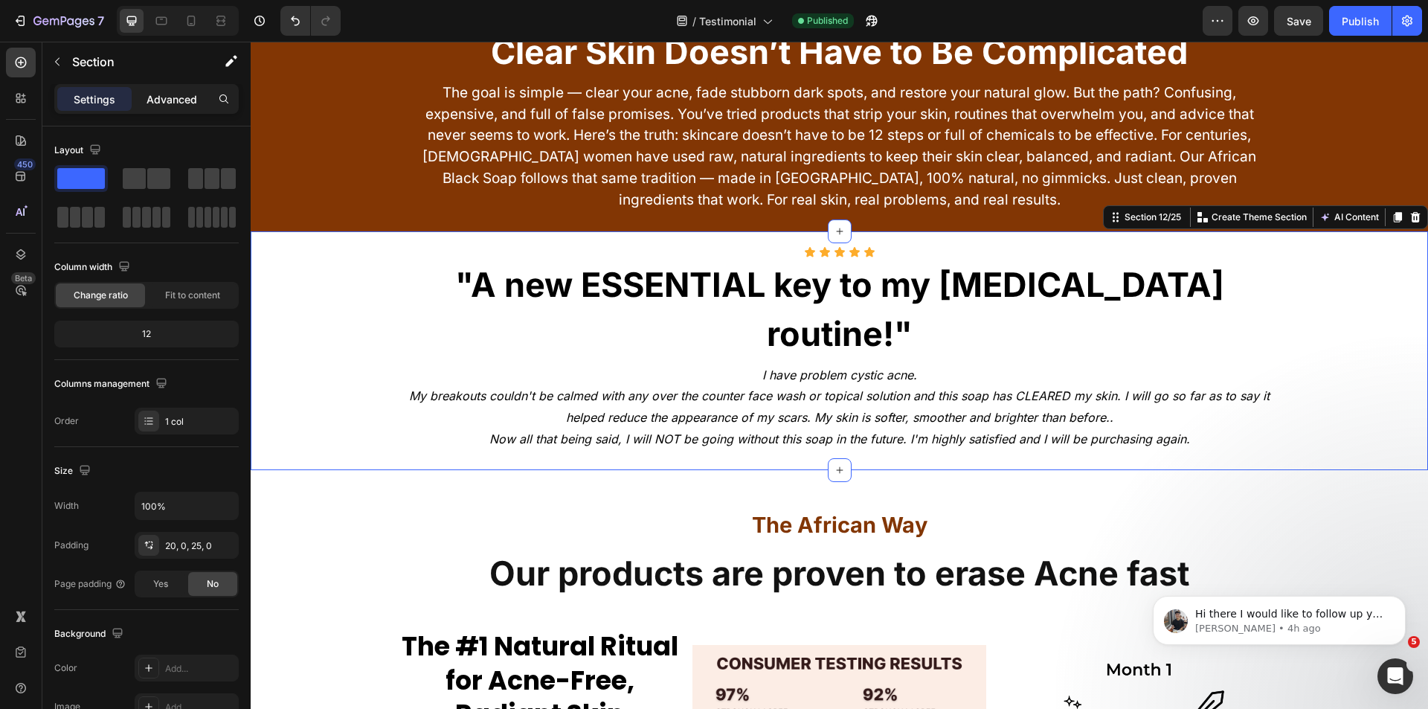
click at [154, 106] on p "Advanced" at bounding box center [172, 99] width 51 height 16
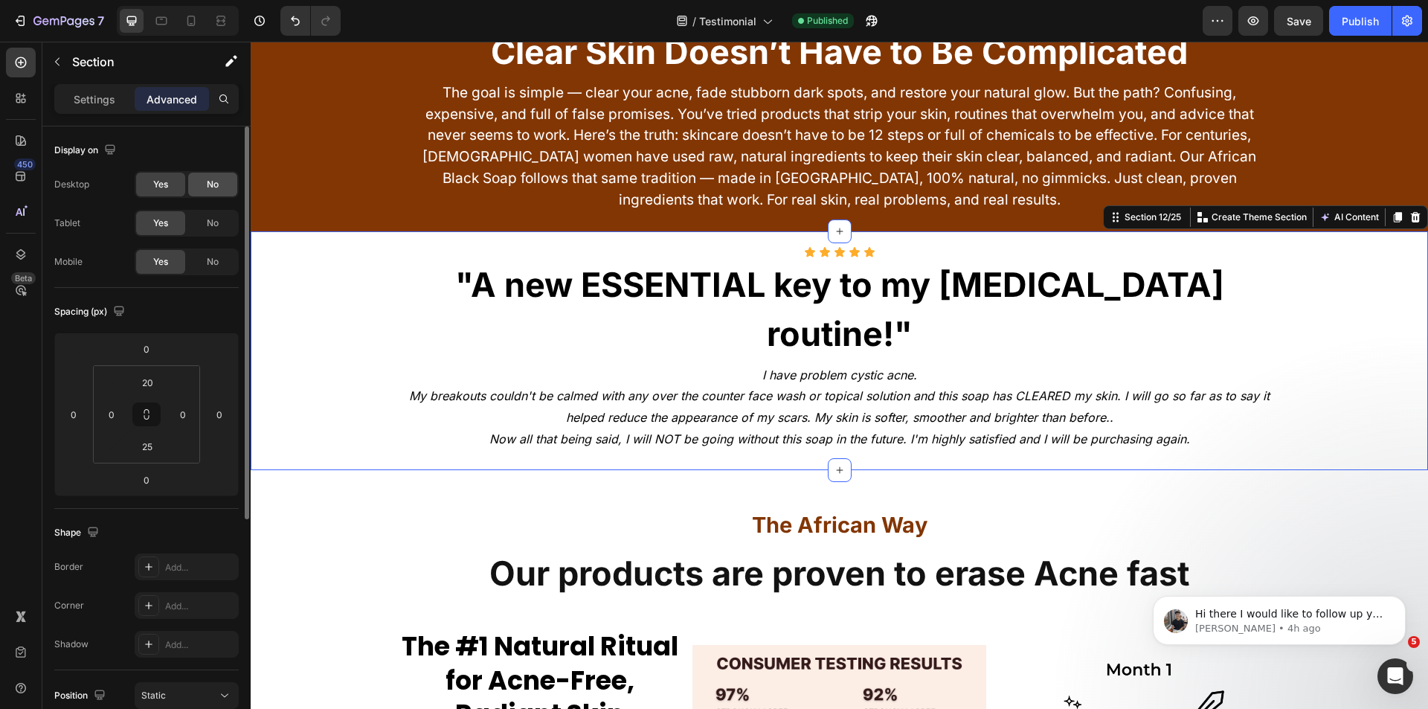
click at [199, 187] on div "No" at bounding box center [212, 185] width 49 height 24
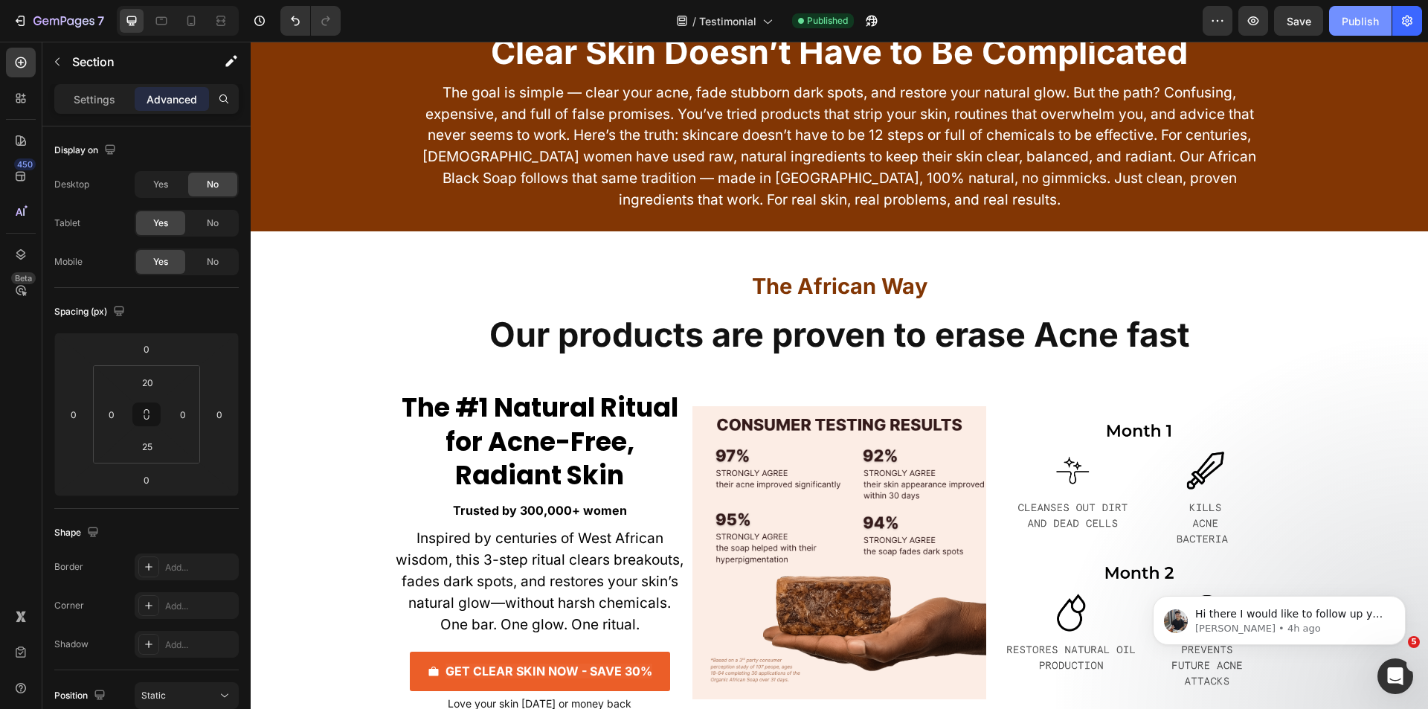
click at [1348, 23] on div "Publish" at bounding box center [1360, 21] width 37 height 16
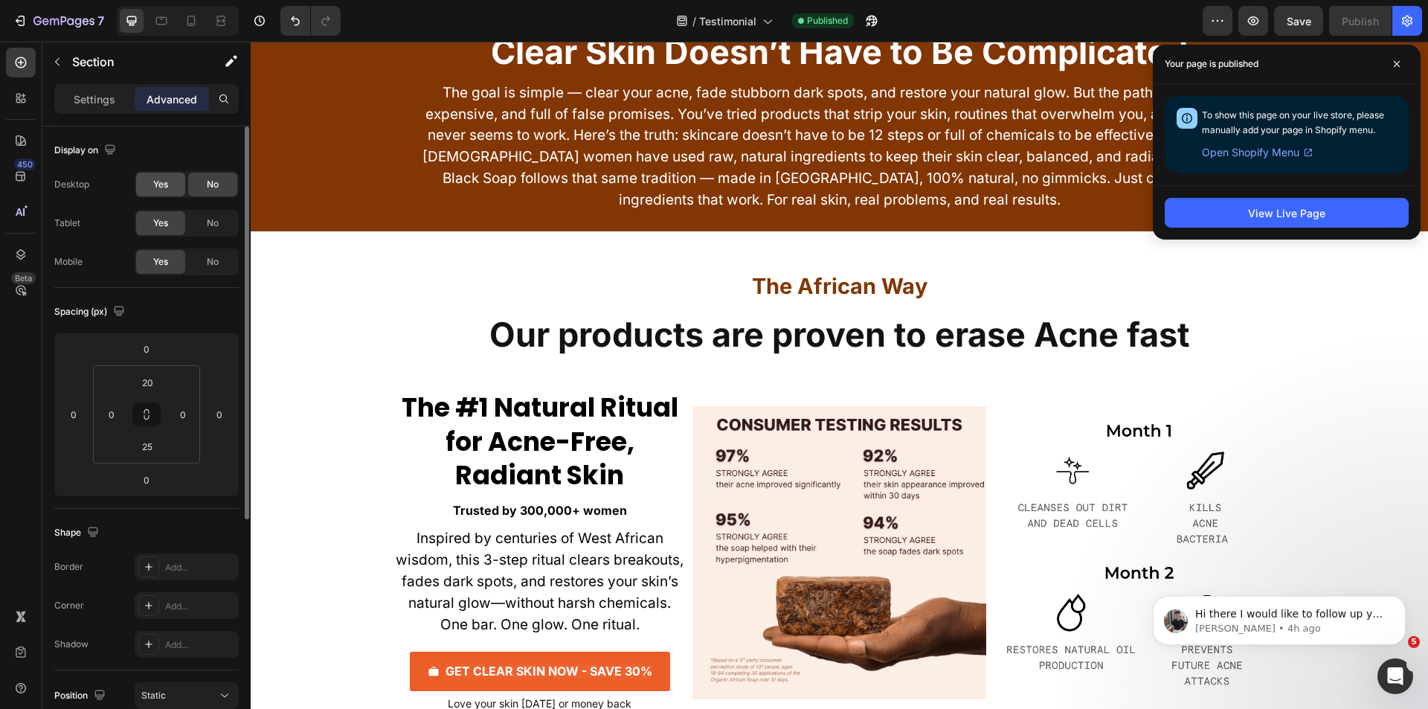
click at [155, 175] on div "Yes" at bounding box center [160, 185] width 49 height 24
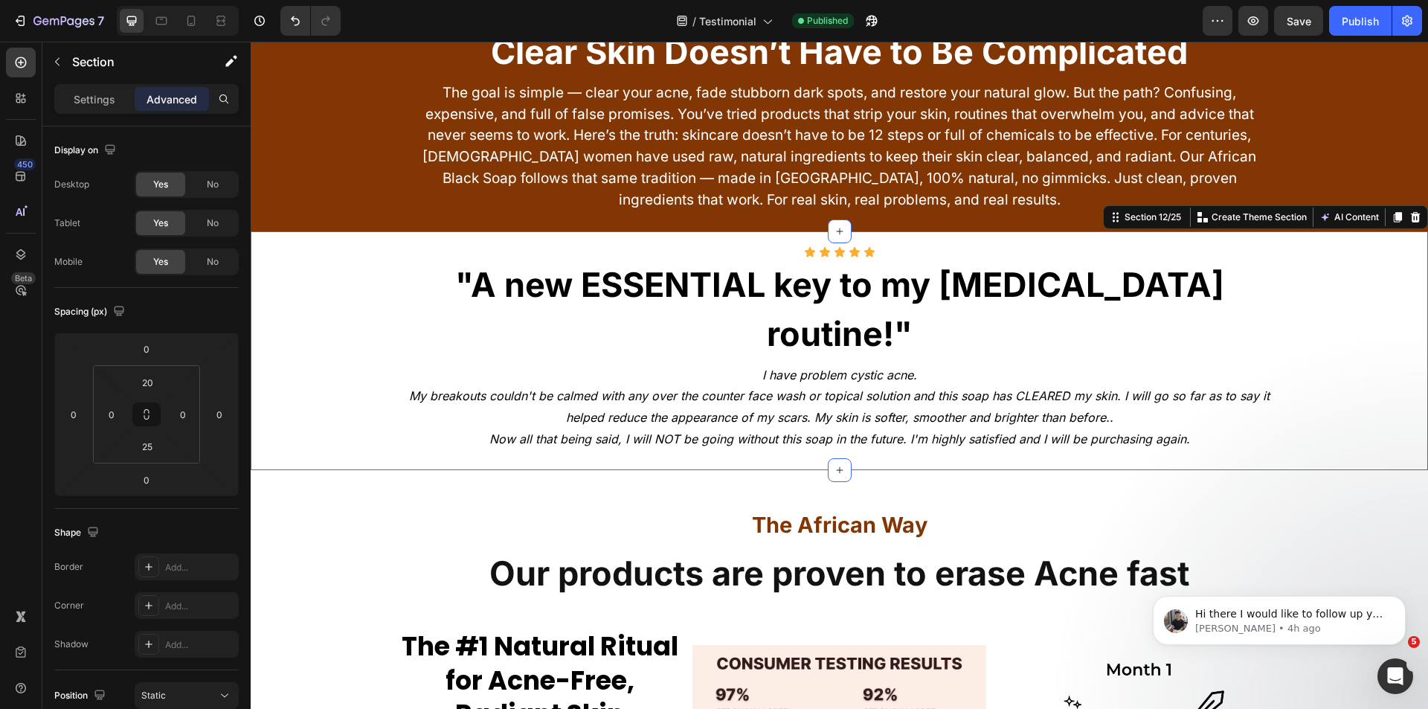
click at [280, 274] on div "Icon Icon Icon Icon Icon Icon List "A new ESSENTIAL key to my skin care routine…" at bounding box center [839, 348] width 1177 height 205
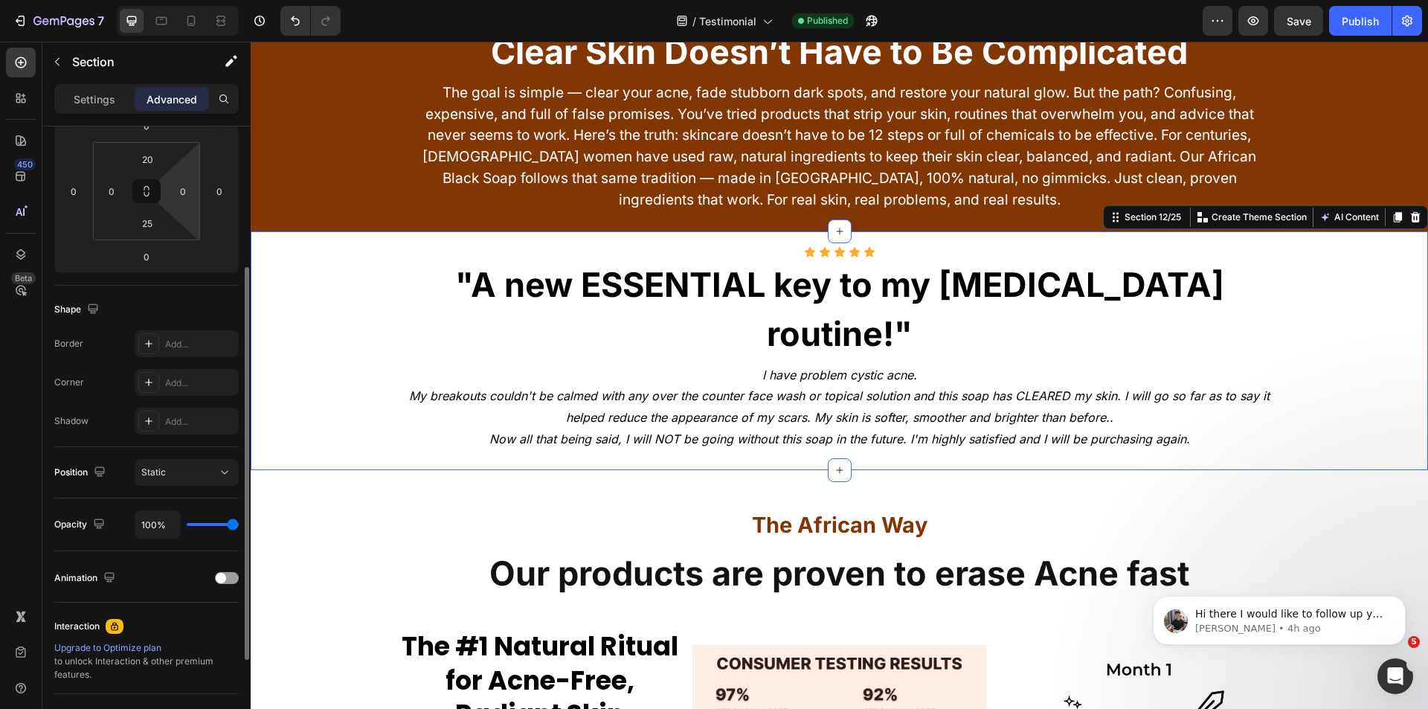
scroll to position [367, 0]
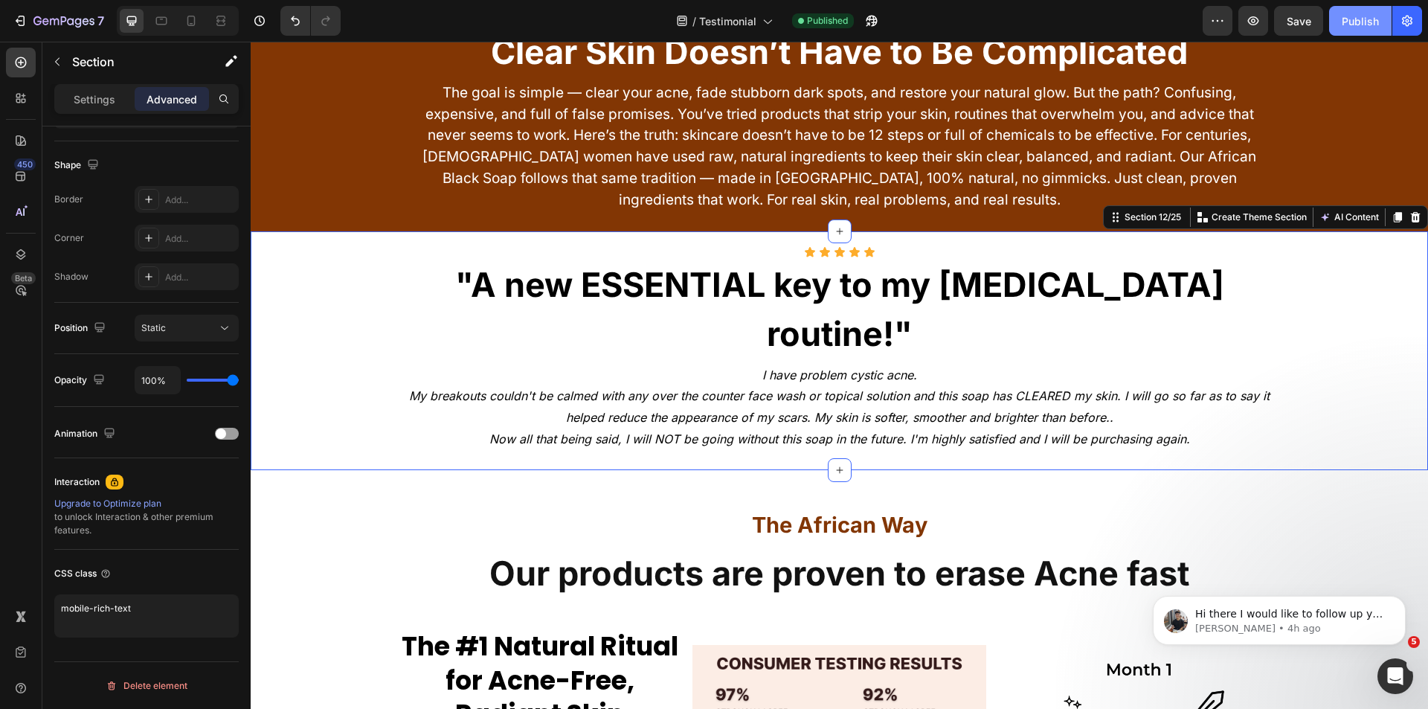
click at [1345, 29] on button "Publish" at bounding box center [1360, 21] width 62 height 30
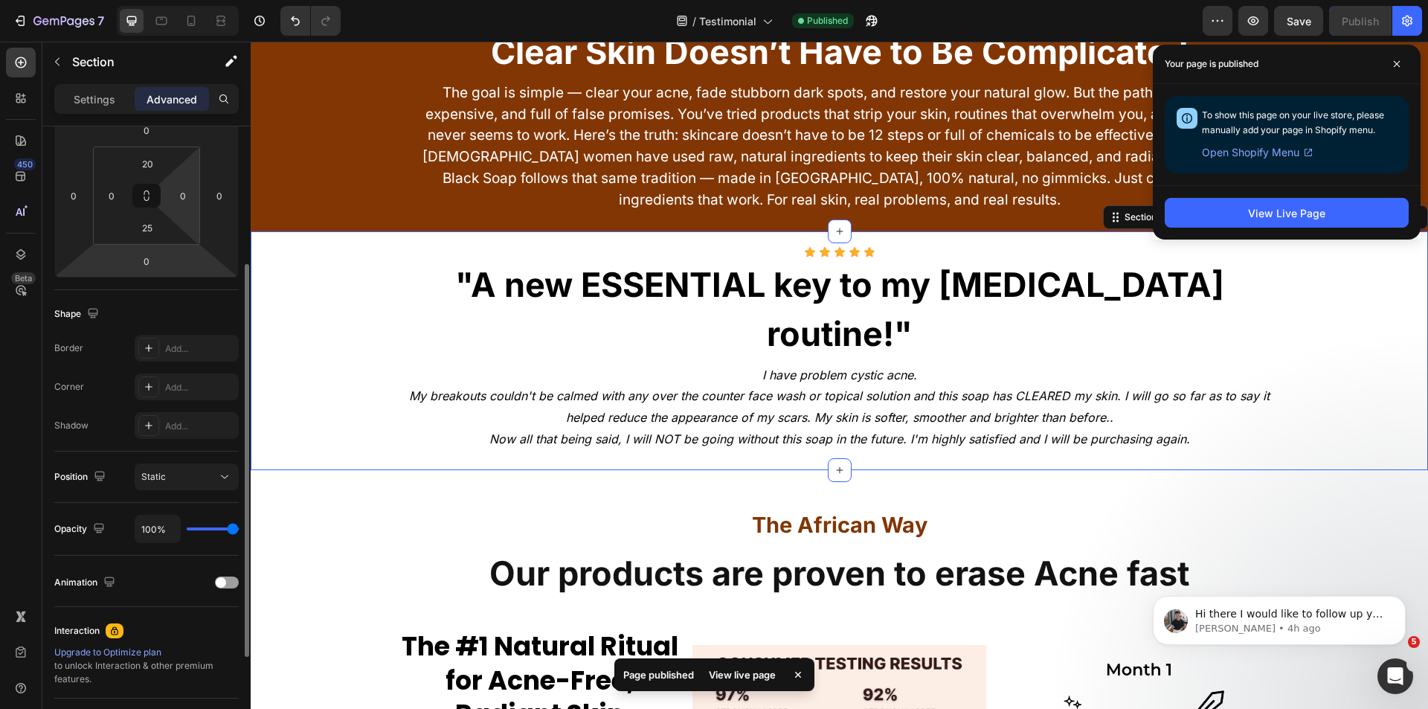
scroll to position [0, 0]
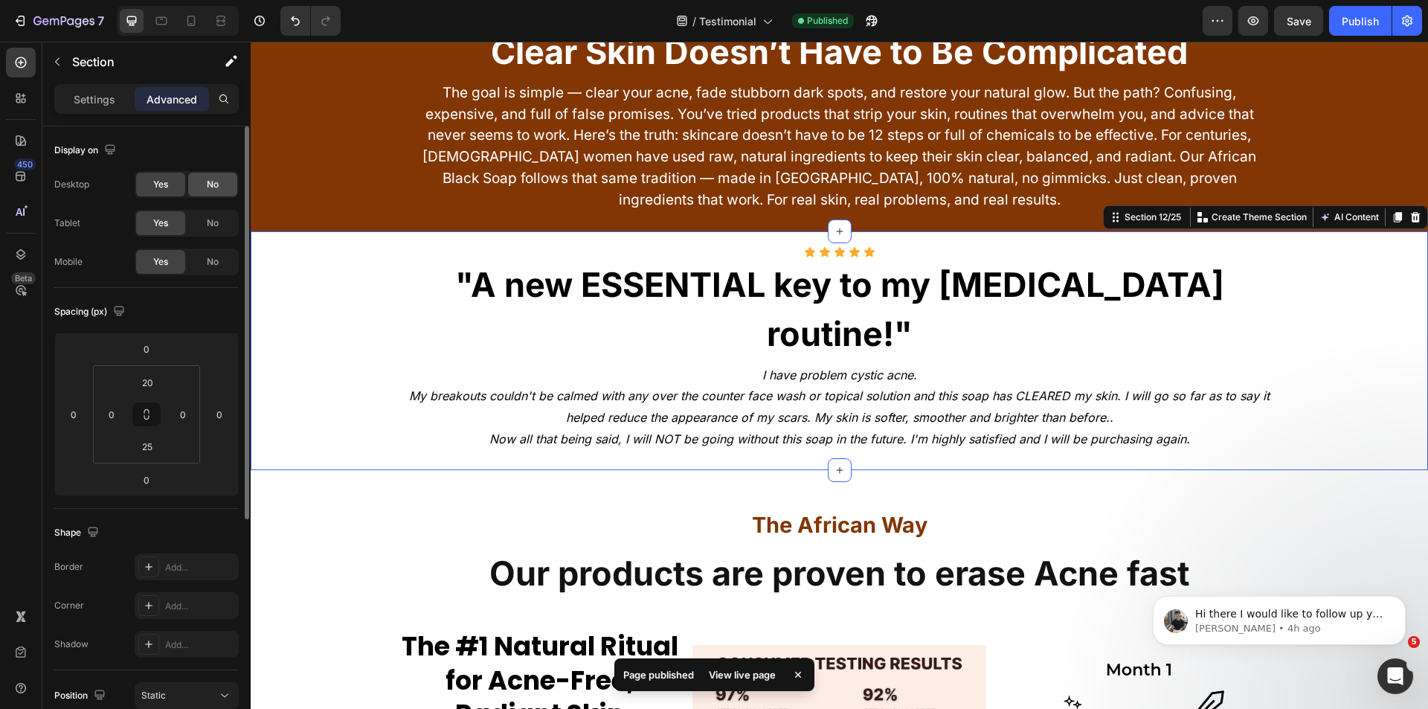
click at [212, 190] on span "No" at bounding box center [213, 184] width 12 height 13
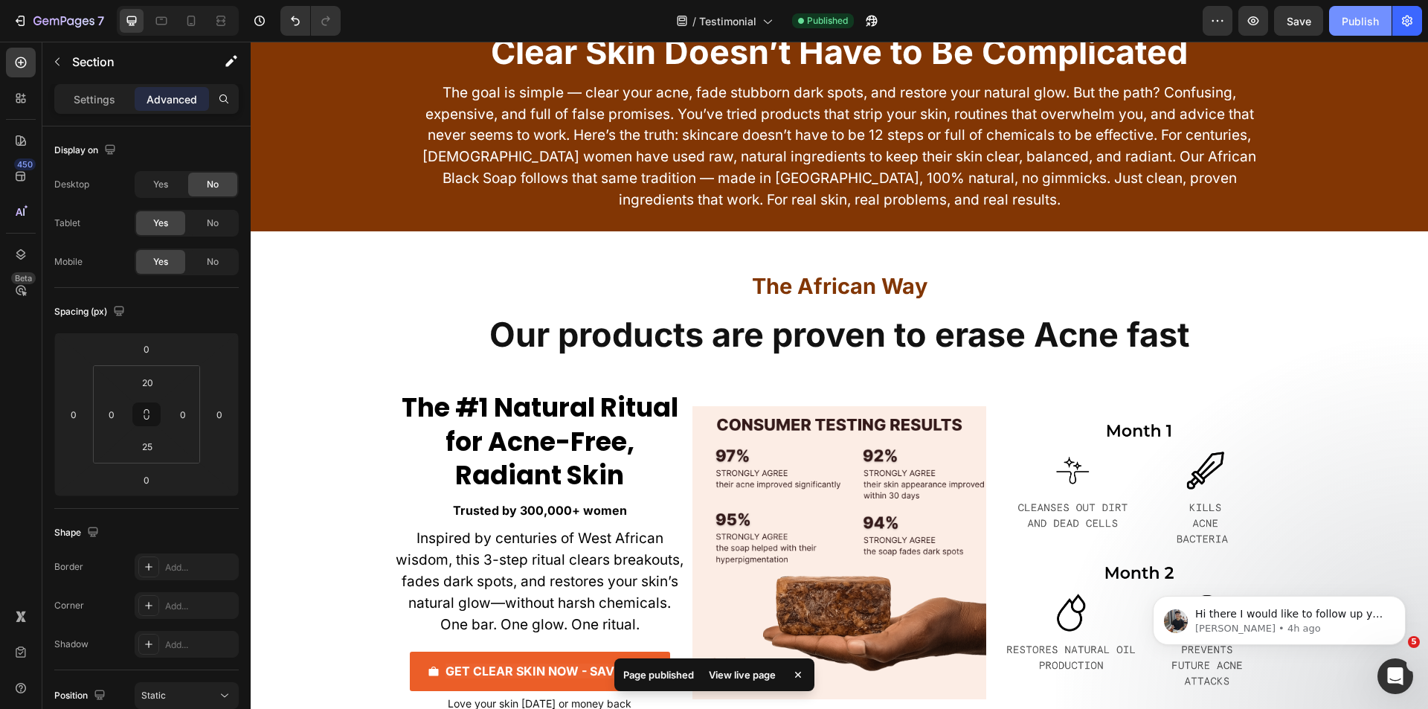
click at [1360, 11] on button "Publish" at bounding box center [1360, 21] width 62 height 30
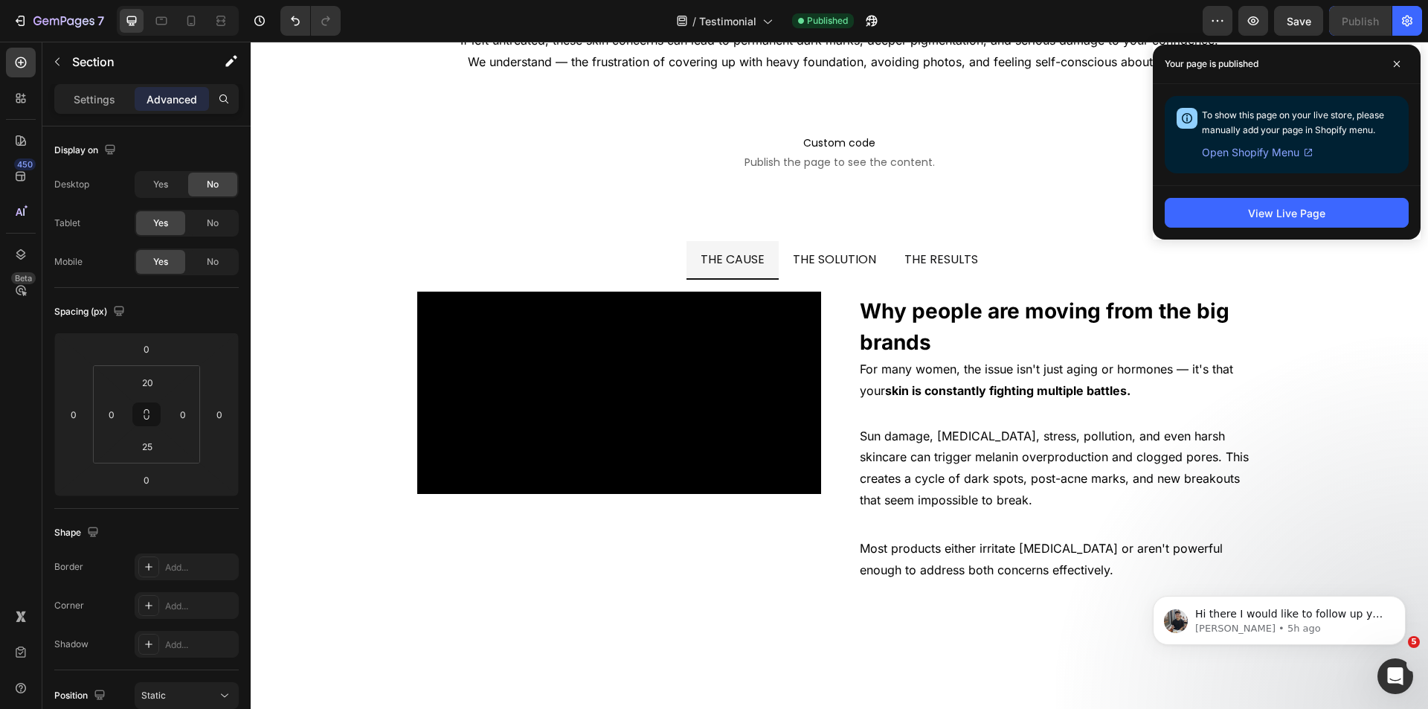
scroll to position [8623, 0]
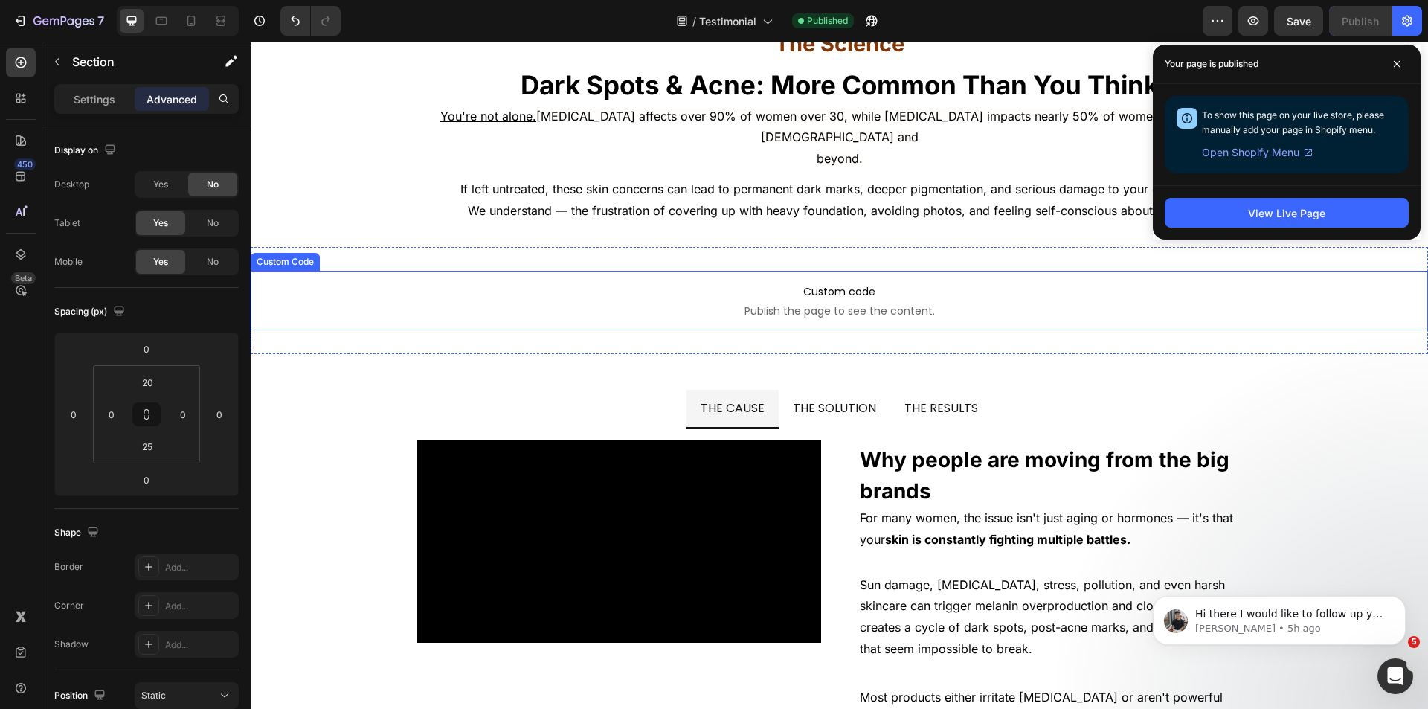
click at [514, 283] on span "Custom code" at bounding box center [839, 292] width 1177 height 18
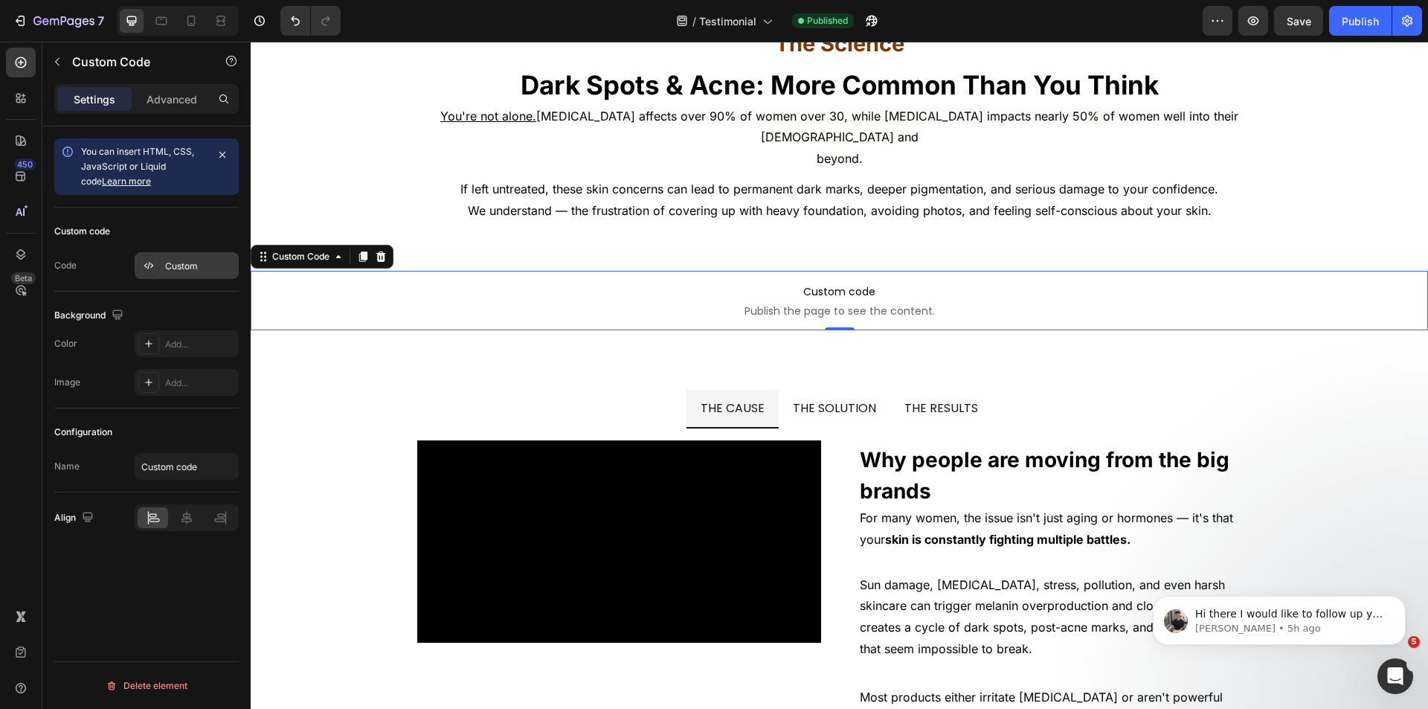
click at [193, 261] on div "Custom" at bounding box center [200, 266] width 70 height 13
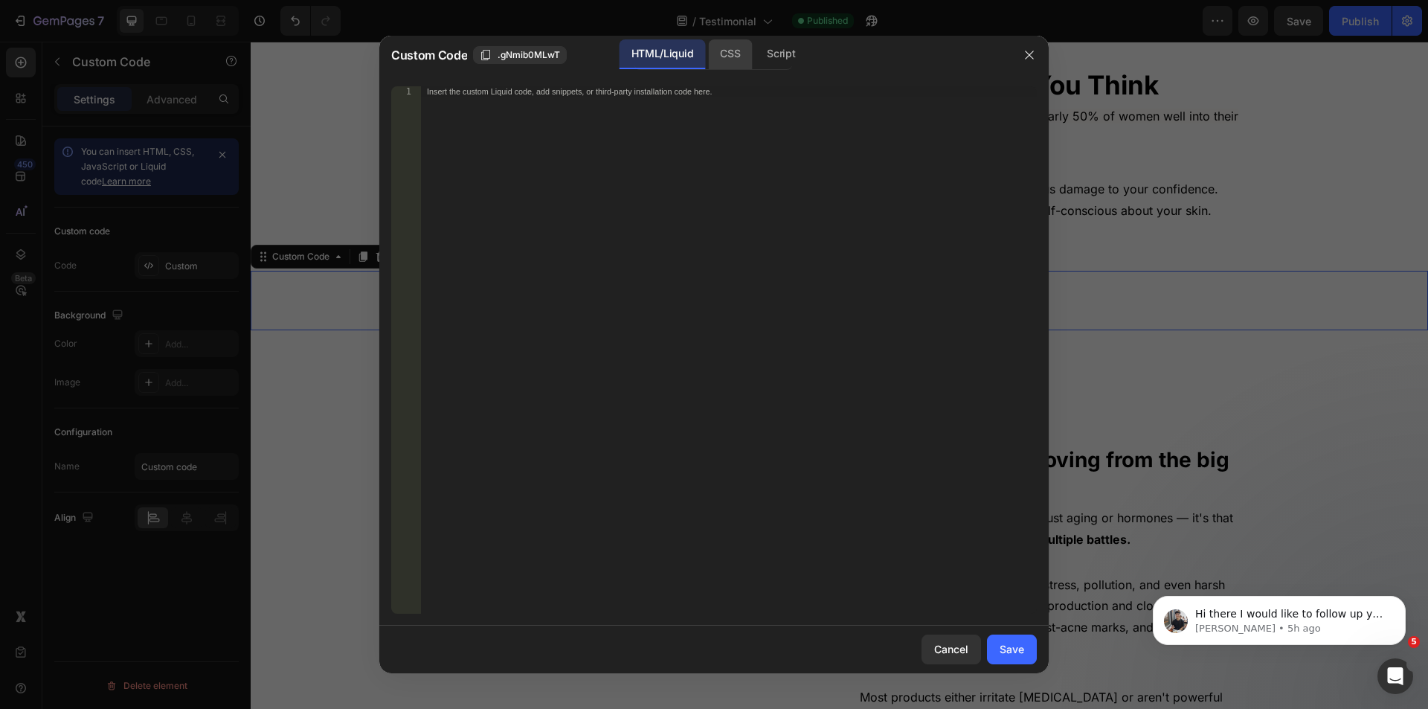
click at [755, 60] on div "CSS" at bounding box center [781, 54] width 52 height 30
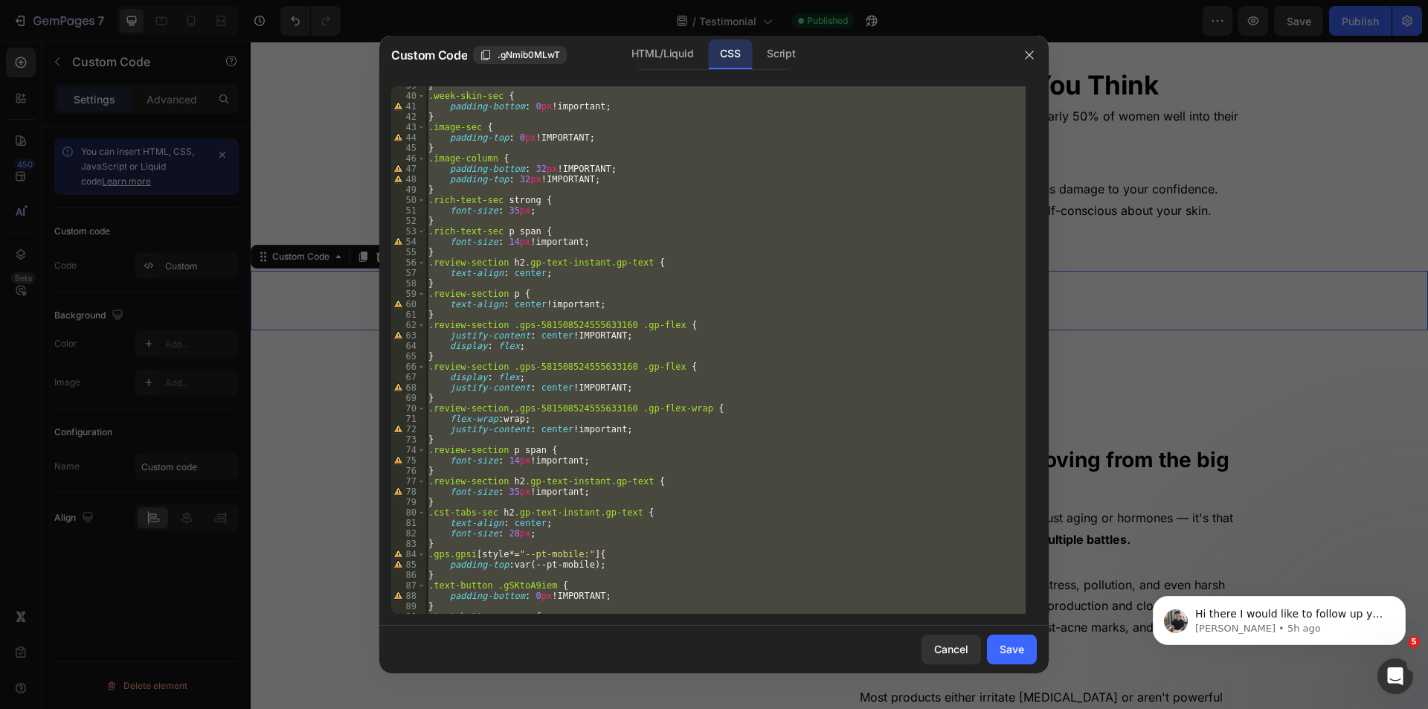
scroll to position [504, 0]
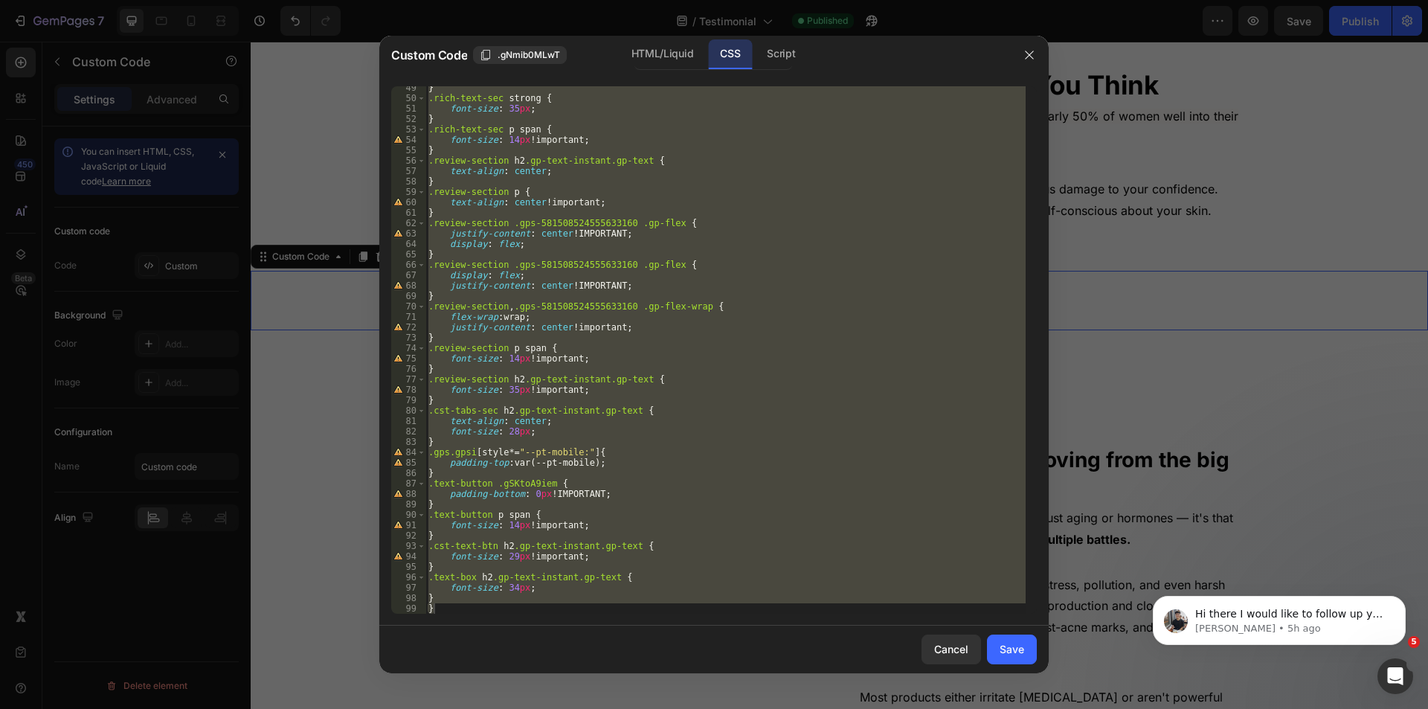
click at [441, 592] on div "} .rich-text-sec strong { font-size : 35 px ; } .rich-text-sec p span { font-si…" at bounding box center [725, 349] width 600 height 527
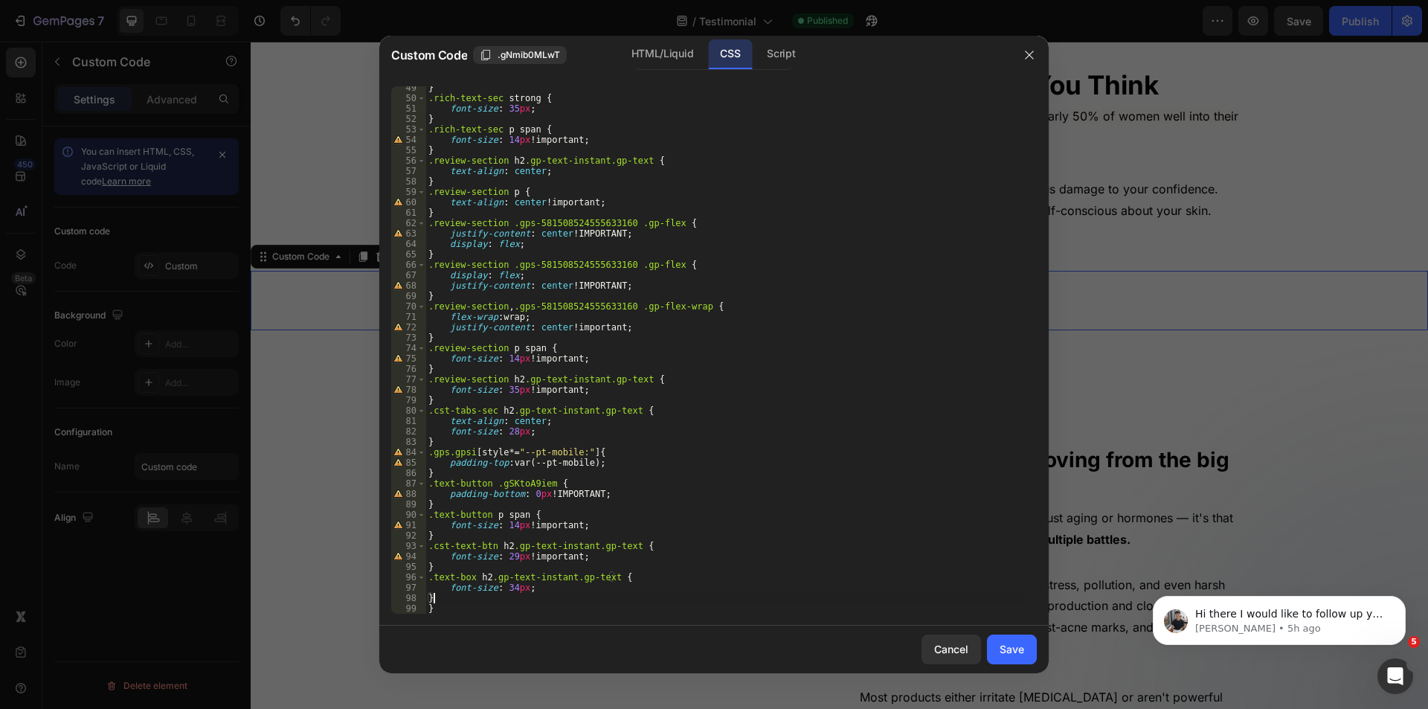
click at [440, 599] on div "} .rich-text-sec strong { font-size : 35 px ; } .rich-text-sec p span { font-si…" at bounding box center [725, 357] width 600 height 548
type textarea "}"
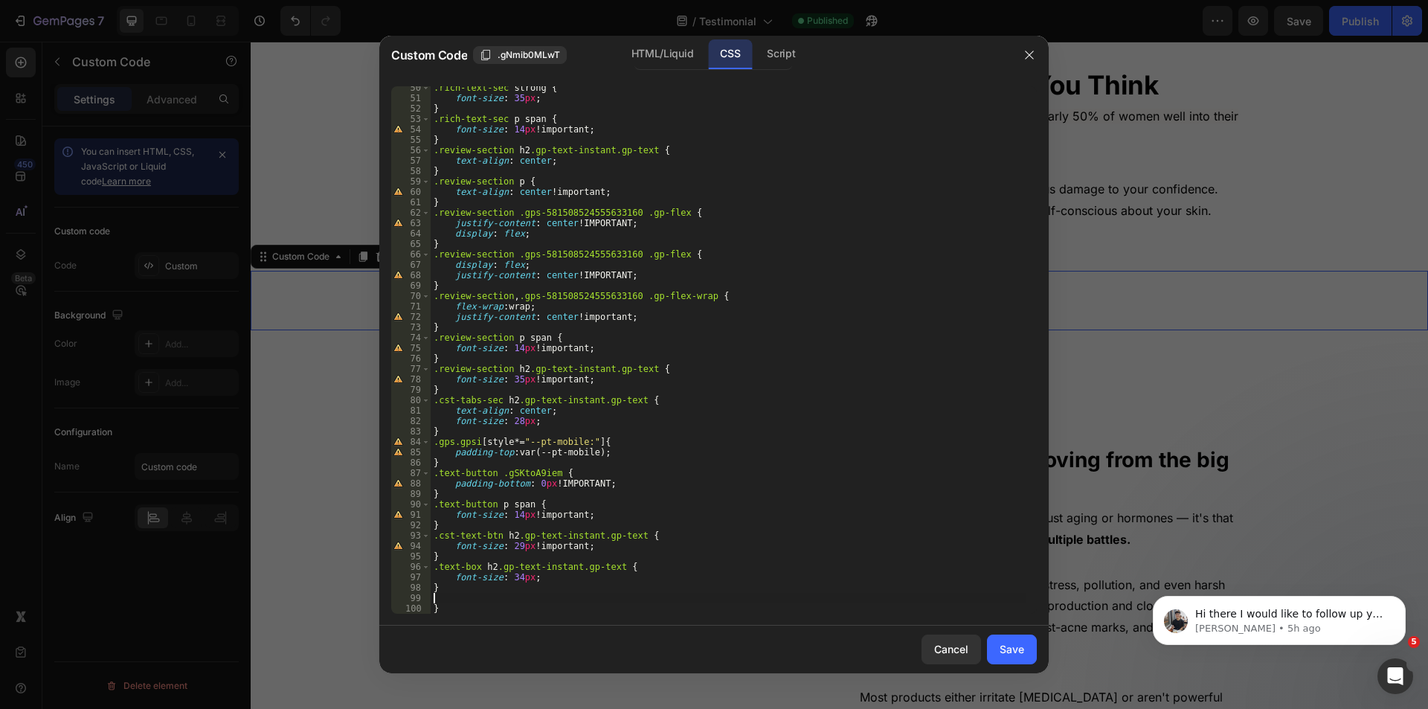
scroll to position [514, 0]
paste textarea "}"
type textarea "}"
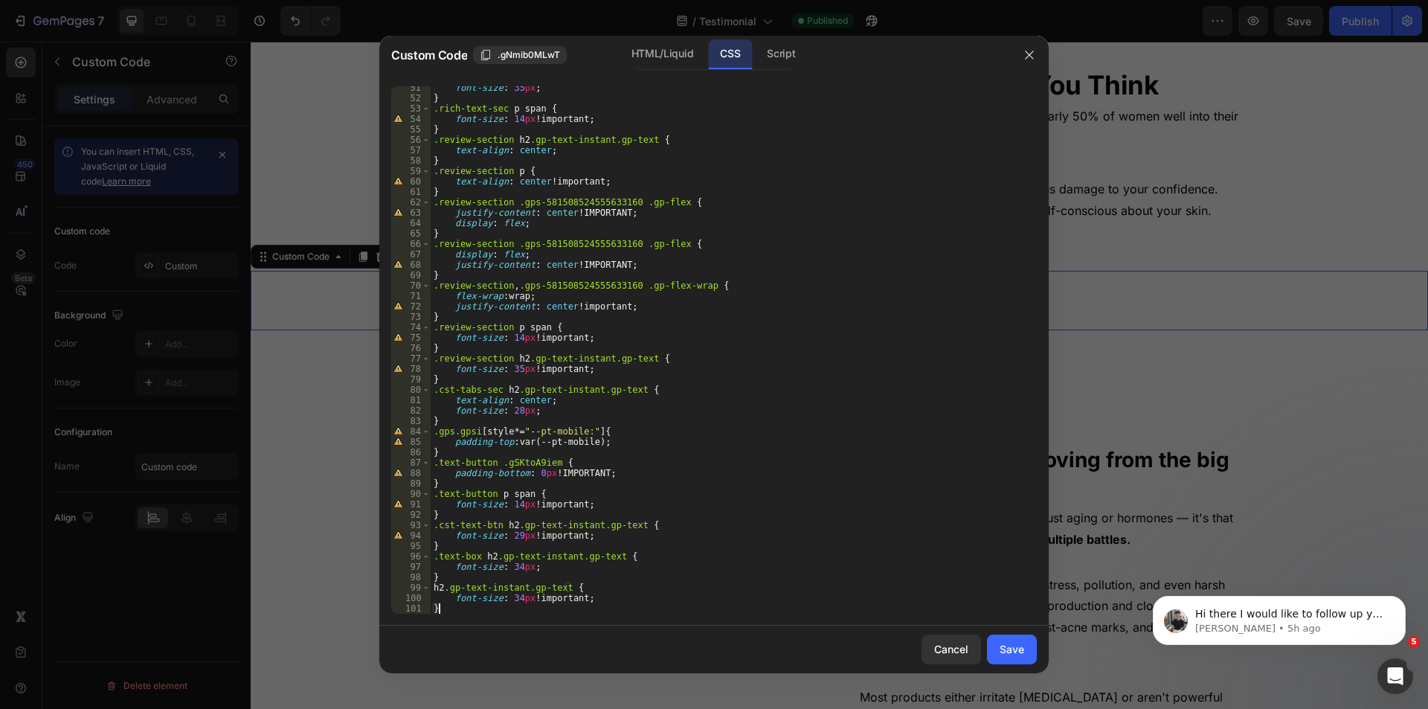
scroll to position [524, 0]
click at [1009, 649] on div "Save" at bounding box center [1012, 649] width 25 height 16
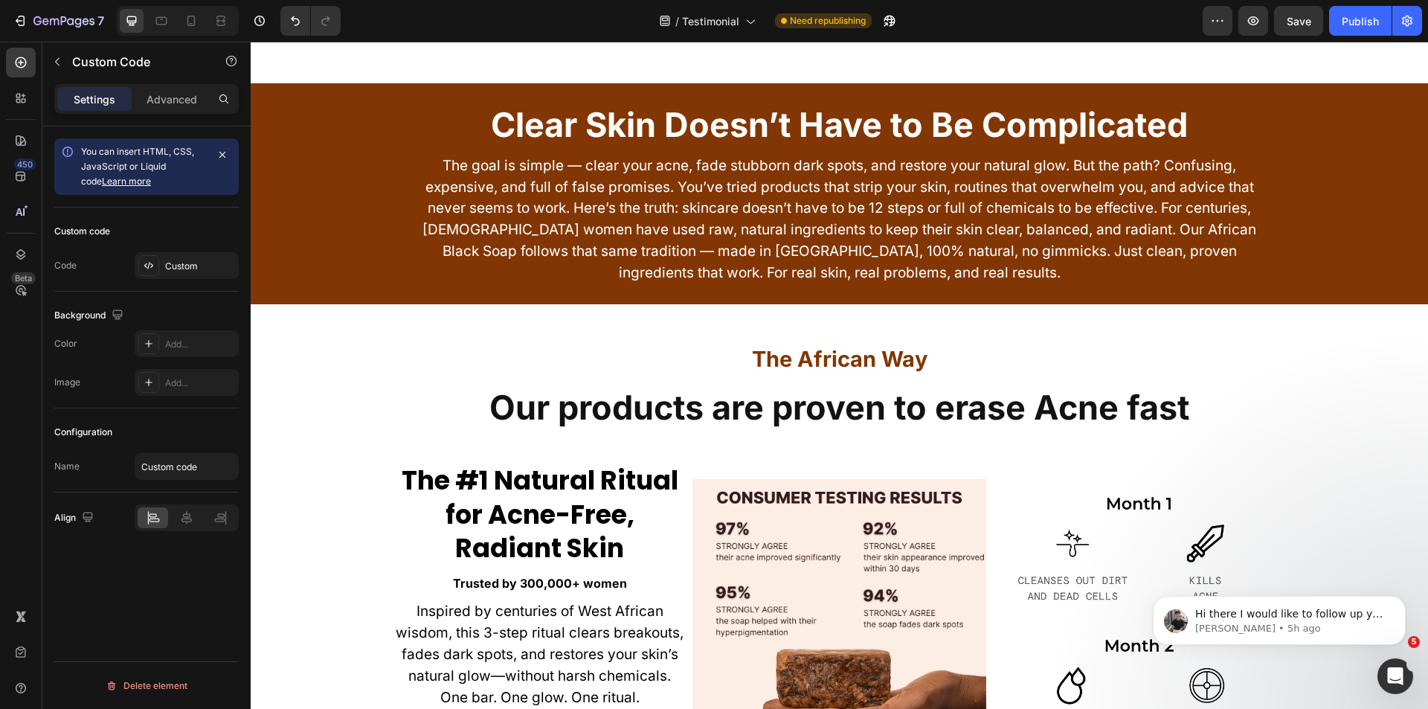
scroll to position [7135, 0]
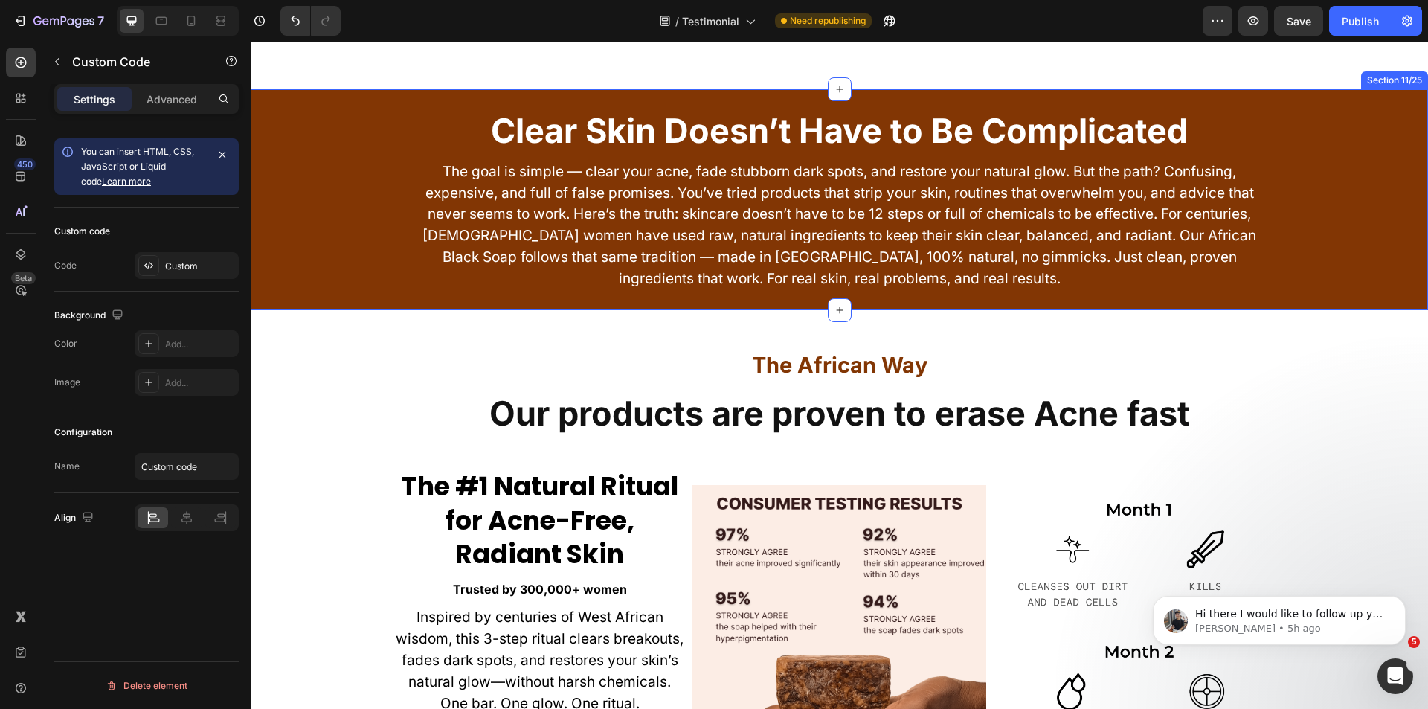
click at [364, 283] on div "Clear Skin Doesn’t Have to Be Complicated Heading The goal is simple — clear yo…" at bounding box center [839, 197] width 1177 height 187
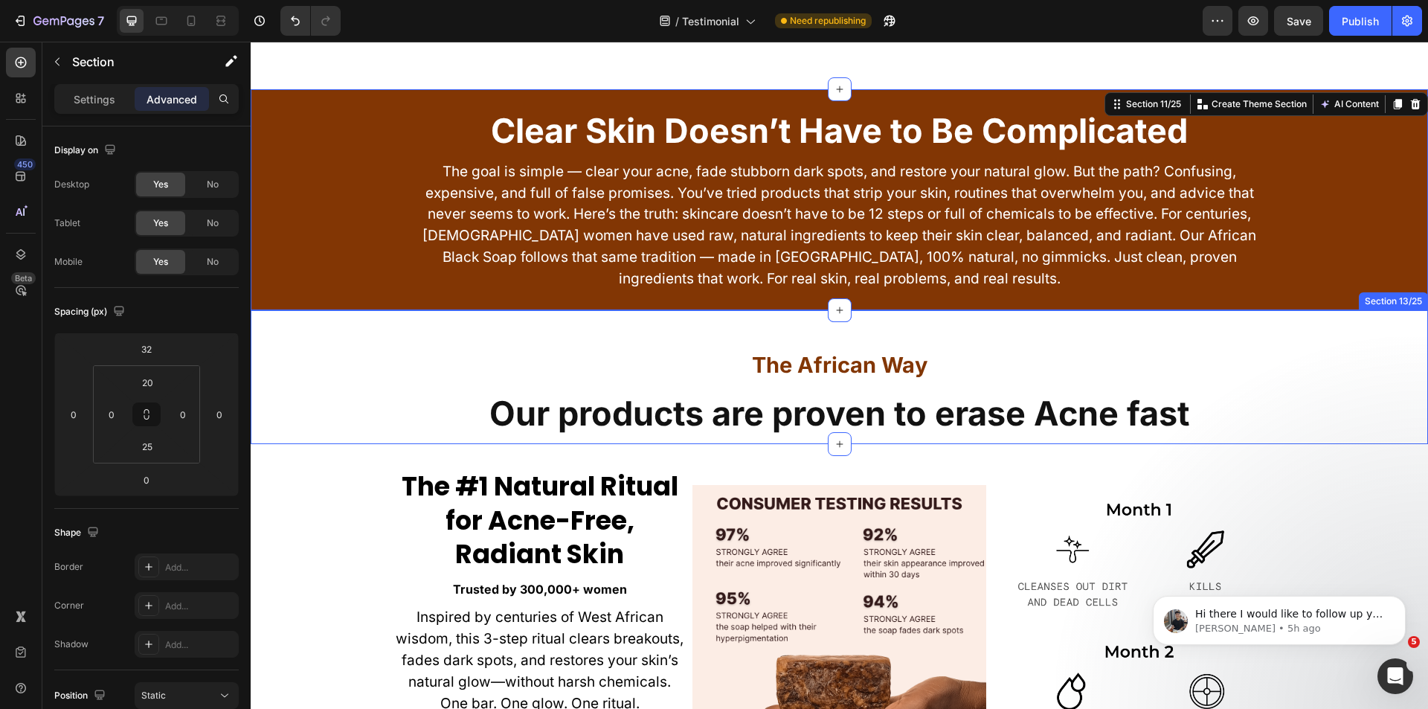
click at [314, 319] on div "The African Way Heading Our products are proven to erase Acne fast Heading Row …" at bounding box center [839, 377] width 1177 height 135
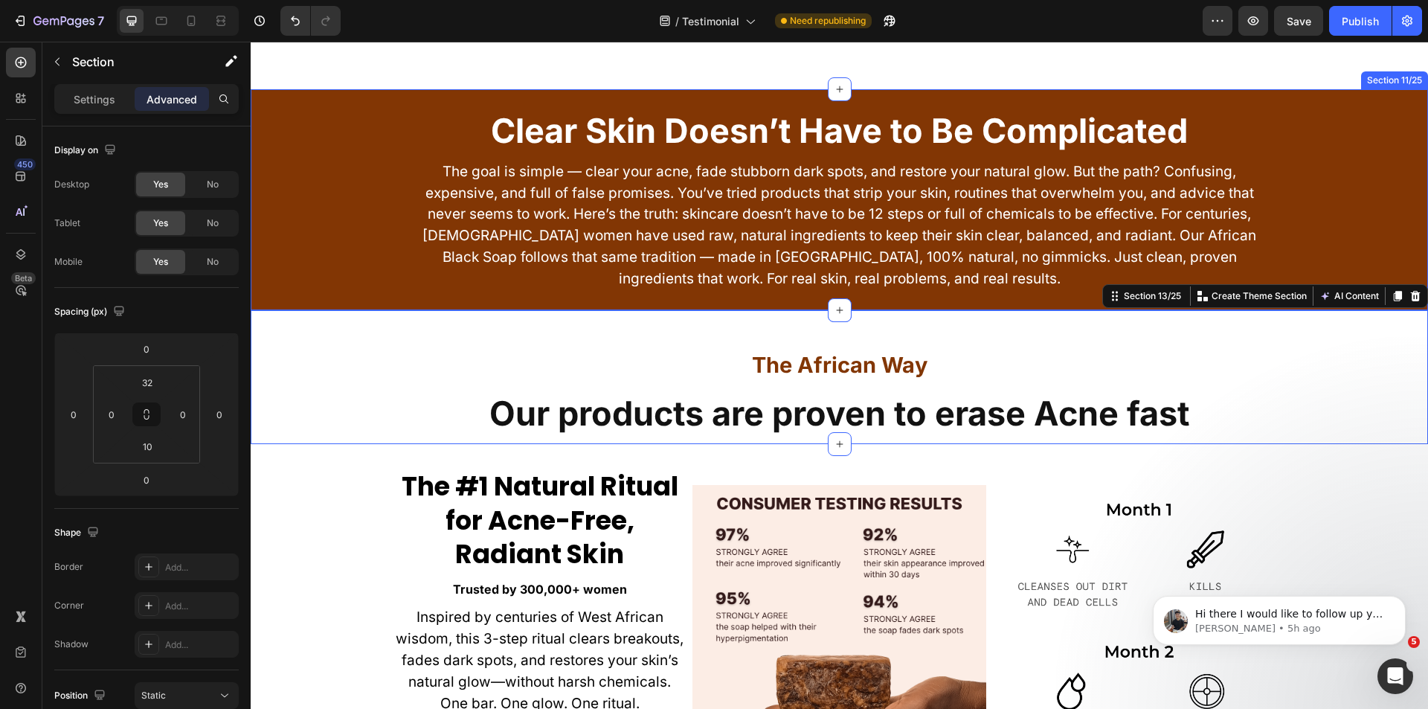
click at [327, 297] on div "Clear Skin Doesn’t Have to Be Complicated Heading The goal is simple — clear yo…" at bounding box center [839, 199] width 1177 height 221
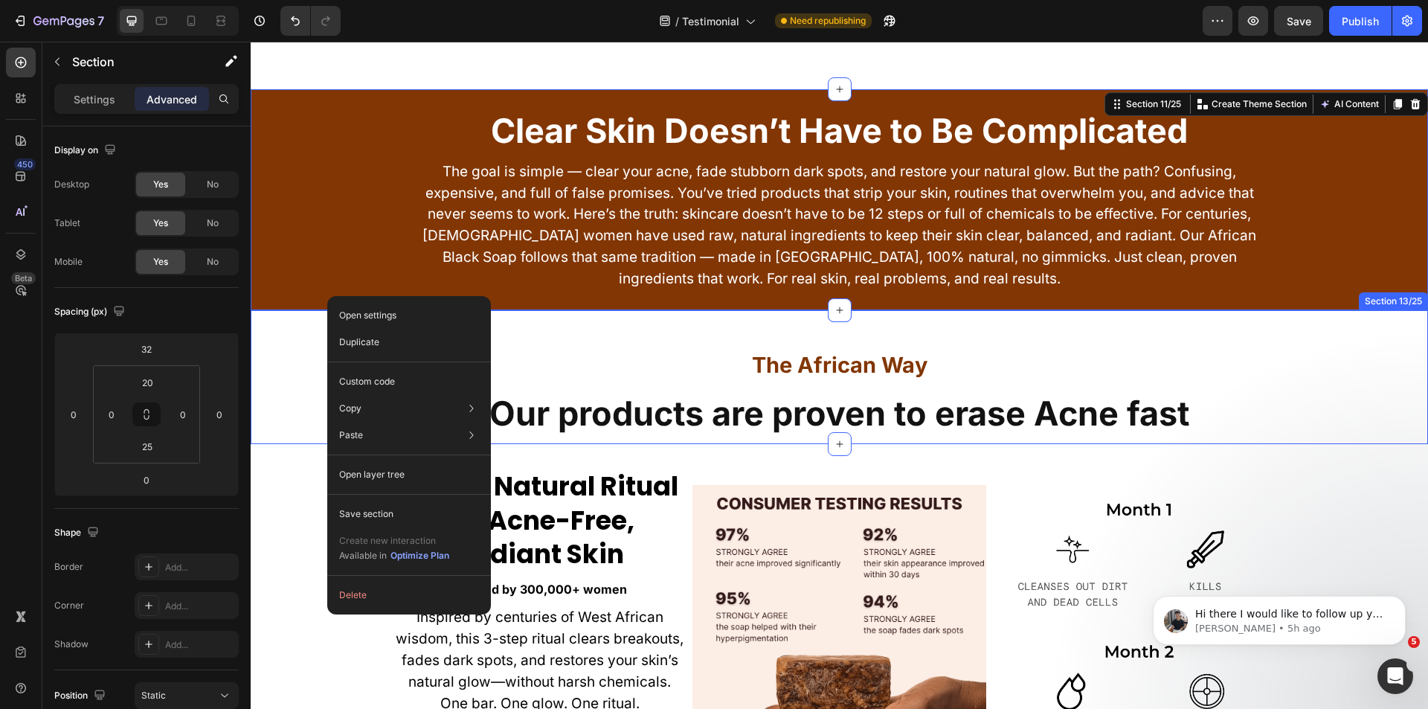
click at [613, 321] on div "The African Way Heading Our products are proven to erase Acne fast Heading Row …" at bounding box center [839, 377] width 1177 height 135
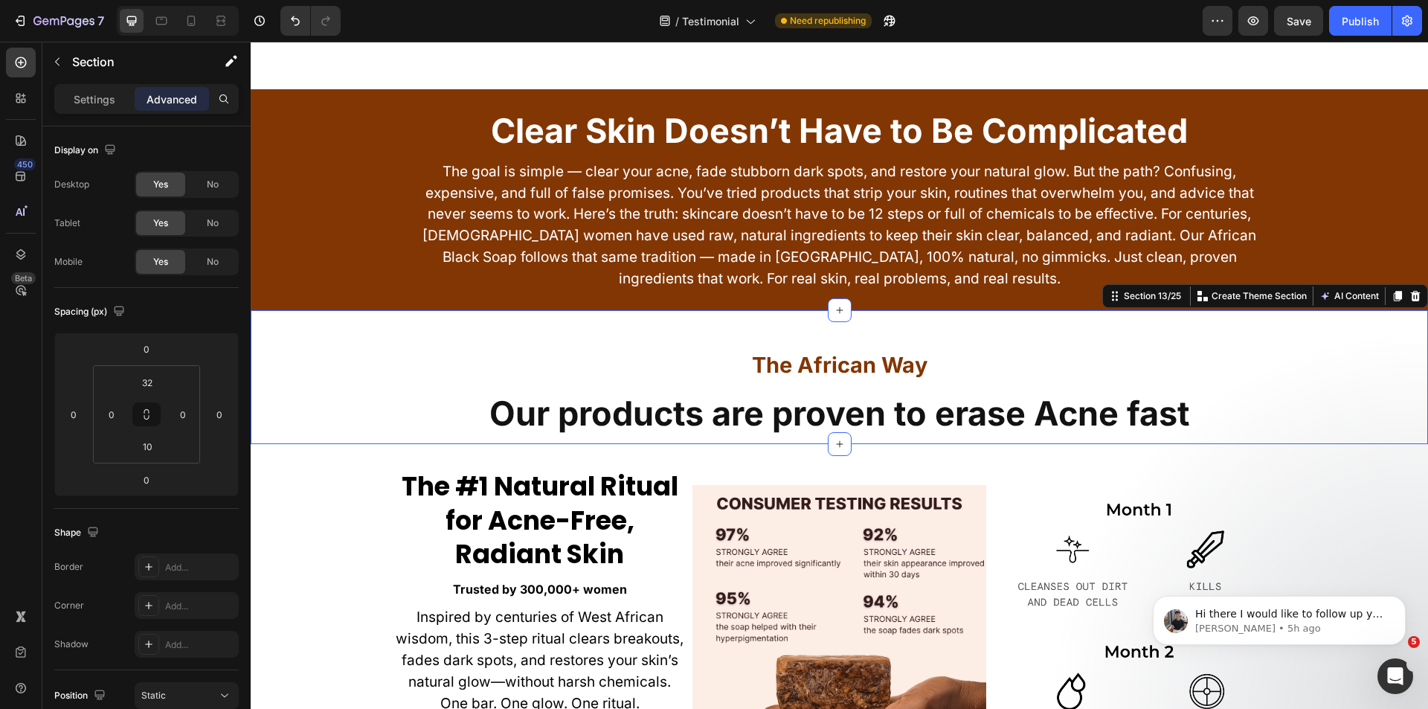
click at [1144, 285] on div "Section 13/25 Create Theme Section AI Content Write with GemAI What would you l…" at bounding box center [1265, 296] width 326 height 24
click at [195, 23] on icon at bounding box center [191, 21] width 8 height 10
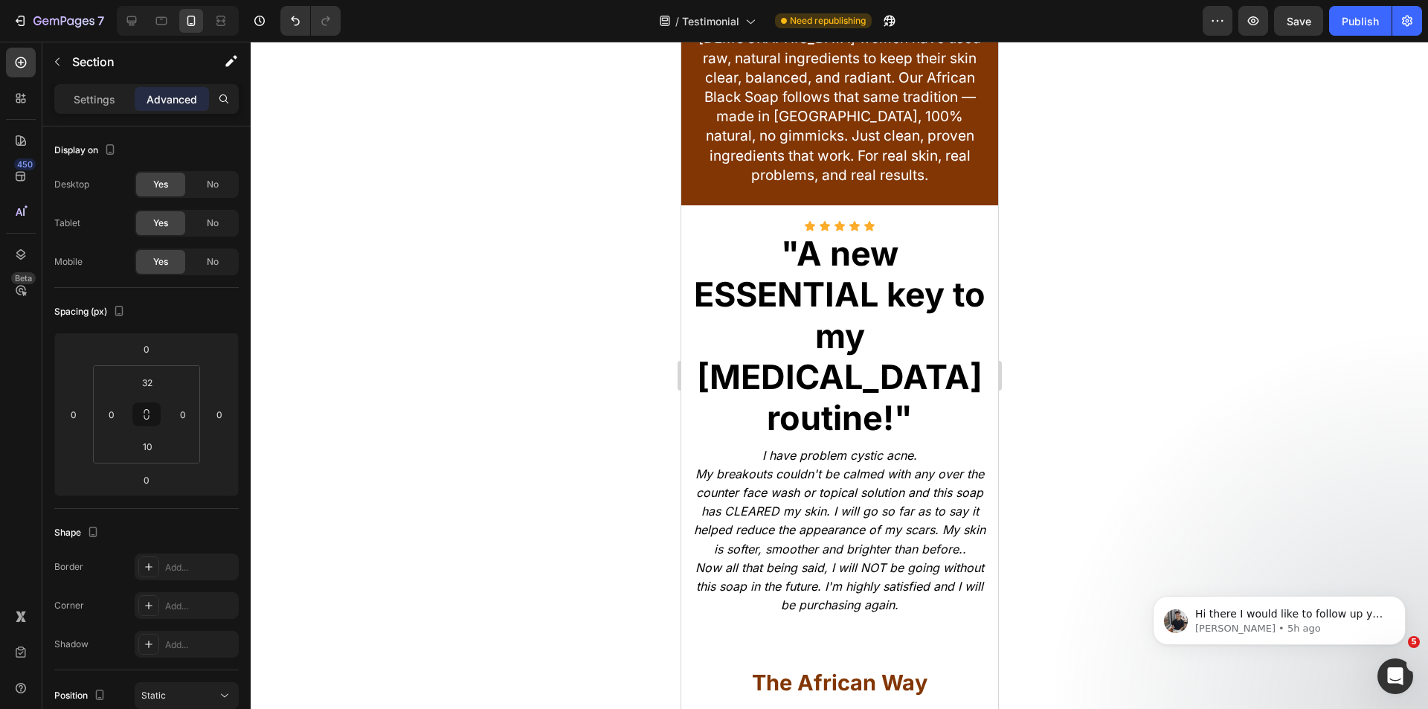
scroll to position [7471, 0]
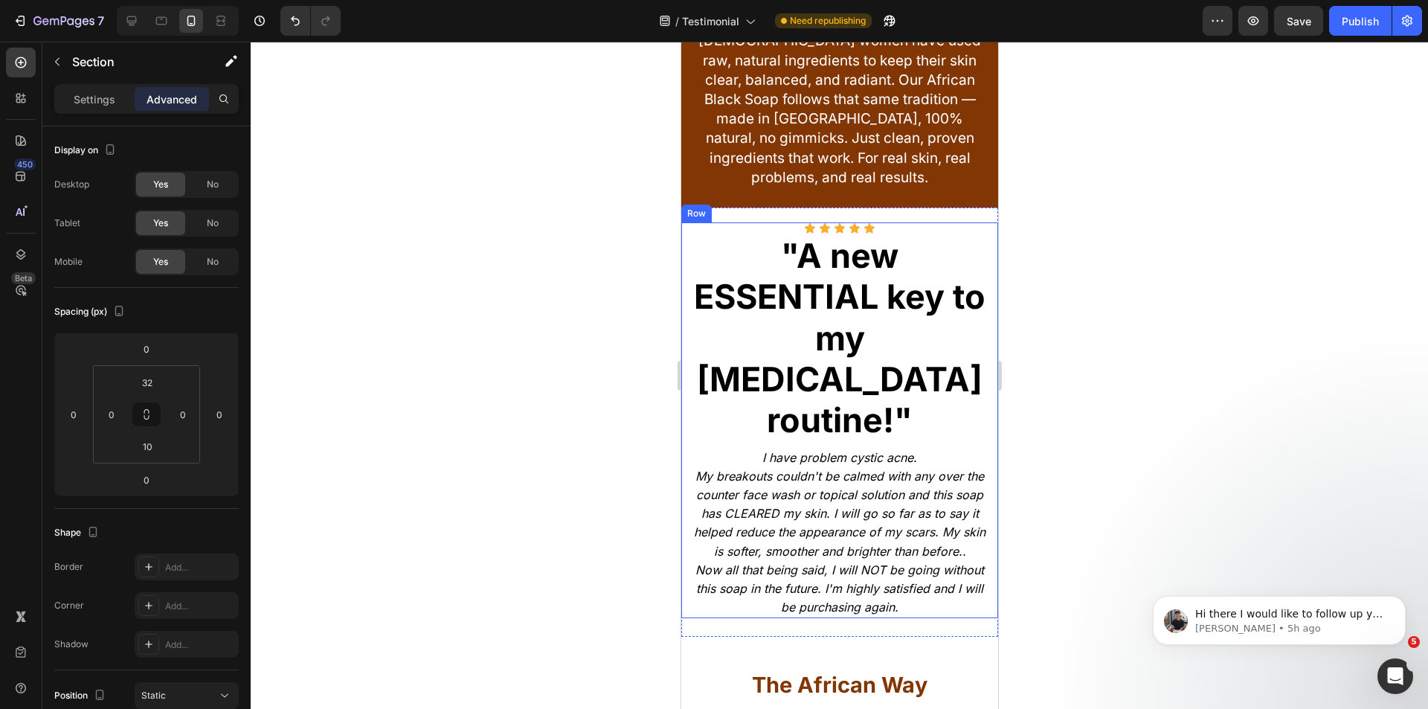
click at [683, 266] on div "Icon Icon Icon Icon Icon Icon List "A new ESSENTIAL key to my skin care routine…" at bounding box center [839, 420] width 317 height 396
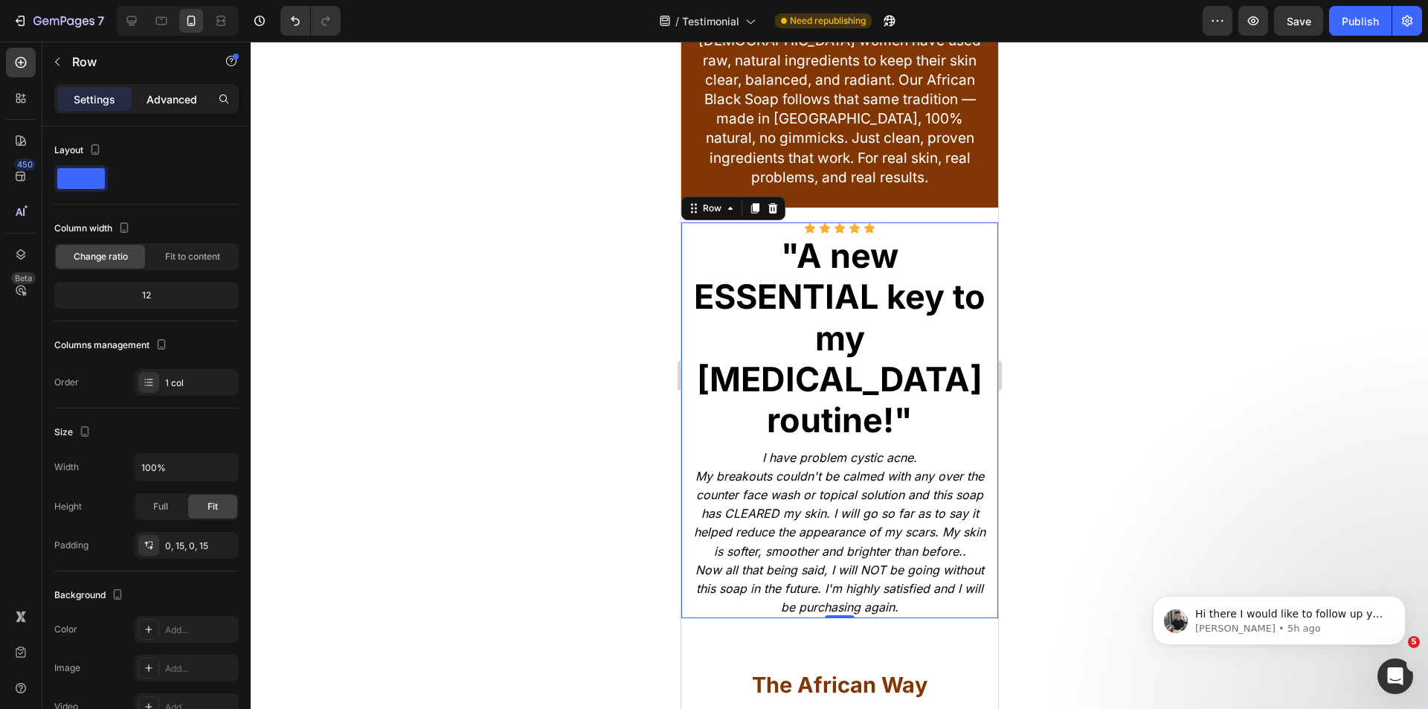
click at [166, 92] on p "Advanced" at bounding box center [172, 99] width 51 height 16
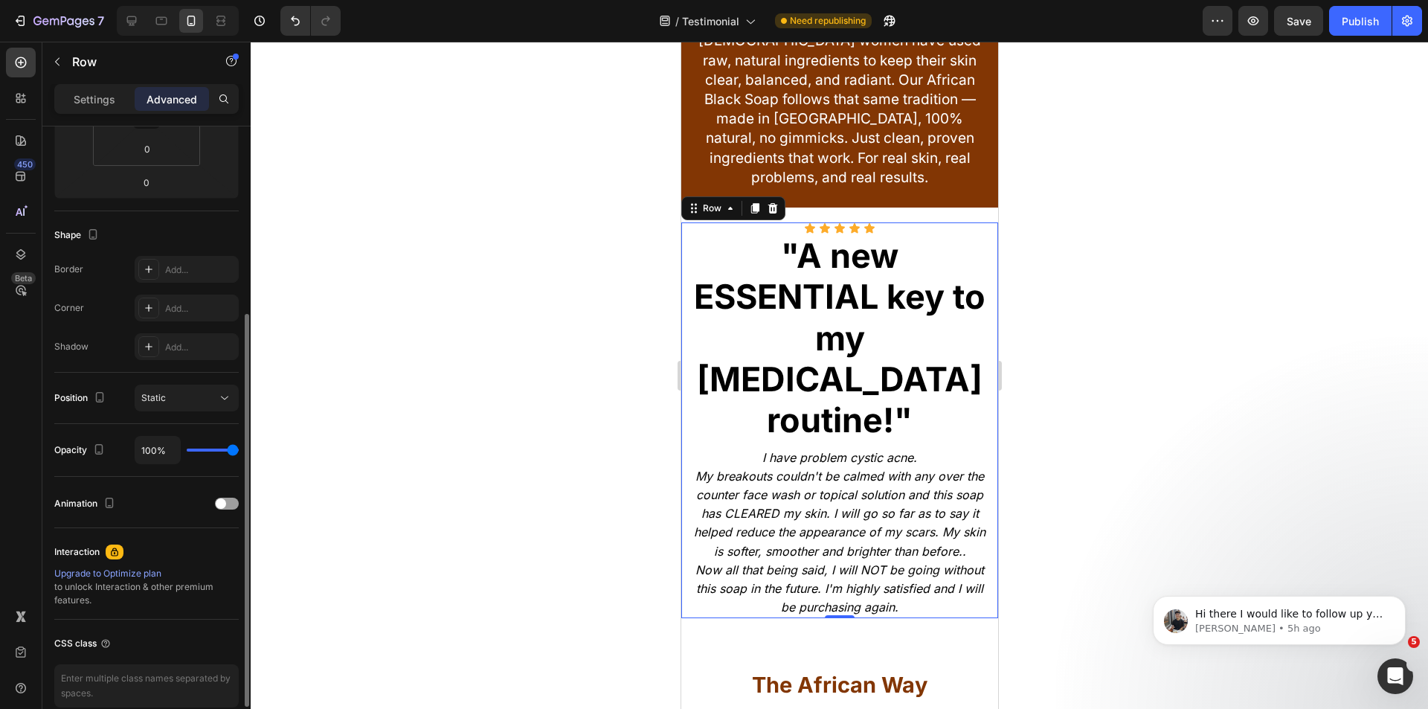
scroll to position [367, 0]
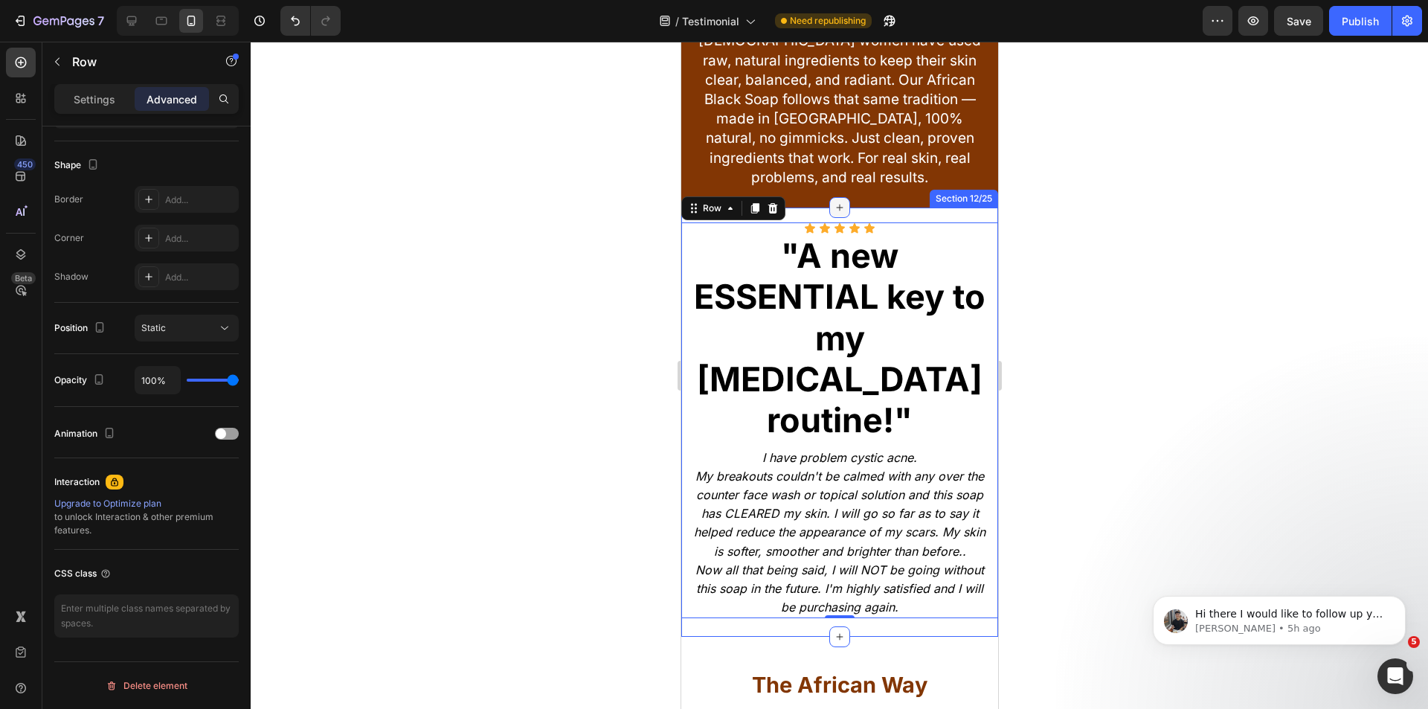
click at [833, 209] on icon at bounding box center [839, 208] width 12 height 12
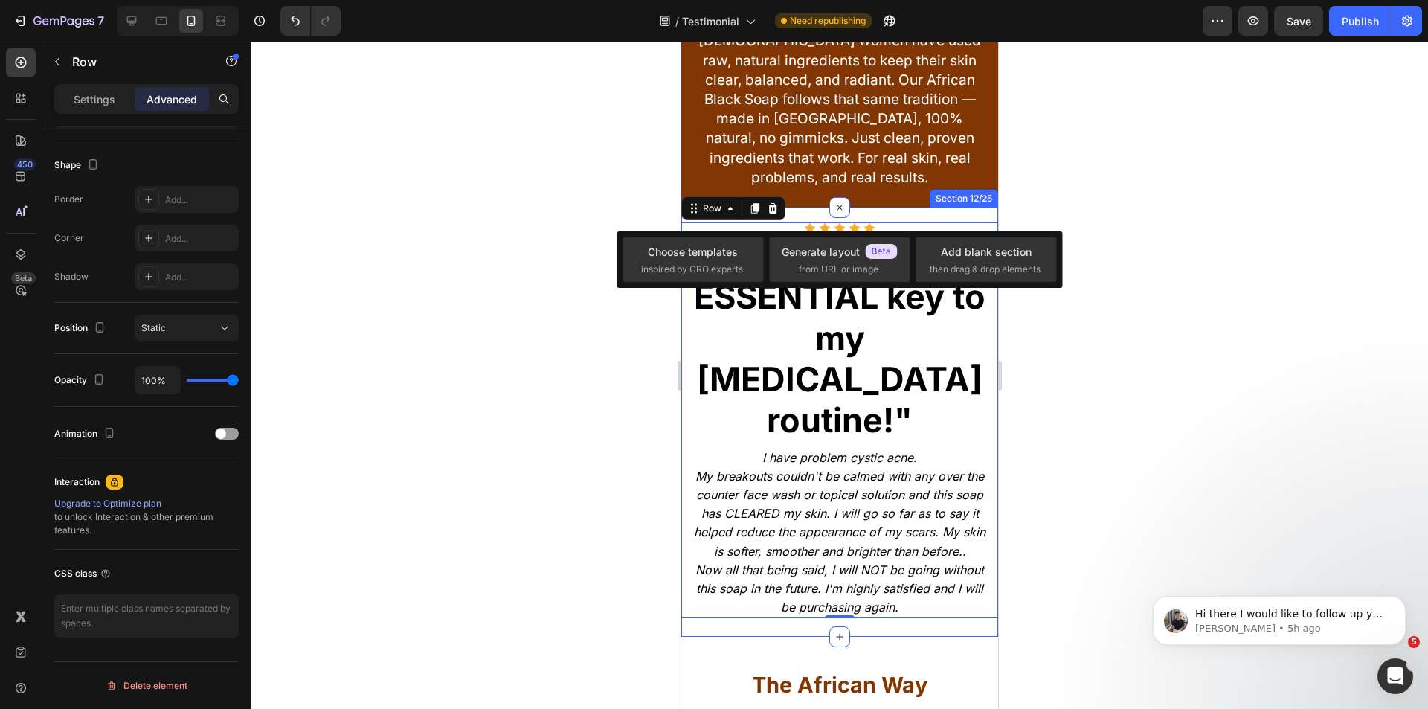
click at [872, 214] on div "Icon Icon Icon Icon Icon Icon List "A new ESSENTIAL key to my skin care routine…" at bounding box center [839, 422] width 317 height 429
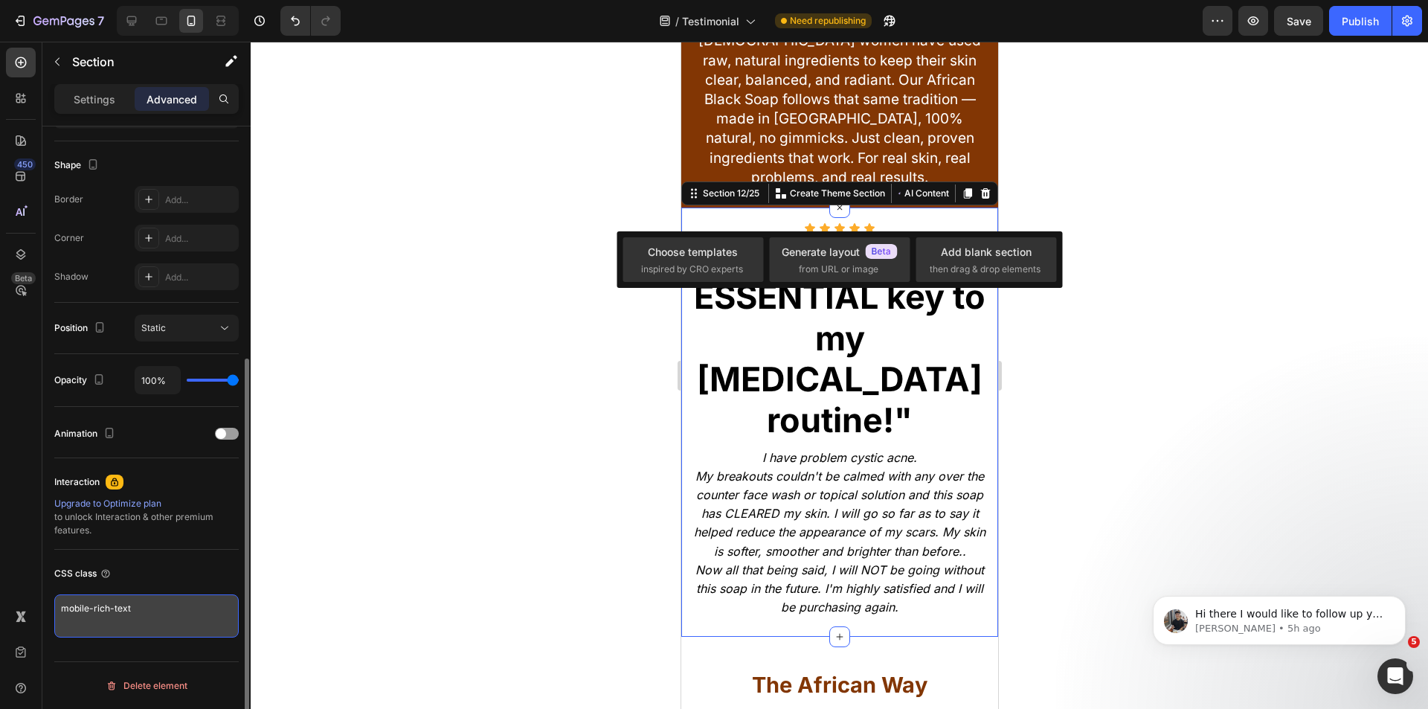
click at [135, 611] on textarea "mobile-rich-text" at bounding box center [146, 615] width 184 height 43
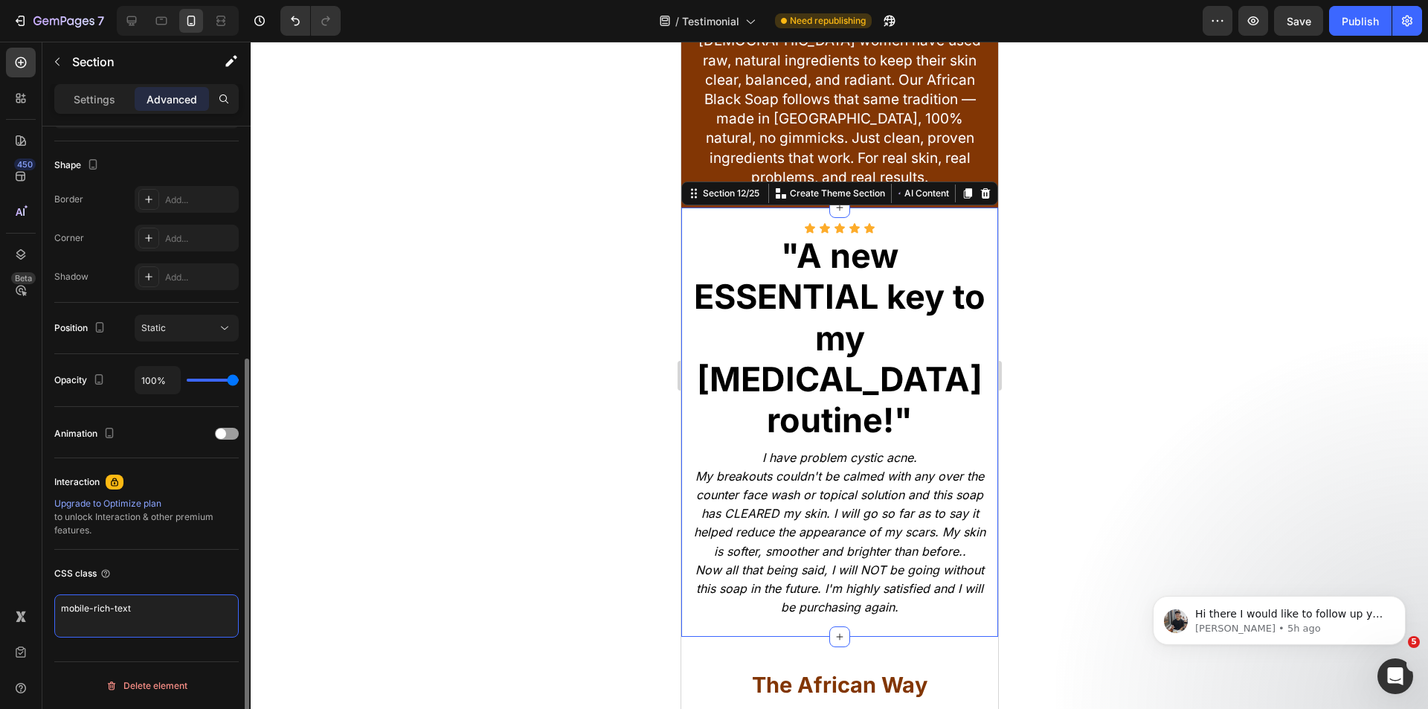
click at [135, 611] on textarea "mobile-rich-text" at bounding box center [146, 615] width 184 height 43
drag, startPoint x: 136, startPoint y: 20, endPoint x: 82, endPoint y: 260, distance: 245.6
click at [136, 20] on icon at bounding box center [132, 21] width 10 height 10
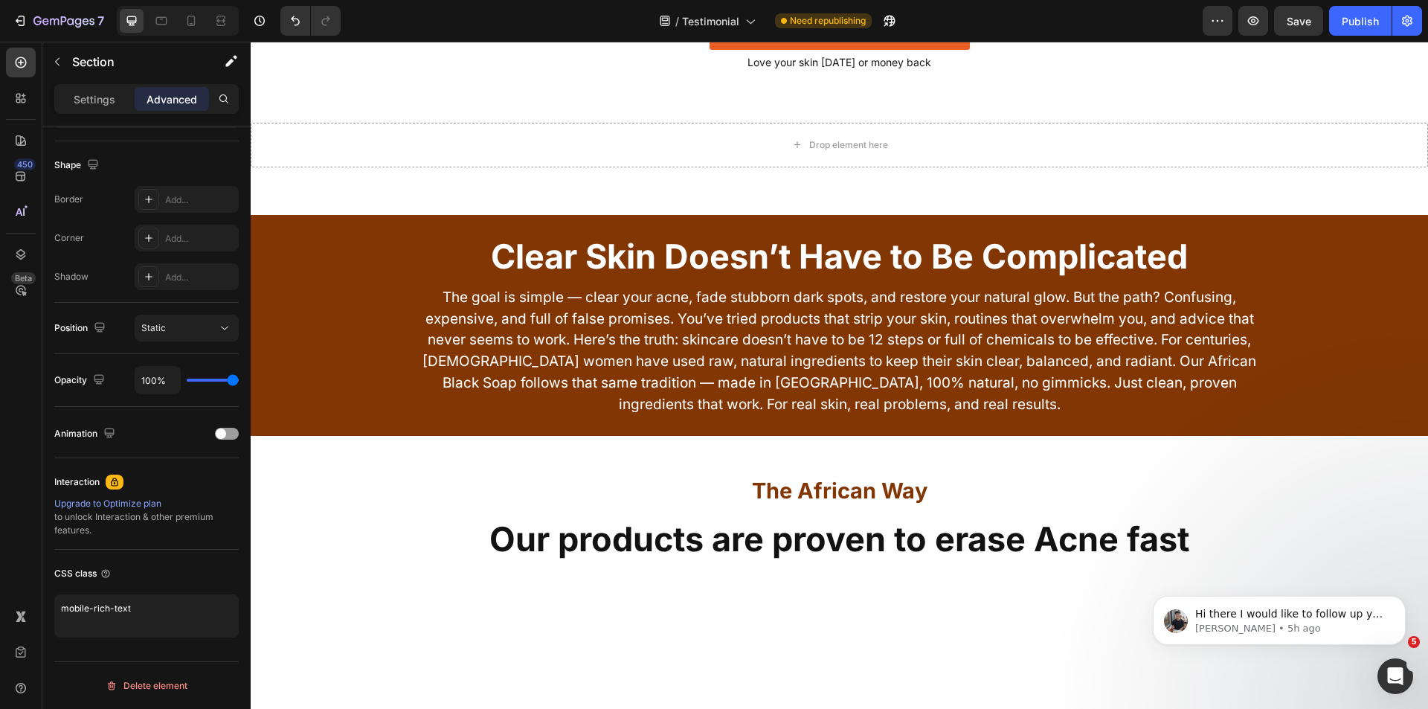
scroll to position [6708, 0]
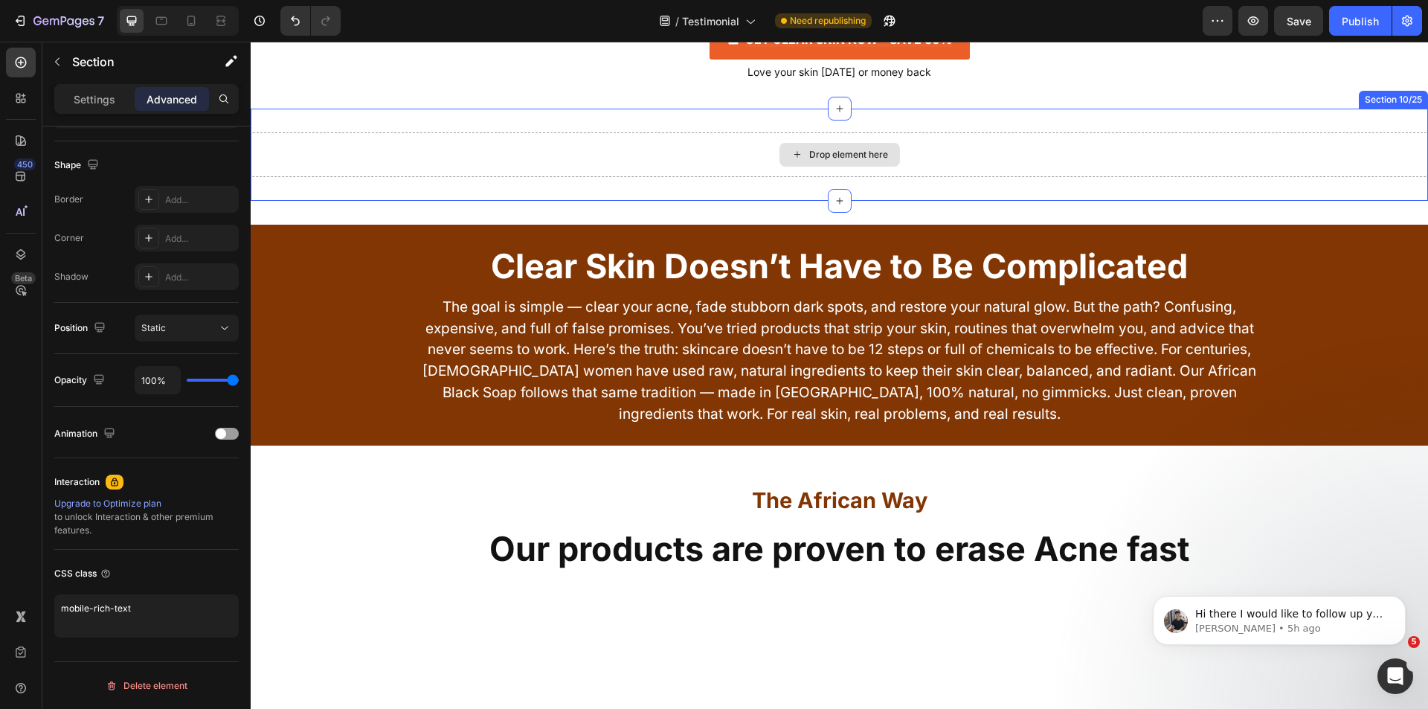
click at [620, 177] on div "Drop element here" at bounding box center [839, 154] width 1177 height 45
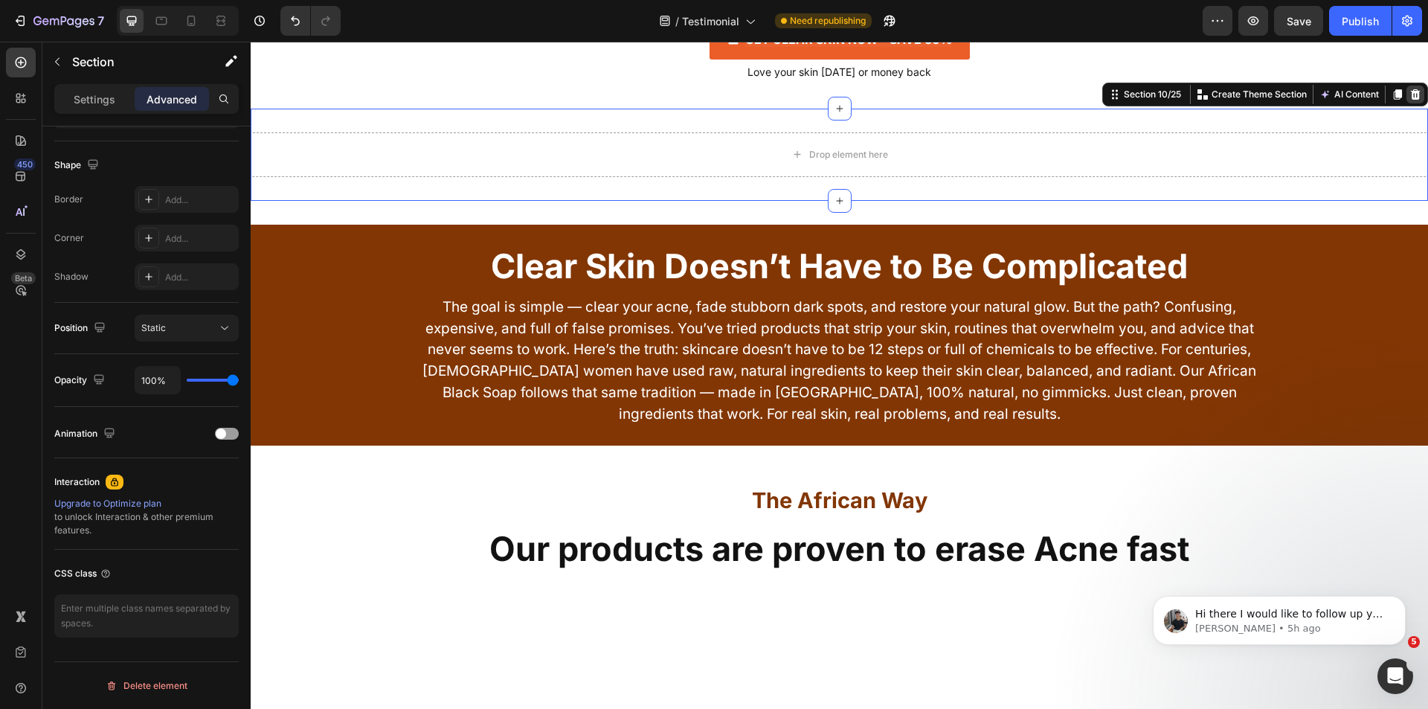
click at [1409, 100] on icon at bounding box center [1415, 95] width 12 height 12
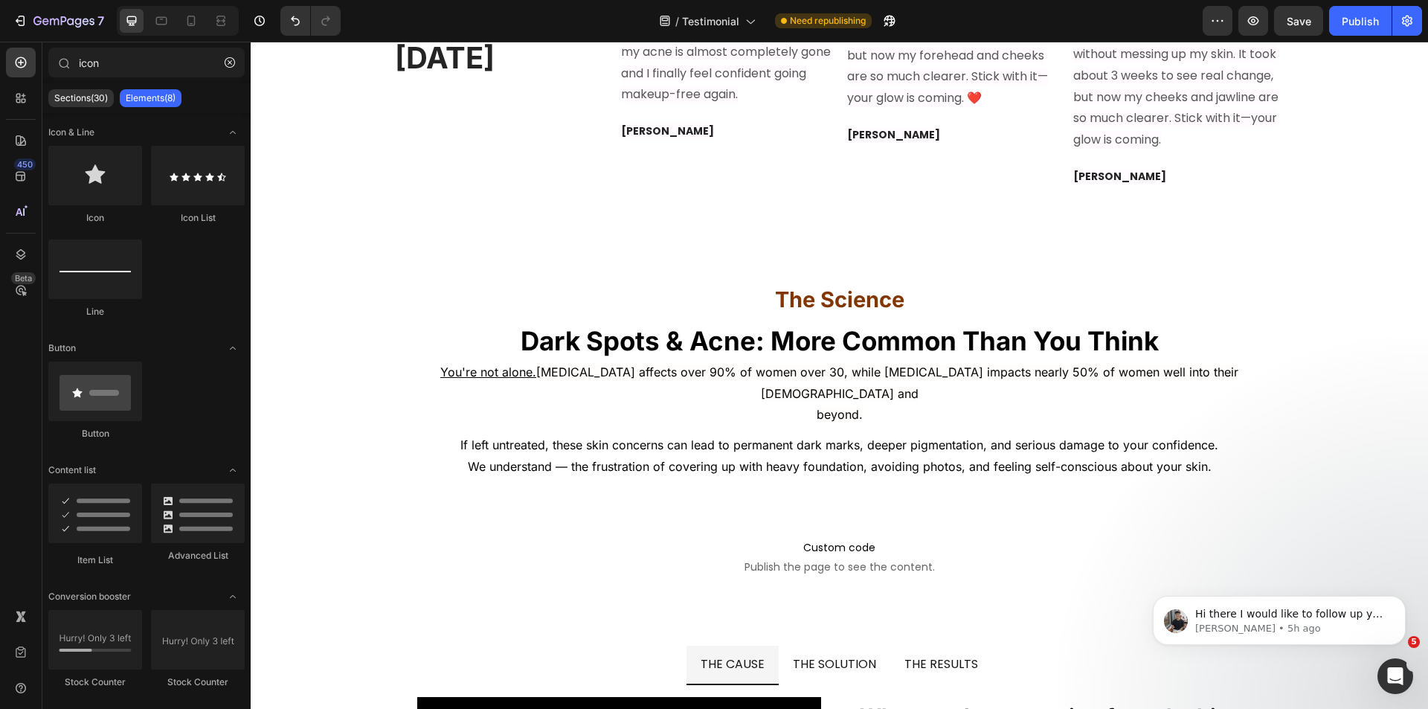
scroll to position [8493, 0]
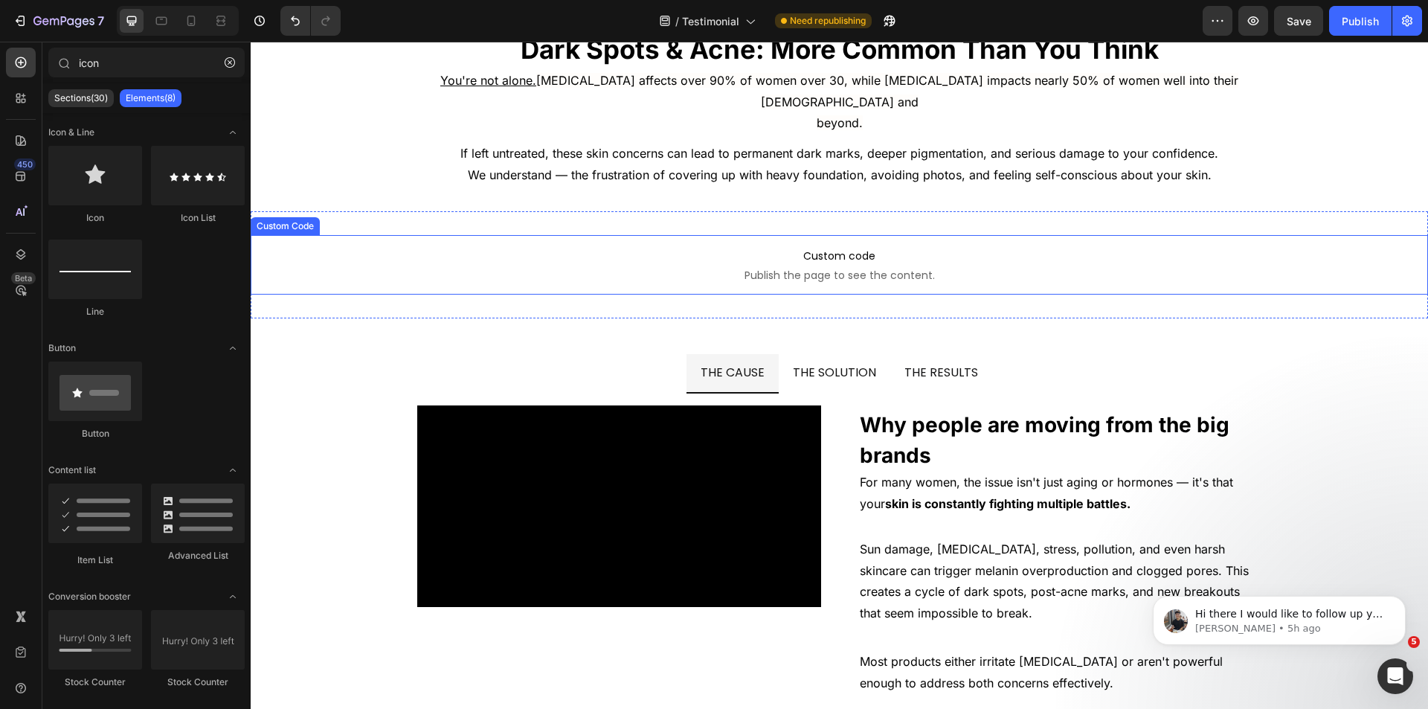
click at [695, 247] on span "Custom code" at bounding box center [839, 256] width 1177 height 18
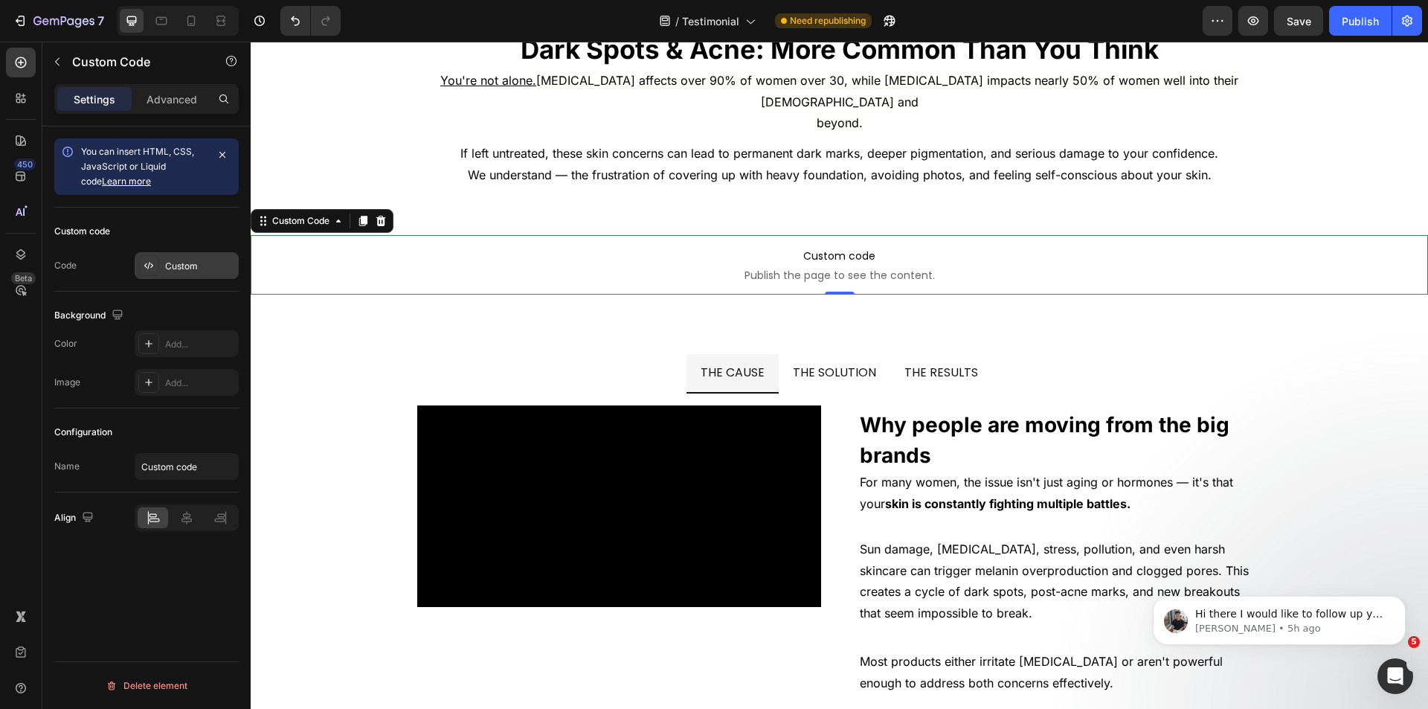
click at [160, 274] on div "Custom" at bounding box center [187, 265] width 104 height 27
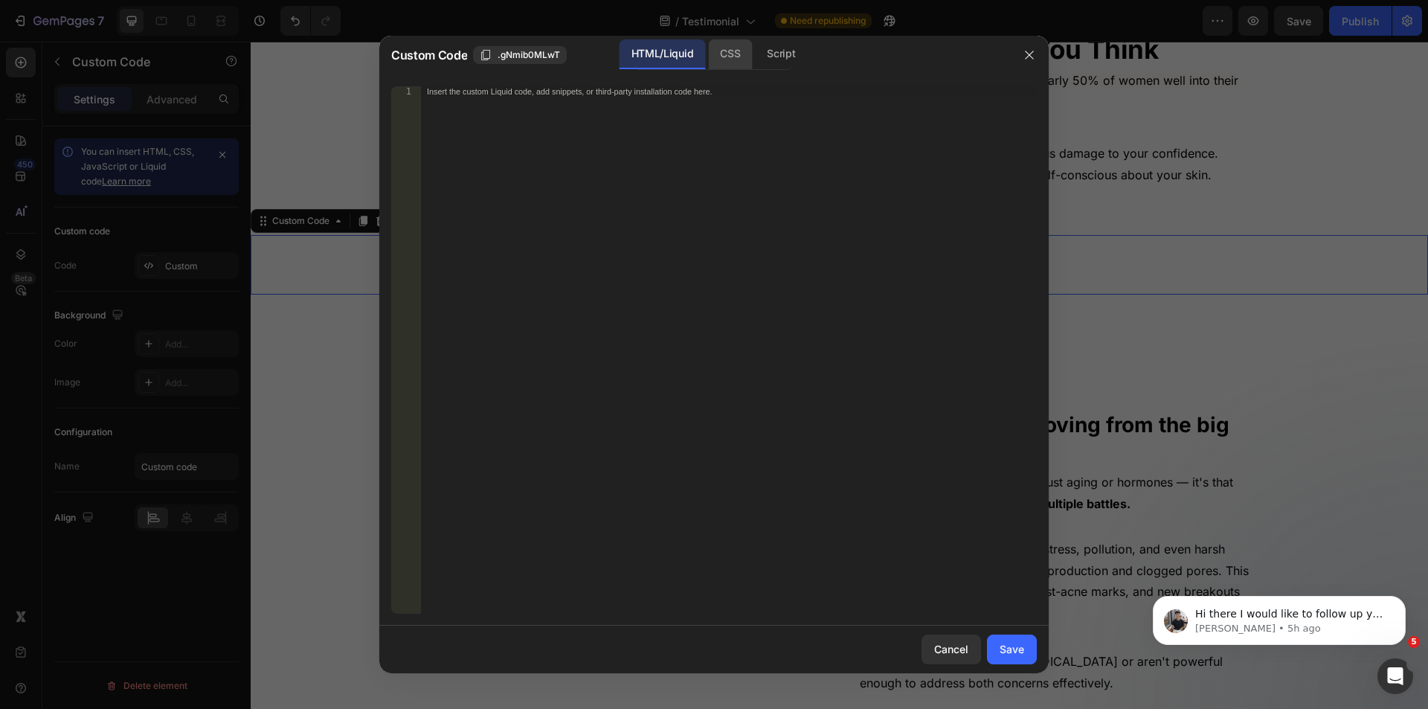
click at [755, 58] on div "CSS" at bounding box center [781, 54] width 52 height 30
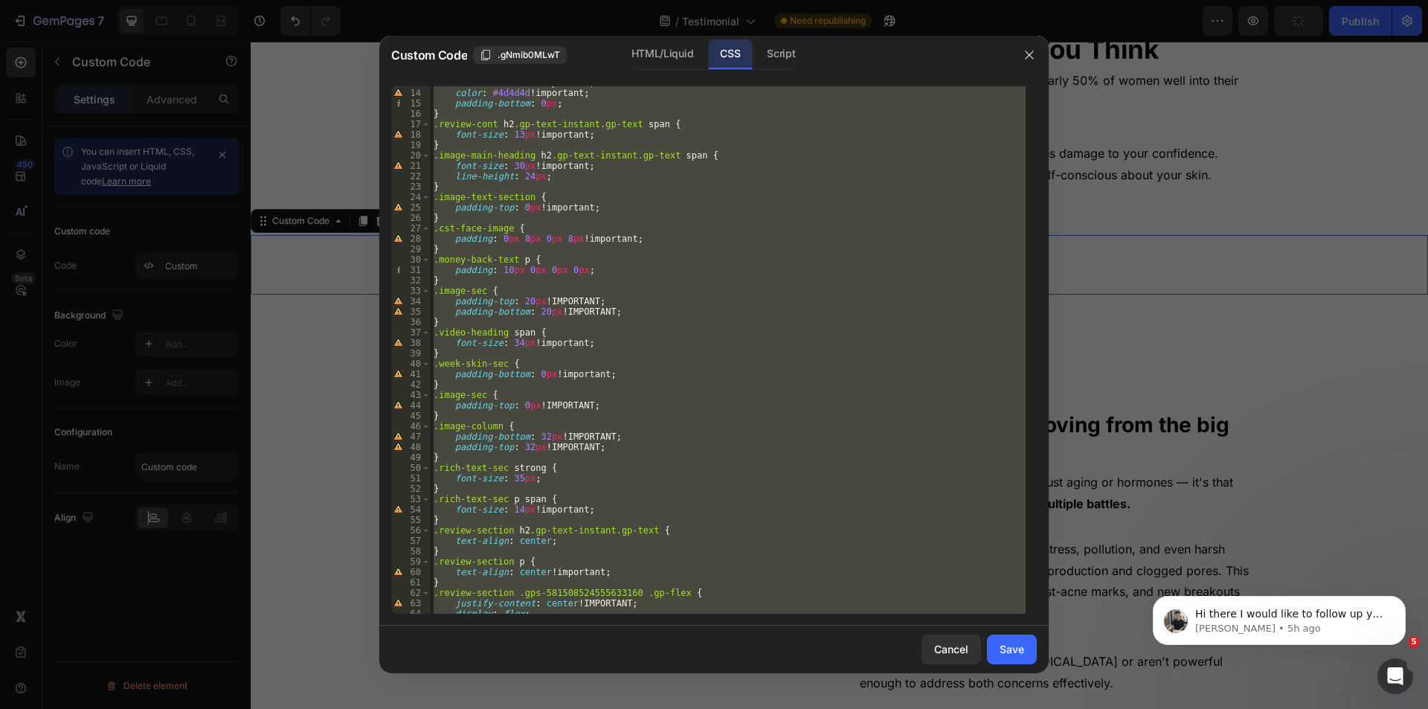
click at [640, 515] on div "font-size : 13 px !important ; color : #4d4d4d !important ; padding-bottom : 0 …" at bounding box center [728, 349] width 595 height 527
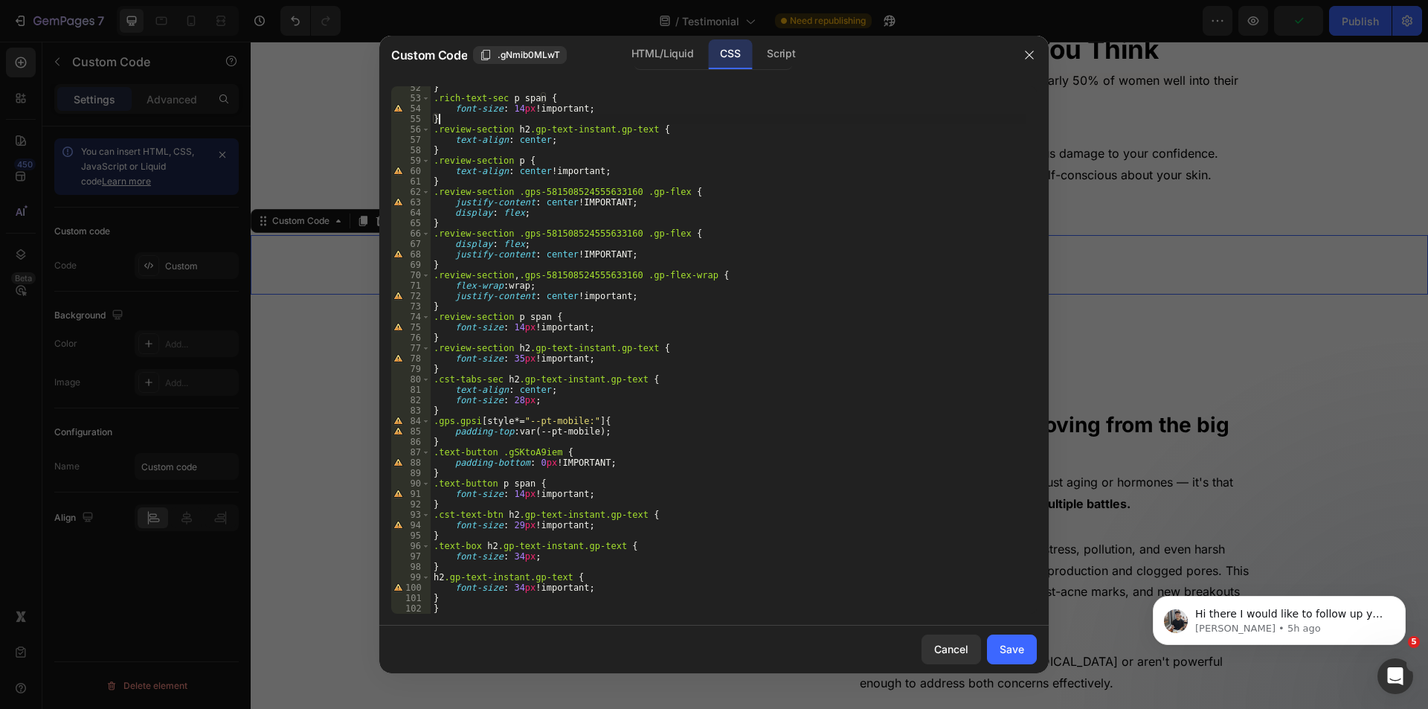
scroll to position [535, 0]
click at [432, 576] on div "} .rich-text-sec p span { font-size : 14 px !important ; } .review-section h2 .…" at bounding box center [728, 357] width 595 height 548
paste textarea "mobile-rich-text"
type textarea ".mobile-rich-text h2.gp-text-instant.gp-text {"
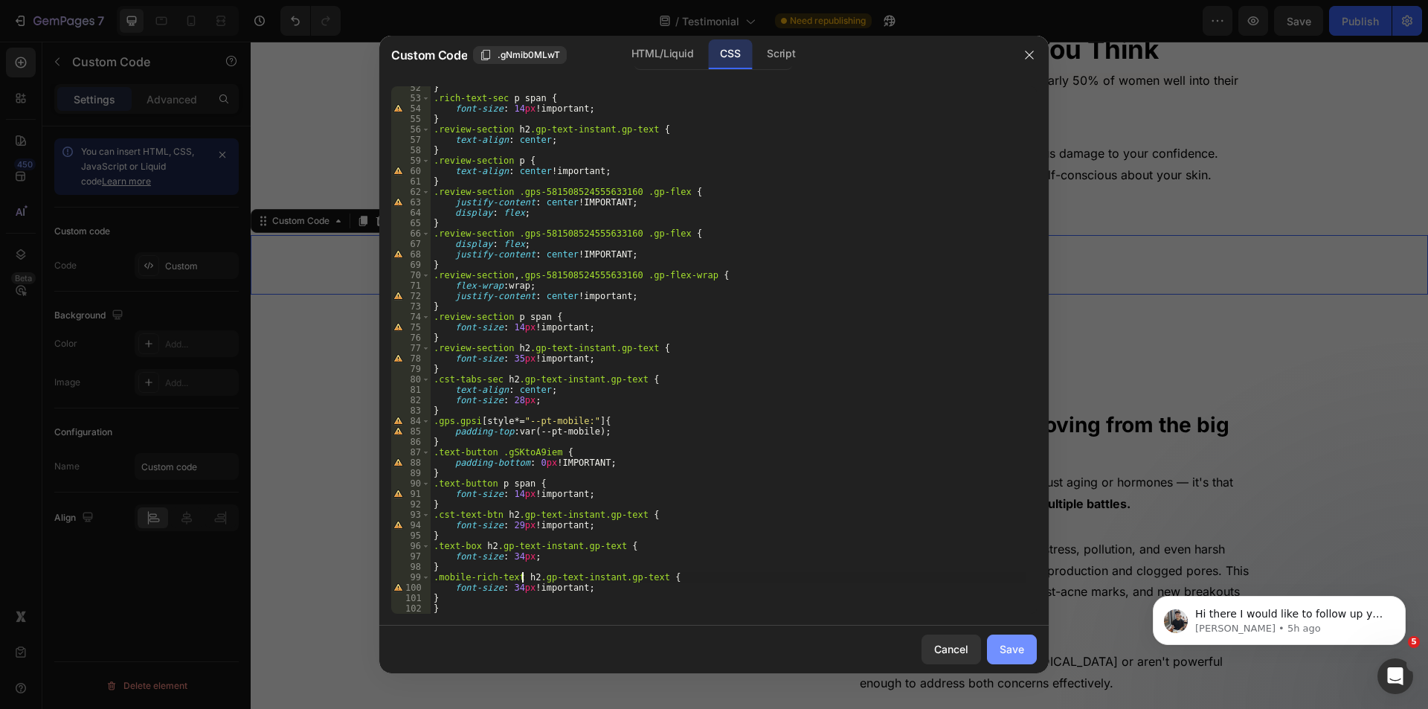
click at [1000, 654] on div "Save" at bounding box center [1012, 649] width 25 height 16
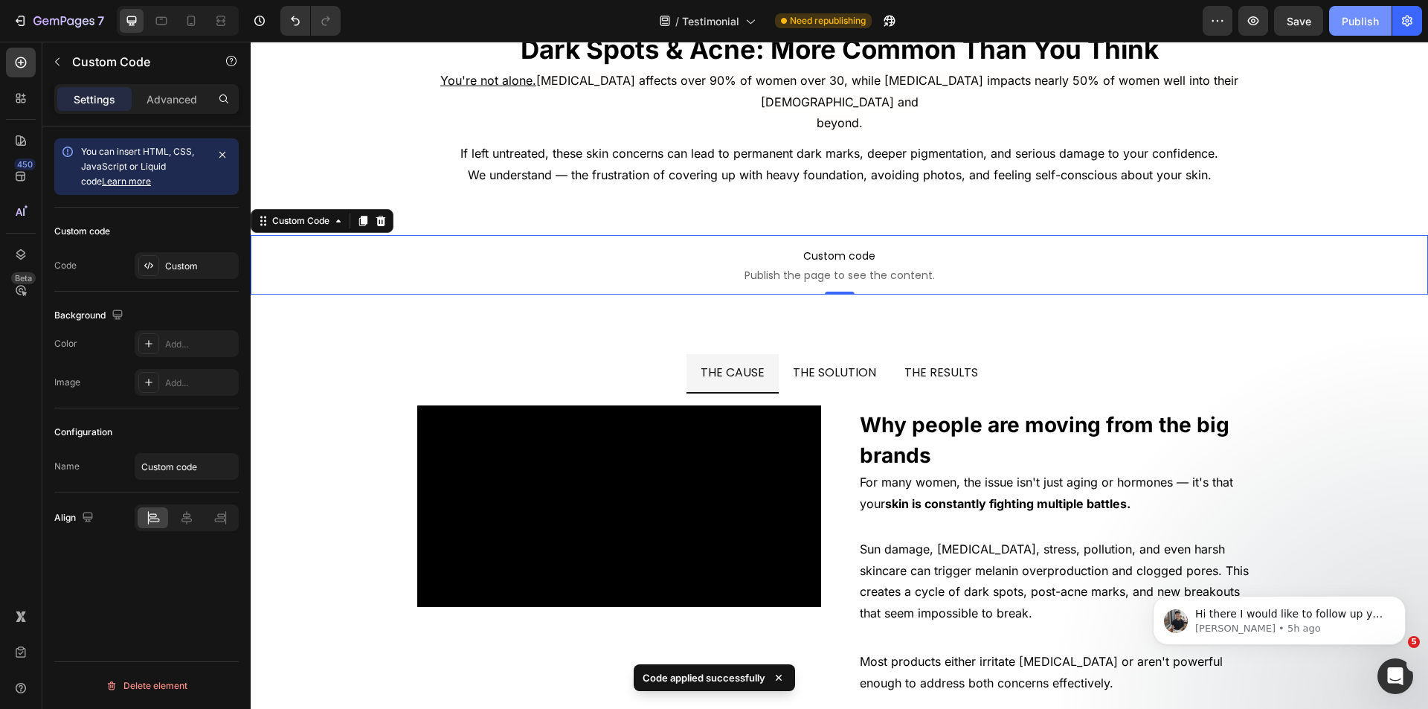
click at [1363, 24] on div "Publish" at bounding box center [1360, 21] width 37 height 16
